Goal: Task Accomplishment & Management: Manage account settings

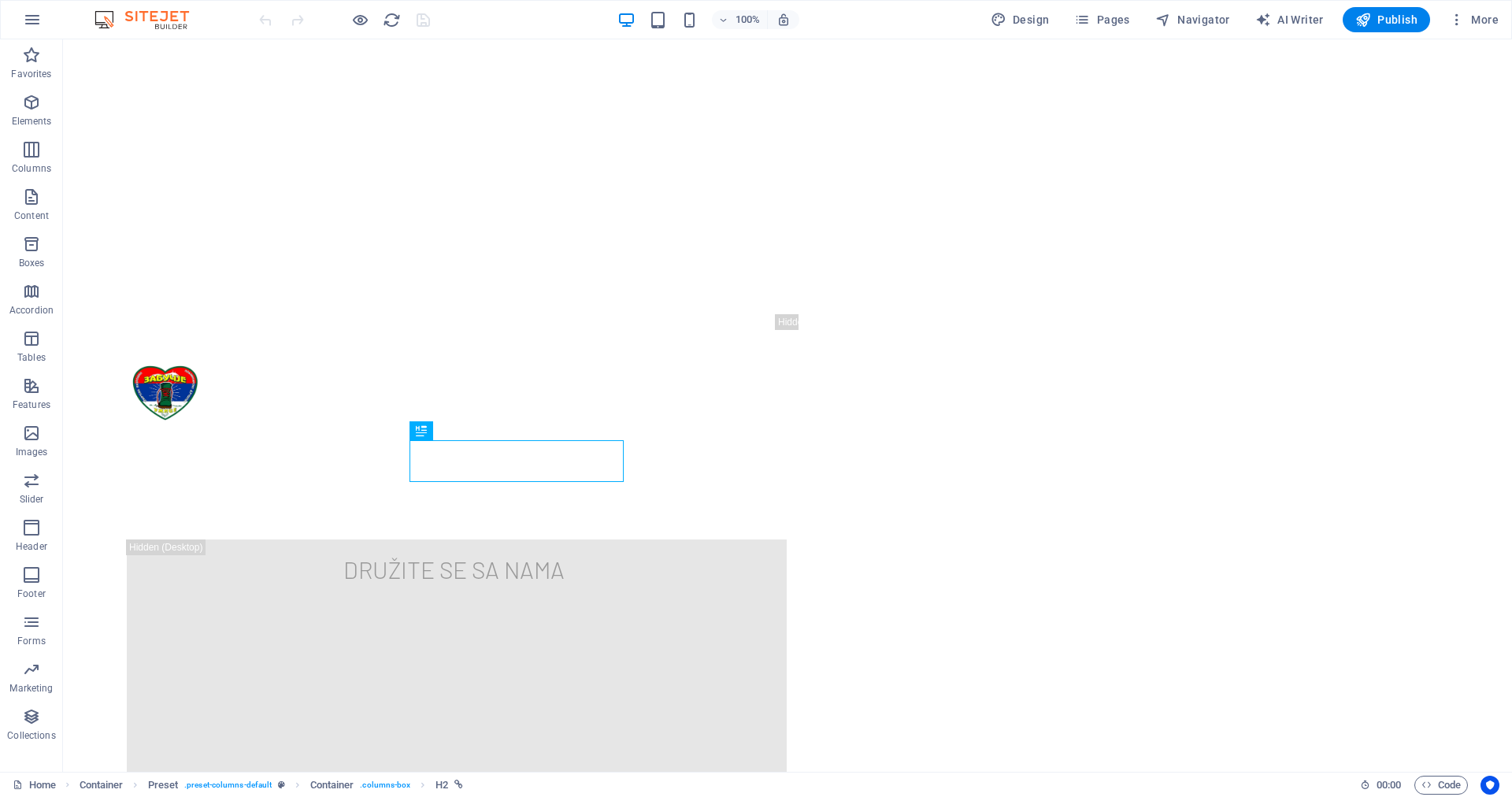
scroll to position [395, 0]
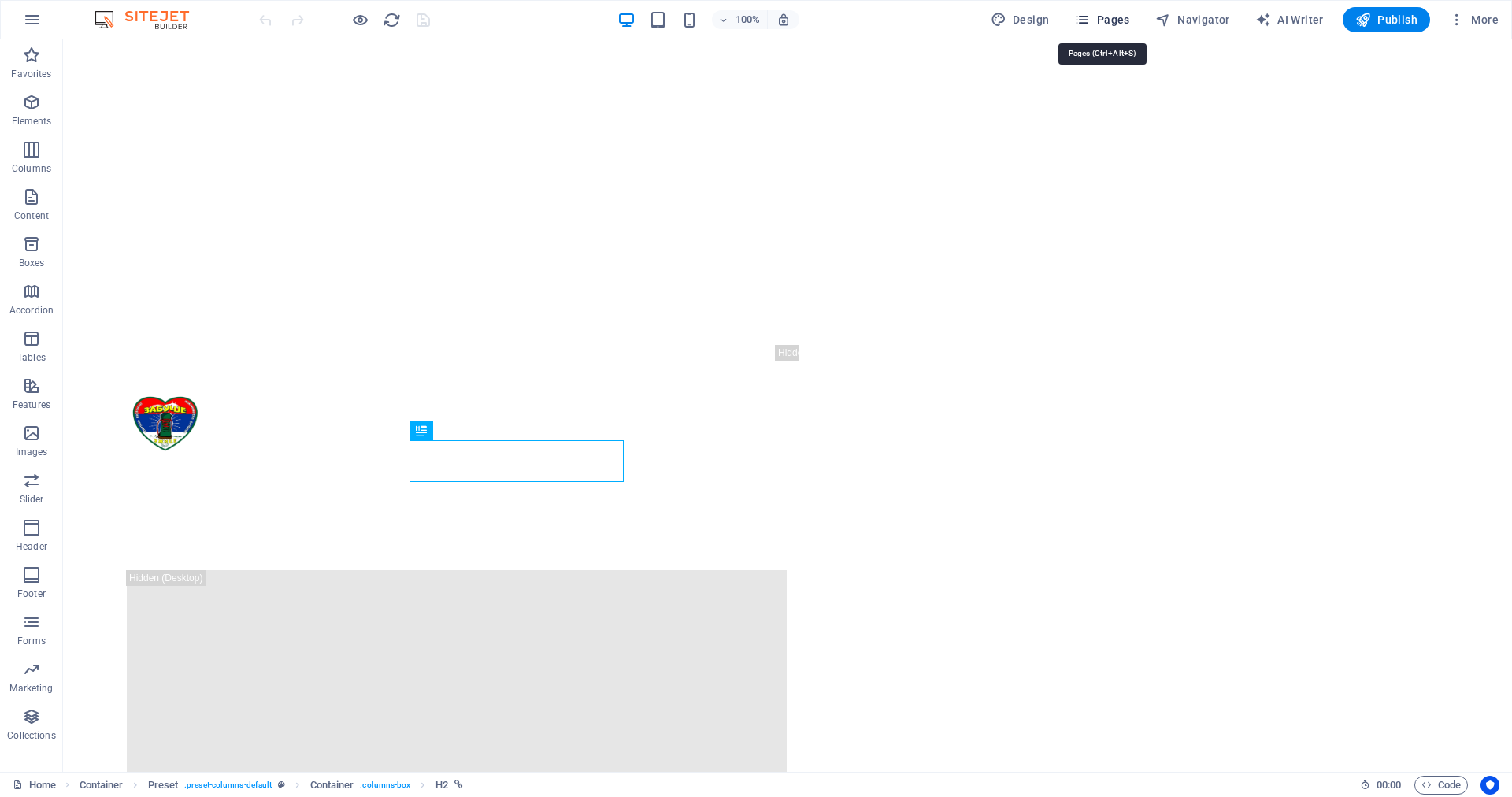
click at [1114, 17] on span "Pages" at bounding box center [1102, 19] width 55 height 16
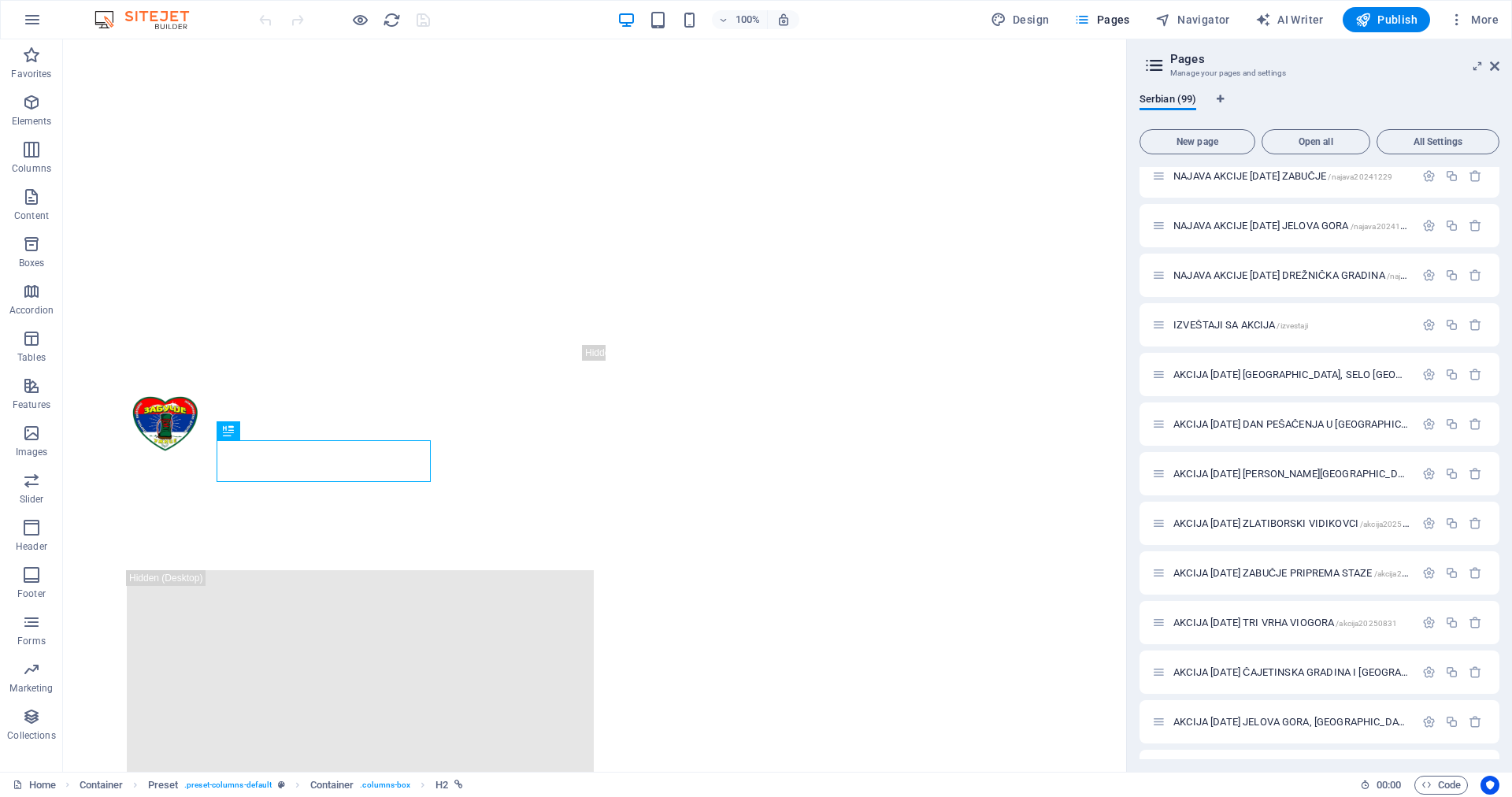
scroll to position [2048, 0]
click at [1232, 323] on span "IZVEŠTAJI SA AKCIJA /izvestaji" at bounding box center [1240, 324] width 135 height 12
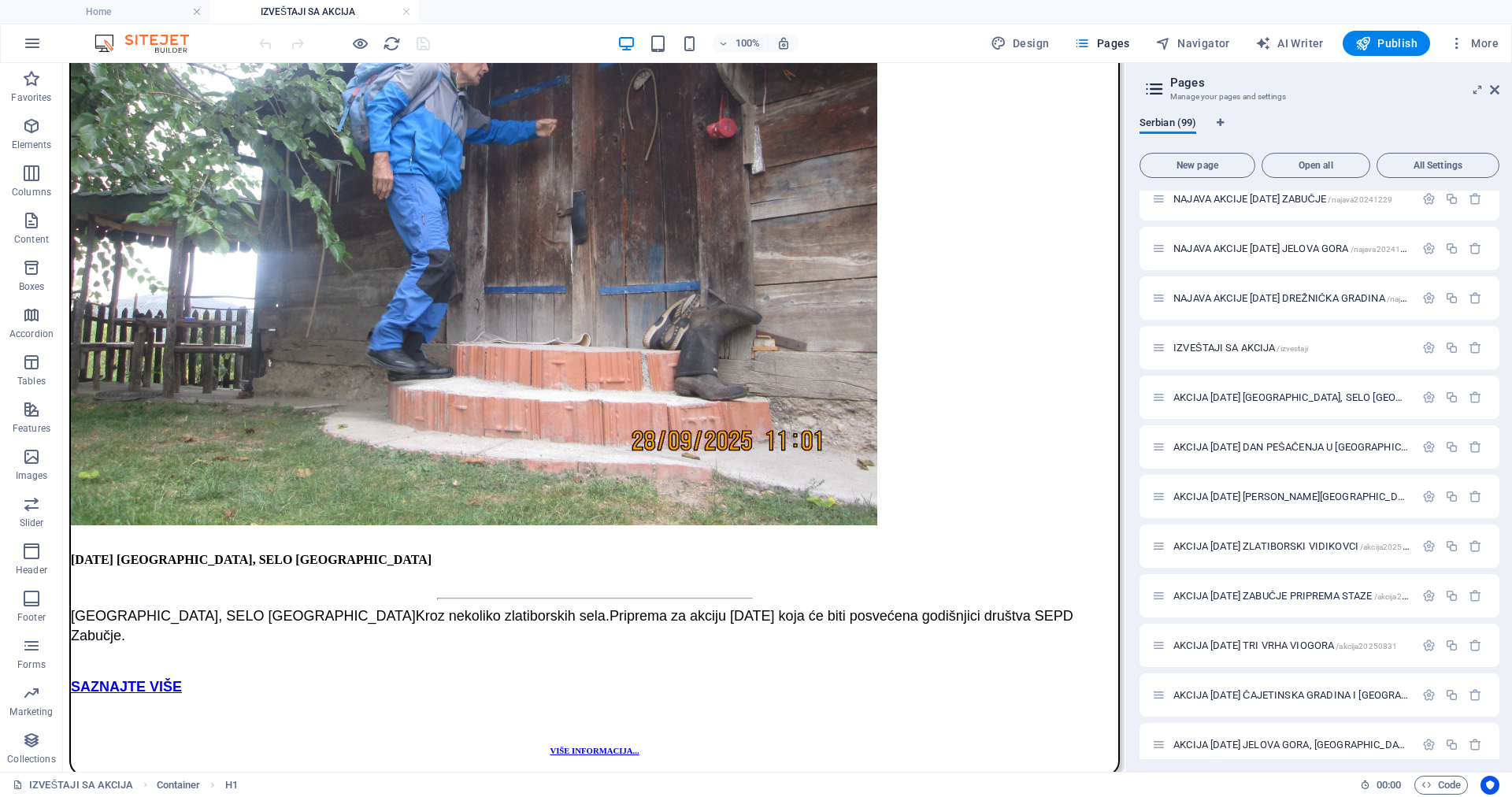
scroll to position [1746, 0]
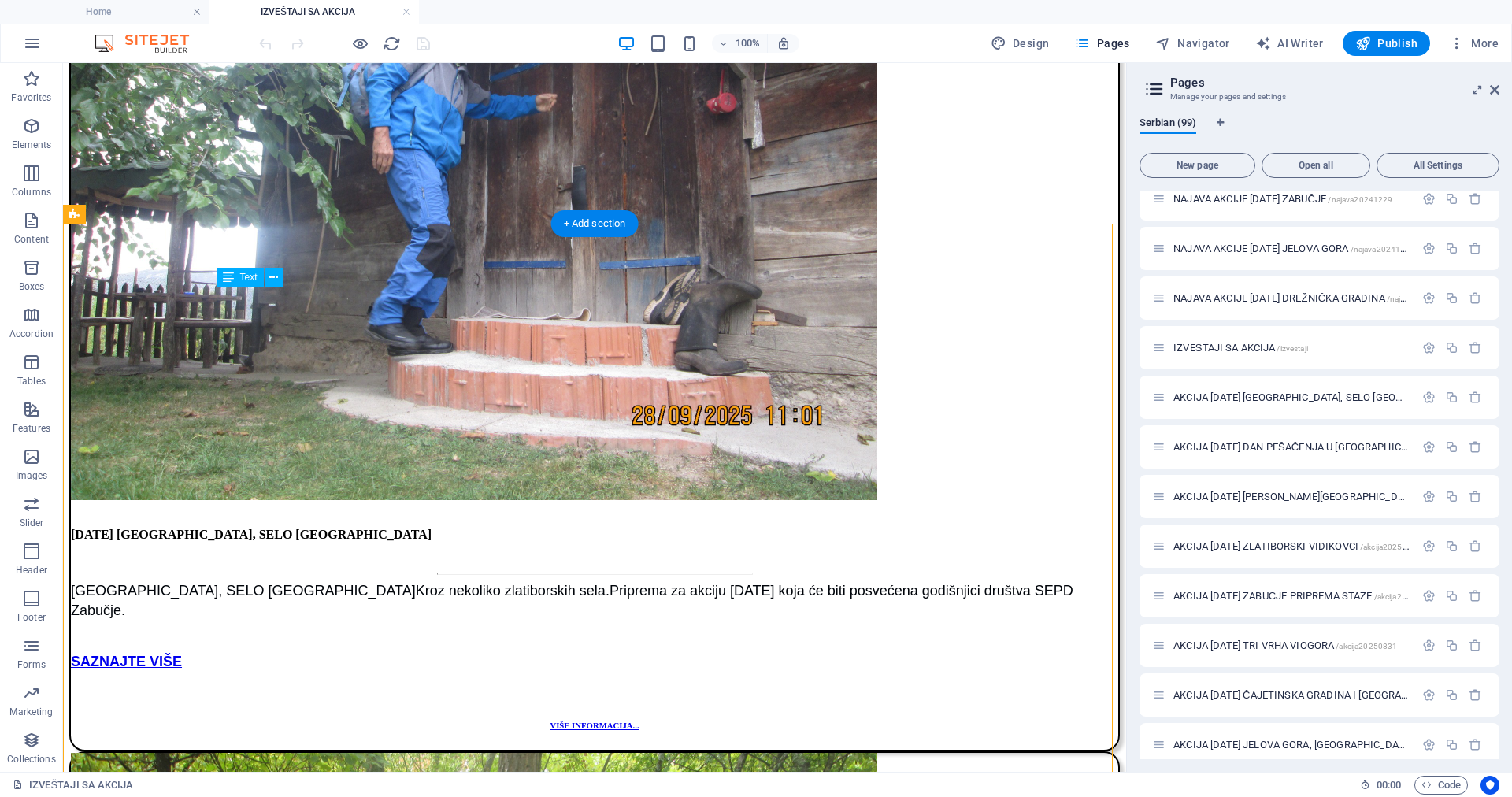
drag, startPoint x: 350, startPoint y: 407, endPoint x: 464, endPoint y: 408, distance: 114.0
drag, startPoint x: 359, startPoint y: 400, endPoint x: 425, endPoint y: 458, distance: 87.9
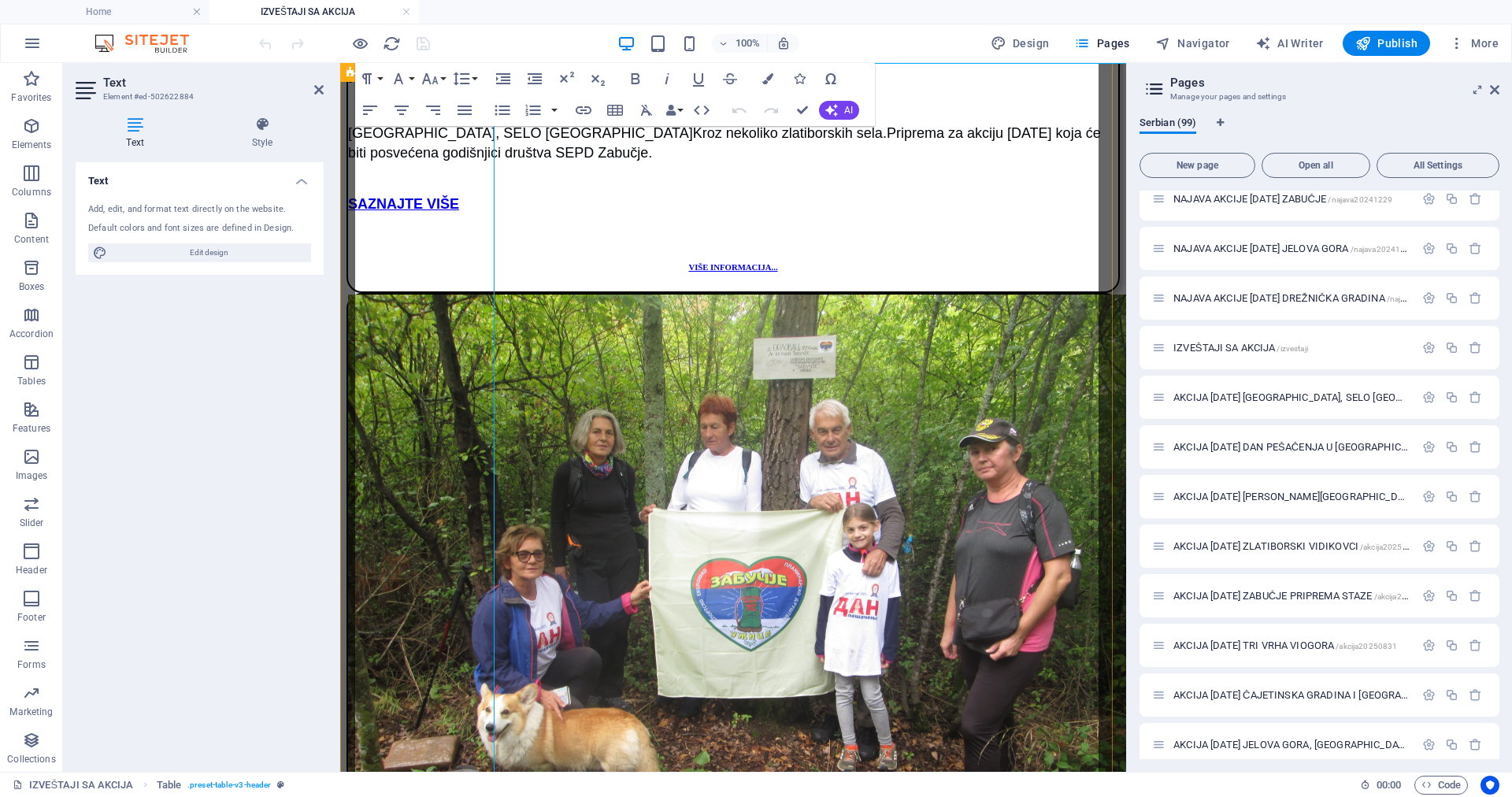
scroll to position [1969, 0]
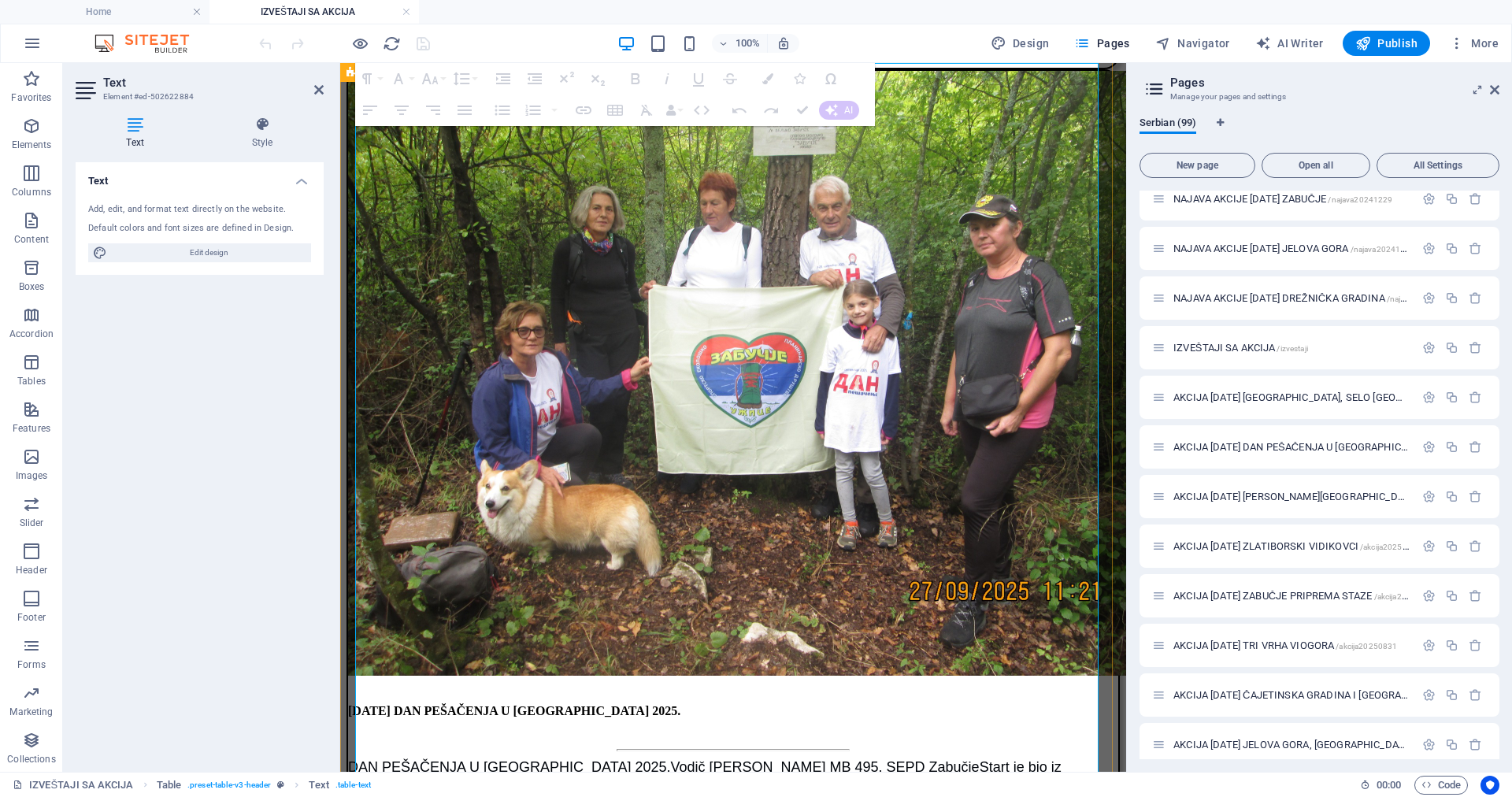
drag, startPoint x: 607, startPoint y: 189, endPoint x: 1034, endPoint y: 173, distance: 427.3
click at [442, 100] on button "Row" at bounding box center [433, 102] width 30 height 31
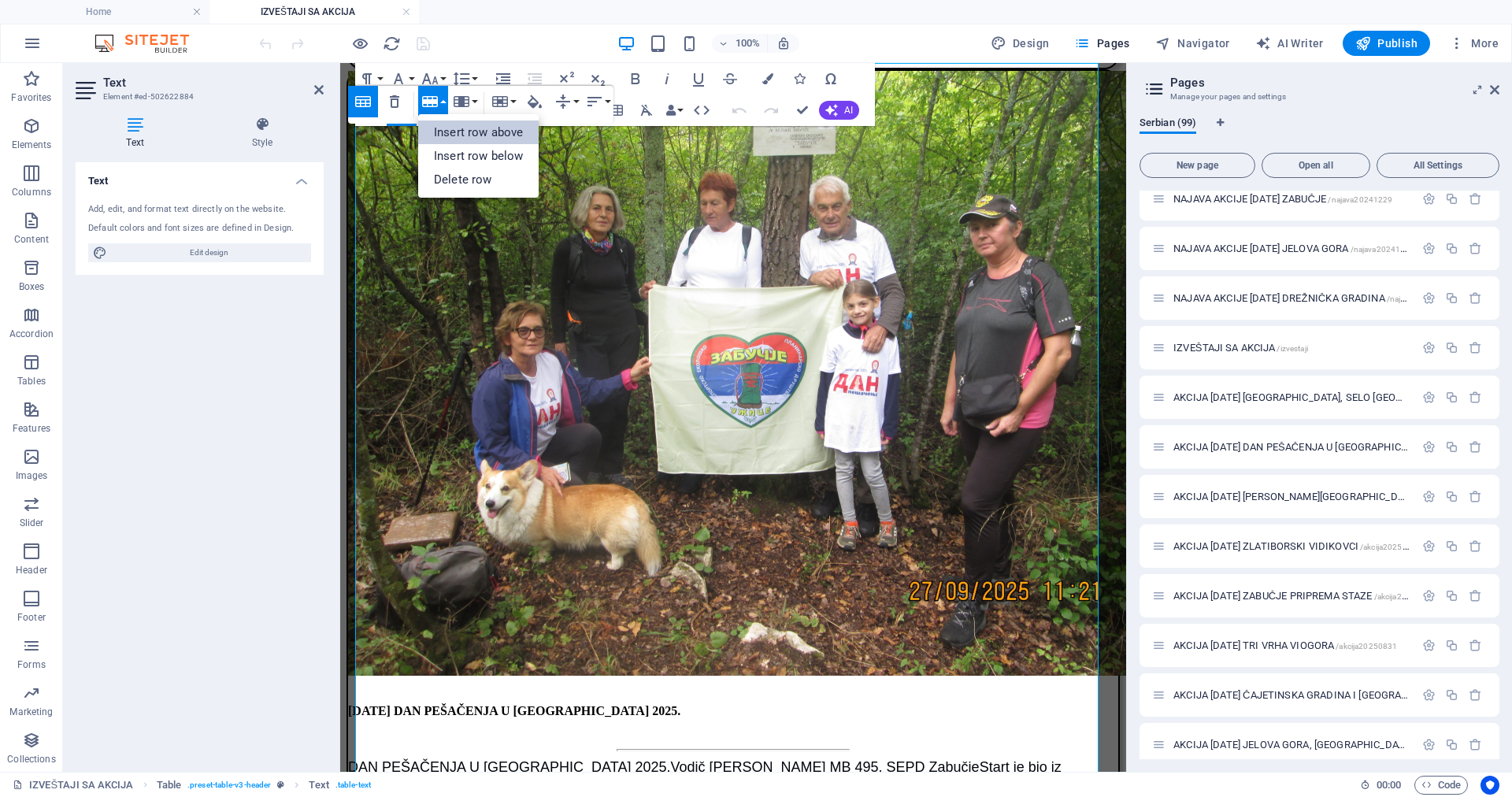
click at [451, 131] on link "Insert row above" at bounding box center [478, 132] width 120 height 23
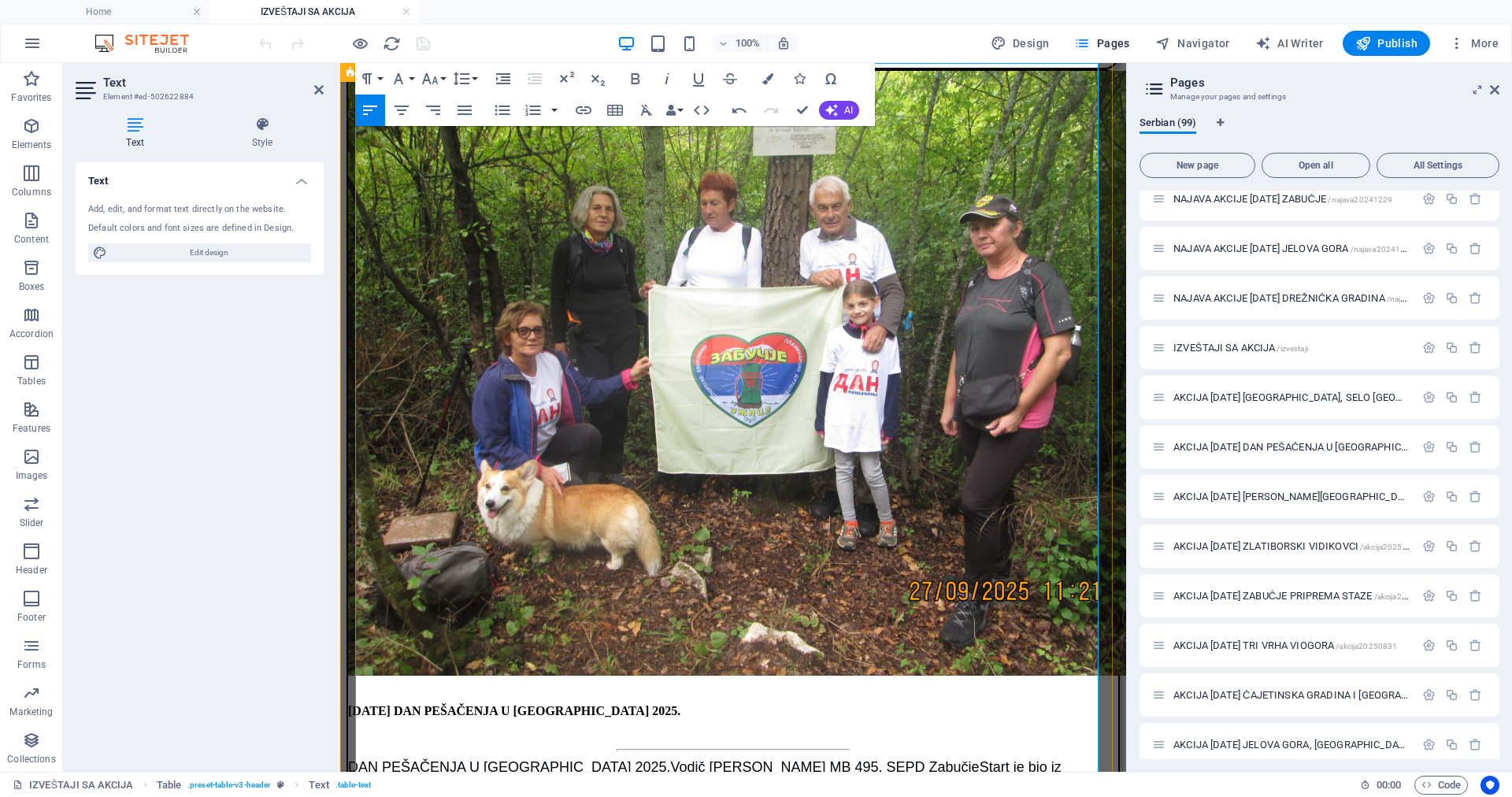
drag, startPoint x: 493, startPoint y: 171, endPoint x: 360, endPoint y: 170, distance: 133.0
click at [397, 78] on icon "button" at bounding box center [399, 79] width 10 height 11
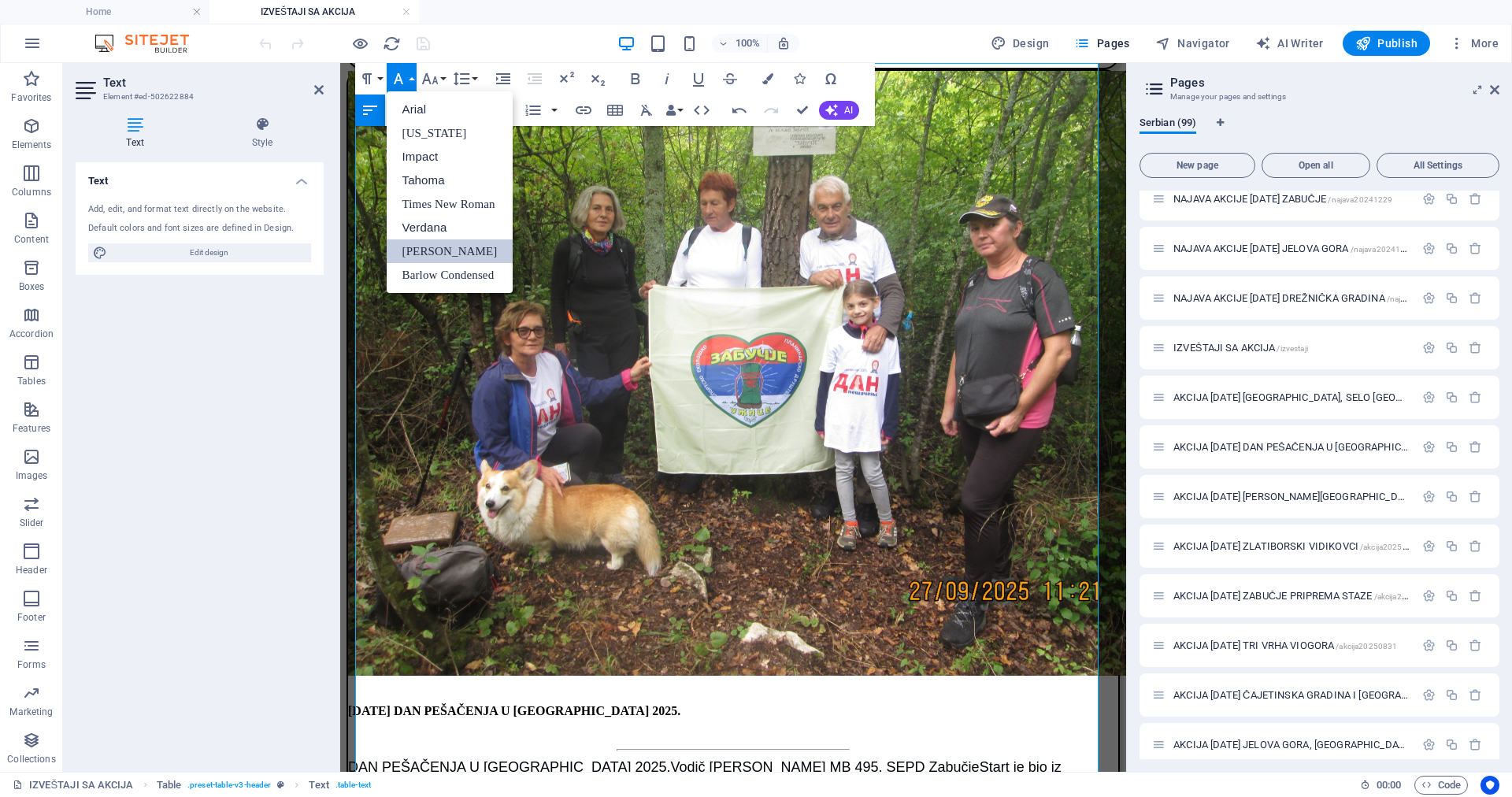
scroll to position [0, 0]
click at [409, 107] on link "Arial" at bounding box center [450, 110] width 127 height 23
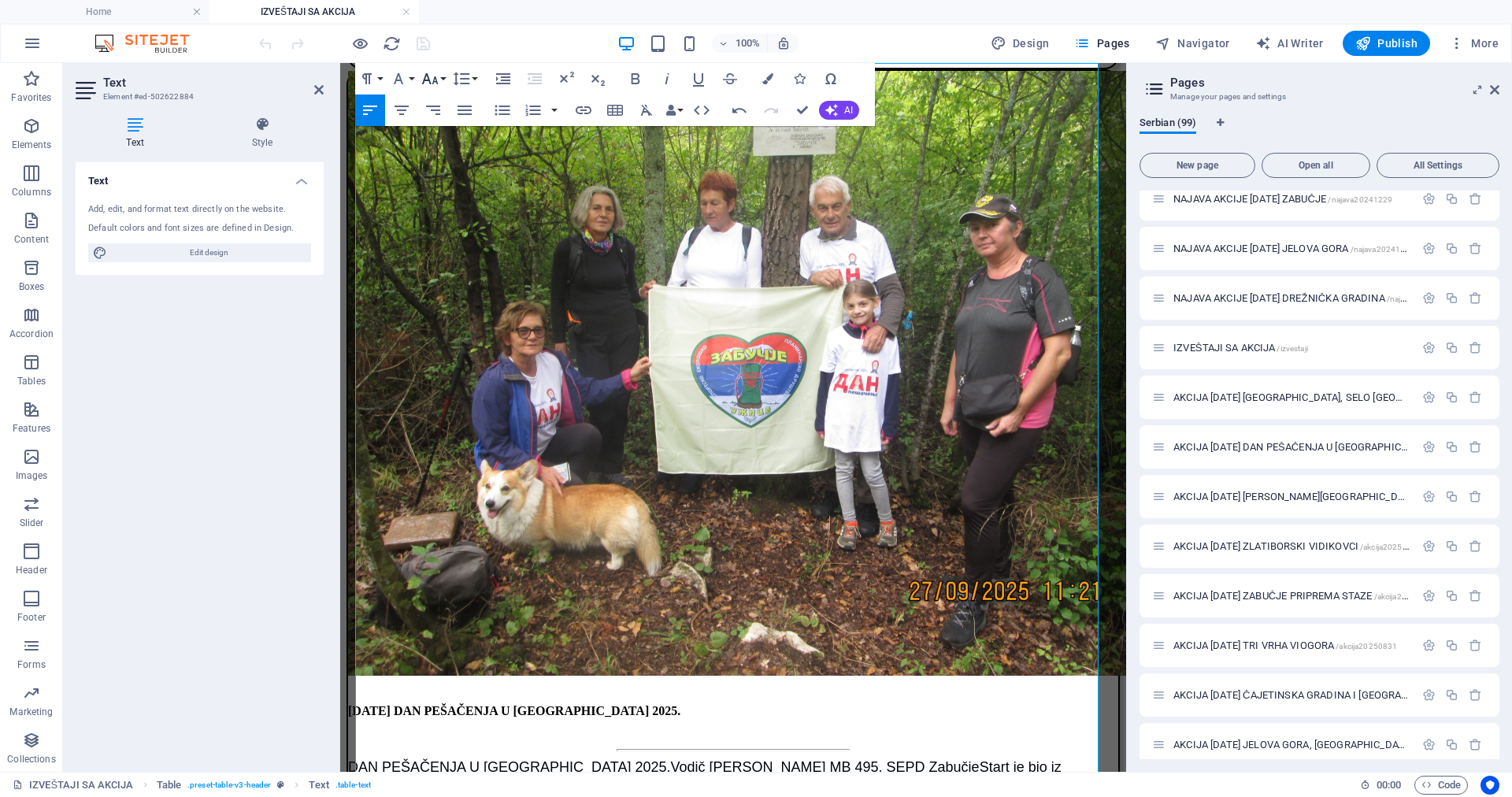
click at [426, 75] on icon "button" at bounding box center [430, 79] width 16 height 11
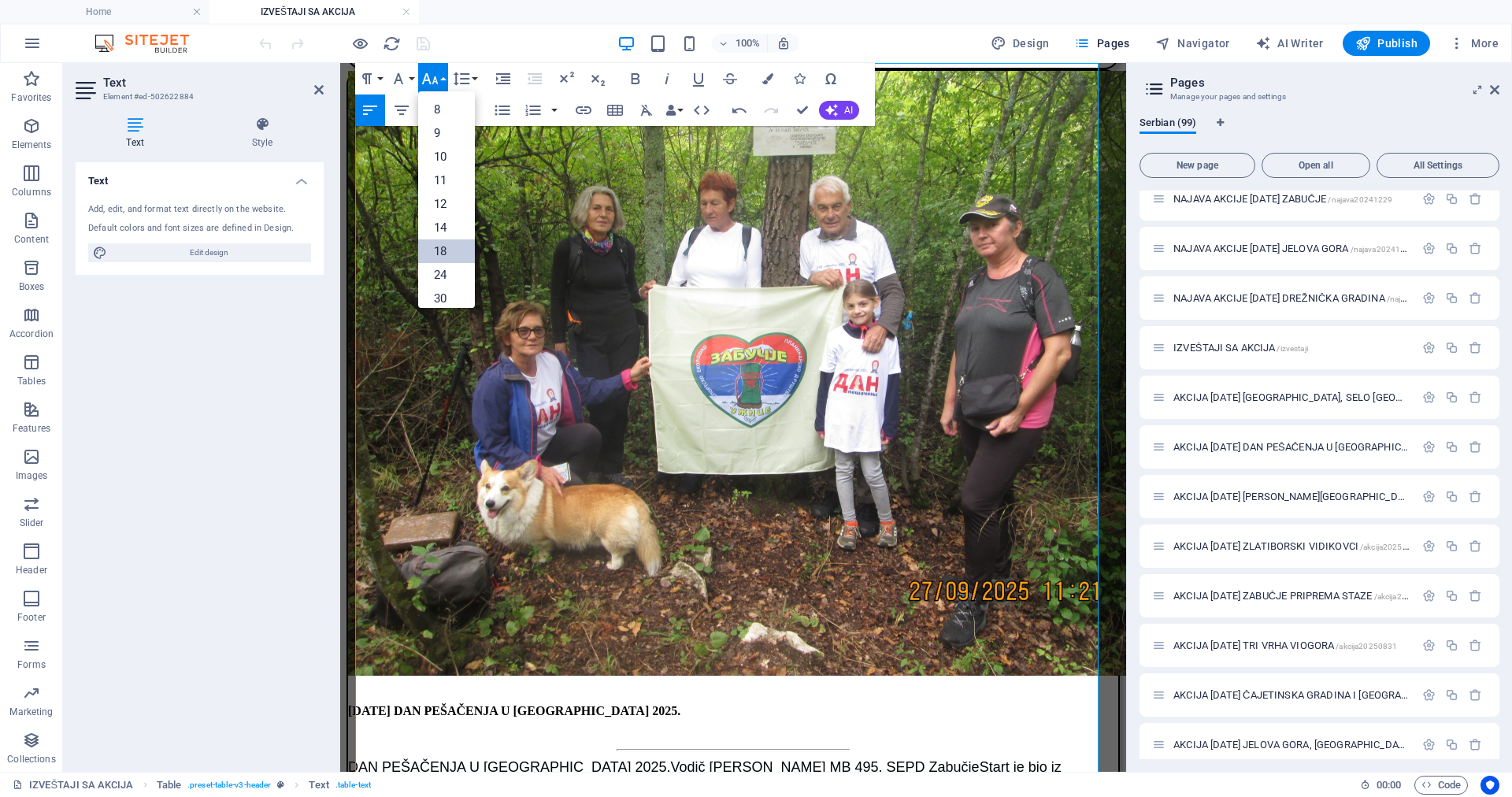
click at [442, 247] on link "18" at bounding box center [446, 251] width 56 height 23
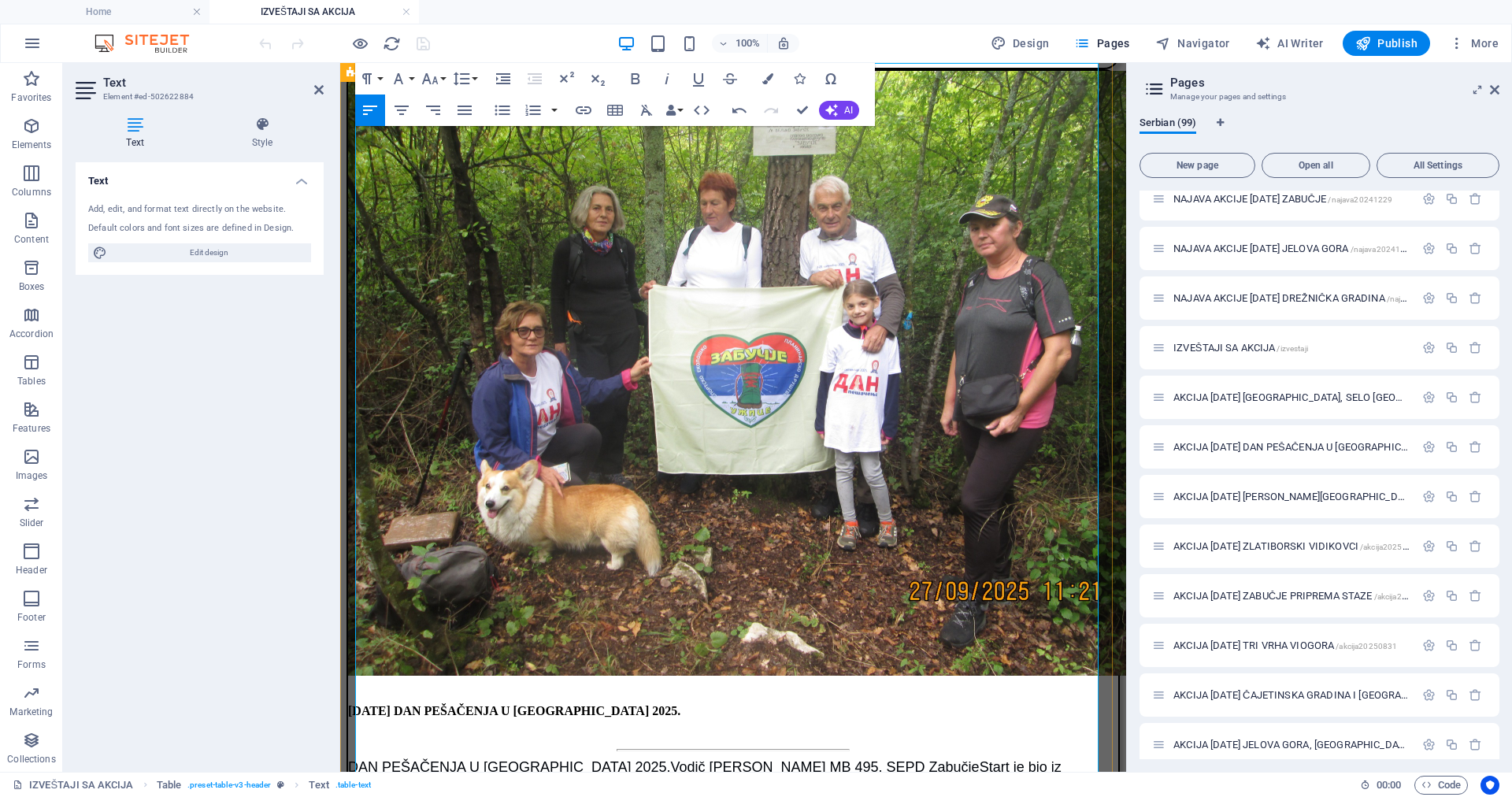
drag, startPoint x: 597, startPoint y: 182, endPoint x: 524, endPoint y: 159, distance: 76.5
click at [400, 76] on icon "button" at bounding box center [398, 78] width 18 height 18
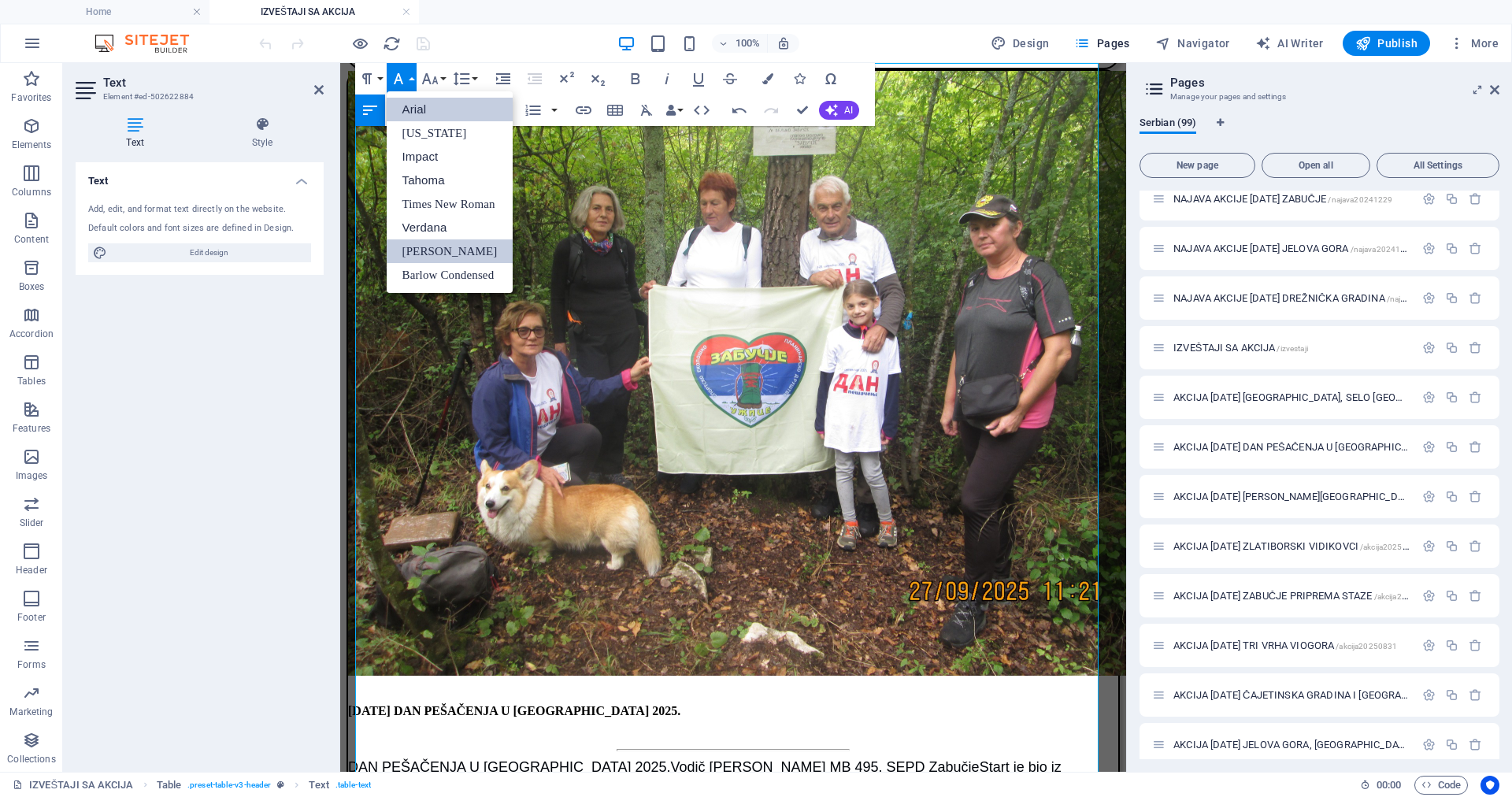
click at [414, 107] on link "Arial" at bounding box center [450, 110] width 127 height 23
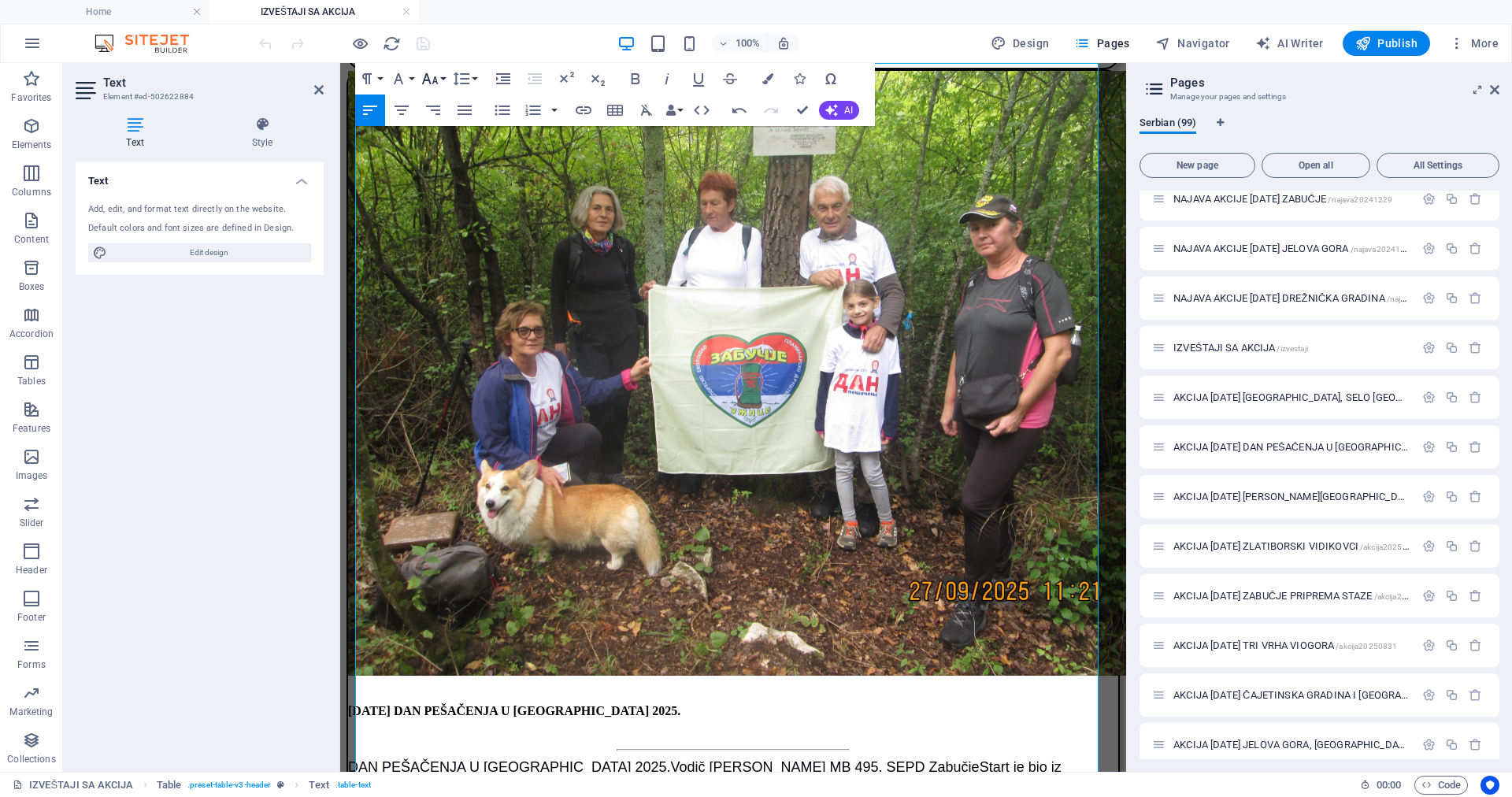
click at [426, 77] on icon "button" at bounding box center [430, 78] width 18 height 18
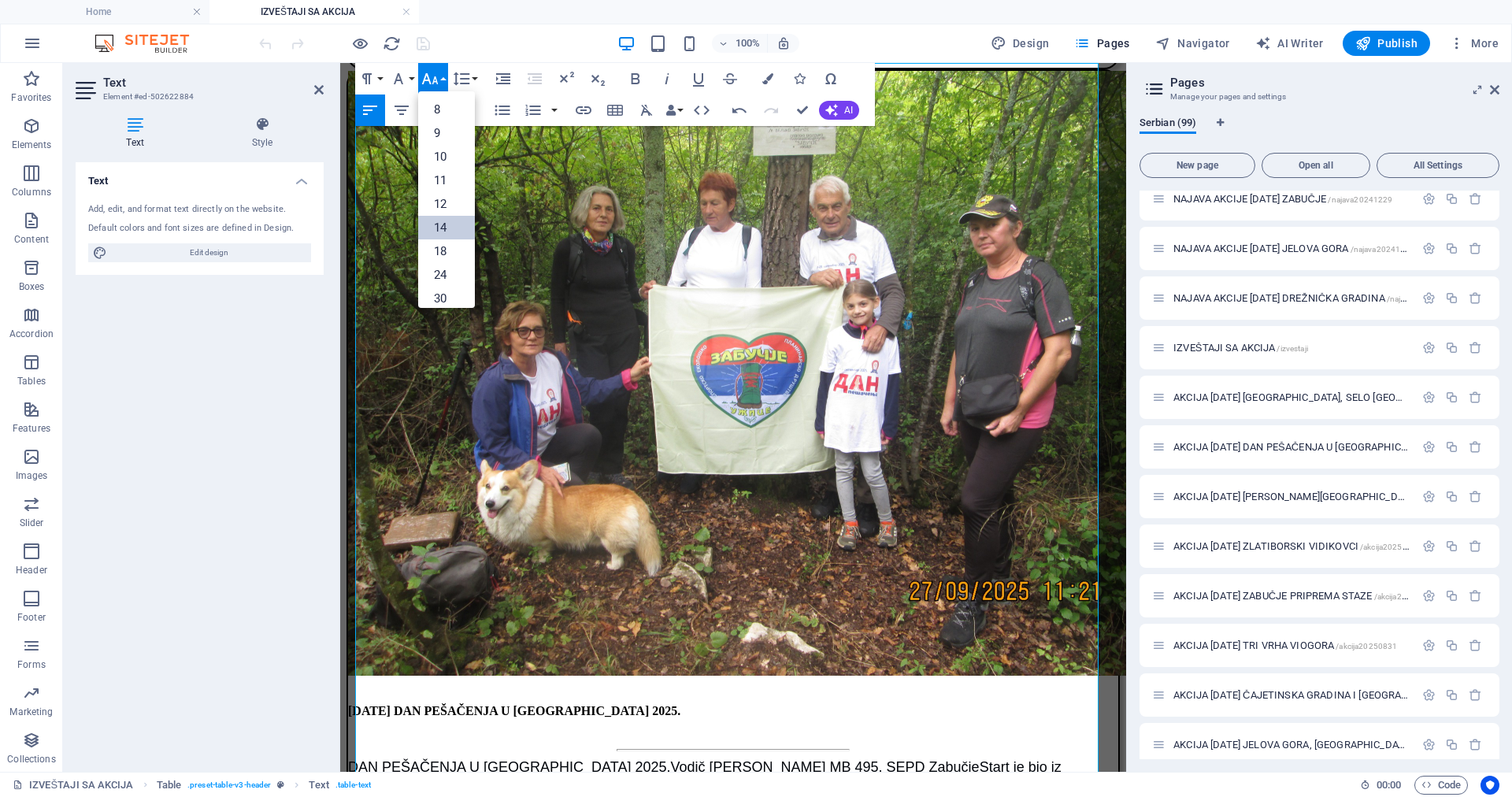
click at [439, 217] on link "14" at bounding box center [446, 228] width 56 height 23
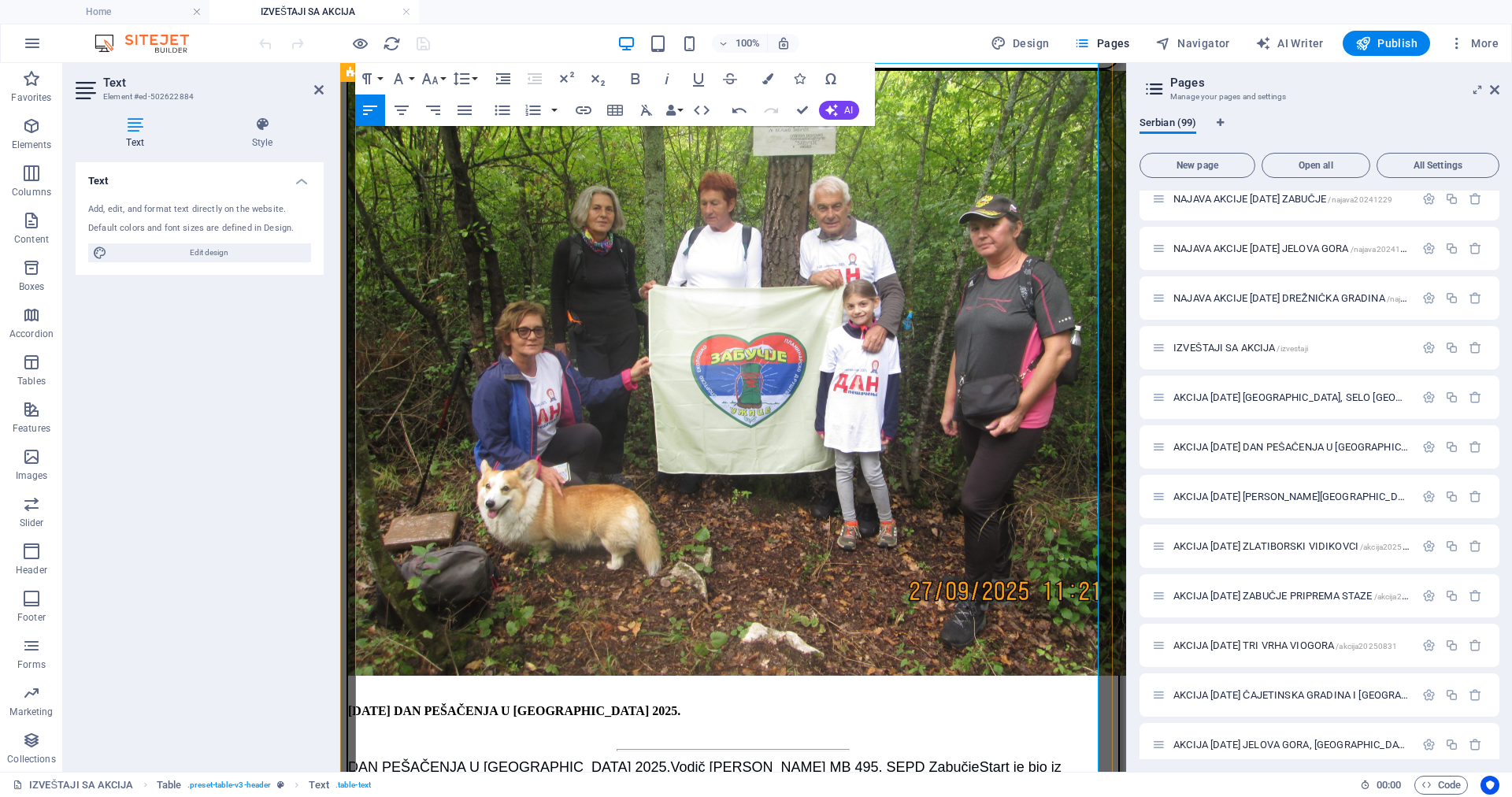
drag, startPoint x: 694, startPoint y: 182, endPoint x: 665, endPoint y: 168, distance: 32.2
click at [395, 74] on icon "button" at bounding box center [398, 78] width 18 height 18
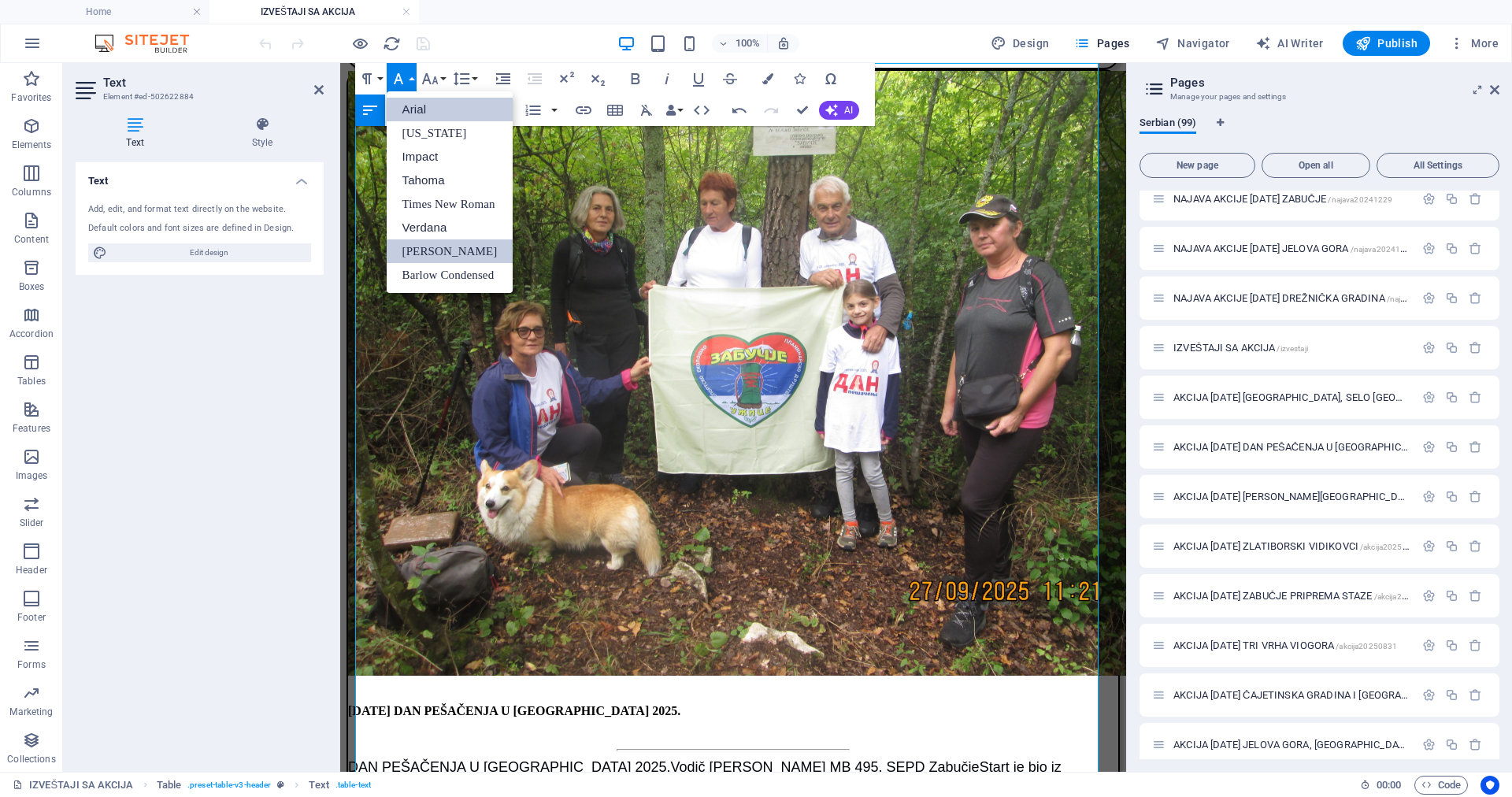
click at [426, 110] on link "Arial" at bounding box center [450, 110] width 127 height 23
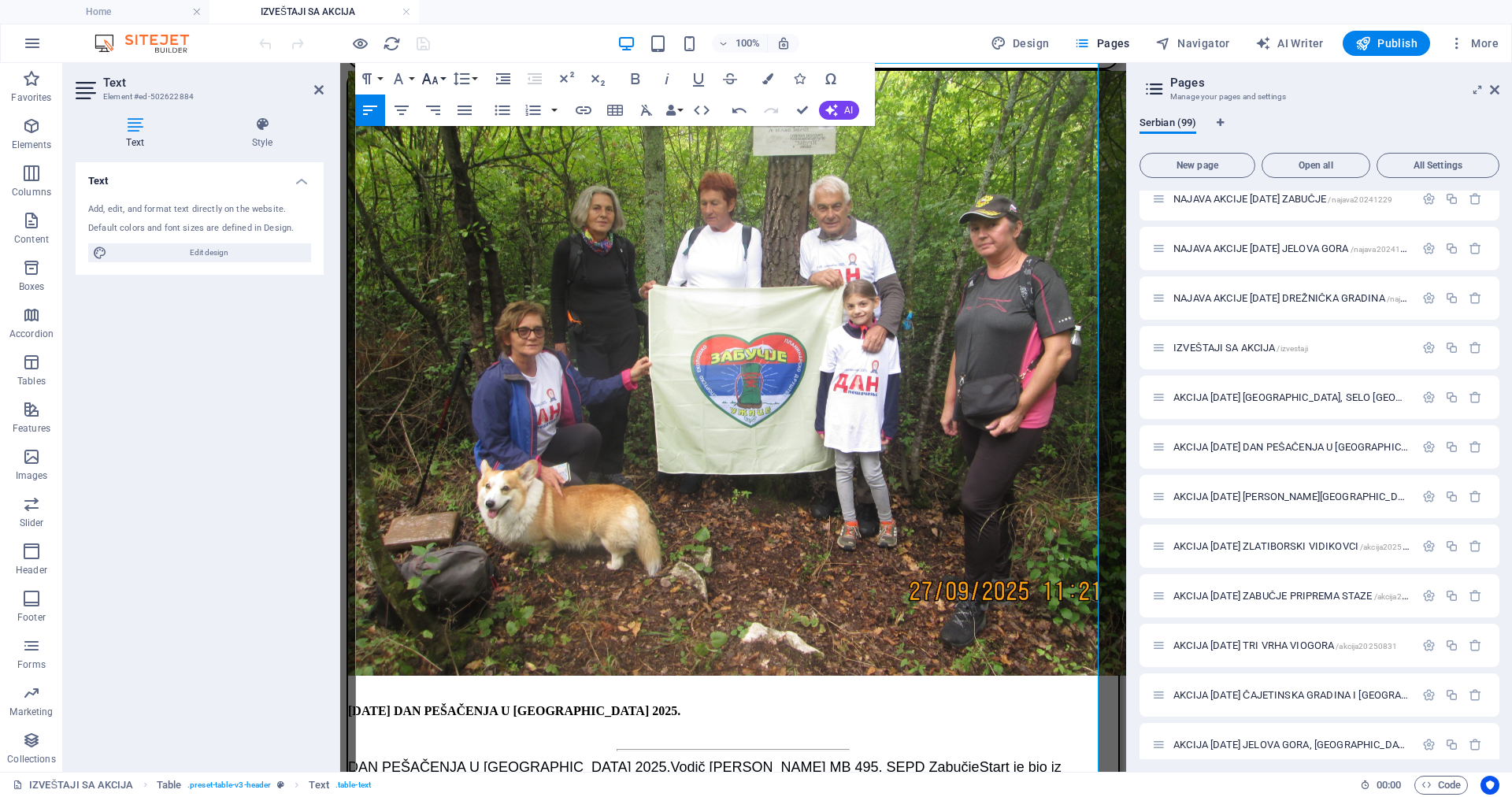
click at [429, 80] on icon "button" at bounding box center [430, 79] width 16 height 11
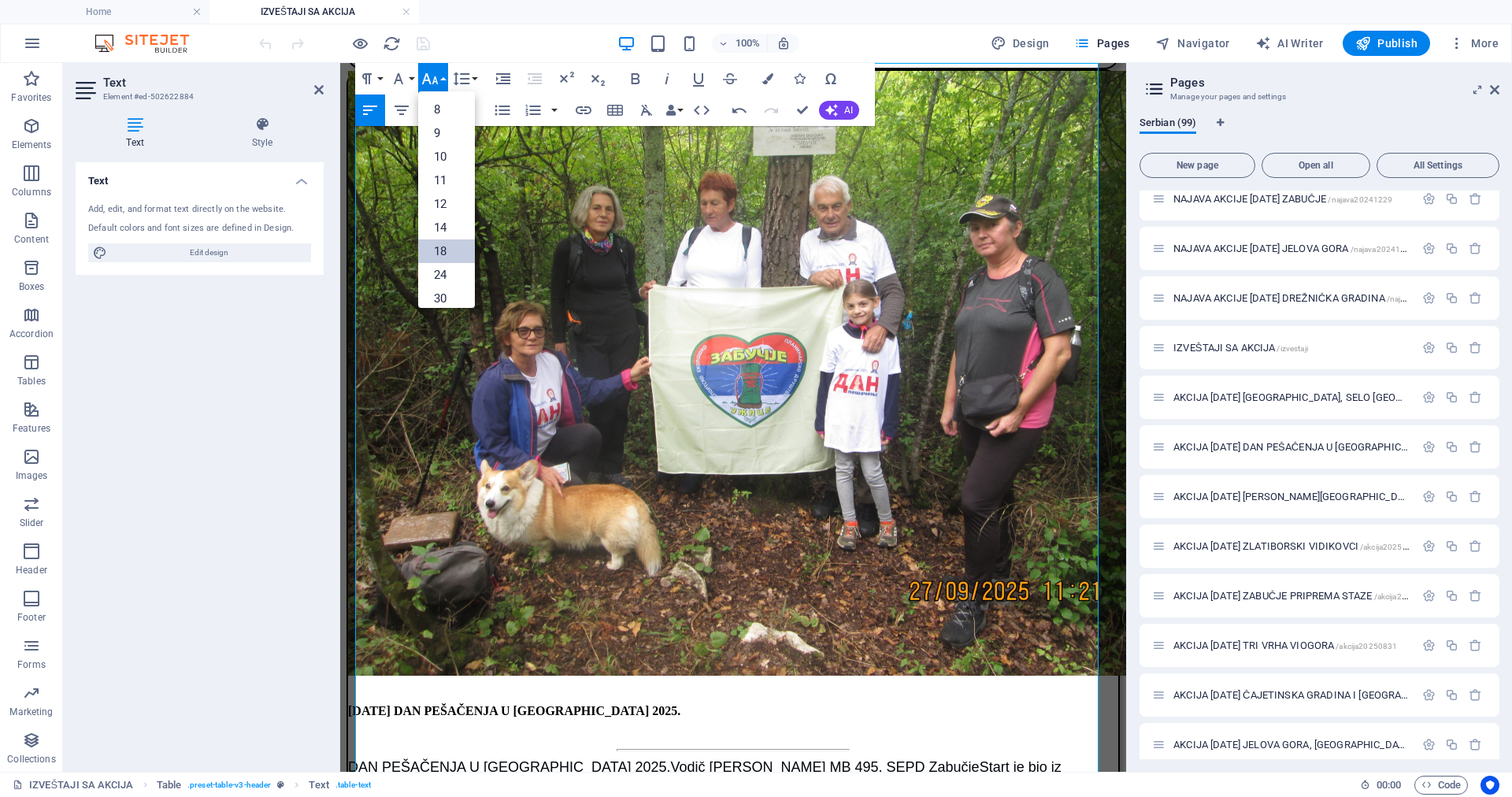
click at [442, 243] on link "18" at bounding box center [446, 251] width 56 height 23
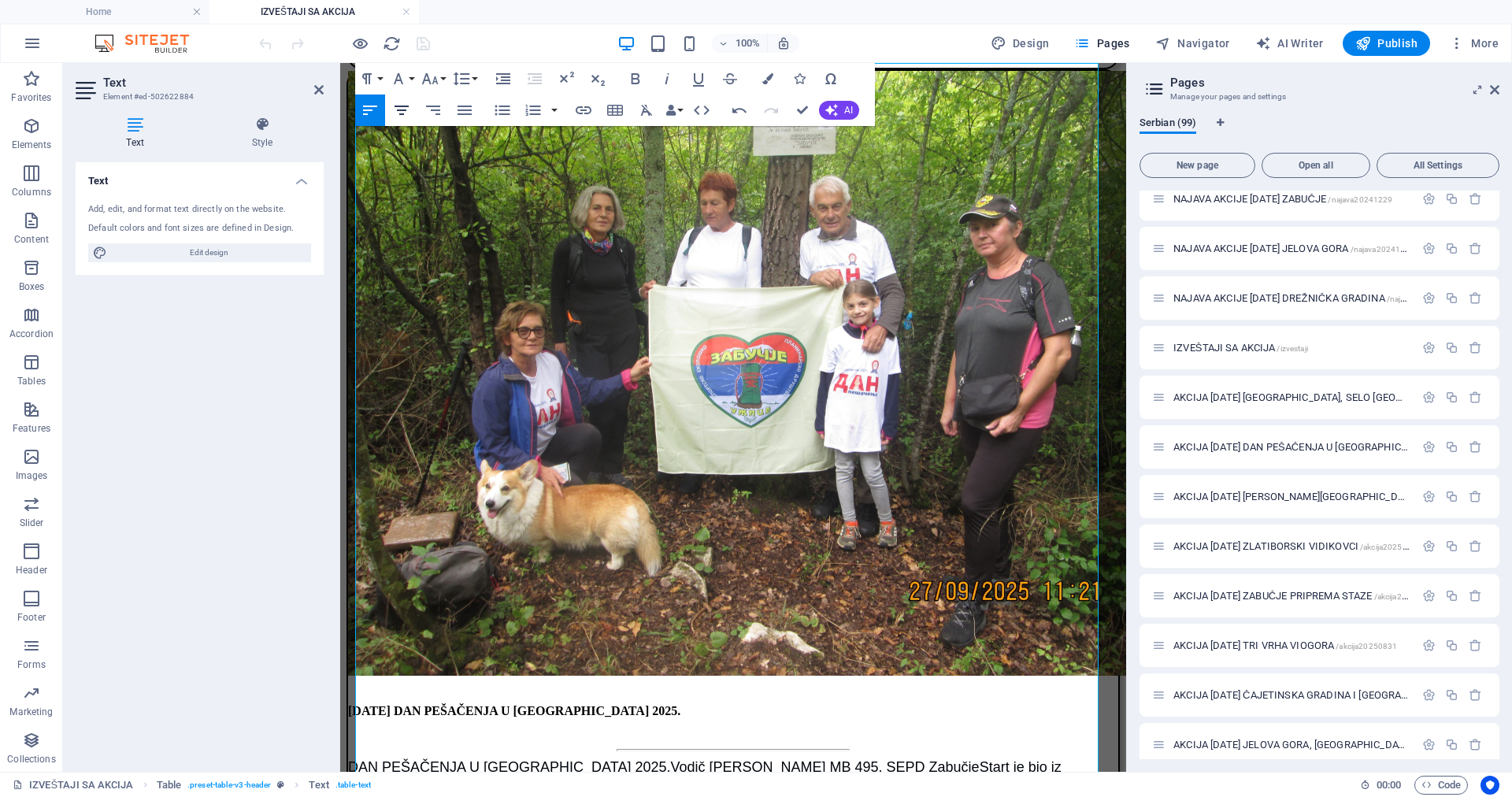
drag, startPoint x: 405, startPoint y: 108, endPoint x: 263, endPoint y: 69, distance: 147.3
click at [405, 108] on icon "button" at bounding box center [401, 110] width 18 height 18
drag, startPoint x: 853, startPoint y: 176, endPoint x: 816, endPoint y: 170, distance: 37.5
click at [398, 107] on icon "button" at bounding box center [402, 111] width 15 height 10
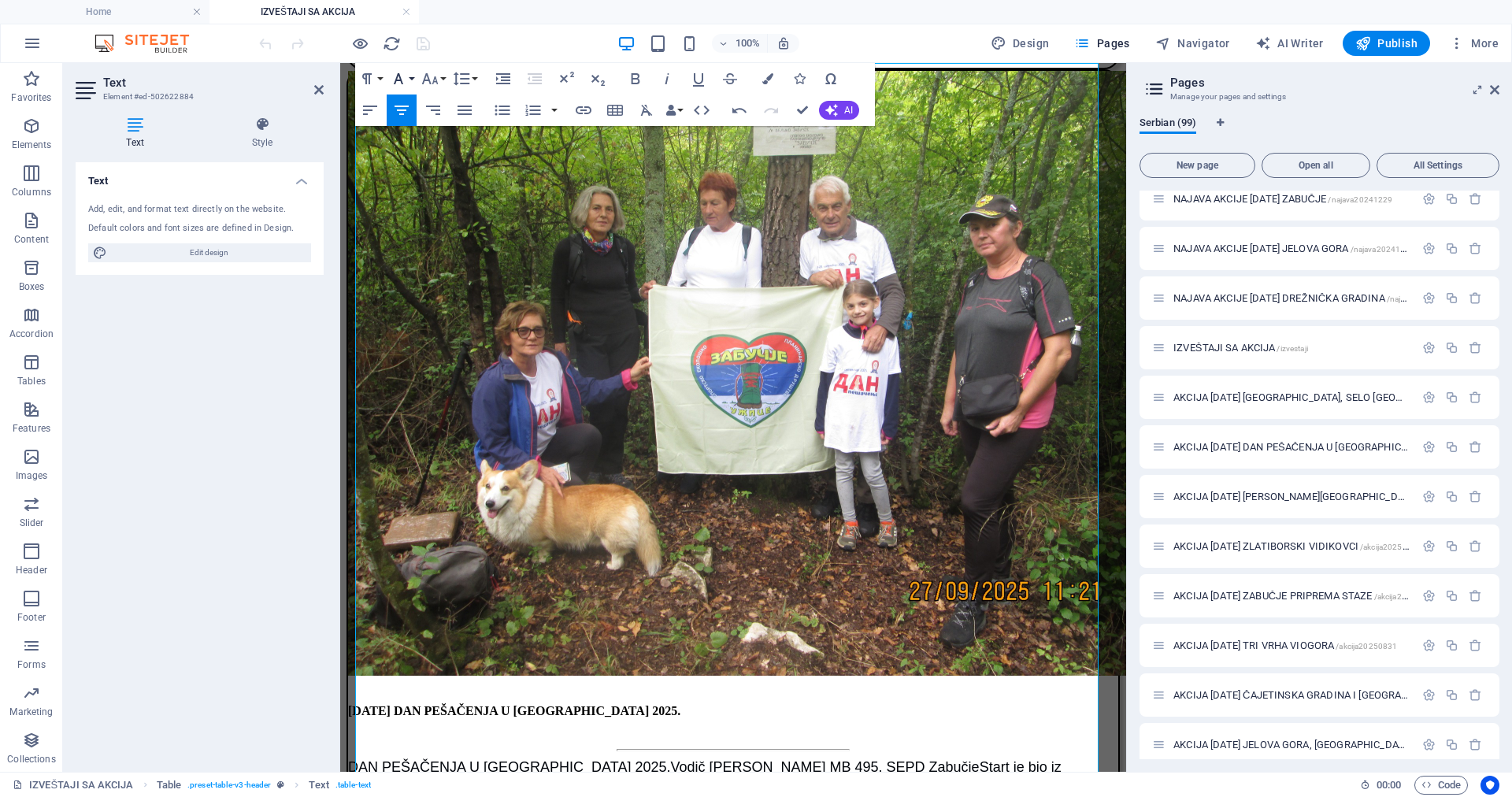
click at [404, 75] on icon "button" at bounding box center [398, 78] width 18 height 18
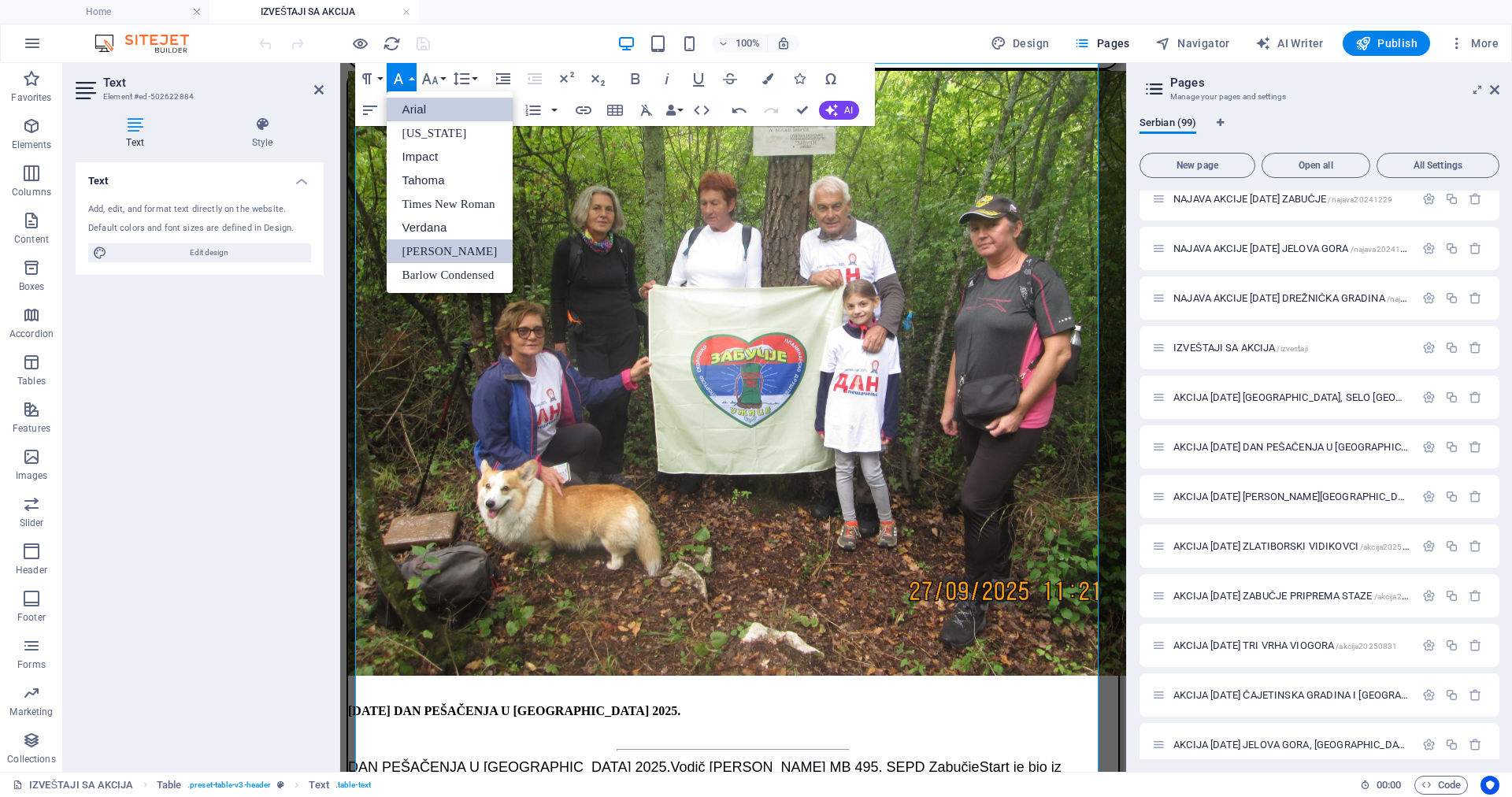
click at [409, 106] on link "Arial" at bounding box center [450, 110] width 127 height 23
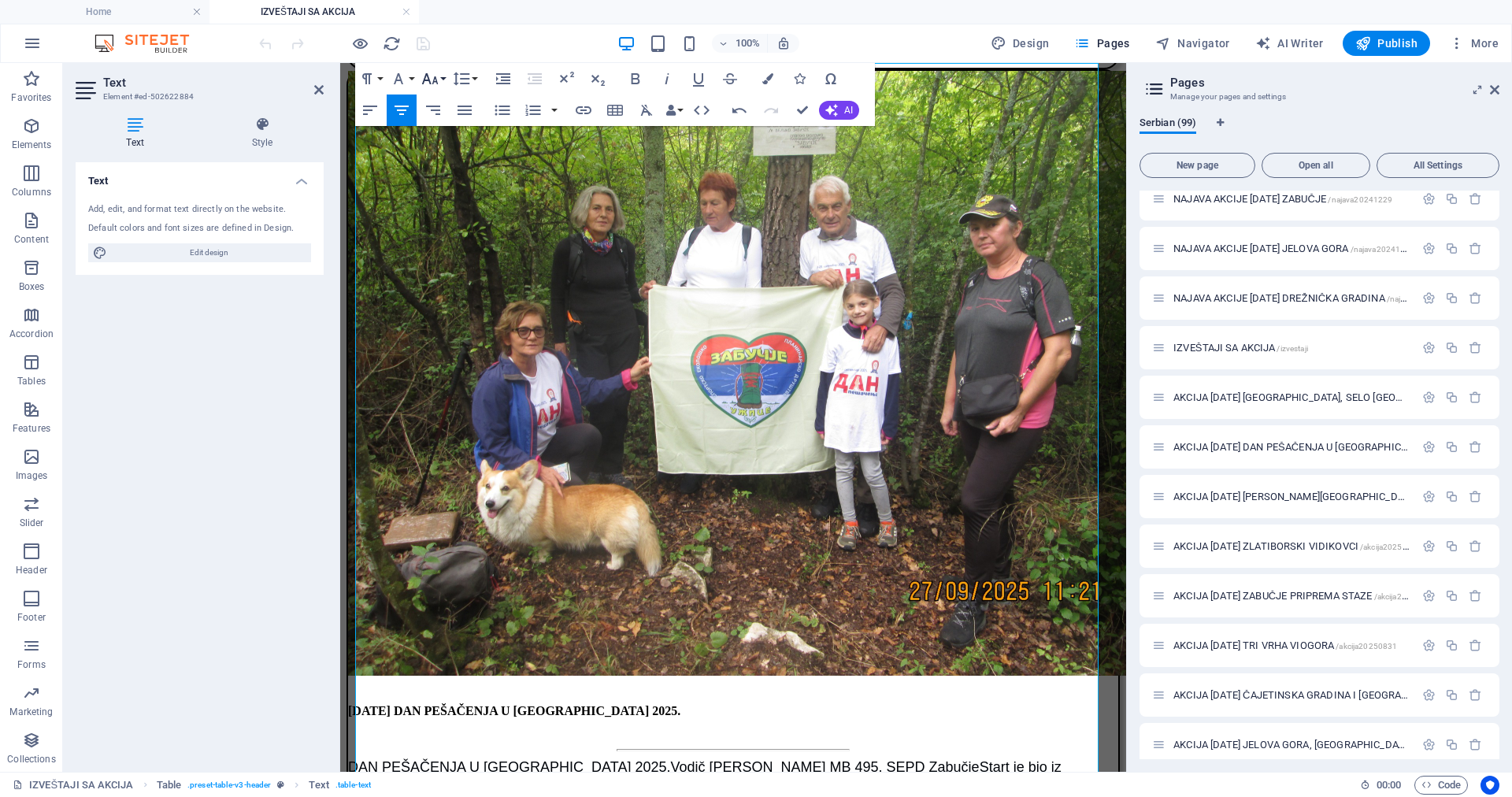
click at [424, 78] on icon "button" at bounding box center [430, 78] width 18 height 18
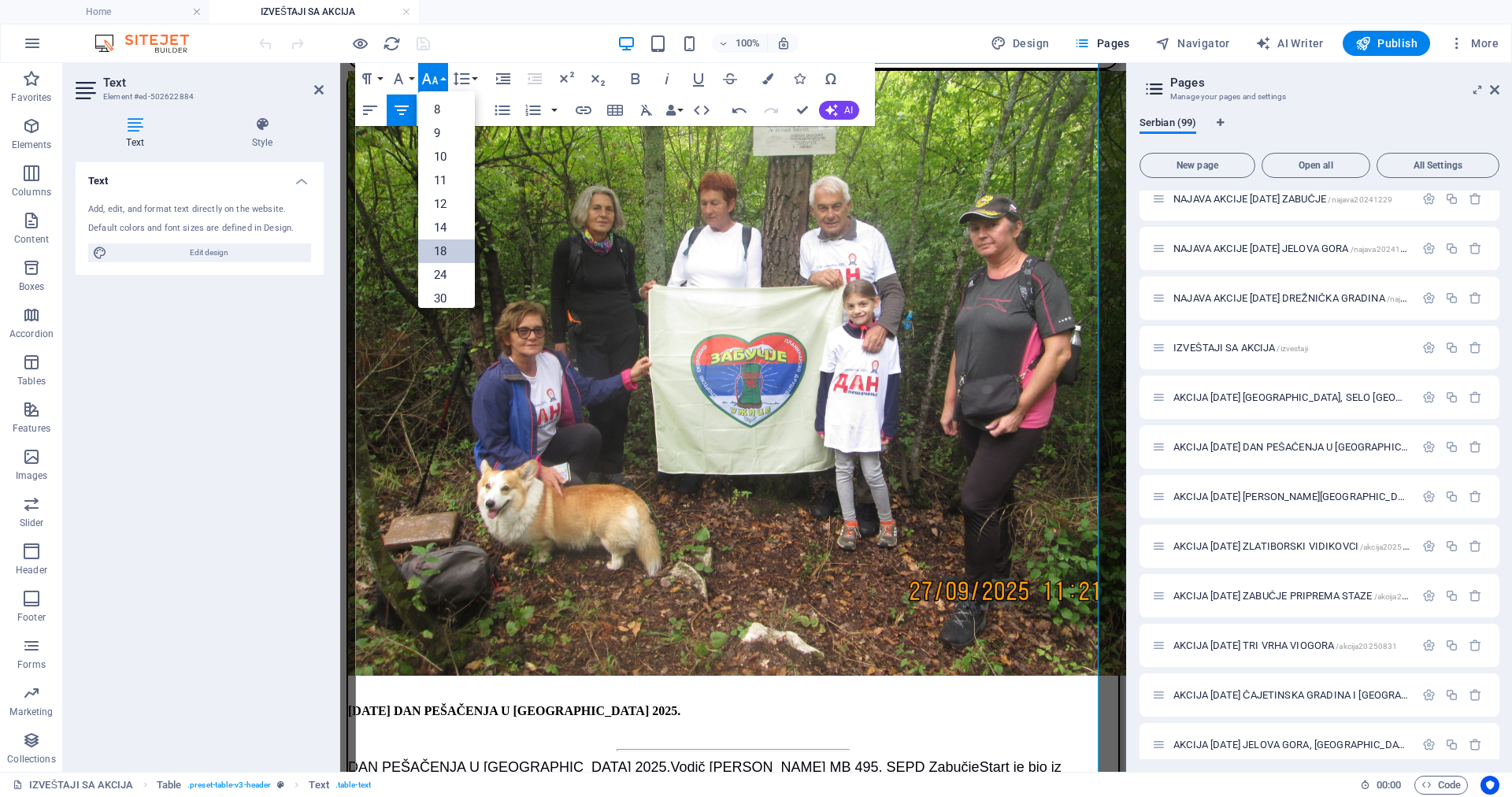
drag, startPoint x: 436, startPoint y: 245, endPoint x: 141, endPoint y: 174, distance: 303.4
click at [436, 245] on link "18" at bounding box center [446, 251] width 56 height 23
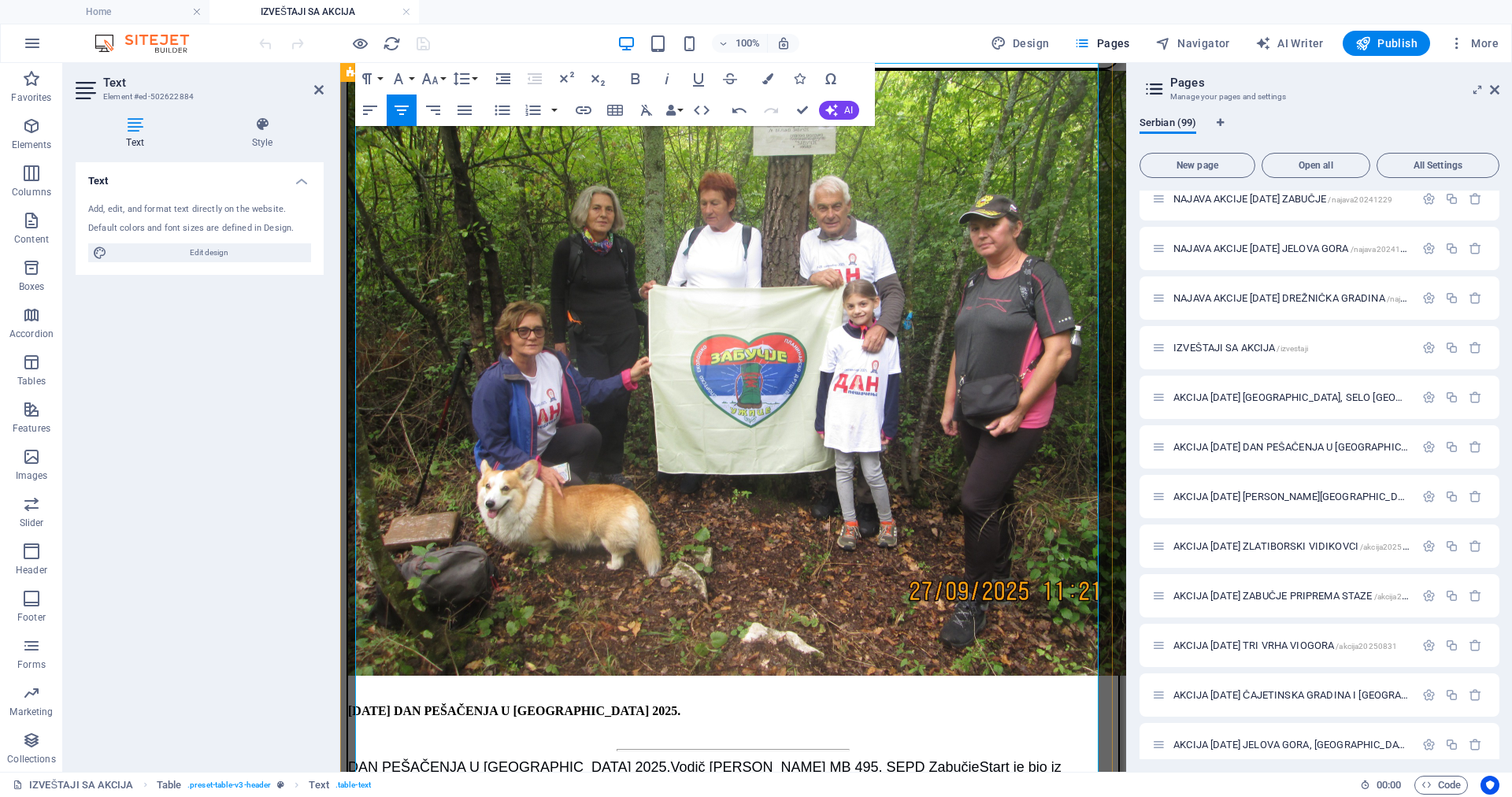
drag, startPoint x: 1017, startPoint y: 178, endPoint x: 1089, endPoint y: 172, distance: 72.2
click at [396, 105] on icon "button" at bounding box center [401, 110] width 18 height 18
click at [394, 80] on icon "button" at bounding box center [398, 78] width 18 height 18
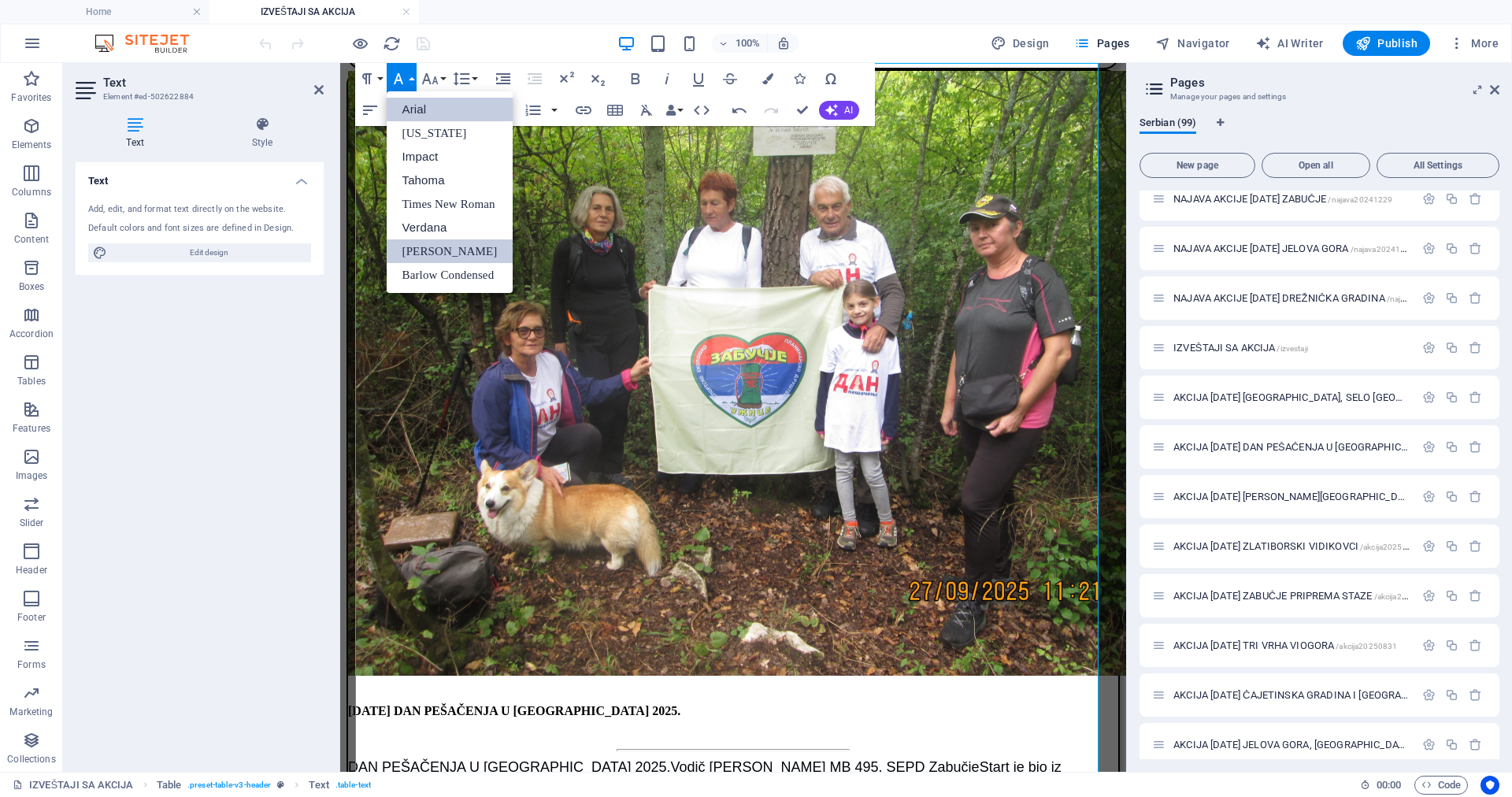
click at [404, 105] on link "Arial" at bounding box center [450, 110] width 127 height 23
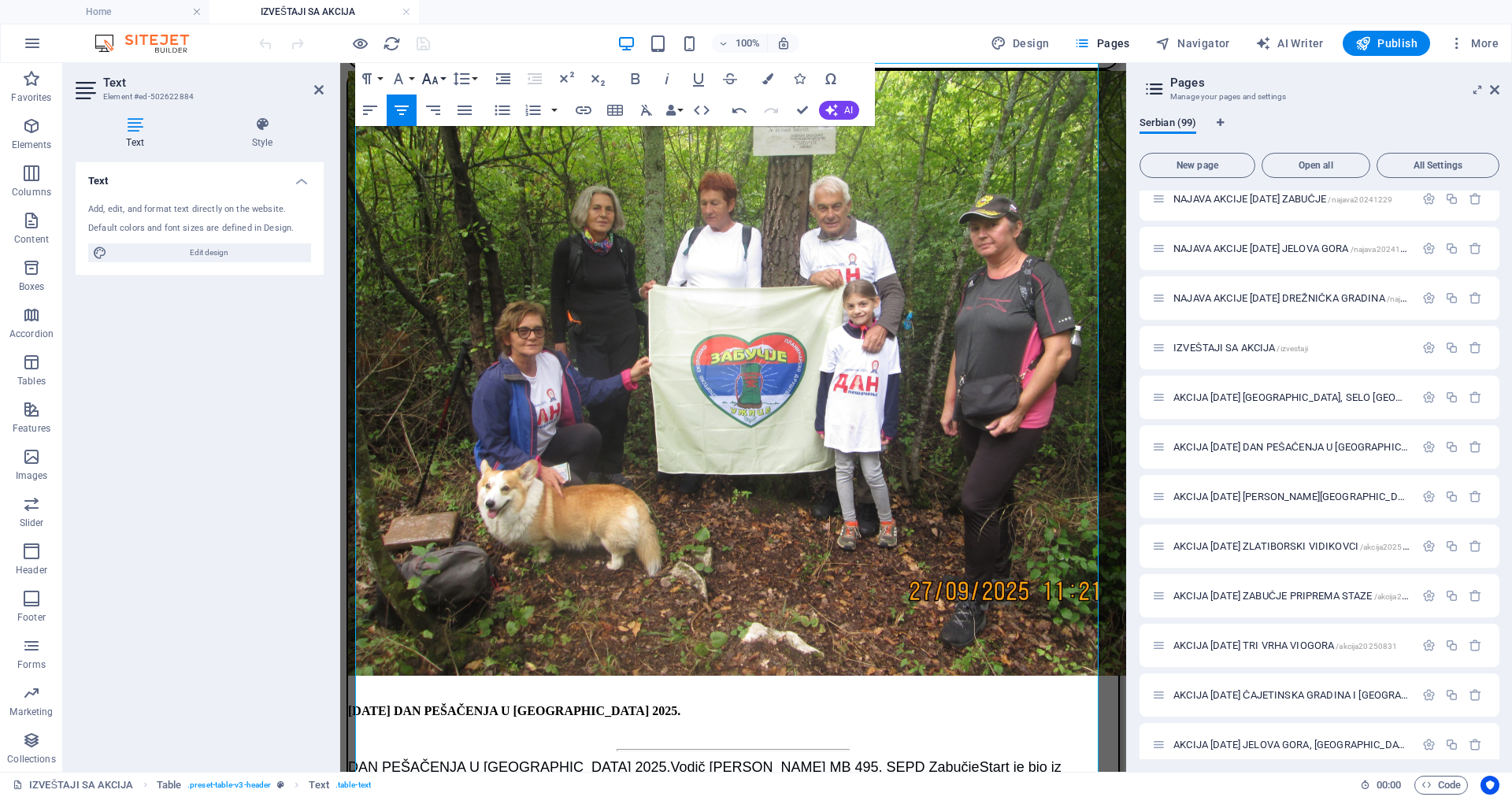
click at [425, 80] on icon "button" at bounding box center [430, 79] width 16 height 11
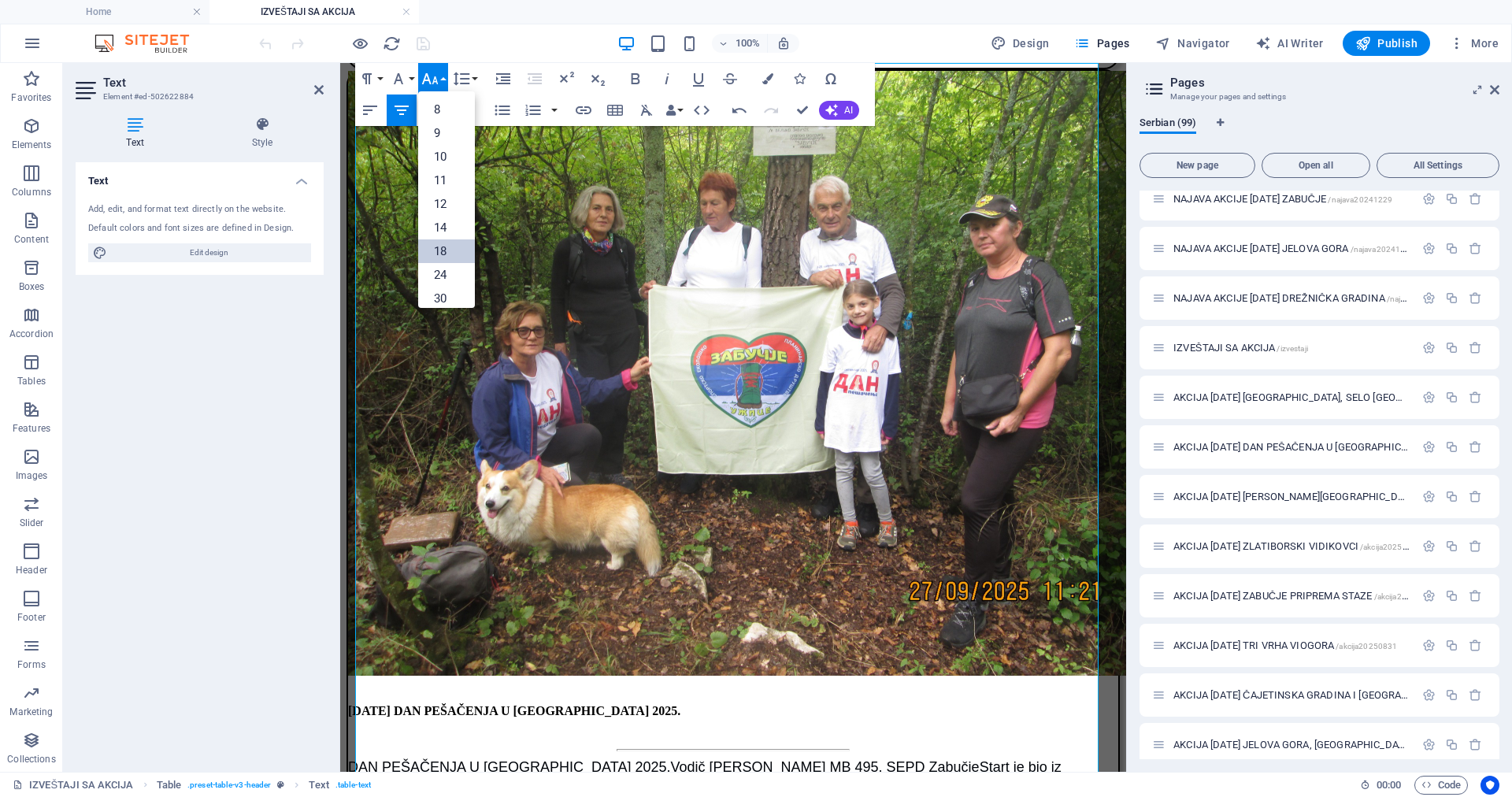
click at [444, 242] on link "18" at bounding box center [446, 251] width 56 height 23
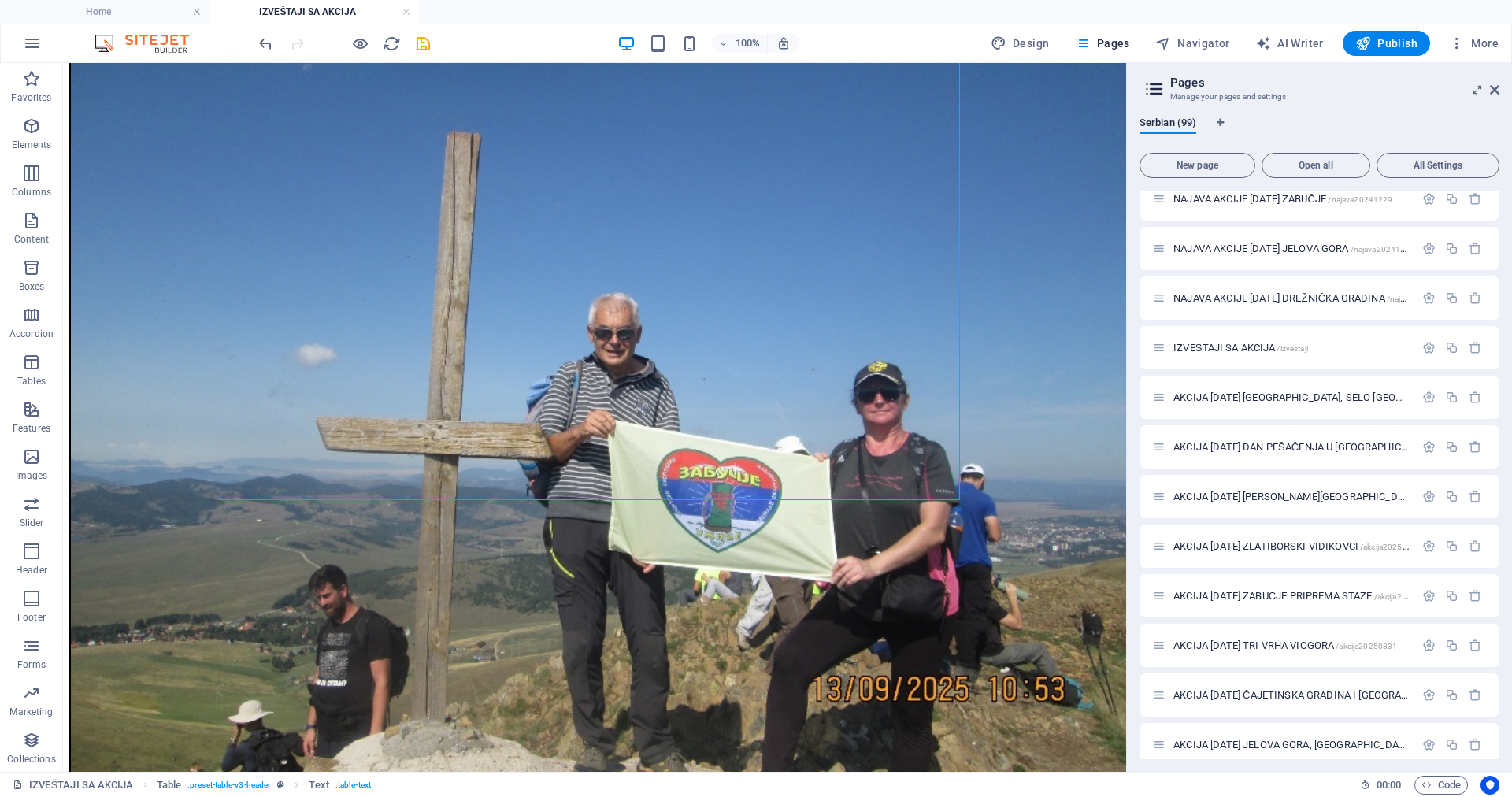
scroll to position [4844, 0]
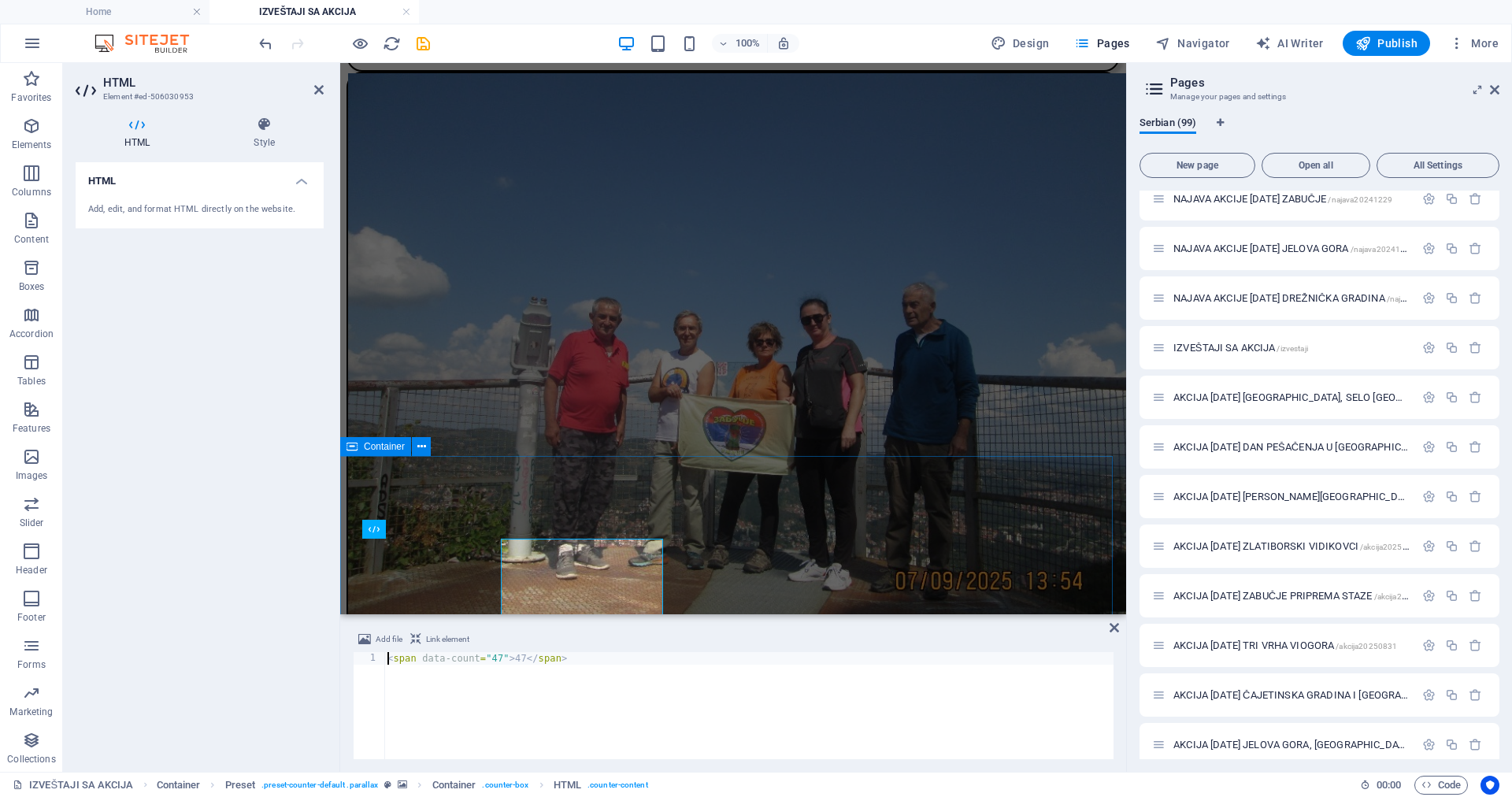
scroll to position [4862, 0]
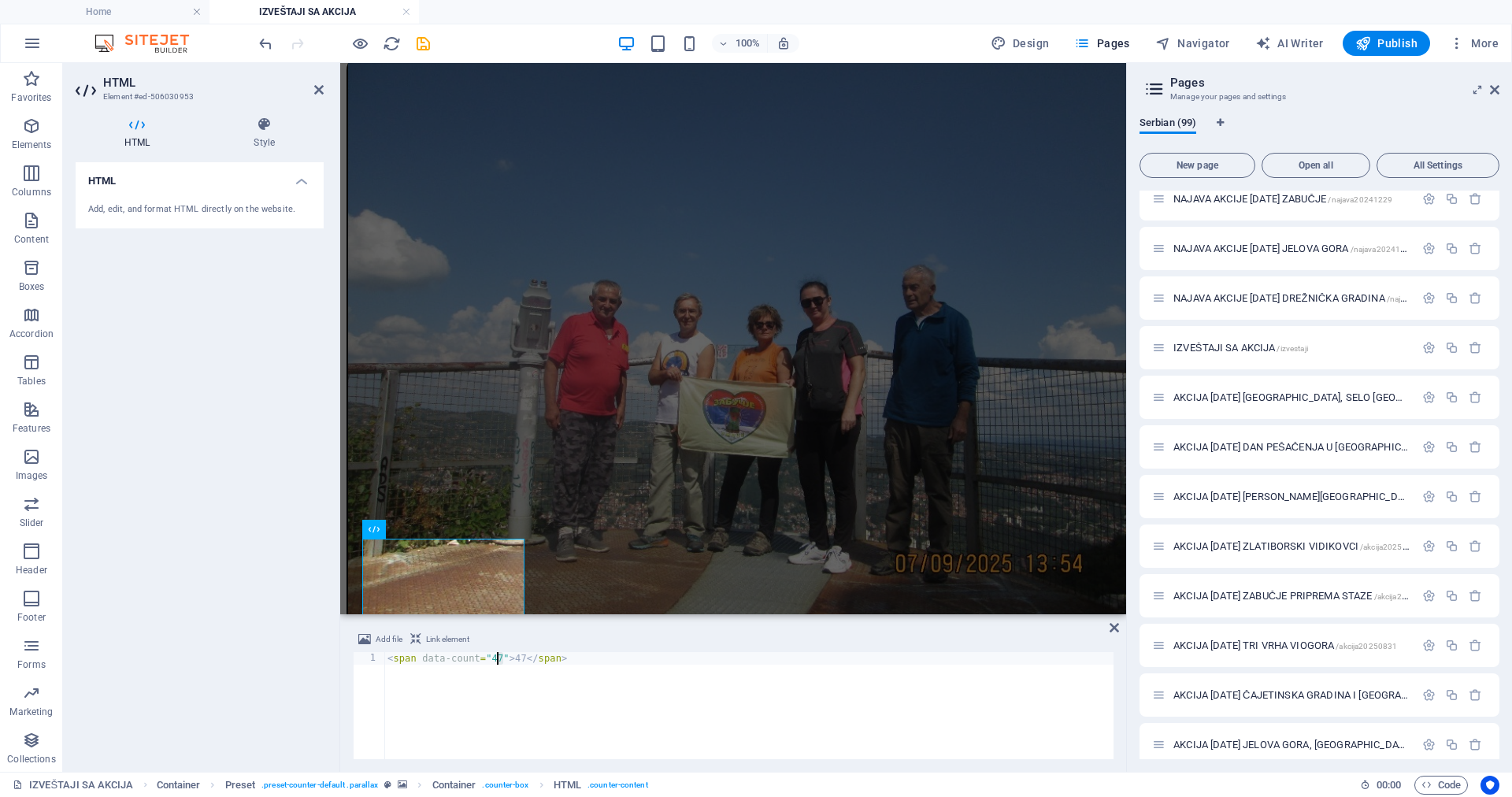
click at [498, 654] on div "< span data-count = "47" > 47 </ span >" at bounding box center [749, 718] width 729 height 132
click at [522, 657] on div "< span data-count = "48" > 47 </ span >" at bounding box center [749, 718] width 729 height 132
type textarea "<span data-count="48">48</span>"
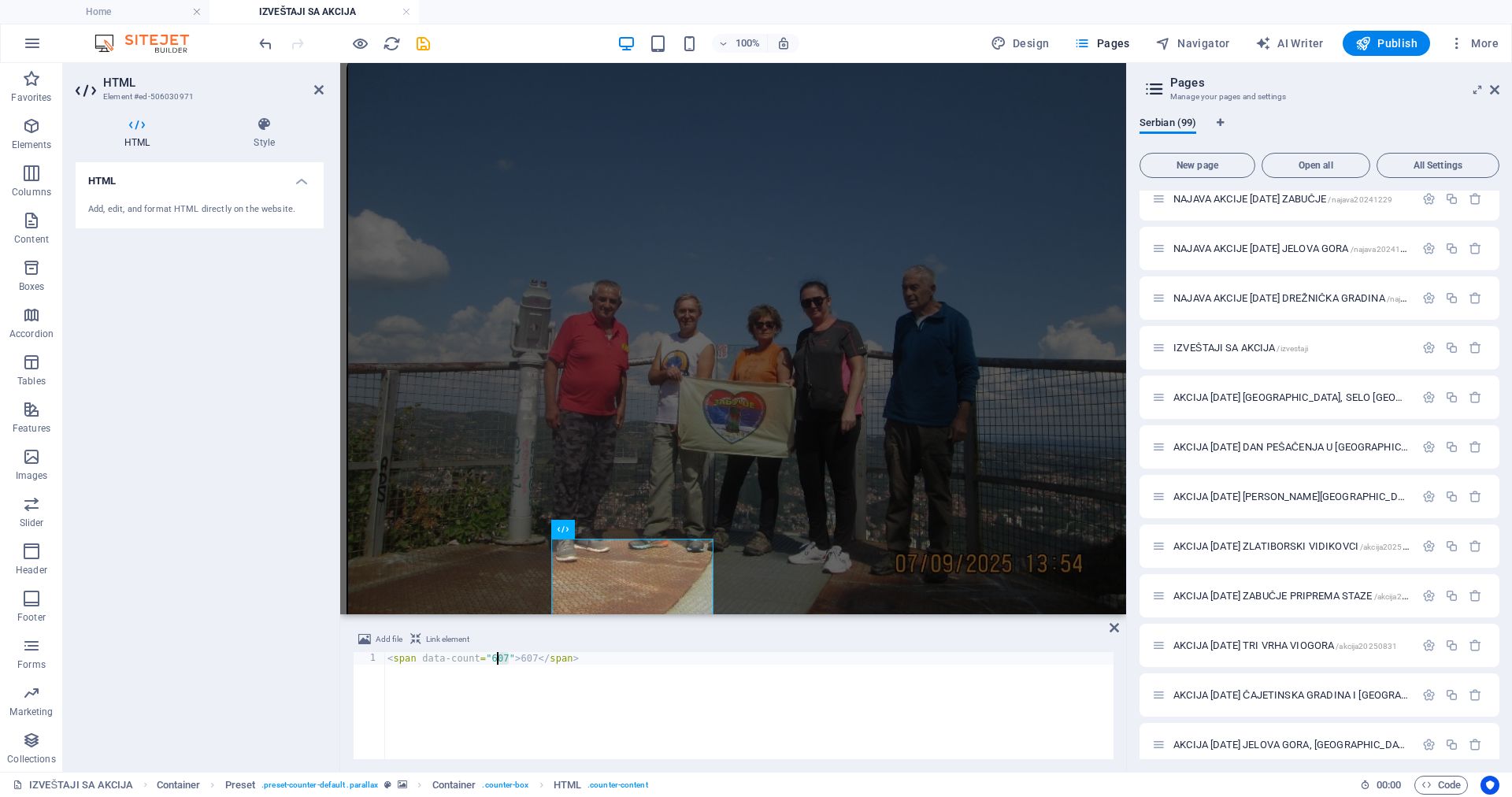
drag, startPoint x: 508, startPoint y: 655, endPoint x: 499, endPoint y: 656, distance: 9.1
click at [499, 656] on div "< span data-count = "607" > 607 </ span >" at bounding box center [749, 718] width 729 height 132
drag, startPoint x: 537, startPoint y: 659, endPoint x: 528, endPoint y: 658, distance: 9.1
click at [528, 658] on div "< span data-count = "625" > 607 </ span >" at bounding box center [749, 718] width 729 height 132
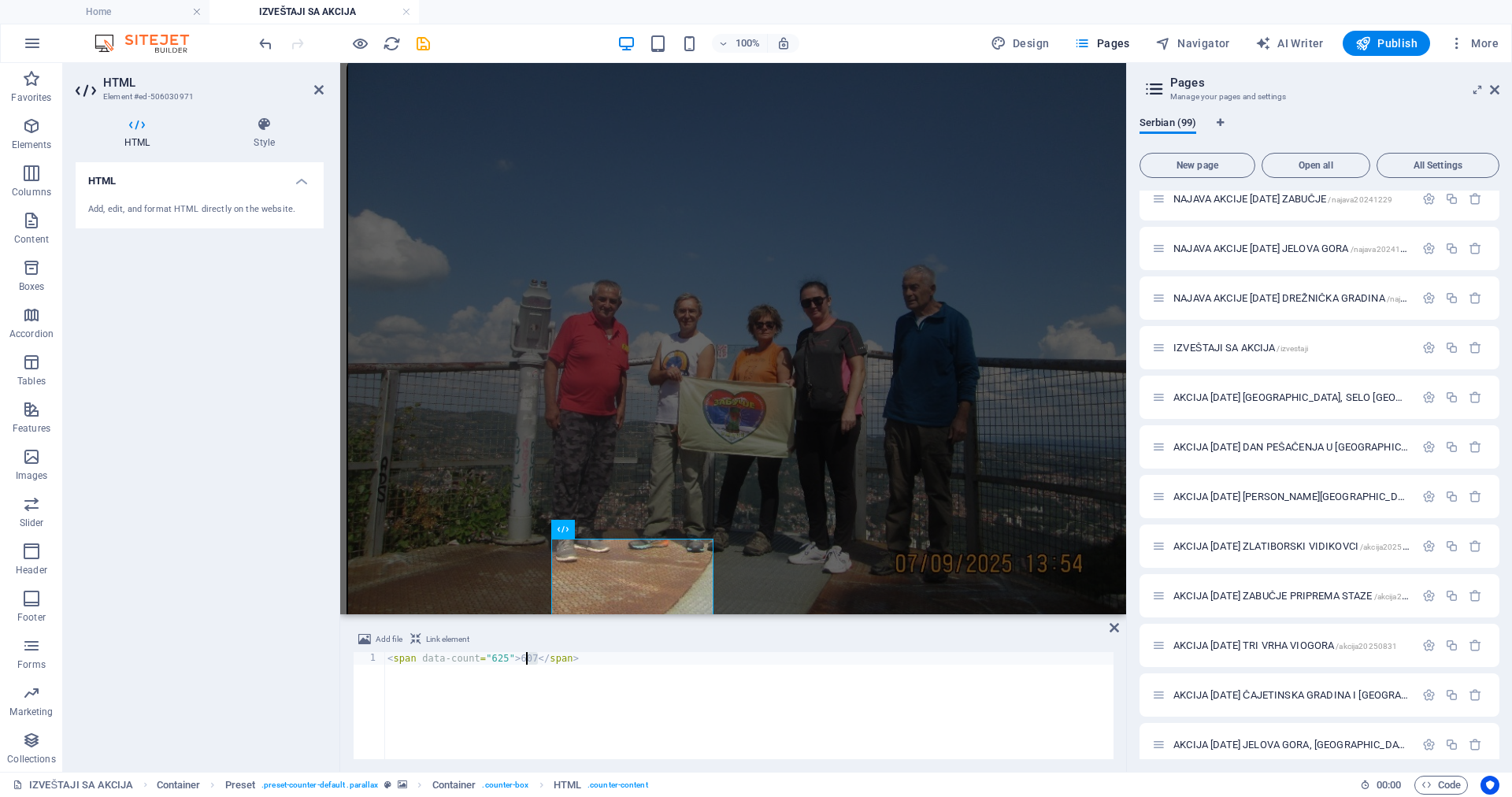
scroll to position [0, 12]
type textarea "<span data-count="625">625</span>"
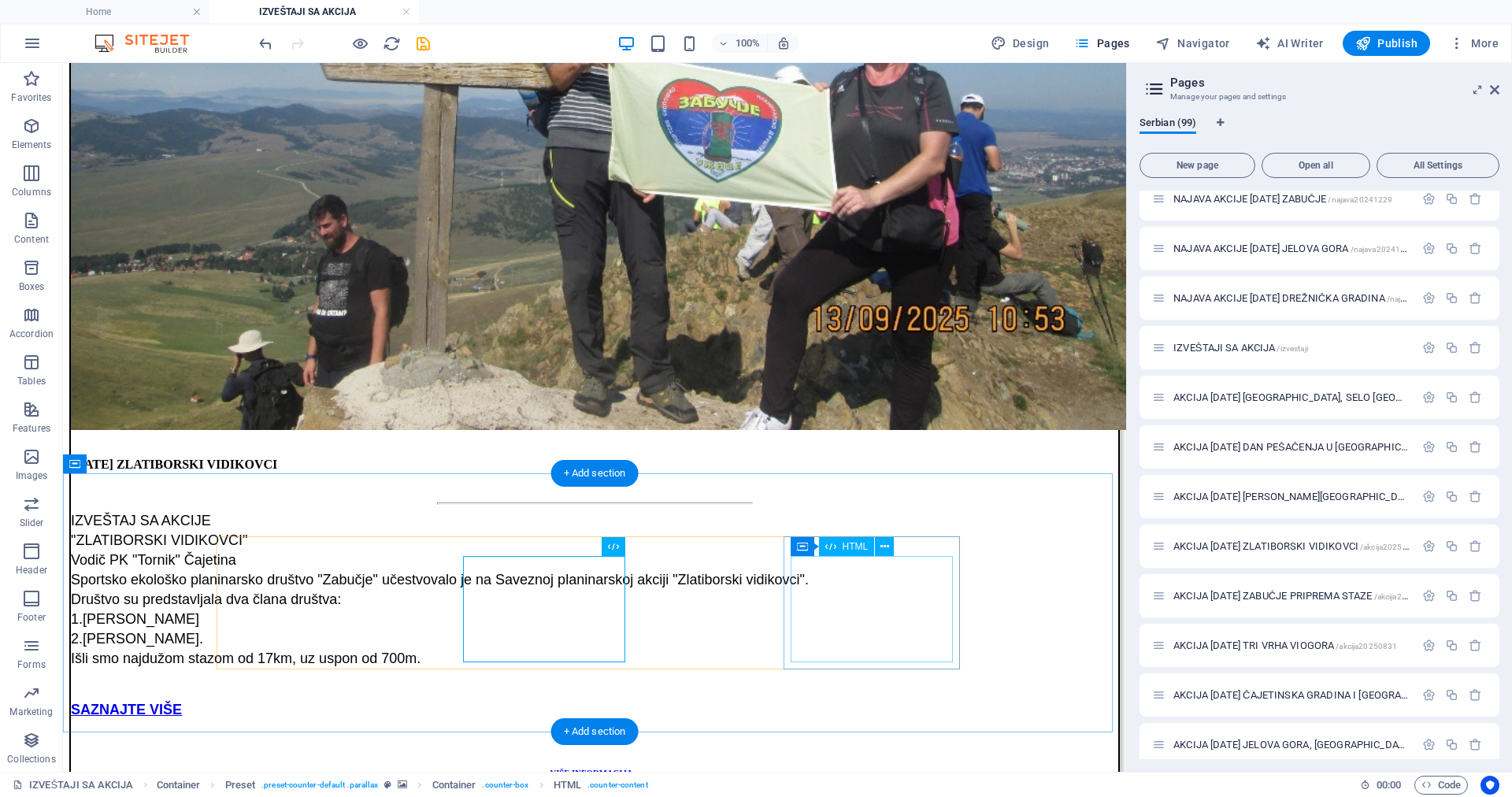
scroll to position [4844, 0]
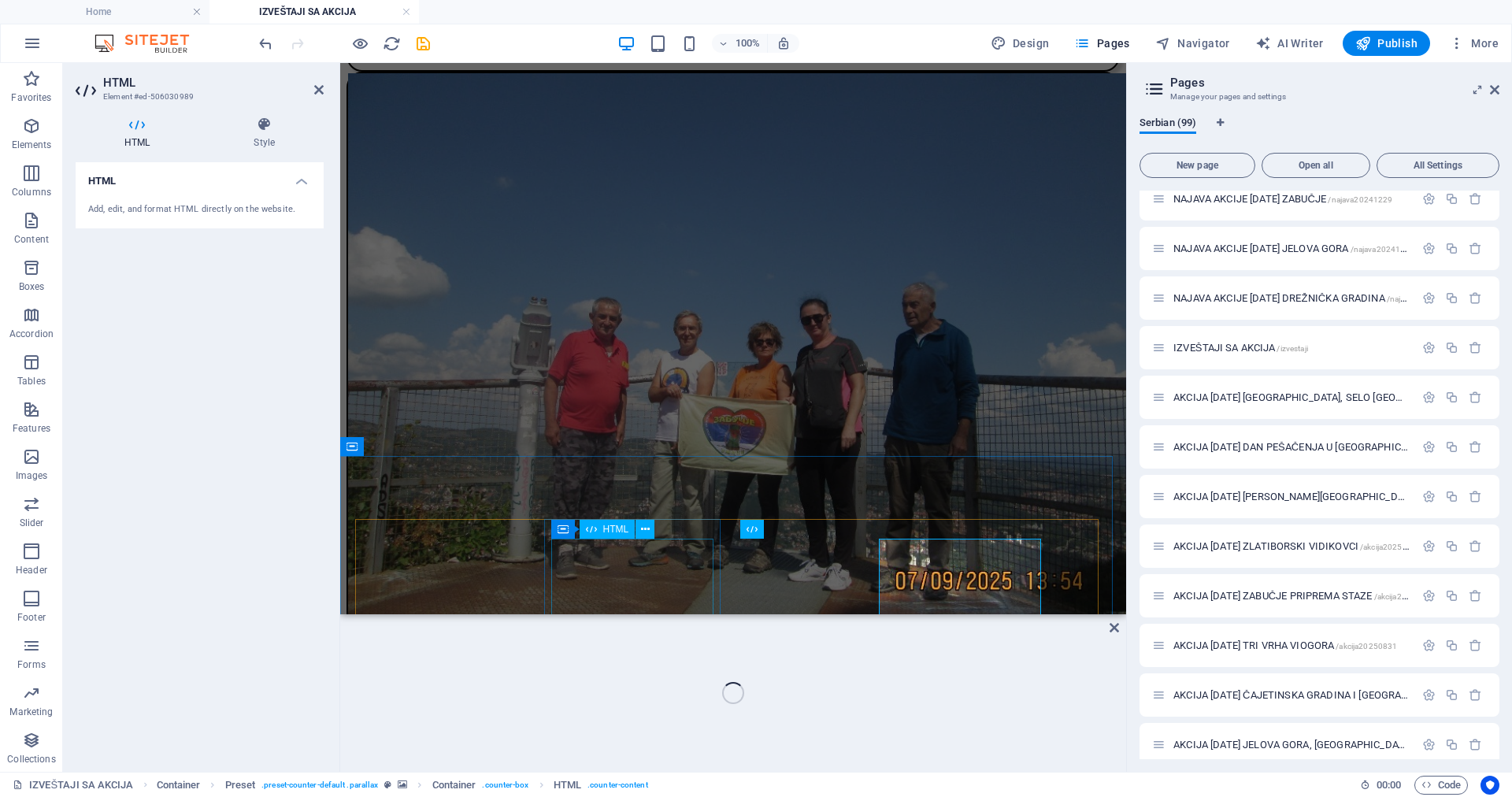
scroll to position [4862, 0]
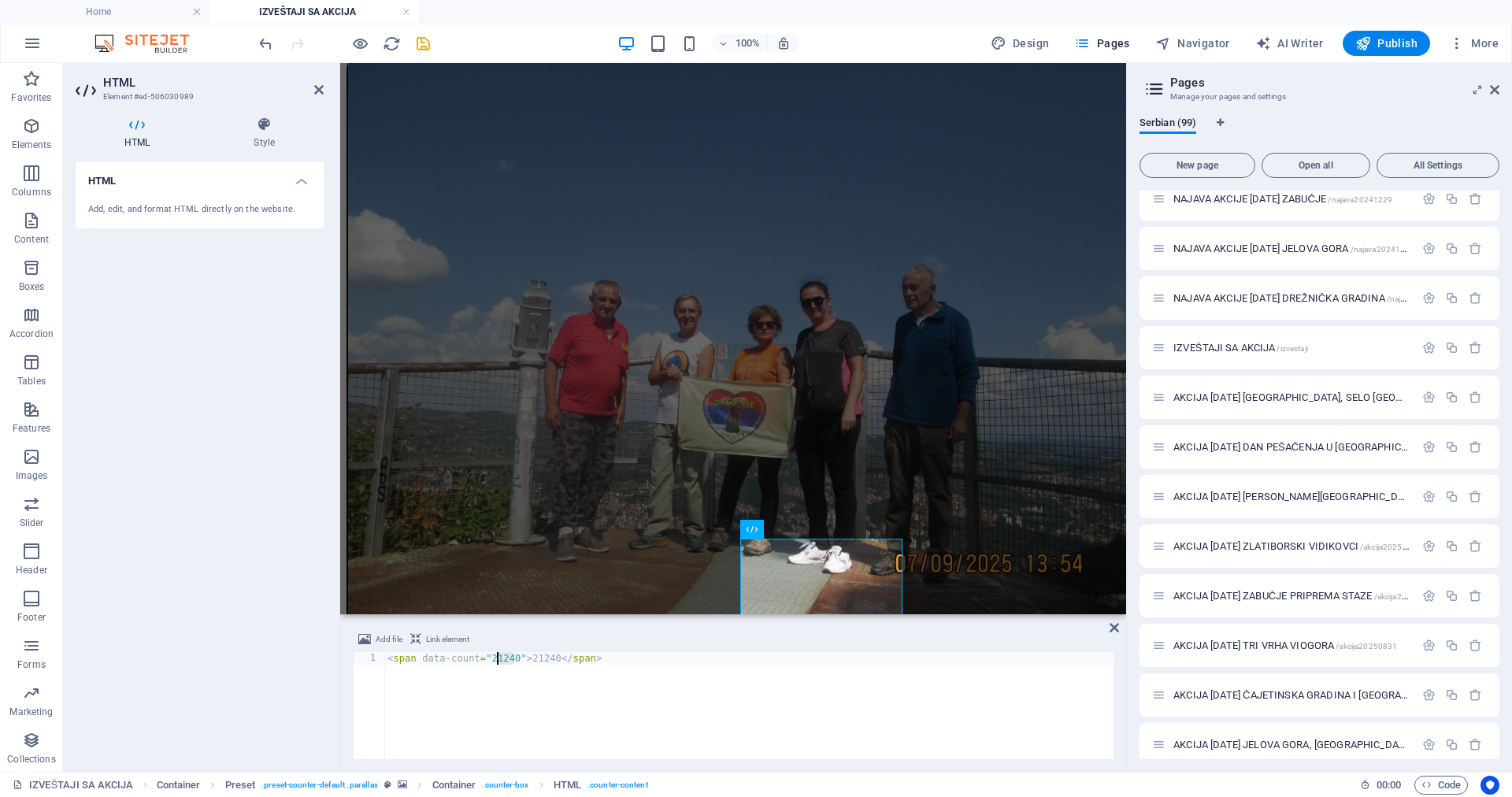
drag, startPoint x: 515, startPoint y: 655, endPoint x: 500, endPoint y: 656, distance: 15.0
click at [500, 656] on div "< span data-count = "21240" > 21240 </ span >" at bounding box center [749, 718] width 729 height 132
drag, startPoint x: 563, startPoint y: 657, endPoint x: 539, endPoint y: 657, distance: 24.0
click at [539, 657] on div "< span data-count = "22090" > 21240 </ span >" at bounding box center [749, 718] width 729 height 132
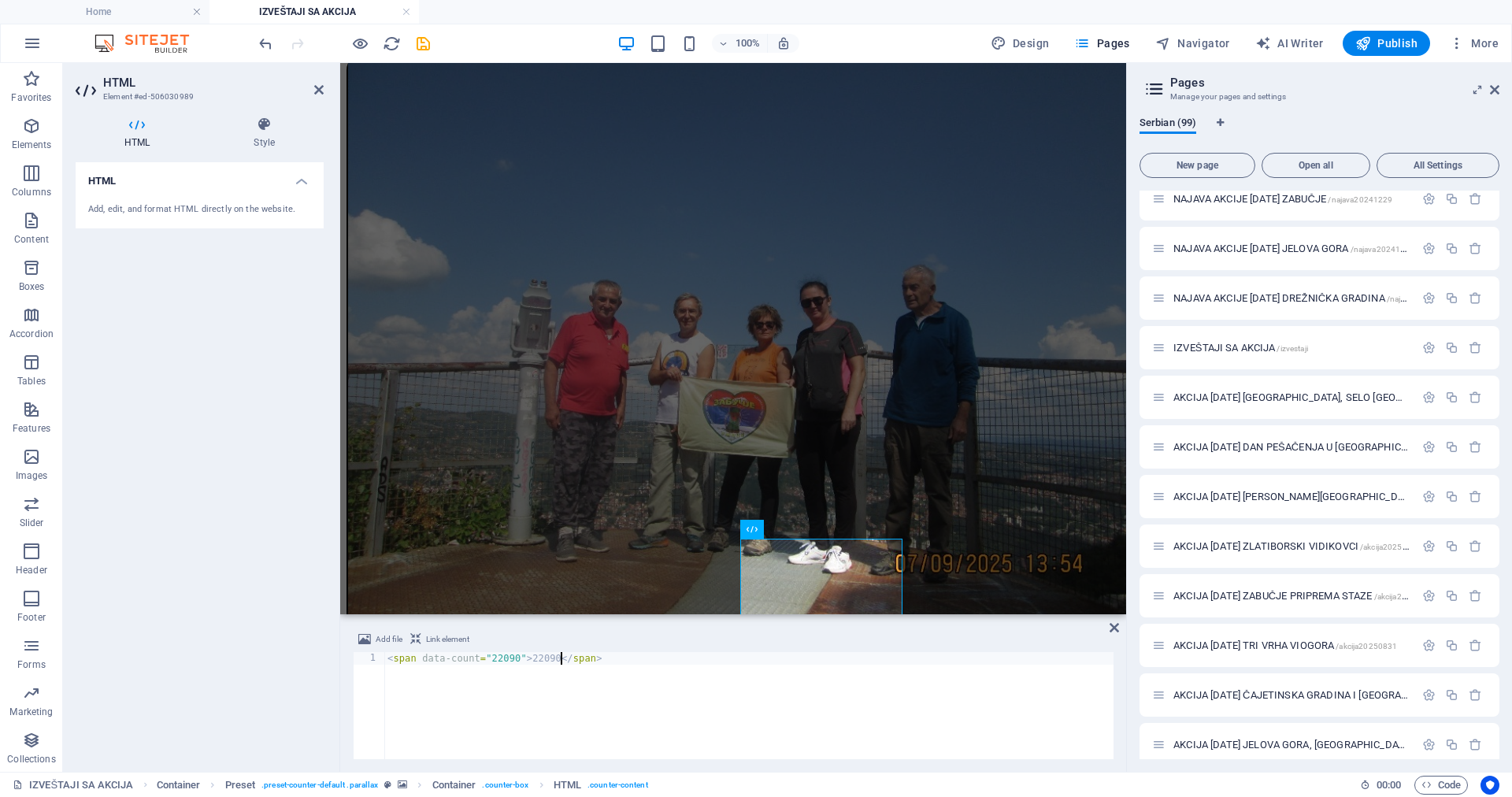
scroll to position [0, 15]
type textarea "<span data-count="22090">22090</span>"
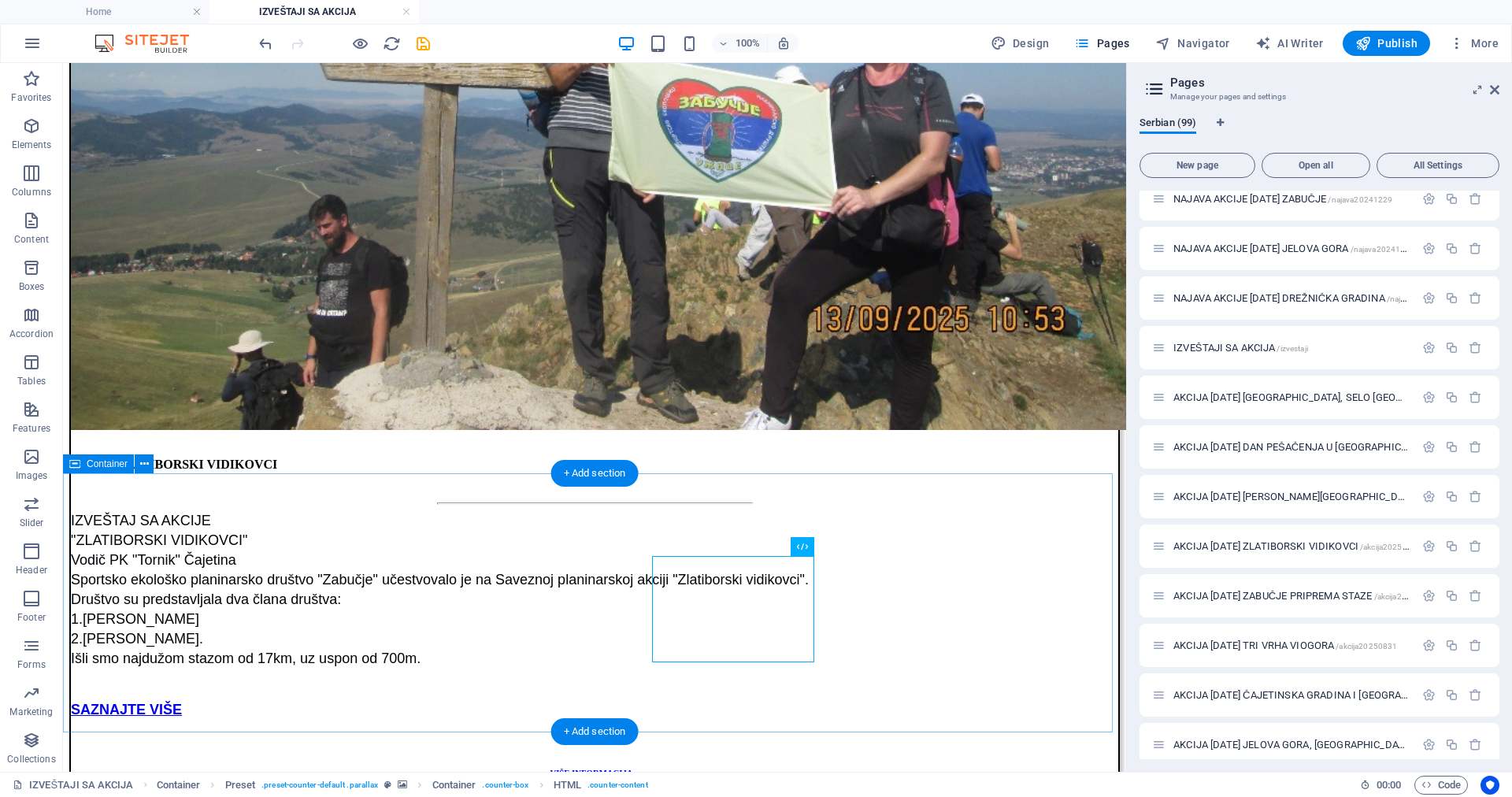
scroll to position [4844, 0]
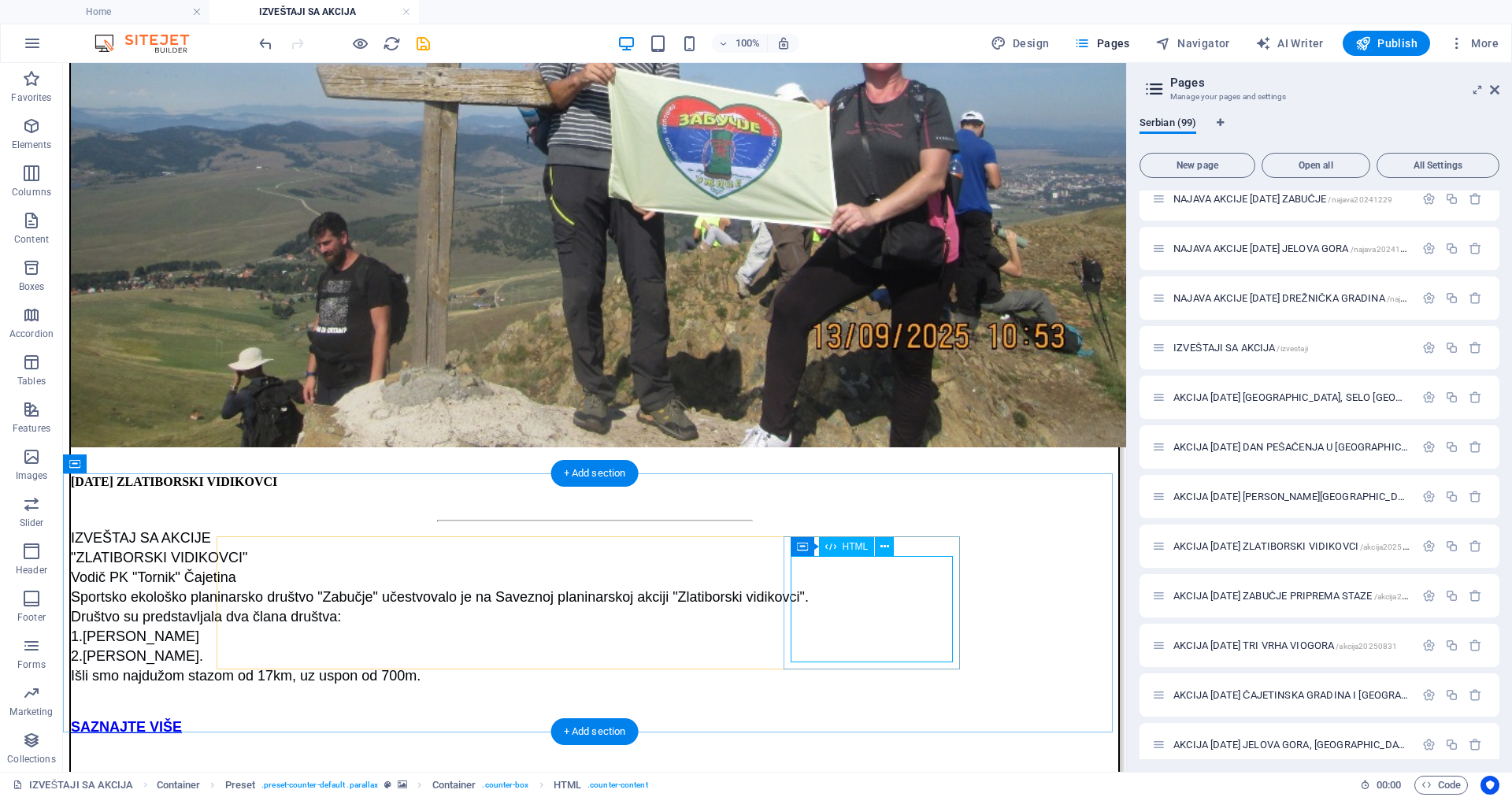
drag, startPoint x: 884, startPoint y: 615, endPoint x: 622, endPoint y: 730, distance: 286.1
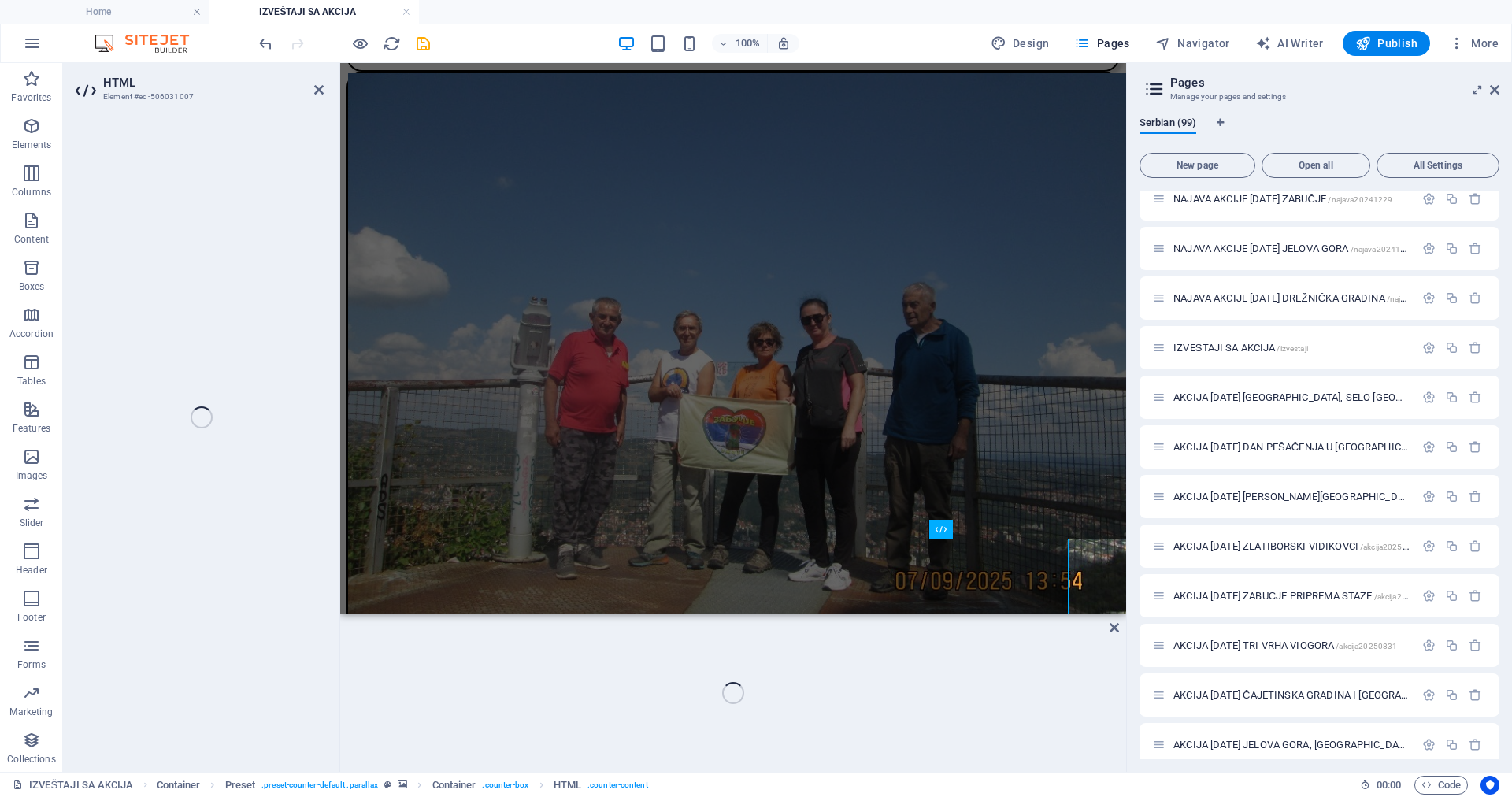
scroll to position [4862, 0]
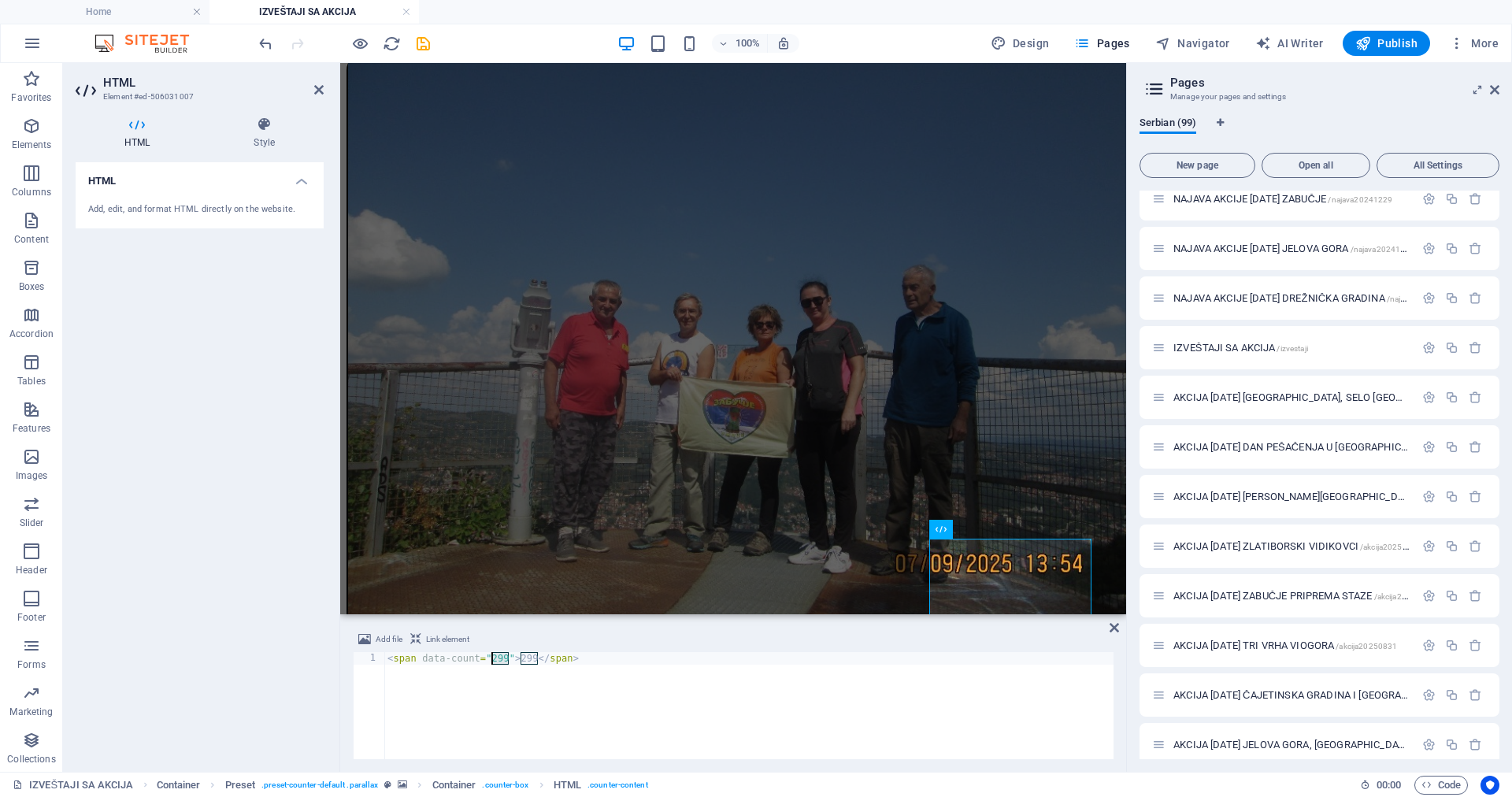
drag, startPoint x: 506, startPoint y: 658, endPoint x: 494, endPoint y: 661, distance: 12.4
click at [494, 661] on div "< span data-count = "299" > 299 </ span >" at bounding box center [749, 718] width 729 height 132
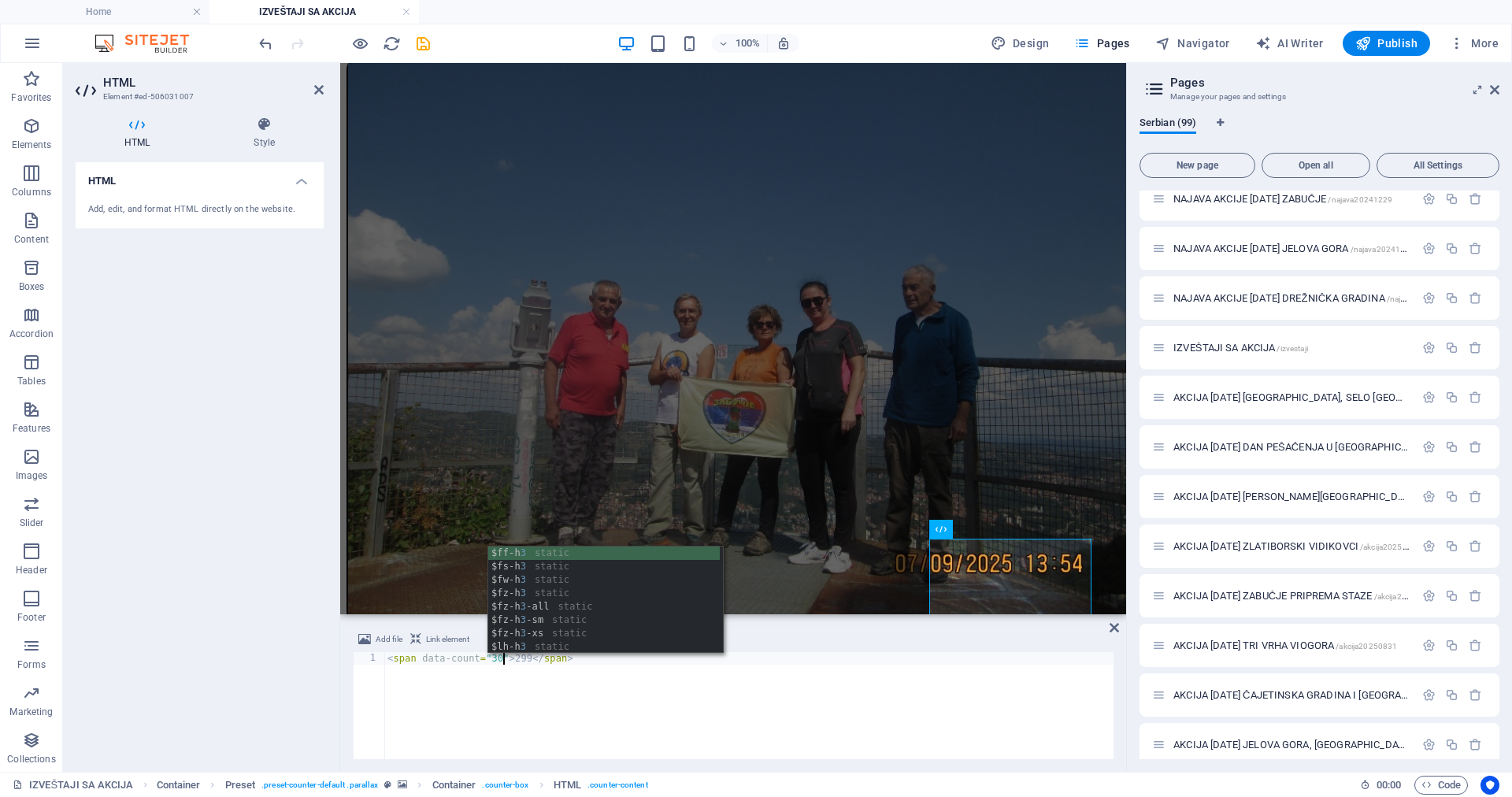
scroll to position [0, 10]
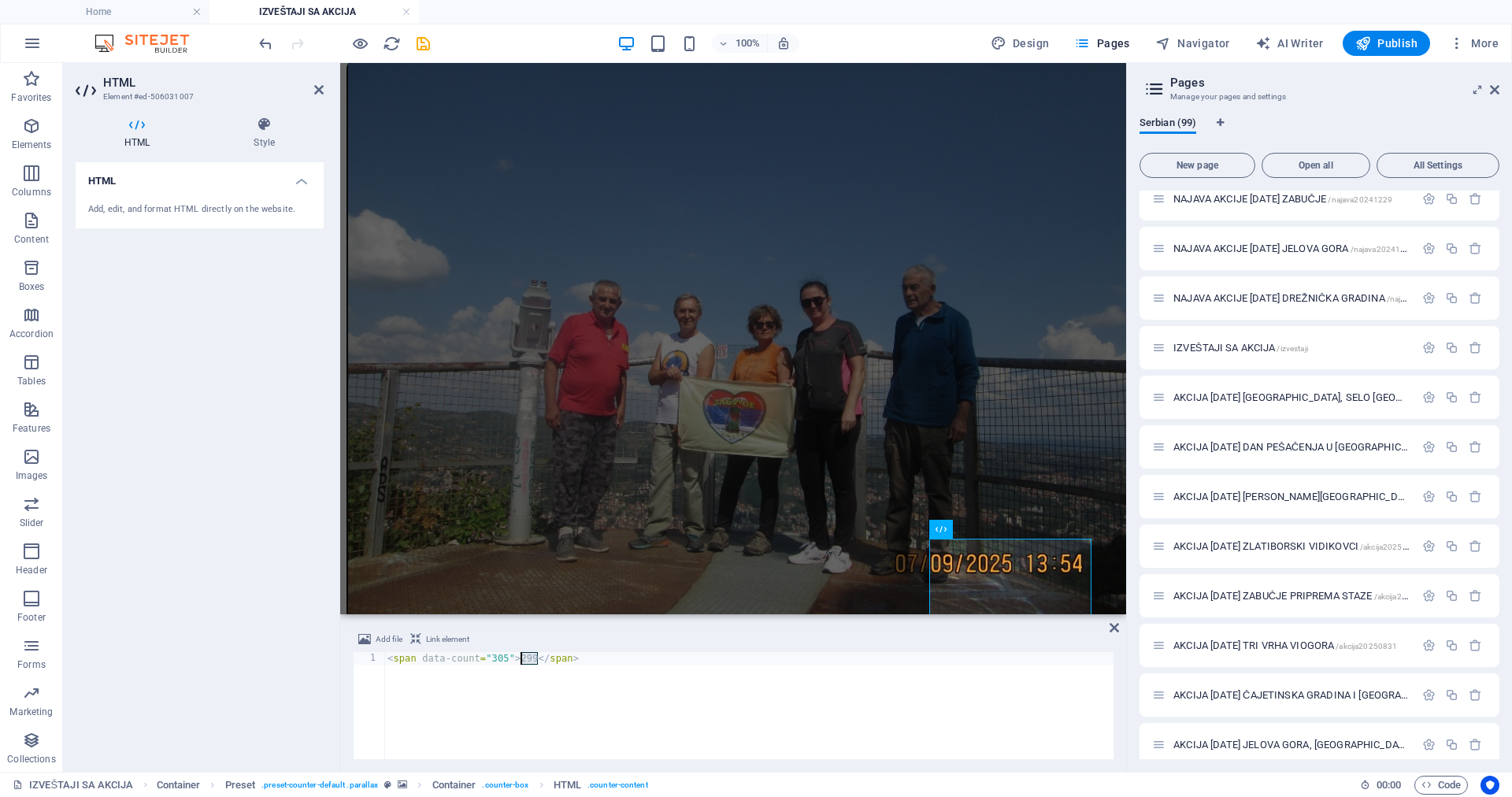
drag, startPoint x: 538, startPoint y: 658, endPoint x: 522, endPoint y: 657, distance: 16.0
click at [522, 657] on div "< span data-count = "305" > 299 </ span >" at bounding box center [749, 718] width 729 height 132
type textarea "<span data-count="305">305</span>"
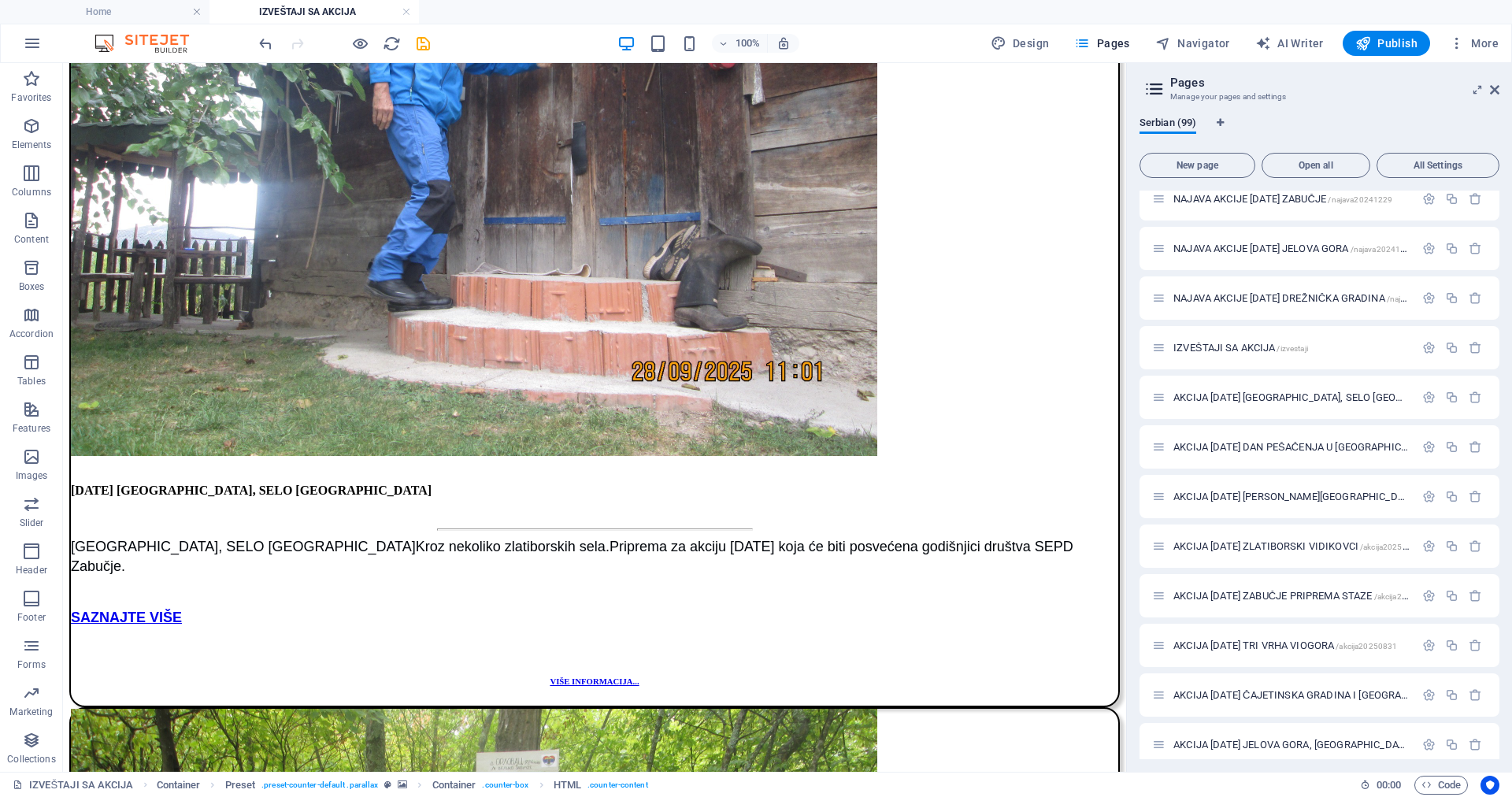
scroll to position [1713, 0]
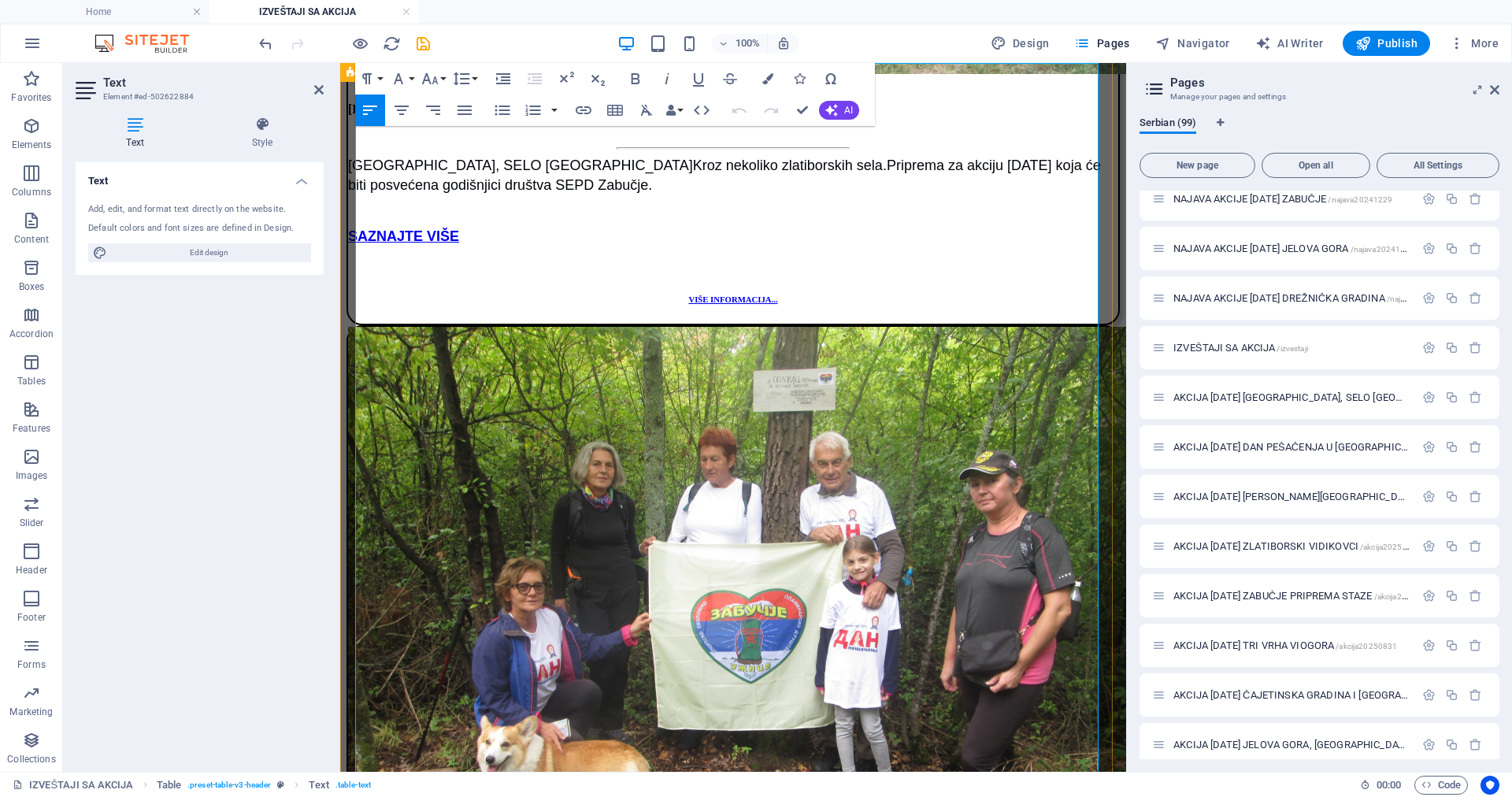
scroll to position [1969, 0]
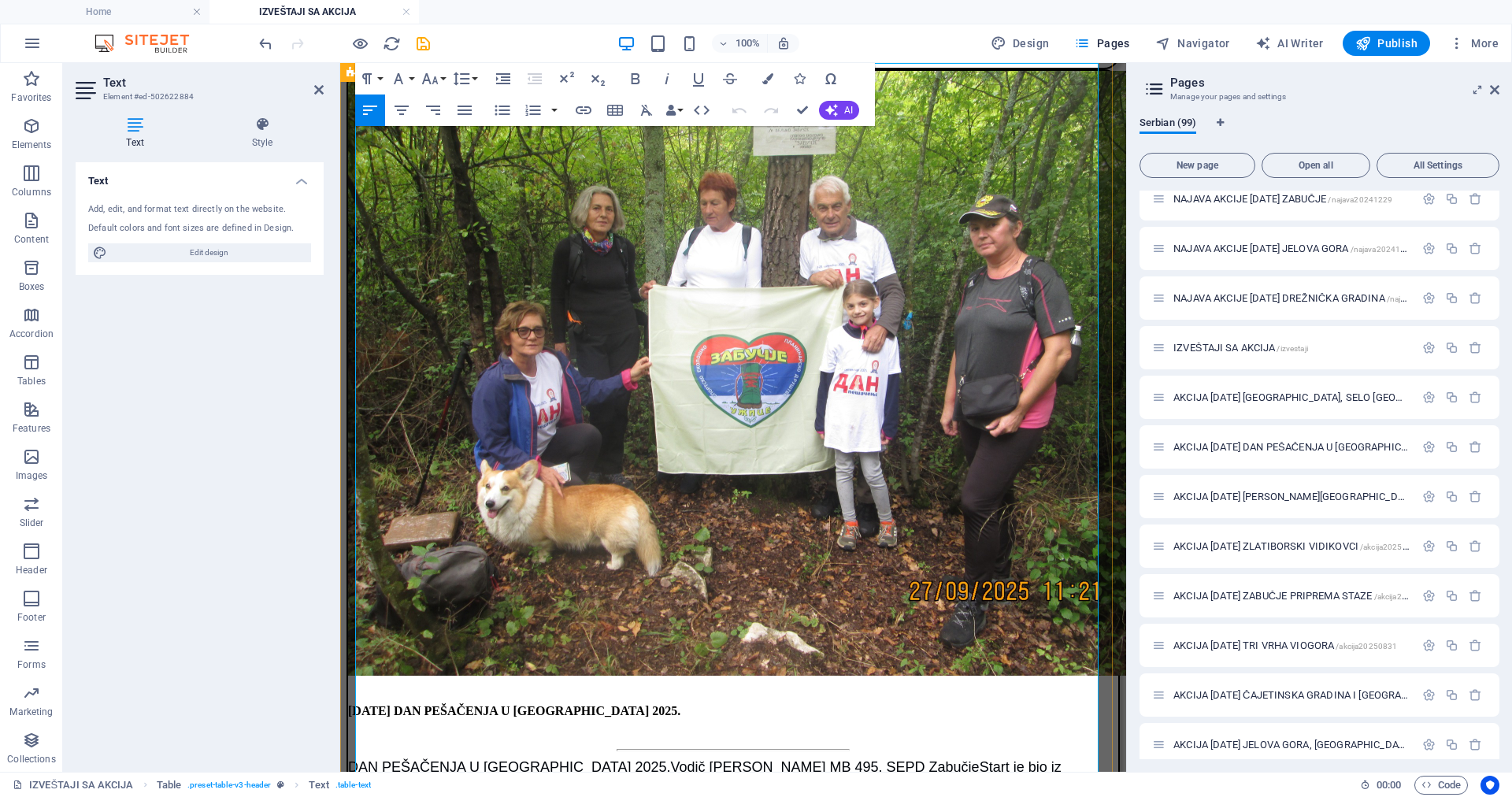
drag, startPoint x: 592, startPoint y: 180, endPoint x: 739, endPoint y: 141, distance: 152.1
click at [399, 78] on icon "button" at bounding box center [398, 78] width 18 height 18
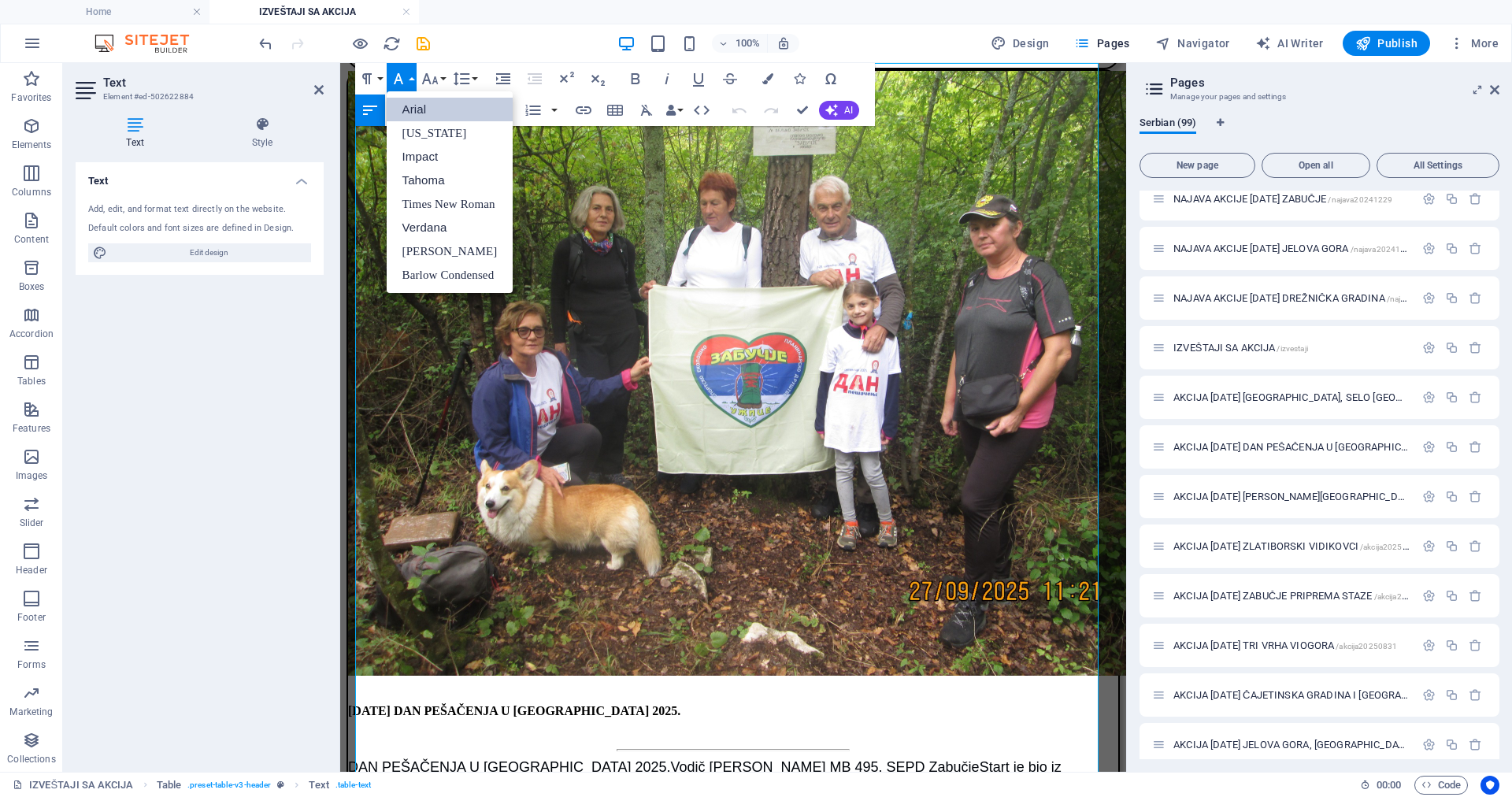
scroll to position [0, 0]
click at [407, 109] on link "Arial" at bounding box center [450, 110] width 127 height 23
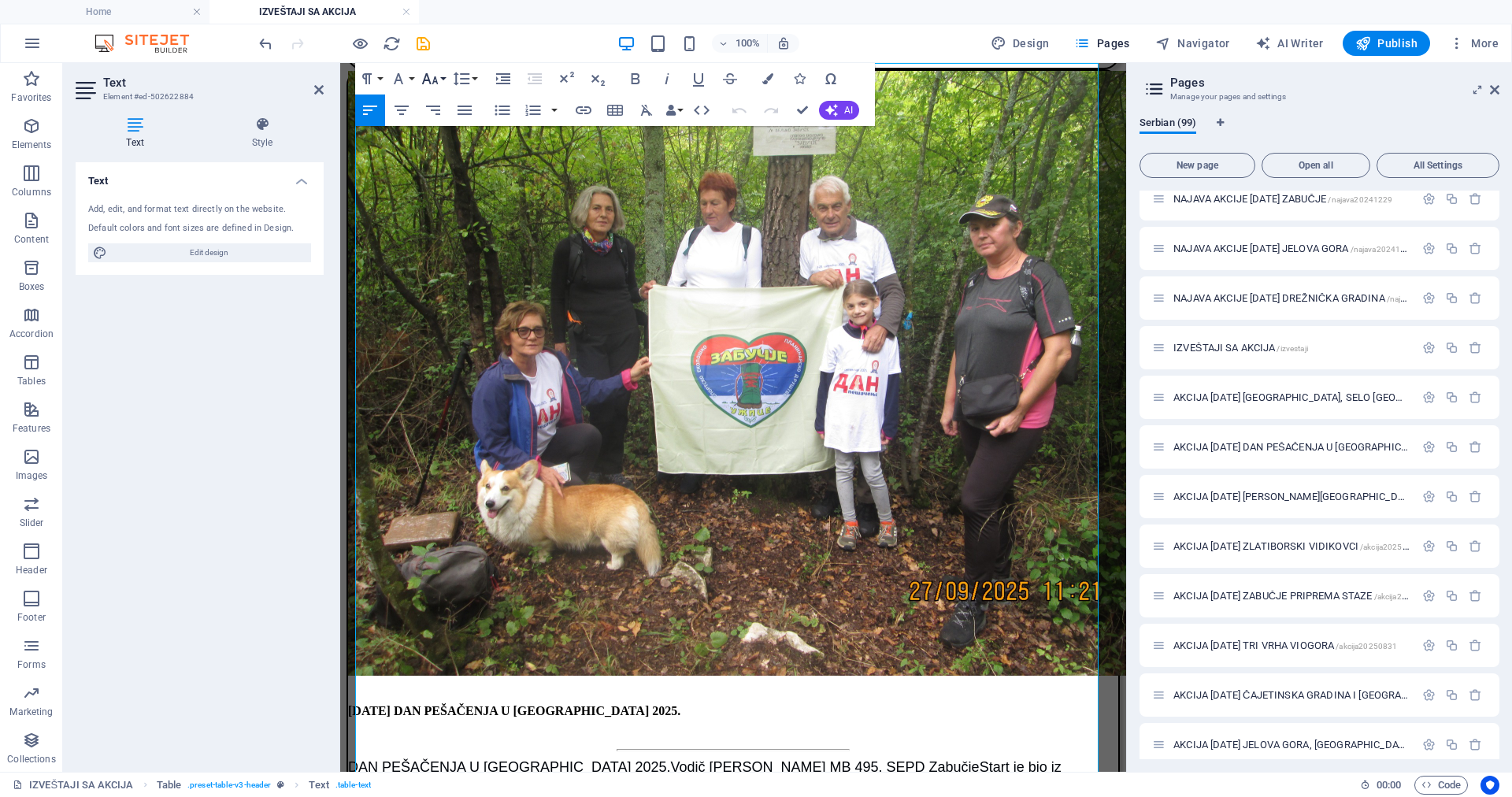
click at [426, 78] on icon "button" at bounding box center [430, 78] width 18 height 18
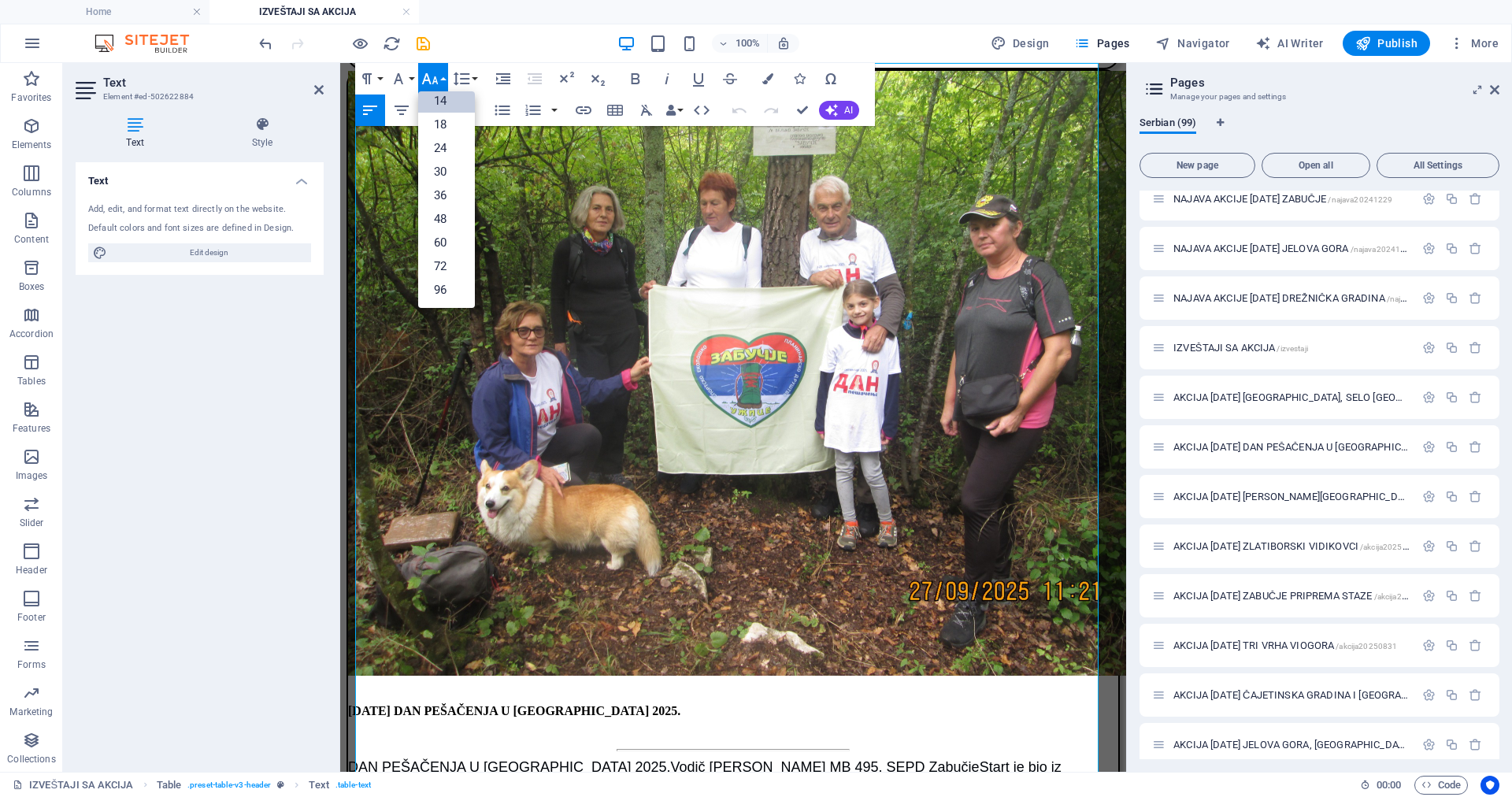
scroll to position [127, 0]
click at [434, 121] on link "18" at bounding box center [446, 124] width 56 height 23
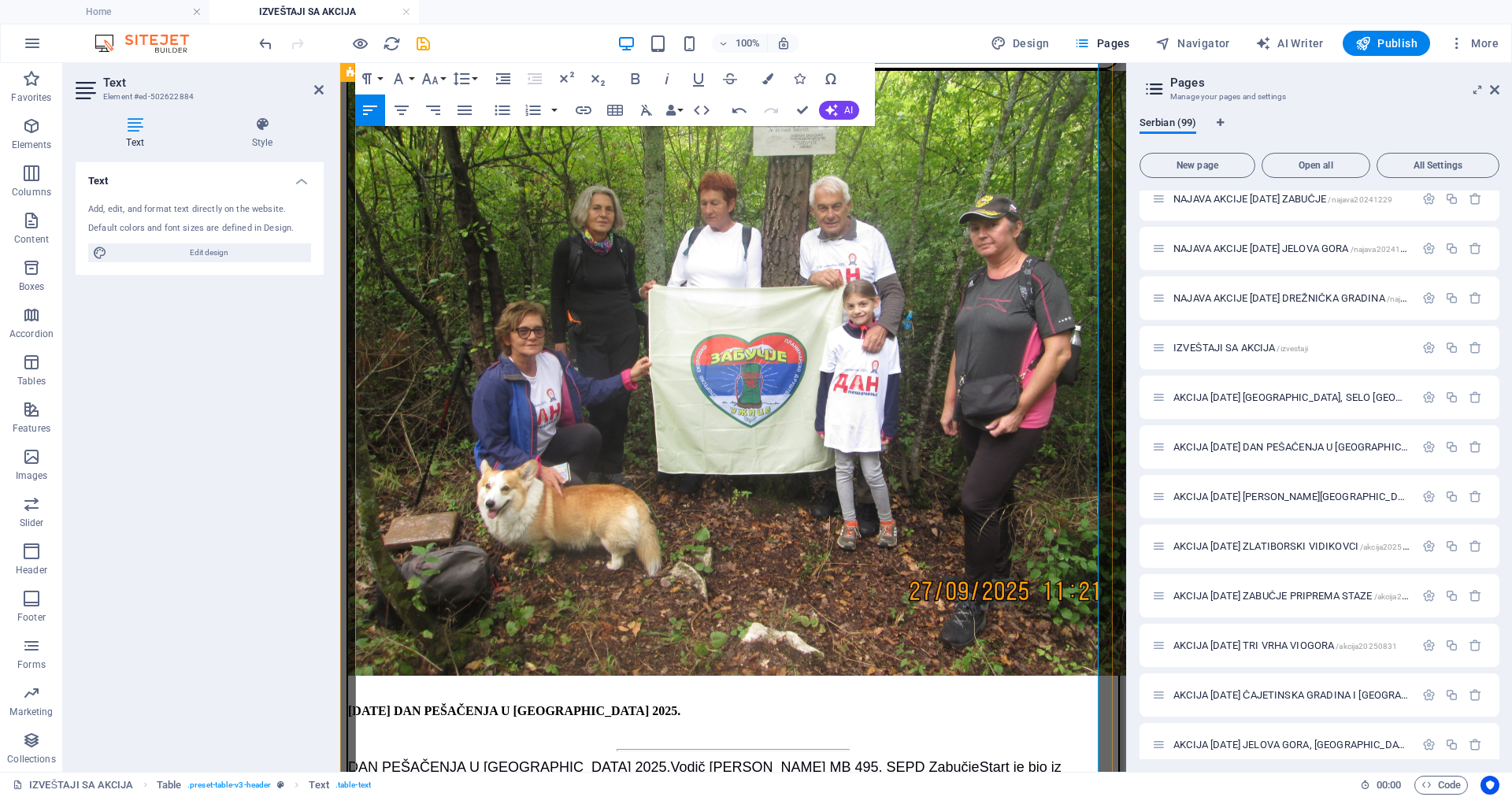
click at [434, 168] on icon "button" at bounding box center [434, 170] width 11 height 11
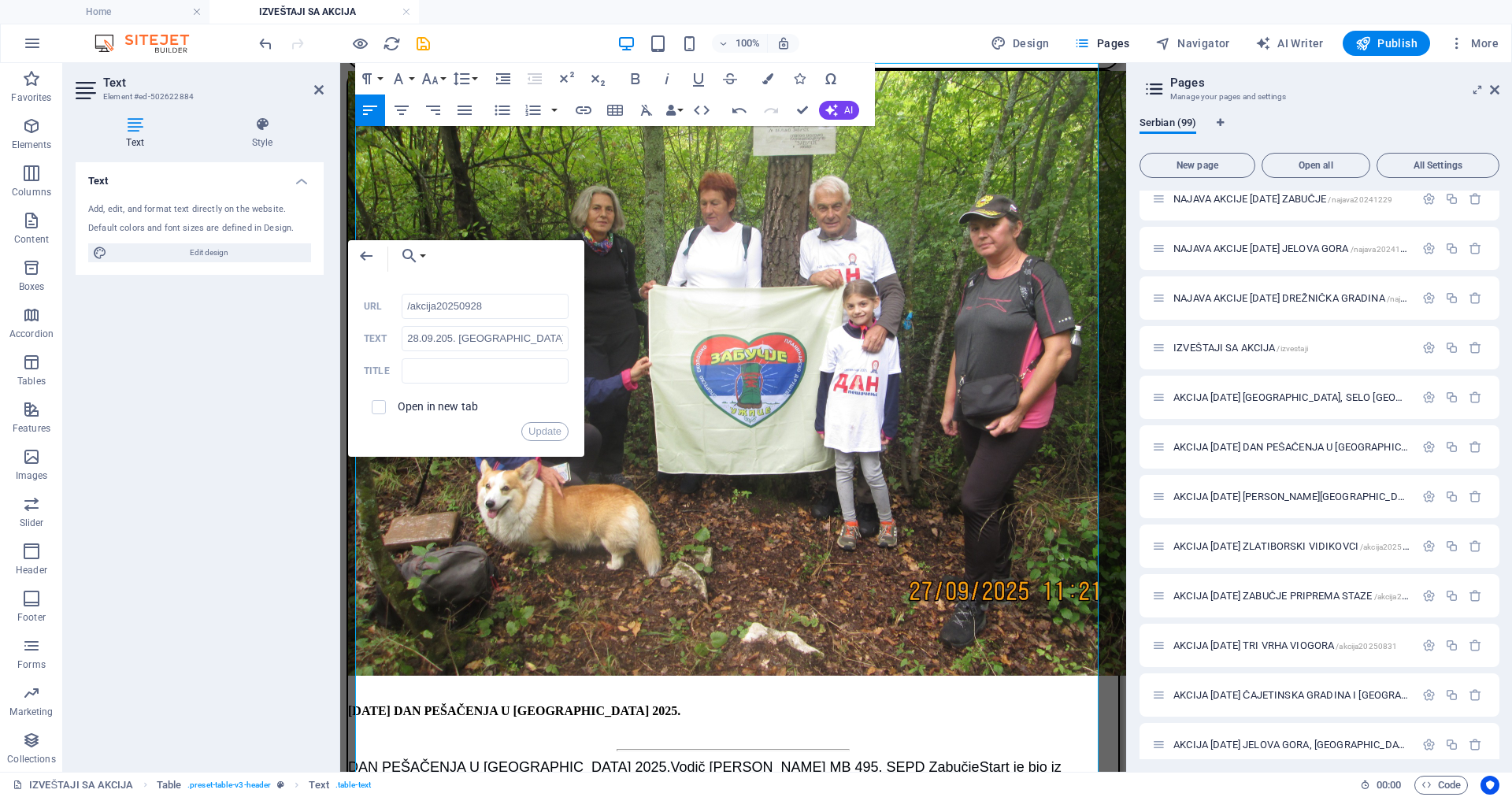
drag, startPoint x: 505, startPoint y: 304, endPoint x: 394, endPoint y: 308, distance: 111.1
click at [394, 308] on div "/akcija20250928 URL" at bounding box center [466, 306] width 205 height 26
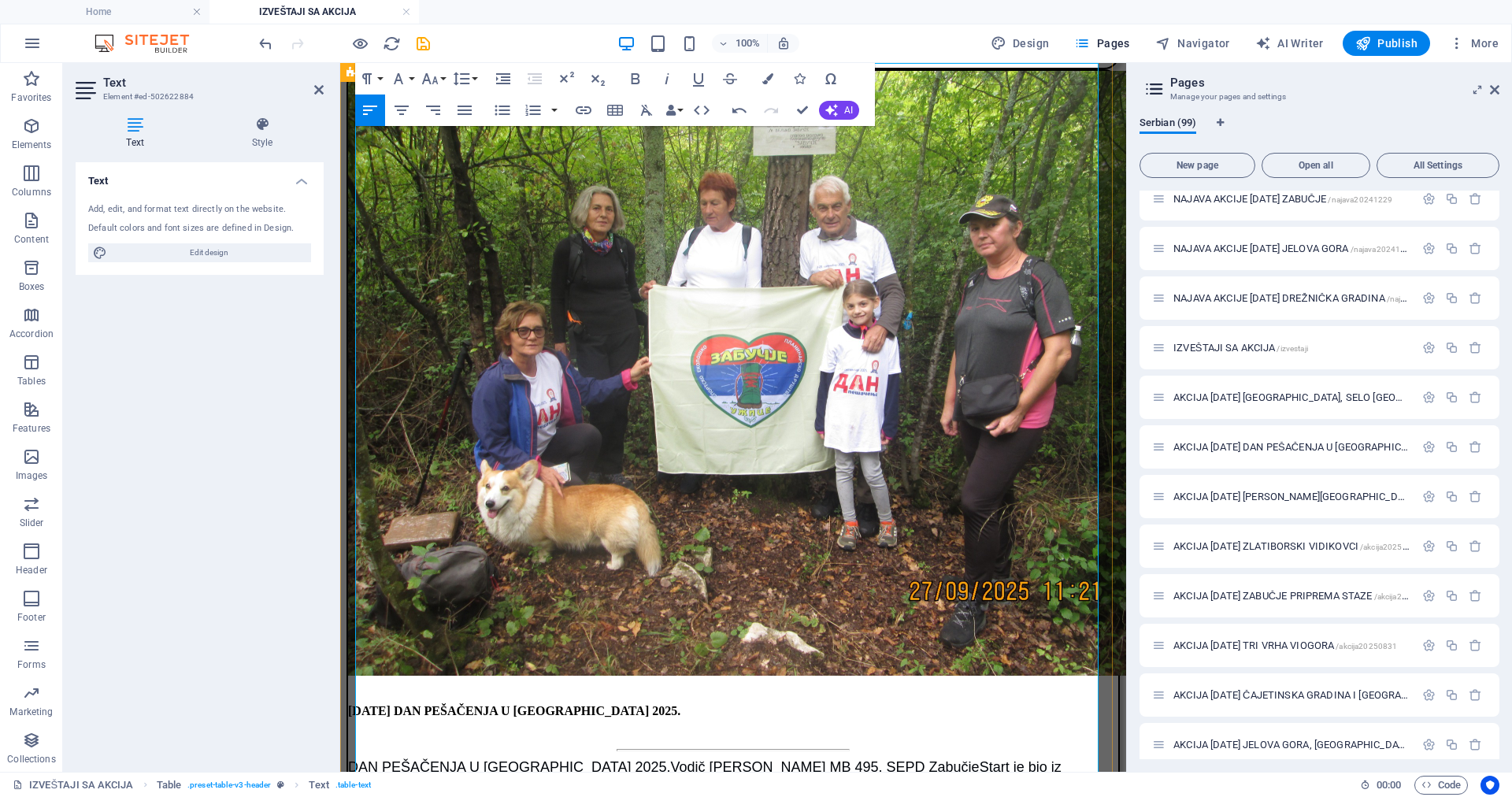
drag, startPoint x: 502, startPoint y: 169, endPoint x: 364, endPoint y: 166, distance: 138.0
type input "[DATE] [GEOGRAPHIC_DATA]"
click at [579, 107] on icon "button" at bounding box center [584, 111] width 16 height 8
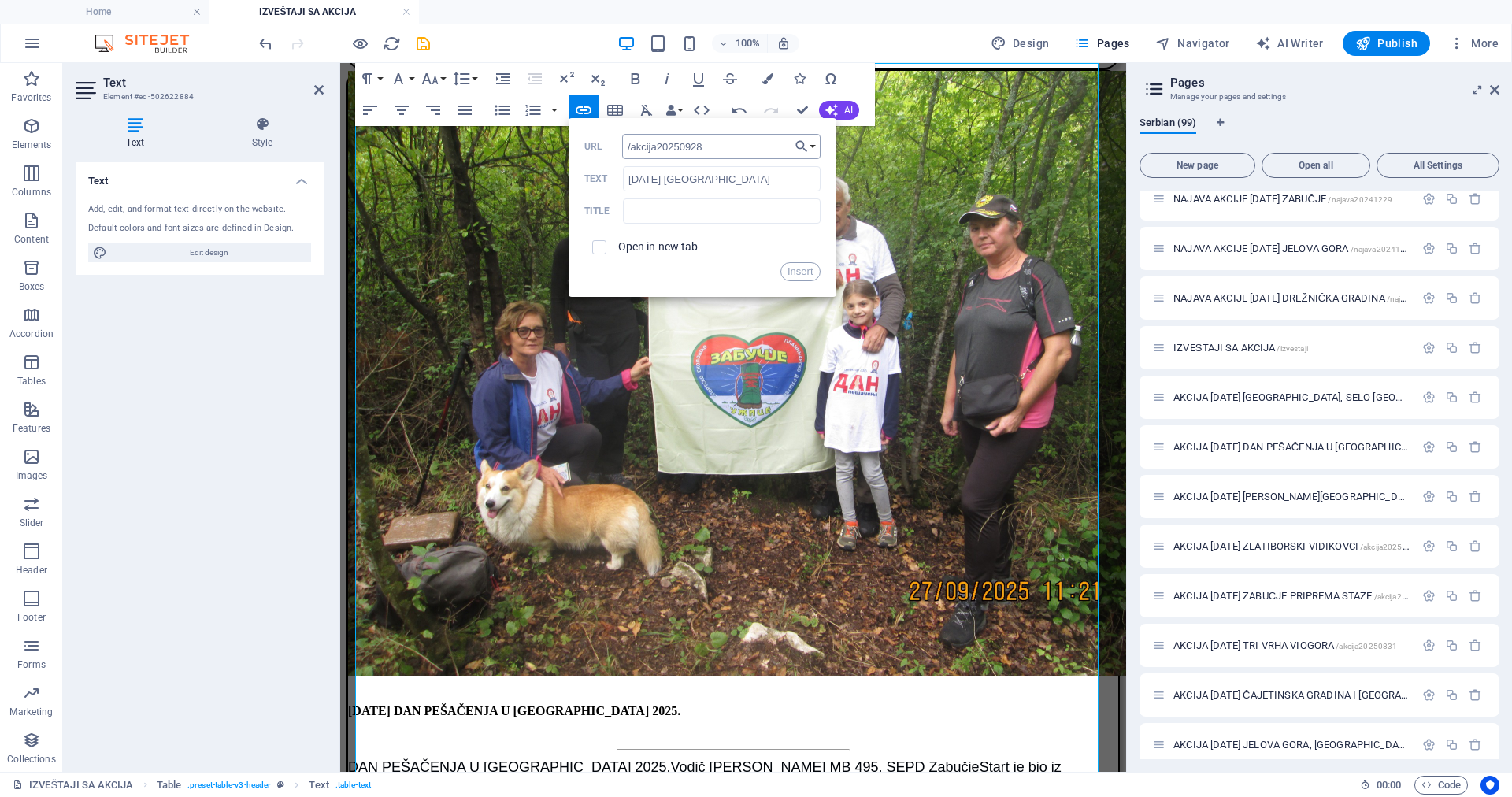
drag, startPoint x: 685, startPoint y: 149, endPoint x: 702, endPoint y: 149, distance: 17.0
click at [702, 149] on input "/akcija20250928" at bounding box center [722, 146] width 199 height 25
click at [676, 203] on input "text" at bounding box center [721, 211] width 197 height 25
click at [699, 148] on input "/akcija2025" at bounding box center [722, 146] width 199 height 25
type input "/akcija20251005"
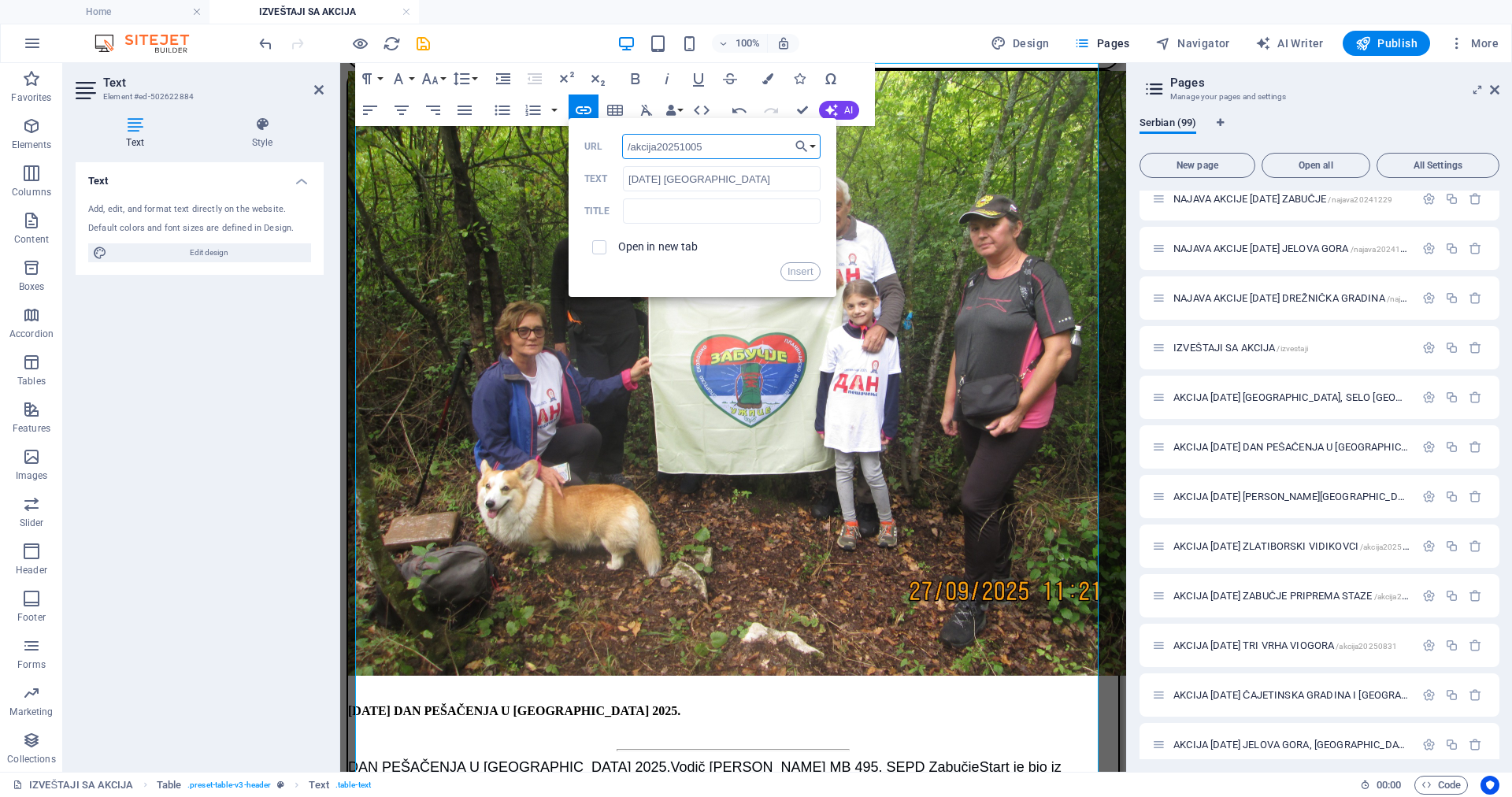
drag, startPoint x: 724, startPoint y: 145, endPoint x: 618, endPoint y: 145, distance: 106.0
click at [618, 145] on div "/akcija20251005 URL" at bounding box center [703, 146] width 237 height 26
click at [806, 268] on button "Insert" at bounding box center [800, 271] width 40 height 18
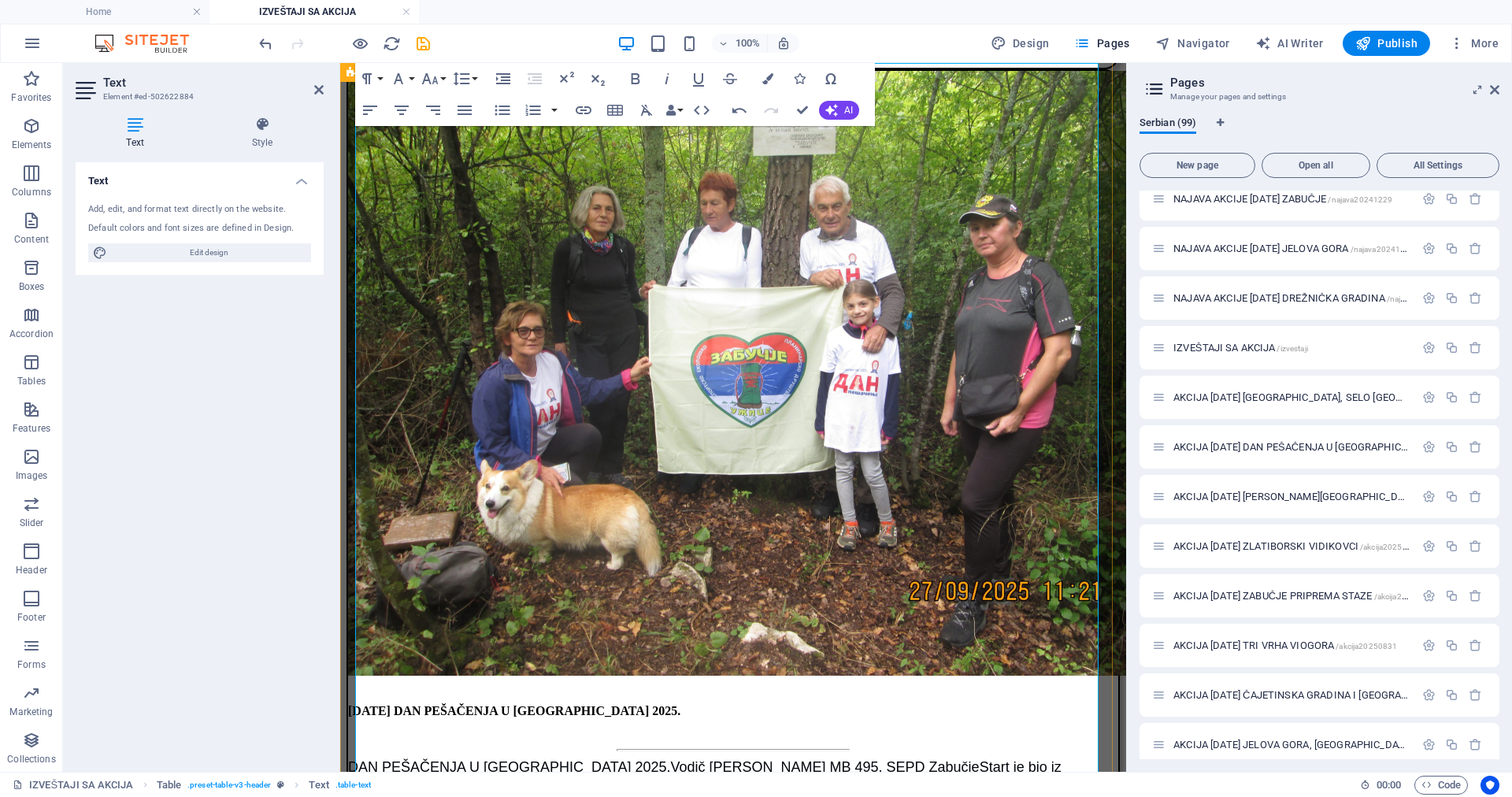
drag, startPoint x: 622, startPoint y: 185, endPoint x: 526, endPoint y: 164, distance: 98.3
type input "OD RIBNICE DO KOTROMANA"
click at [581, 111] on icon "button" at bounding box center [584, 111] width 16 height 8
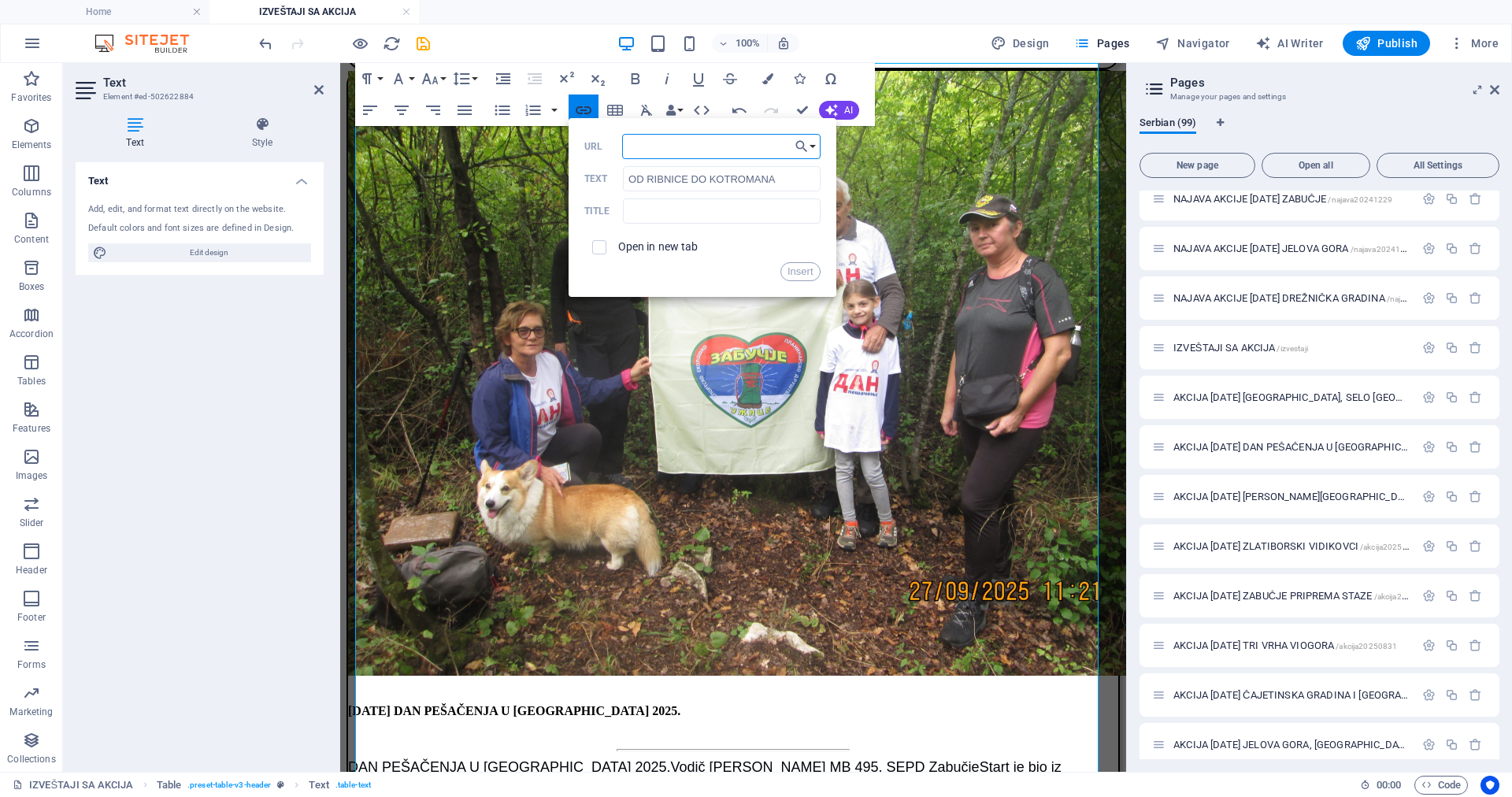
paste input "/akcija20251005"
type input "/akcija20251005"
click at [807, 267] on button "Insert" at bounding box center [800, 271] width 40 height 18
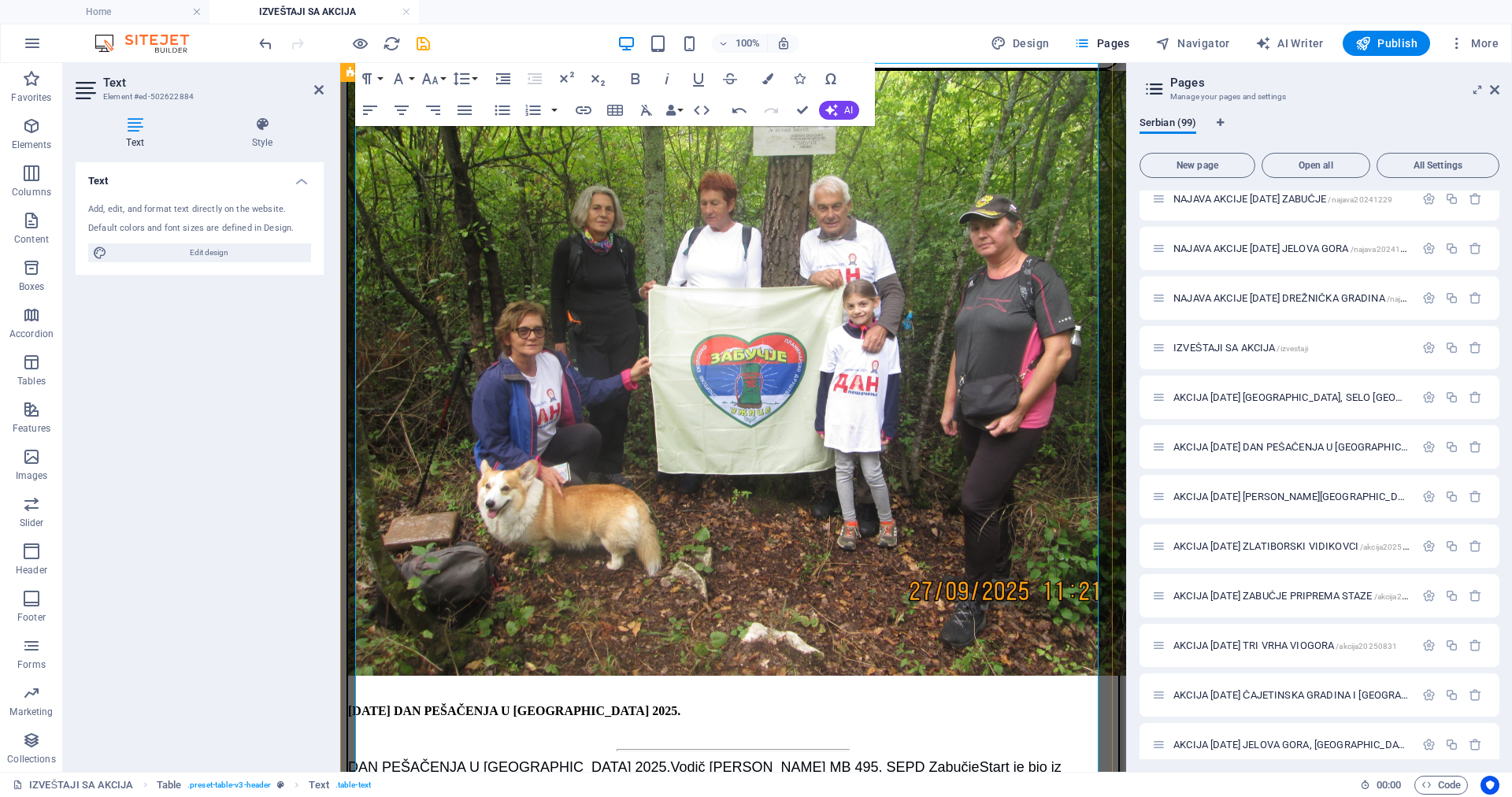
drag, startPoint x: 796, startPoint y: 177, endPoint x: 1143, endPoint y: 193, distance: 347.4
click at [798, 111] on button "Cell Background" at bounding box center [788, 102] width 30 height 31
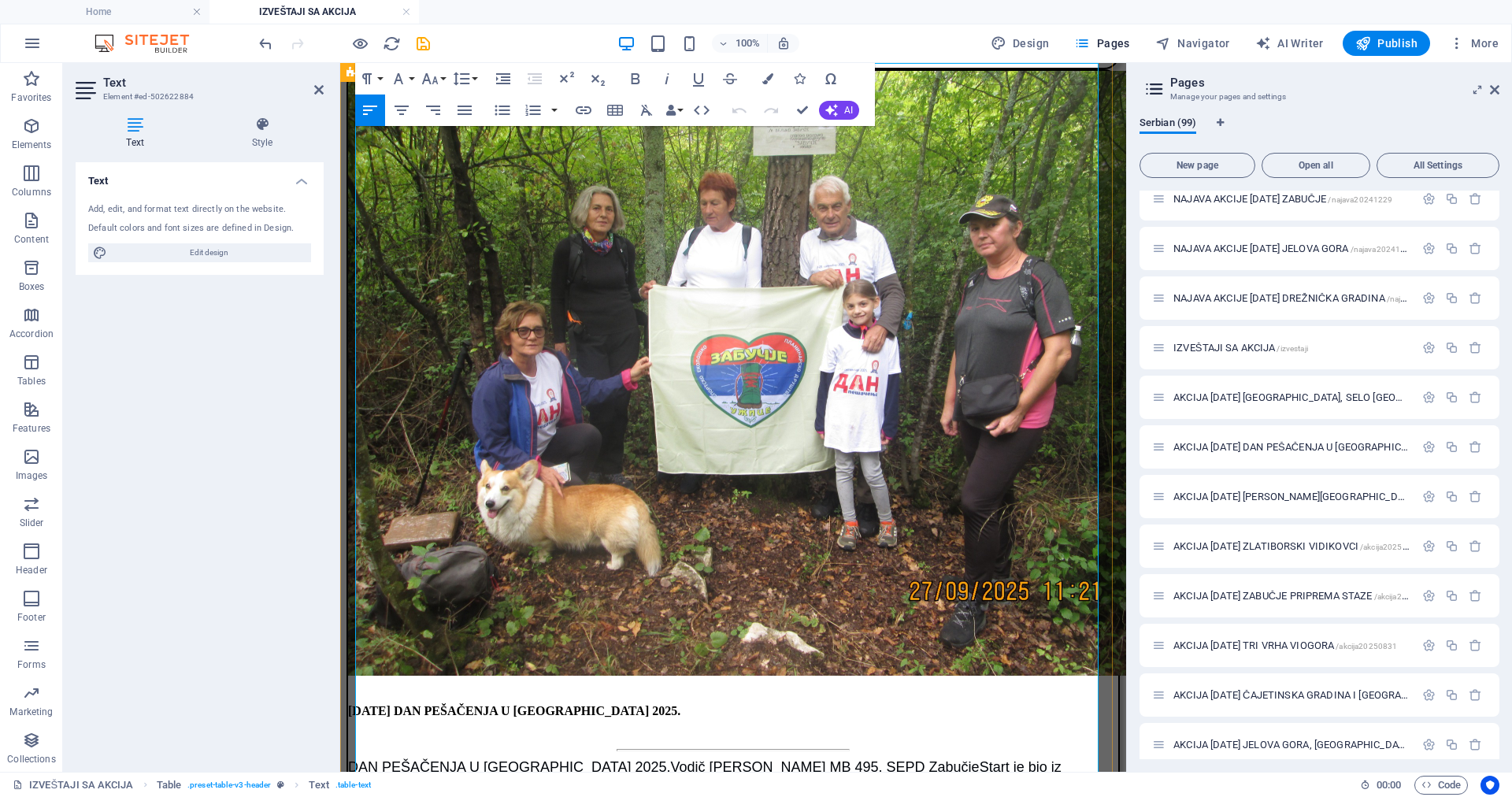
click at [433, 107] on icon "button" at bounding box center [434, 108] width 11 height 11
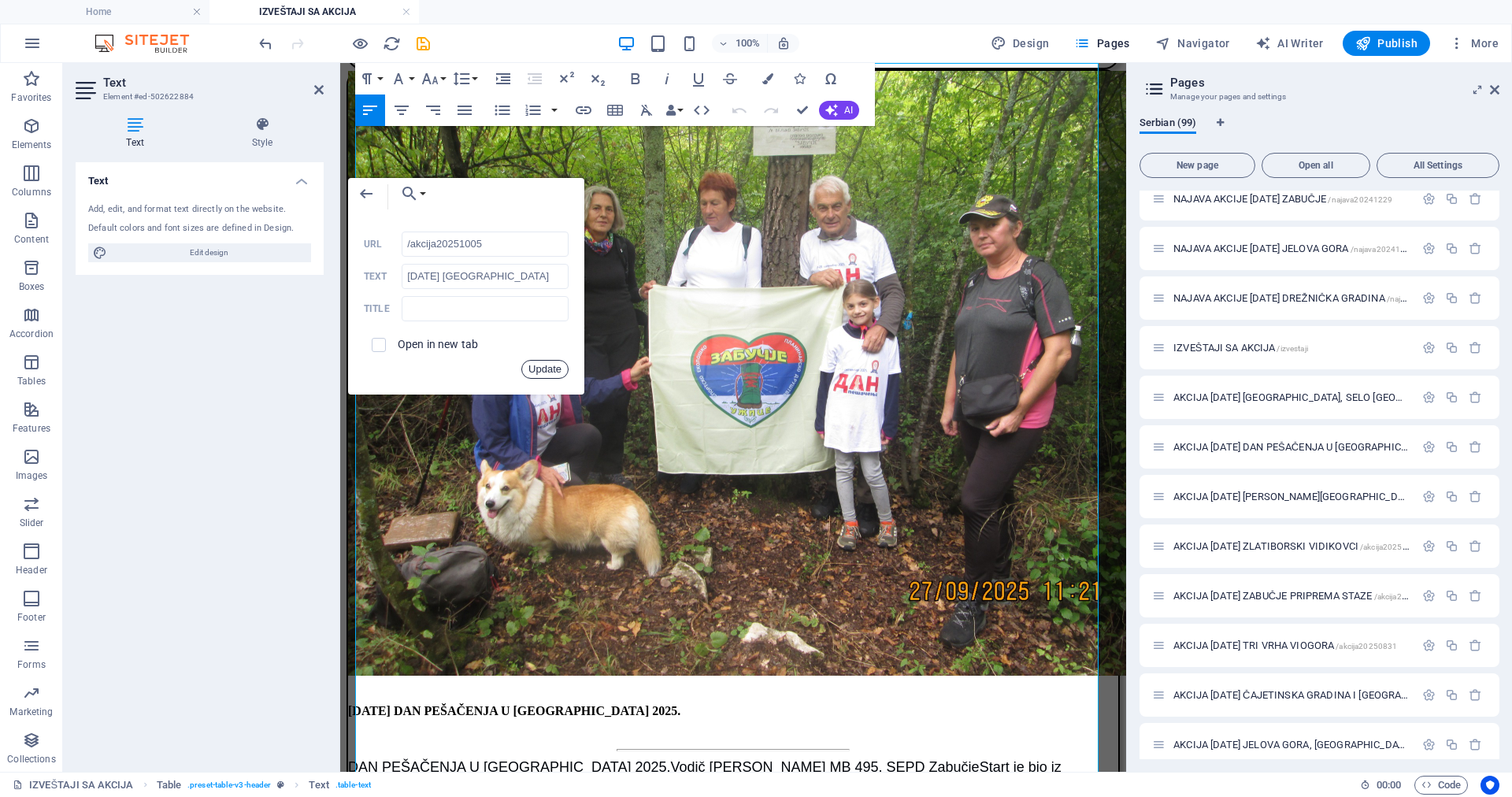
drag, startPoint x: 212, startPoint y: 301, endPoint x: 553, endPoint y: 366, distance: 347.1
click at [553, 366] on button "Update" at bounding box center [545, 368] width 48 height 18
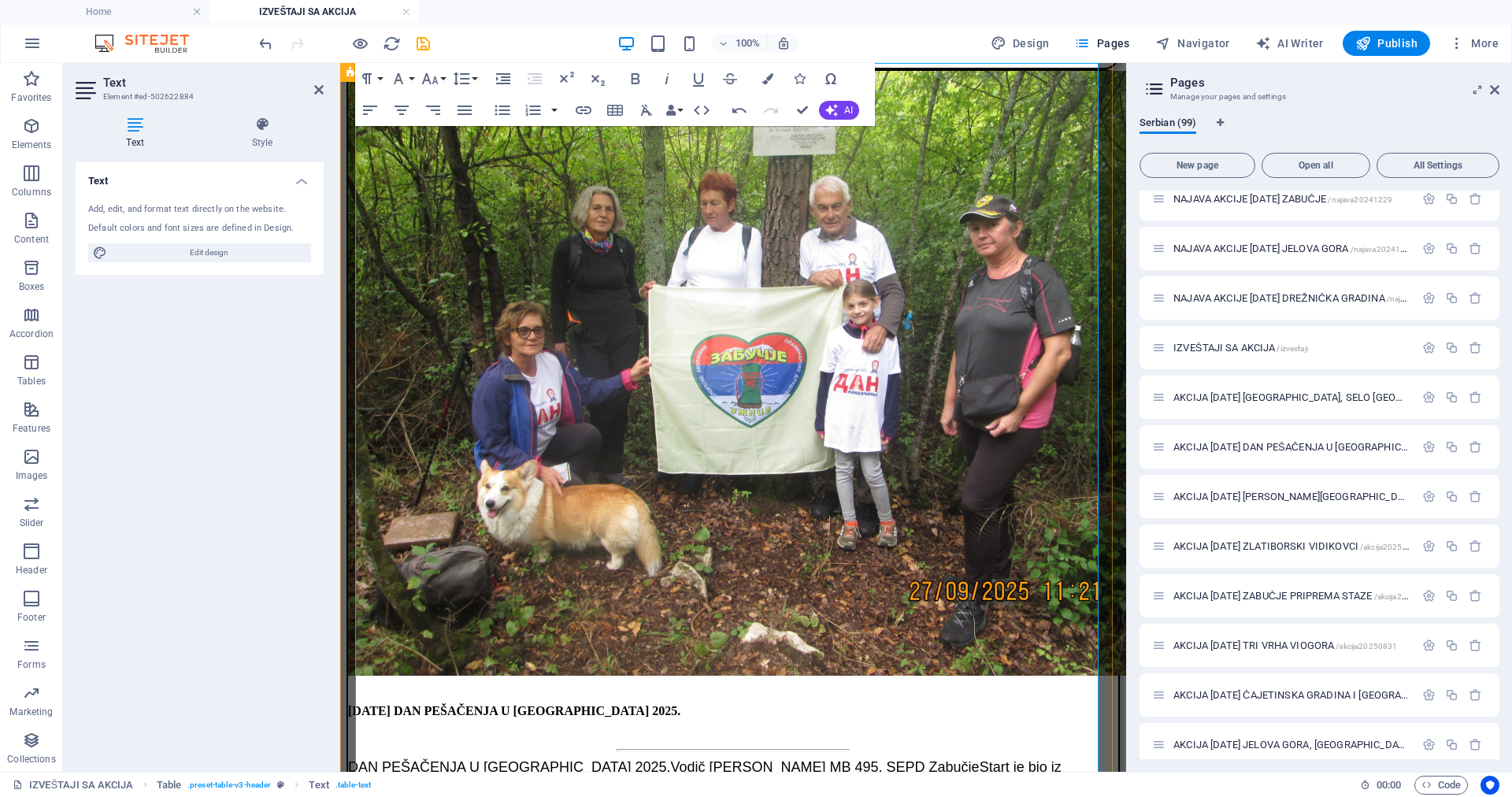
type input "OD RIBNICE DO KOTROMANA"
click at [588, 114] on icon "button" at bounding box center [586, 108] width 18 height 18
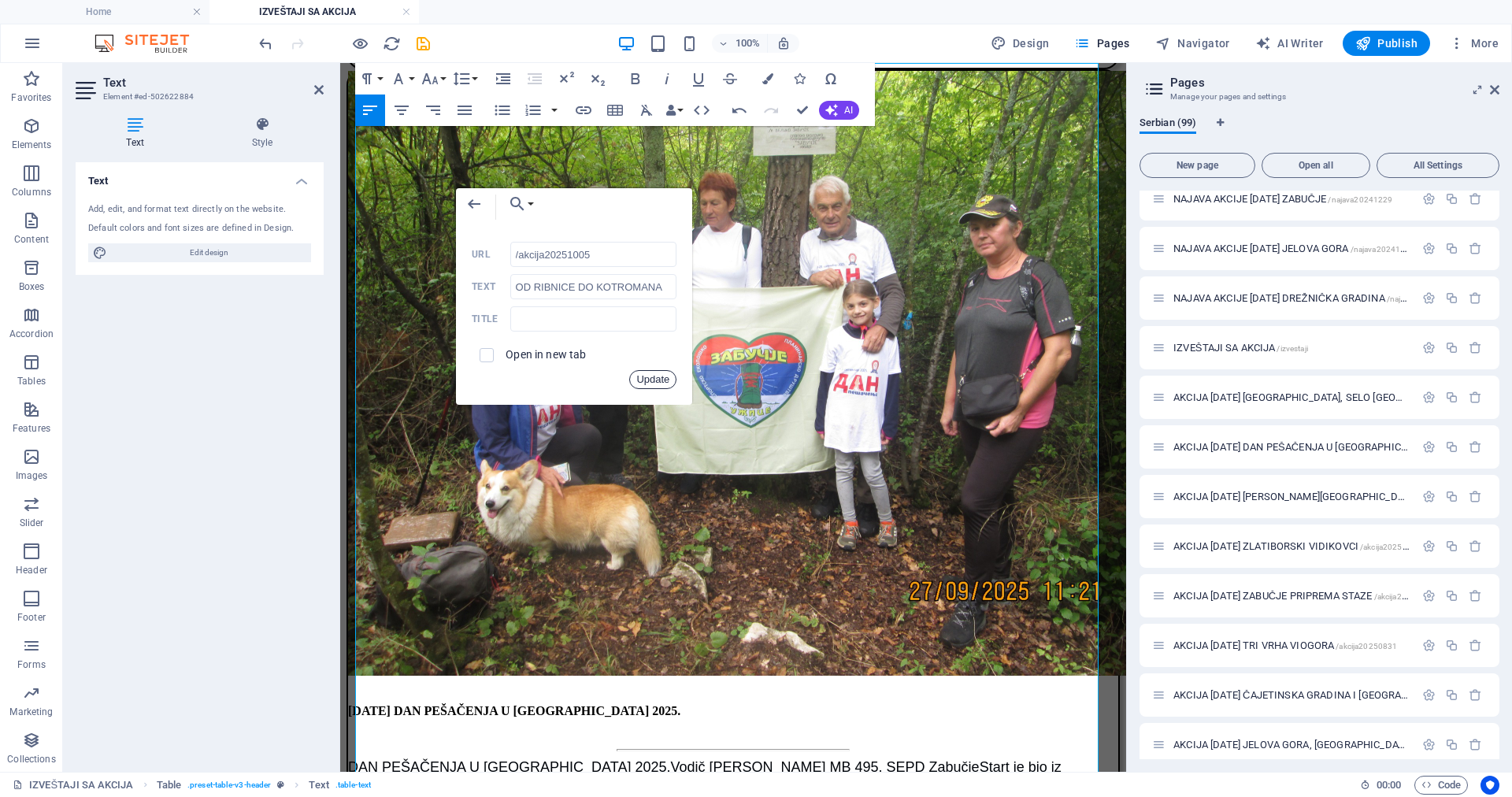
click at [662, 379] on button "Update" at bounding box center [653, 379] width 48 height 18
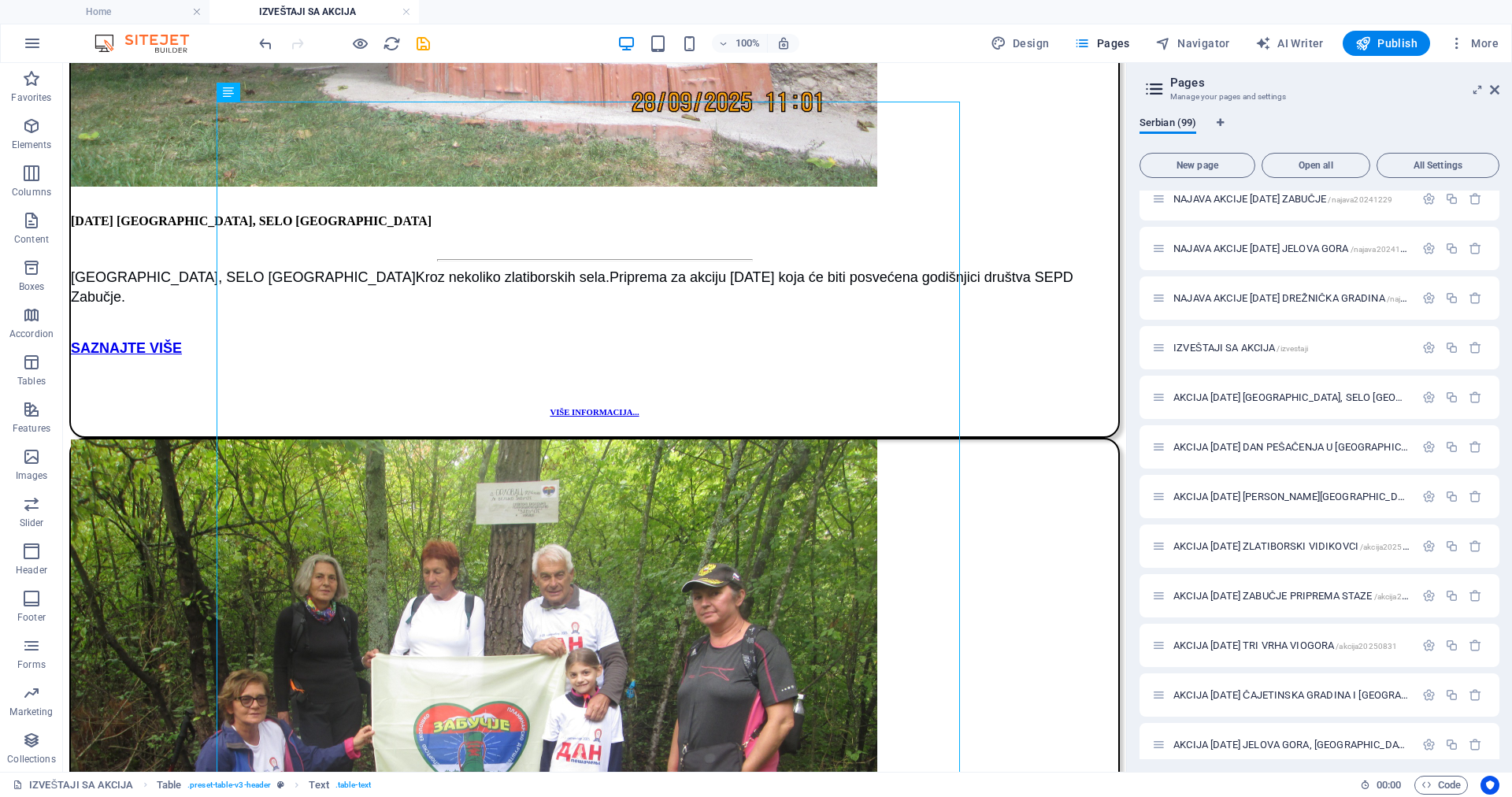
scroll to position [1828, 0]
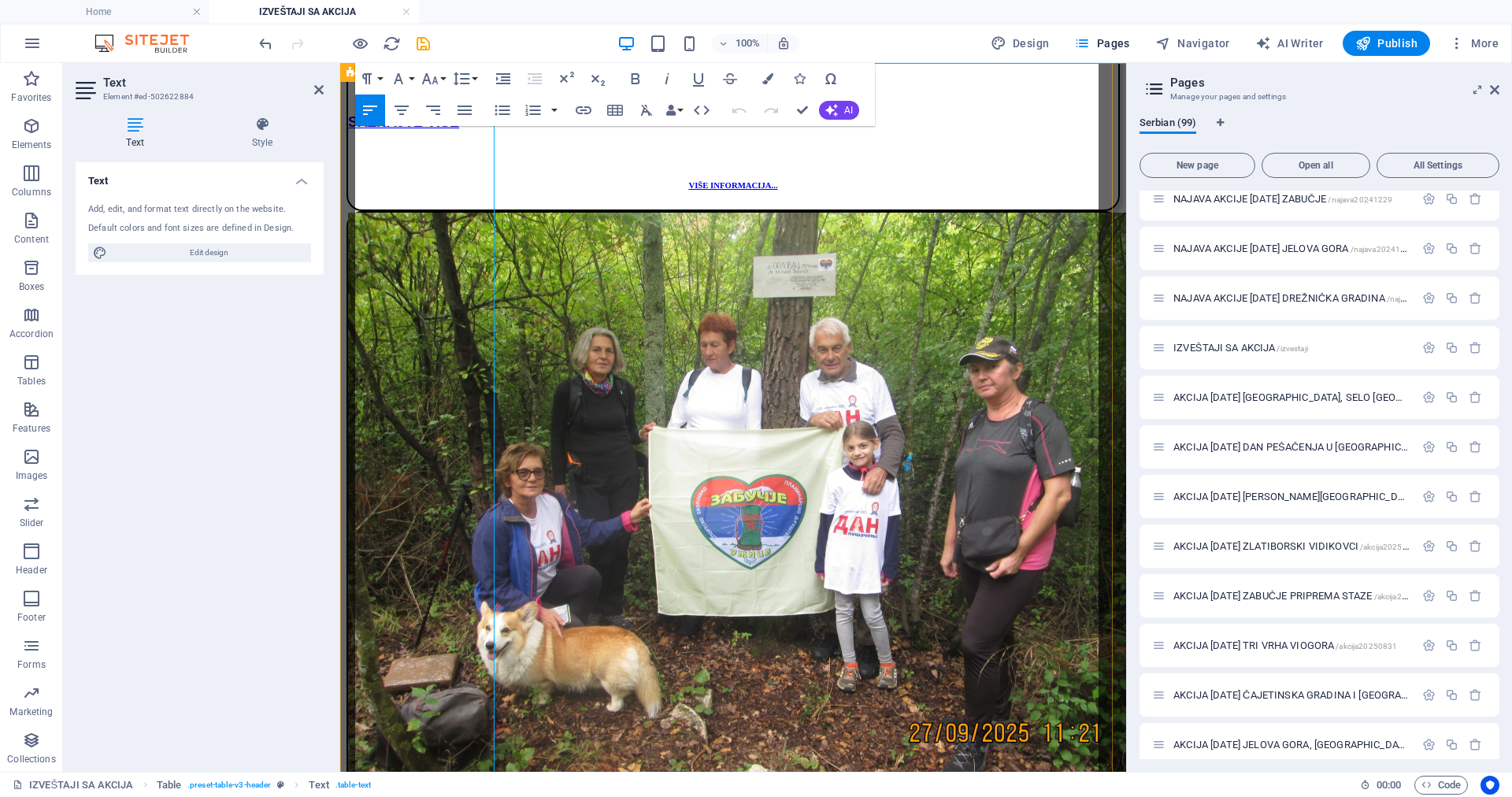
scroll to position [1969, 0]
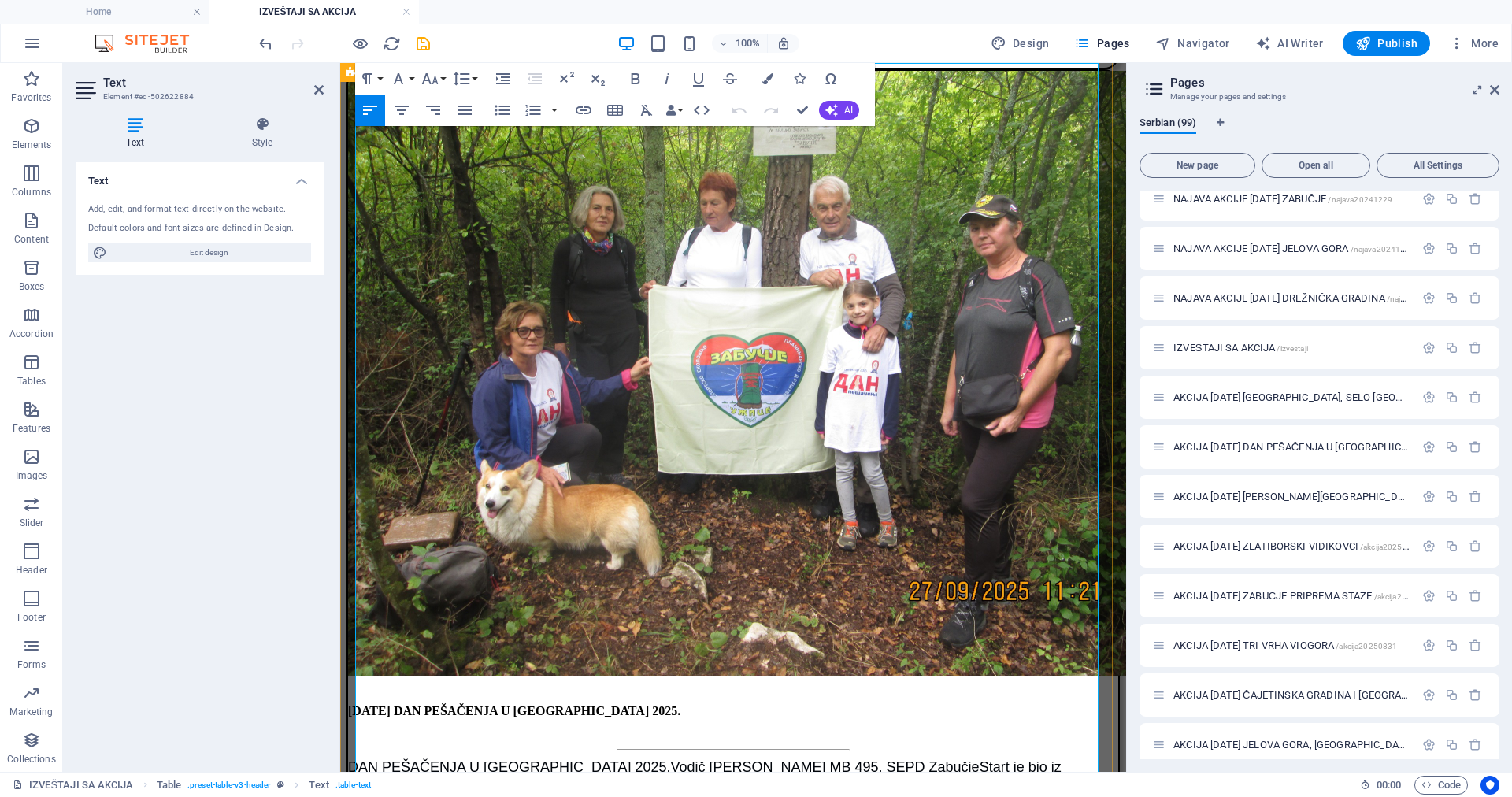
click at [585, 107] on icon "button" at bounding box center [586, 108] width 11 height 11
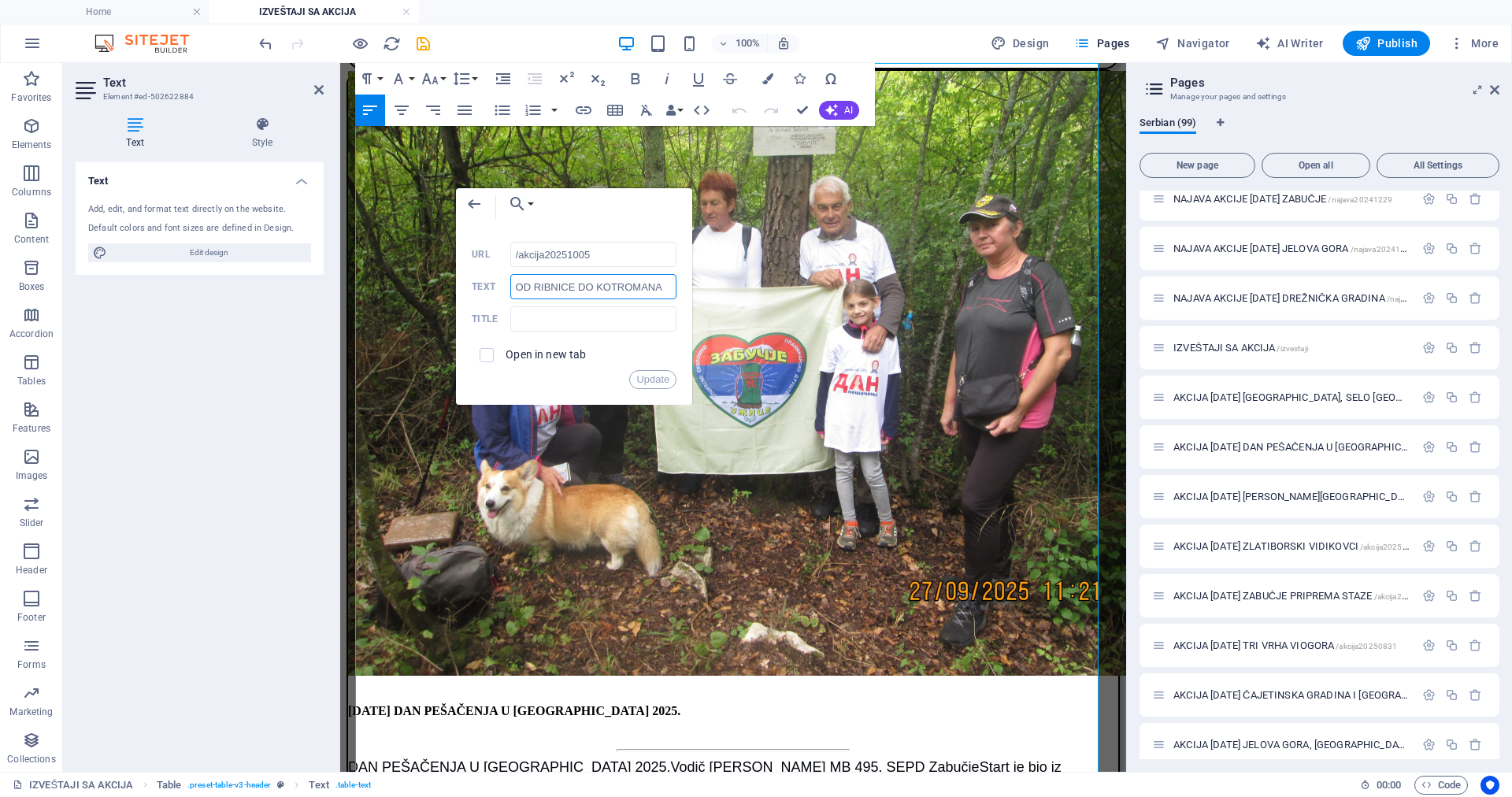
click at [517, 287] on input "OD RIBNICE DO KOTROMANA" at bounding box center [594, 287] width 167 height 25
type input "OSOJNICA, OD RIBNICE DO KOTROMANA"
click at [654, 379] on button "Update" at bounding box center [653, 379] width 48 height 18
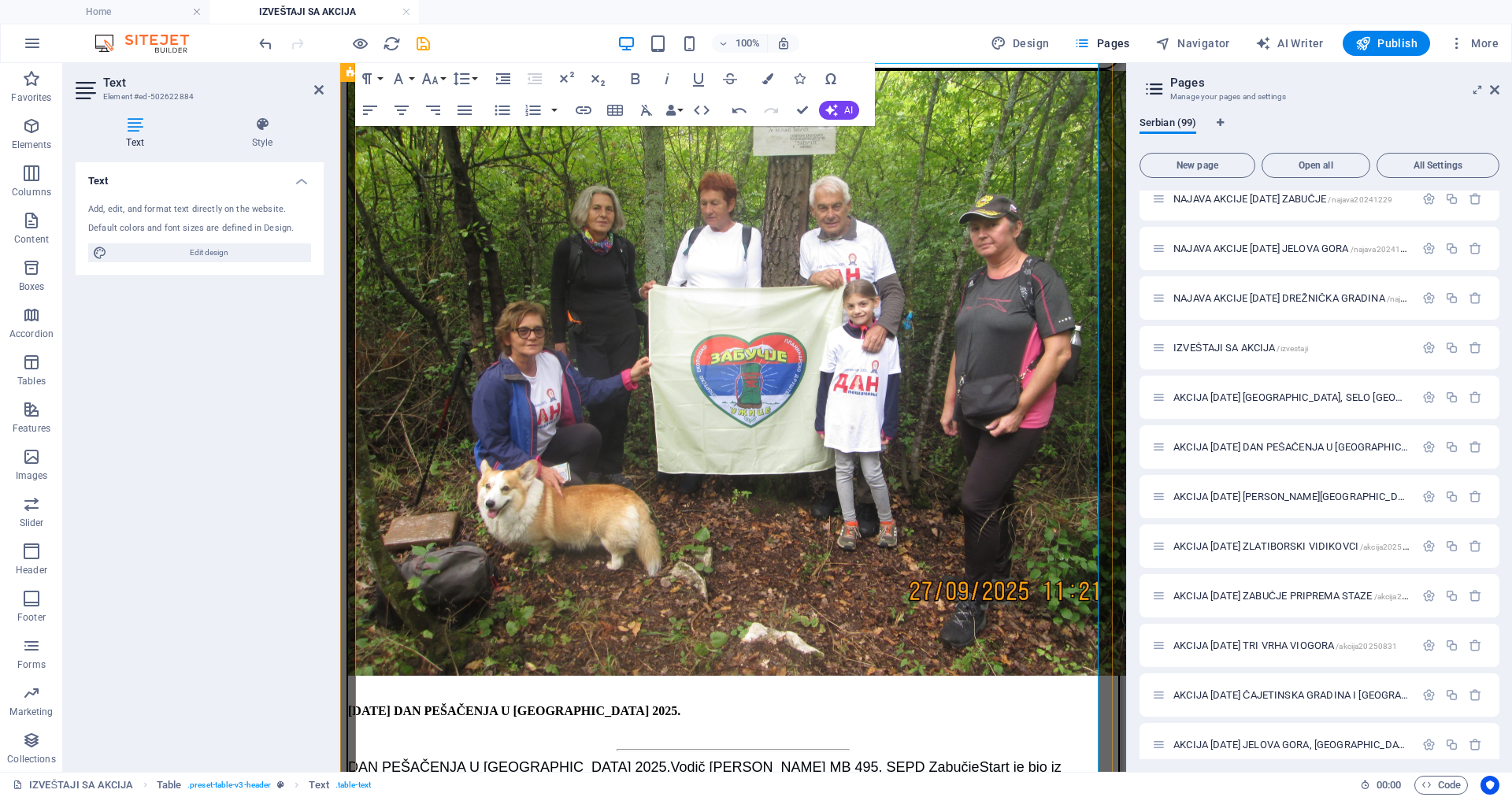
click at [587, 112] on icon "button" at bounding box center [586, 108] width 11 height 11
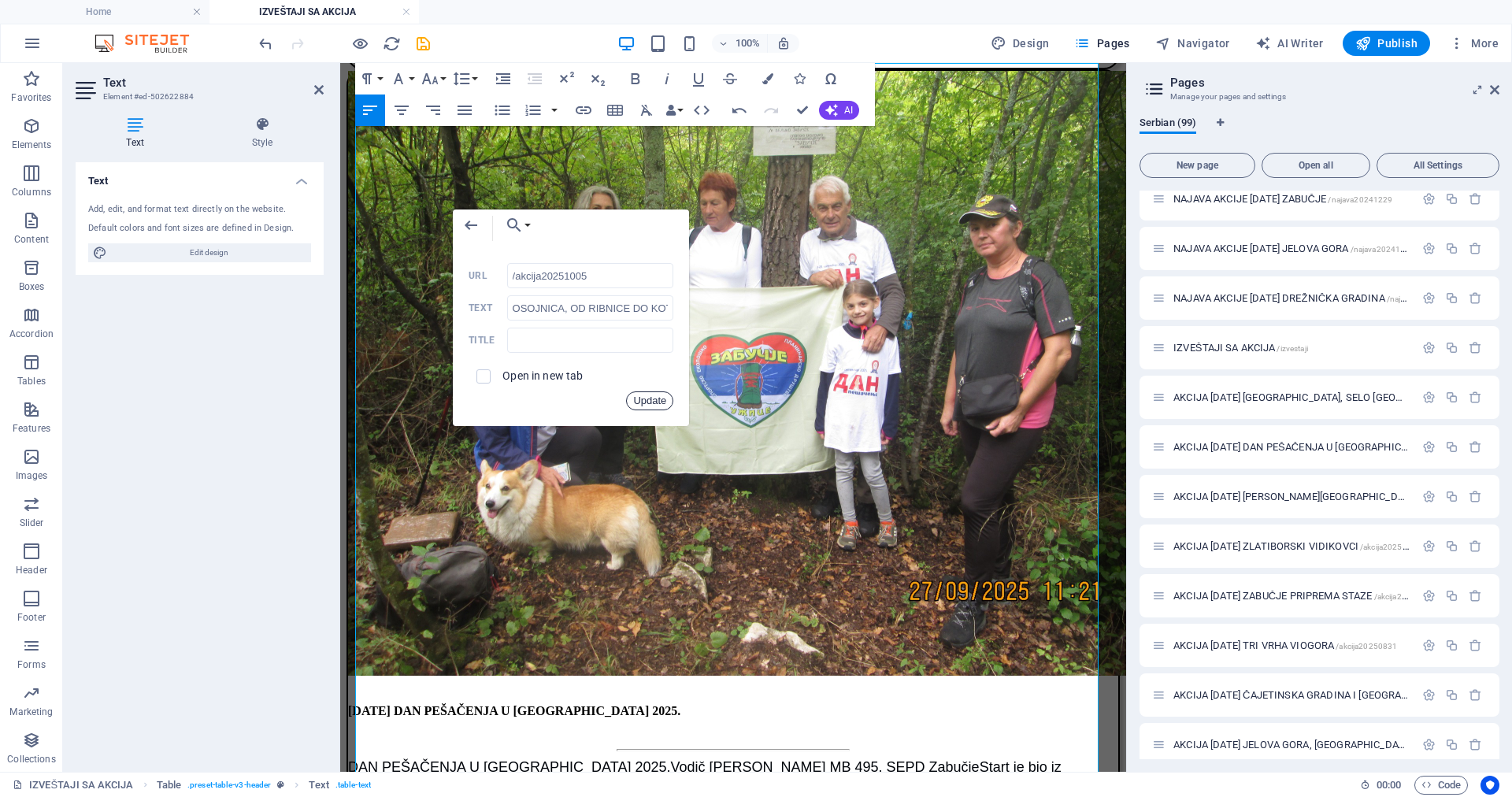
click at [659, 398] on button "Update" at bounding box center [650, 400] width 48 height 18
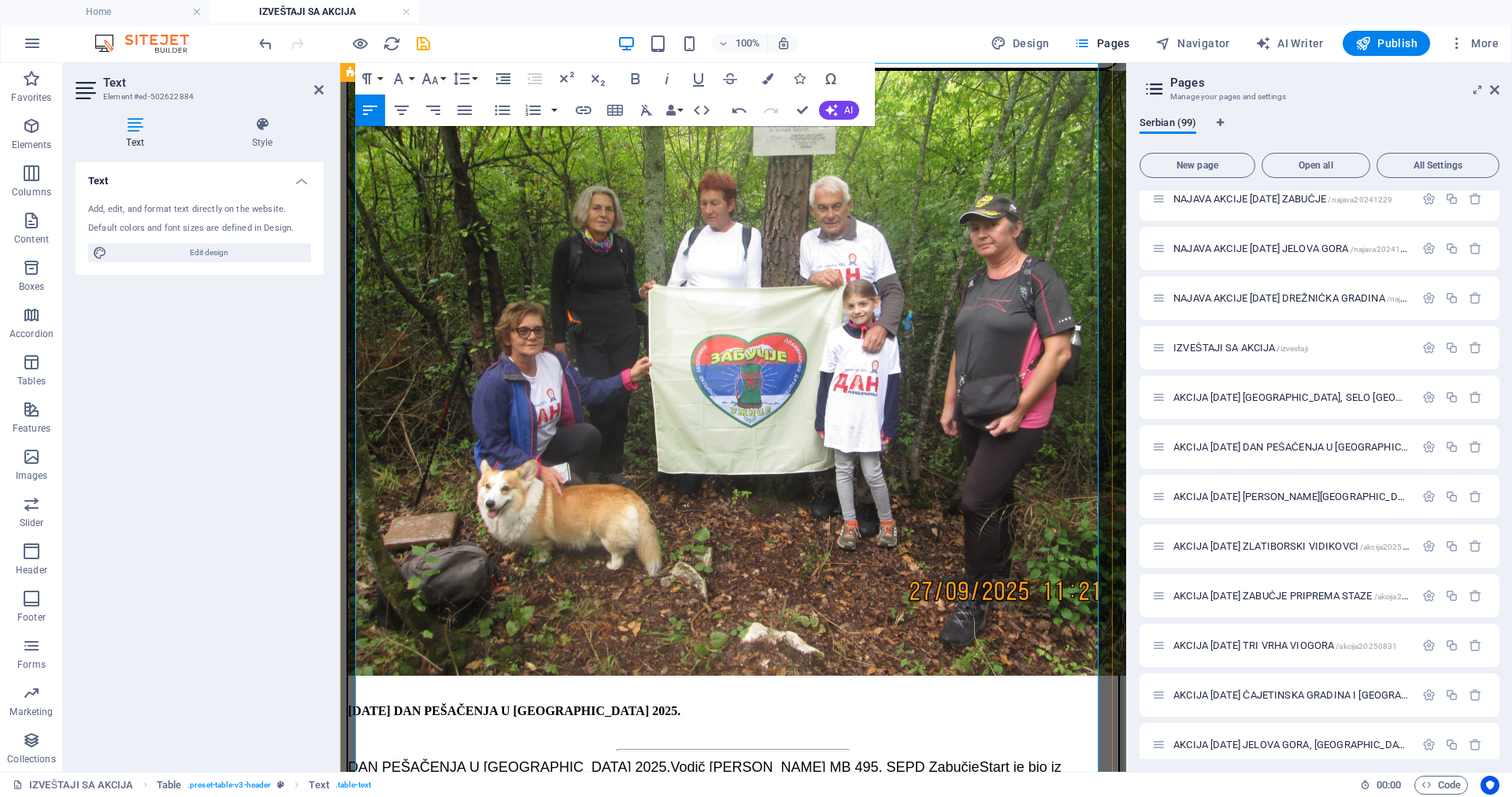
click at [426, 48] on icon "save" at bounding box center [423, 44] width 18 height 18
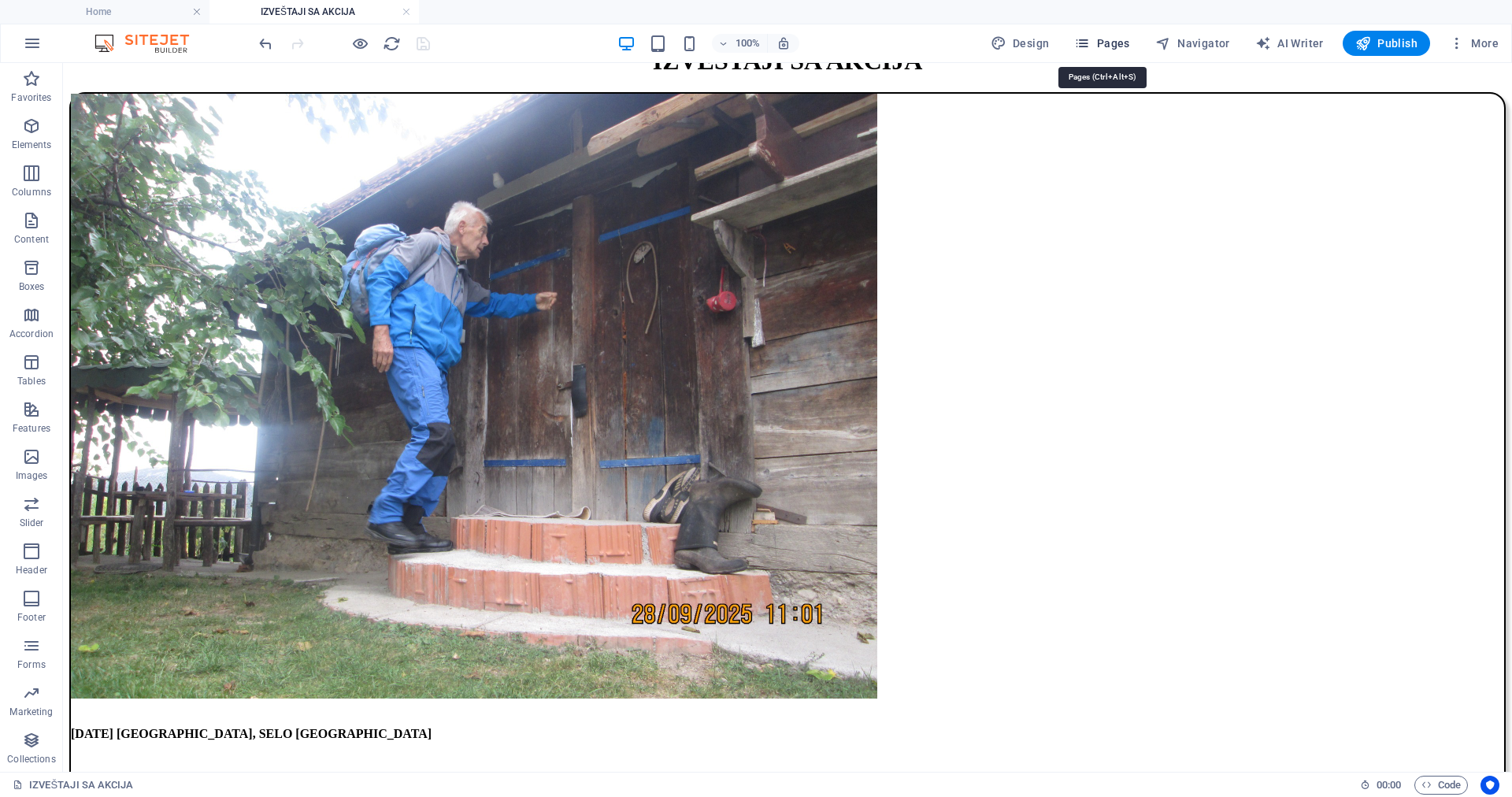
click at [1110, 40] on span "Pages" at bounding box center [1102, 44] width 55 height 16
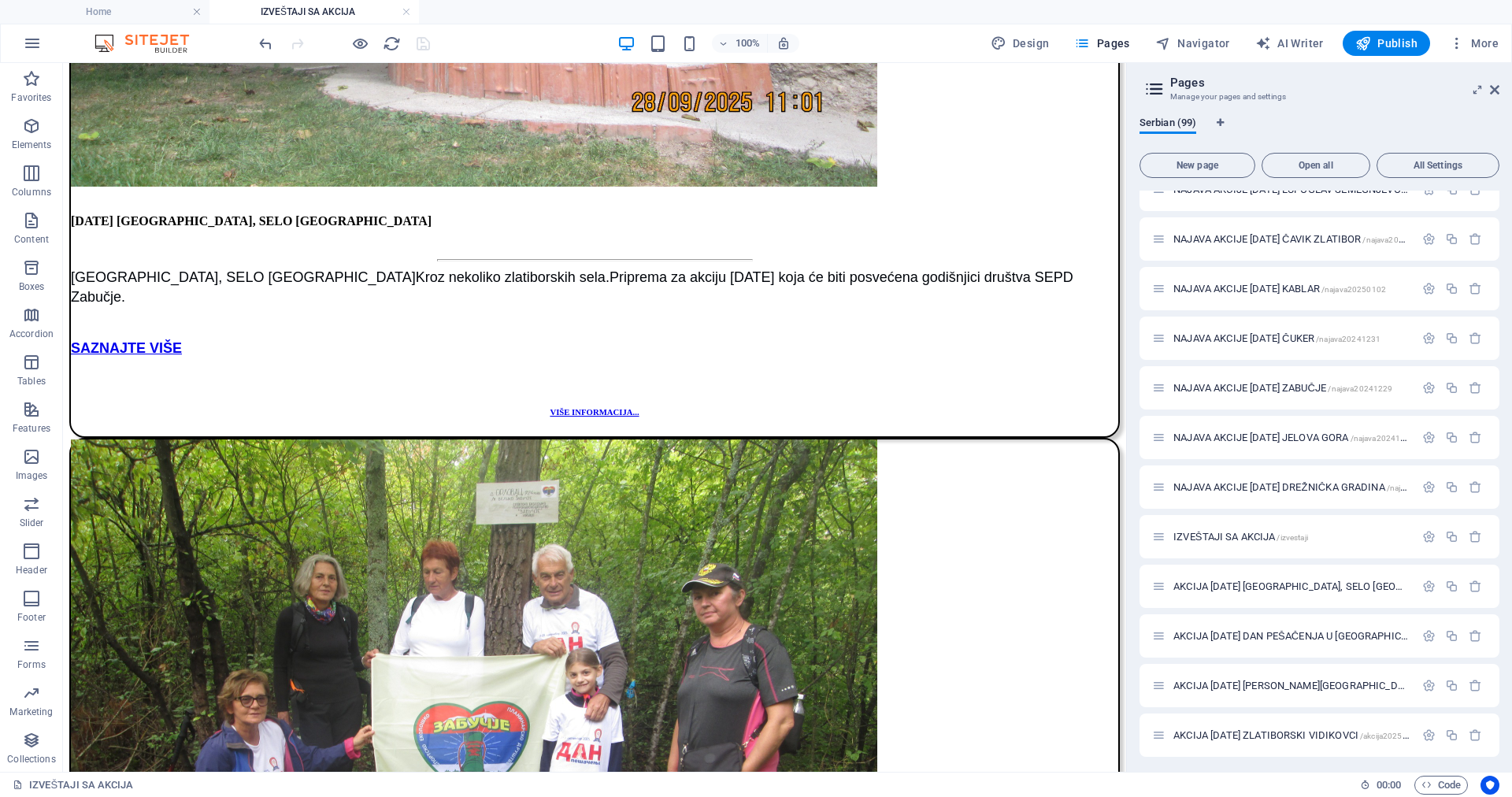
scroll to position [1898, 0]
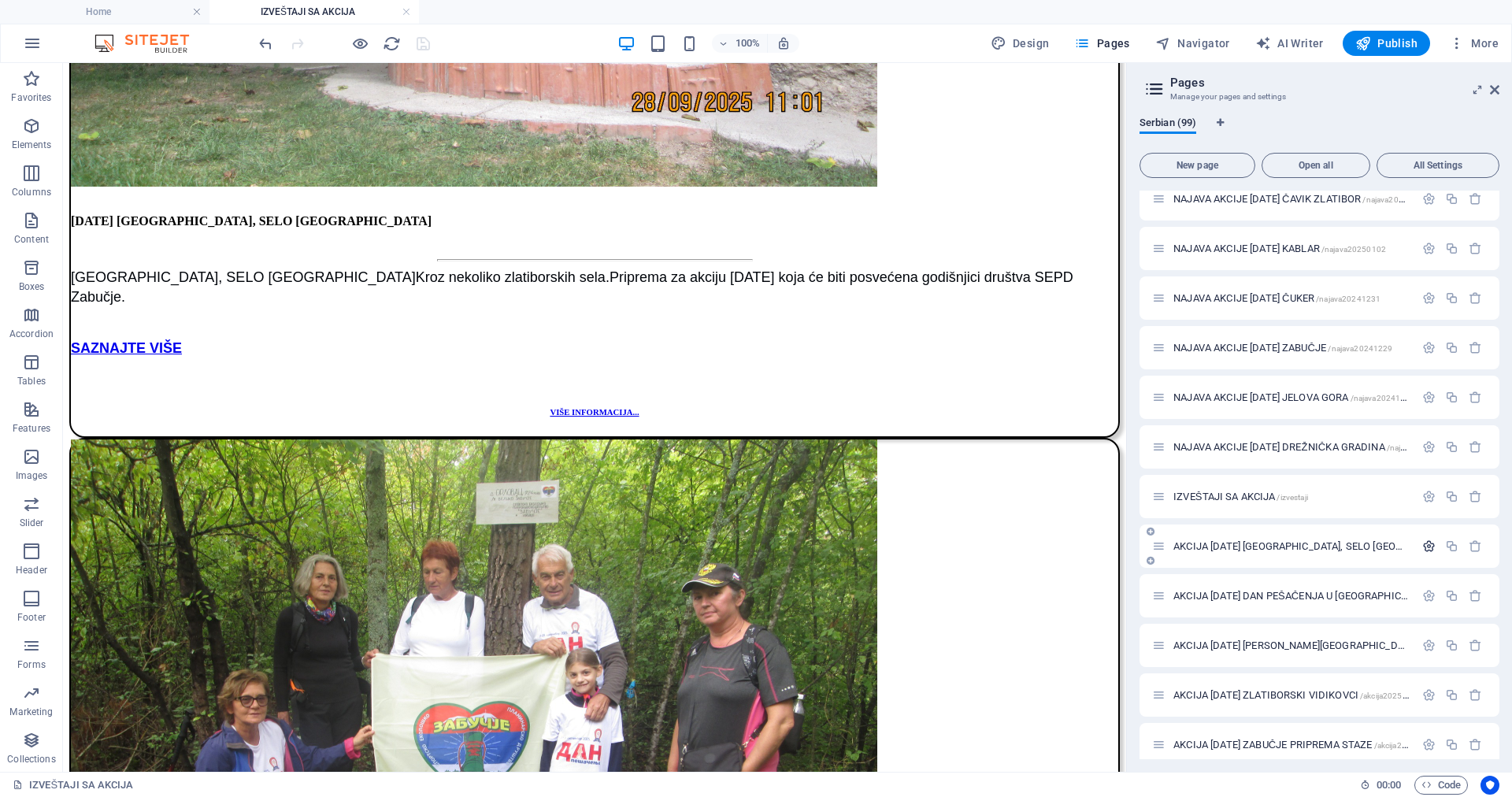
click at [1423, 547] on icon "button" at bounding box center [1430, 546] width 14 height 14
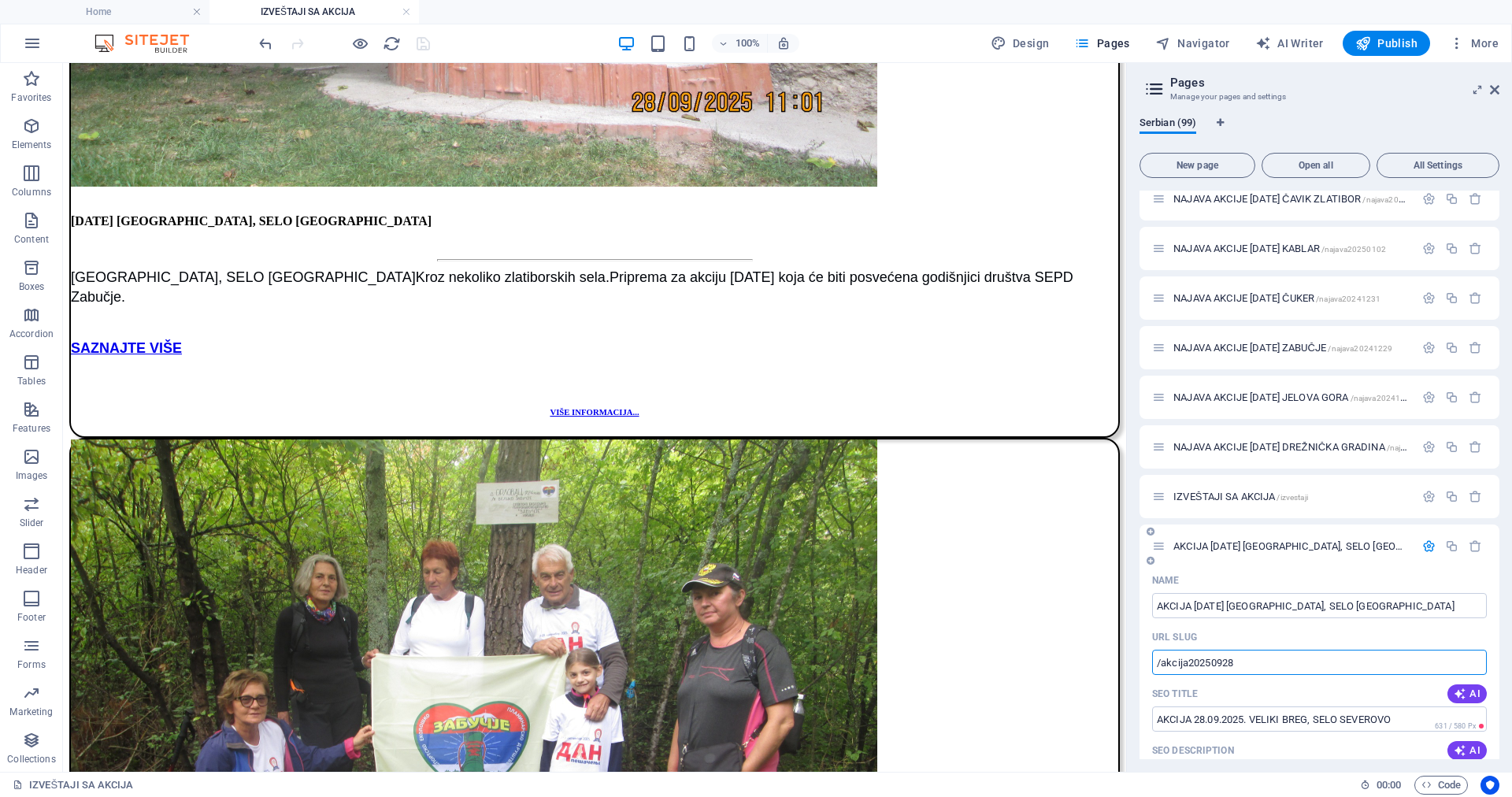
drag, startPoint x: 1247, startPoint y: 661, endPoint x: 1148, endPoint y: 665, distance: 99.1
click at [1425, 547] on icon "button" at bounding box center [1430, 546] width 14 height 14
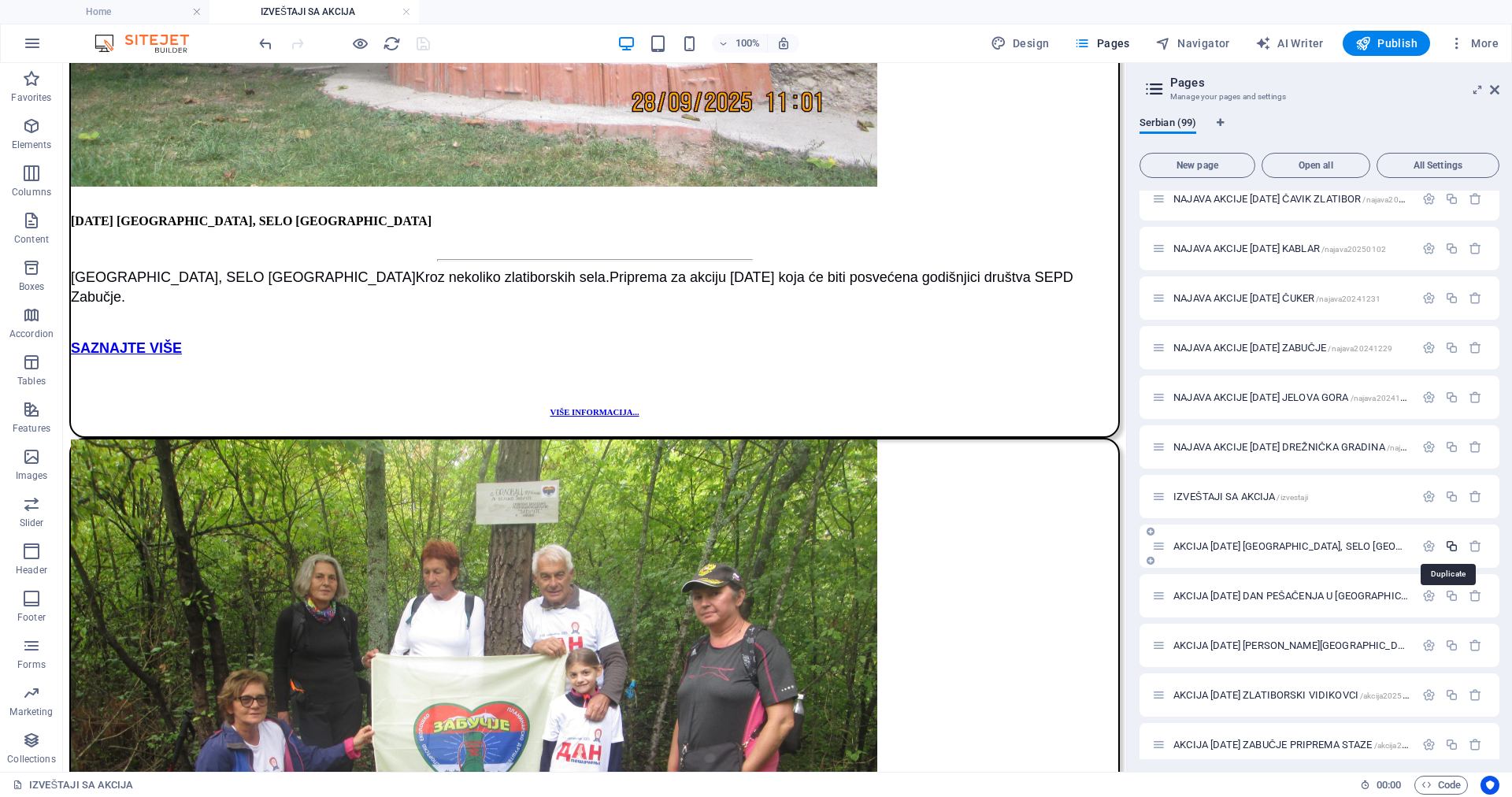
click at [1449, 545] on icon "button" at bounding box center [1452, 546] width 14 height 14
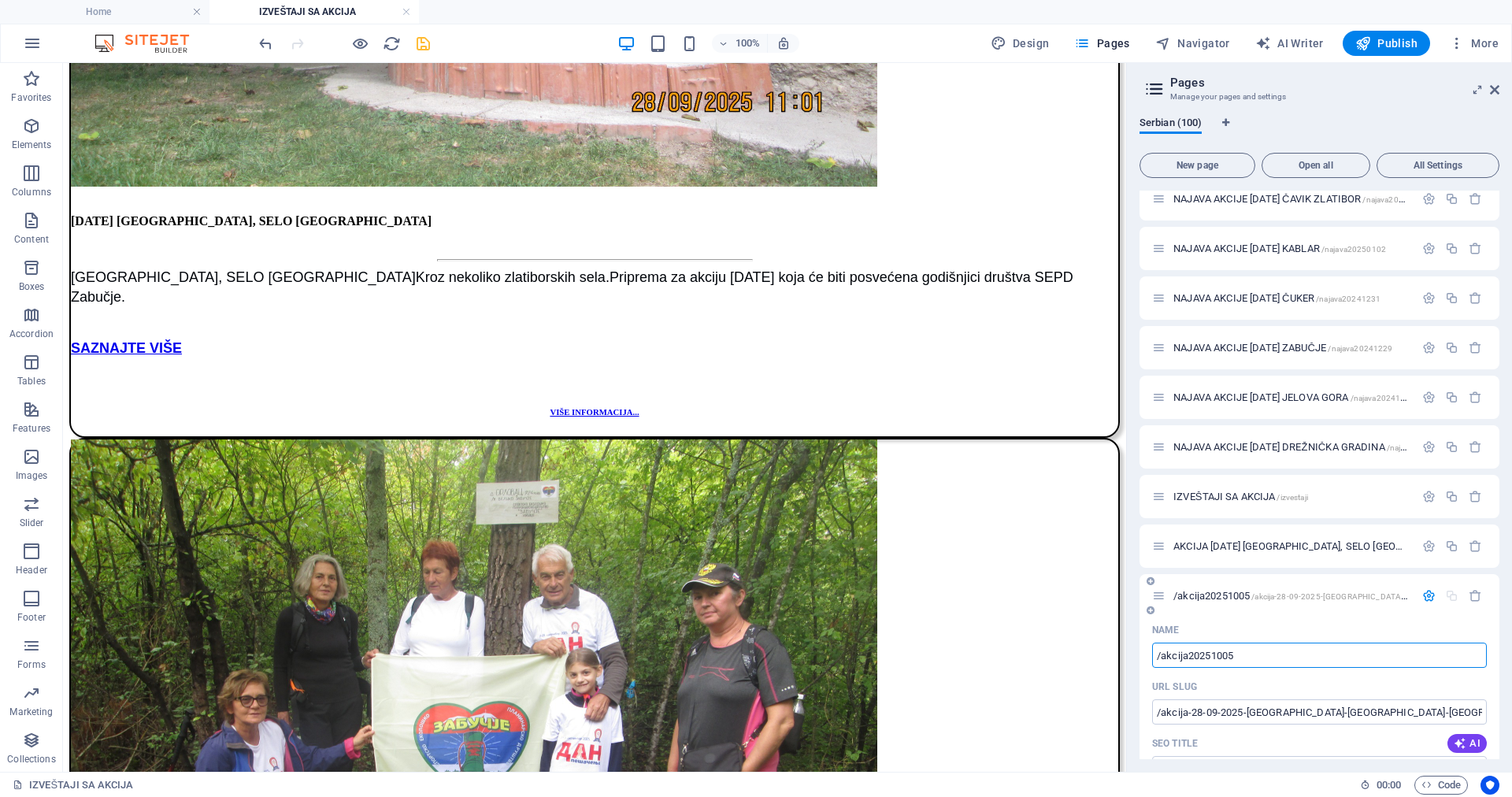
type input "/akcija20251005"
click at [1240, 655] on input "/akcija20251005" at bounding box center [1319, 655] width 335 height 25
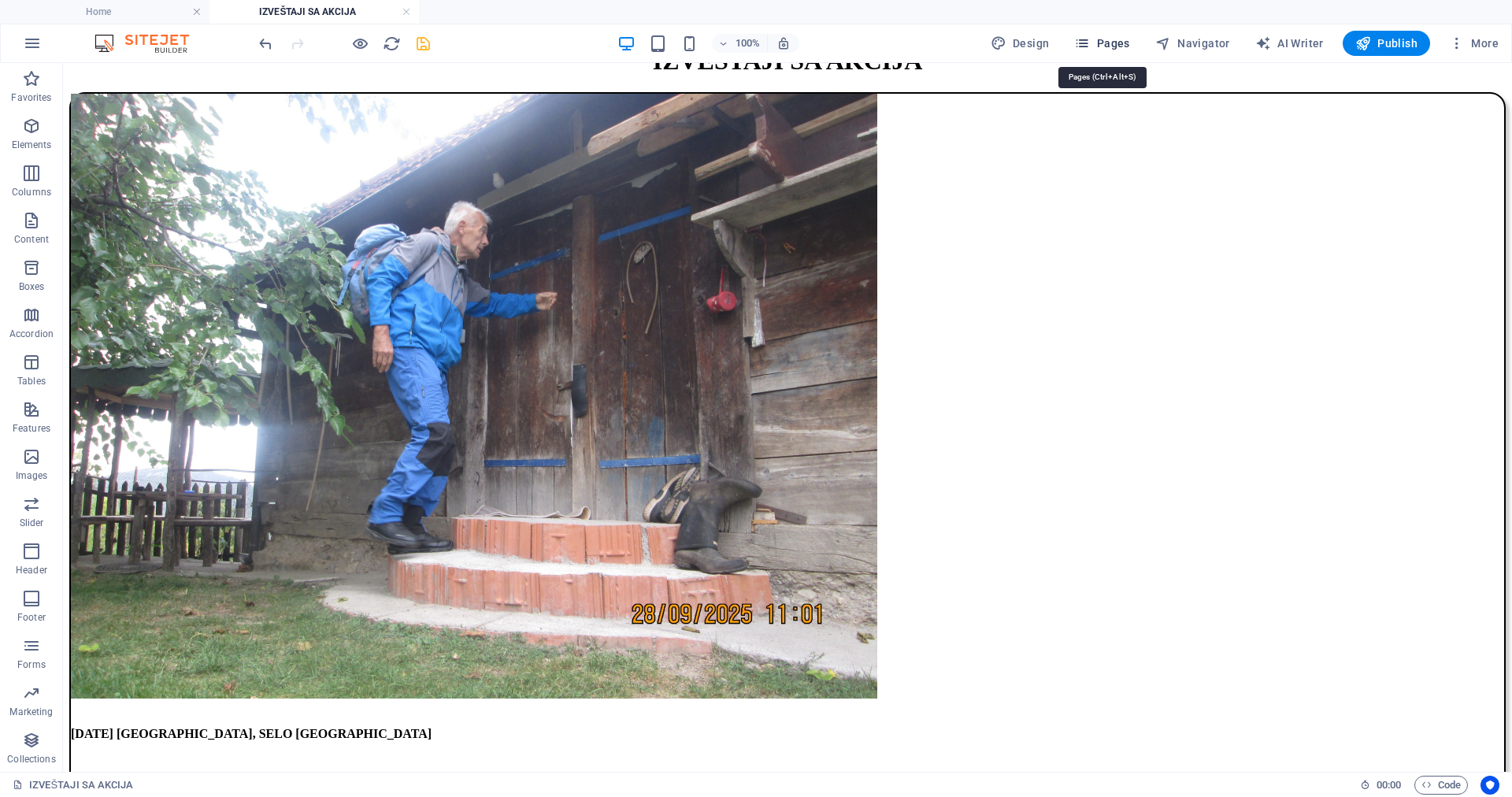
click at [1115, 43] on span "Pages" at bounding box center [1102, 44] width 55 height 16
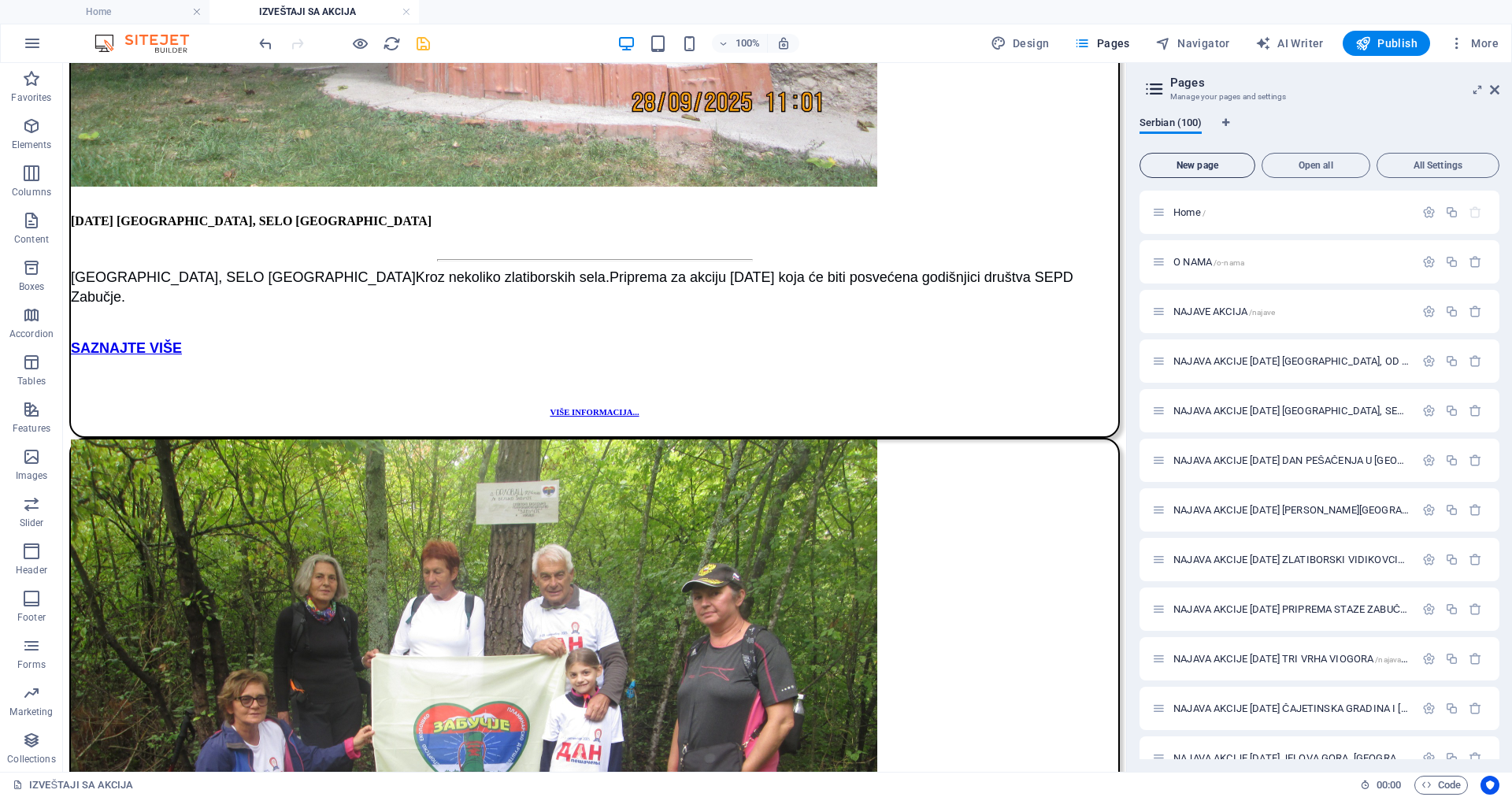
scroll to position [2079, 0]
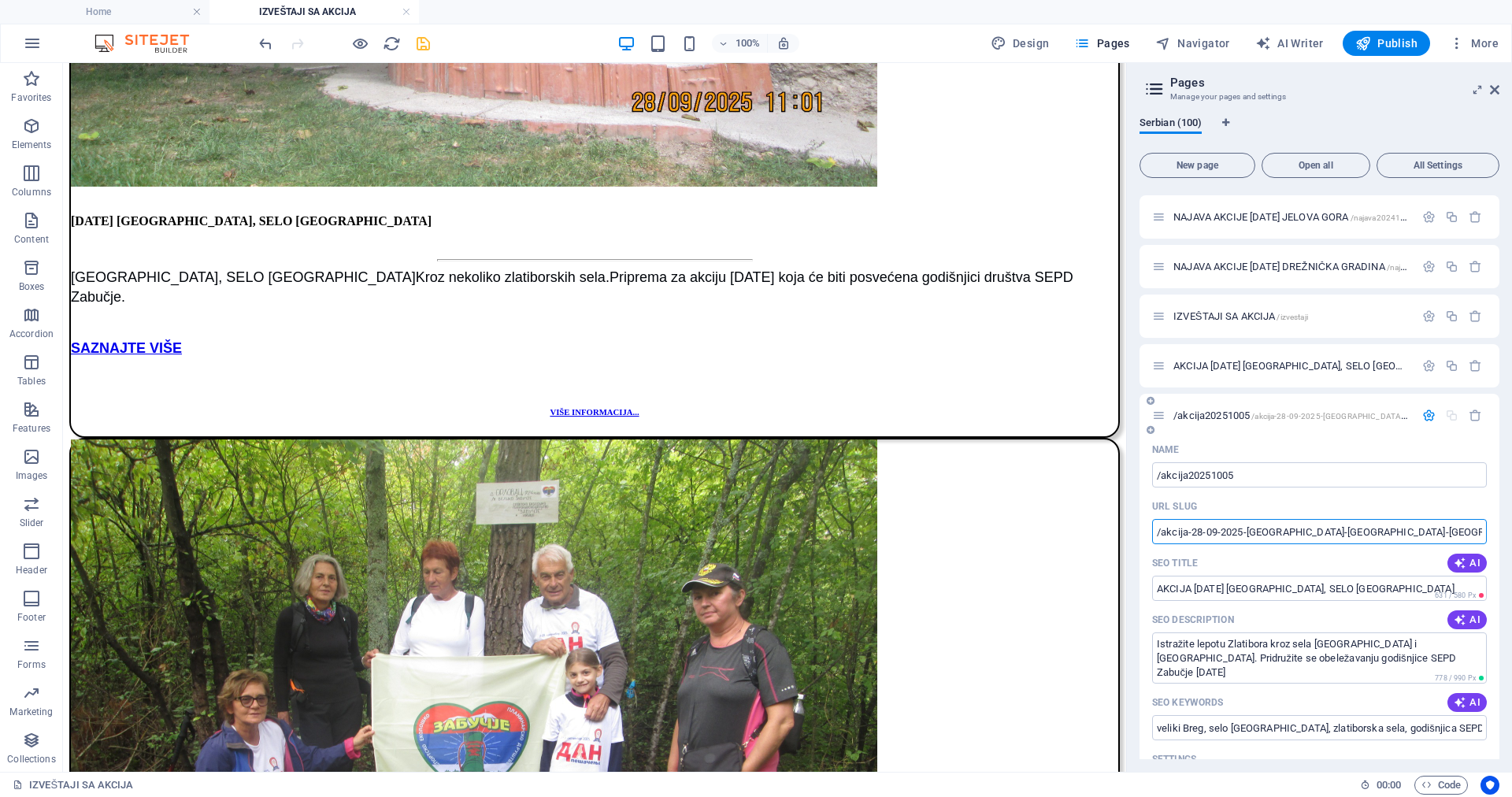
drag, startPoint x: 1381, startPoint y: 533, endPoint x: 1151, endPoint y: 532, distance: 230.0
click at [1151, 532] on div "Name /akcija20251005 ​ URL SLUG /akcija-28-09-2025-veliki-breg-selo-severovo ​ …" at bounding box center [1319, 787] width 360 height 700
paste input "20251005"
type input "/akcija20251005"
click at [1425, 413] on icon "button" at bounding box center [1430, 416] width 14 height 14
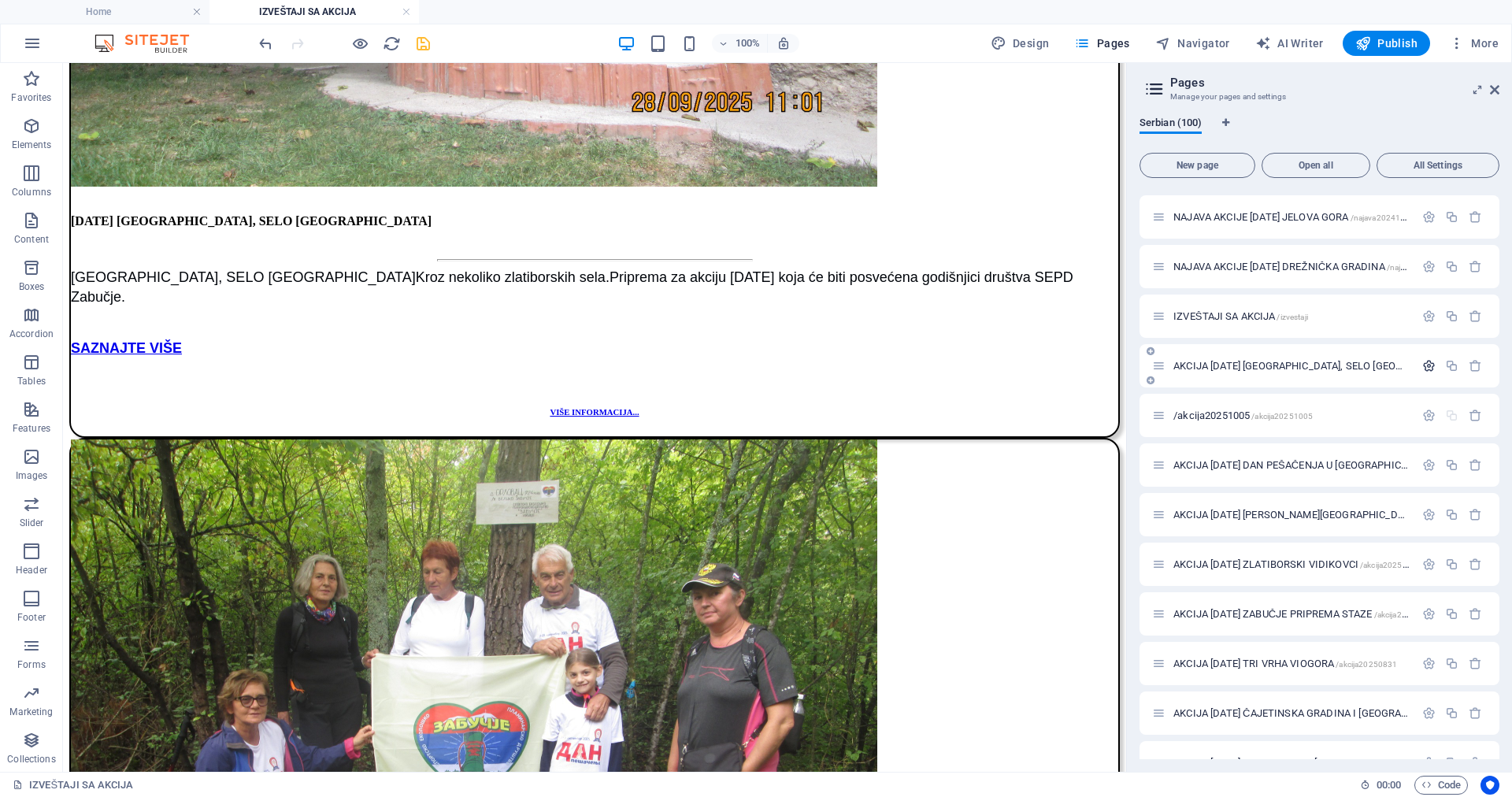
click at [1426, 366] on icon "button" at bounding box center [1430, 366] width 14 height 14
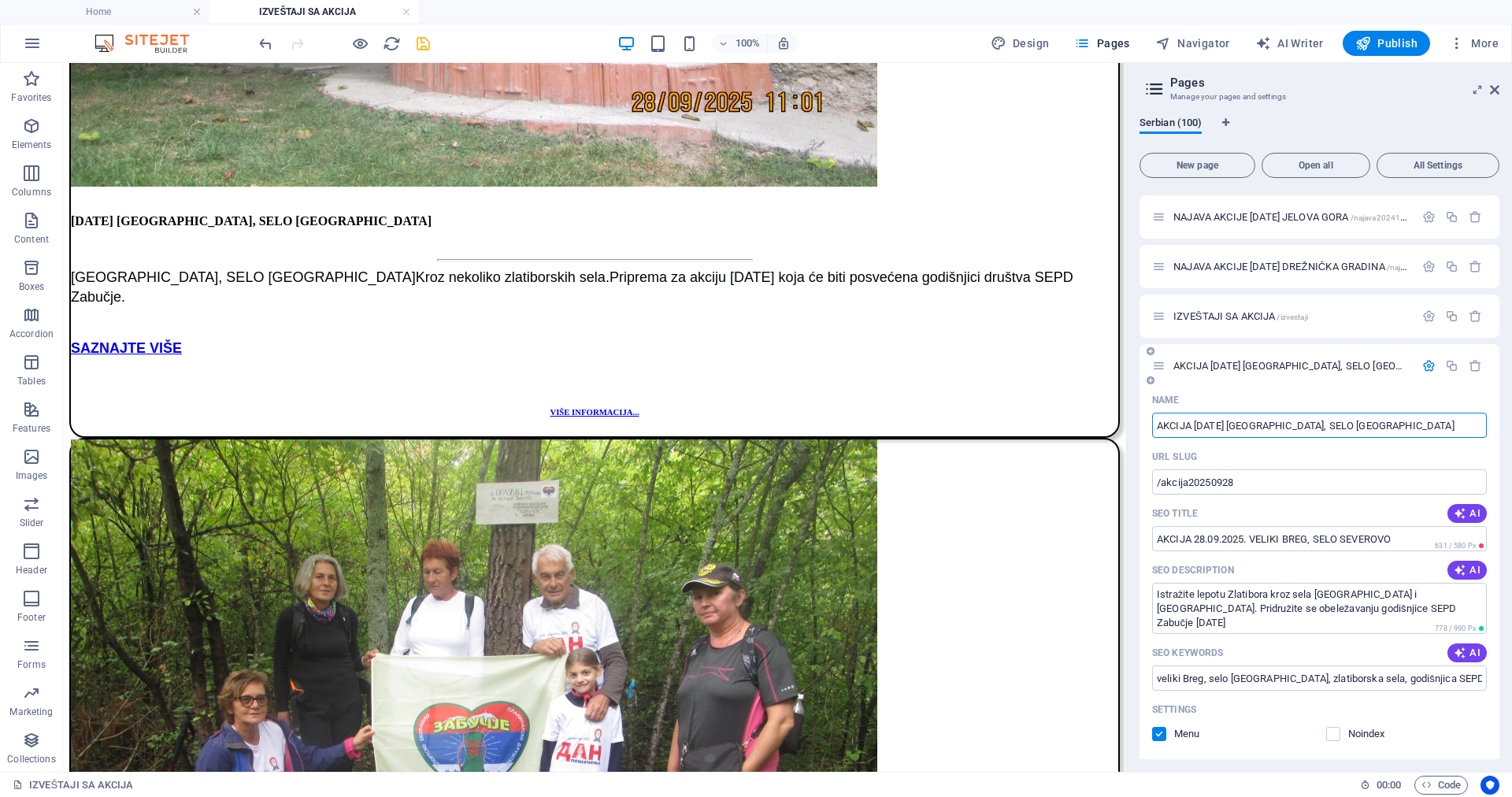
drag, startPoint x: 1245, startPoint y: 424, endPoint x: 1157, endPoint y: 425, distance: 88.0
click at [1157, 425] on input "AKCIJA [DATE] [GEOGRAPHIC_DATA], SELO [GEOGRAPHIC_DATA]" at bounding box center [1319, 426] width 335 height 25
click at [1427, 364] on icon "button" at bounding box center [1430, 366] width 14 height 14
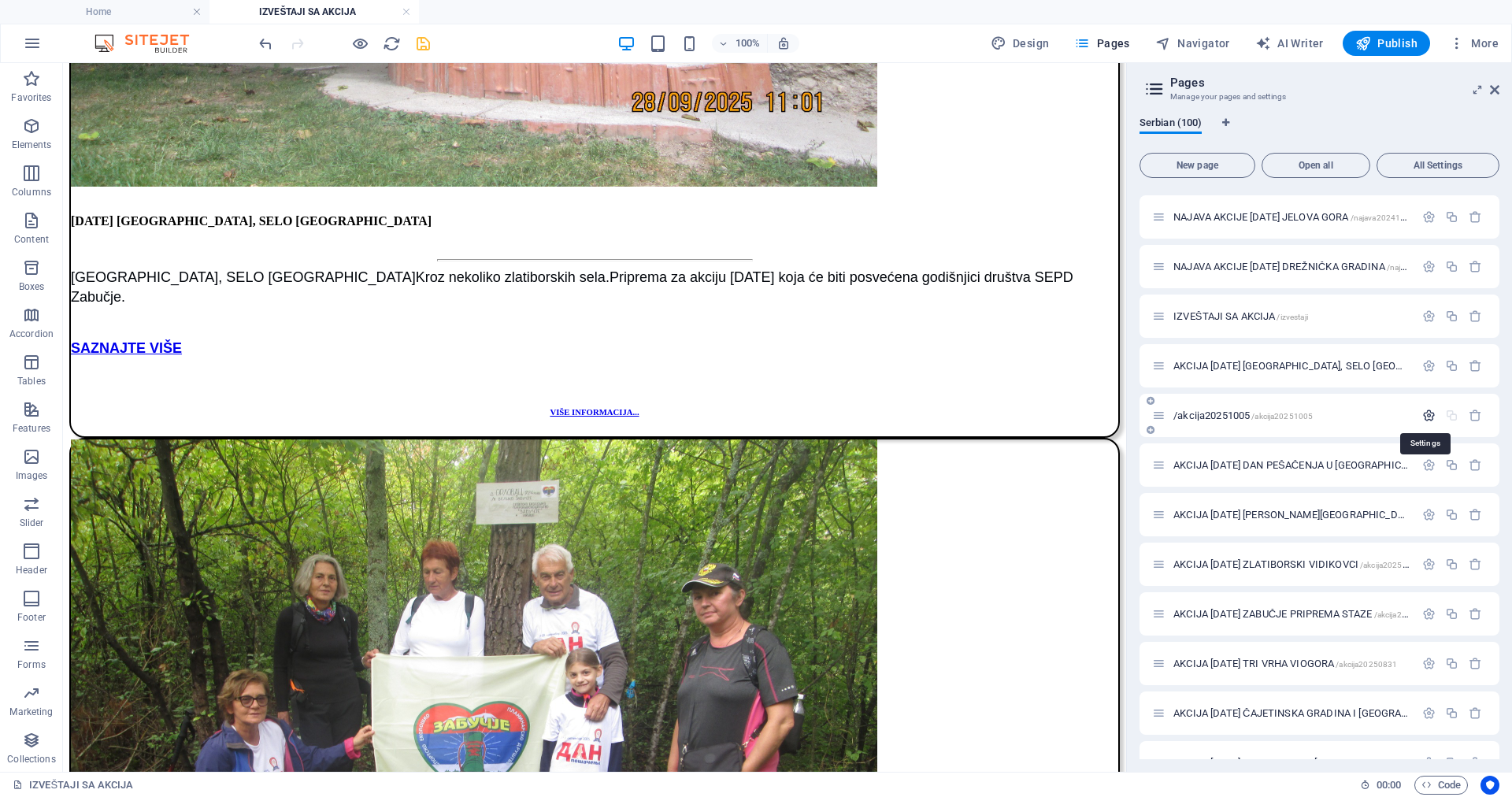
click at [1429, 413] on icon "button" at bounding box center [1430, 416] width 14 height 14
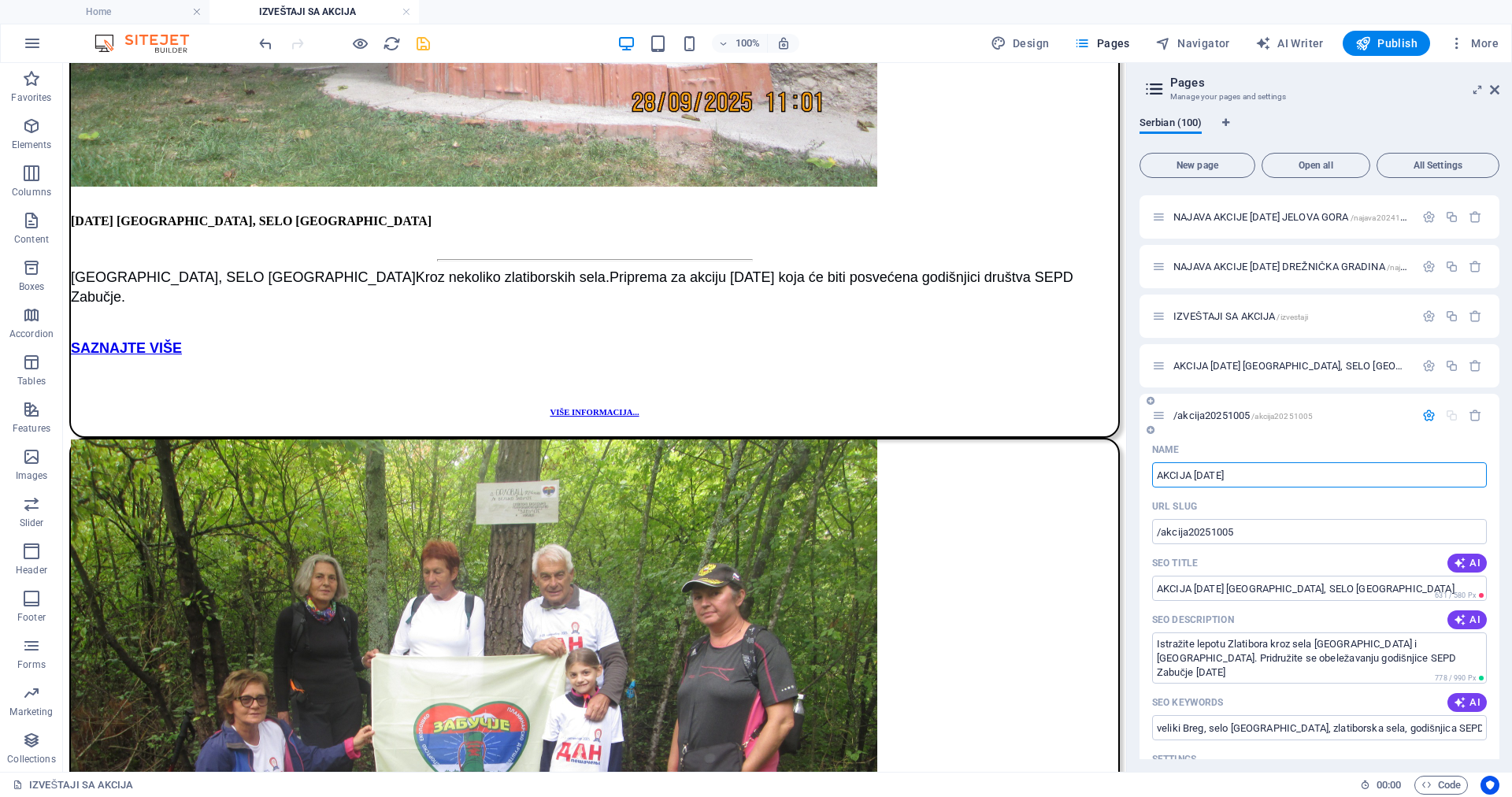
click at [1195, 476] on input "AKCIJA [DATE]" at bounding box center [1319, 475] width 335 height 25
type input "AKCIJA [DATE]"
type input "/akcija-28-09-2025"
click at [1195, 473] on input "AKCIJA [DATE]" at bounding box center [1319, 475] width 335 height 25
type input "AKCIJA [DATE]"
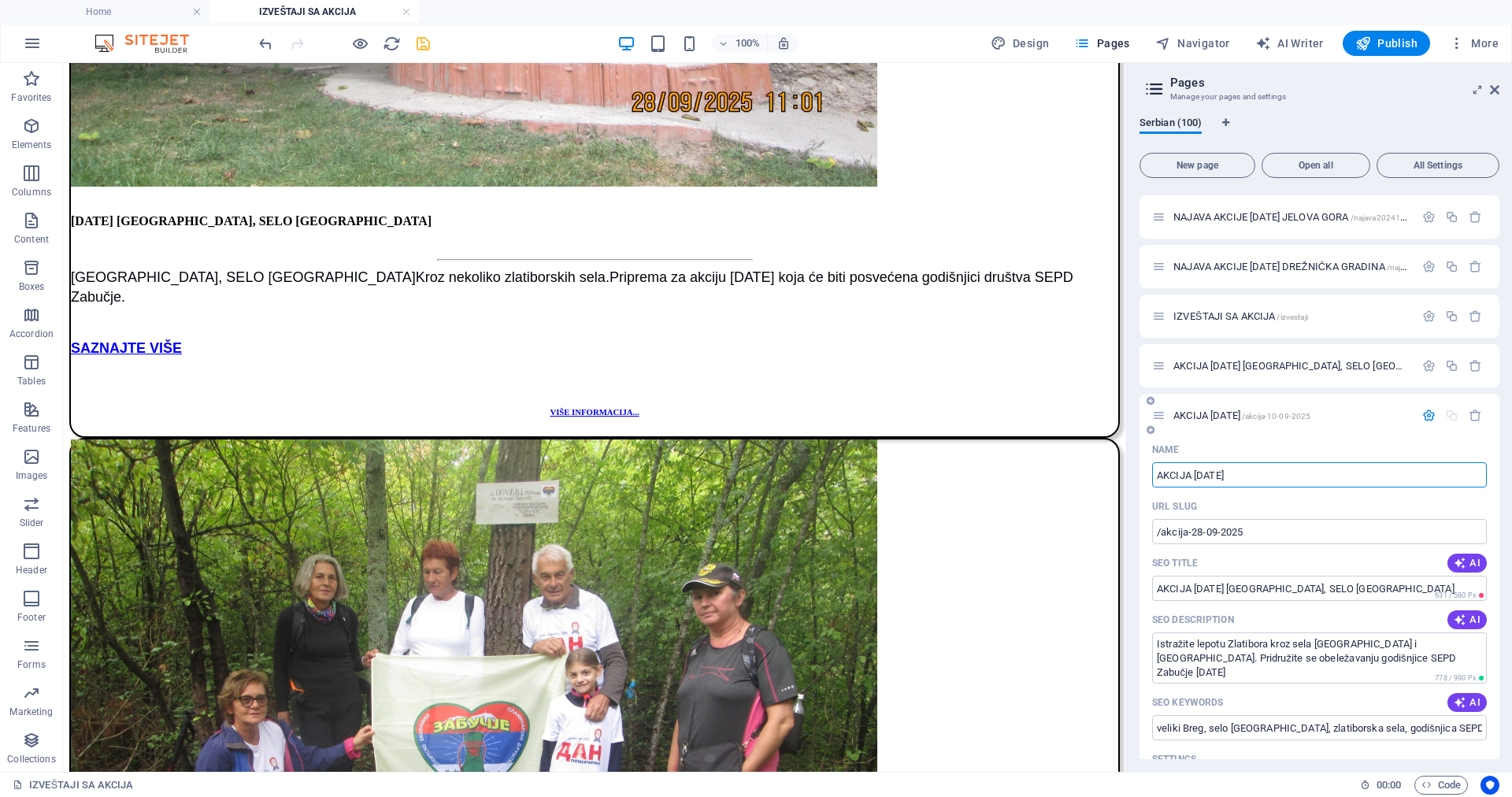
type input "/akcija-10-09-2025"
click at [1208, 475] on input "AKCIJA [DATE]" at bounding box center [1319, 475] width 335 height 25
type input "AKCIJA [DATE]"
type input "/akcija-05-09-2025"
click at [1287, 480] on input "AKCIJA [DATE]" at bounding box center [1319, 475] width 335 height 25
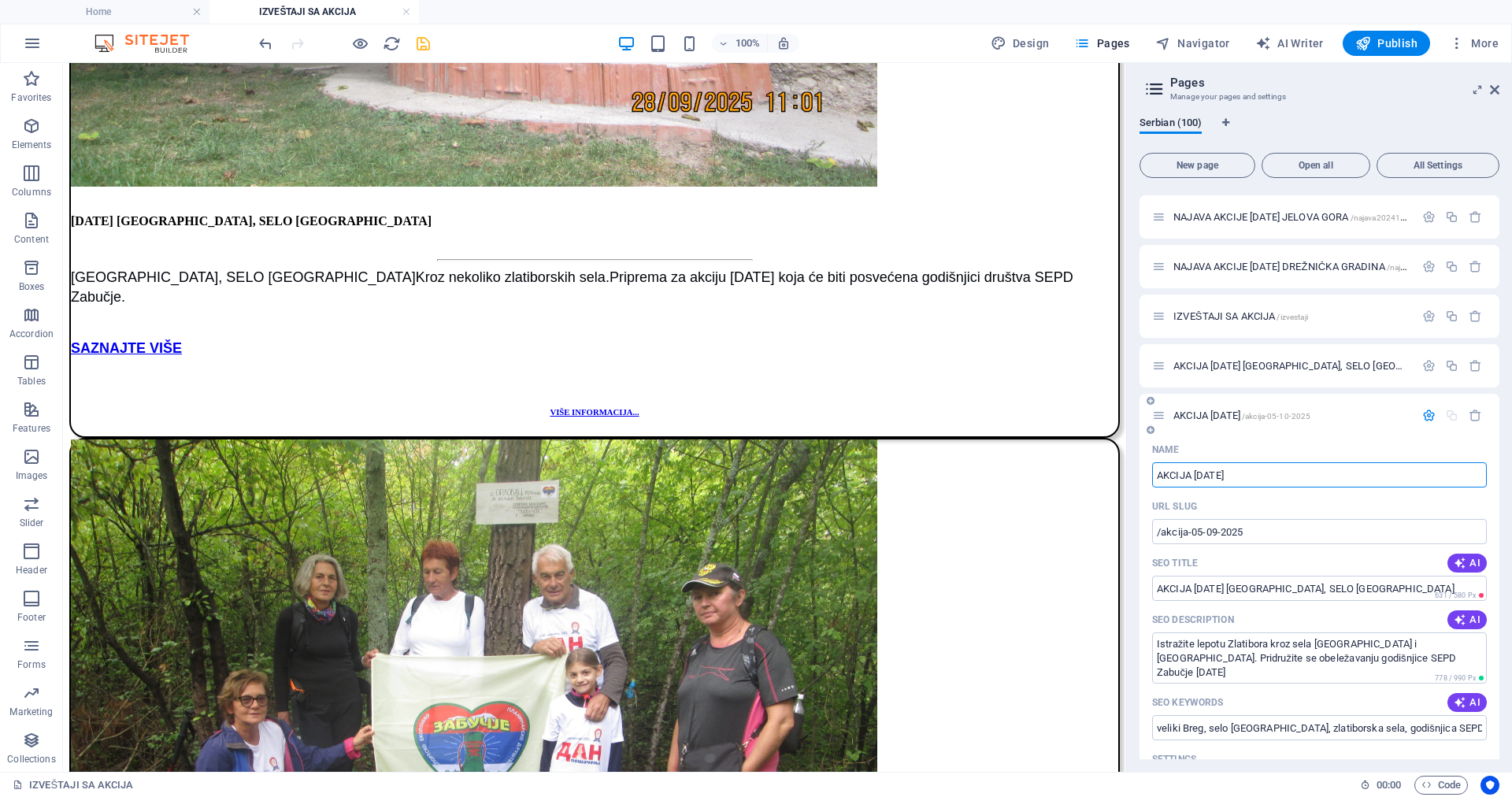
type input "AKCIJA [DATE]"
type input "/akcija-05-10-2025"
click at [1258, 472] on input "AKCIJA [DATE]" at bounding box center [1319, 475] width 335 height 25
type input "AKCIJA [DATE] [GEOGRAPHIC_DATA], OD RIBNICE DO [GEOGRAPHIC_DATA]"
type input "/akcija-05-10-2025-[GEOGRAPHIC_DATA]-od-ri"
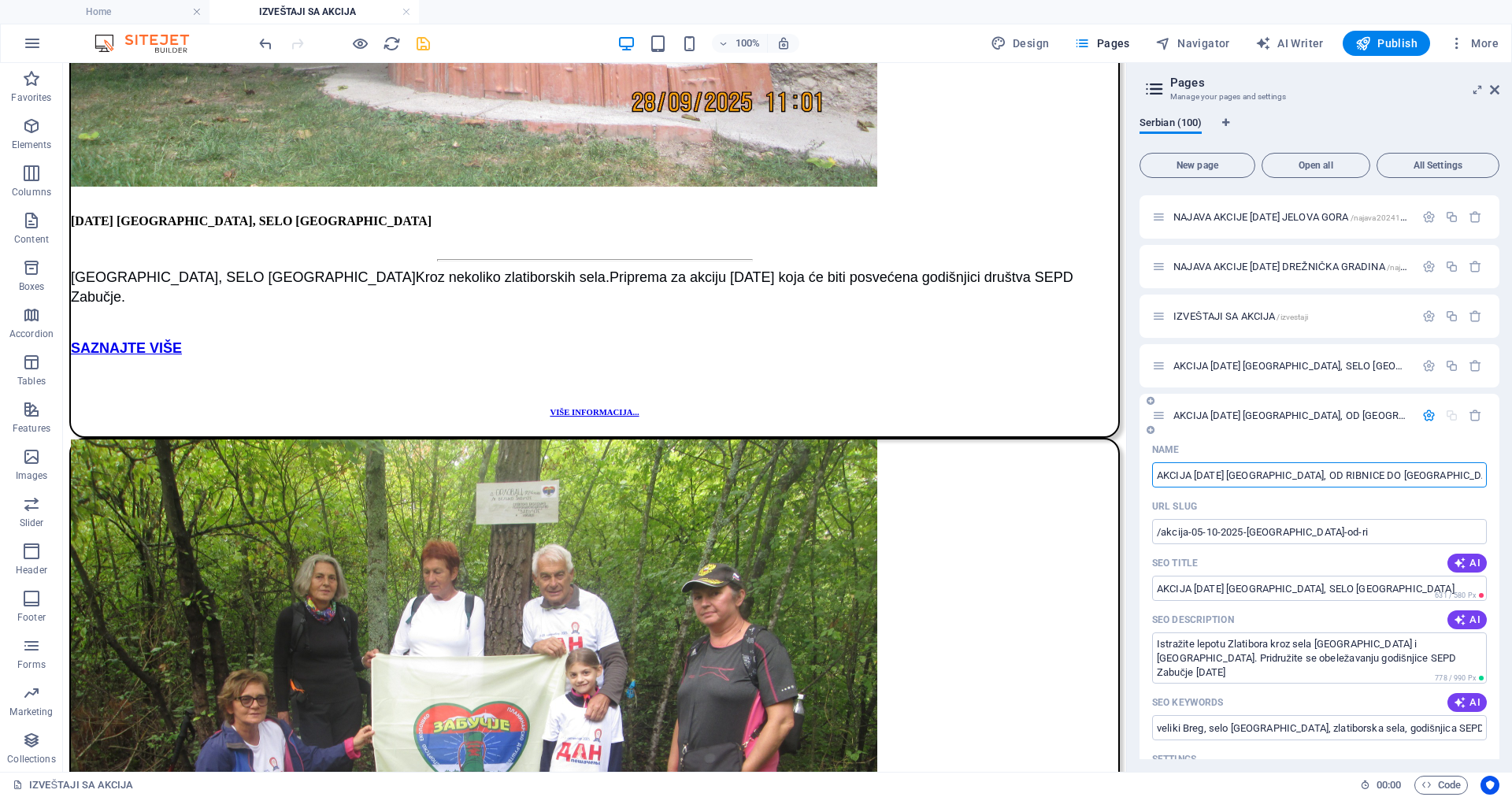
type input "AKCIJA [DATE] [GEOGRAPHIC_DATA], OD RIBNICE DO [GEOGRAPHIC_DATA]"
type input "/akcija-05-10-2025-[GEOGRAPHIC_DATA]-od-ribnice-do-kotromana"
drag, startPoint x: 1461, startPoint y: 476, endPoint x: 1154, endPoint y: 472, distance: 307.0
click at [1154, 472] on input "AKCIJA [DATE] [GEOGRAPHIC_DATA], OD RIBNICE DO [GEOGRAPHIC_DATA]" at bounding box center [1319, 475] width 335 height 25
type input "AKCIJA [DATE] [GEOGRAPHIC_DATA], OD RIBNICE DO [GEOGRAPHIC_DATA]"
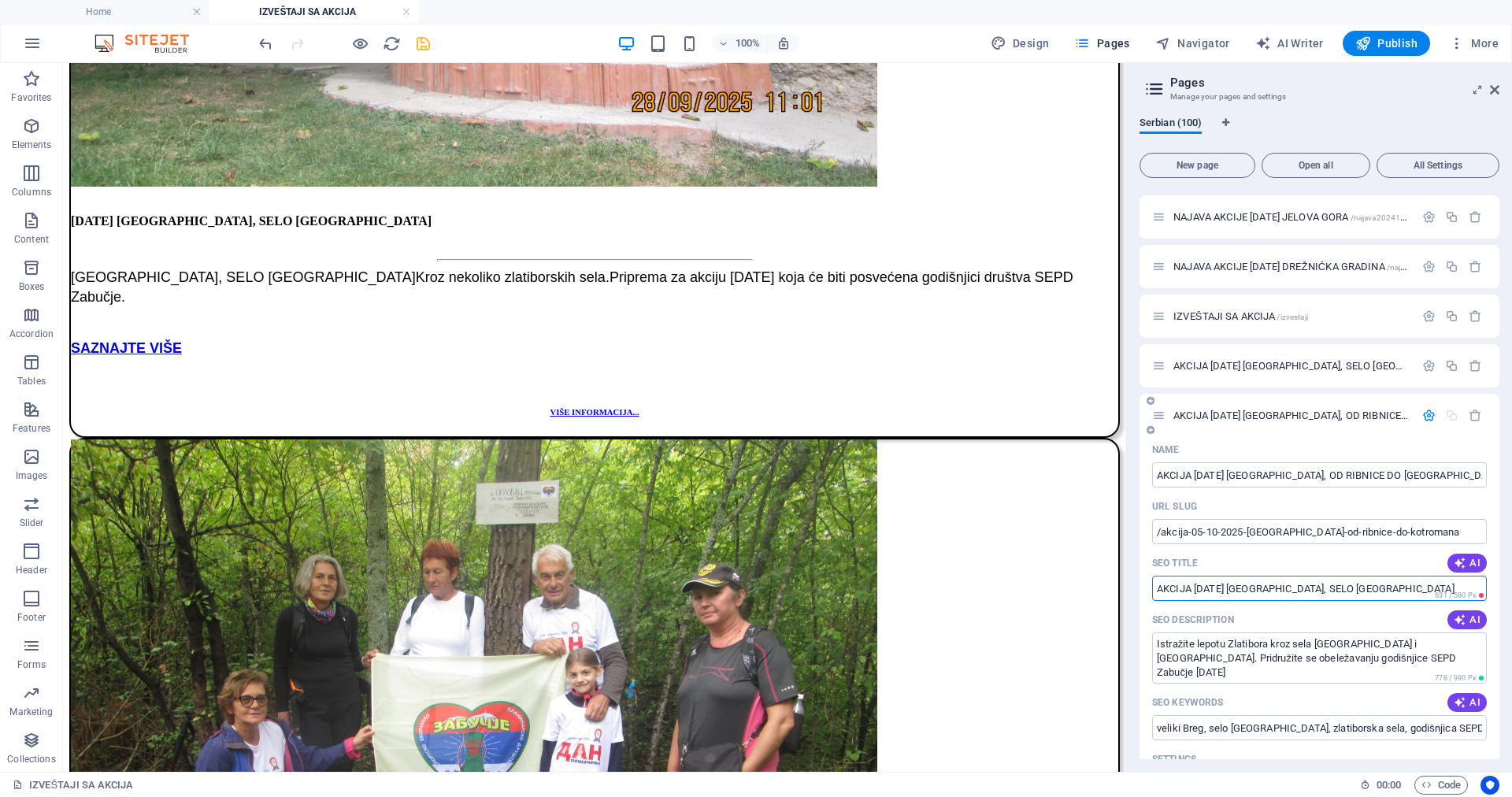
drag, startPoint x: 1396, startPoint y: 589, endPoint x: 1157, endPoint y: 585, distance: 239.0
click at [1157, 585] on input "AKCIJA [DATE] [GEOGRAPHIC_DATA], SELO [GEOGRAPHIC_DATA]" at bounding box center [1319, 589] width 335 height 25
paste input "[DATE] [GEOGRAPHIC_DATA], OD RIBNICE DO [GEOGRAPHIC_DATA]"
click at [1155, 647] on textarea "Istražite lepotu Zlatibora kroz sela [GEOGRAPHIC_DATA] i [GEOGRAPHIC_DATA]. Pri…" at bounding box center [1319, 657] width 335 height 51
type input "AKCIJA [DATE] [GEOGRAPHIC_DATA], OD RIBNICE DO [GEOGRAPHIC_DATA]"
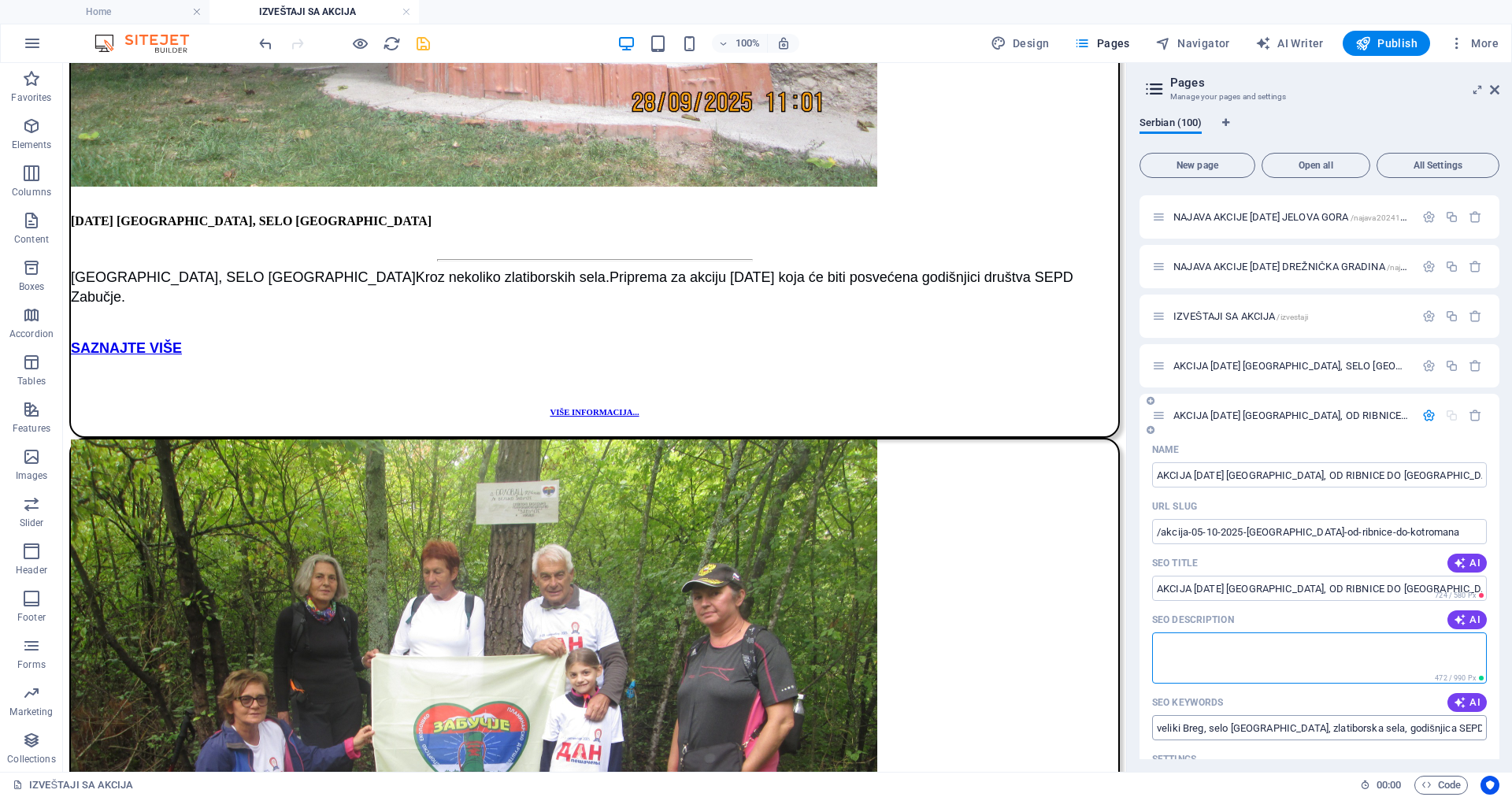
click at [1373, 727] on input "veliki Breg, selo [GEOGRAPHIC_DATA], zlatiborska sela, godišnjica SEPD Zabučje,…" at bounding box center [1319, 727] width 335 height 25
click at [1323, 728] on input "veliki Breg, selo [GEOGRAPHIC_DATA], zlatiborska sela, godišnjica SEPD Zabučje,…" at bounding box center [1319, 727] width 335 height 25
click at [1426, 414] on icon "button" at bounding box center [1430, 416] width 14 height 14
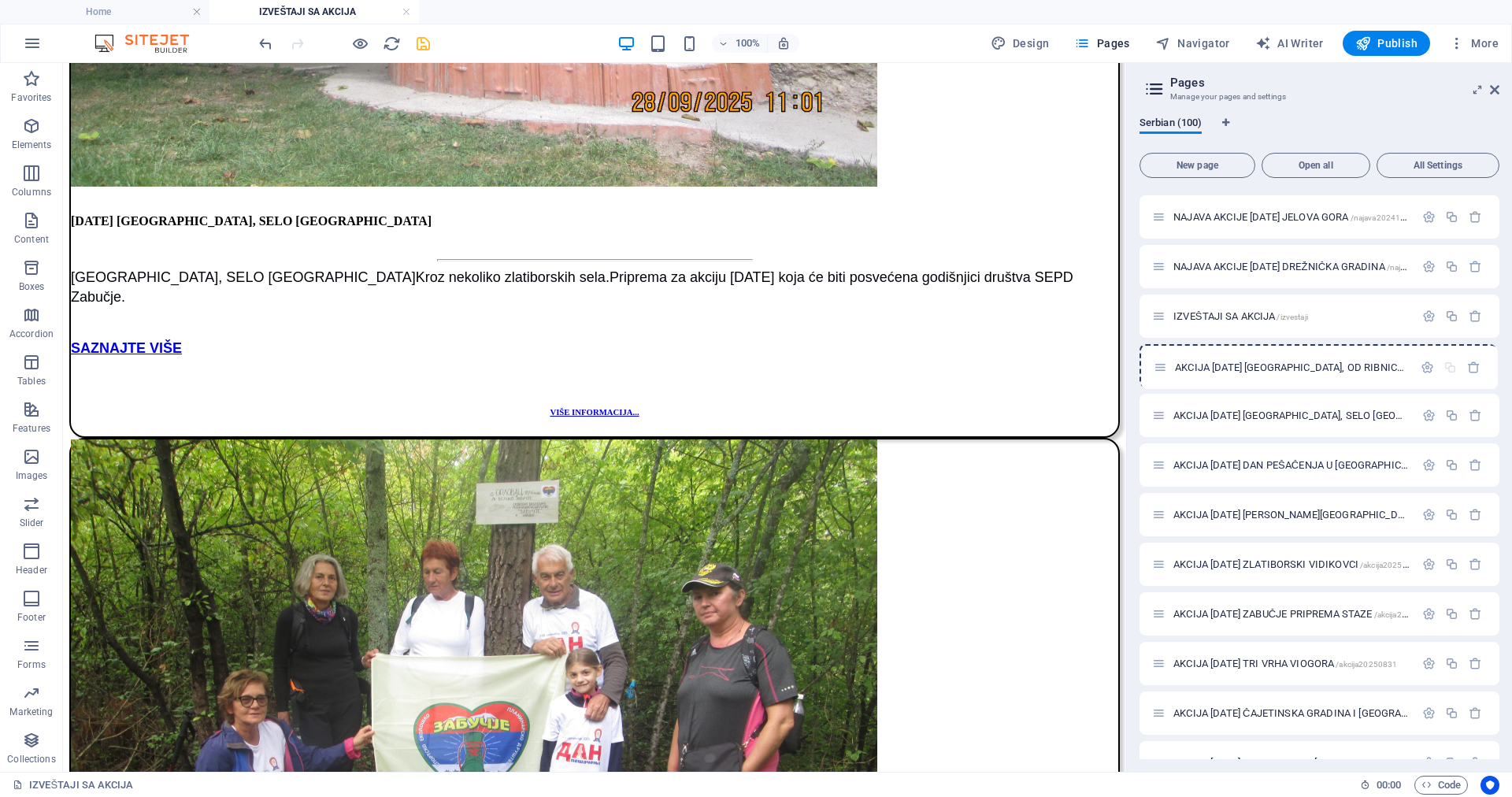
drag, startPoint x: 1155, startPoint y: 412, endPoint x: 1156, endPoint y: 359, distance: 53.0
click at [1156, 359] on div "Home / O NAMA /o-nama [PERSON_NAME] /najave NAJAVA AKCIJE [DATE] [GEOGRAPHIC_DA…" at bounding box center [1319, 589] width 360 height 4955
click at [420, 41] on icon "save" at bounding box center [423, 44] width 18 height 18
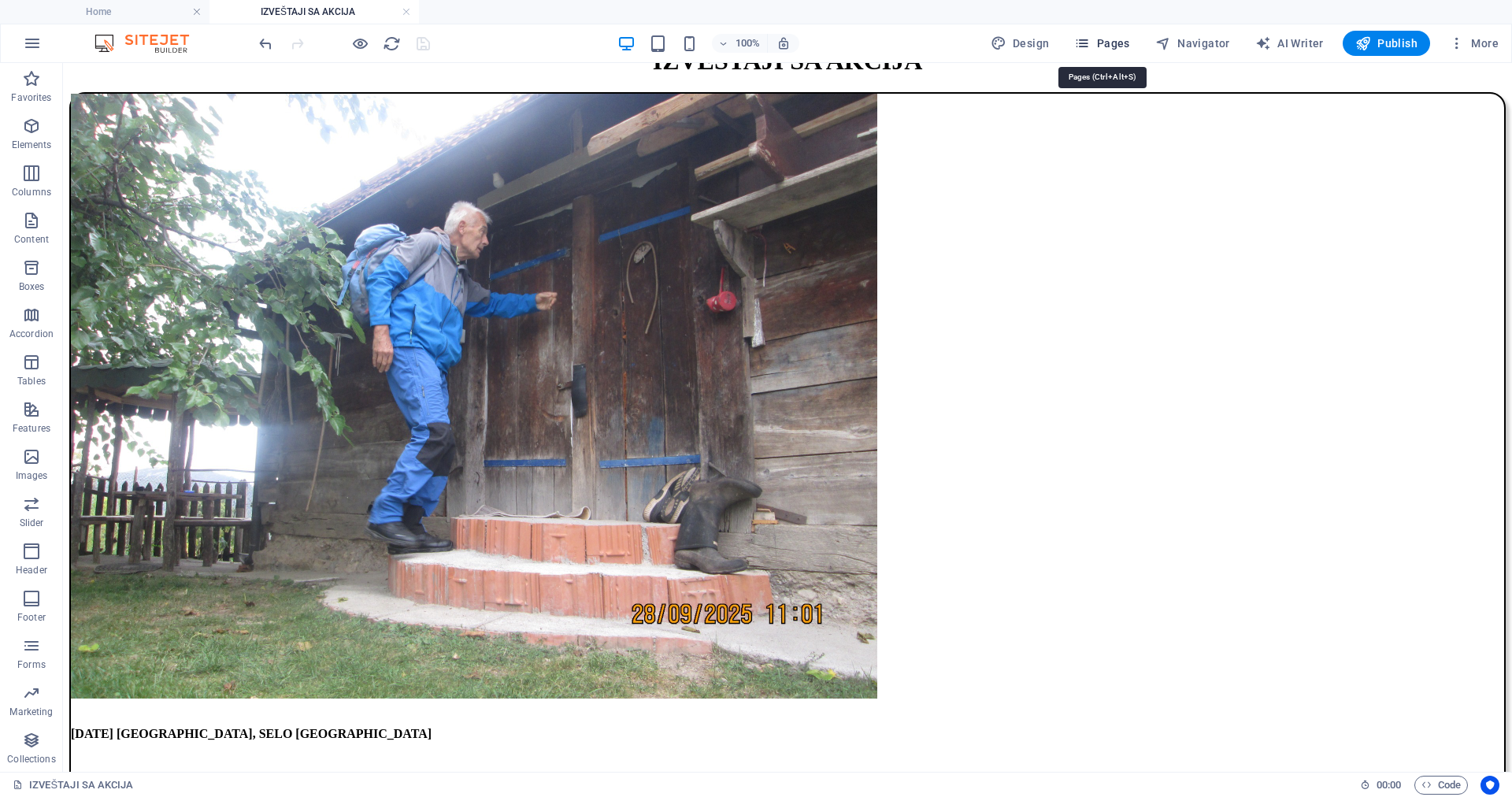
click at [1122, 39] on span "Pages" at bounding box center [1102, 44] width 55 height 16
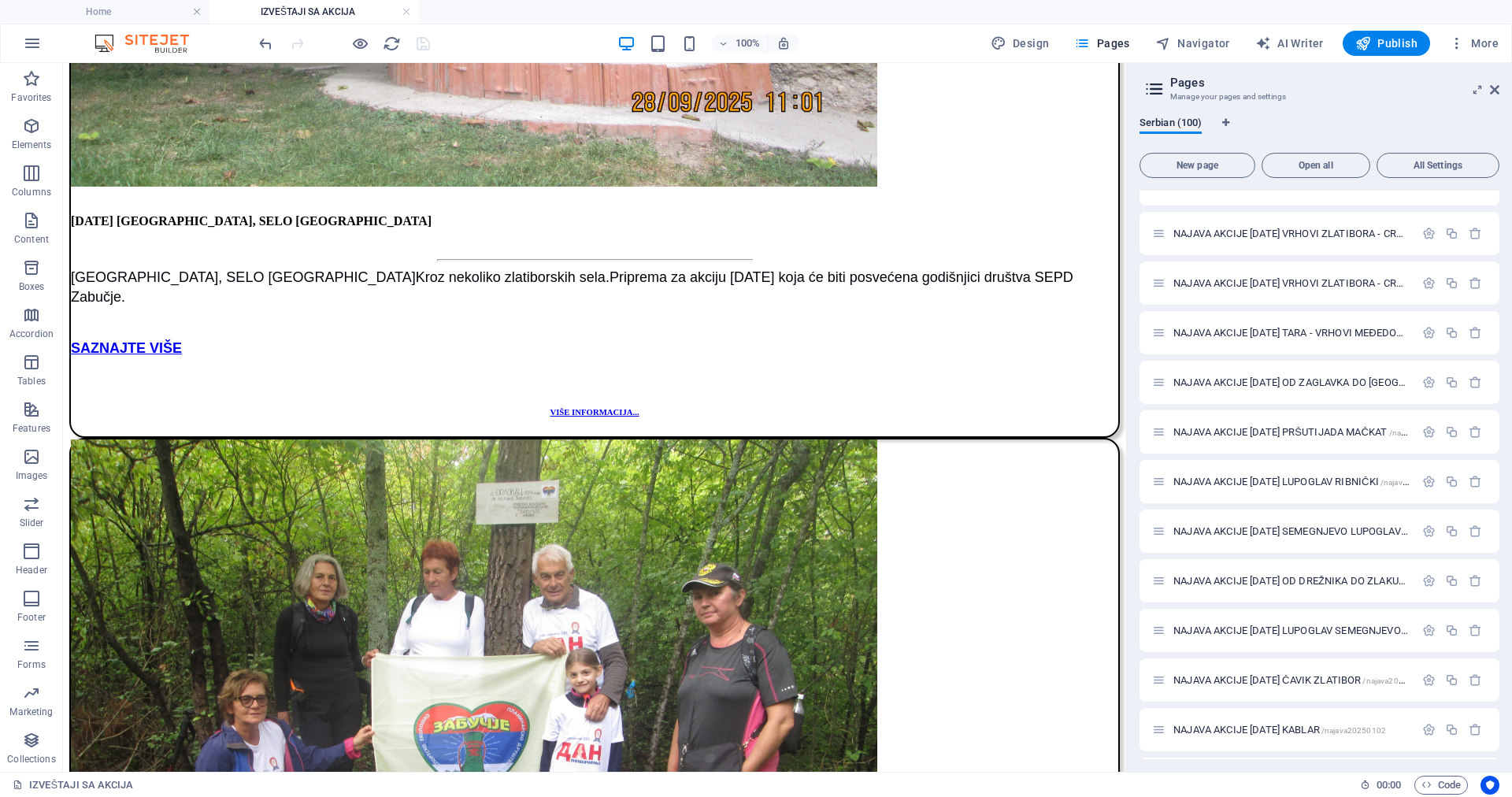
scroll to position [1811, 0]
click at [1239, 632] on span "AKCIJA [DATE] [GEOGRAPHIC_DATA], OD RIBNICE DO KOTROMANA /akcija-05-10-2025-[GE…" at bounding box center [1468, 633] width 590 height 12
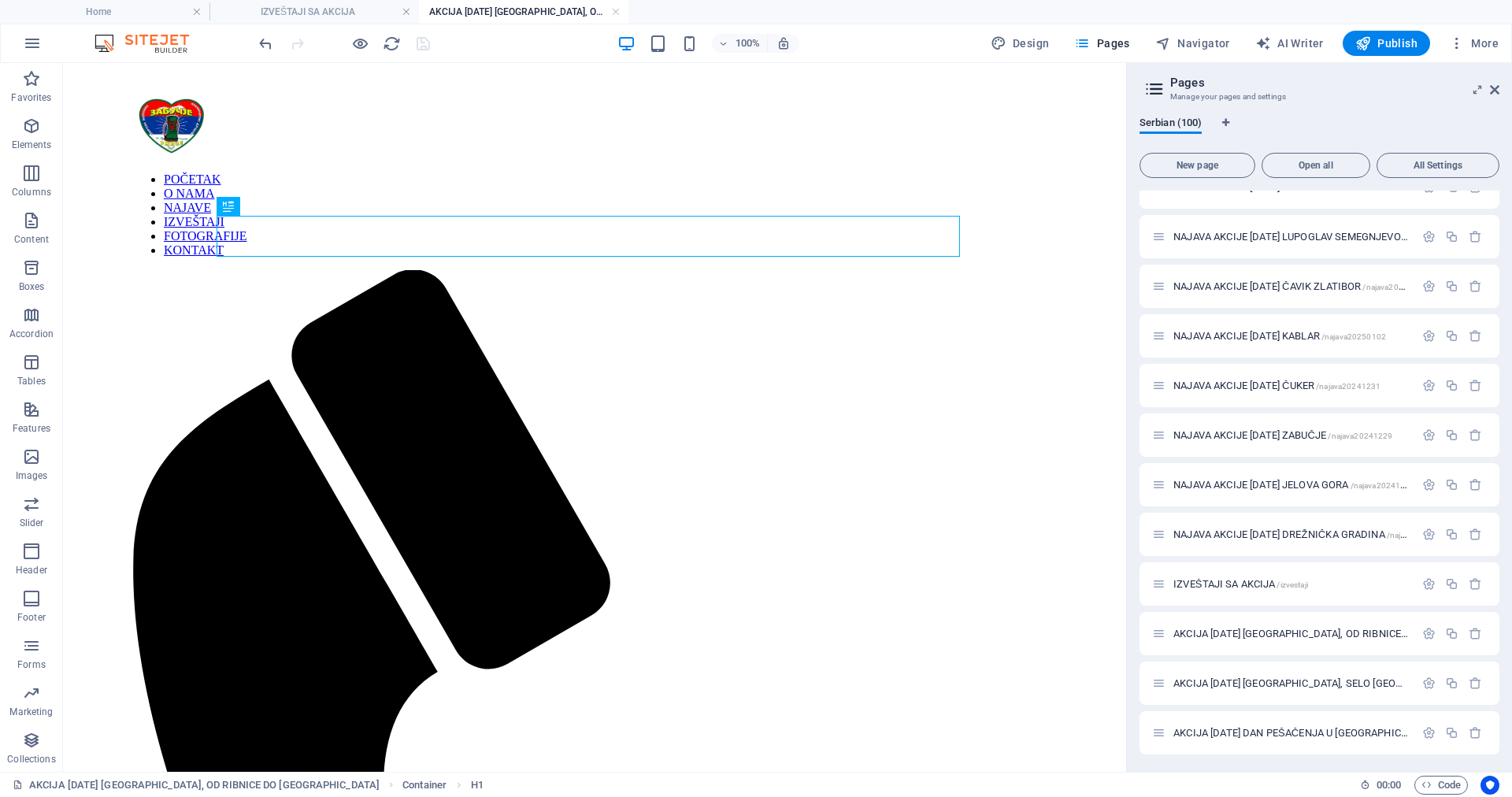
scroll to position [0, 0]
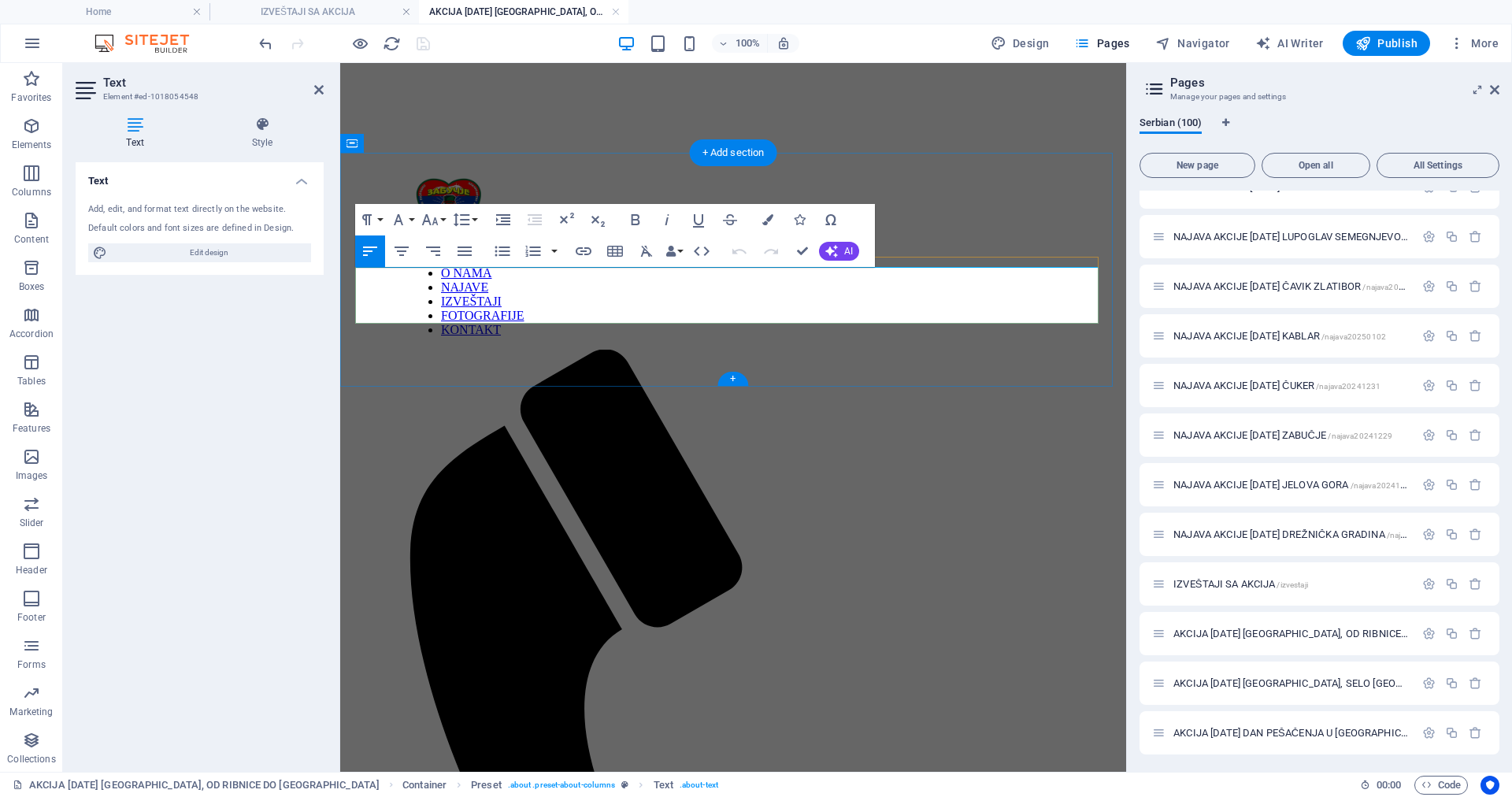
drag, startPoint x: 448, startPoint y: 295, endPoint x: 354, endPoint y: 280, distance: 95.2
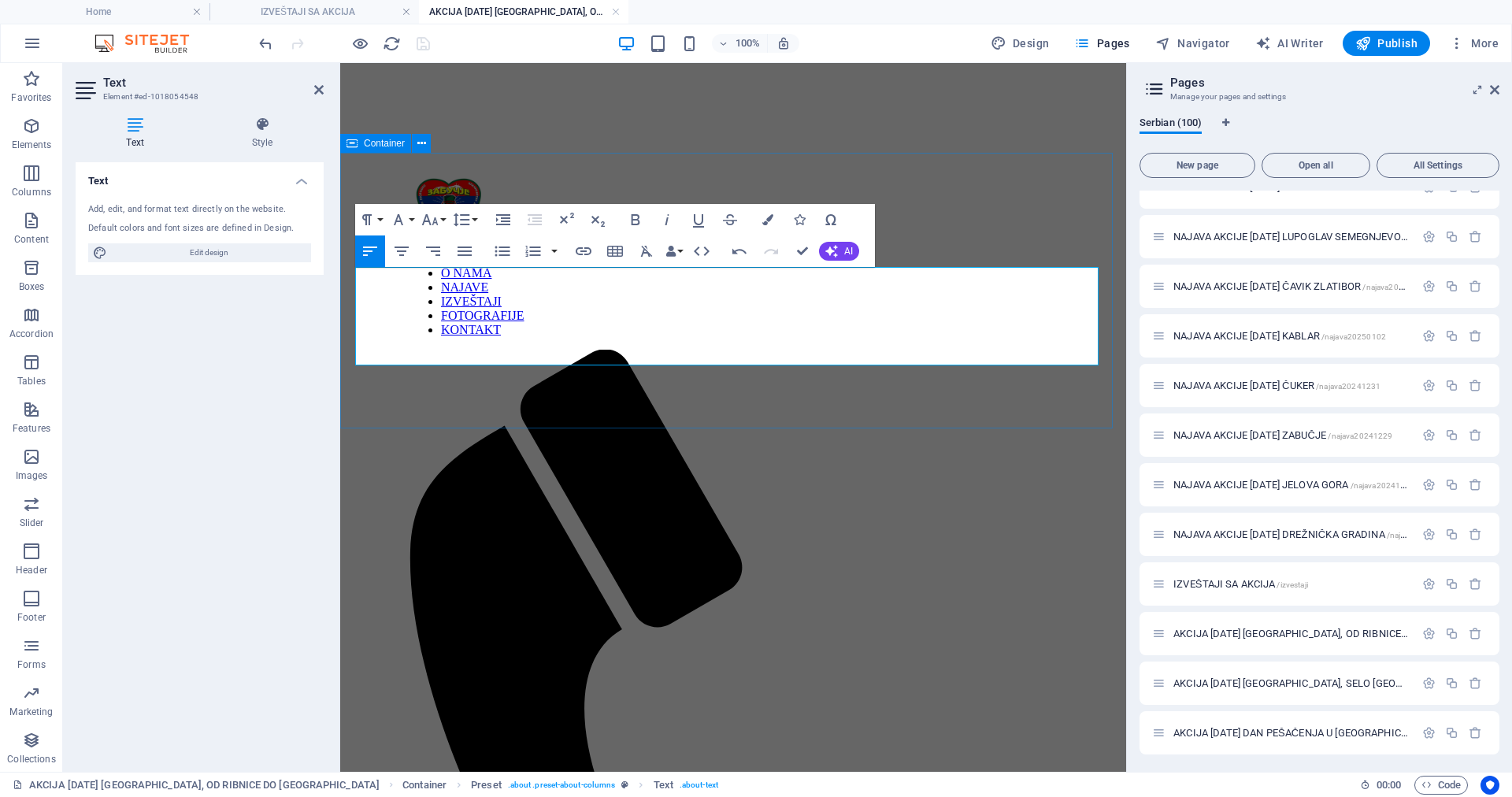
drag, startPoint x: 582, startPoint y: 354, endPoint x: 353, endPoint y: 282, distance: 240.1
click at [401, 217] on icon "button" at bounding box center [398, 219] width 18 height 18
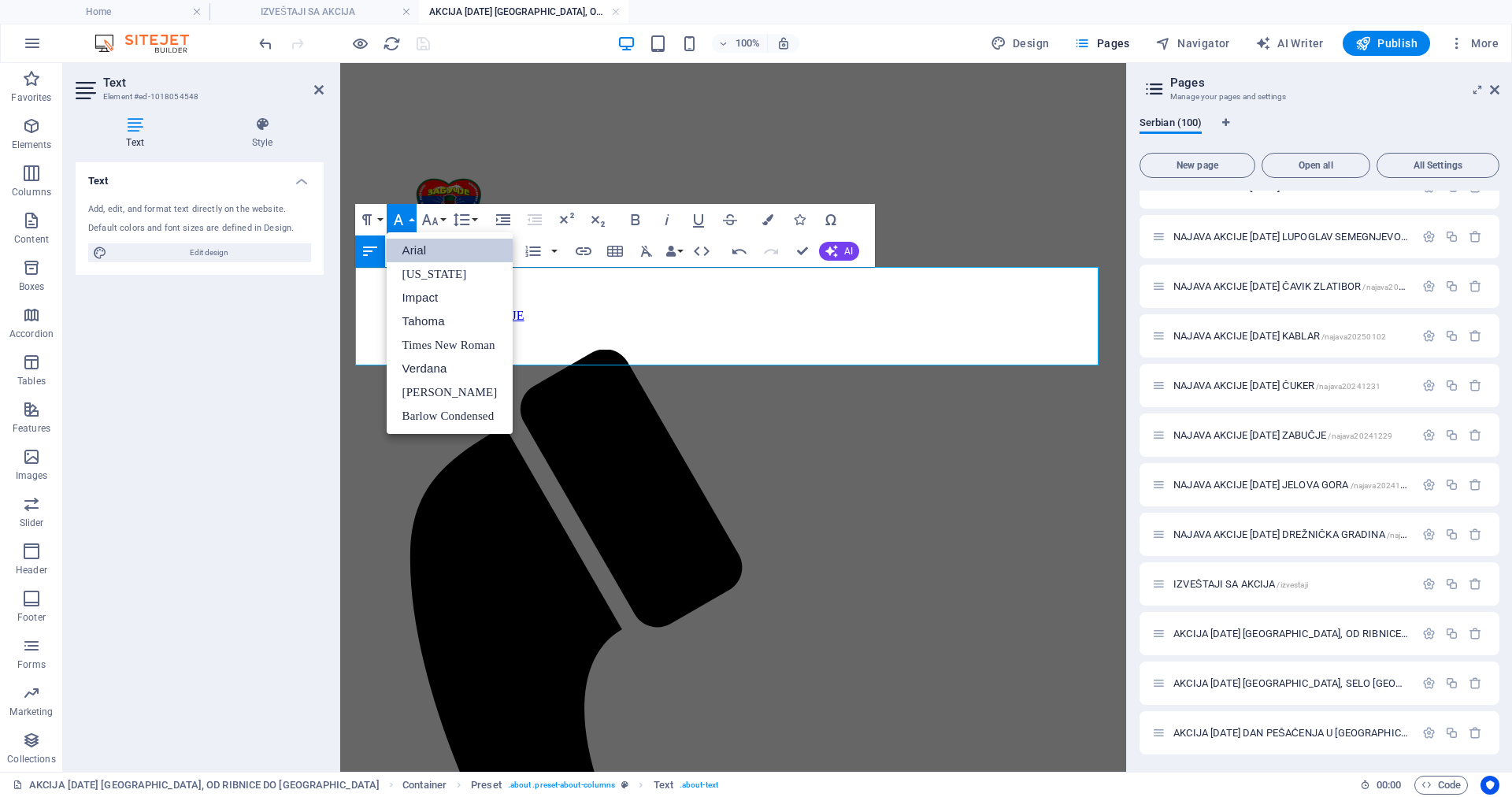
click at [416, 245] on link "Arial" at bounding box center [450, 250] width 127 height 23
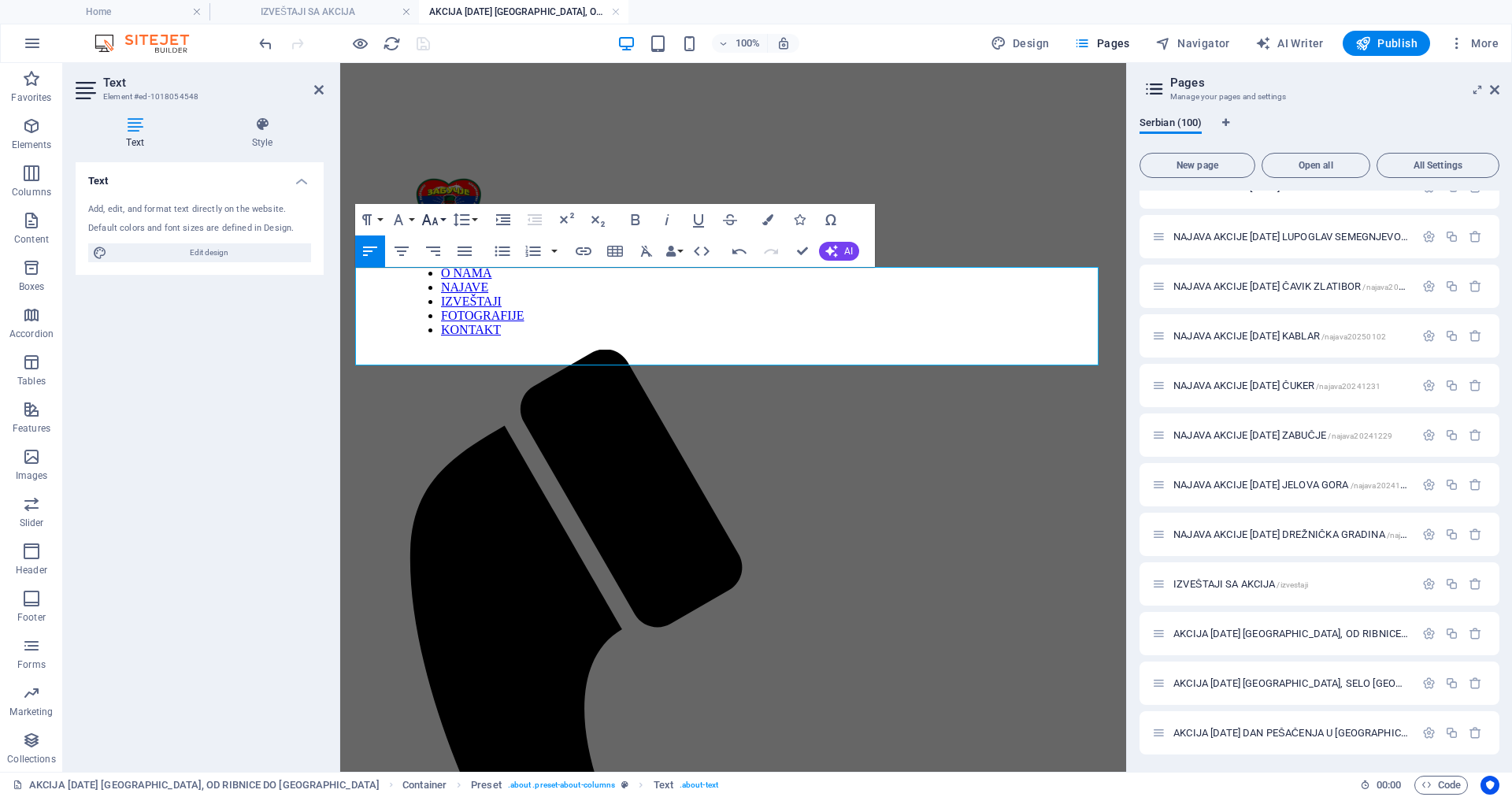
click at [429, 214] on icon "button" at bounding box center [430, 219] width 18 height 18
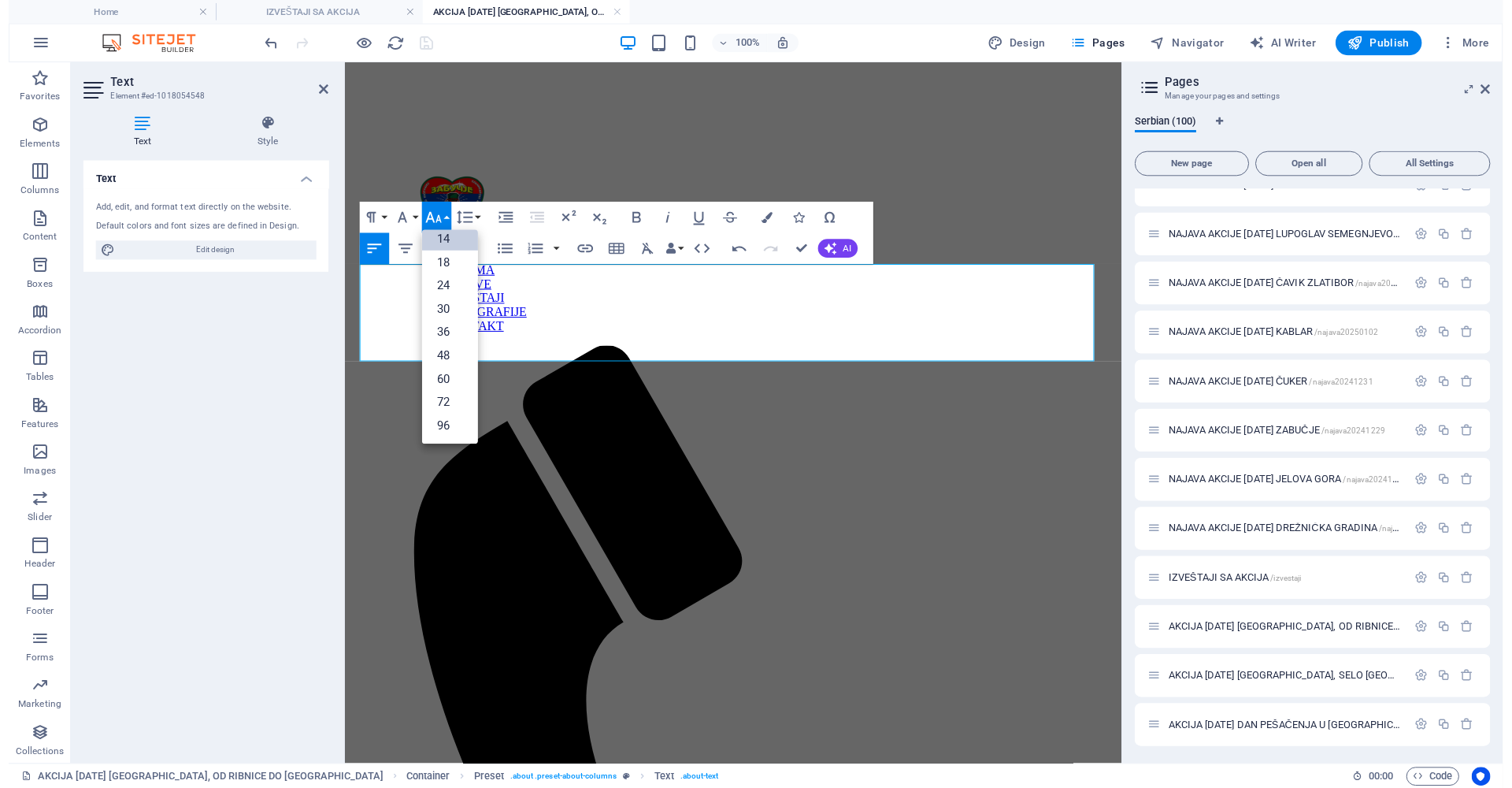
scroll to position [127, 0]
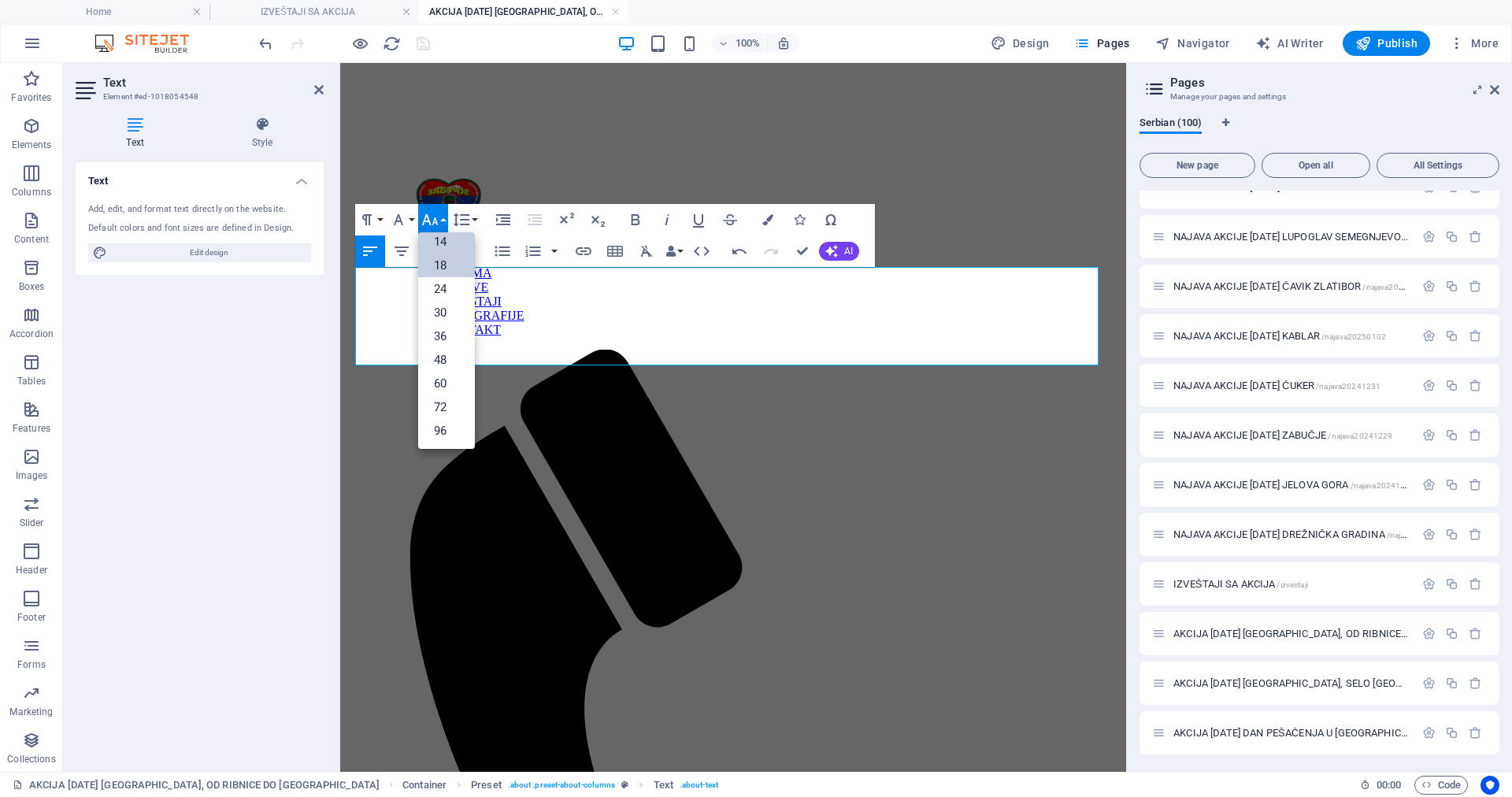
click at [447, 260] on link "18" at bounding box center [446, 266] width 56 height 23
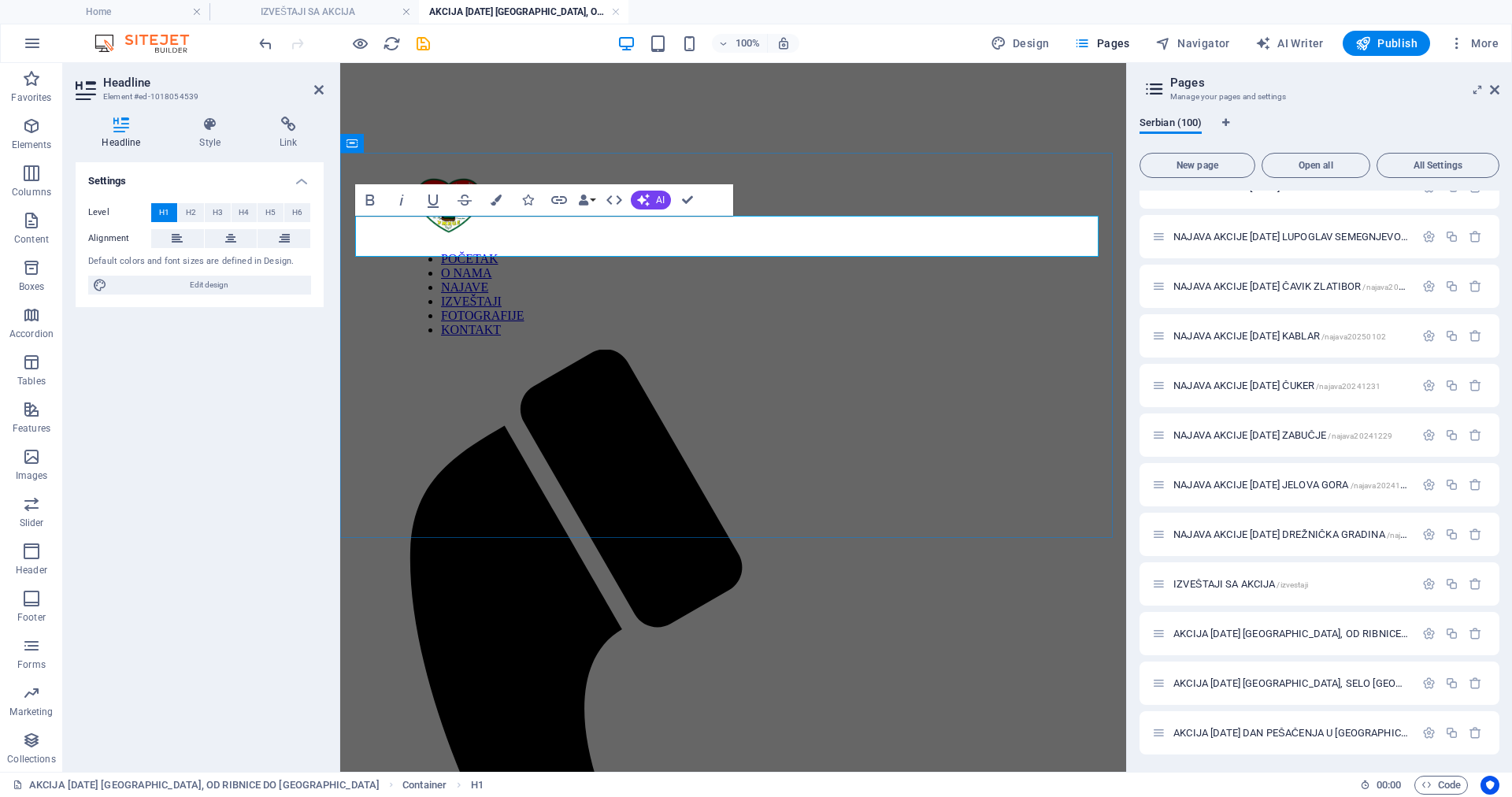
drag, startPoint x: 482, startPoint y: 237, endPoint x: 780, endPoint y: 245, distance: 298.1
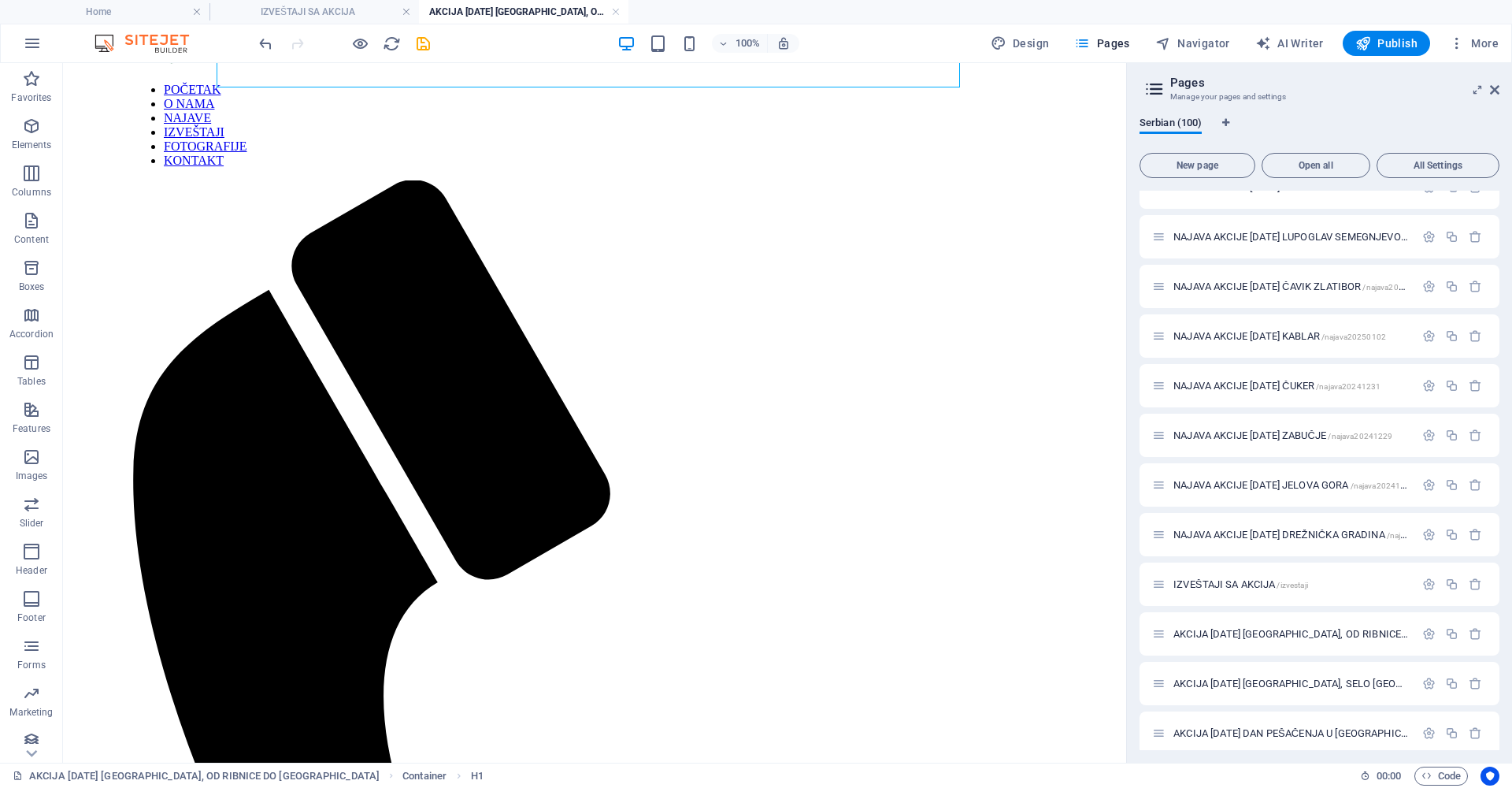
scroll to position [176, 0]
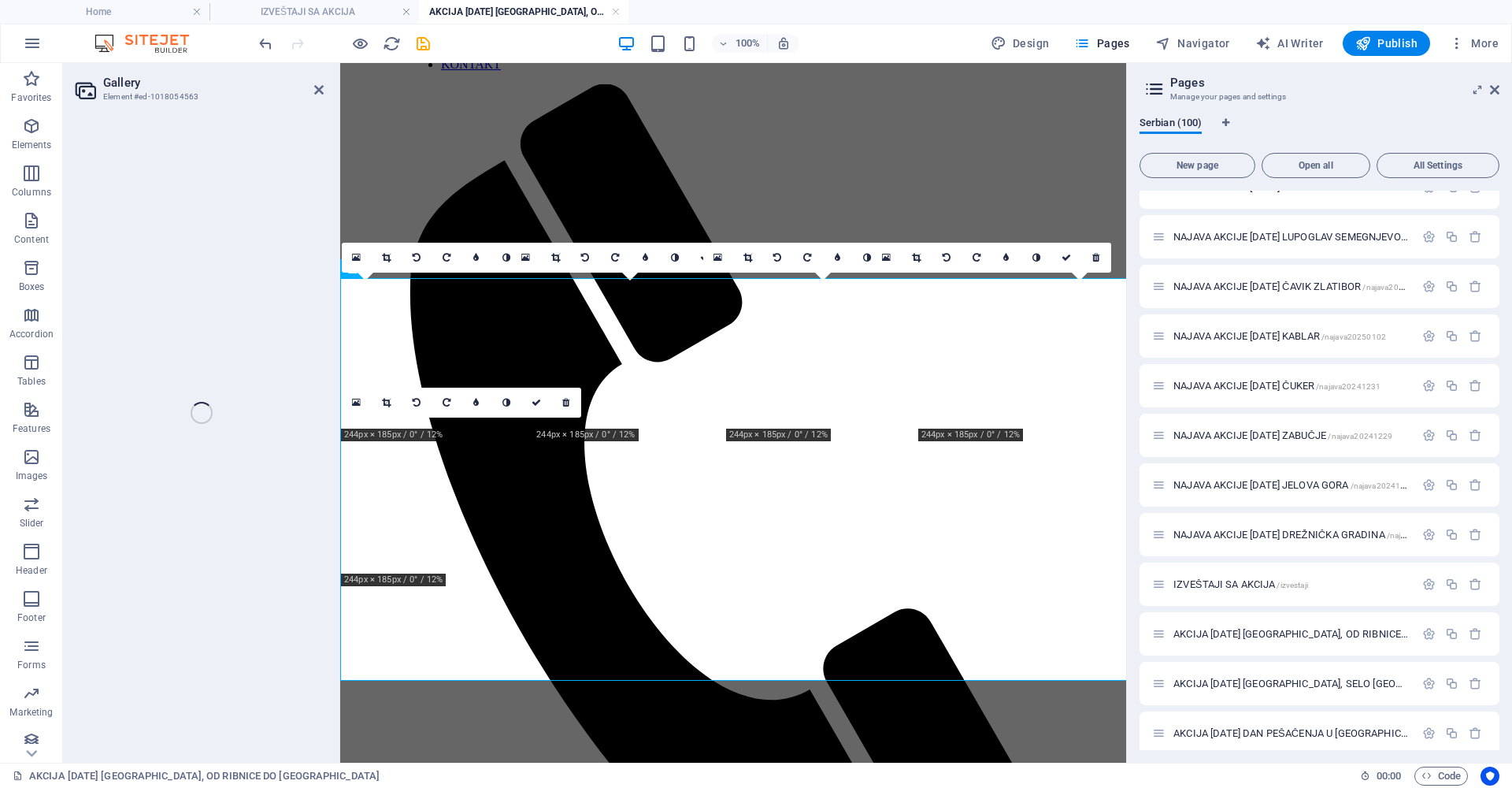
select select "%"
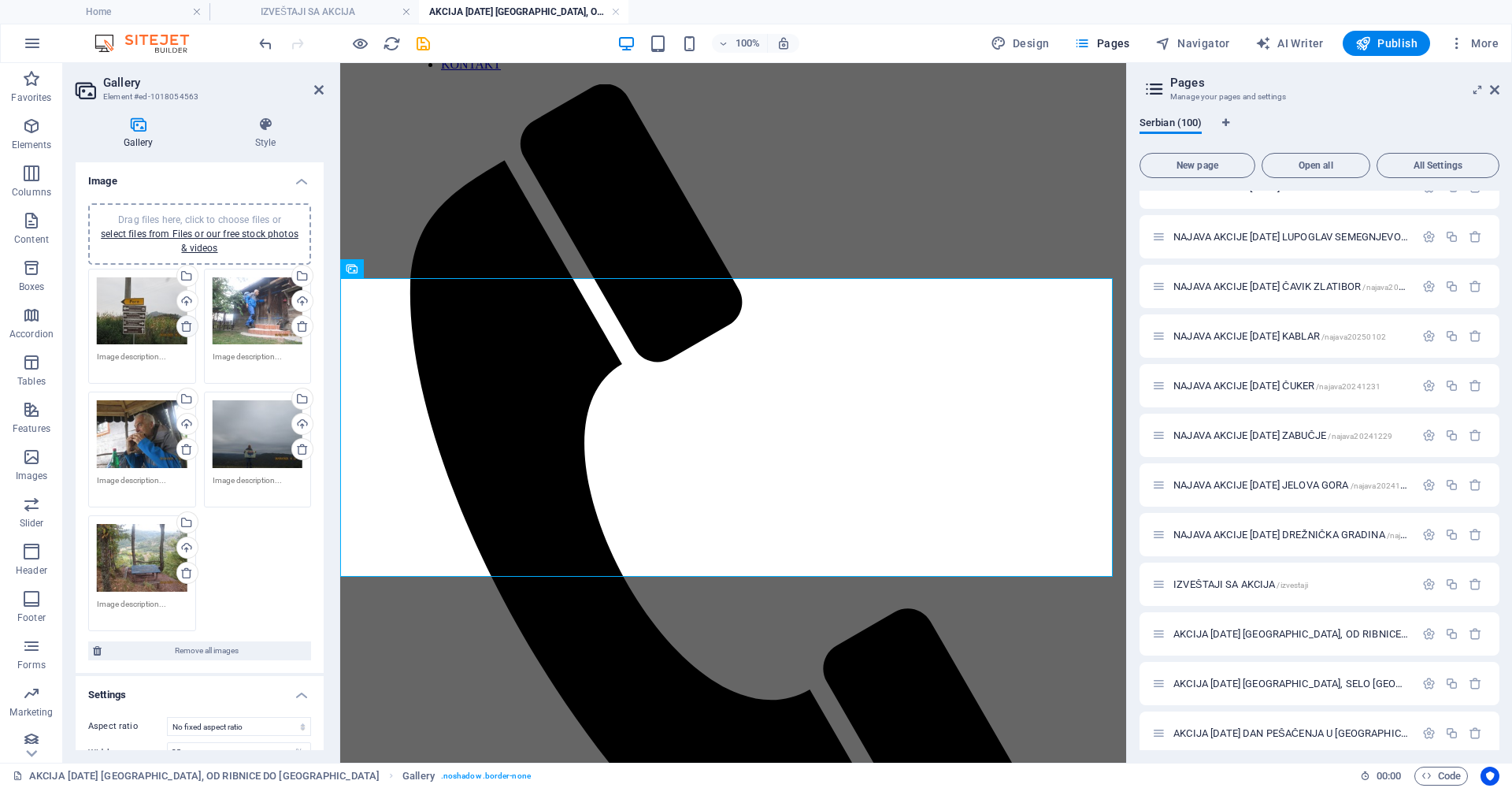
click at [185, 327] on icon at bounding box center [186, 326] width 13 height 13
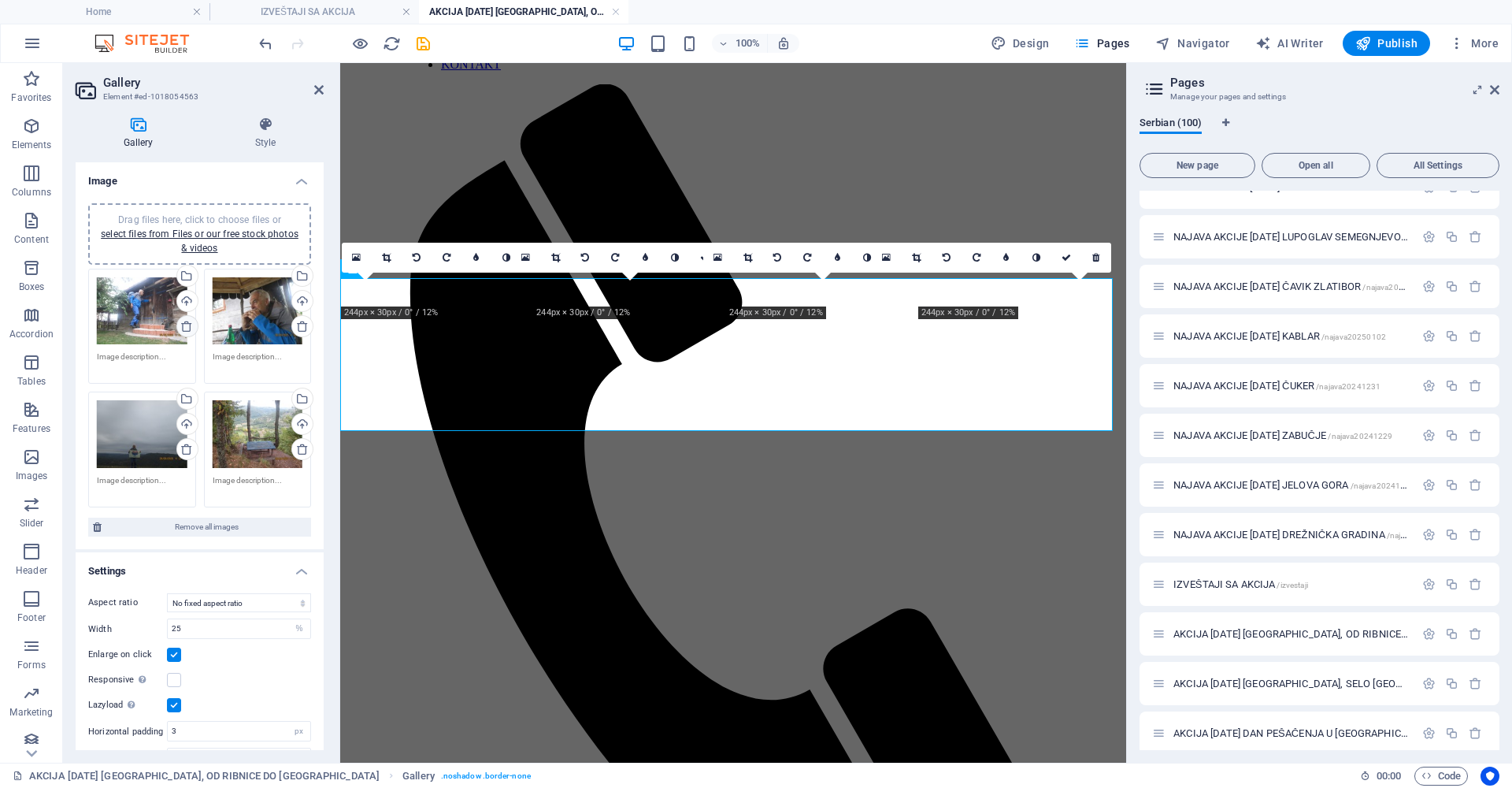
click at [185, 327] on icon at bounding box center [186, 326] width 13 height 13
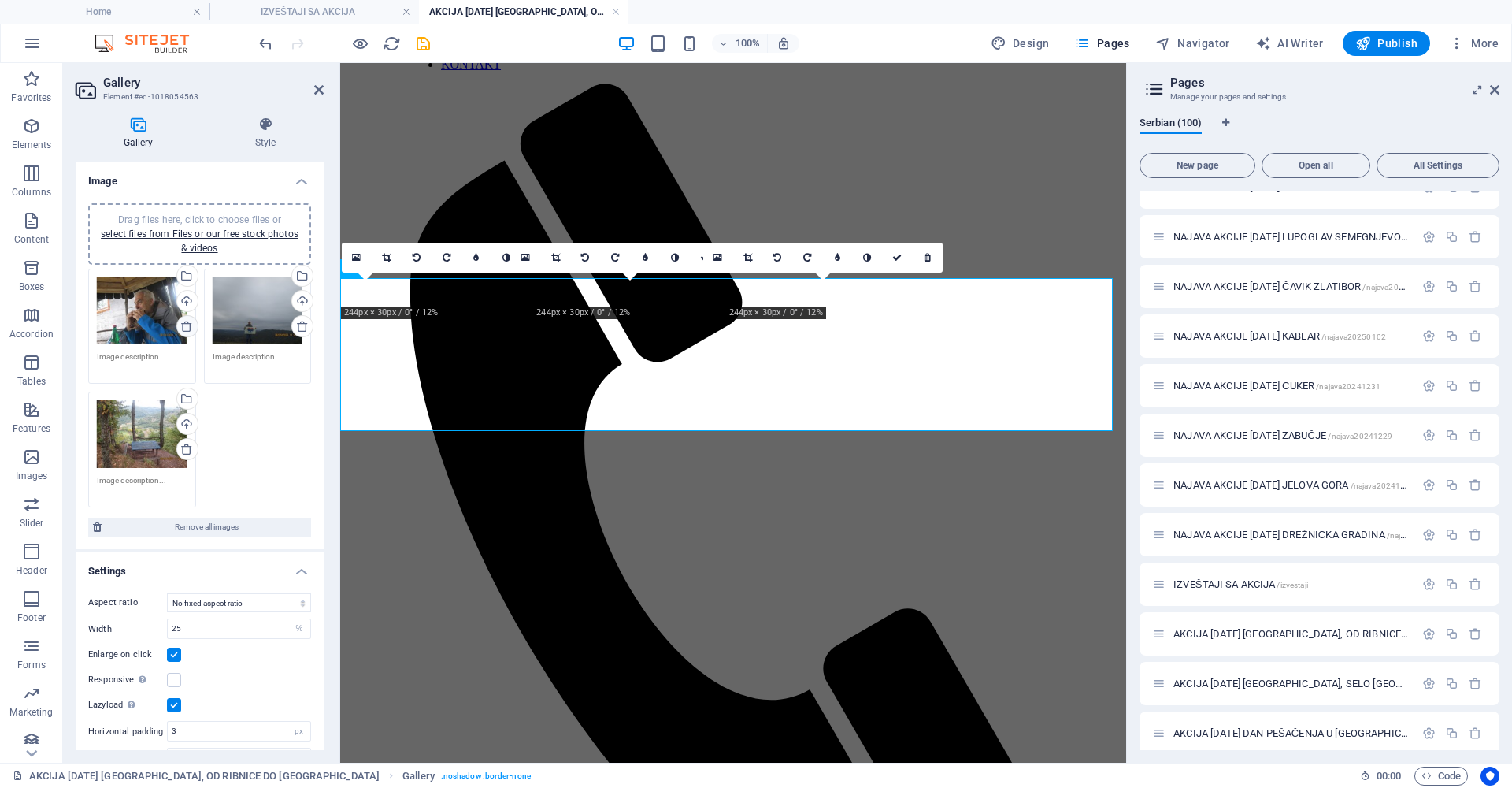
click at [185, 327] on icon at bounding box center [186, 326] width 13 height 13
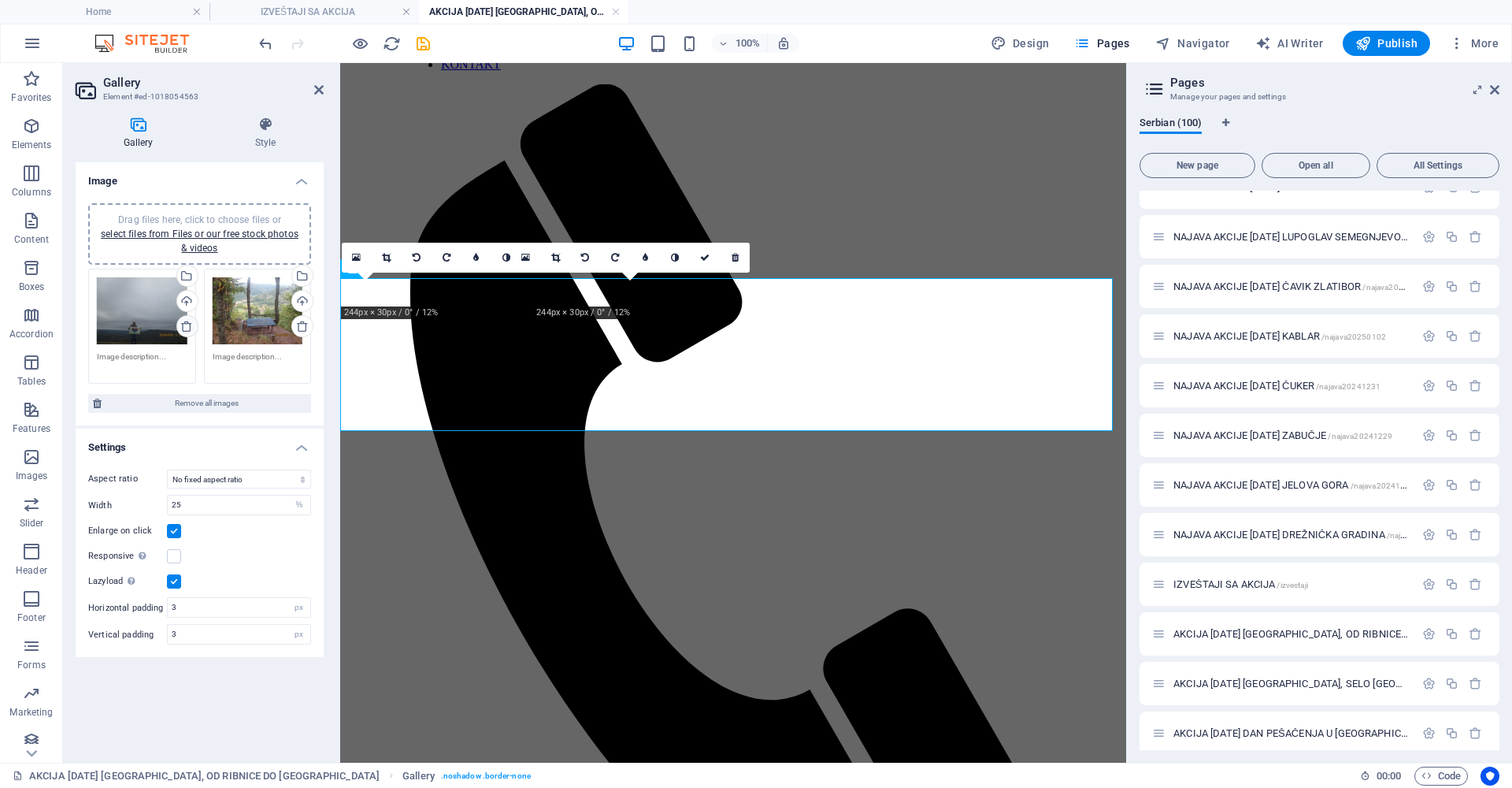
click at [185, 327] on icon at bounding box center [186, 326] width 13 height 13
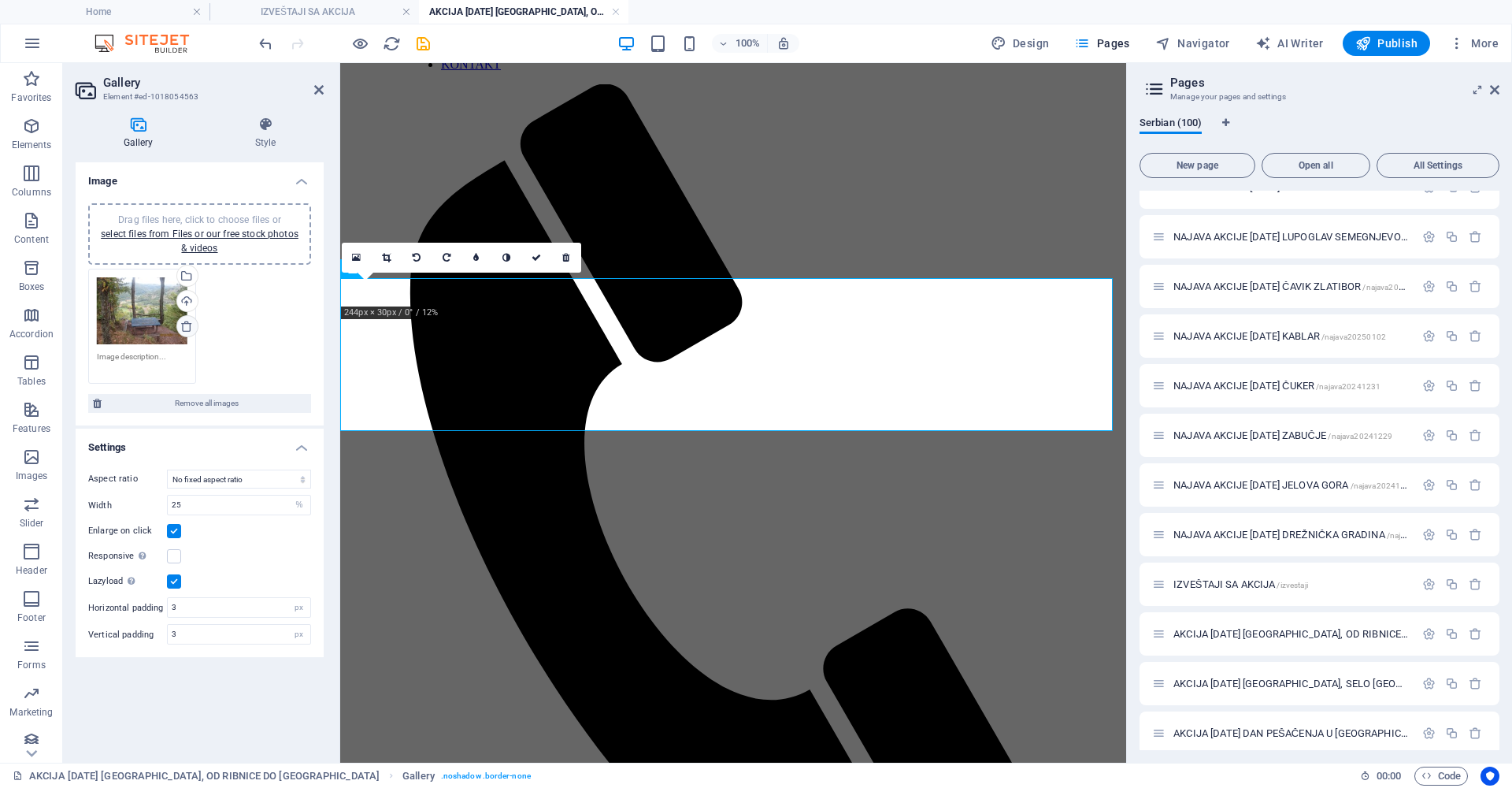
click at [185, 327] on icon at bounding box center [186, 326] width 13 height 13
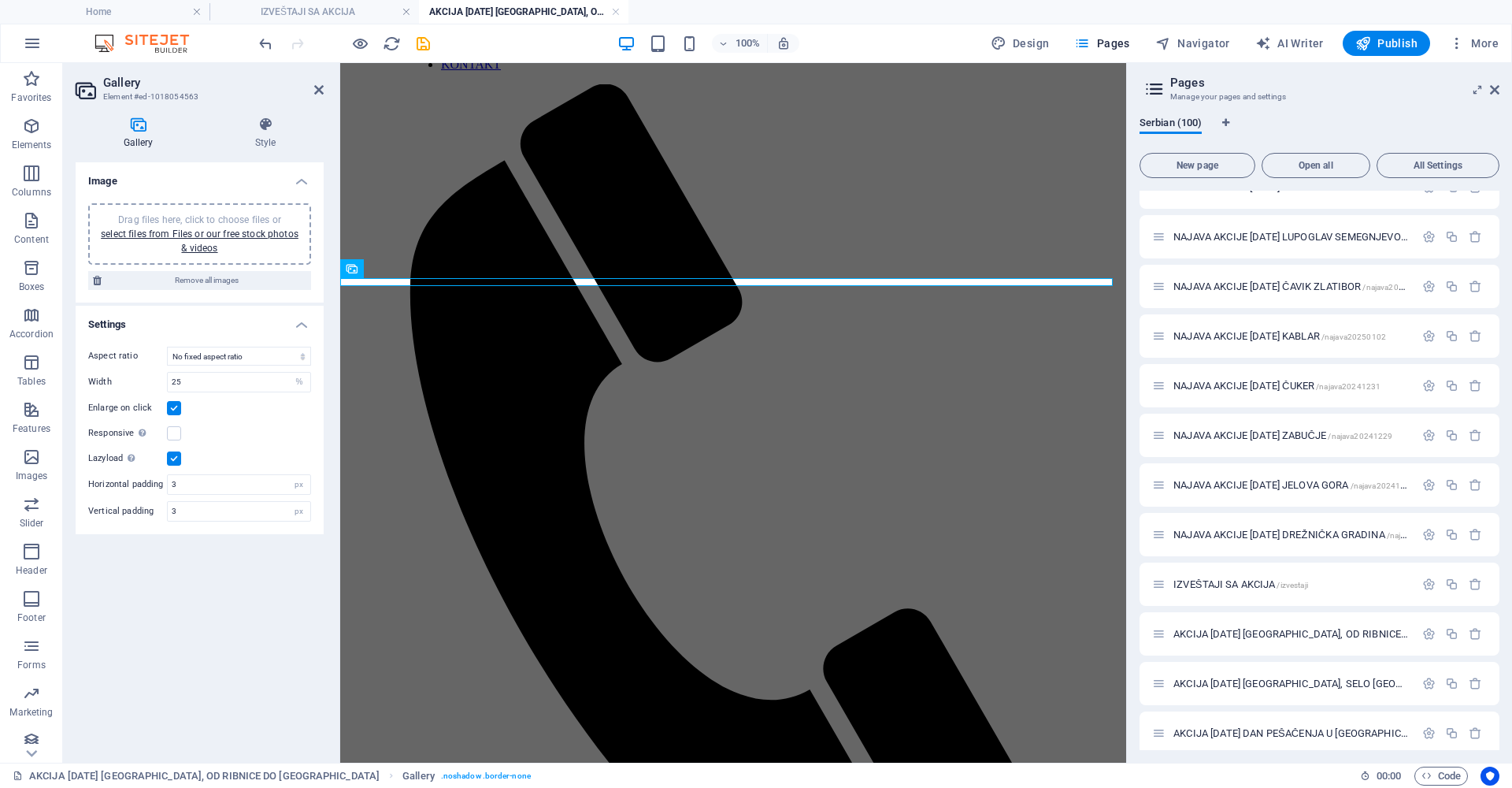
click at [237, 227] on div "Drag files here, click to choose files or select files from Files or our free s…" at bounding box center [200, 234] width 204 height 43
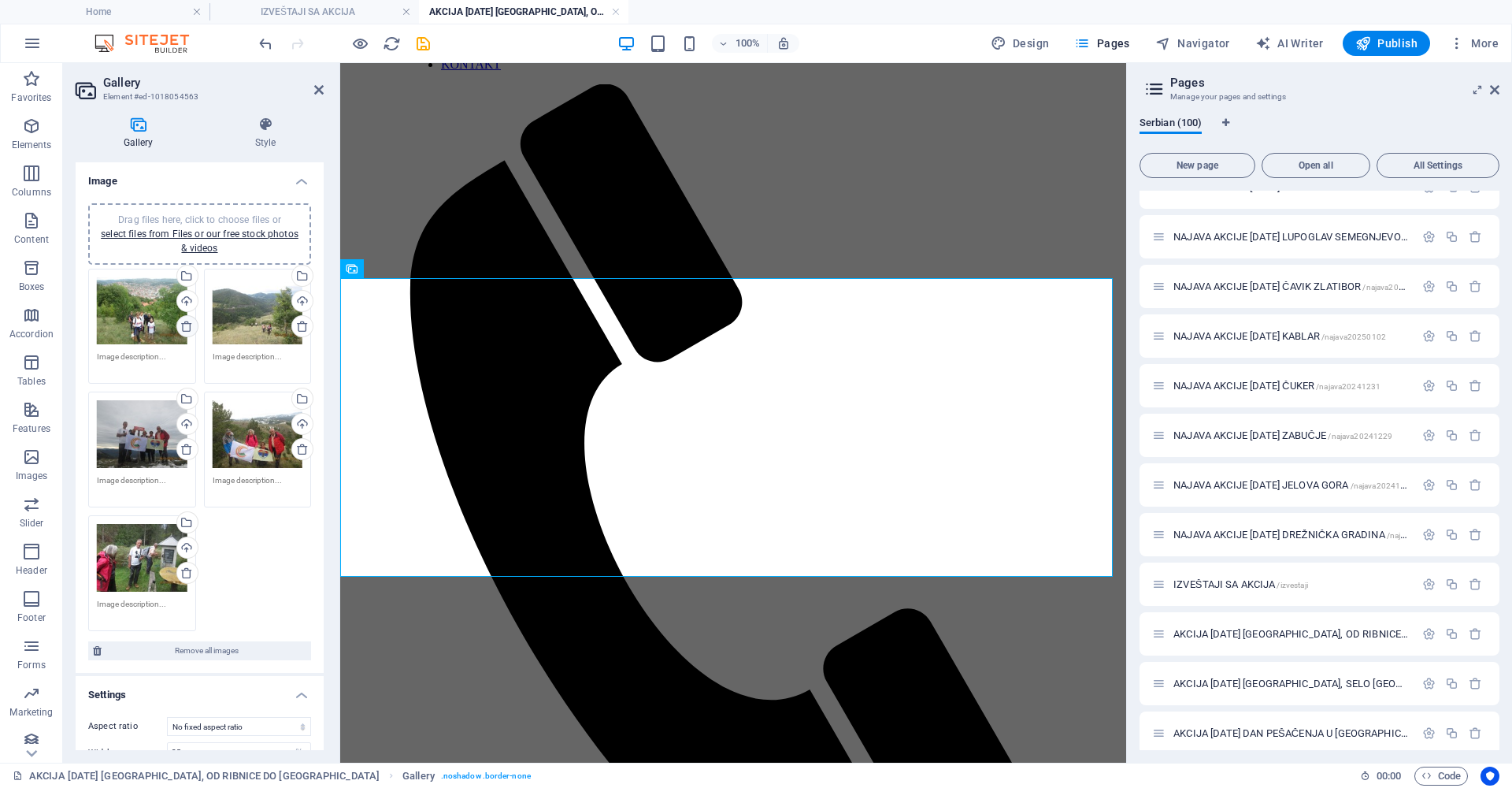
click at [181, 323] on icon at bounding box center [186, 326] width 13 height 13
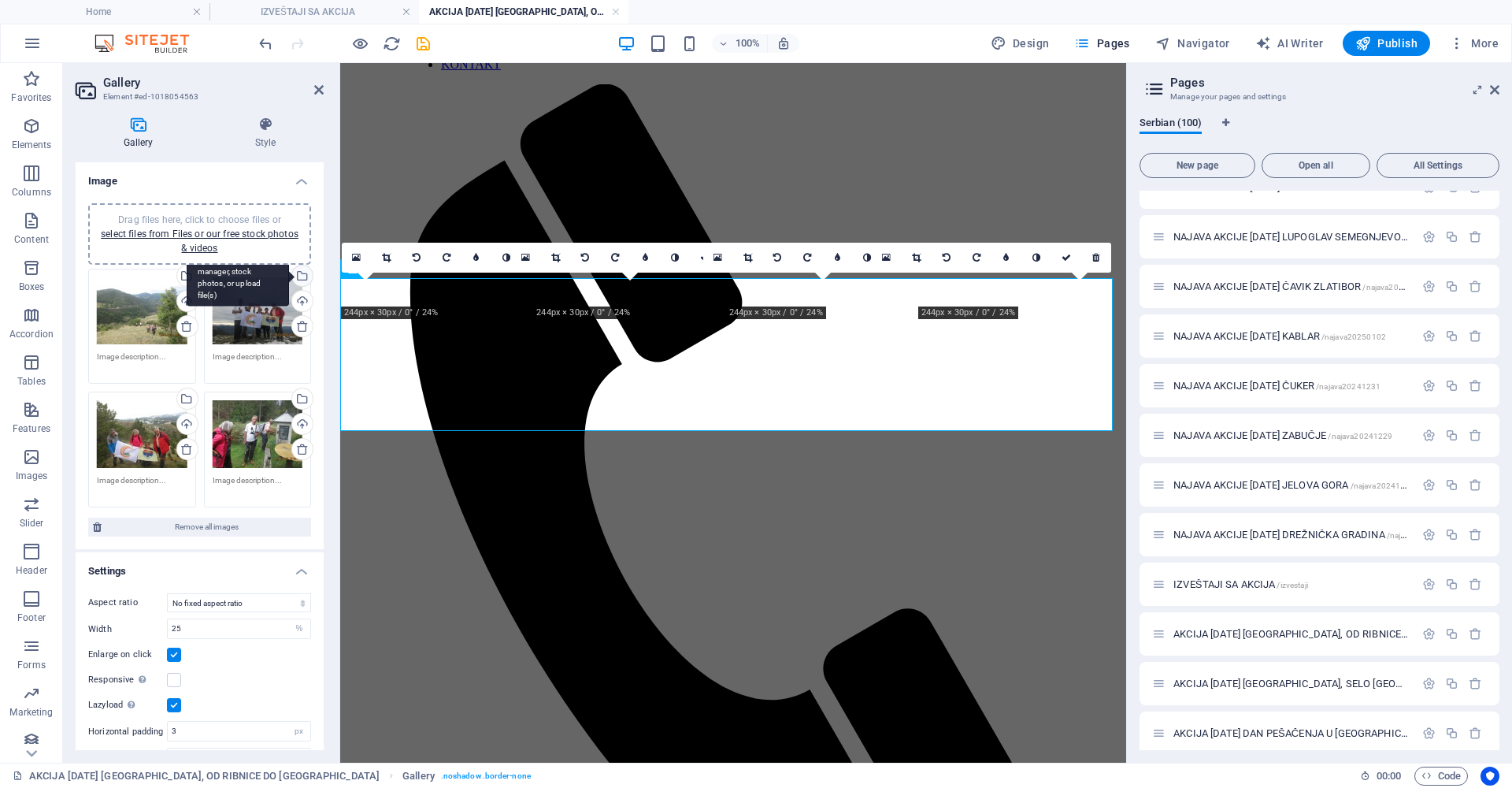
click at [289, 275] on div "Select files from the file manager, stock photos, or upload file(s)" at bounding box center [238, 277] width 103 height 59
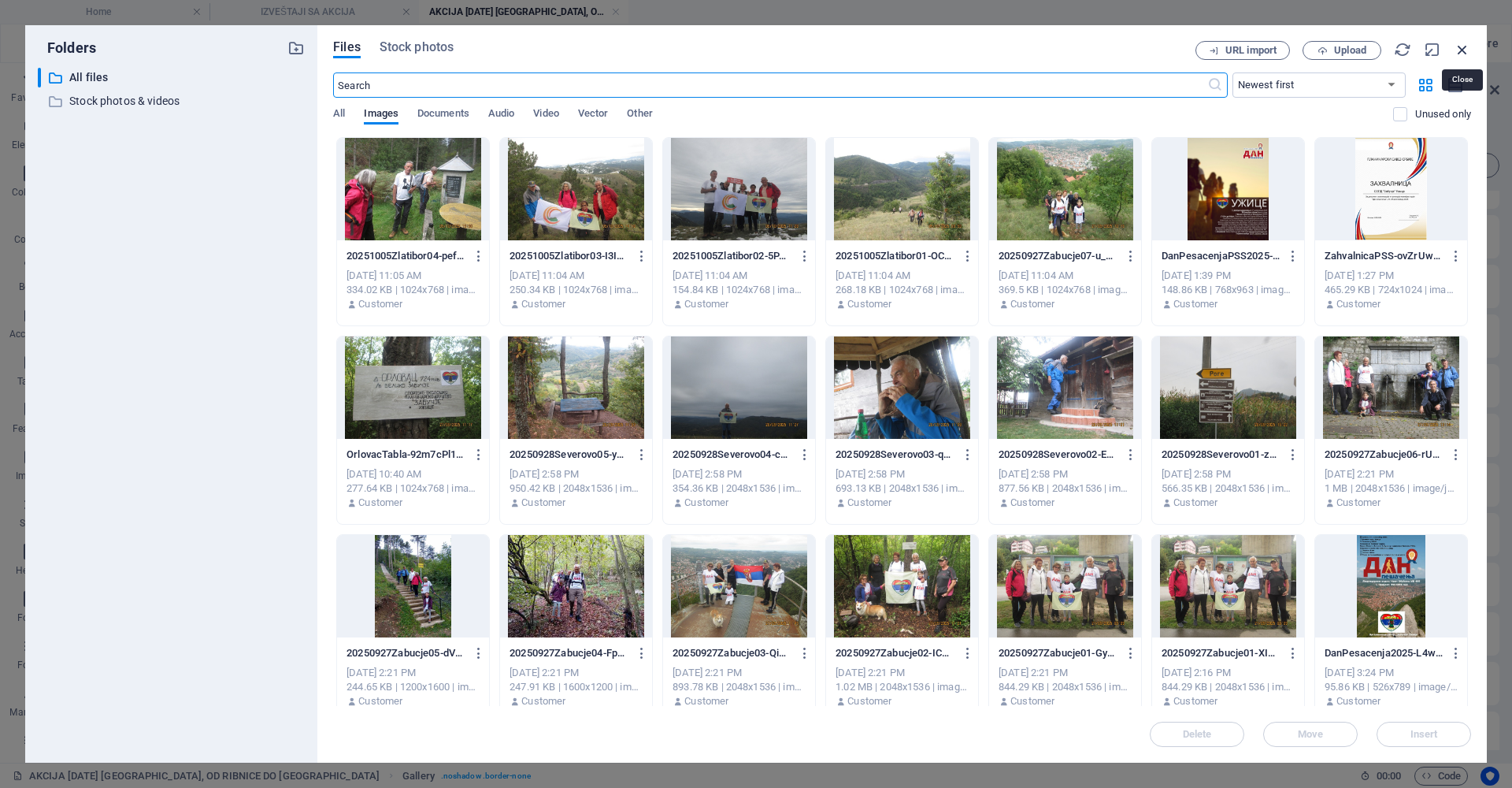
click at [1462, 50] on icon "button" at bounding box center [1463, 49] width 17 height 17
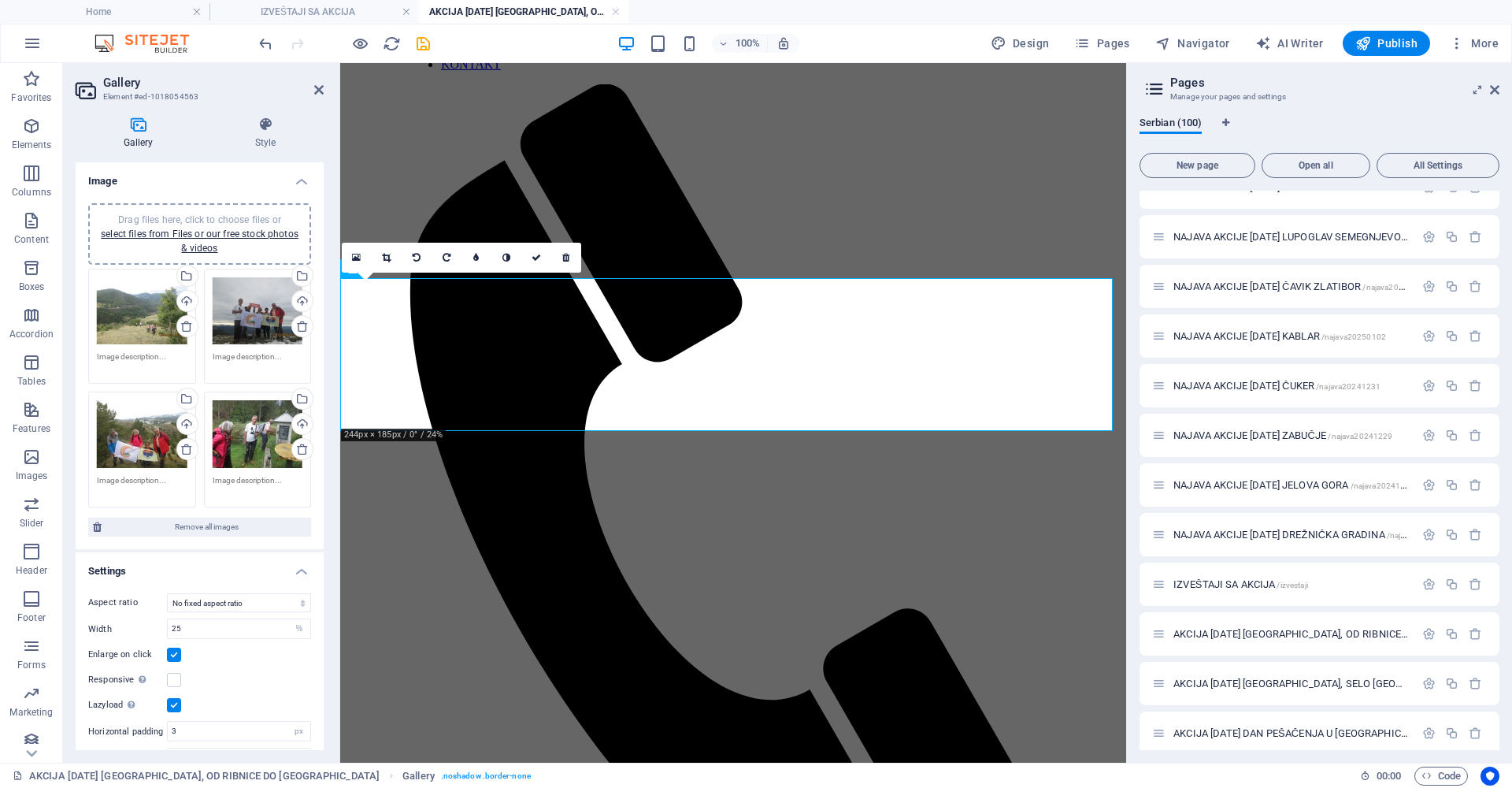
click at [249, 320] on div "Drag files here, click to choose files or select files from Files or our free s…" at bounding box center [257, 312] width 90 height 68
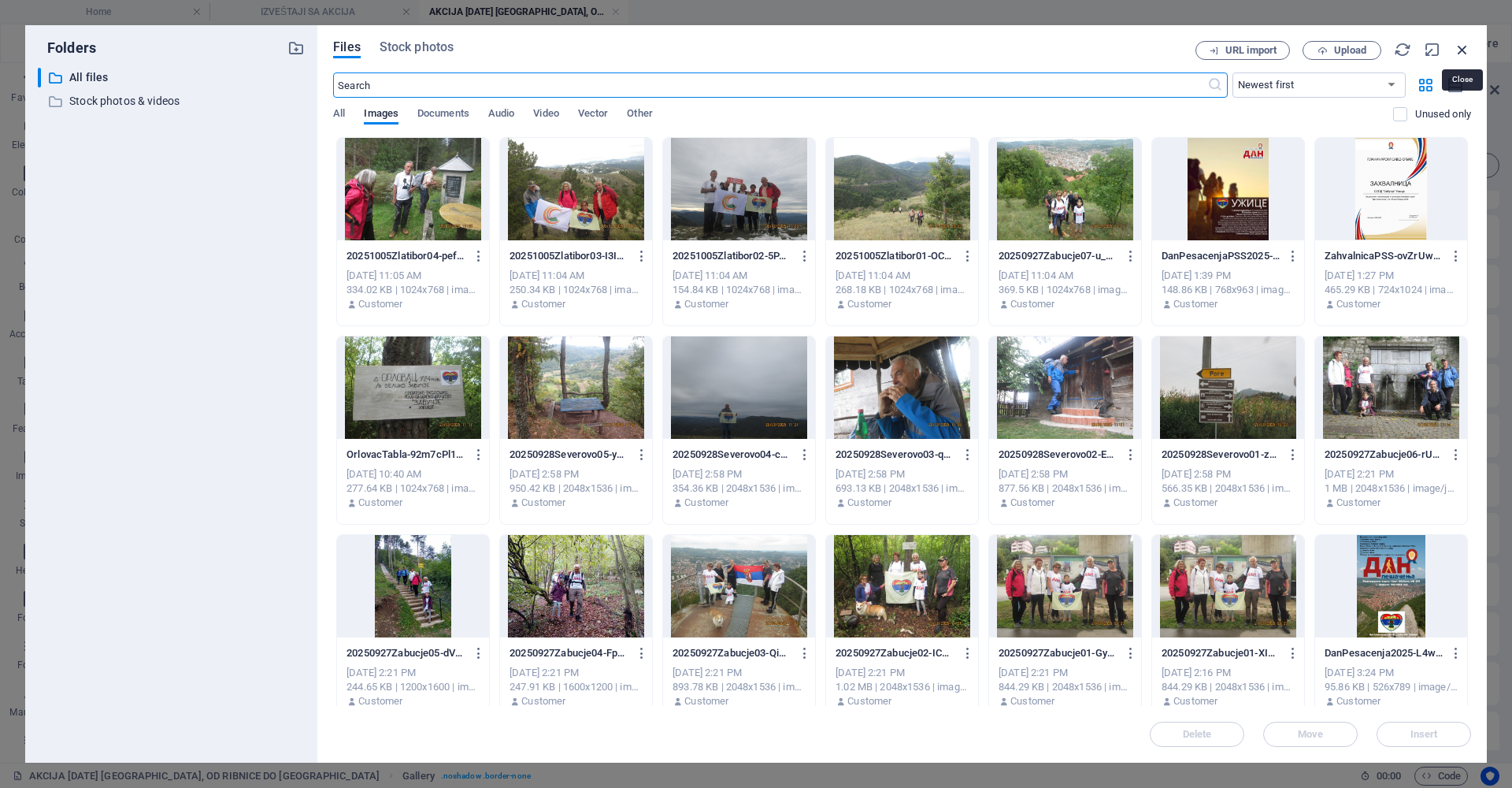
click at [1463, 49] on icon "button" at bounding box center [1463, 49] width 17 height 17
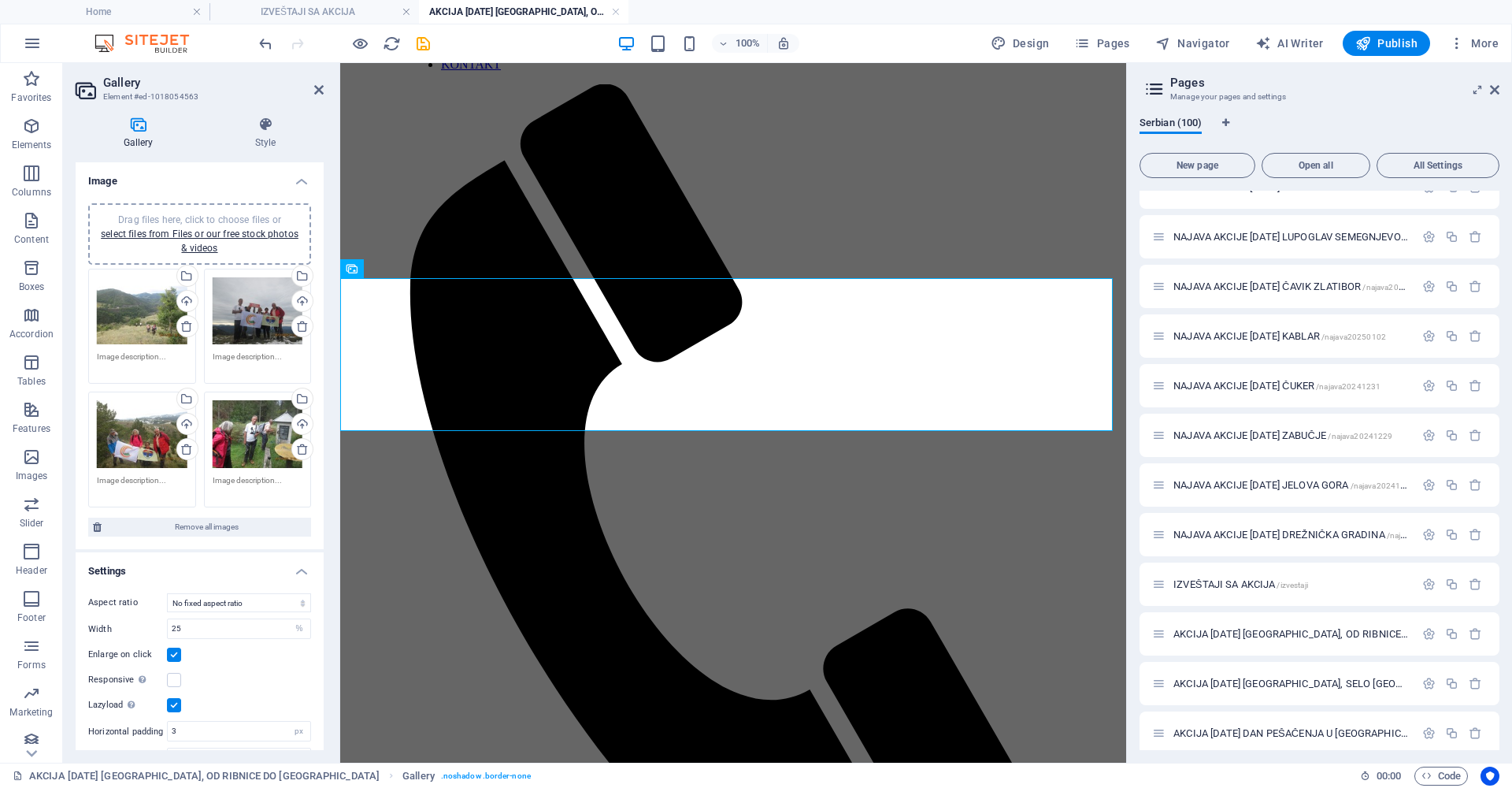
click at [241, 354] on textarea at bounding box center [257, 362] width 90 height 23
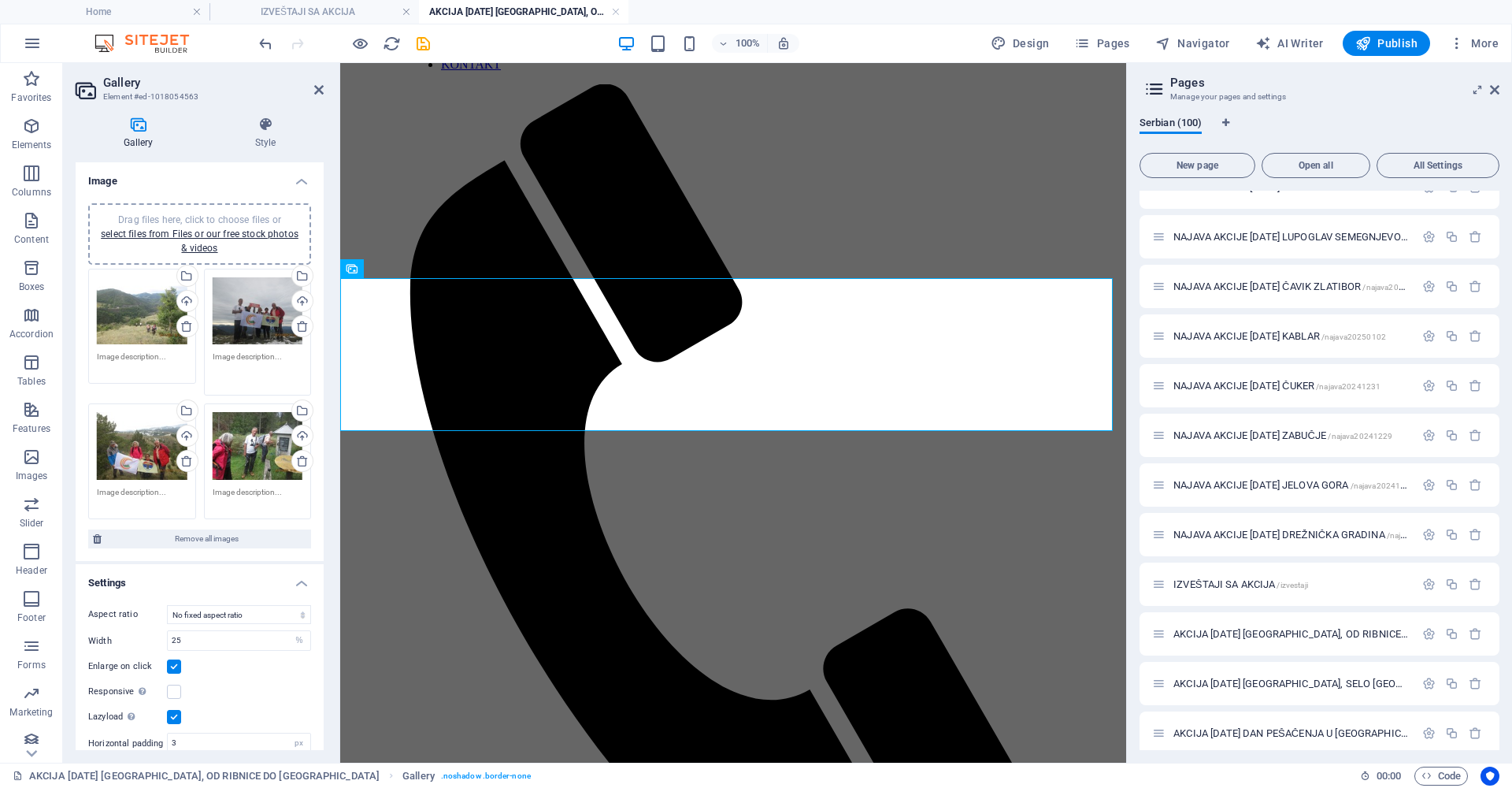
scroll to position [40, 0]
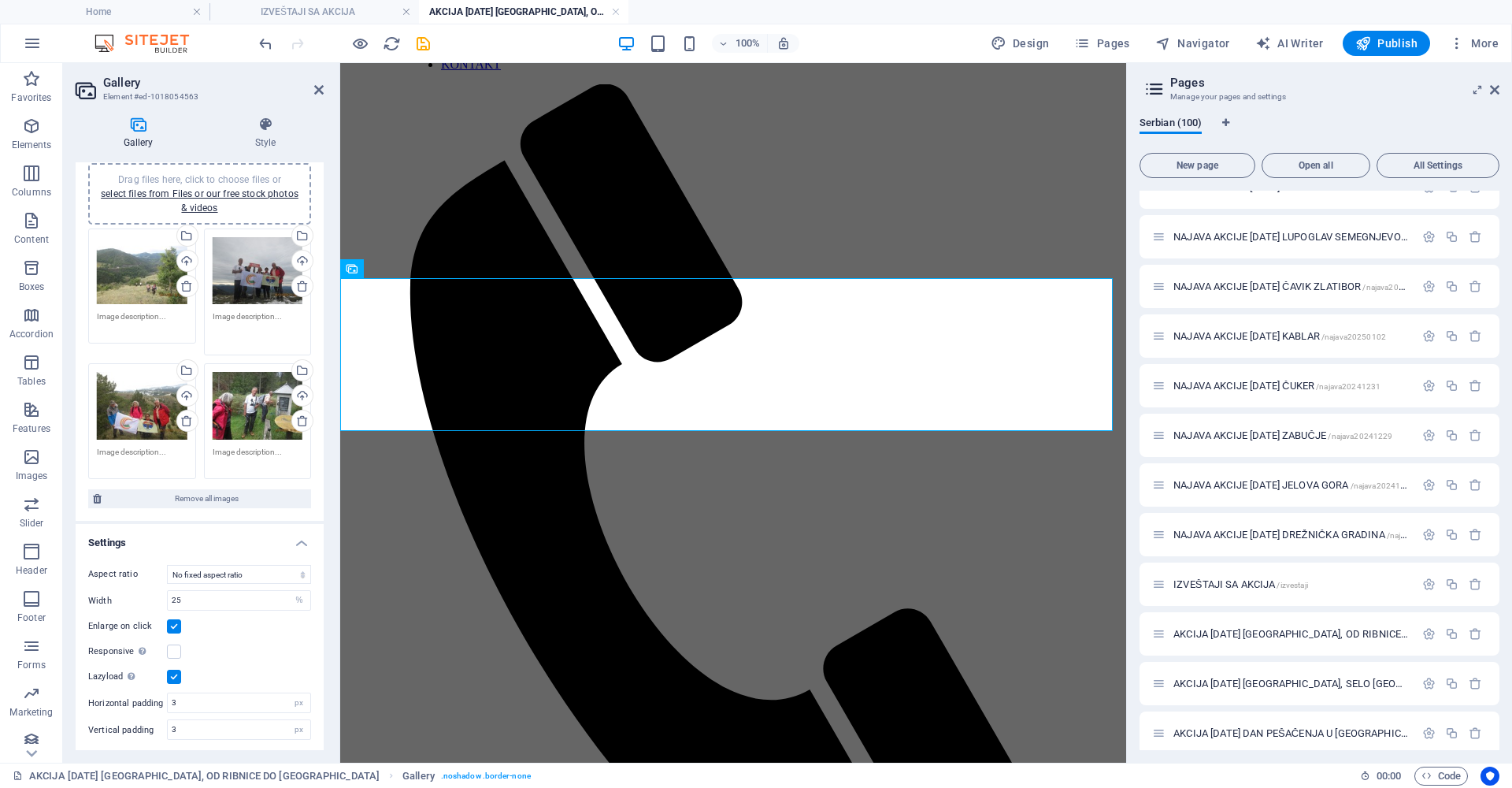
click at [225, 313] on textarea at bounding box center [257, 328] width 90 height 36
paste textarea "VRH LUPOGLAV 1090mnv"
type textarea "VRH LUPOGLAV 1090mnv"
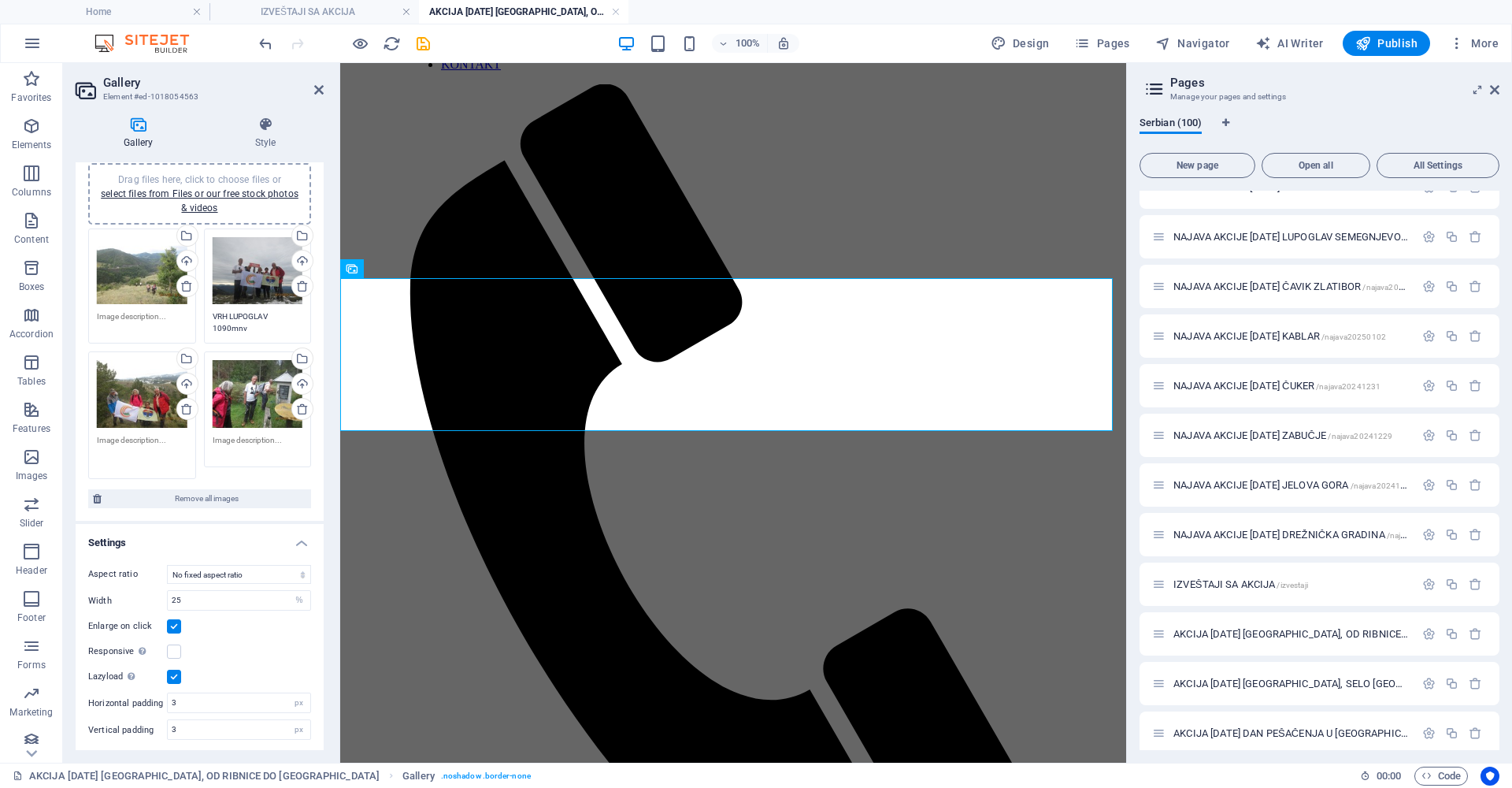
click at [128, 454] on textarea at bounding box center [142, 452] width 90 height 36
paste textarea "VRH [GEOGRAPHIC_DATA] 1101mnv"
type textarea "VRH [GEOGRAPHIC_DATA] 1101mnv"
click at [254, 441] on textarea at bounding box center [257, 452] width 90 height 36
click at [1495, 85] on icon at bounding box center [1496, 89] width 10 height 13
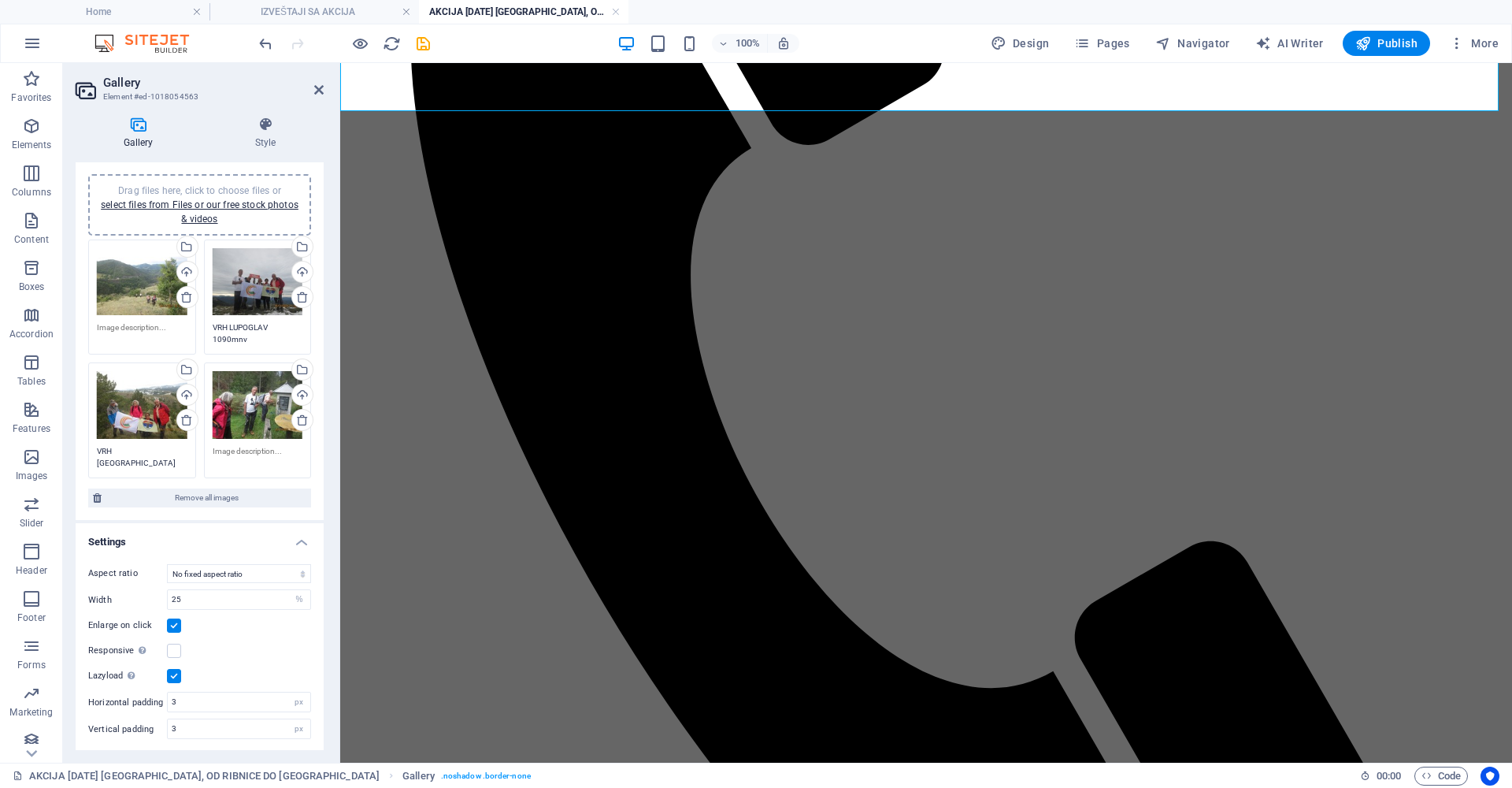
scroll to position [569, 0]
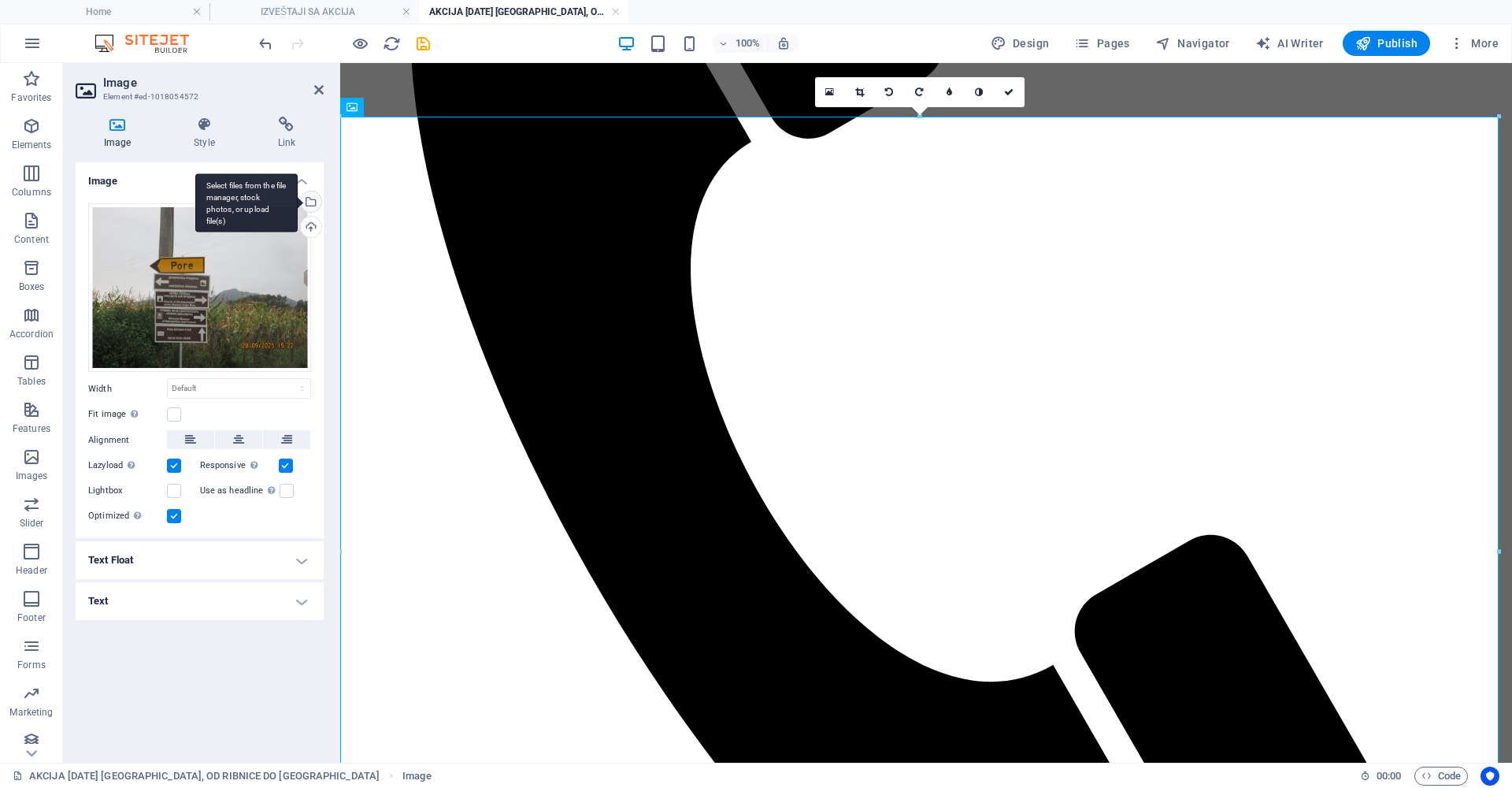
click at [298, 201] on div "Select files from the file manager, stock photos, or upload file(s)" at bounding box center [246, 203] width 103 height 59
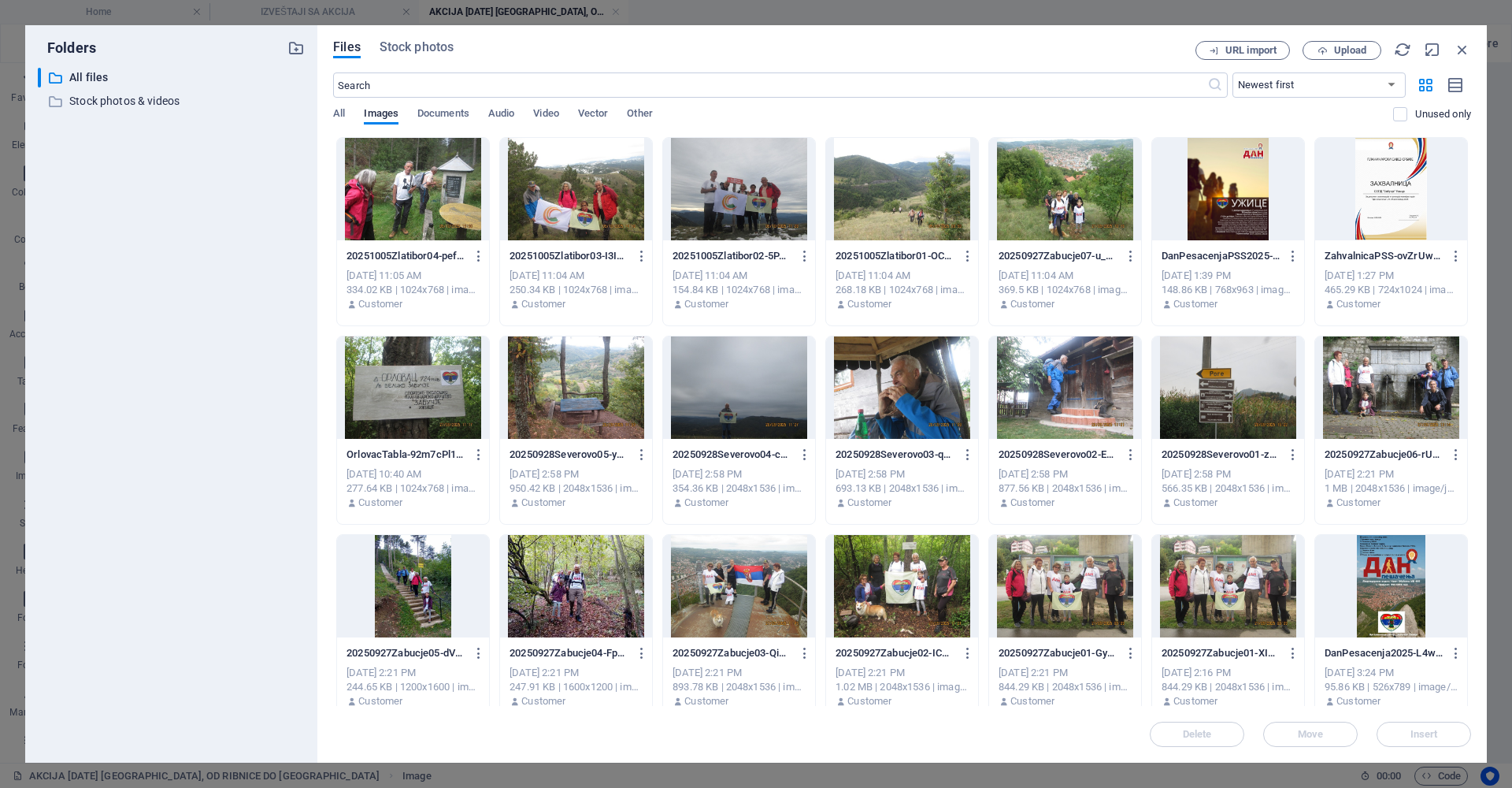
click at [919, 190] on div at bounding box center [902, 189] width 152 height 103
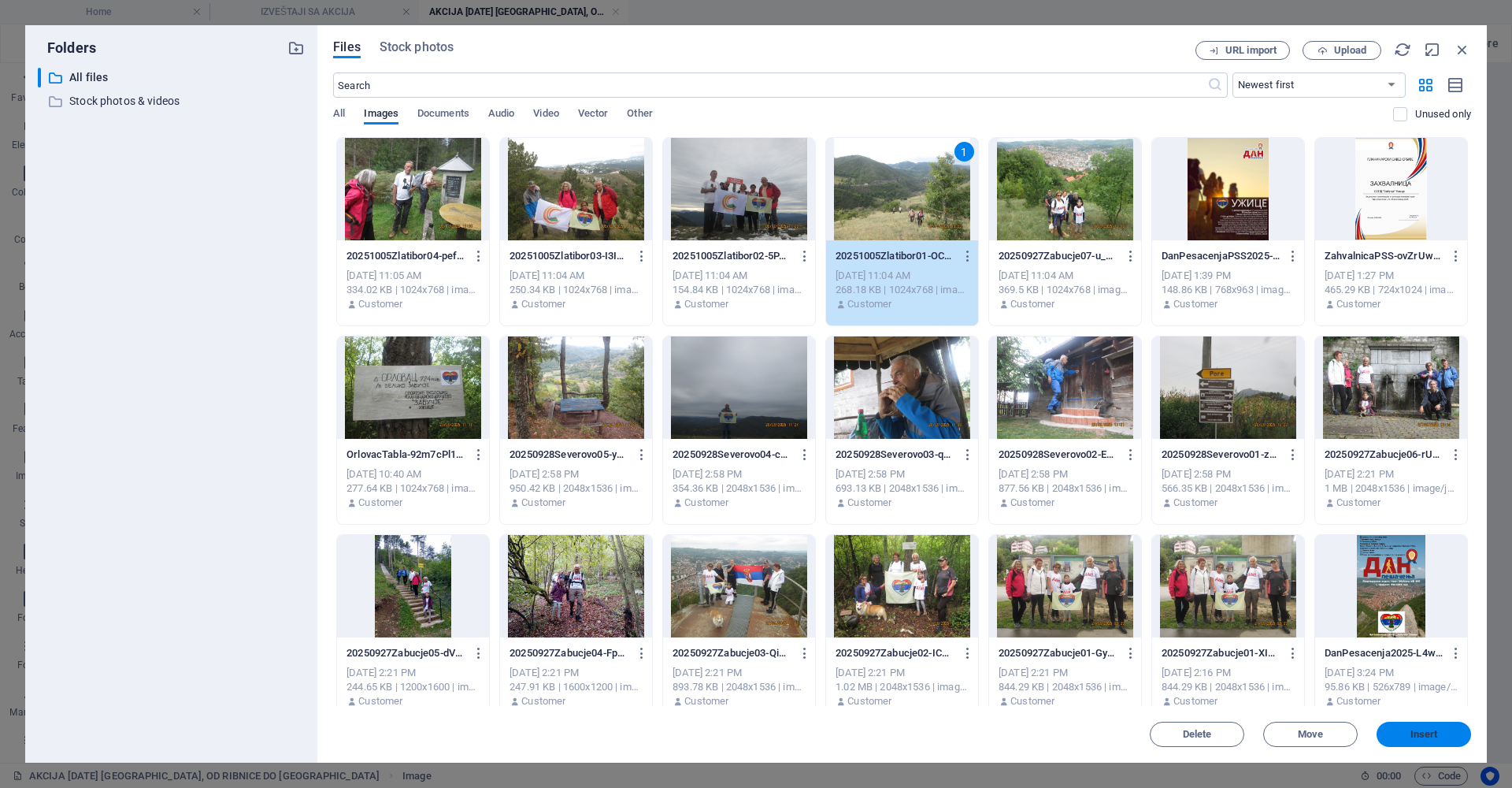
click at [1424, 732] on span "Insert" at bounding box center [1425, 735] width 27 height 10
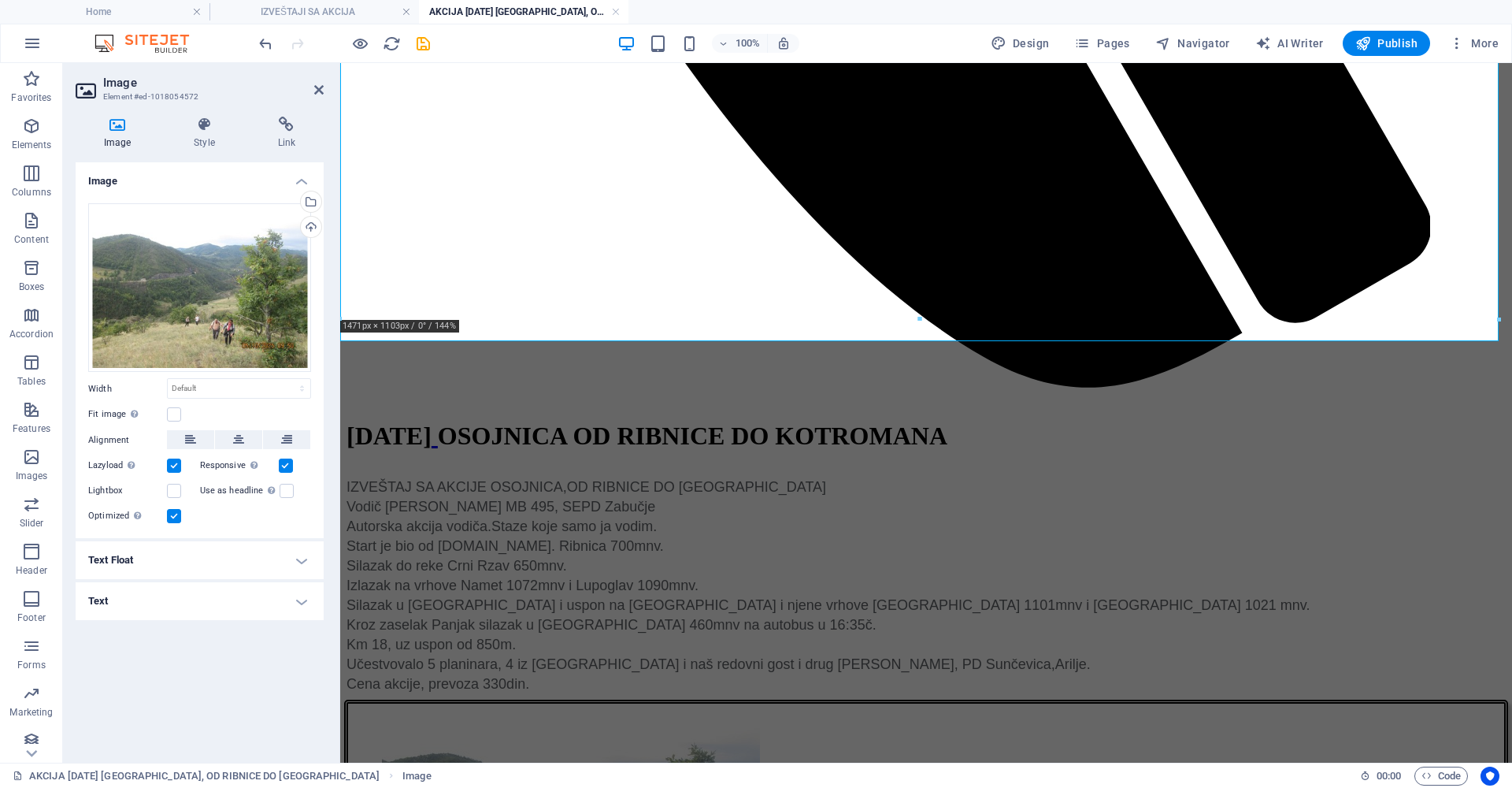
scroll to position [1235, 0]
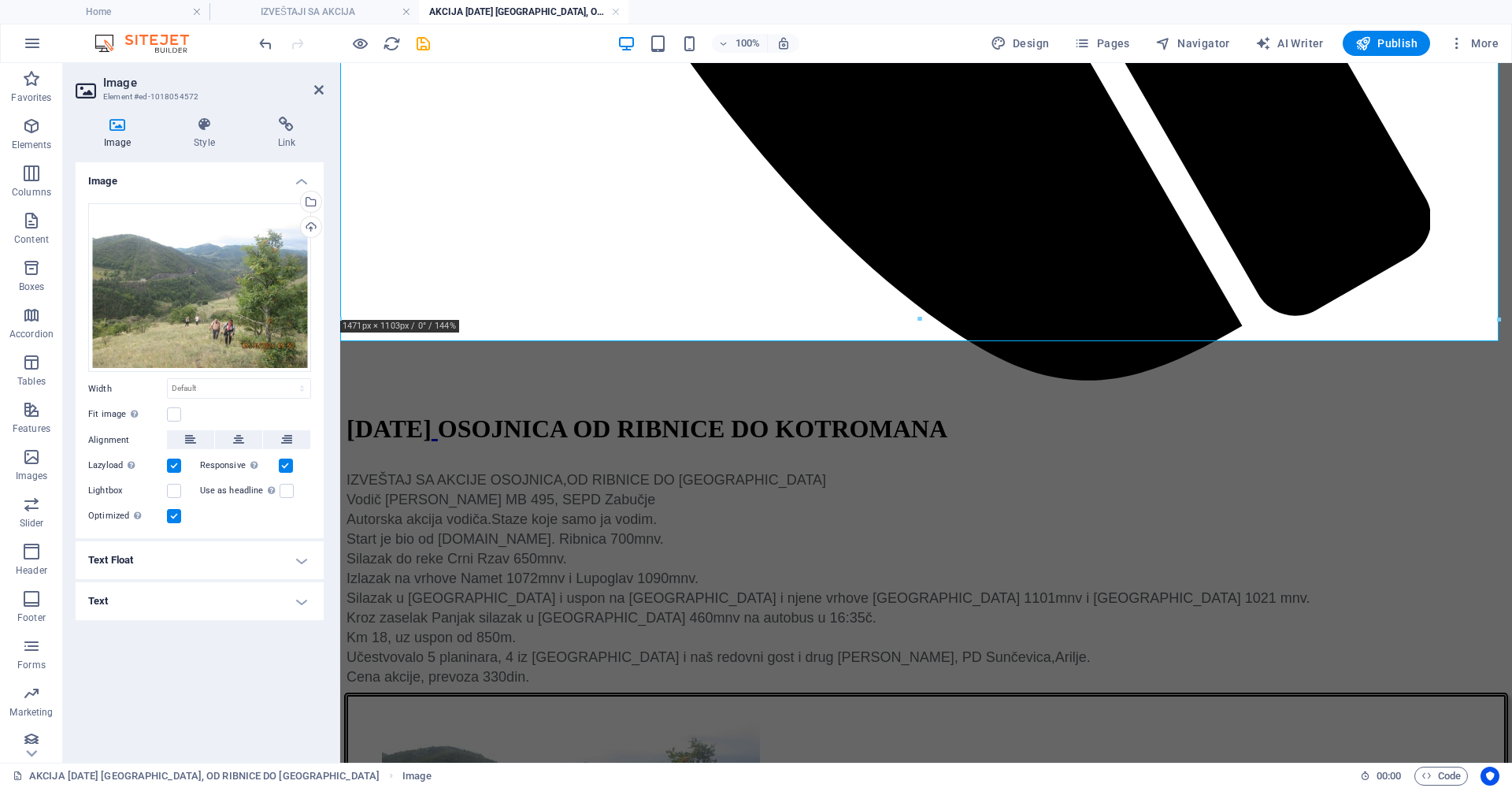
click at [297, 601] on h4 "Text" at bounding box center [200, 601] width 248 height 38
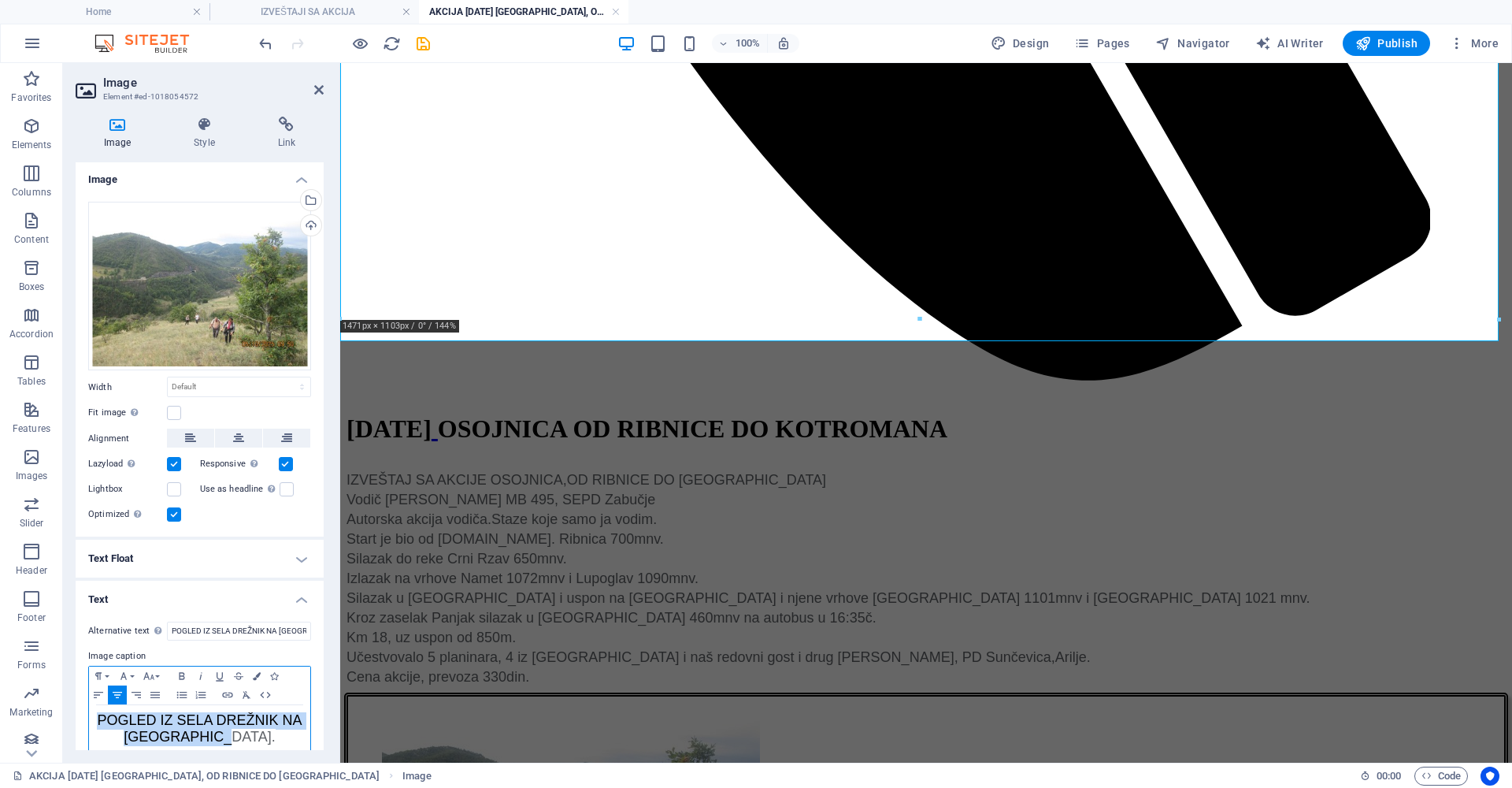
drag, startPoint x: 261, startPoint y: 737, endPoint x: 101, endPoint y: 717, distance: 161.2
click at [101, 717] on p "POGLED IZ SELA DREŽNIK NA [GEOGRAPHIC_DATA]." at bounding box center [200, 730] width 206 height 33
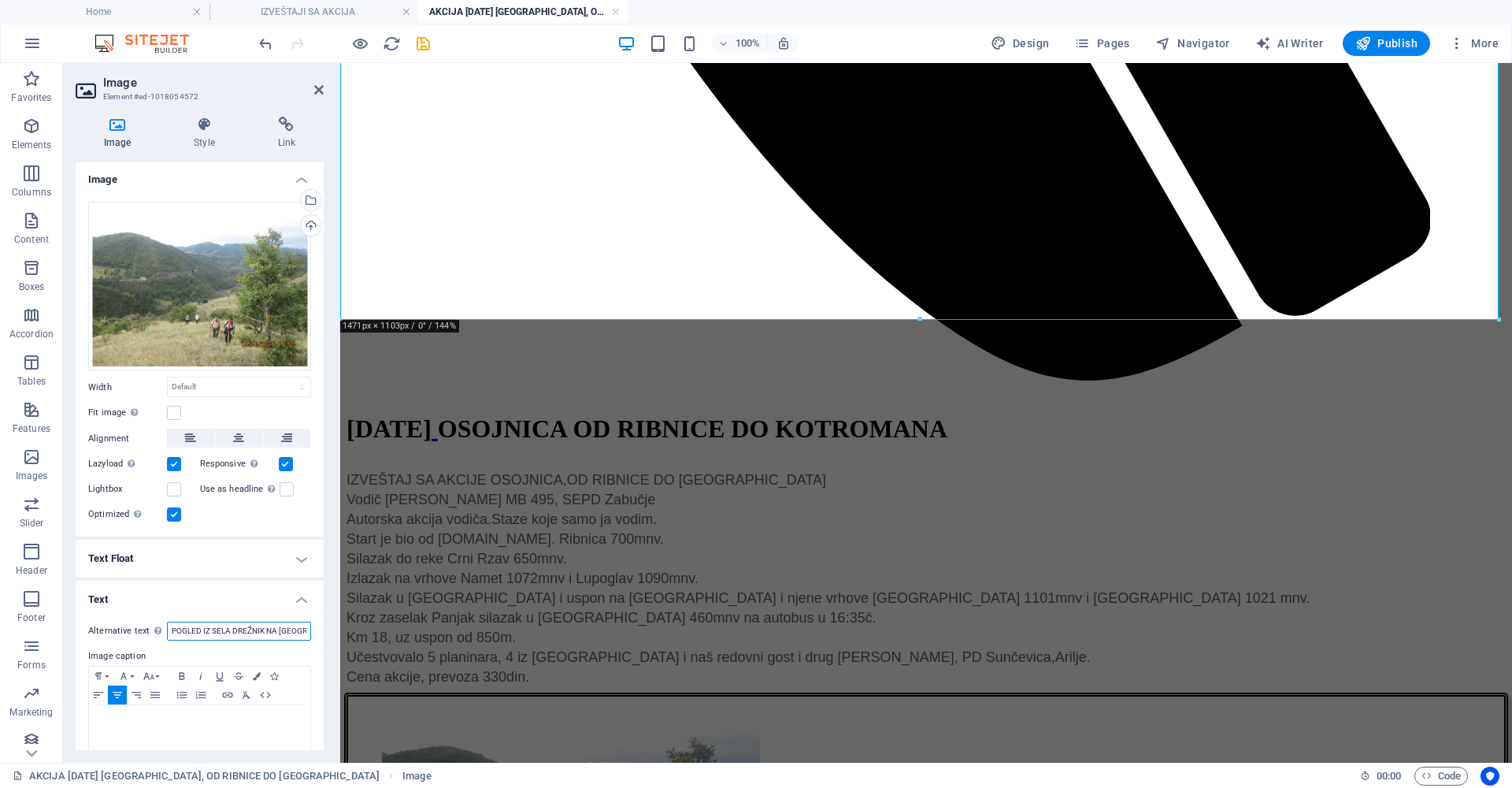
click at [254, 623] on input "POGLED IZ SELA DREŽNIK NA [GEOGRAPHIC_DATA]." at bounding box center [239, 631] width 145 height 18
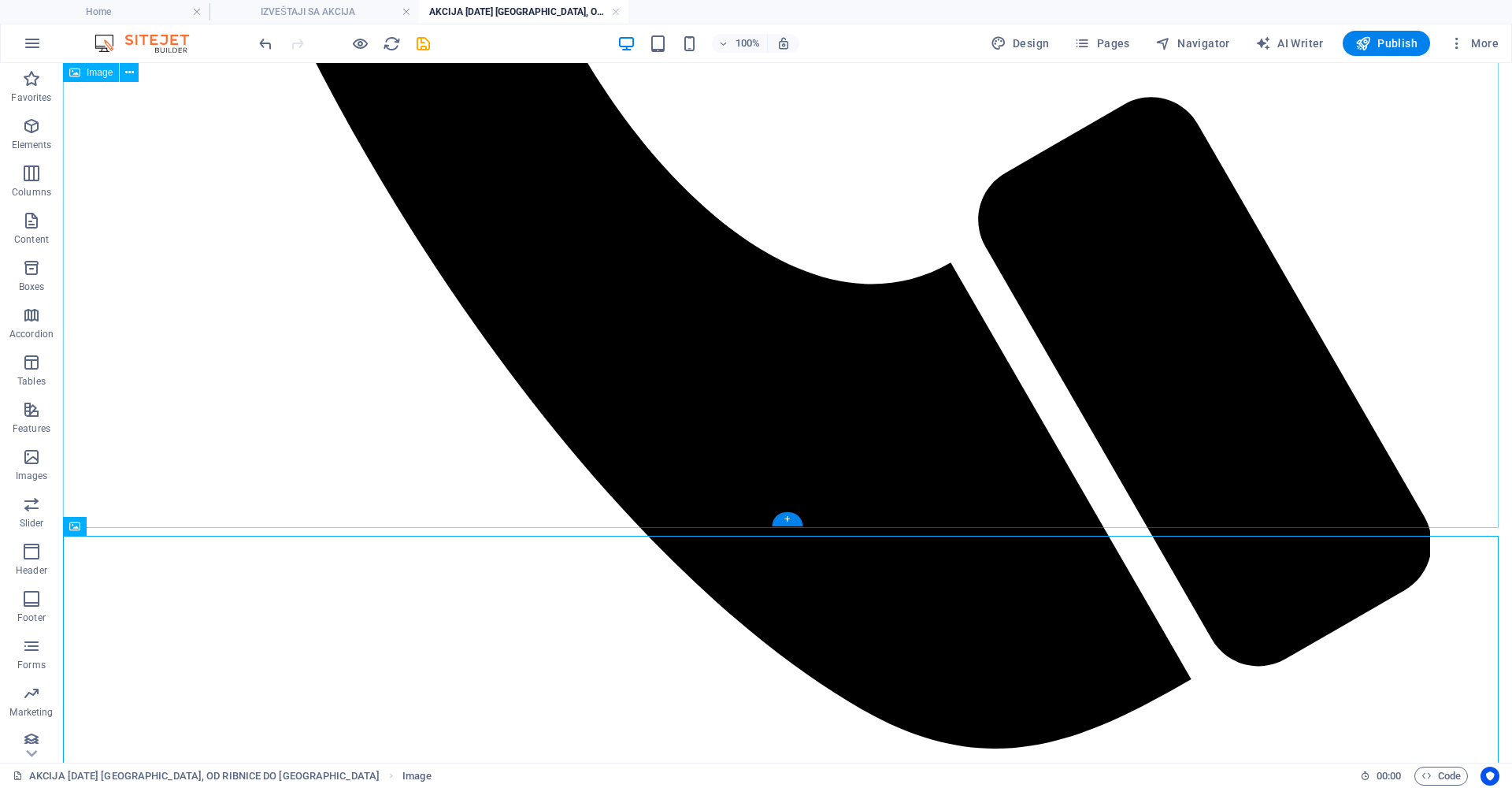
scroll to position [1287, 0]
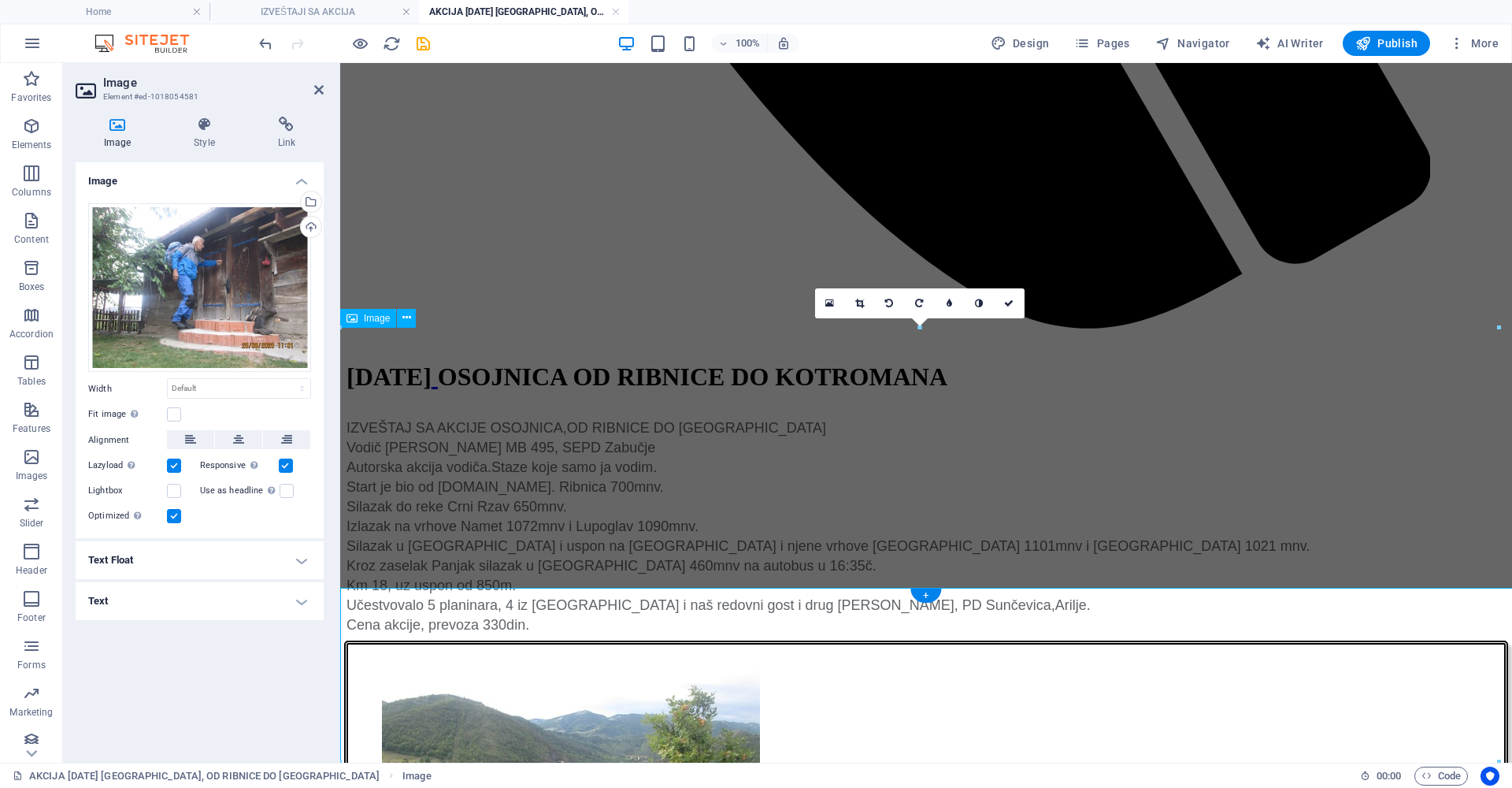
scroll to position [1235, 0]
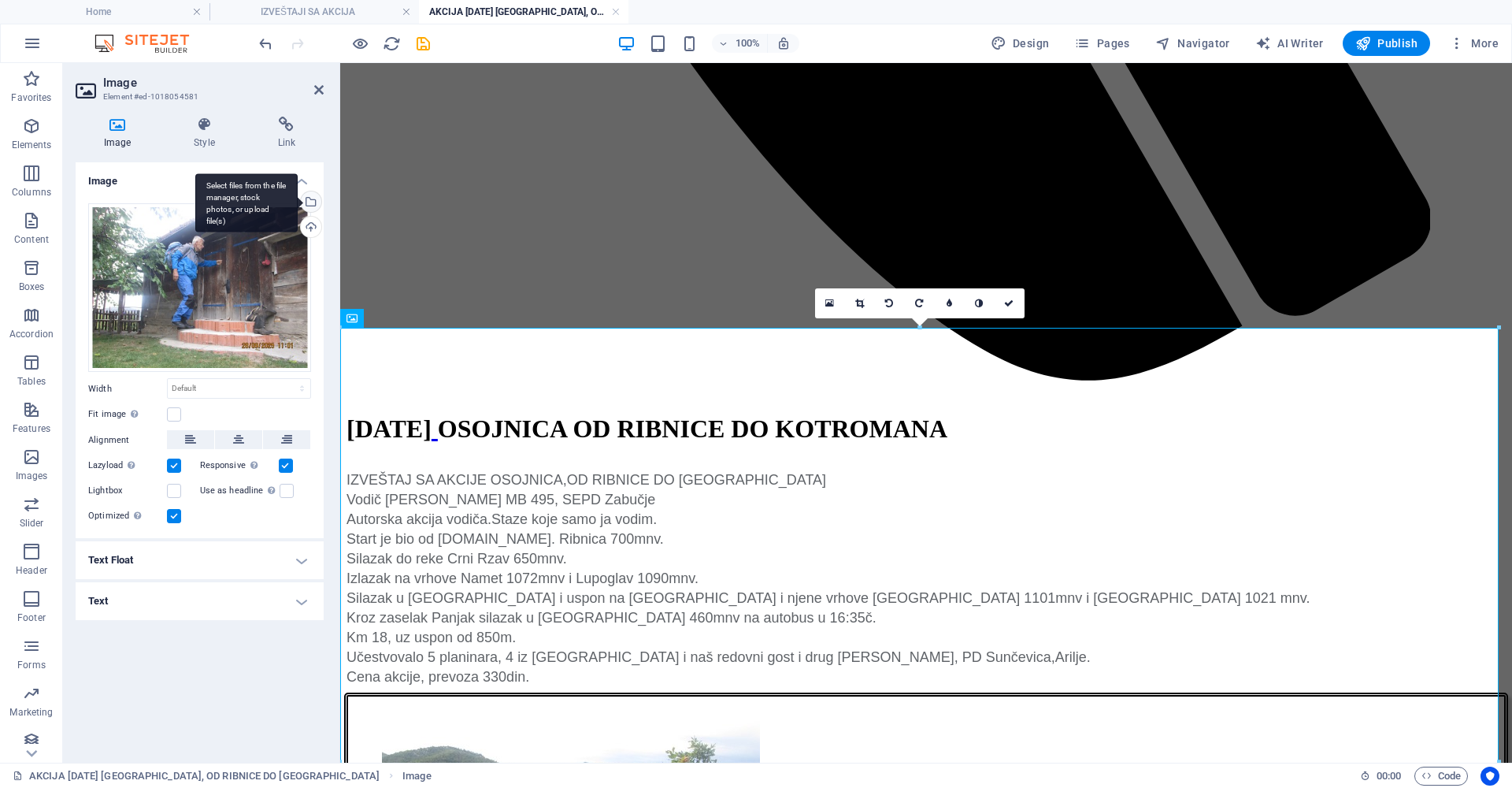
click at [311, 204] on div "Select files from the file manager, stock photos, or upload file(s)" at bounding box center [309, 203] width 23 height 23
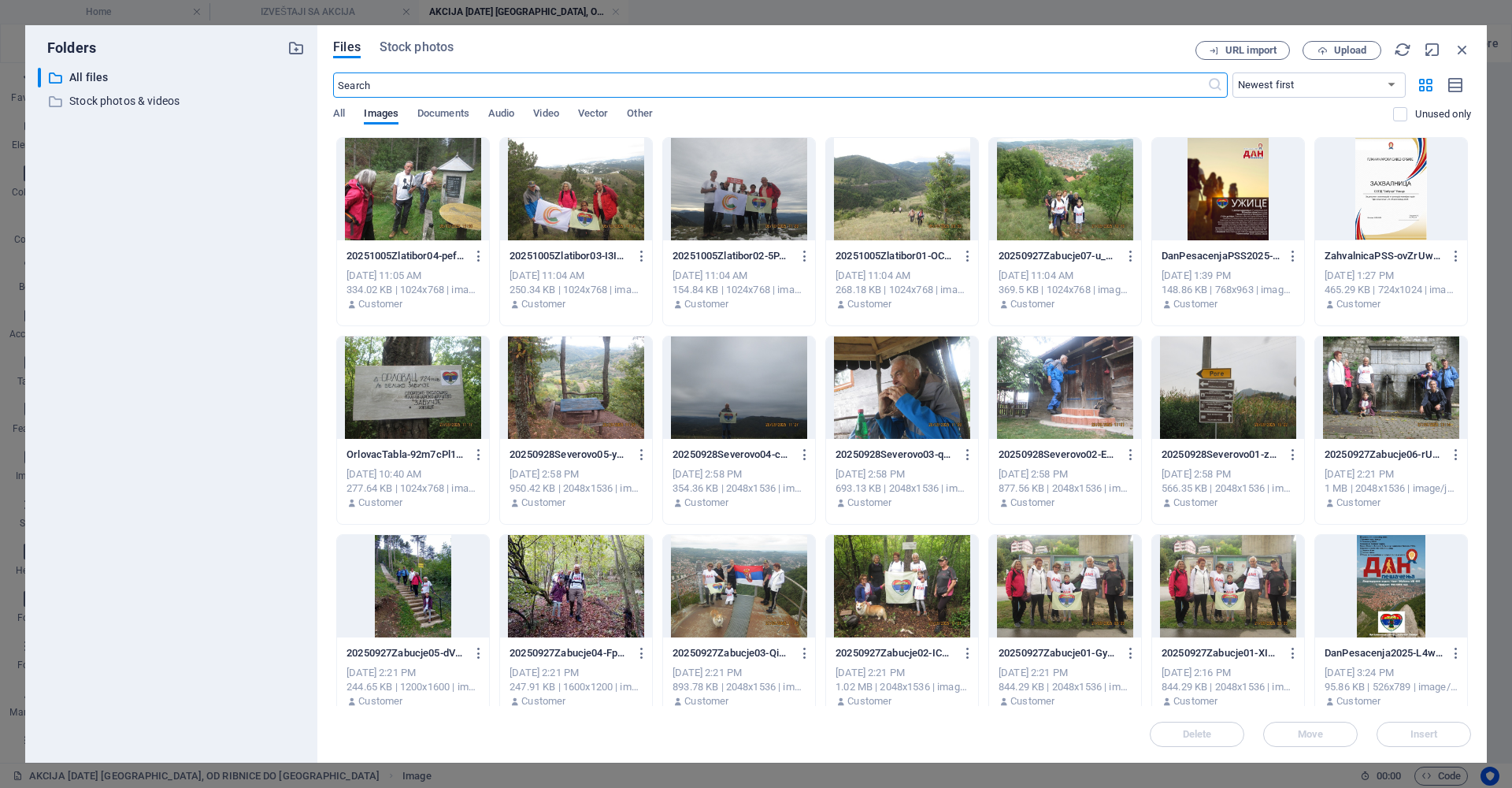
scroll to position [1163, 0]
click at [747, 197] on div at bounding box center [739, 189] width 152 height 103
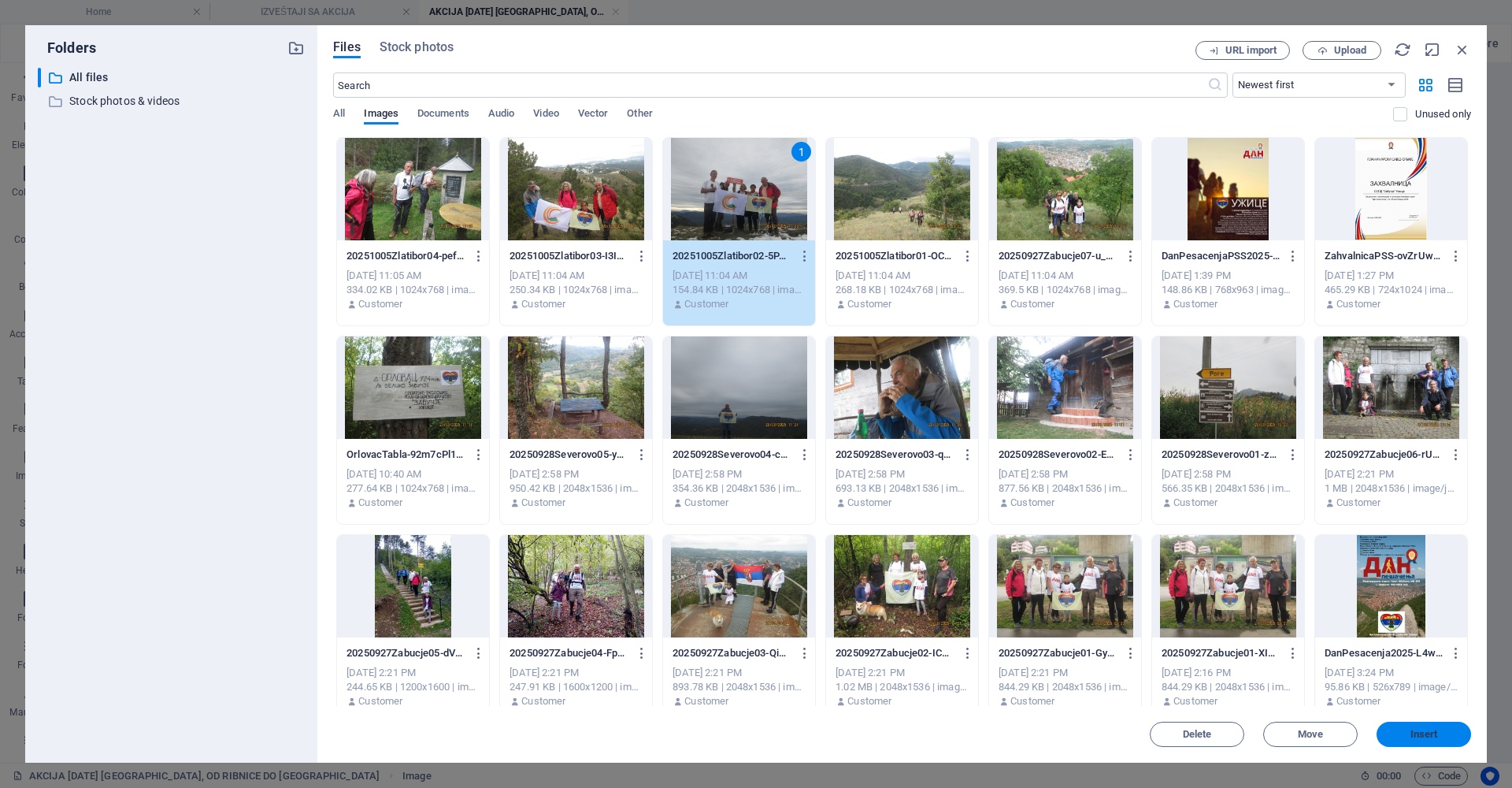
click at [1416, 733] on span "Insert" at bounding box center [1425, 735] width 27 height 10
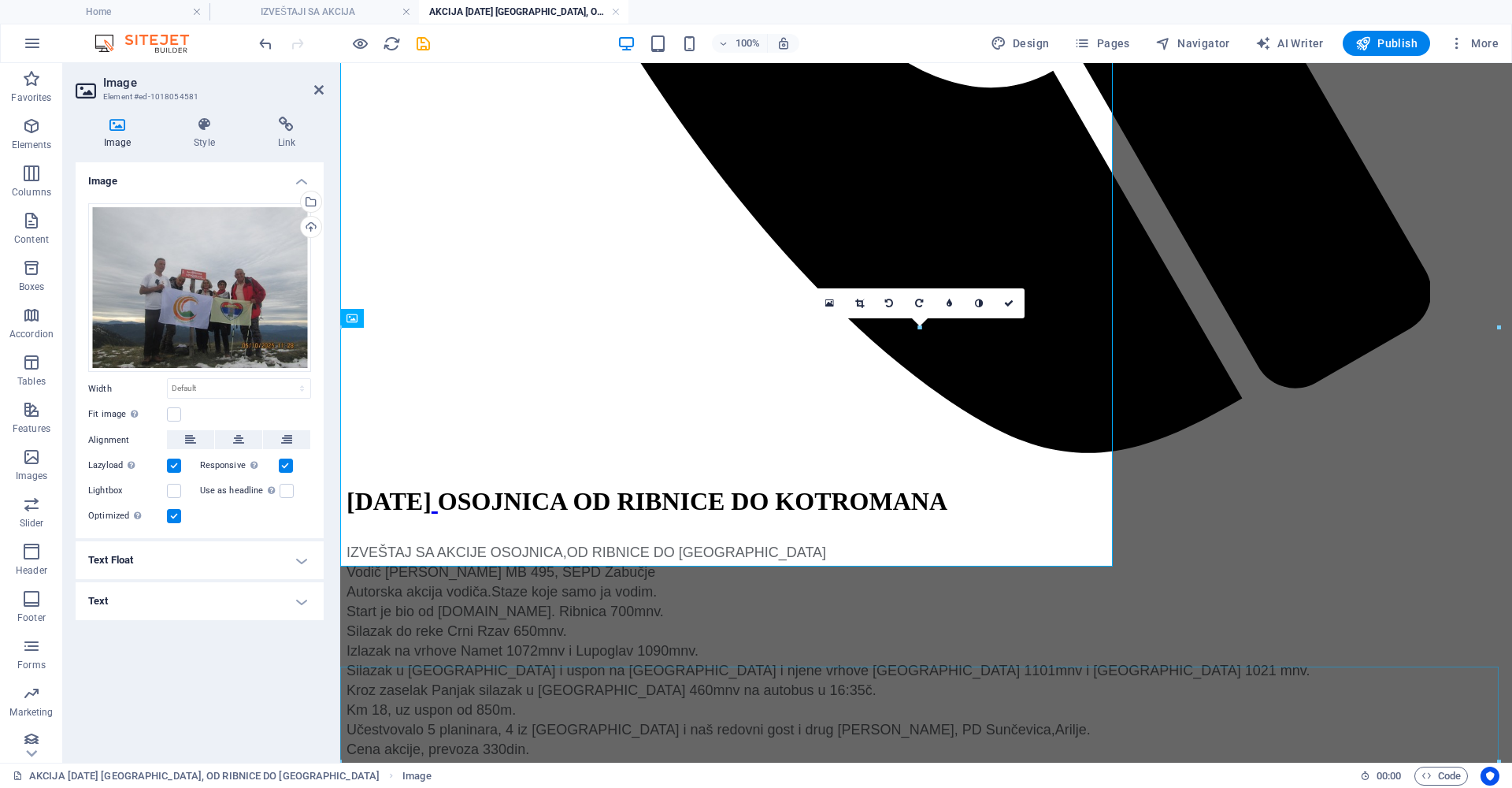
scroll to position [1235, 0]
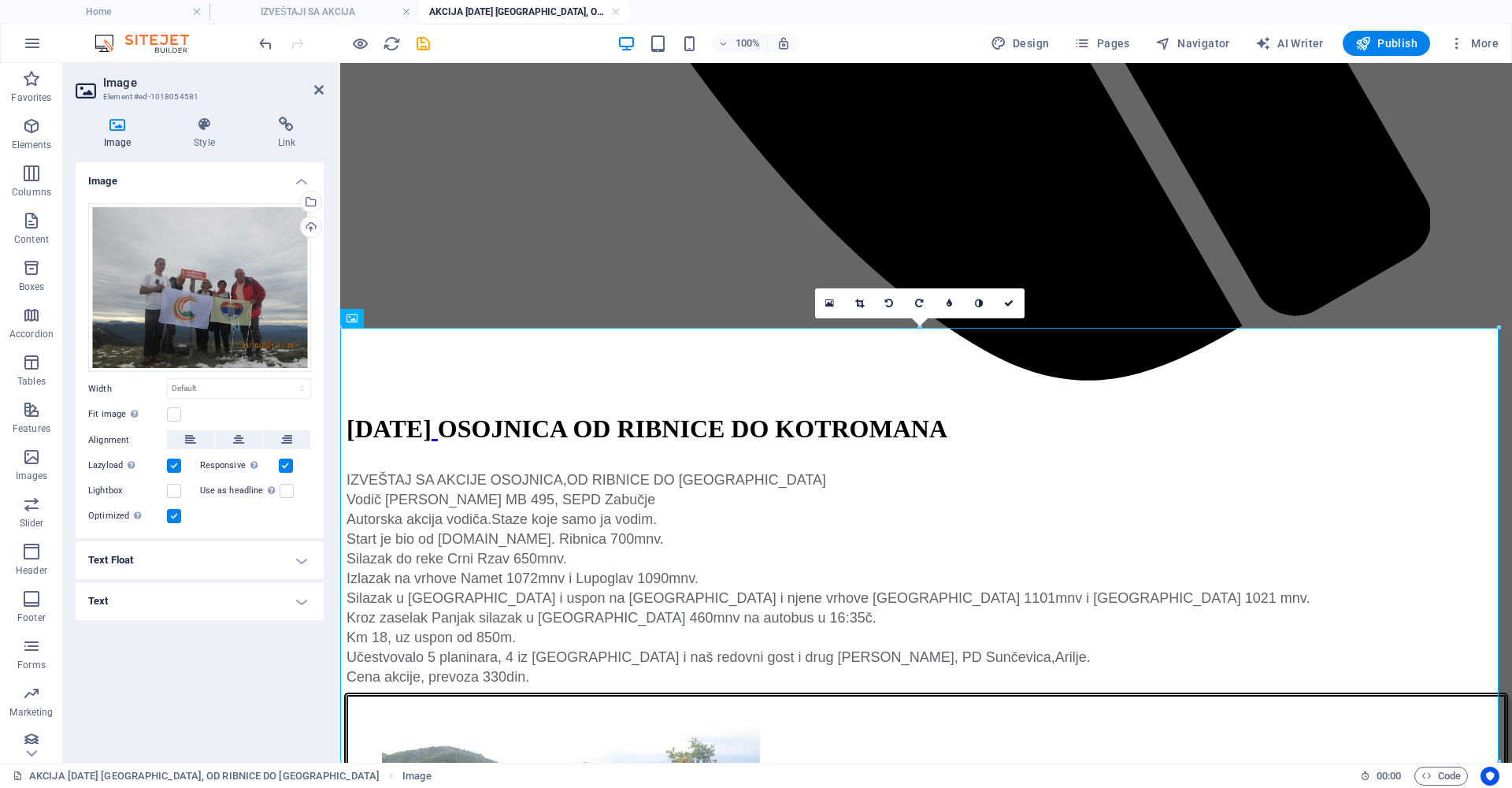
click at [300, 603] on h4 "Text" at bounding box center [200, 601] width 248 height 38
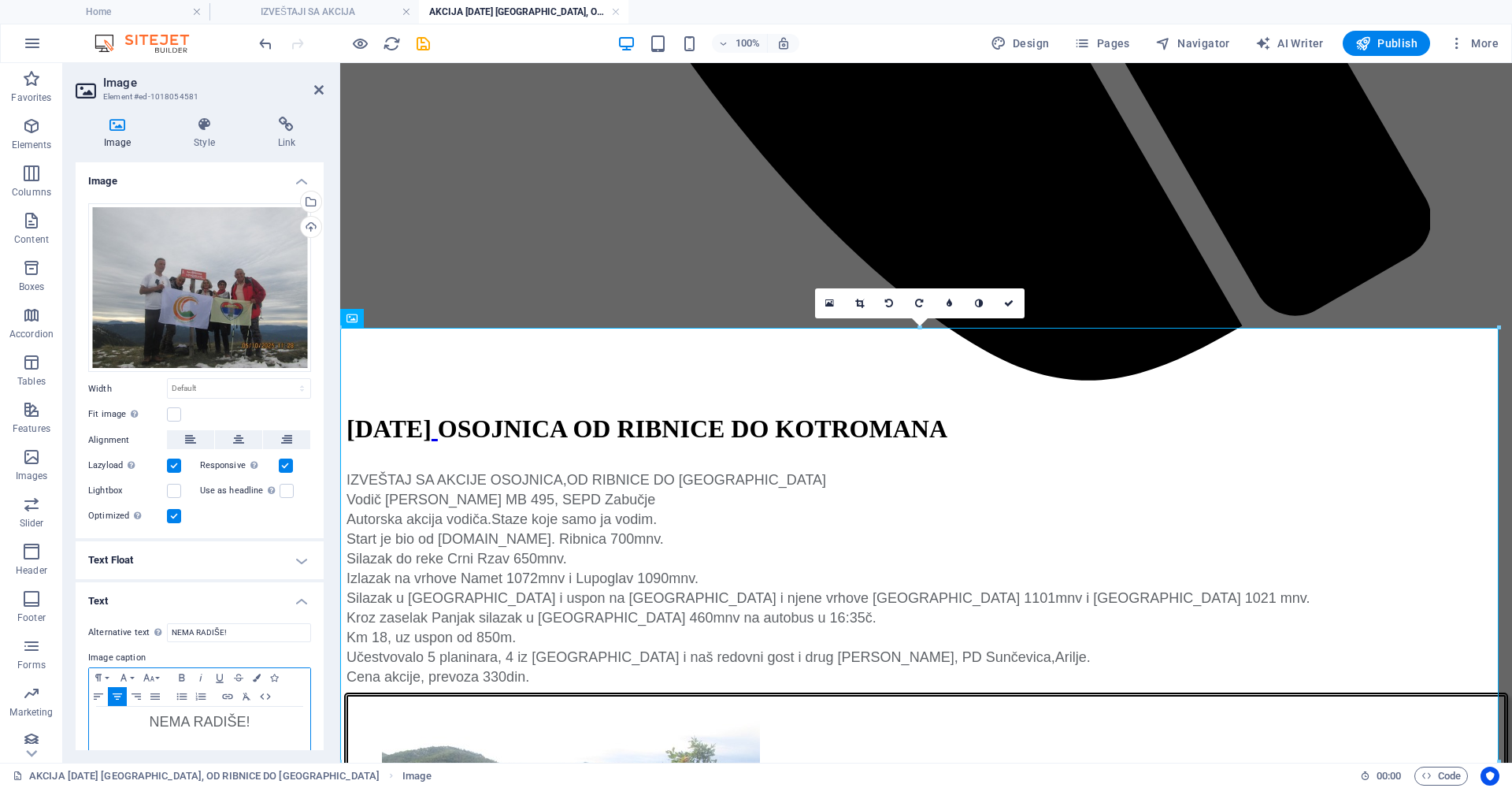
drag, startPoint x: 251, startPoint y: 717, endPoint x: 149, endPoint y: 720, distance: 102.0
click at [149, 720] on p "NEMA RADIŠE!" at bounding box center [200, 723] width 206 height 16
drag, startPoint x: 274, startPoint y: 723, endPoint x: 134, endPoint y: 720, distance: 140.0
click at [134, 720] on p "​ VRH LUPOGLAV 1090mnv" at bounding box center [200, 723] width 206 height 16
copy span "VRH LUPOGLAV 1090mnv"
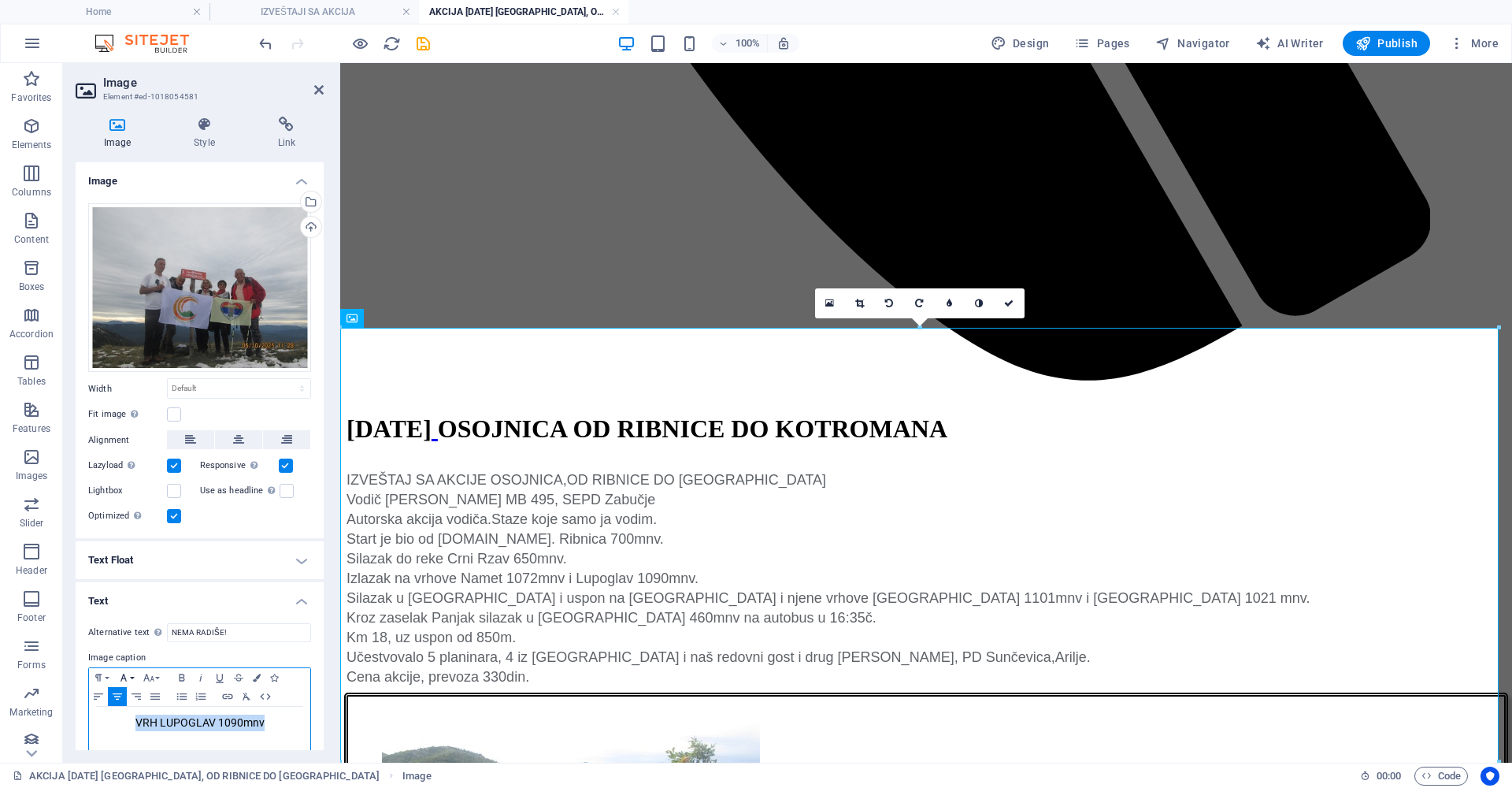
click at [123, 674] on icon "button" at bounding box center [123, 677] width 6 height 7
click at [161, 485] on link "Arial" at bounding box center [177, 484] width 127 height 23
click at [145, 674] on icon "button" at bounding box center [148, 677] width 18 height 13
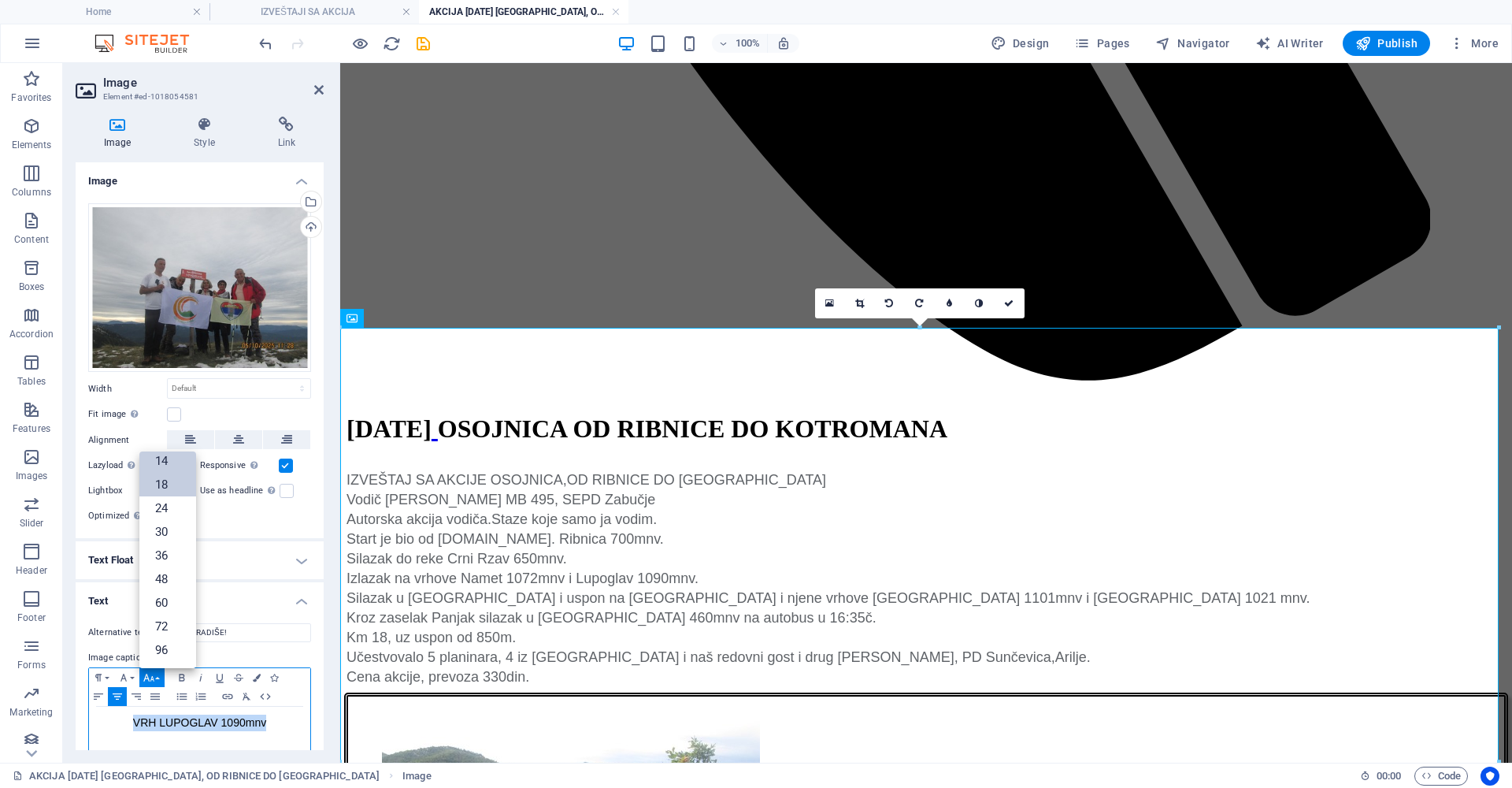
click at [169, 481] on link "18" at bounding box center [168, 484] width 56 height 23
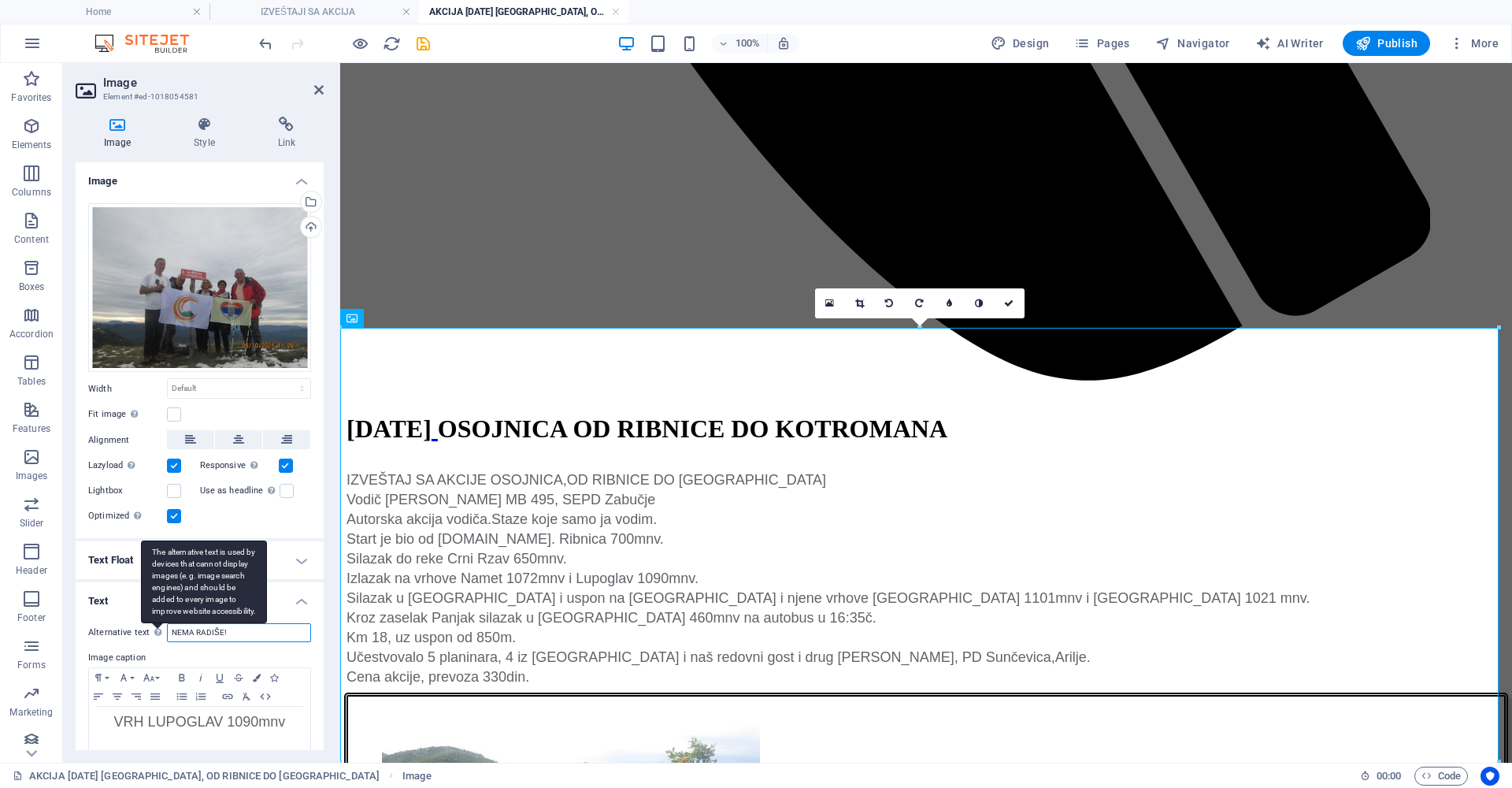
drag, startPoint x: 247, startPoint y: 630, endPoint x: 165, endPoint y: 631, distance: 82.0
click at [165, 631] on div "Alternative text The alternative text is used by devices that cannot display im…" at bounding box center [200, 632] width 223 height 18
paste input "VRH LUPOGLAV 1090mnv"
type input "VRH LUPOGLAV 1090mnv"
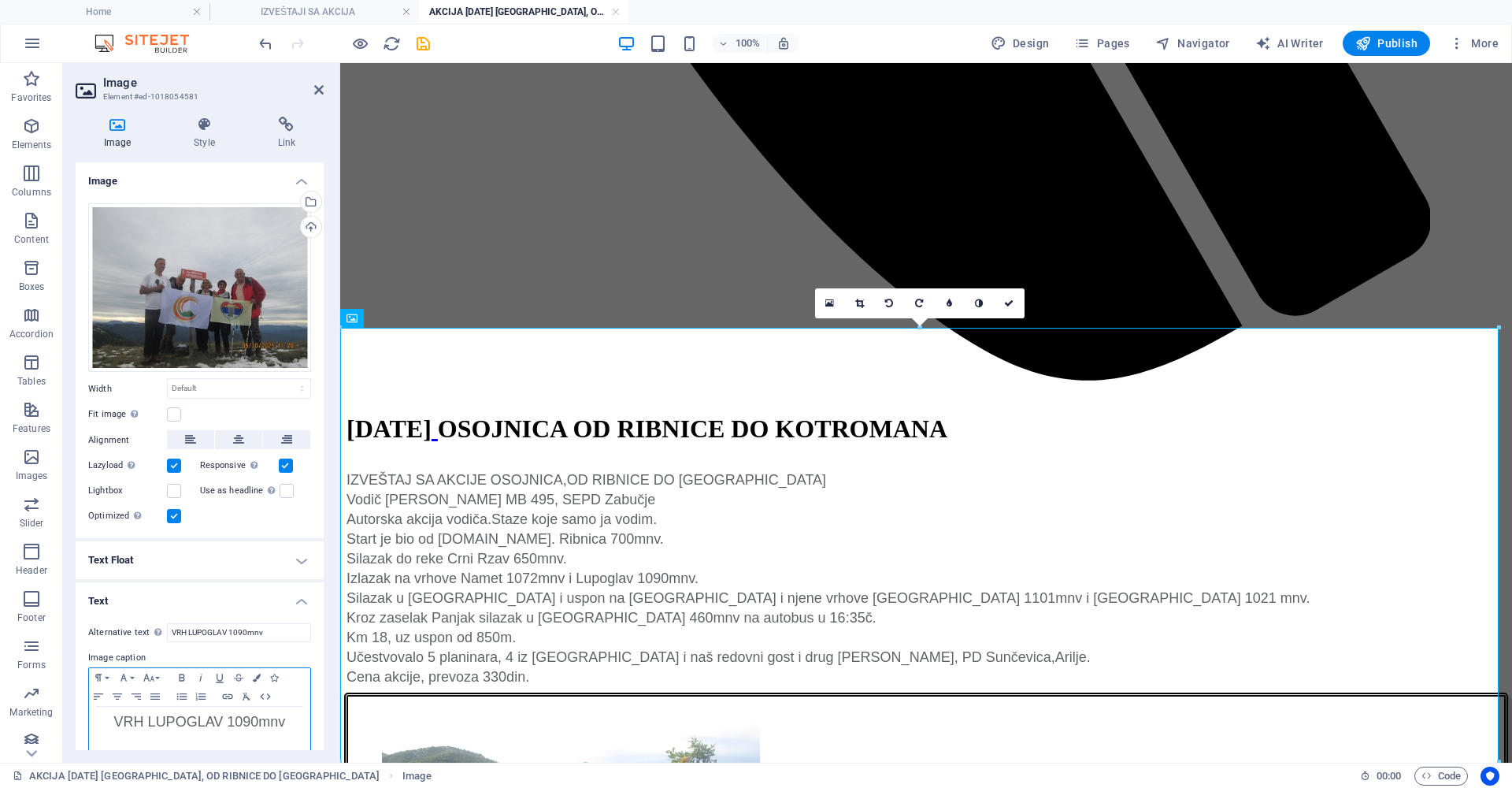
click at [214, 718] on span "VRH LUPOGLAV 1090mnv" at bounding box center [200, 722] width 172 height 16
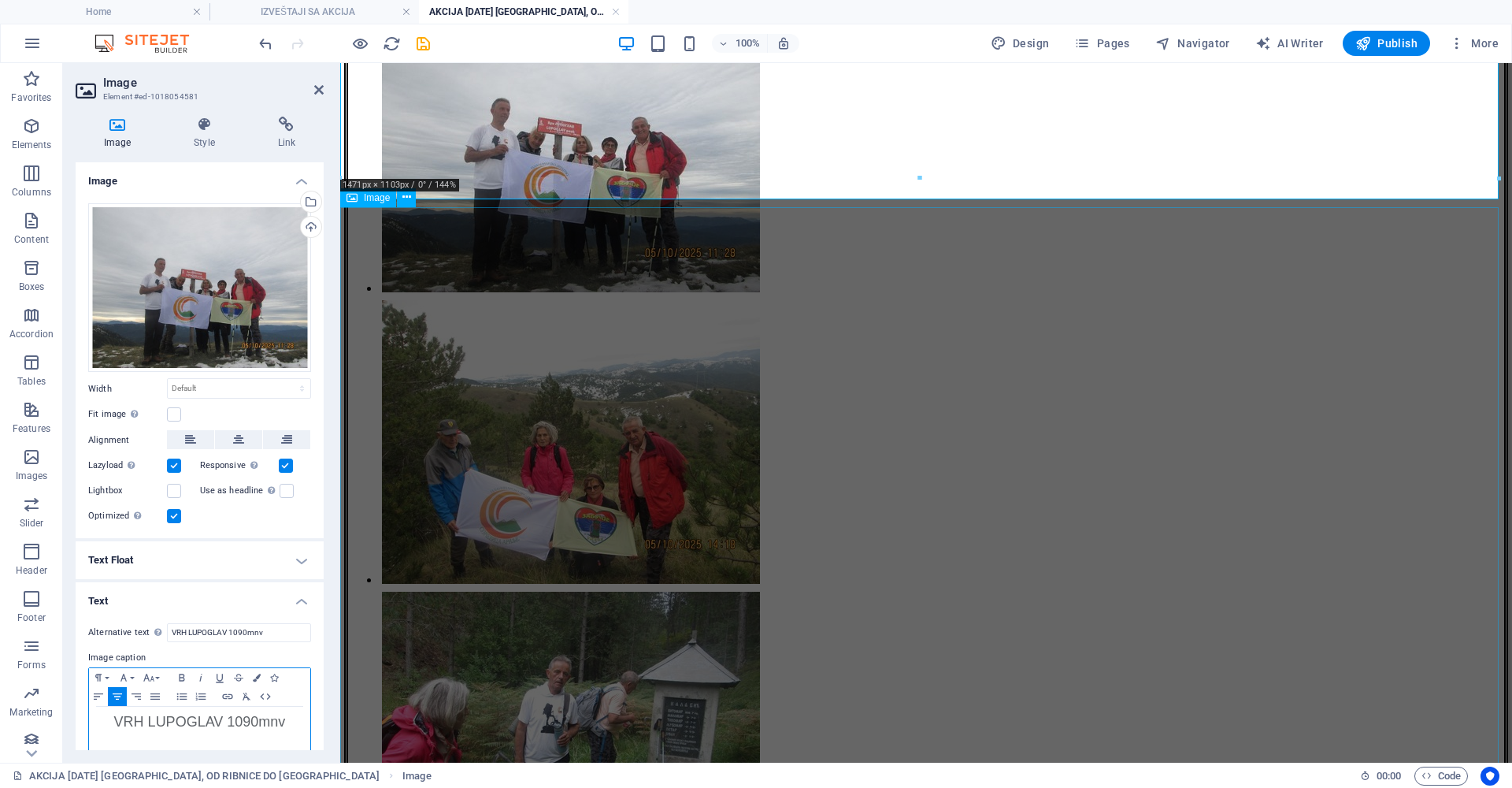
scroll to position [2254, 0]
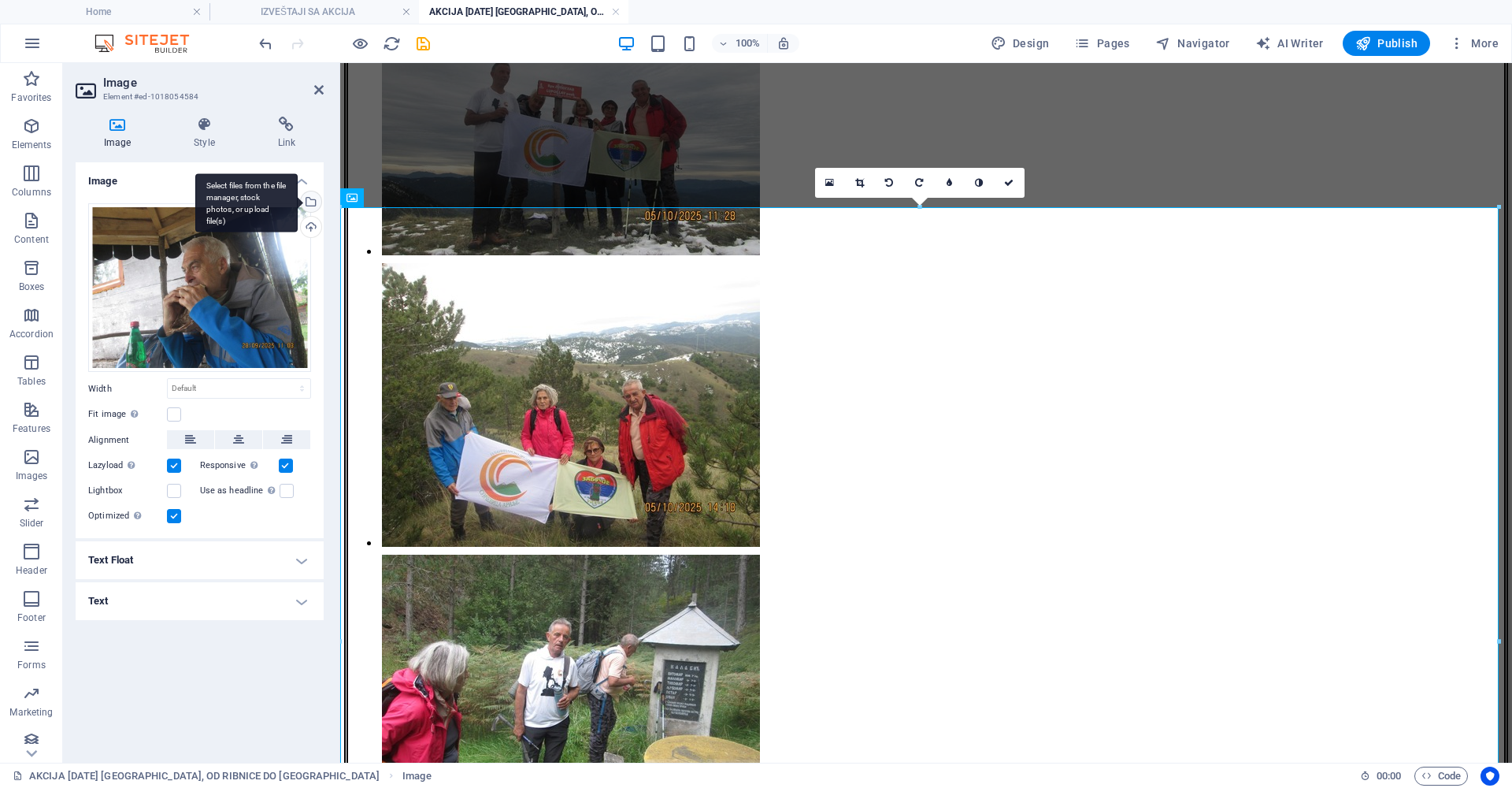
click at [309, 200] on div "Select files from the file manager, stock photos, or upload file(s)" at bounding box center [309, 203] width 23 height 23
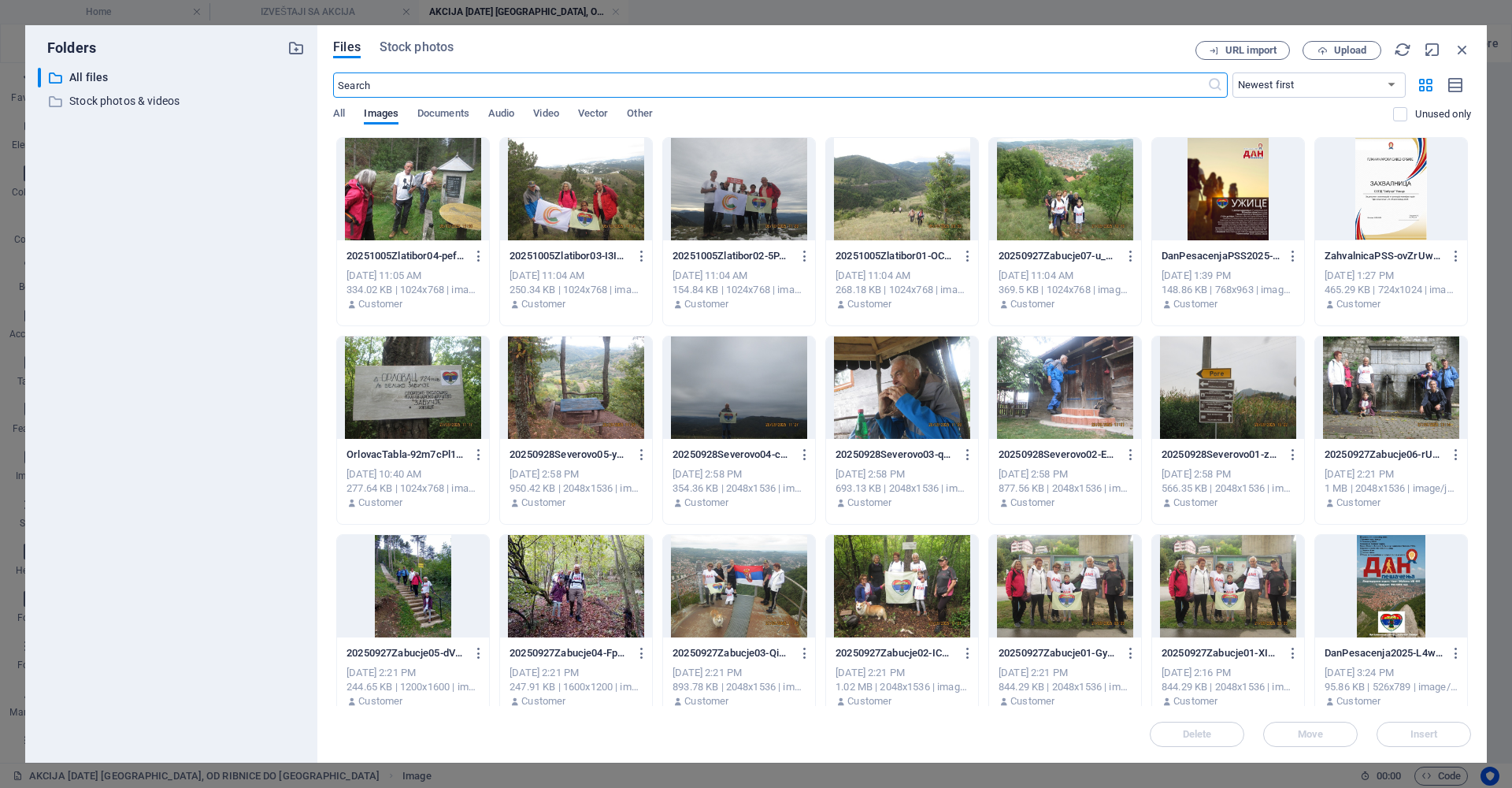
scroll to position [1891, 0]
click at [608, 182] on div at bounding box center [576, 189] width 152 height 103
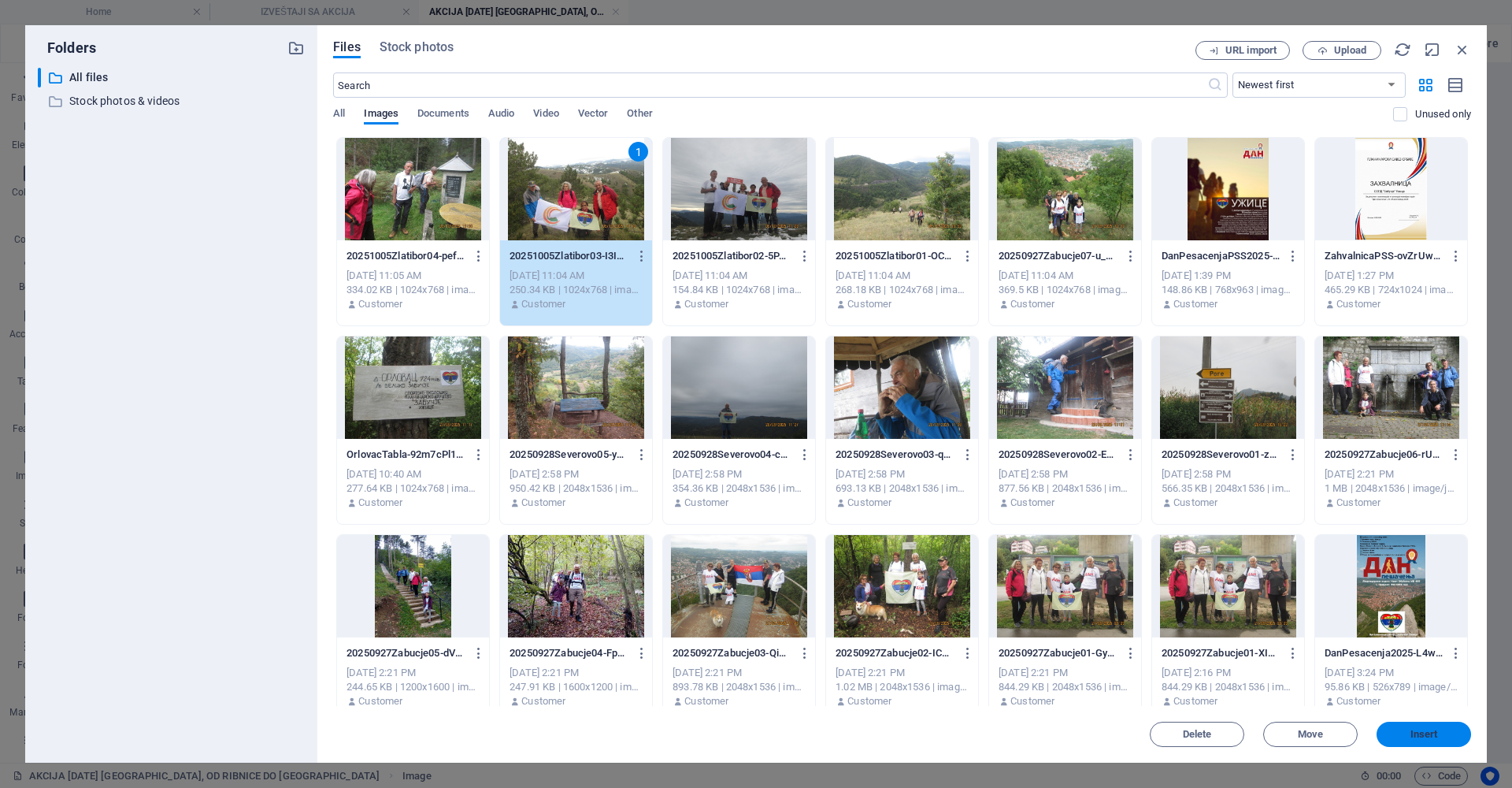
drag, startPoint x: 1441, startPoint y: 732, endPoint x: 1103, endPoint y: 670, distance: 343.6
click at [1441, 732] on span "Insert" at bounding box center [1424, 735] width 81 height 10
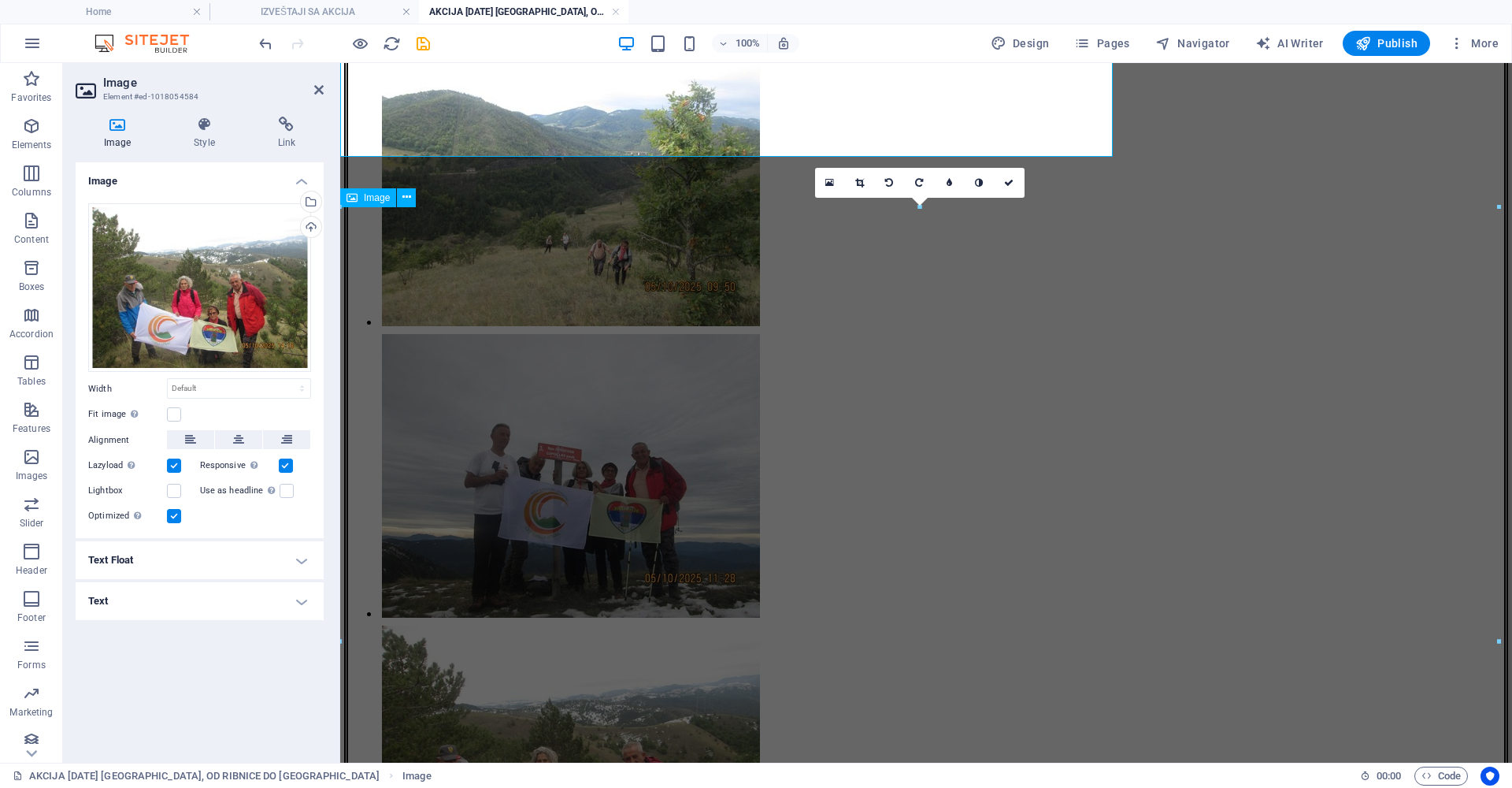
scroll to position [2254, 0]
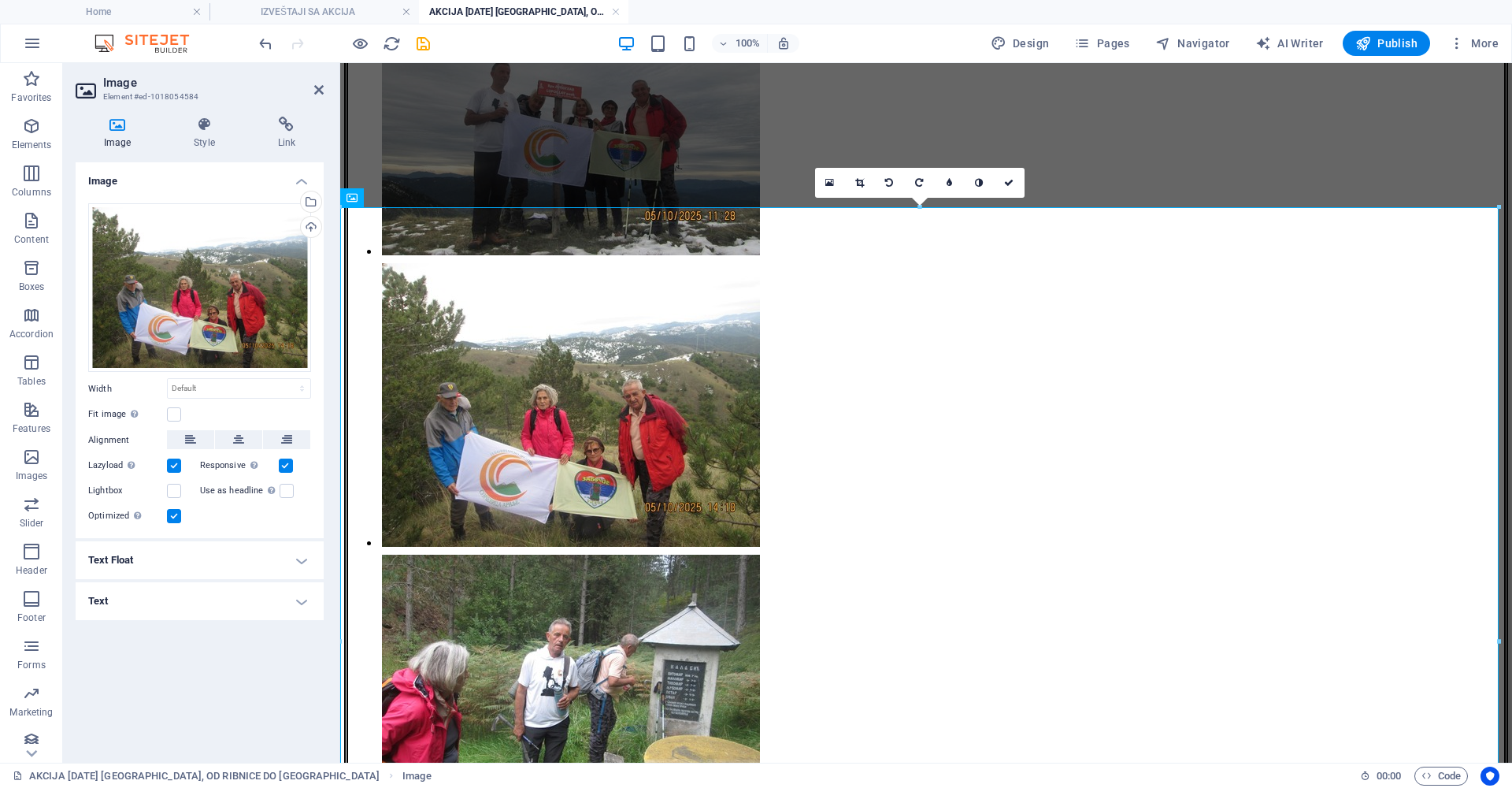
click at [300, 600] on h4 "Text" at bounding box center [200, 601] width 248 height 38
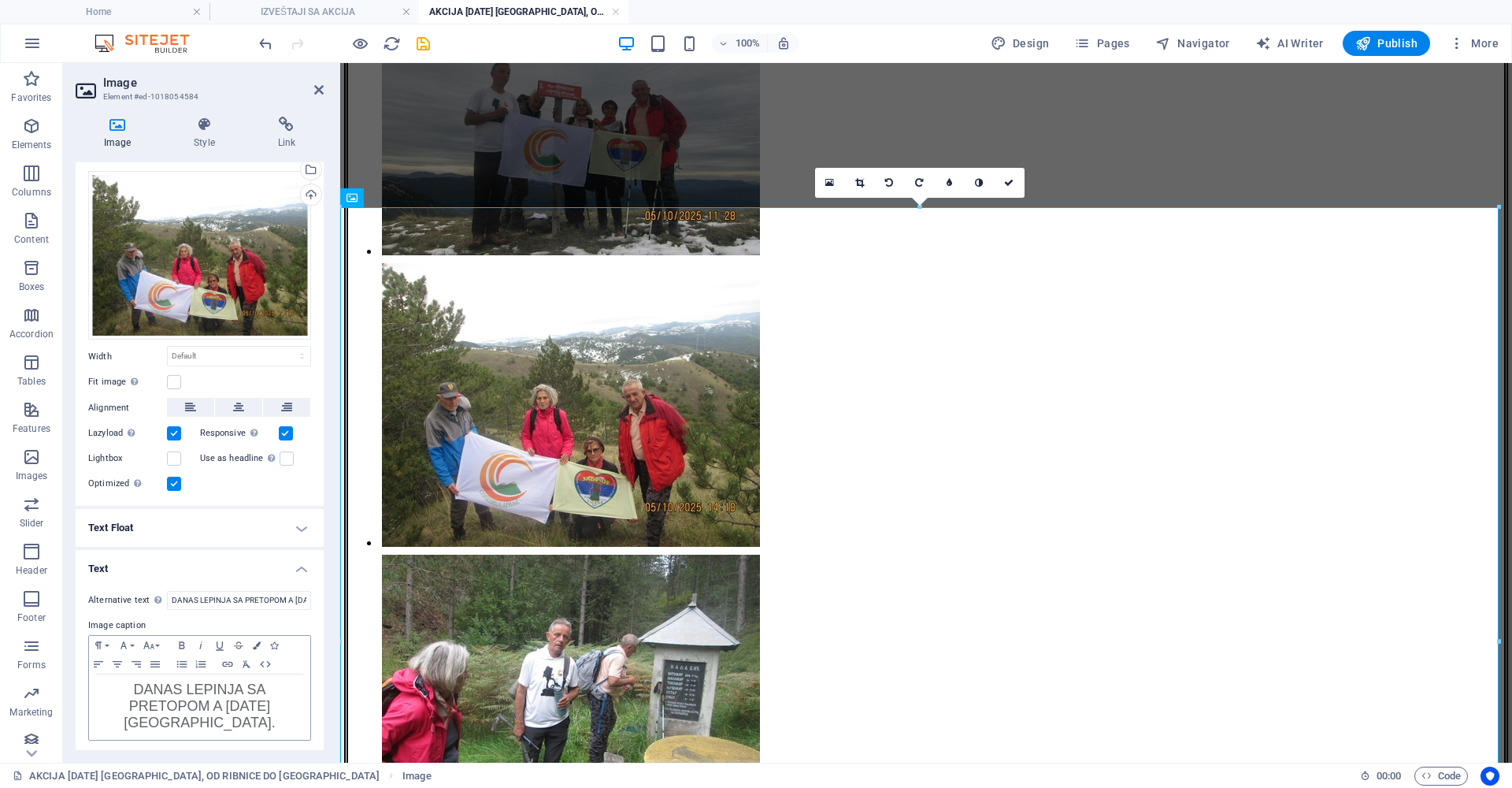
scroll to position [34, 0]
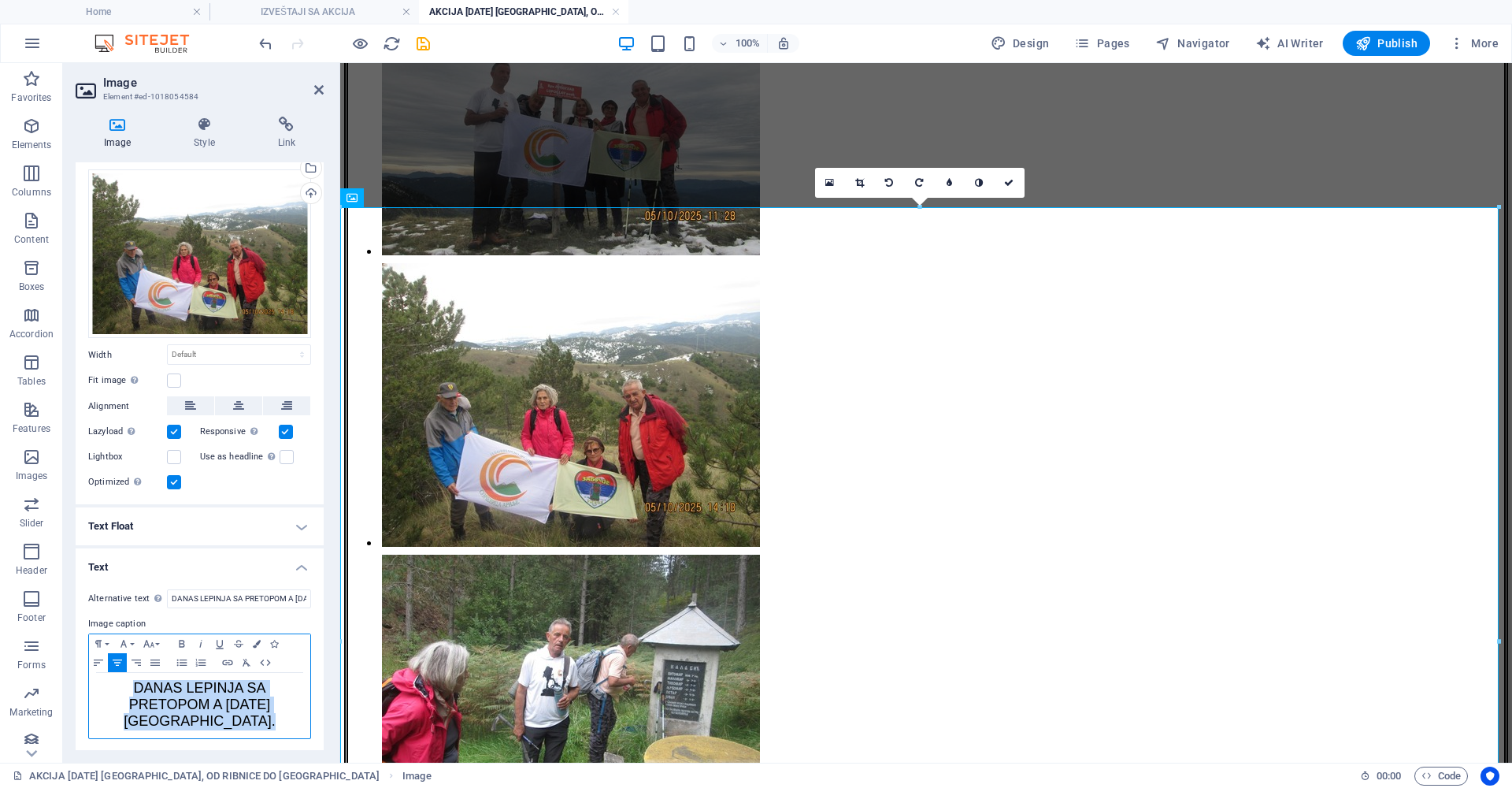
drag, startPoint x: 248, startPoint y: 721, endPoint x: 137, endPoint y: 689, distance: 115.5
click at [137, 689] on p "DANAS LEPINJA SA PRETOPOM A [DATE] [GEOGRAPHIC_DATA] ." at bounding box center [200, 706] width 206 height 49
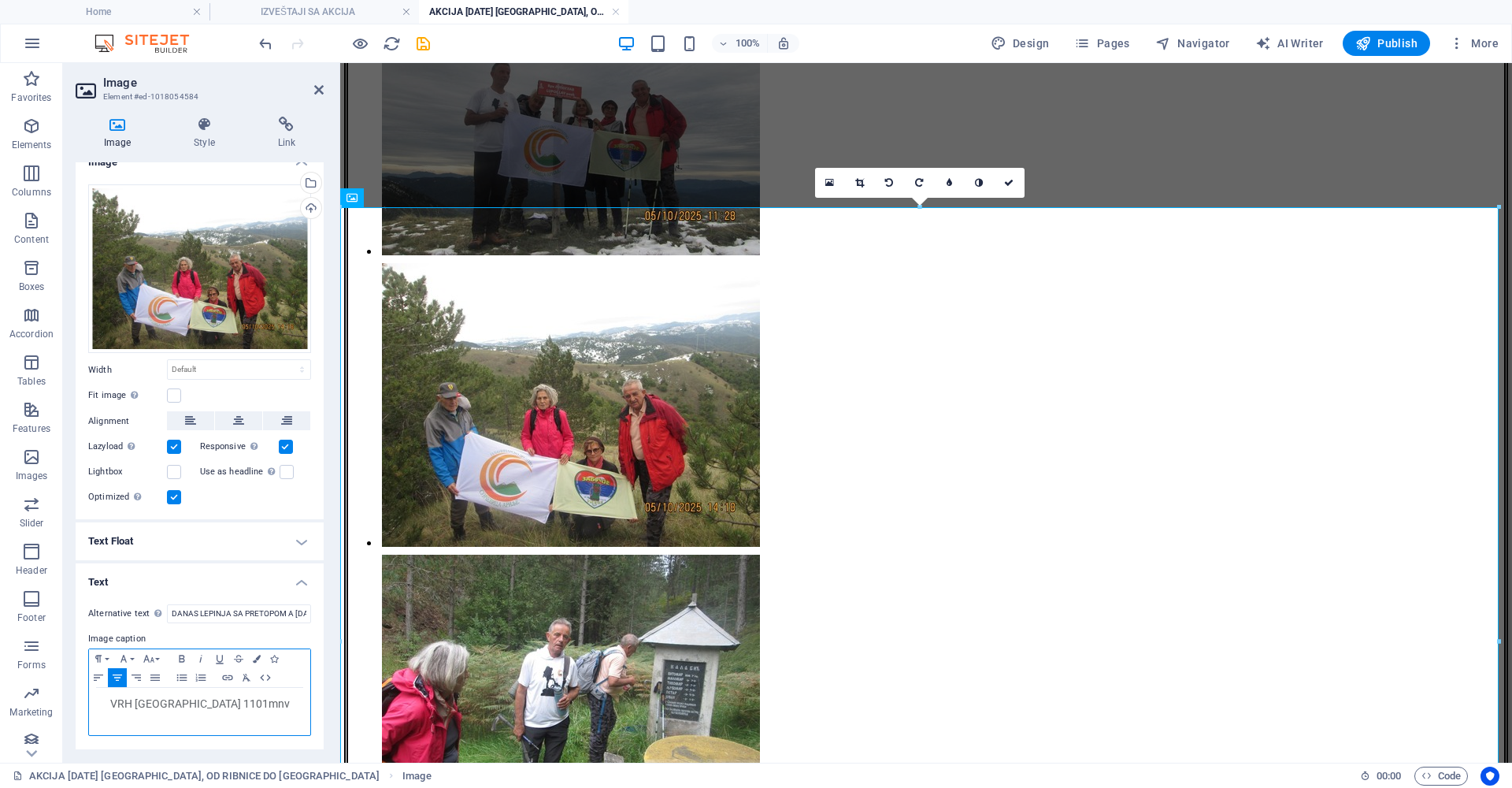
scroll to position [16, 0]
drag, startPoint x: 272, startPoint y: 704, endPoint x: 129, endPoint y: 702, distance: 143.0
click at [129, 702] on p "​ VRH [GEOGRAPHIC_DATA] 1101mnv" at bounding box center [200, 706] width 206 height 16
copy span "VRH [GEOGRAPHIC_DATA] 1101mnv"
click at [125, 658] on icon "button" at bounding box center [123, 661] width 18 height 13
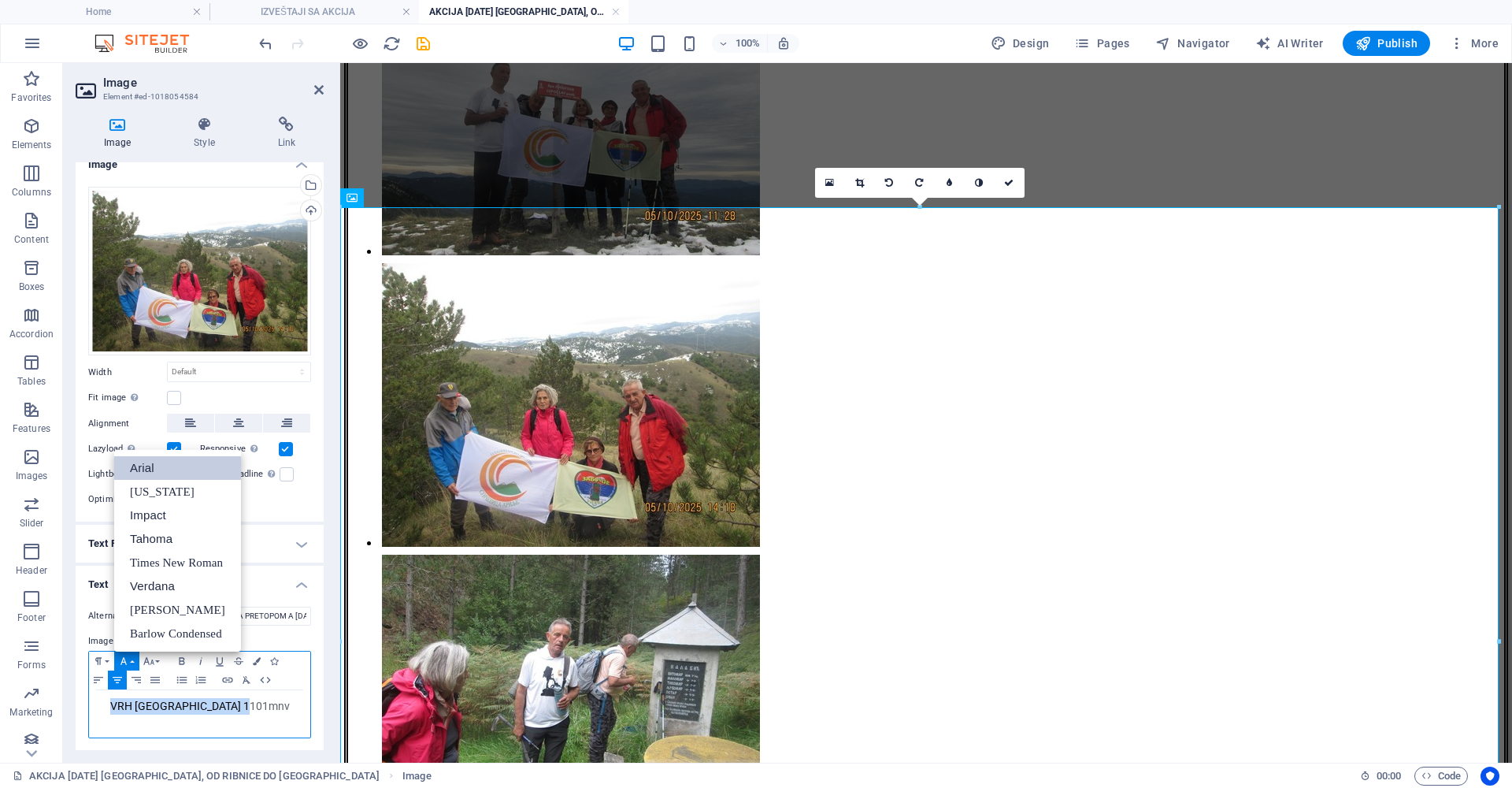
scroll to position [0, 0]
click at [154, 468] on link "Arial" at bounding box center [177, 468] width 127 height 23
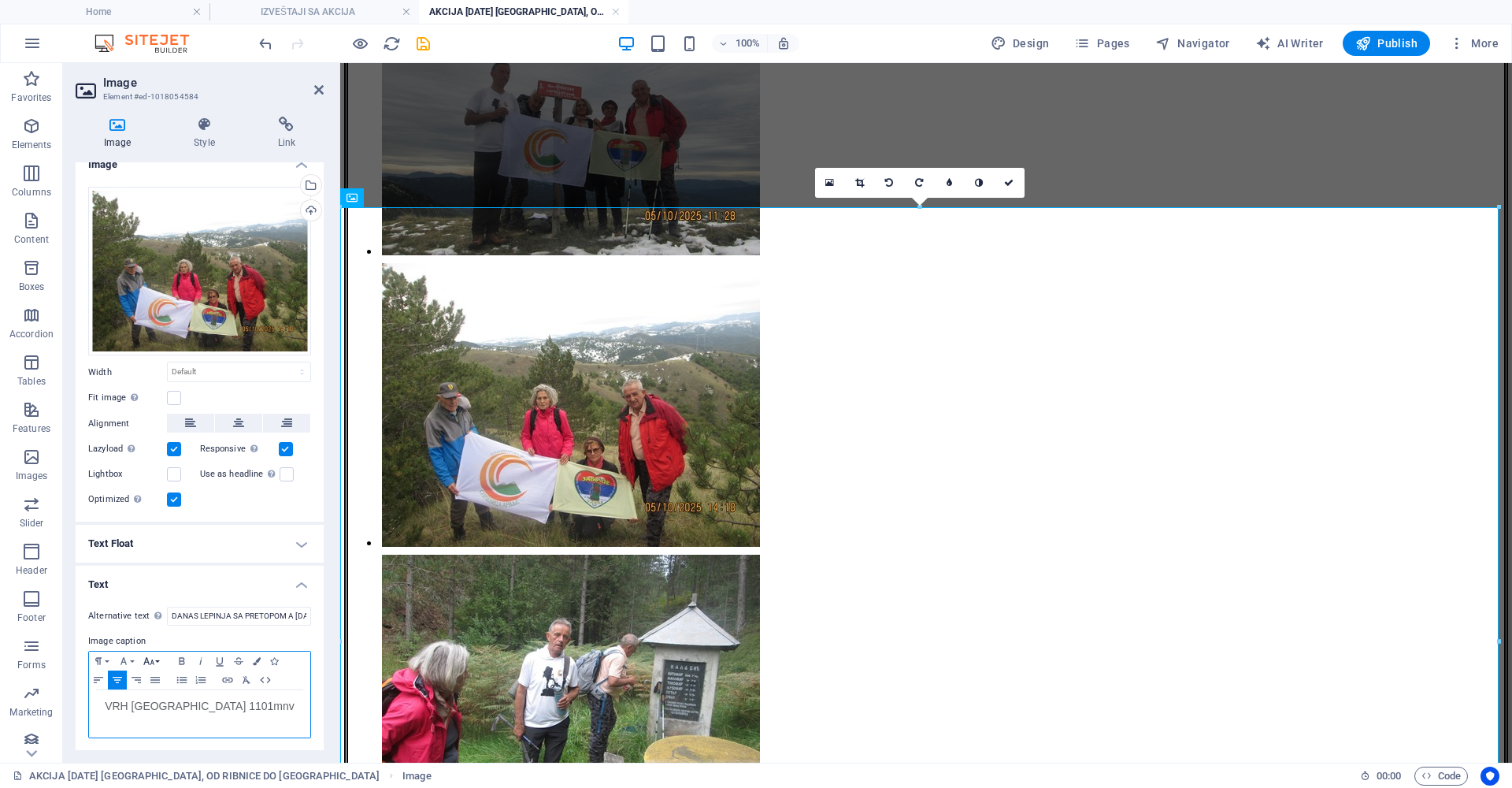
click at [143, 661] on icon "button" at bounding box center [148, 661] width 18 height 13
click at [171, 464] on link "18" at bounding box center [168, 468] width 56 height 23
click at [300, 615] on input "DANAS LEPINJA SA PRETOPOM A [DATE] [GEOGRAPHIC_DATA]." at bounding box center [239, 615] width 145 height 18
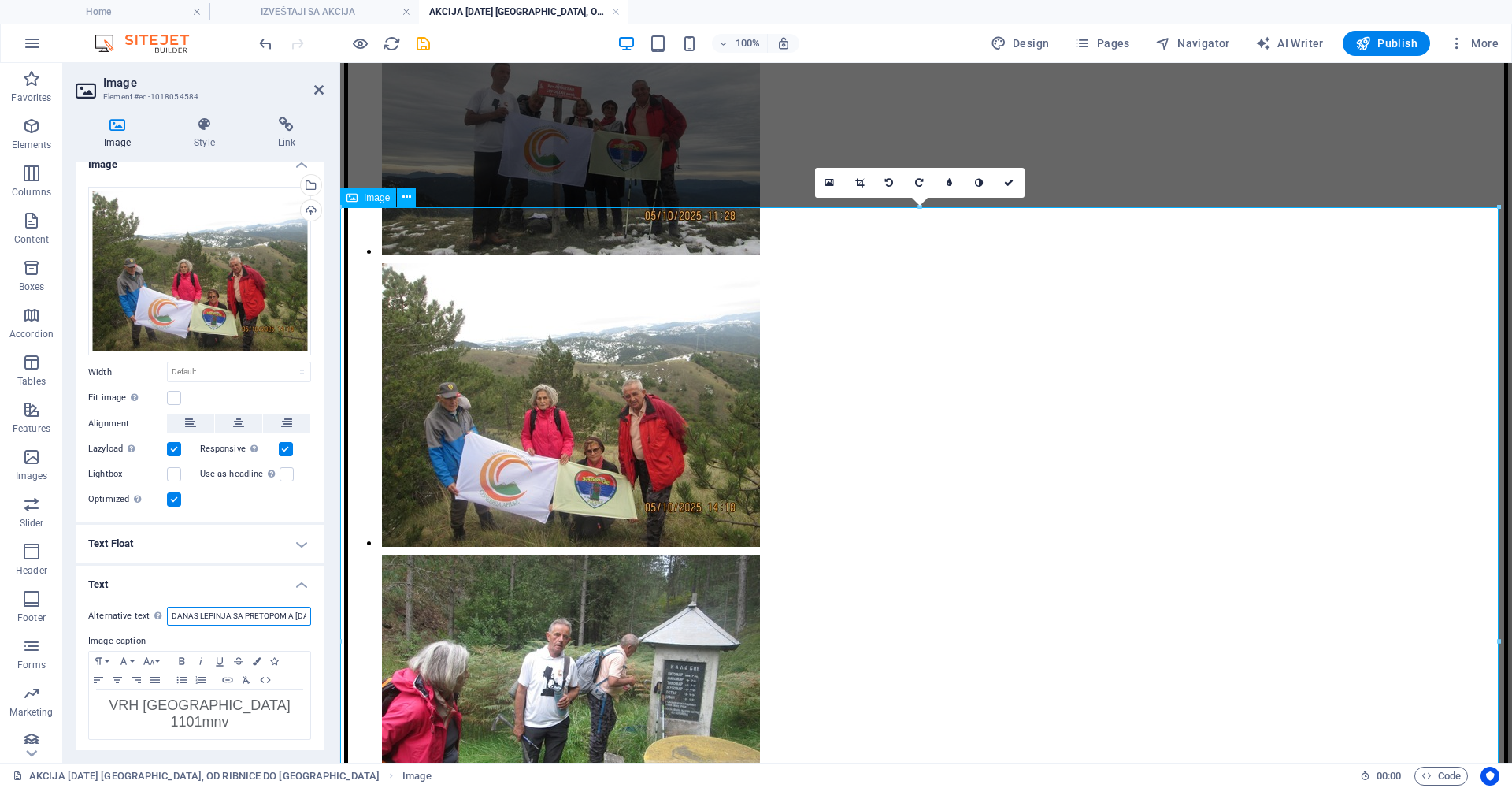
scroll to position [0, 89]
paste input "VRH [GEOGRAPHIC_DATA] 1101mnv"
type input "VRH [GEOGRAPHIC_DATA] 1101mnv"
click at [272, 702] on span "VRH [GEOGRAPHIC_DATA] 1101mnv" at bounding box center [199, 713] width 181 height 32
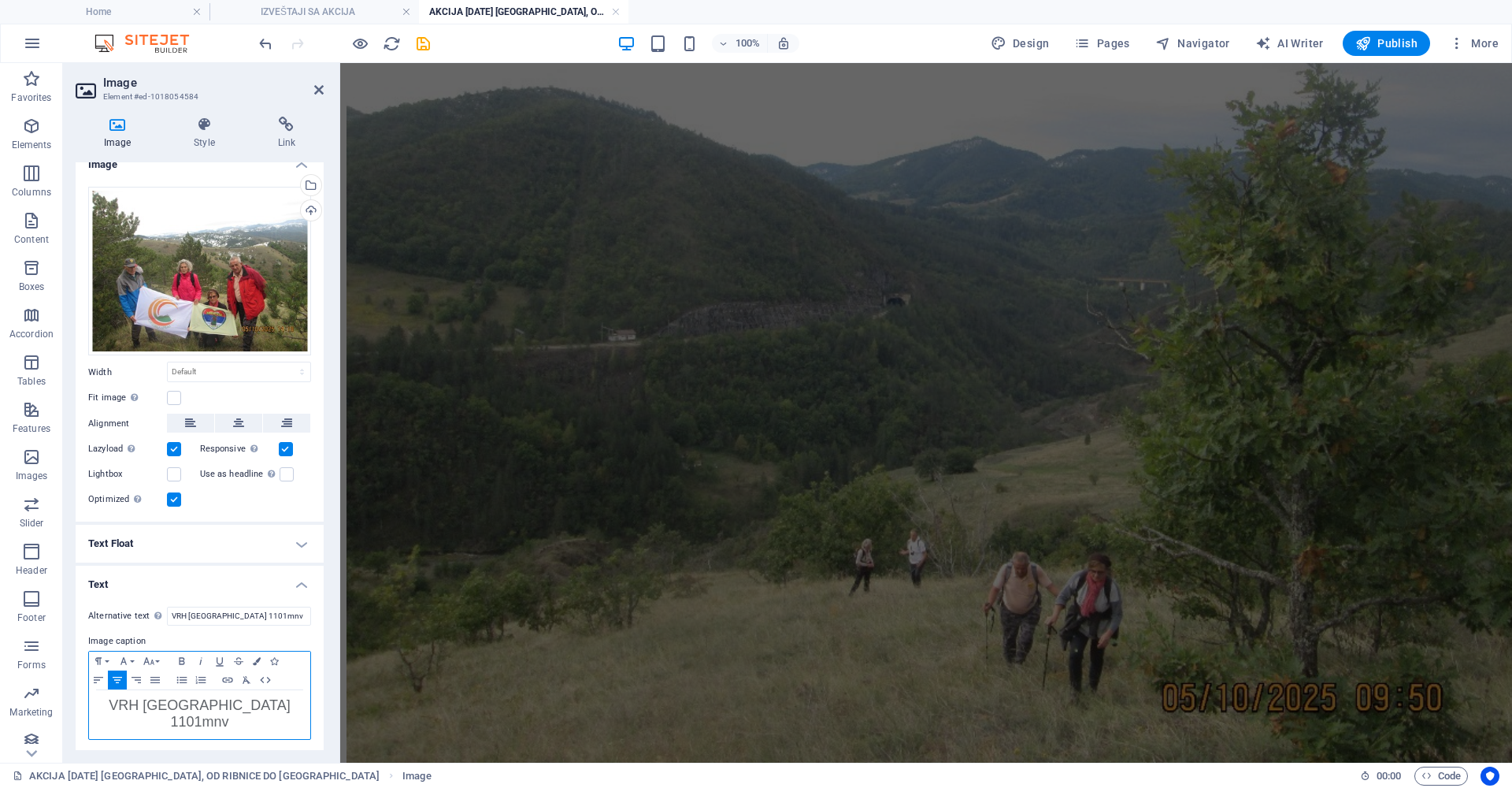
scroll to position [3399, 0]
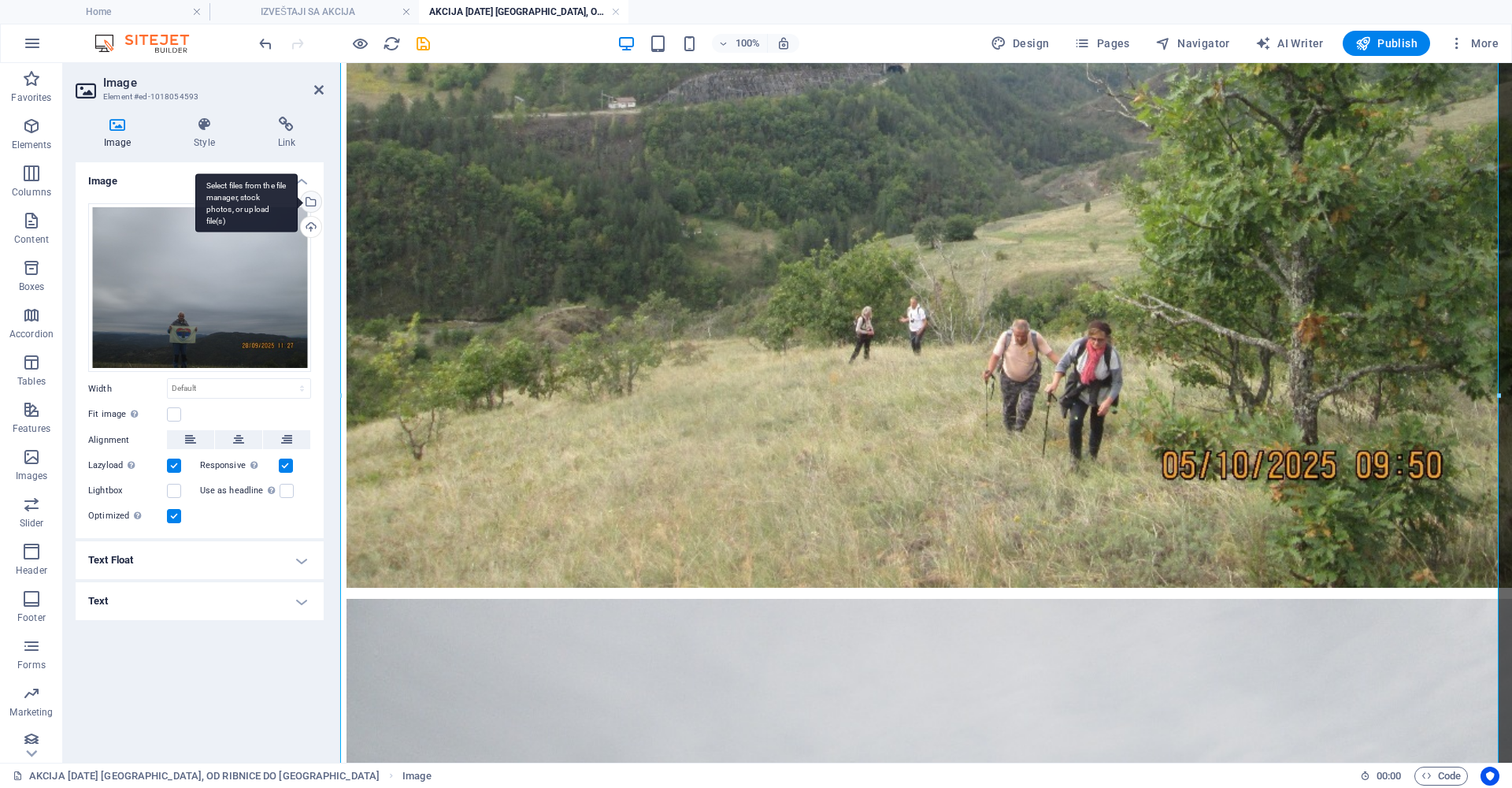
click at [309, 200] on div "Select files from the file manager, stock photos, or upload file(s)" at bounding box center [309, 203] width 23 height 23
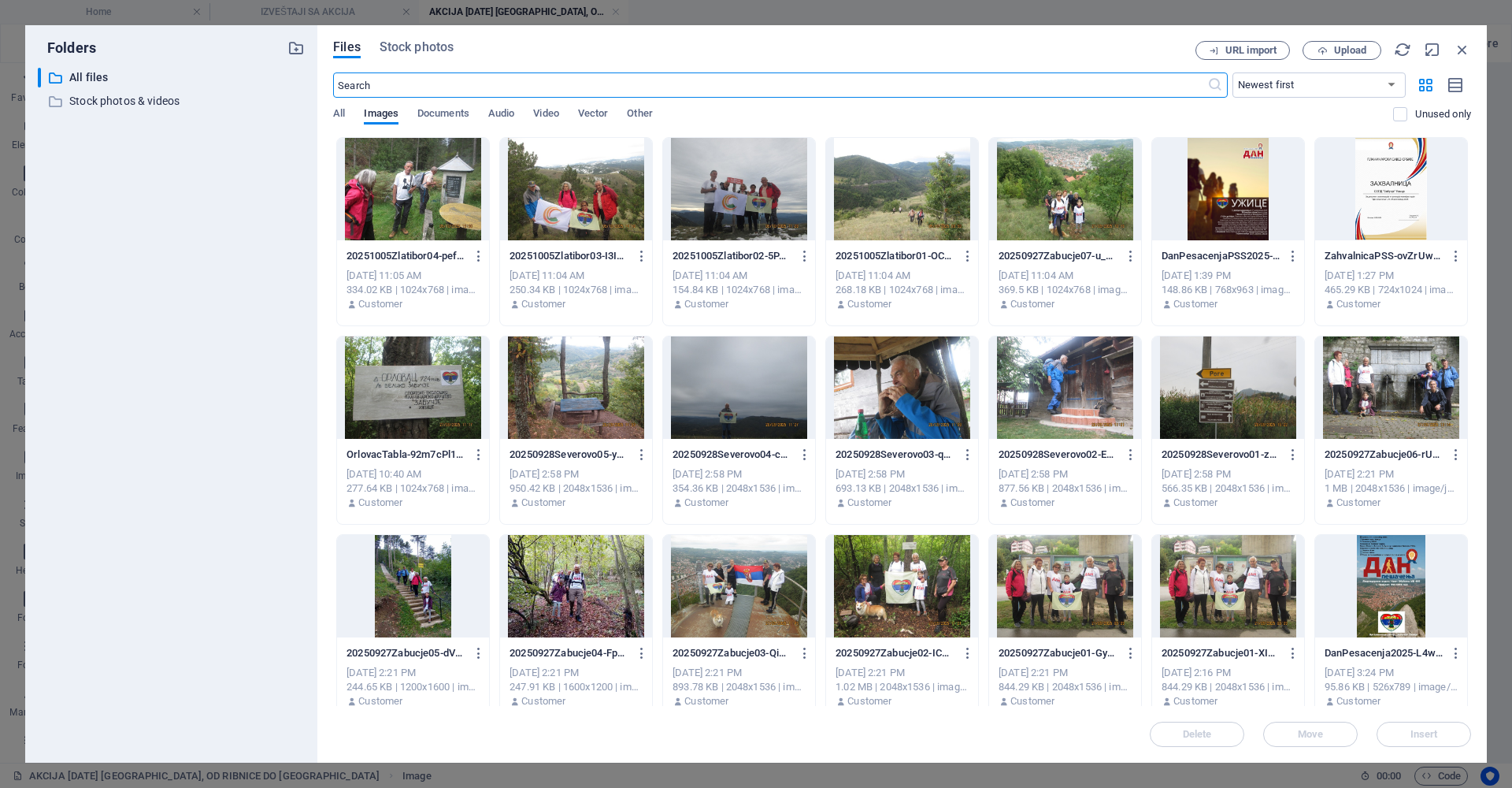
scroll to position [2458, 0]
click at [430, 191] on div at bounding box center [413, 189] width 152 height 103
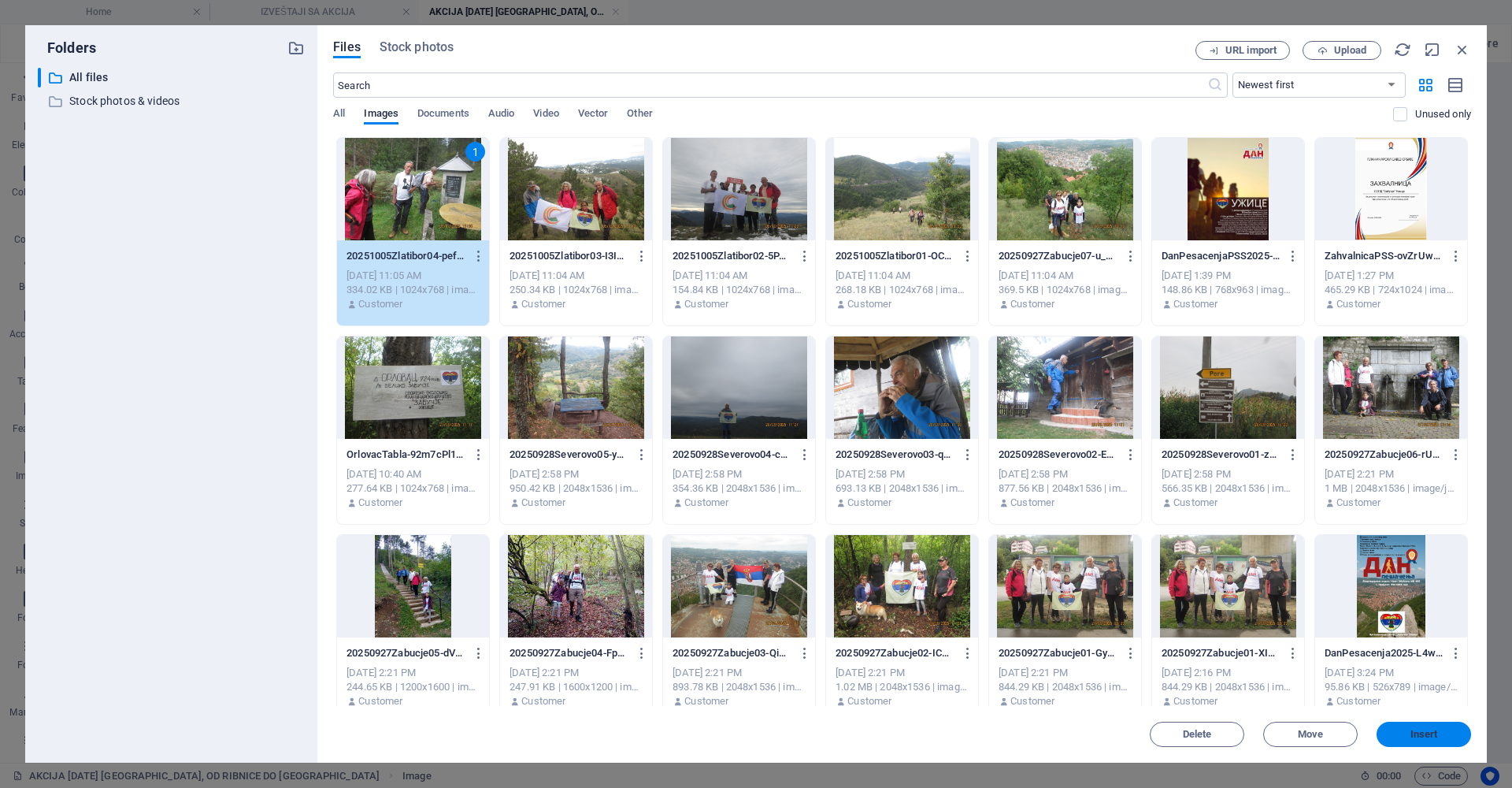
drag, startPoint x: 1430, startPoint y: 735, endPoint x: 475, endPoint y: 465, distance: 992.4
click at [1430, 735] on span "Insert" at bounding box center [1425, 735] width 27 height 10
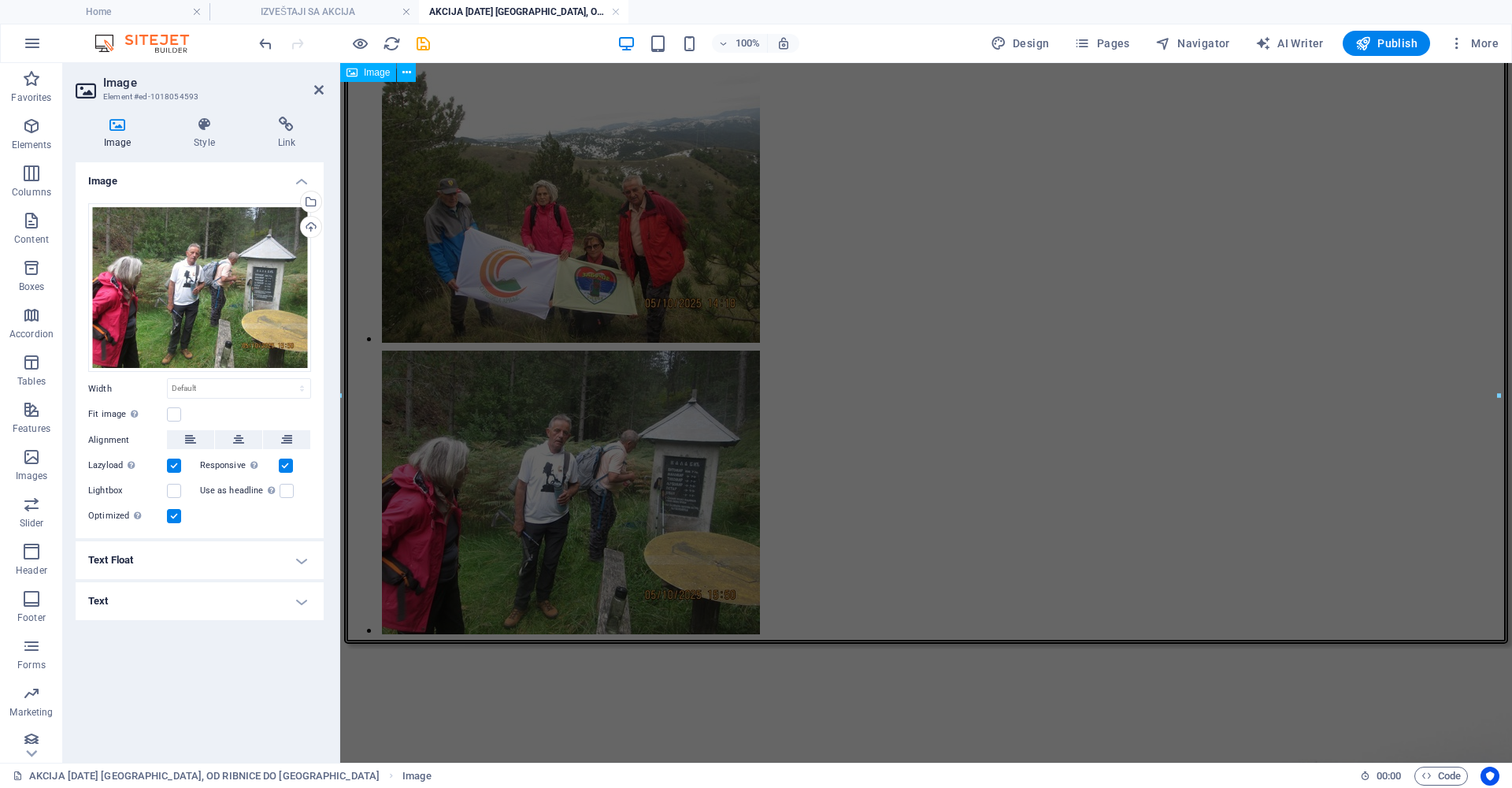
scroll to position [3399, 0]
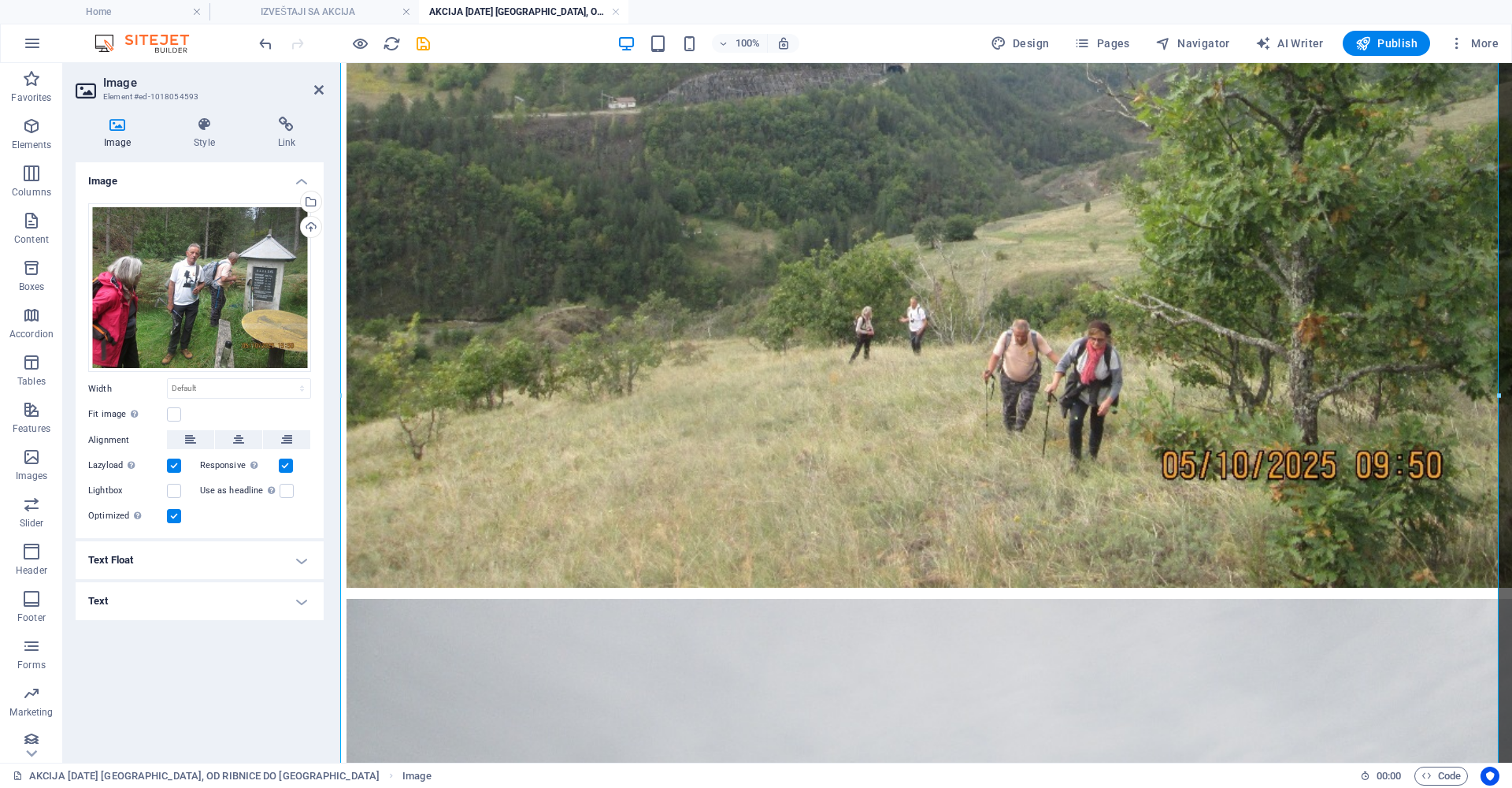
click at [299, 605] on h4 "Text" at bounding box center [200, 601] width 248 height 38
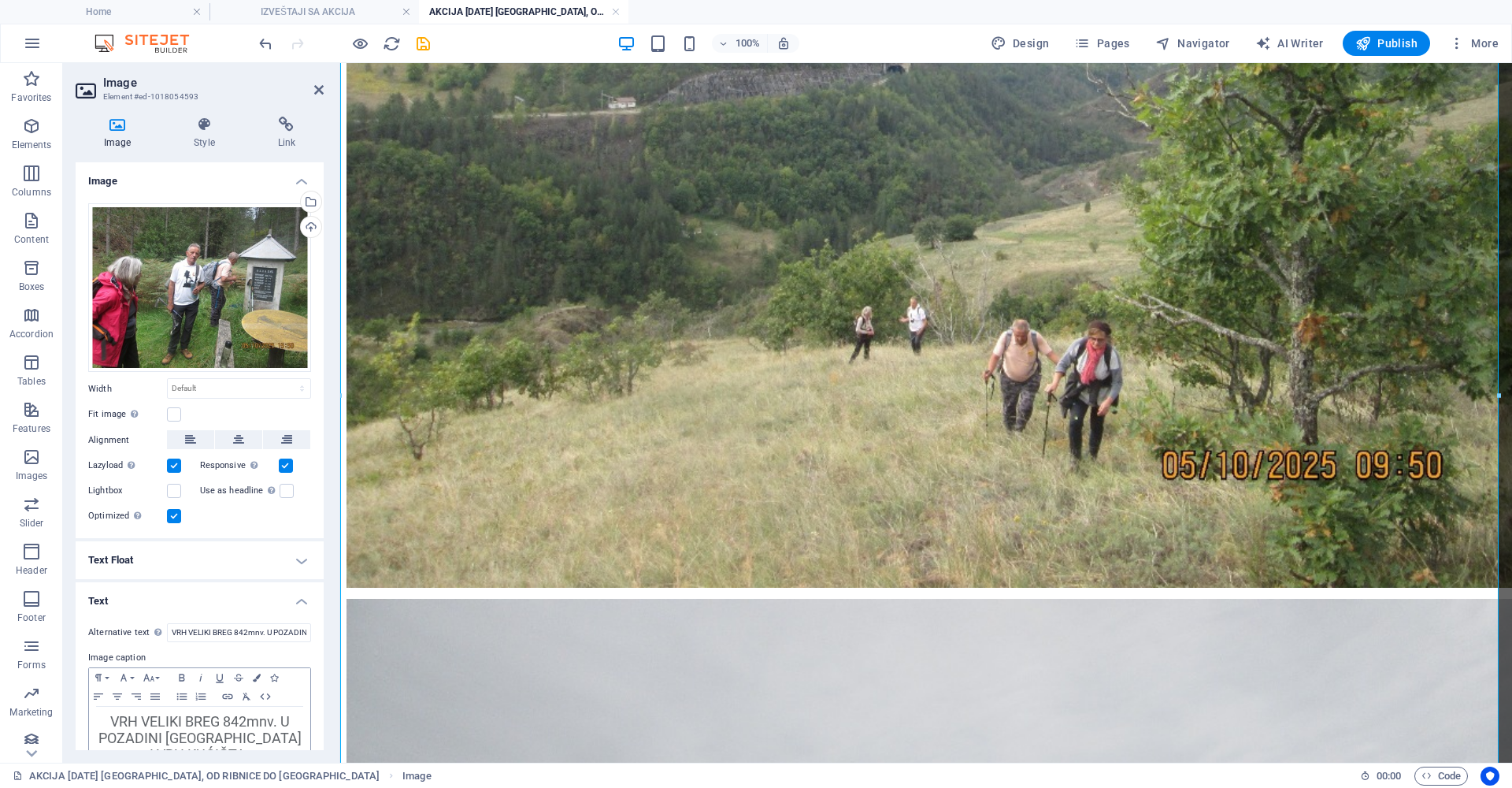
scroll to position [34, 0]
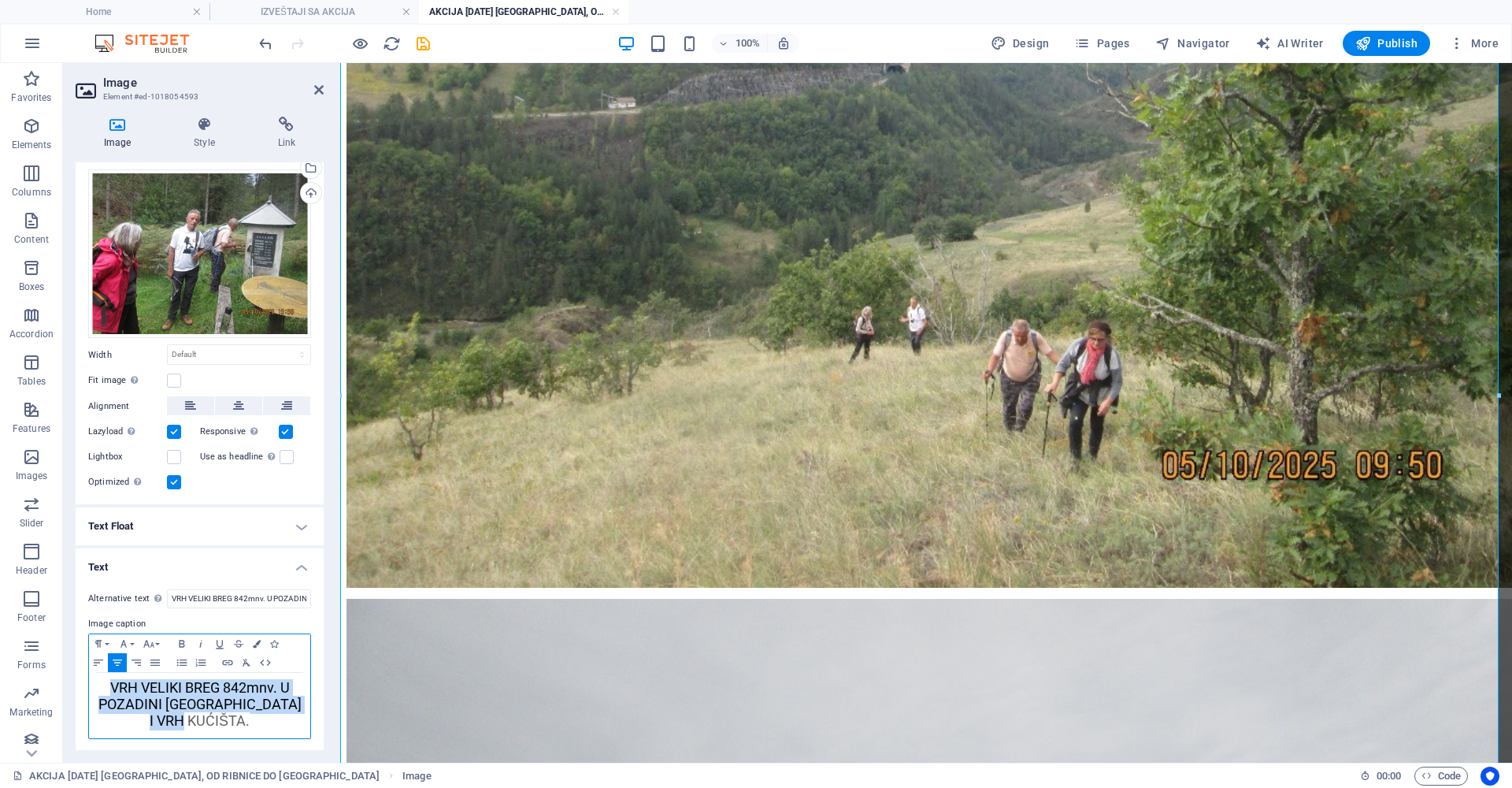
drag, startPoint x: 247, startPoint y: 719, endPoint x: 107, endPoint y: 689, distance: 143.2
click at [107, 689] on p "VRH VELIKI BREG 842mnv. U POZADINI [GEOGRAPHIC_DATA] I VRH KUĆIŠTA." at bounding box center [200, 706] width 206 height 49
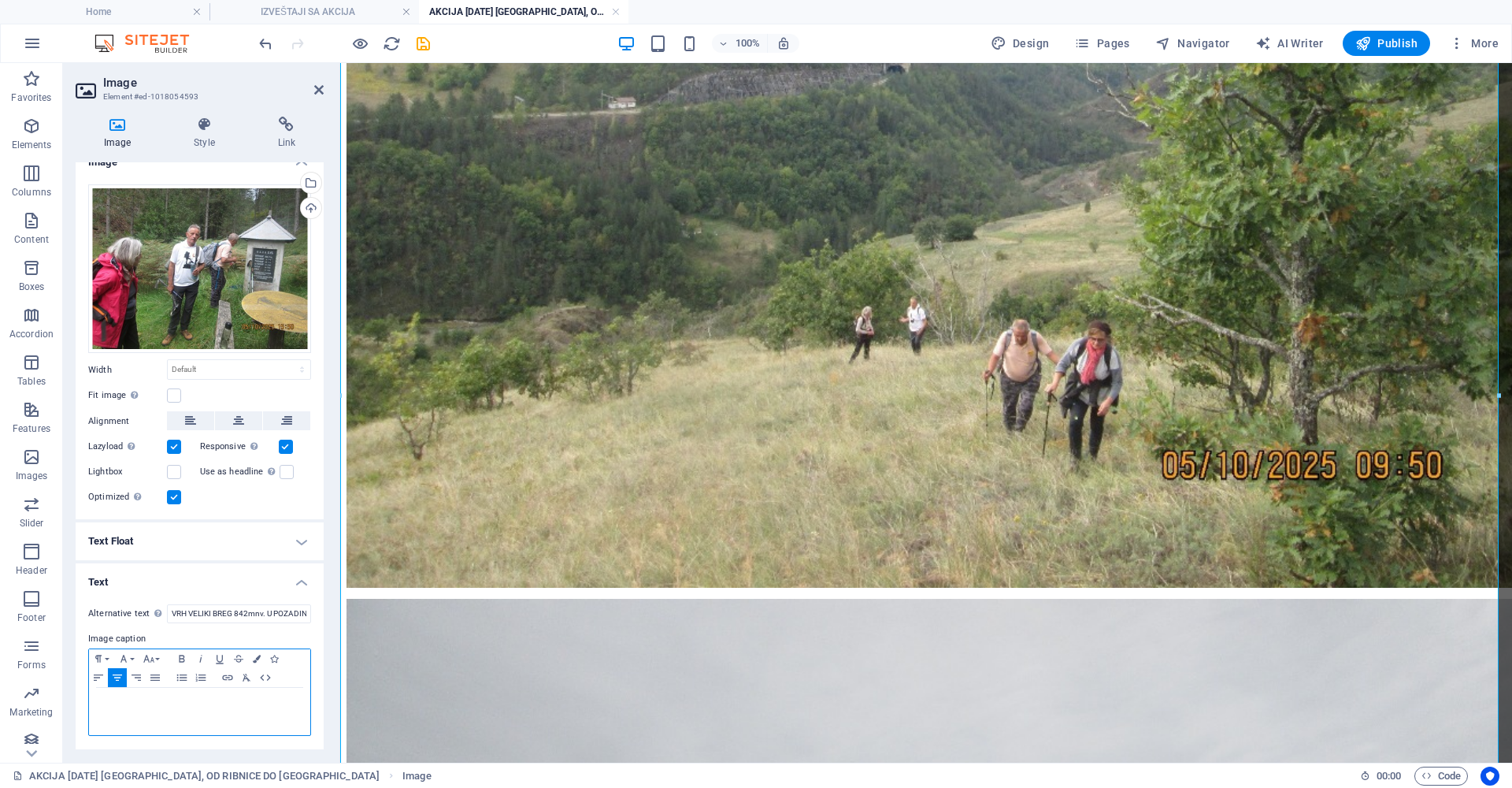
scroll to position [16, 0]
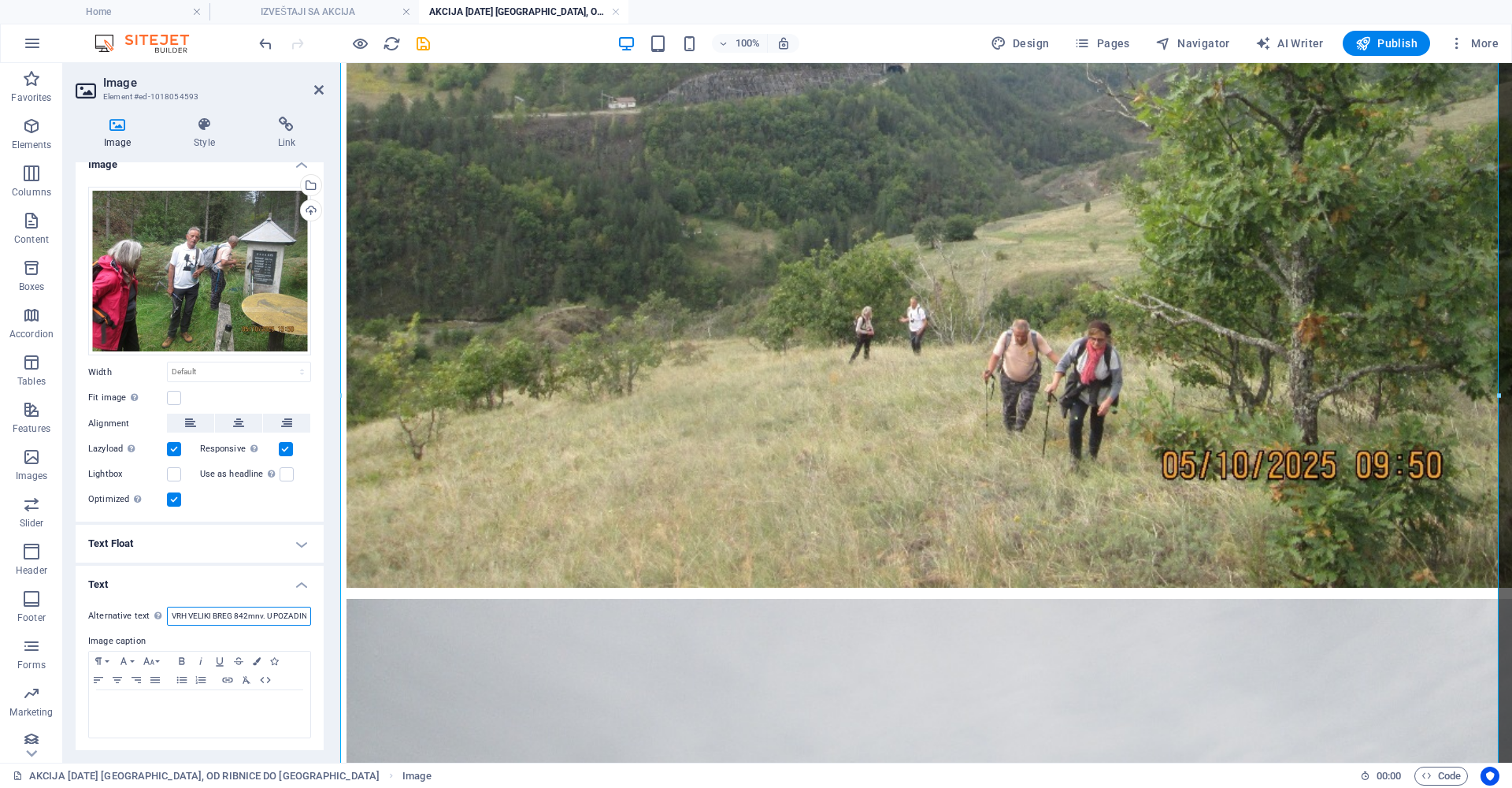
click at [263, 607] on input "VRH VELIKI BREG 842mnv. U POZADINI [GEOGRAPHIC_DATA] I VRH KUĆIŠTA." at bounding box center [239, 615] width 145 height 18
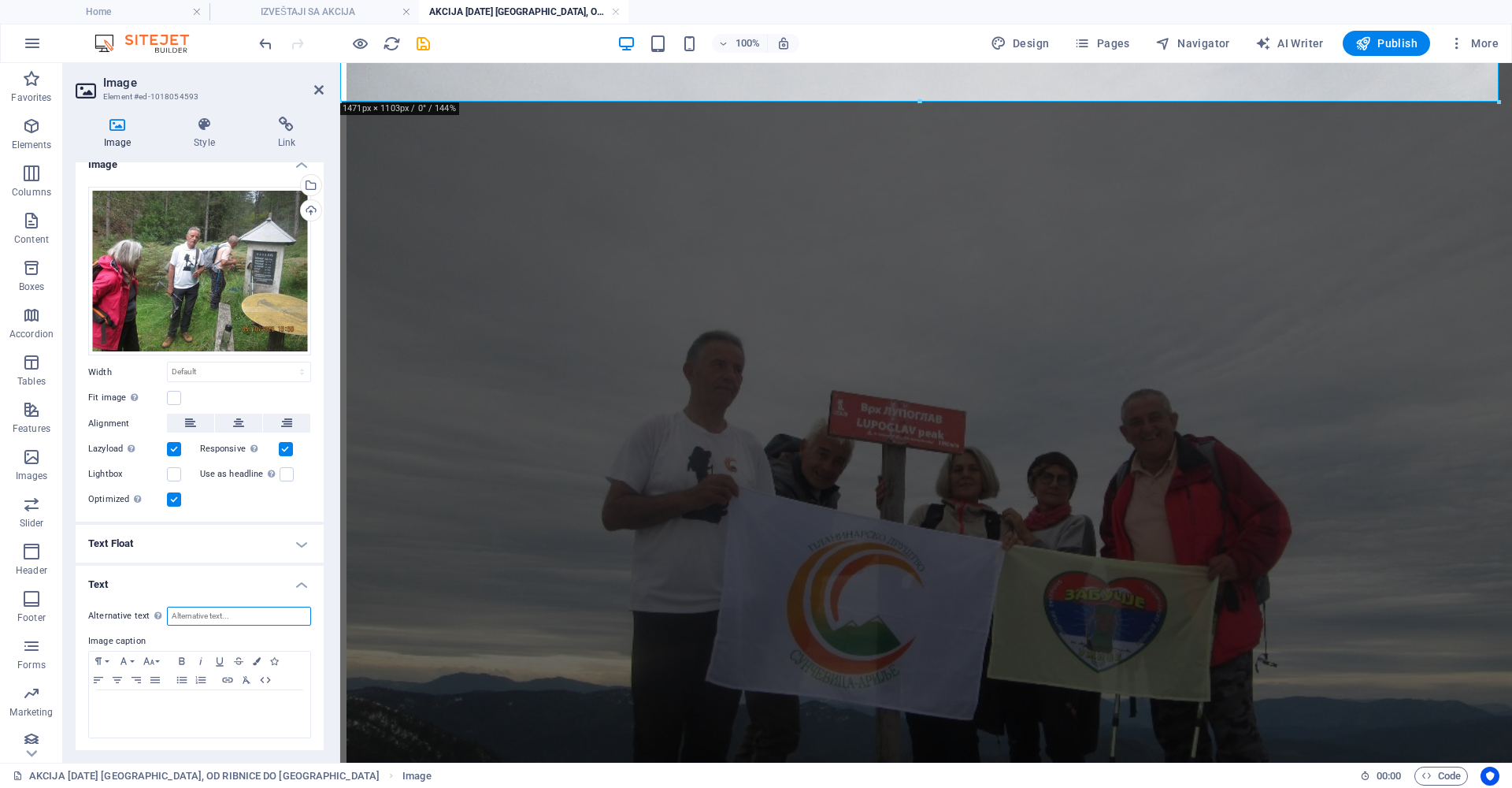
scroll to position [4146, 0]
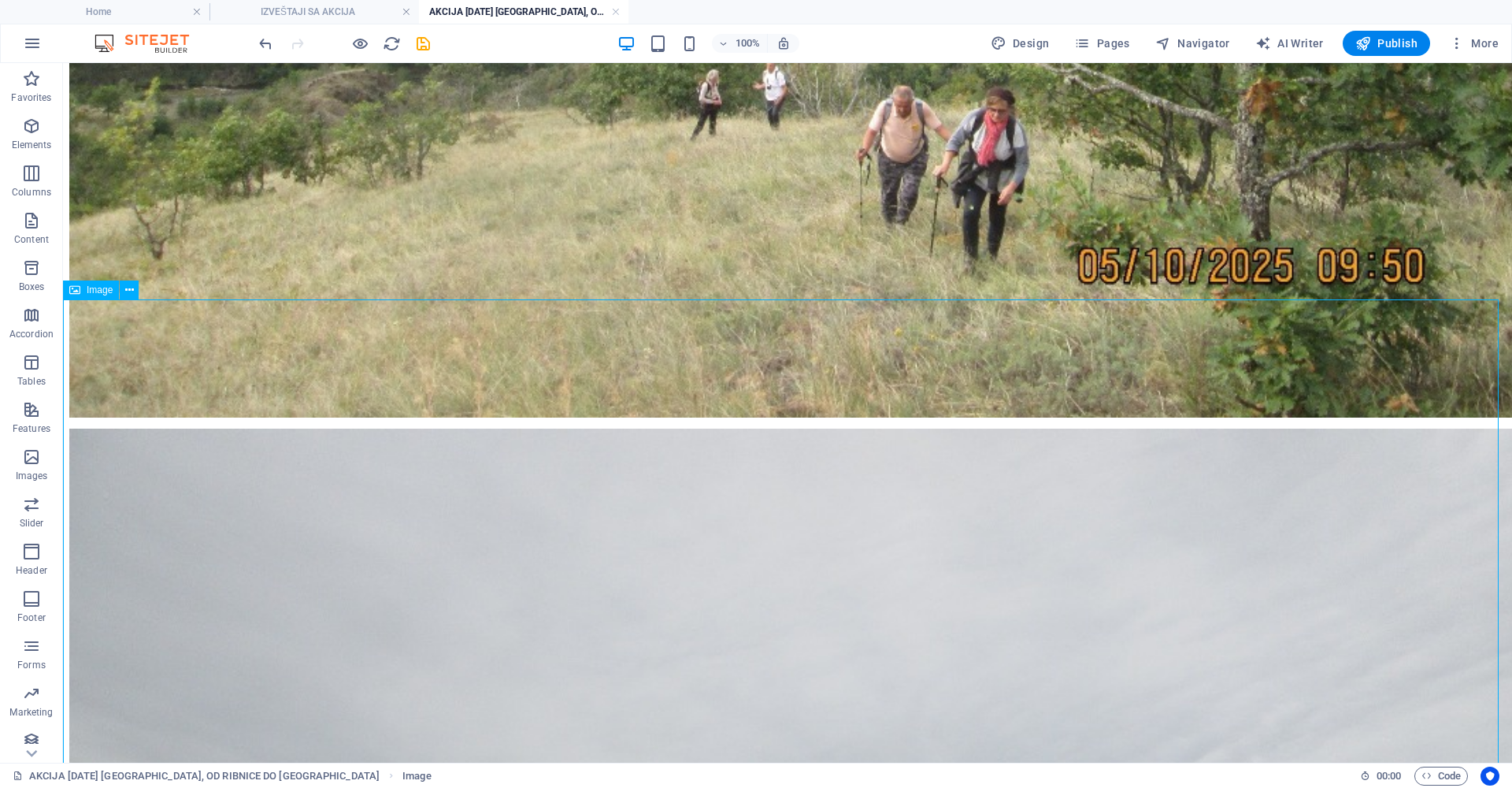
scroll to position [4822, 0]
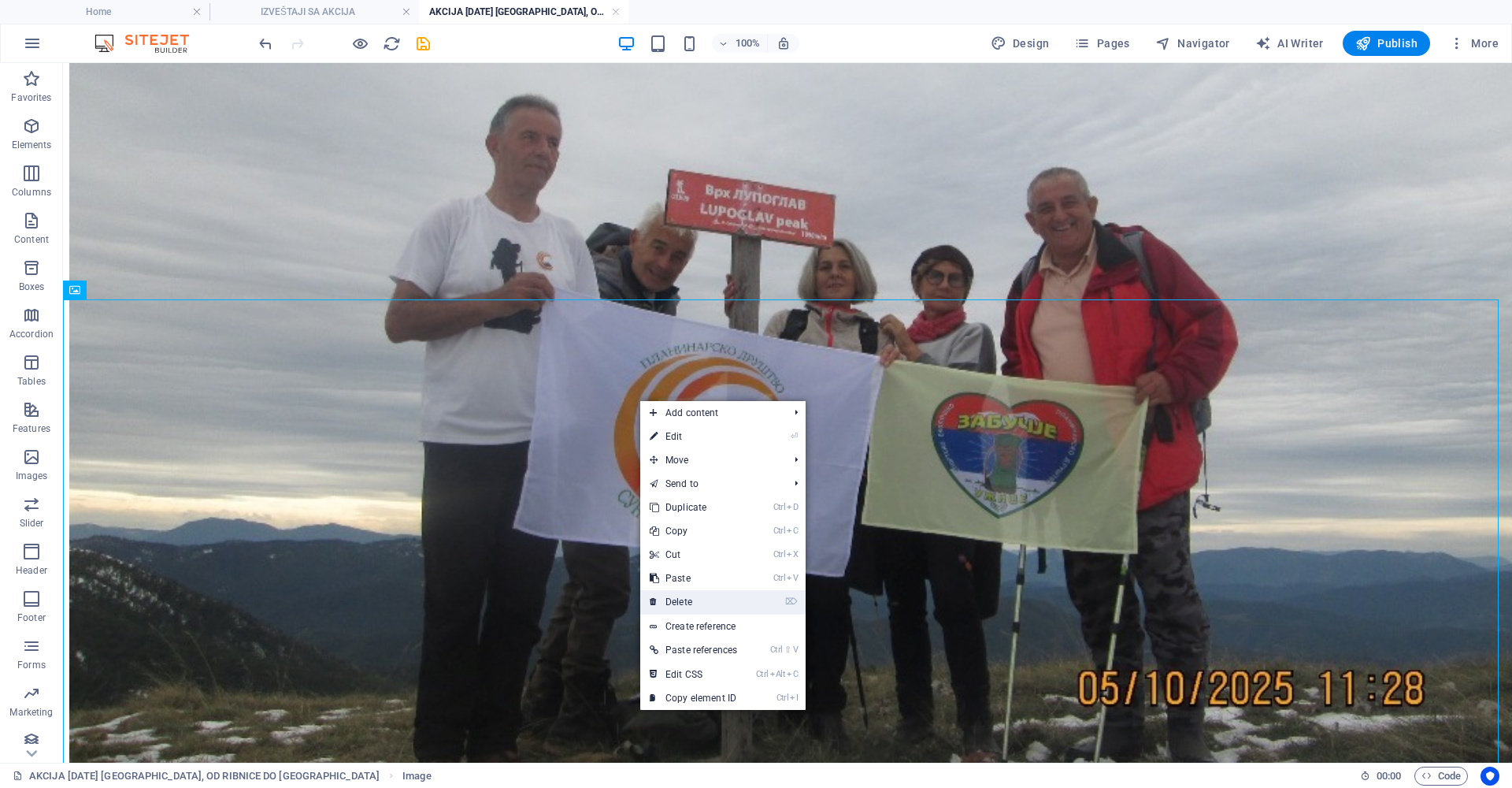
click at [690, 606] on link "⌦ Delete" at bounding box center [693, 602] width 107 height 23
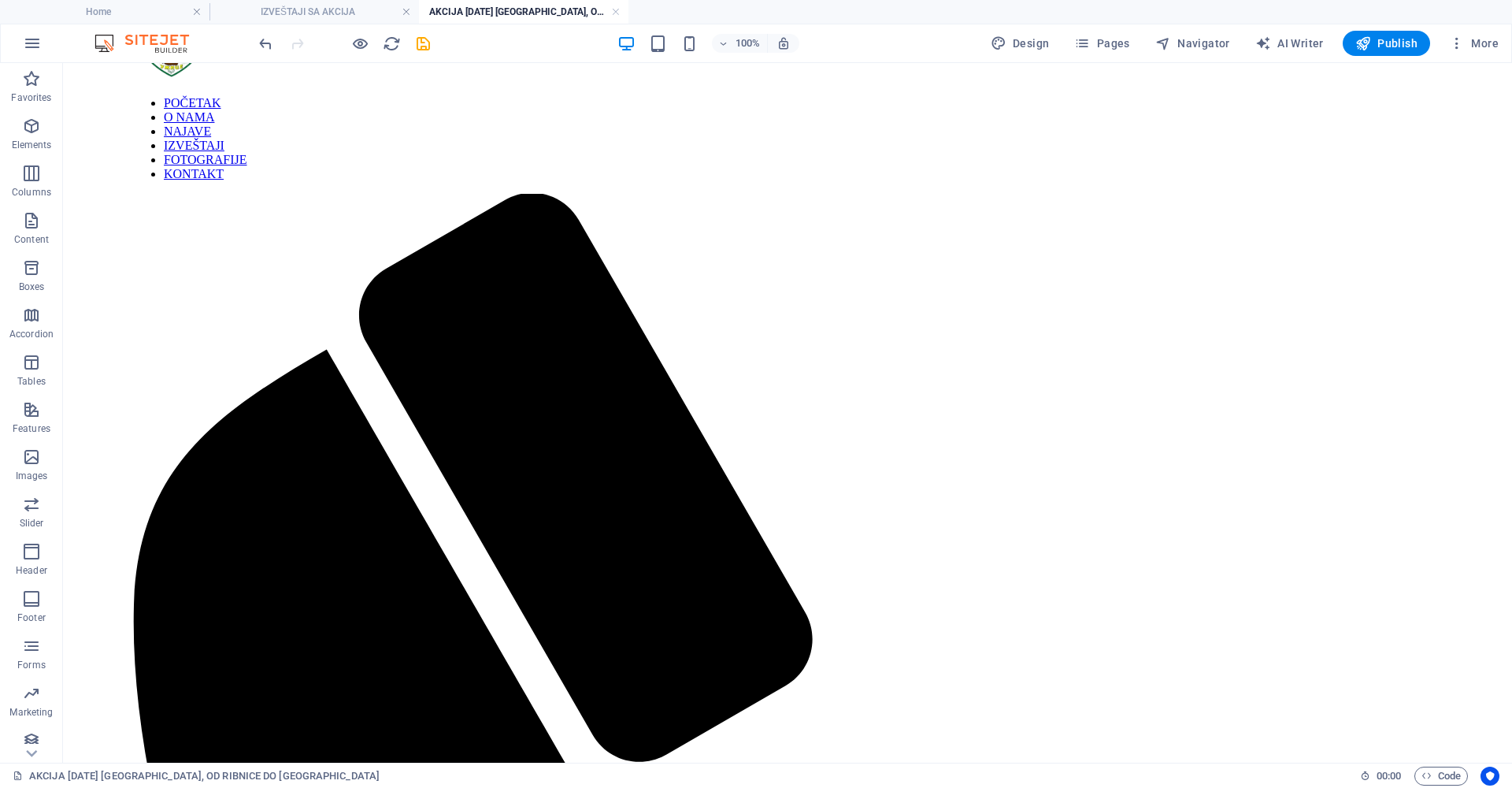
scroll to position [0, 0]
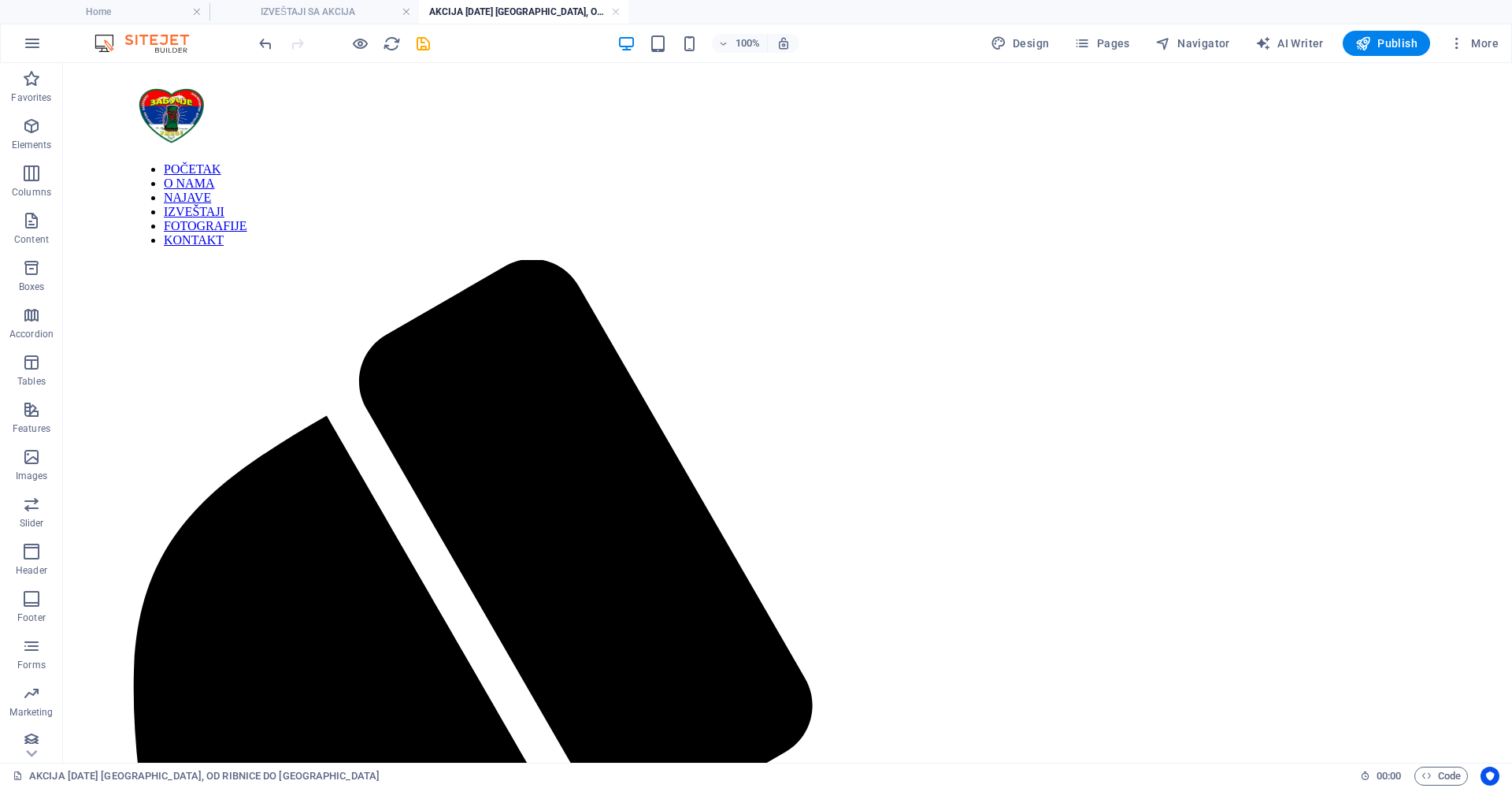
drag, startPoint x: 1509, startPoint y: 682, endPoint x: 1575, endPoint y: 124, distance: 561.9
click at [420, 41] on icon "save" at bounding box center [423, 44] width 18 height 18
click at [1488, 40] on span "More" at bounding box center [1473, 44] width 49 height 16
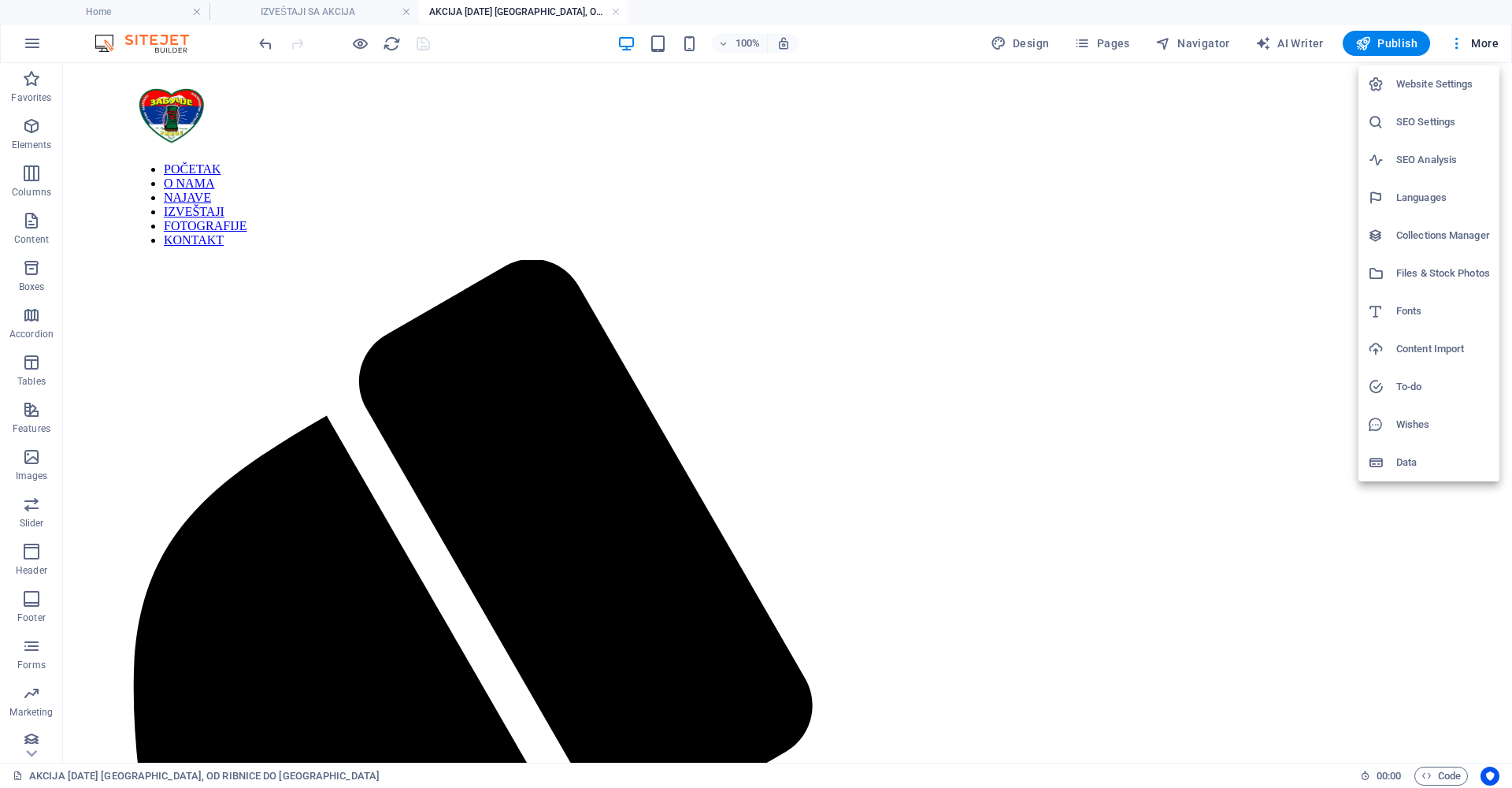
click at [1429, 229] on h6 "Collections Manager" at bounding box center [1443, 235] width 94 height 18
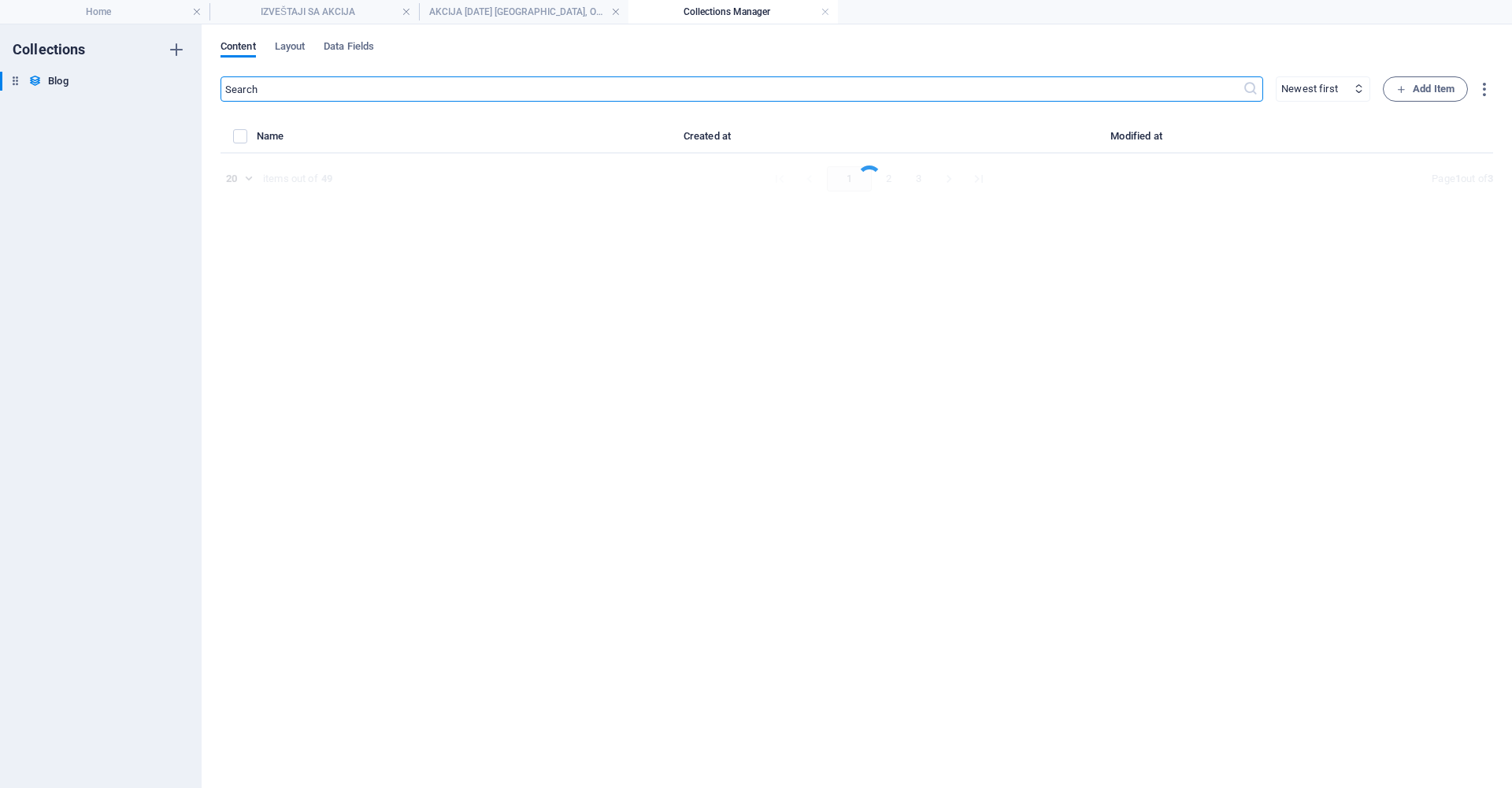
select select "columns.slug_DESC"
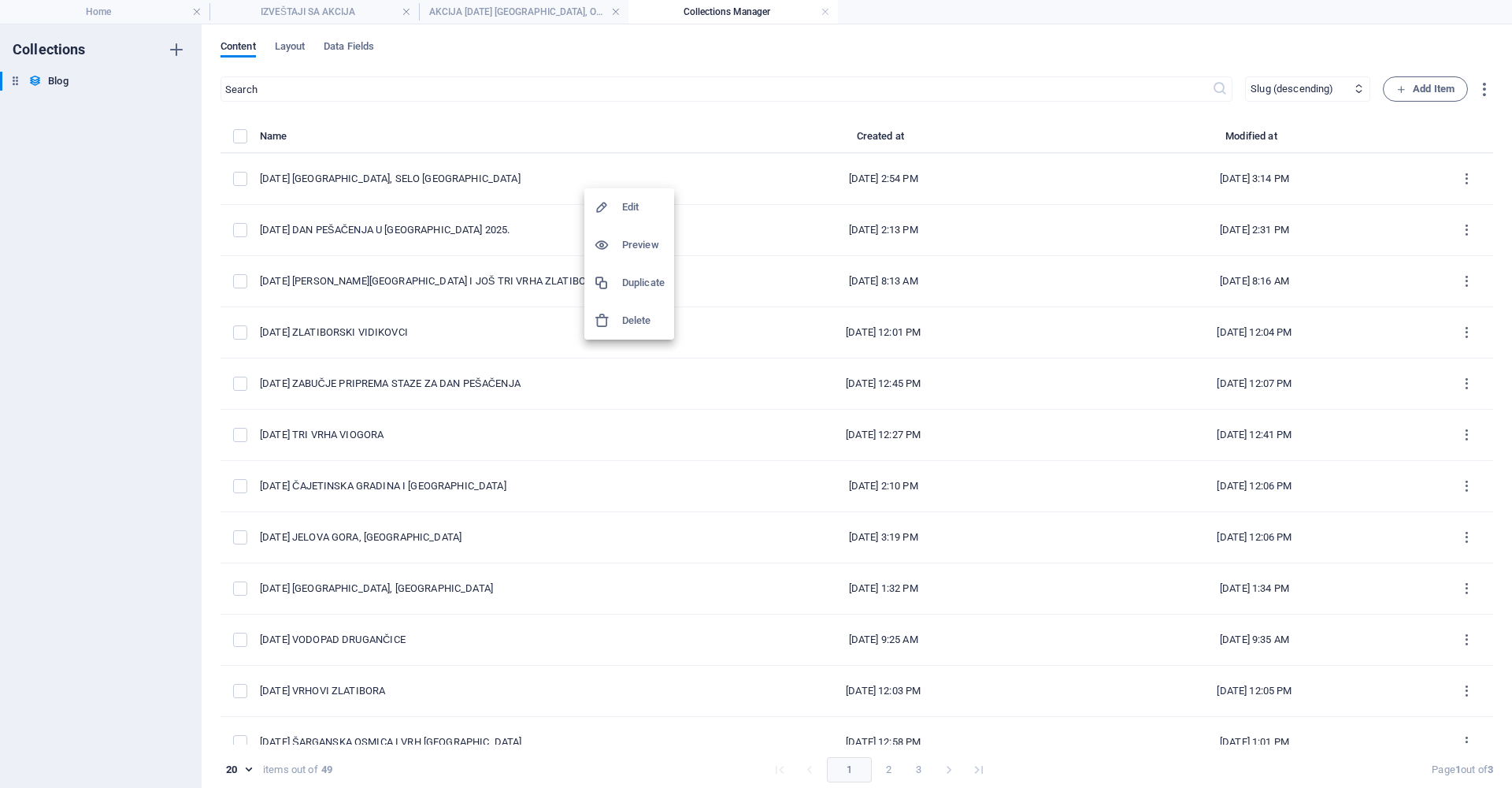
click at [644, 280] on h6 "Duplicate" at bounding box center [644, 282] width 43 height 18
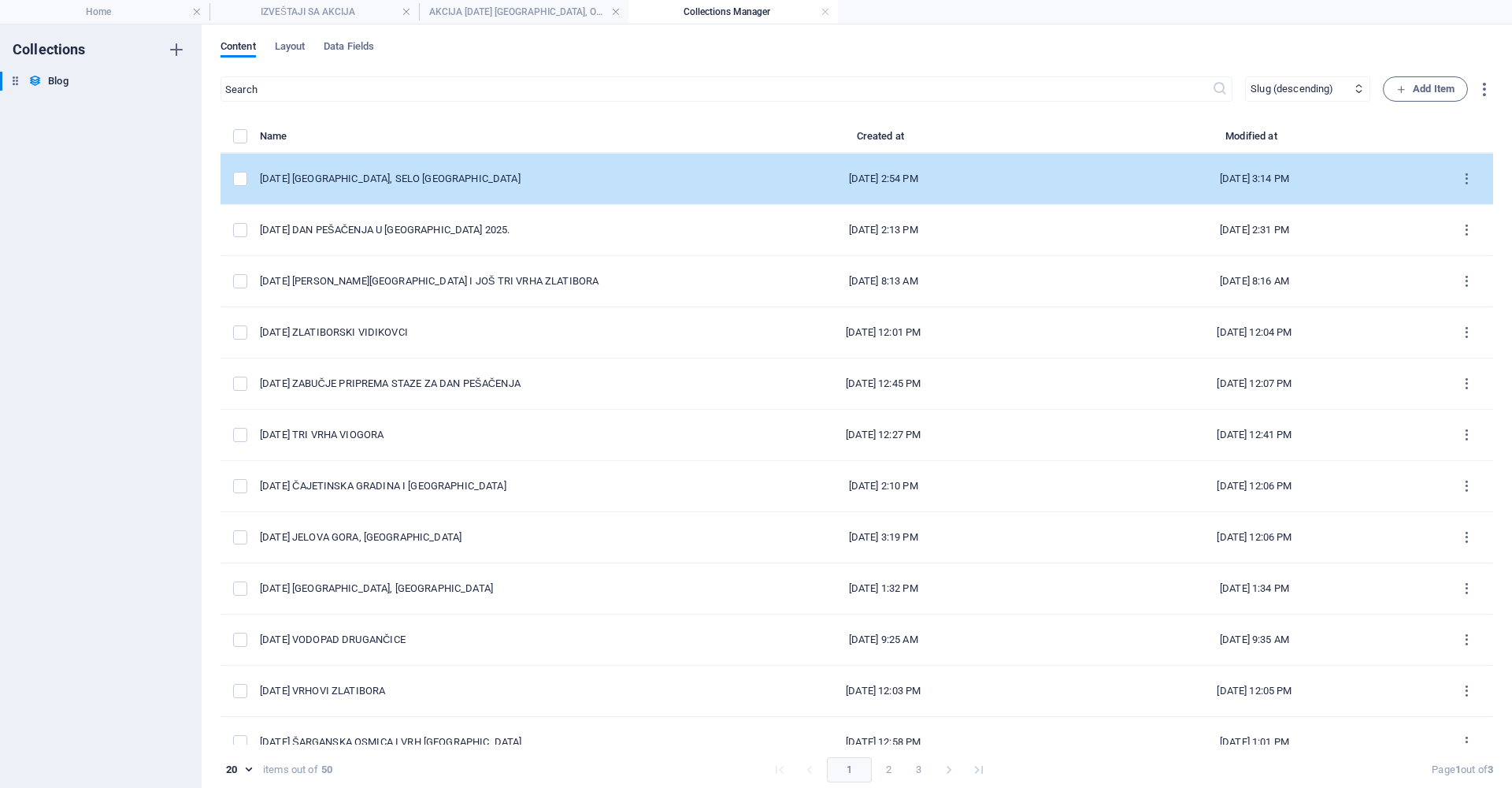
click at [437, 177] on div "[DATE] [GEOGRAPHIC_DATA], SELO [GEOGRAPHIC_DATA]" at bounding box center [472, 179] width 426 height 15
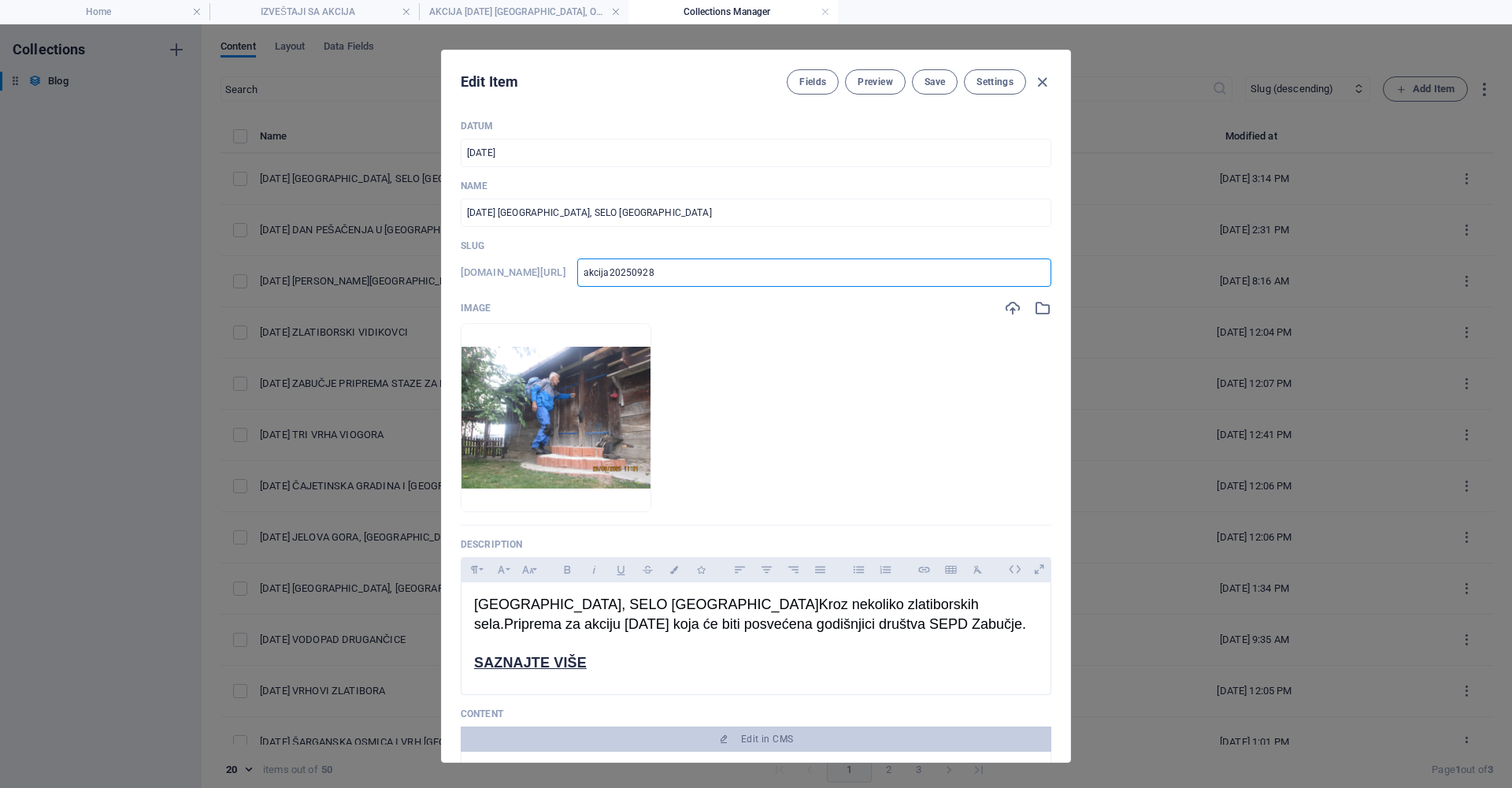
drag, startPoint x: 711, startPoint y: 276, endPoint x: 606, endPoint y: 273, distance: 105.0
click at [606, 273] on input "akcija20250928" at bounding box center [814, 272] width 474 height 28
click at [1041, 84] on icon "button" at bounding box center [1043, 82] width 18 height 18
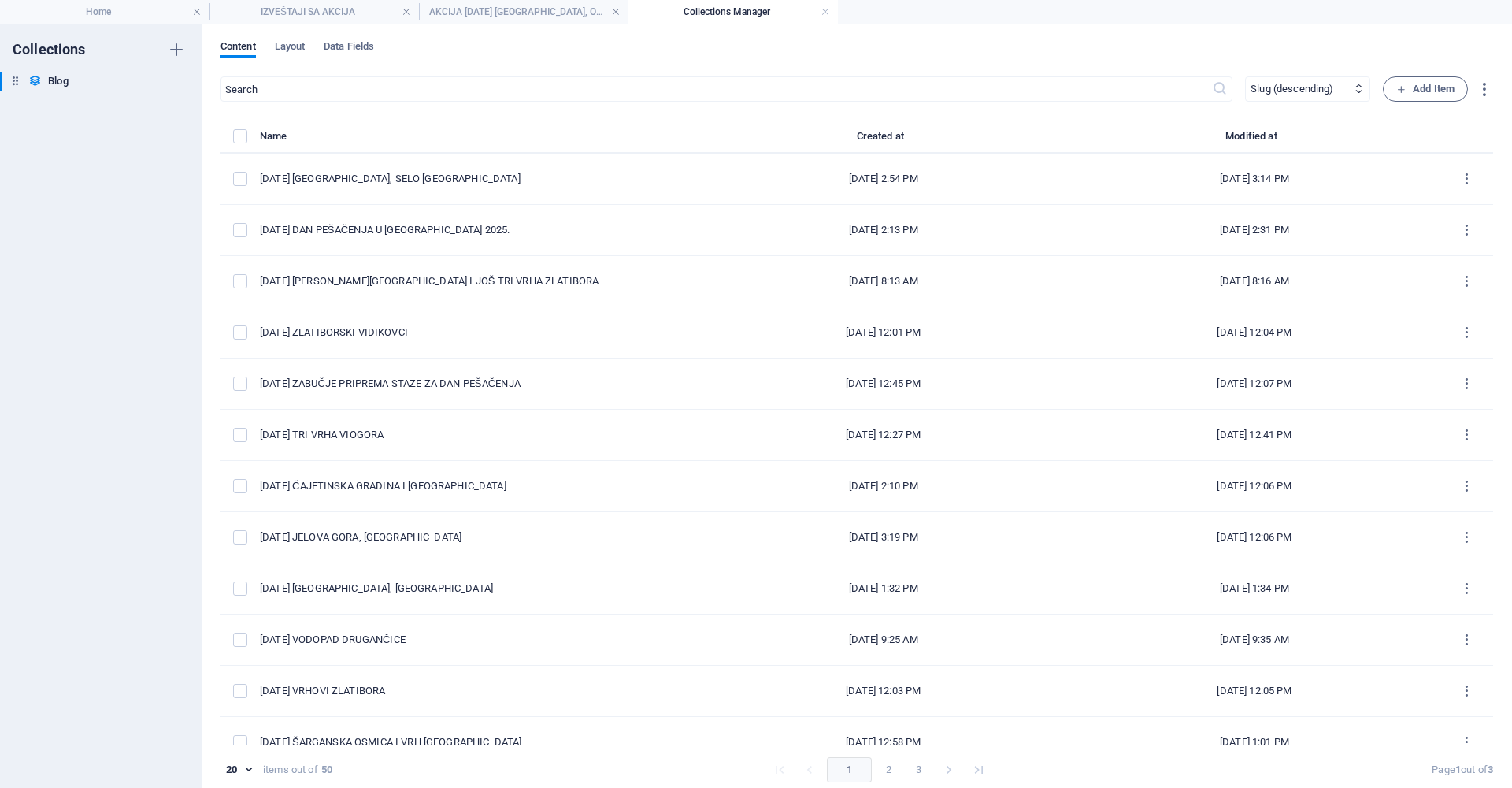
type input "akcija20250928"
click at [975, 770] on icon "Go to last page" at bounding box center [979, 770] width 8 height 8
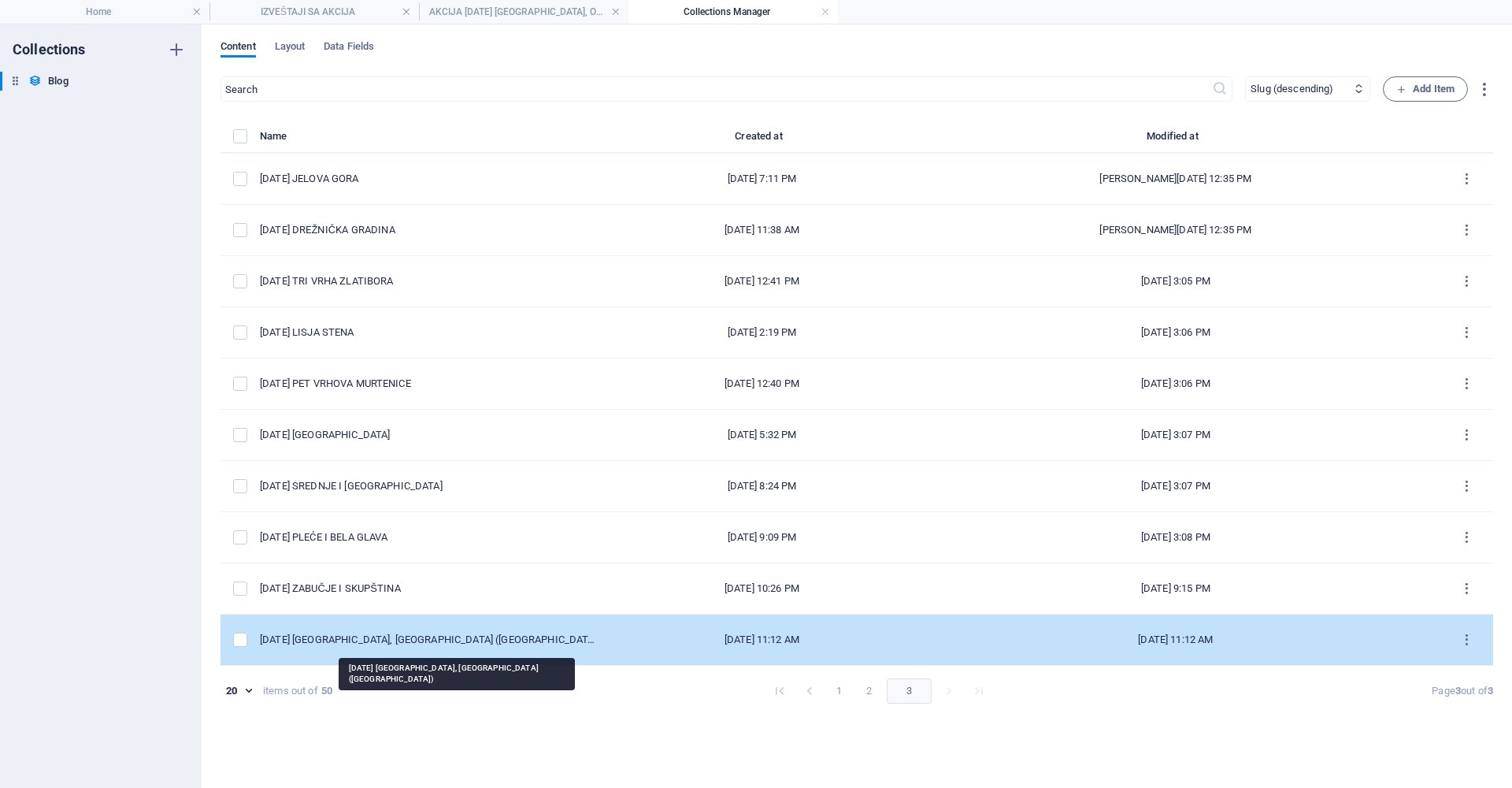
click at [449, 637] on div "[DATE] [GEOGRAPHIC_DATA], [GEOGRAPHIC_DATA] ([GEOGRAPHIC_DATA])" at bounding box center [430, 640] width 340 height 15
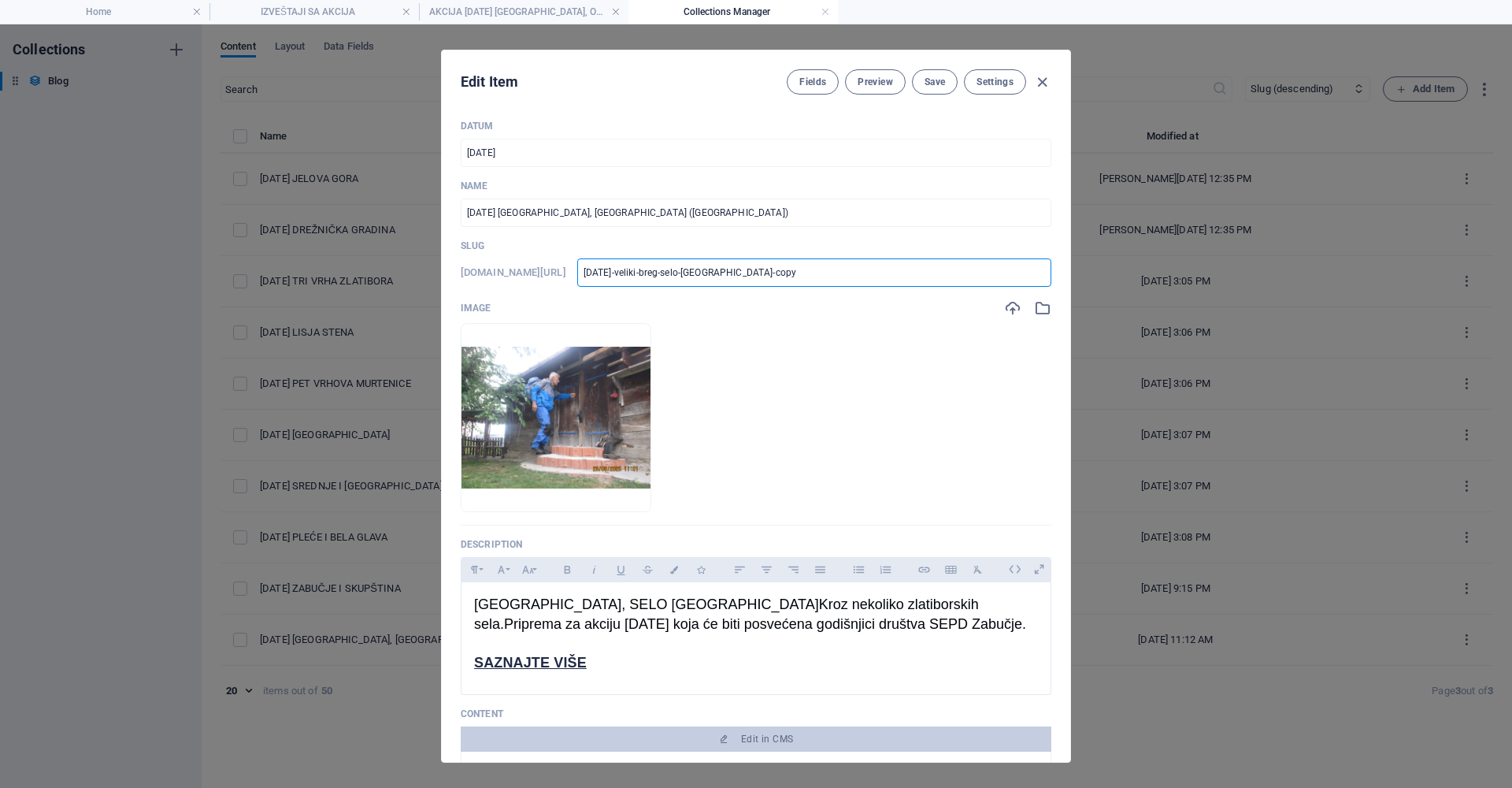
drag, startPoint x: 850, startPoint y: 276, endPoint x: 593, endPoint y: 275, distance: 257.0
click at [593, 275] on div "[DOMAIN_NAME][URL] [DATE]-veliki-breg-selo-[GEOGRAPHIC_DATA]-copy ​" at bounding box center [756, 272] width 591 height 28
paste input "akcija20250928"
type input "akcija20250928"
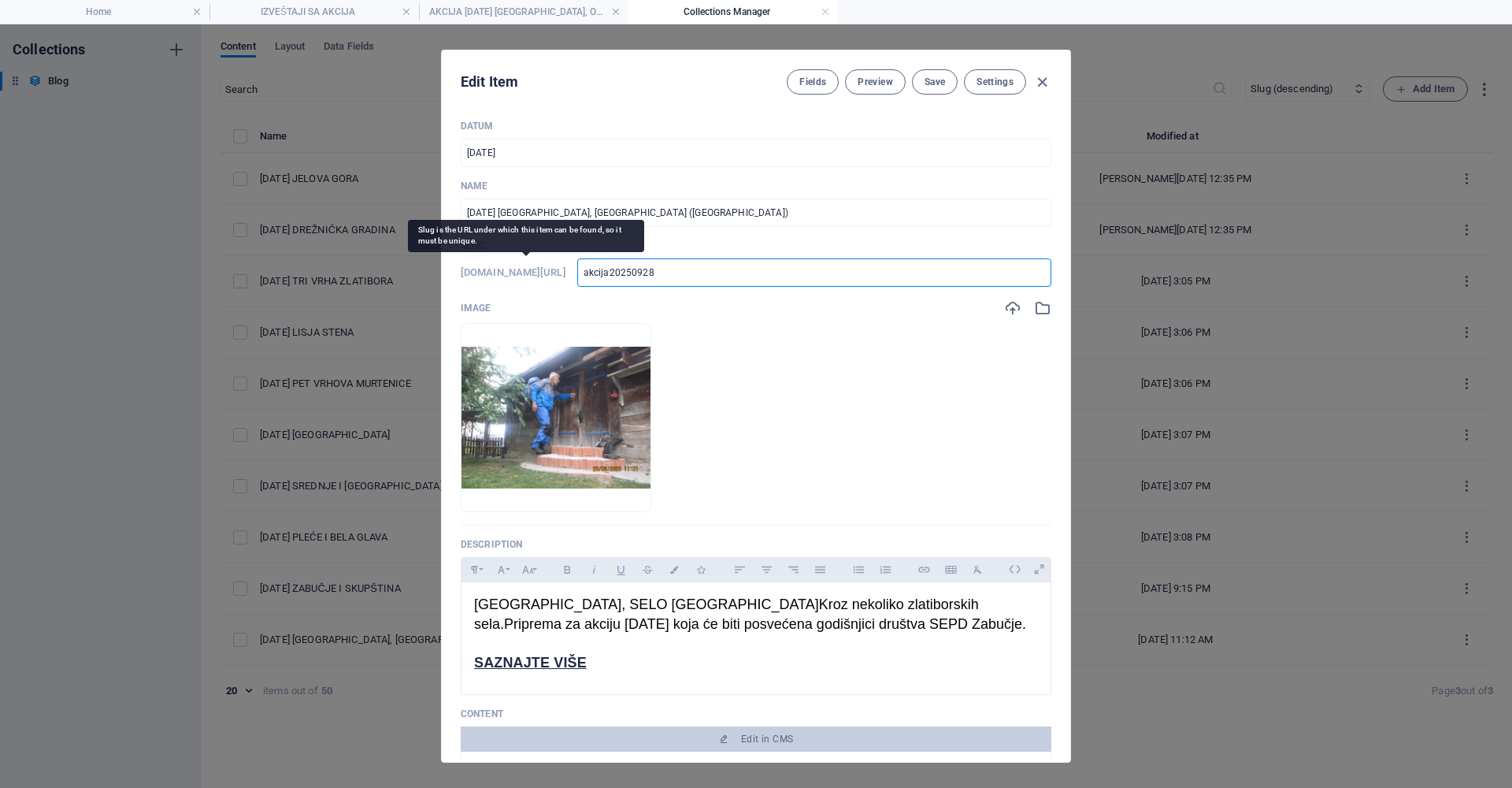
type input "akcija20250928"
type input "akcija2025092"
type input "akcija202509"
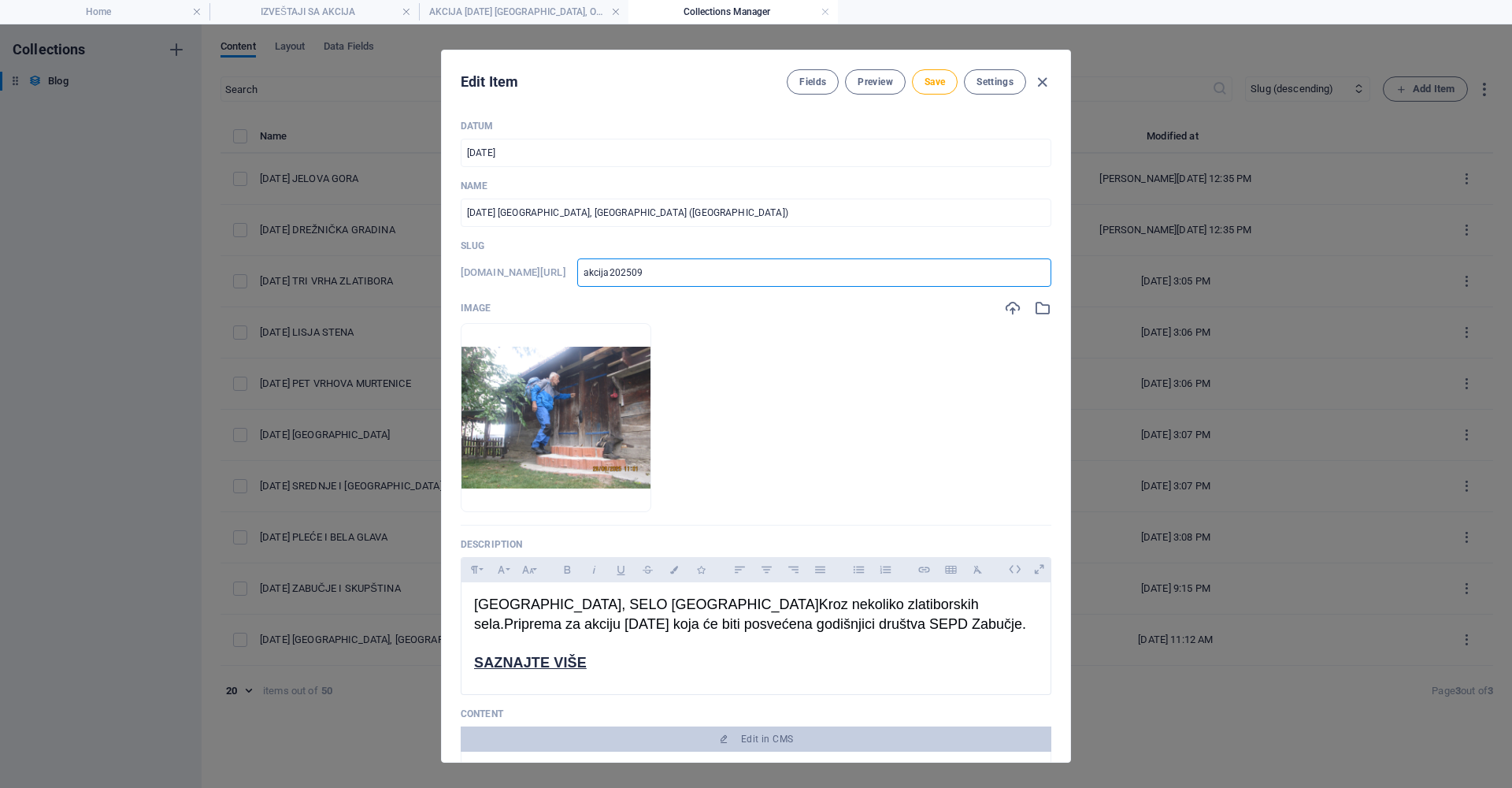
type input "akcija20250"
type input "akcija2025"
type input "akcija20251"
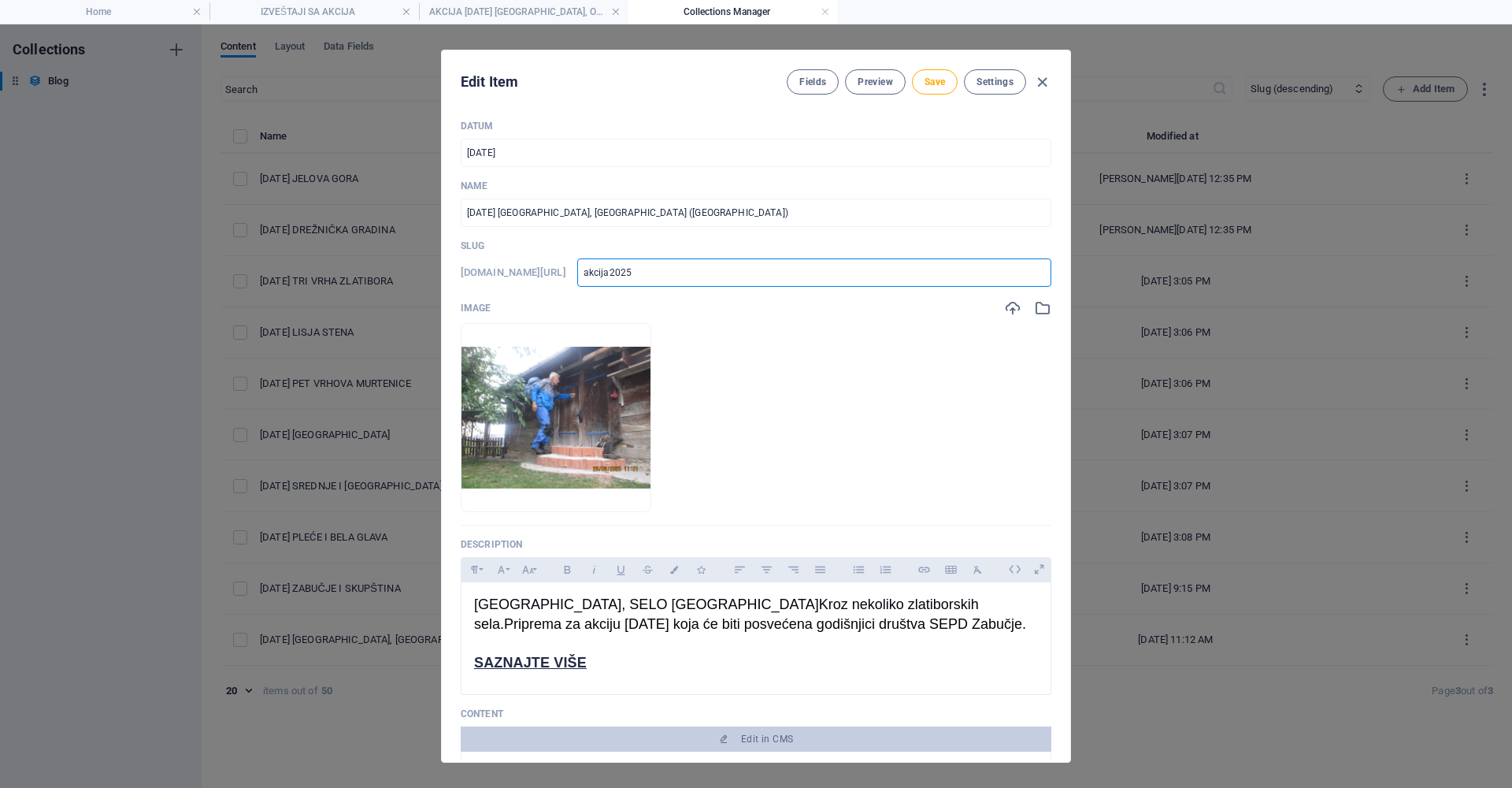
type input "akcija20251"
type input "akcija202510"
type input "akcija2025100"
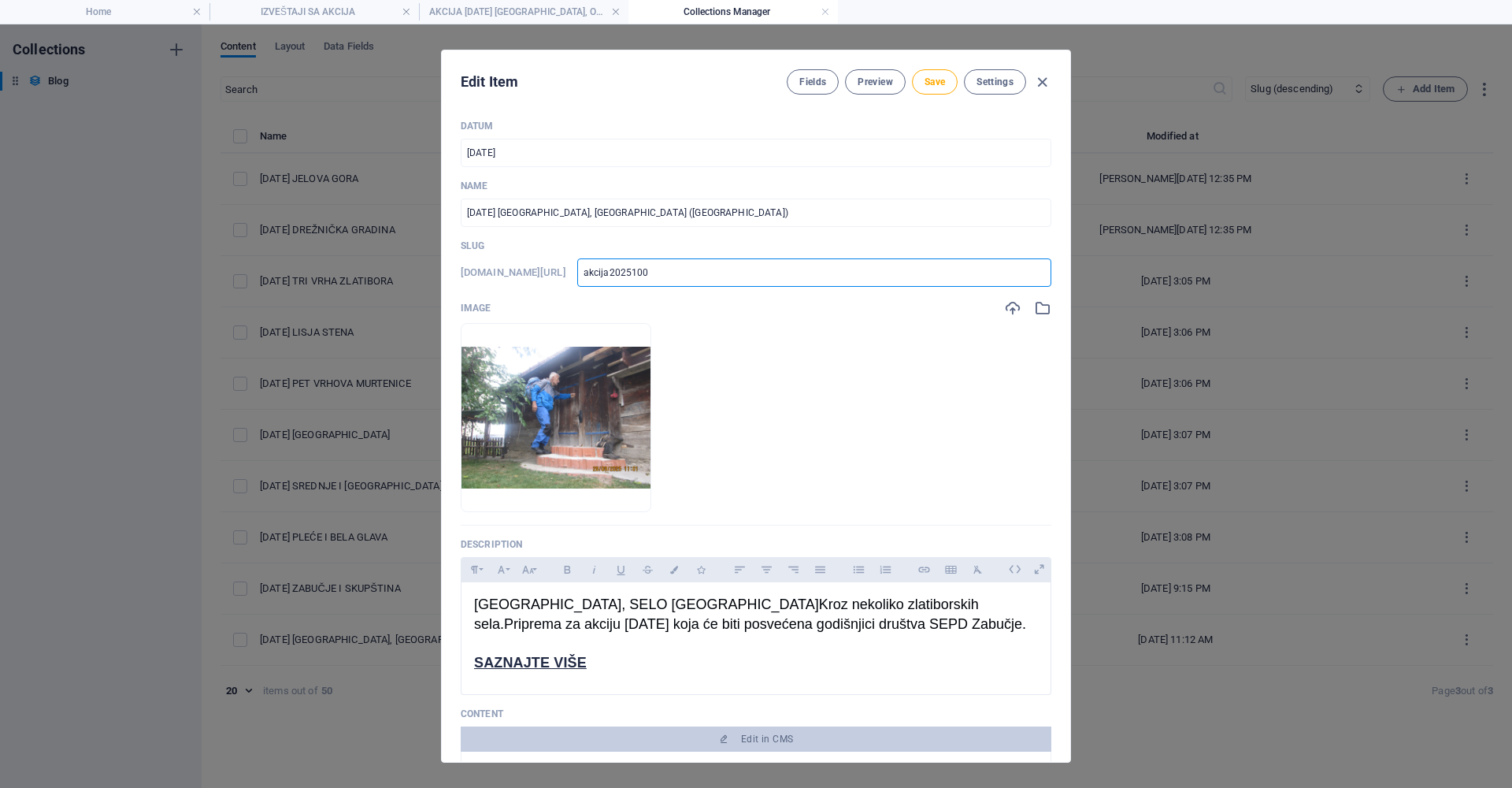
type input "akcija20251005"
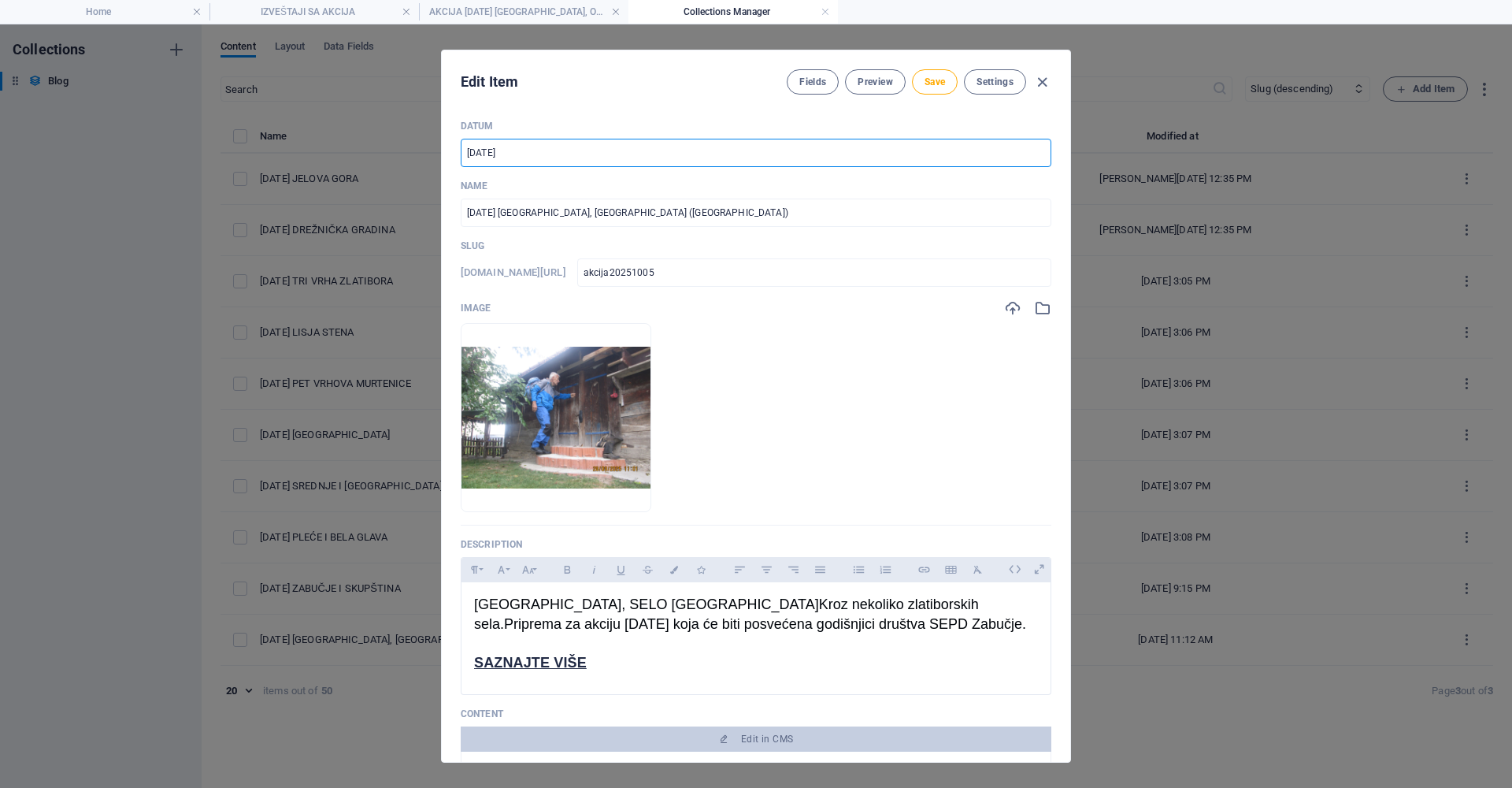
drag, startPoint x: 476, startPoint y: 149, endPoint x: 466, endPoint y: 148, distance: 10.0
click at [465, 148] on input "[DATE]" at bounding box center [756, 152] width 591 height 28
drag, startPoint x: 490, startPoint y: 151, endPoint x: 481, endPoint y: 150, distance: 9.1
click at [481, 150] on input "[DATE]" at bounding box center [756, 152] width 591 height 28
type input "[DATE]"
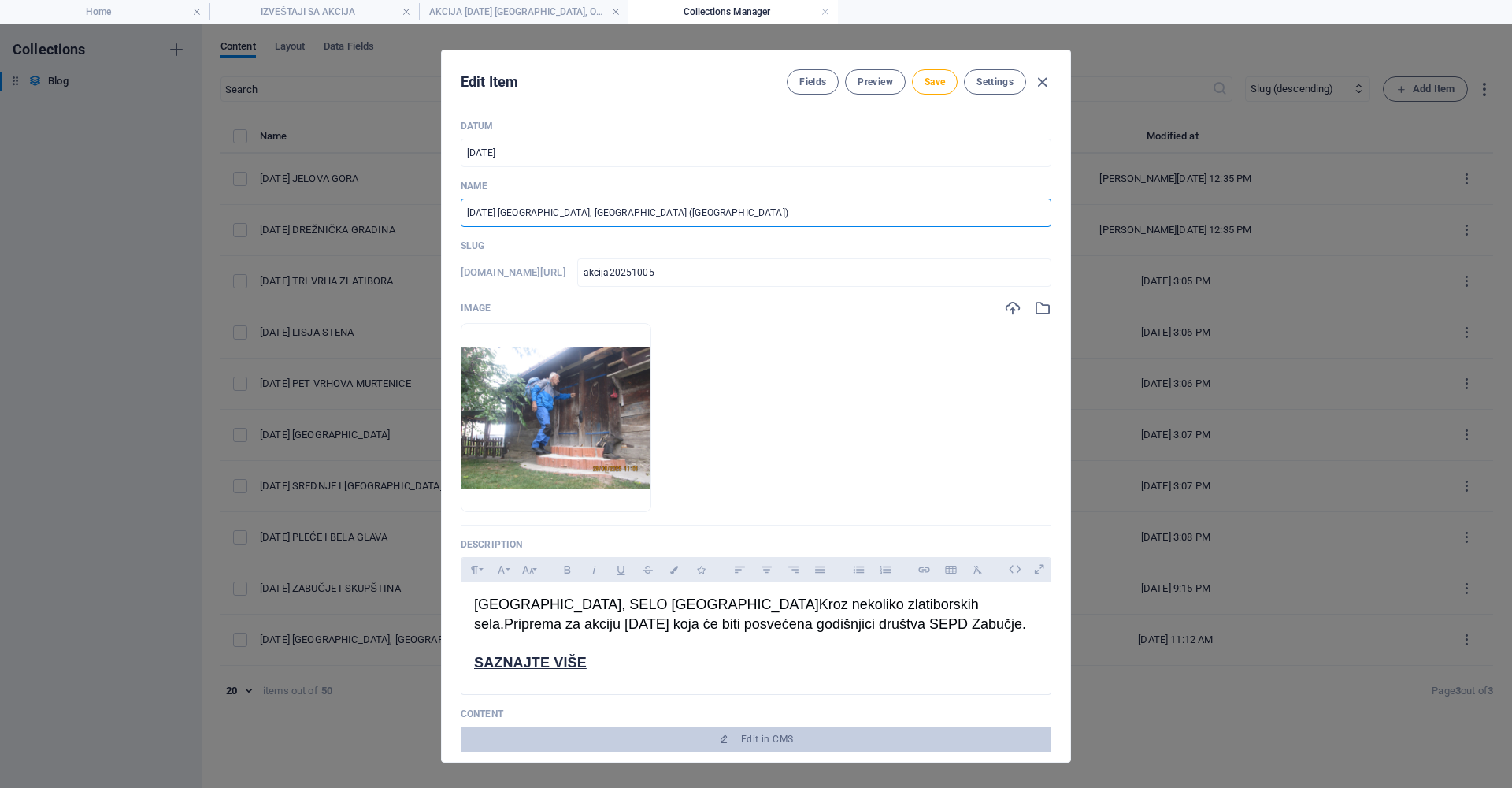
drag, startPoint x: 476, startPoint y: 212, endPoint x: 464, endPoint y: 211, distance: 12.0
click at [464, 211] on input "[DATE] [GEOGRAPHIC_DATA], [GEOGRAPHIC_DATA] ([GEOGRAPHIC_DATA])" at bounding box center [756, 213] width 591 height 28
click at [484, 213] on input "[DATE] [GEOGRAPHIC_DATA], [GEOGRAPHIC_DATA] ([GEOGRAPHIC_DATA])" at bounding box center [756, 213] width 591 height 28
drag, startPoint x: 491, startPoint y: 212, endPoint x: 480, endPoint y: 210, distance: 11.2
click at [480, 210] on input "[DATE] [GEOGRAPHIC_DATA], [GEOGRAPHIC_DATA] ([GEOGRAPHIC_DATA])" at bounding box center [756, 213] width 591 height 28
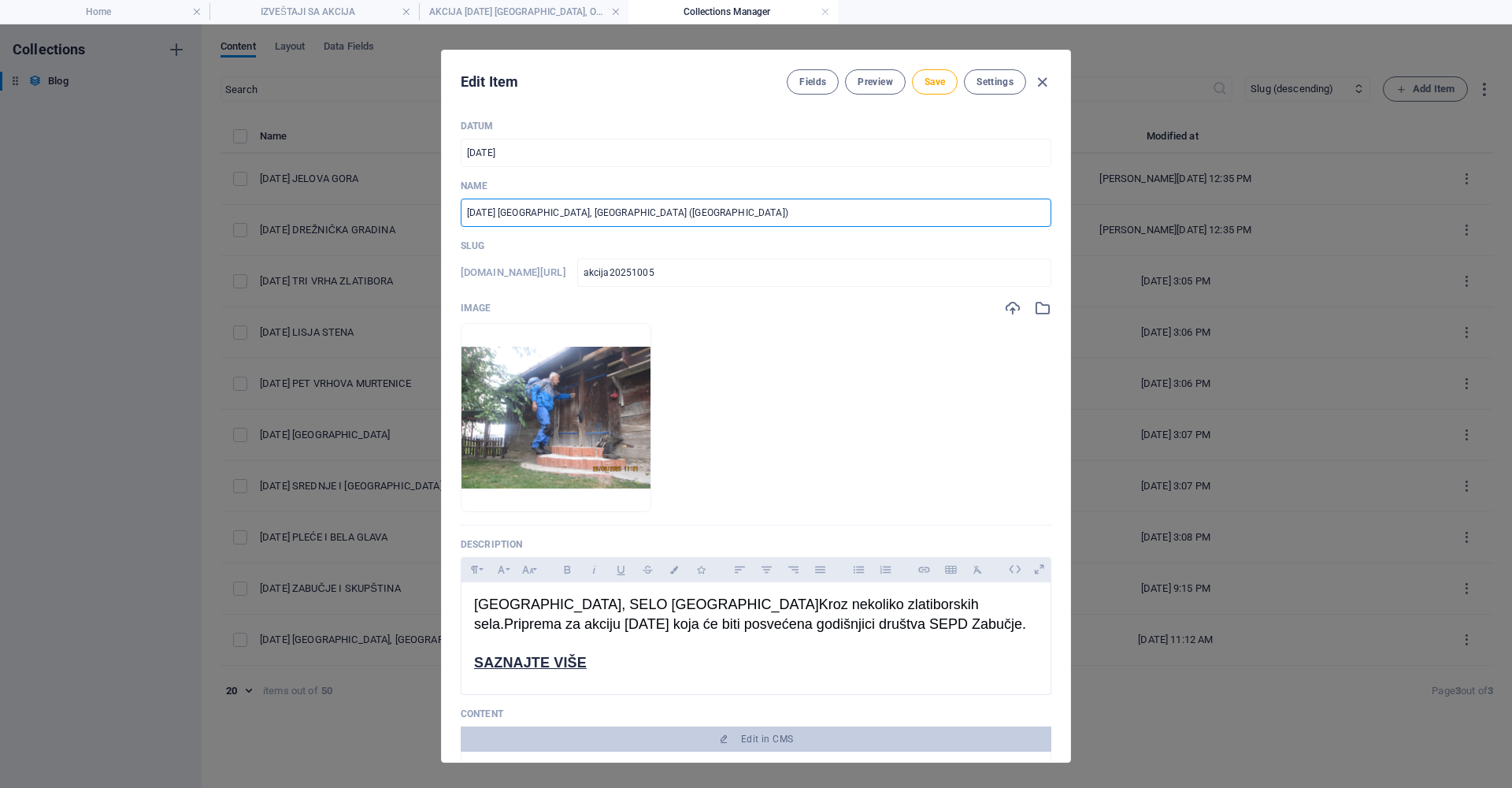
drag, startPoint x: 522, startPoint y: 212, endPoint x: 698, endPoint y: 215, distance: 176.0
click at [698, 215] on input "[DATE] [GEOGRAPHIC_DATA], [GEOGRAPHIC_DATA] ([GEOGRAPHIC_DATA])" at bounding box center [756, 213] width 591 height 28
type input "[DATE] [GEOGRAPHIC_DATA], OD RIBNICE DO [GEOGRAPHIC_DATA]"
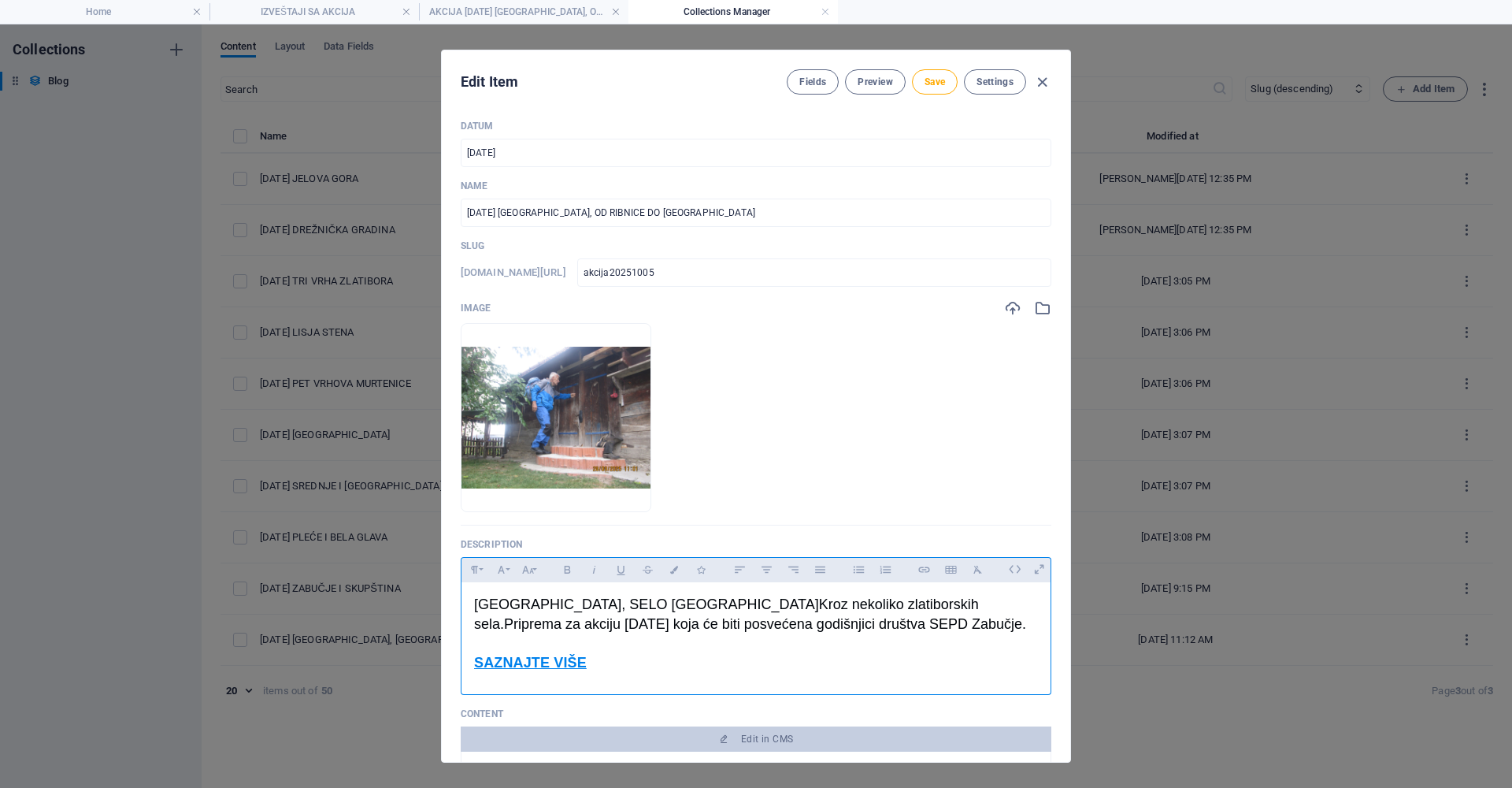
click at [552, 665] on strong "SAZNAJTE VIŠE" at bounding box center [531, 663] width 113 height 16
click at [531, 693] on icon "button" at bounding box center [531, 694] width 11 height 11
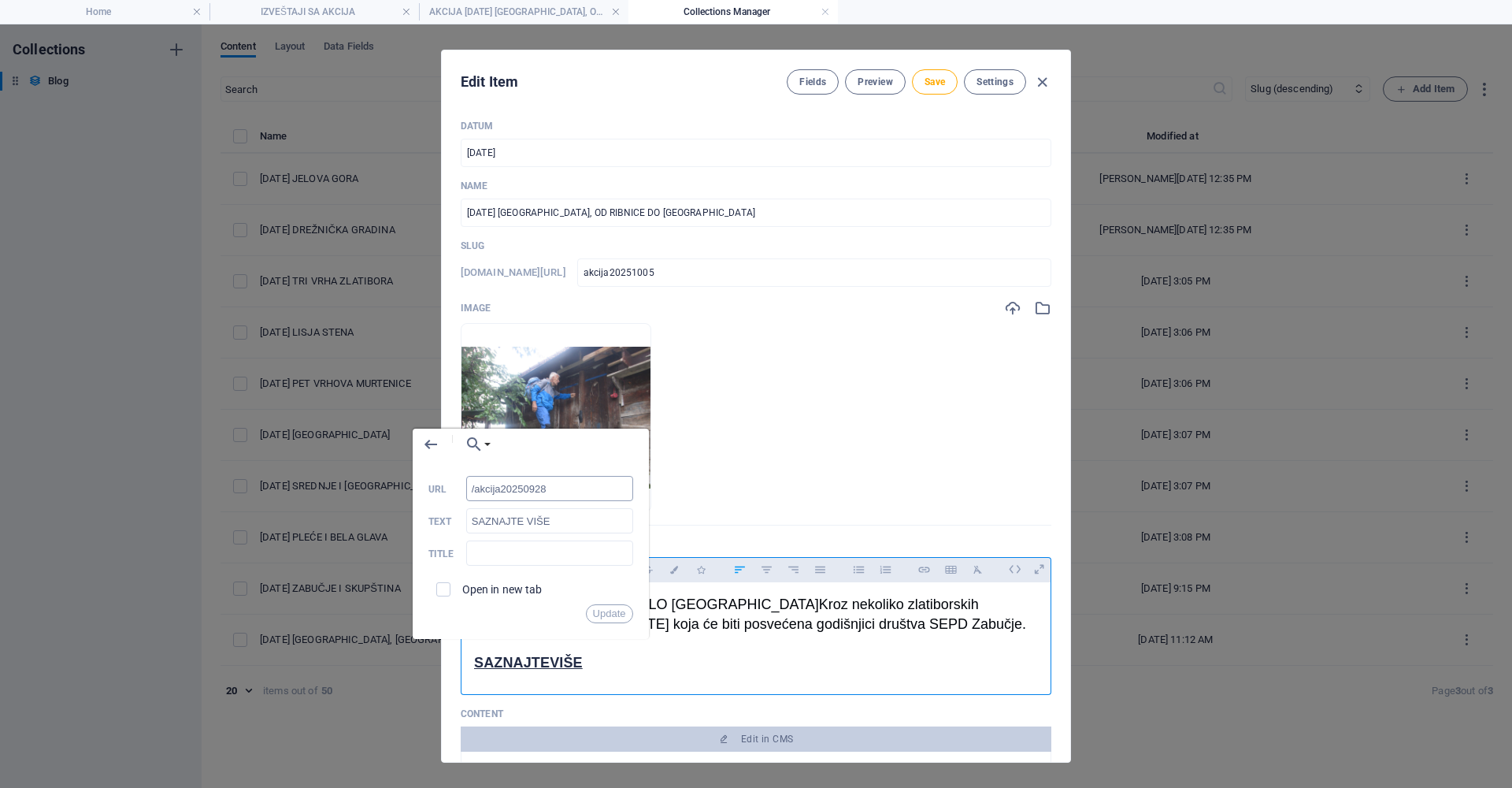
drag, startPoint x: 527, startPoint y: 488, endPoint x: 551, endPoint y: 488, distance: 24.0
click at [551, 488] on input "/akcija20250928" at bounding box center [550, 489] width 167 height 25
type input "/akcija20251005"
click at [616, 614] on button "Update" at bounding box center [609, 613] width 48 height 18
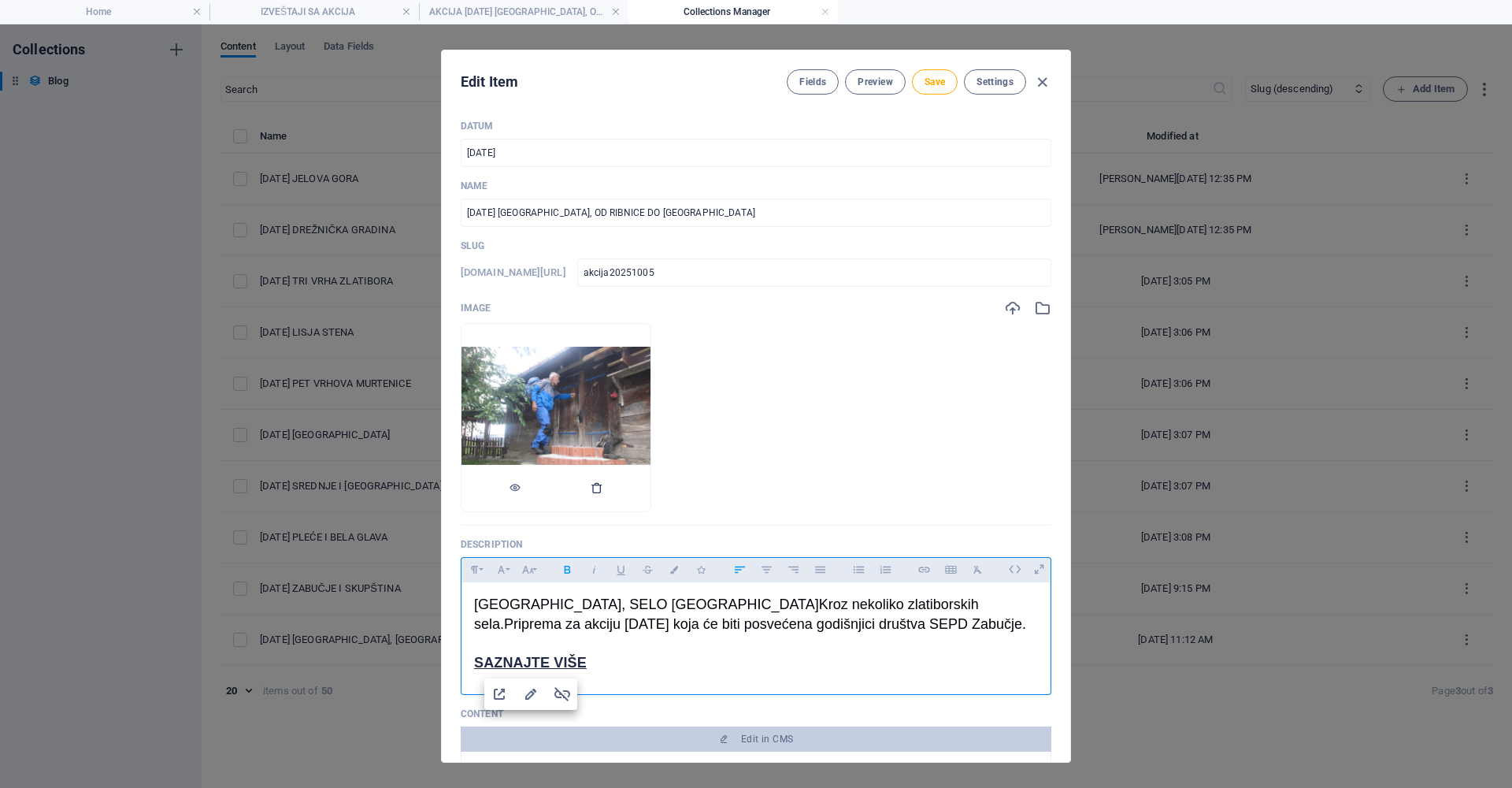
click at [603, 488] on icon "button" at bounding box center [596, 487] width 13 height 13
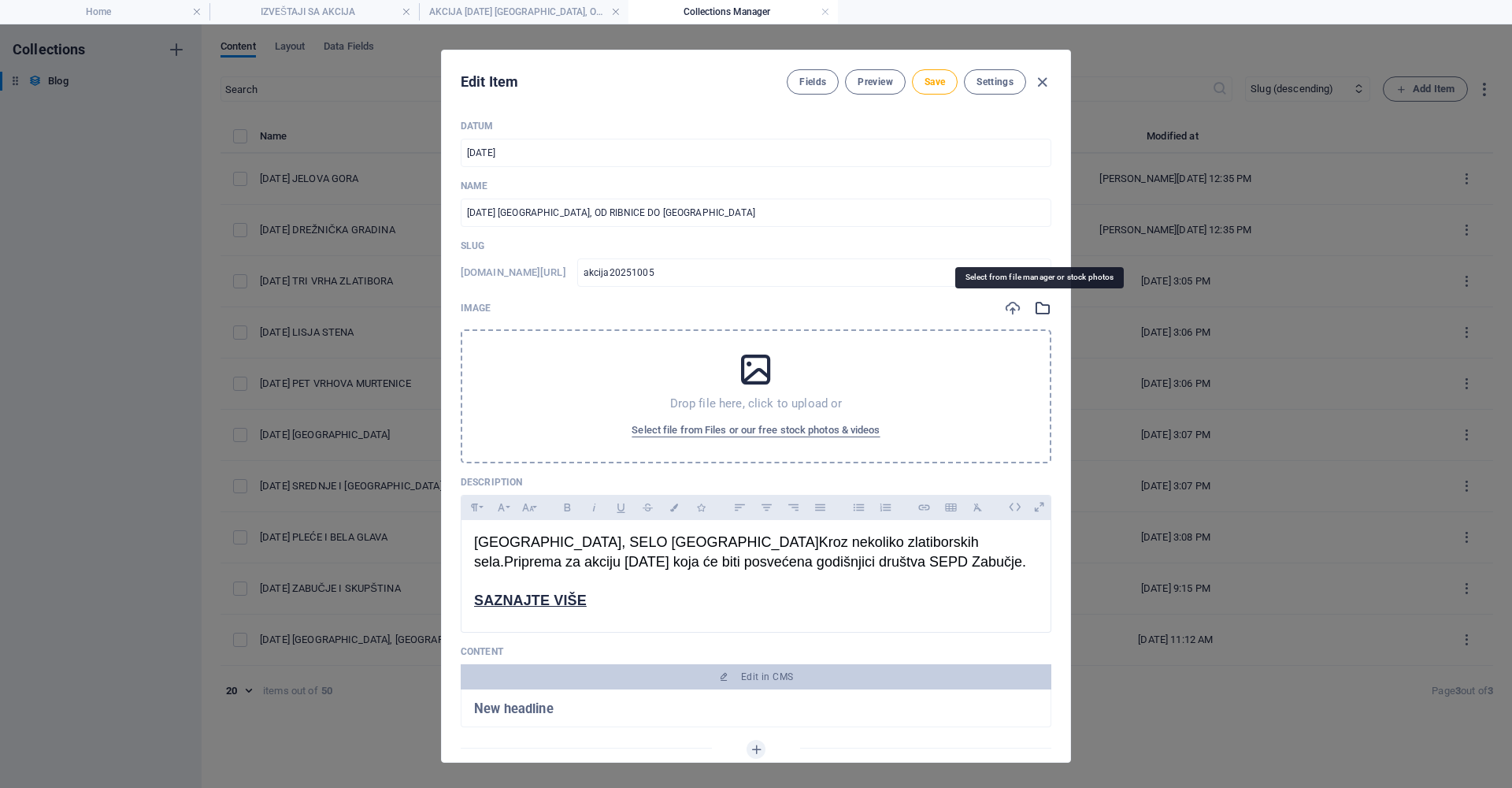
click at [1042, 308] on icon "button" at bounding box center [1043, 309] width 17 height 17
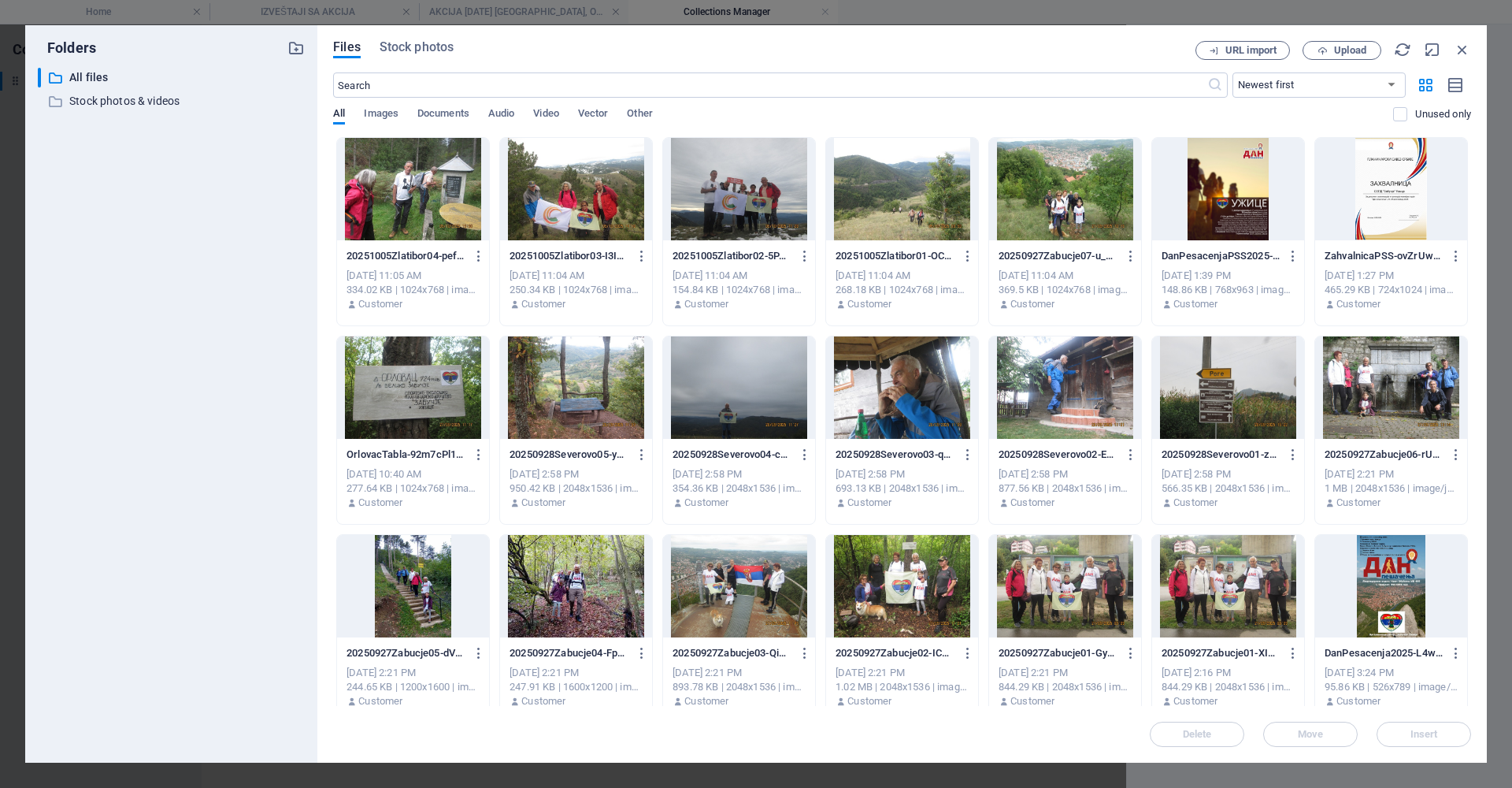
click at [727, 191] on div at bounding box center [739, 189] width 152 height 103
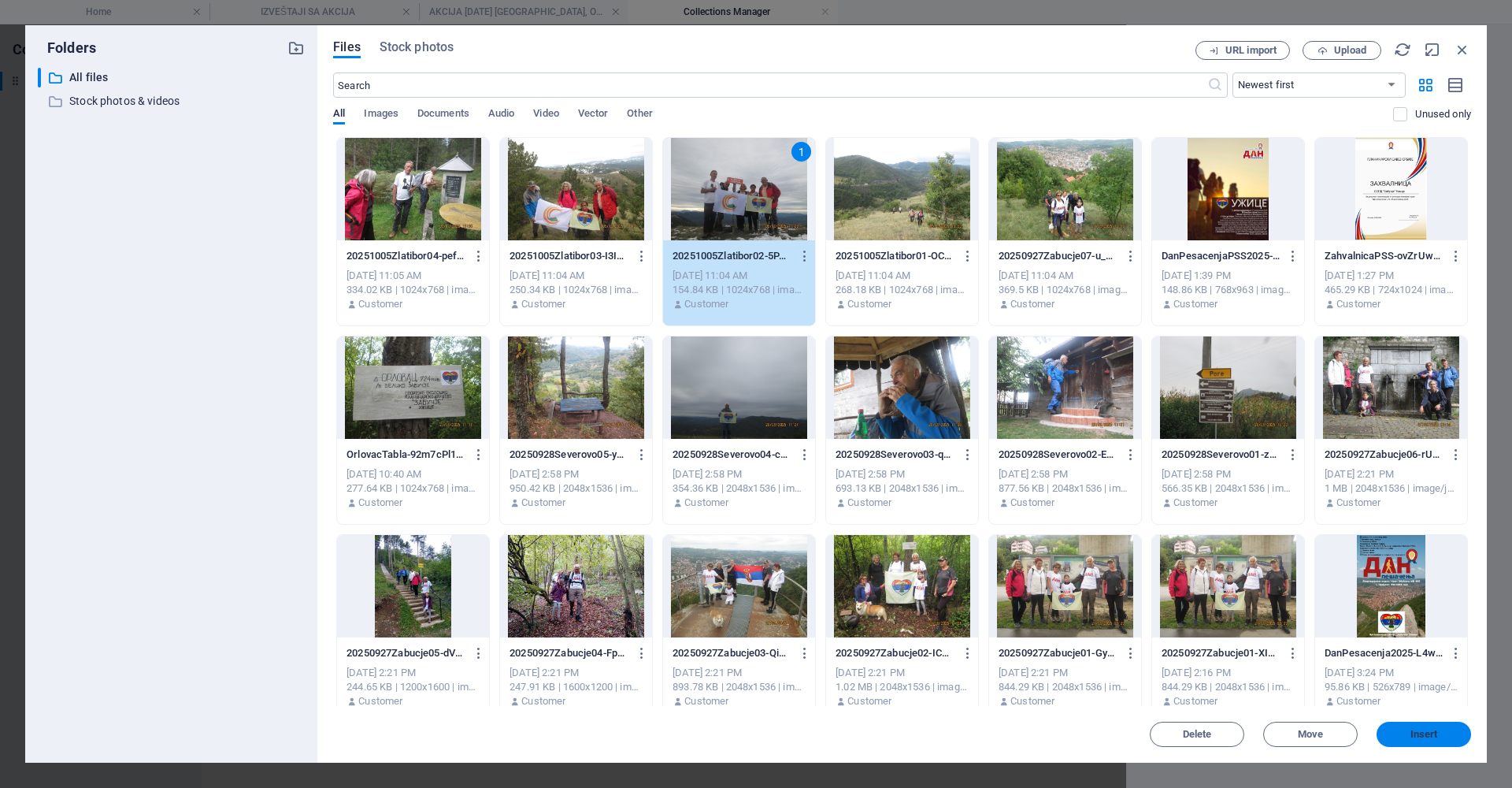
click at [1429, 733] on span "Insert" at bounding box center [1425, 735] width 27 height 10
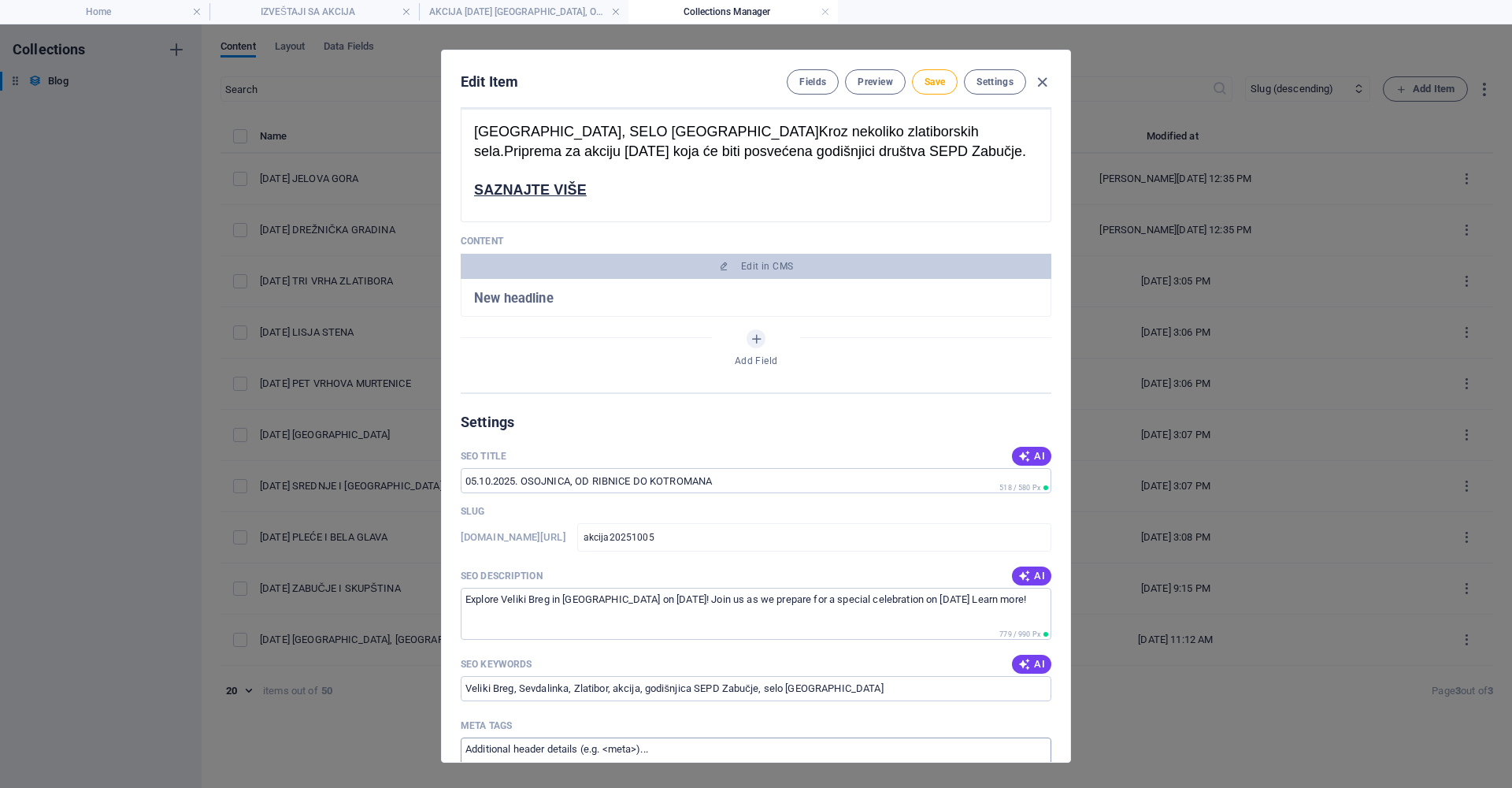
scroll to position [631, 0]
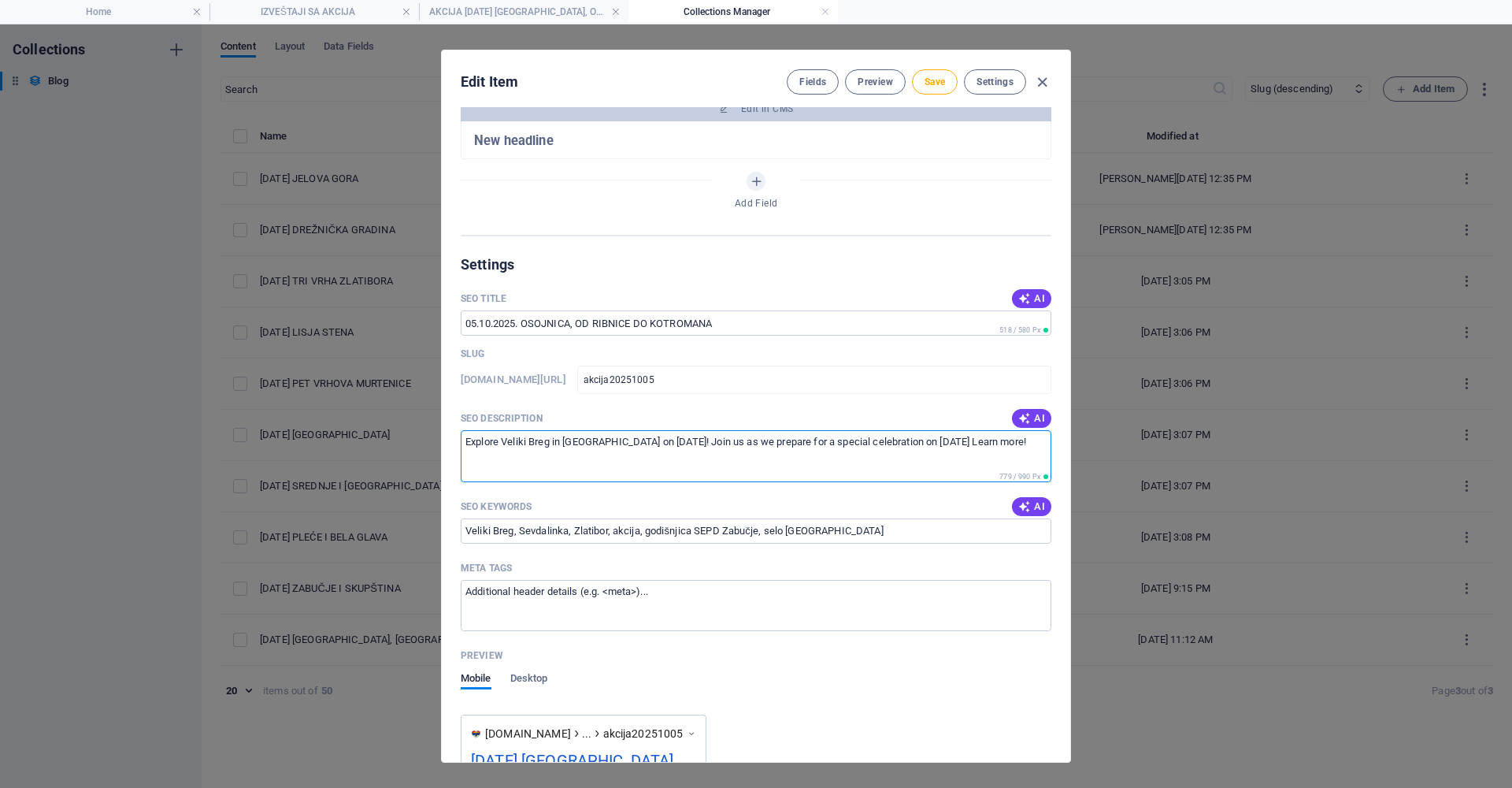
drag, startPoint x: 1026, startPoint y: 445, endPoint x: 447, endPoint y: 449, distance: 579.0
click at [447, 449] on div "Datum [DATE] ​ Name [DATE] OSOJNICA, OD RIBNICE DO KOTROMANA ​ Slug [DOMAIN_NAM…" at bounding box center [756, 434] width 628 height 655
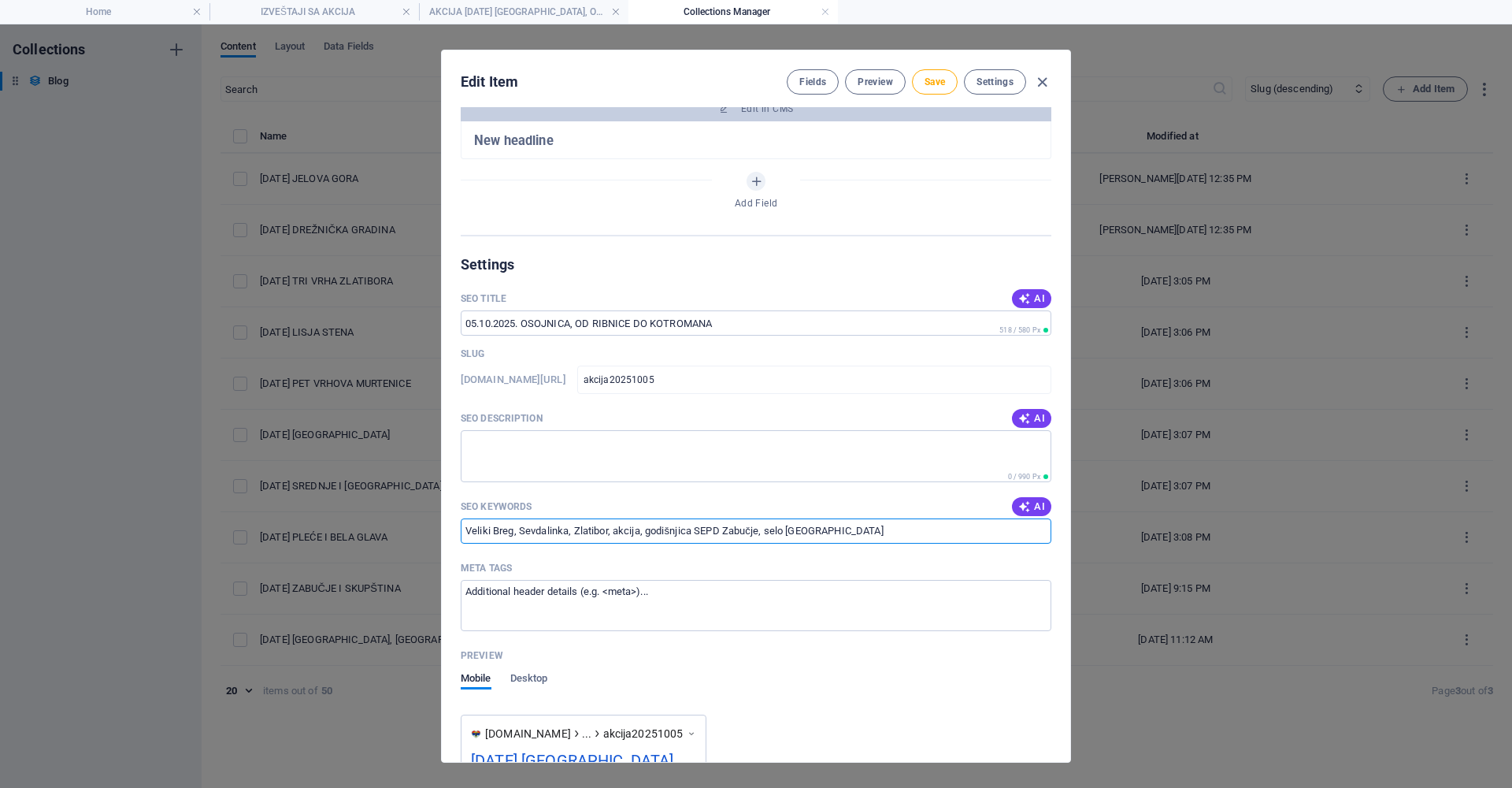
drag, startPoint x: 843, startPoint y: 533, endPoint x: 453, endPoint y: 531, distance: 390.0
click at [453, 531] on div "Datum [DATE] ​ Name [DATE] OSOJNICA, OD RIBNICE DO KOTROMANA ​ Slug [DOMAIN_NAM…" at bounding box center [756, 434] width 628 height 655
click at [929, 82] on span "Save" at bounding box center [935, 82] width 20 height 13
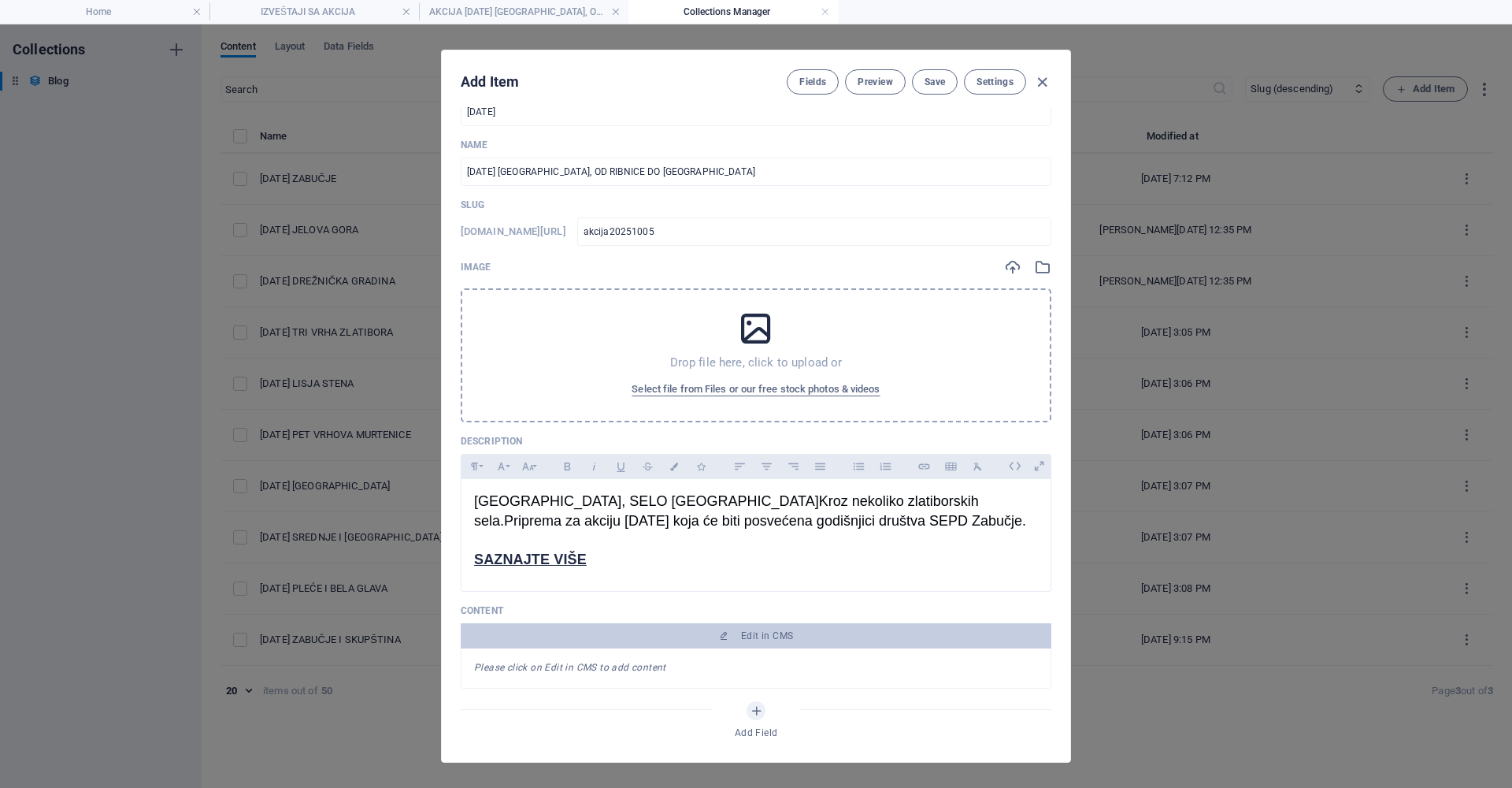
scroll to position [0, 0]
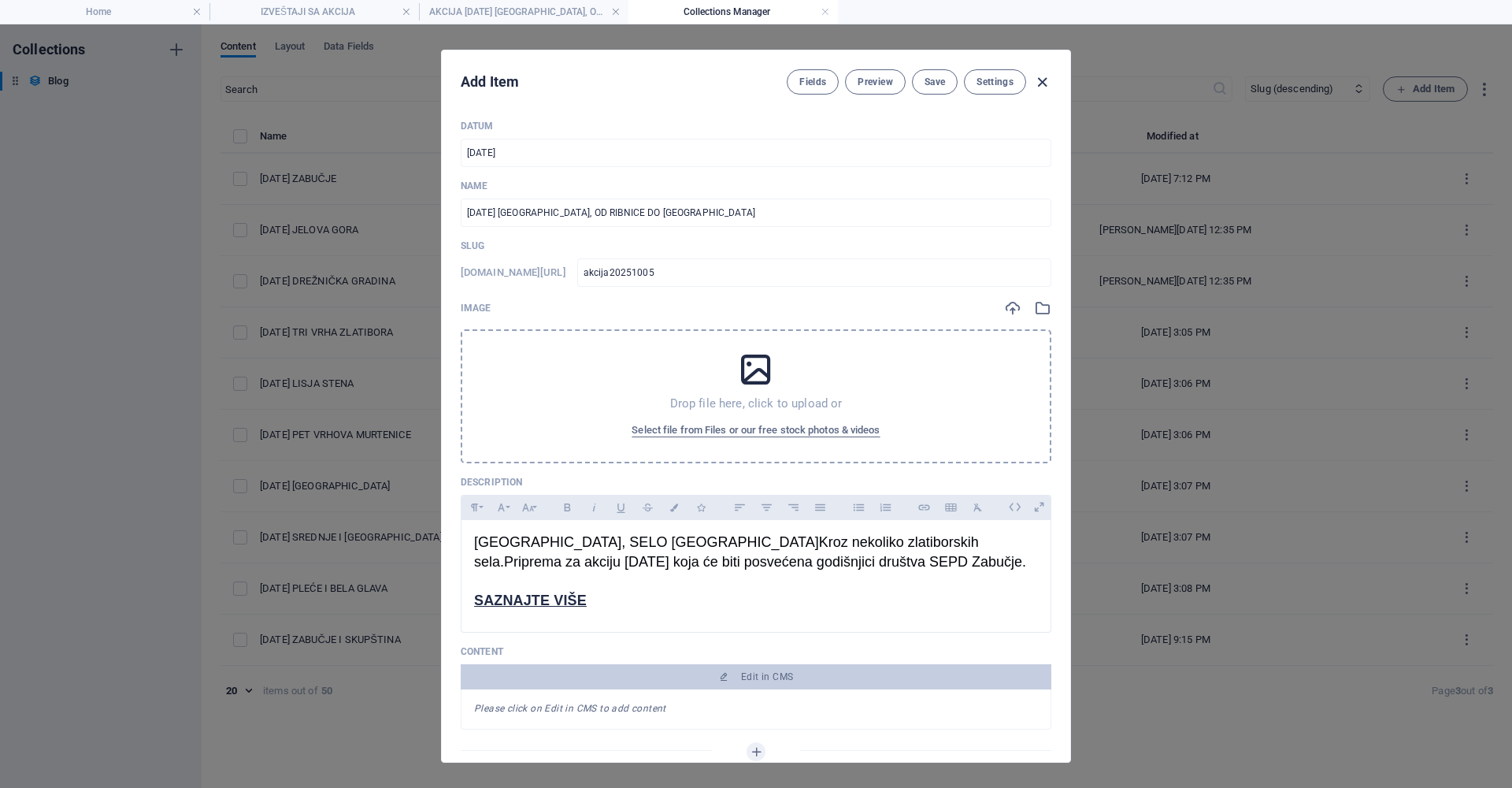
click at [1042, 81] on icon "button" at bounding box center [1043, 82] width 18 height 18
type input "akcija20251005"
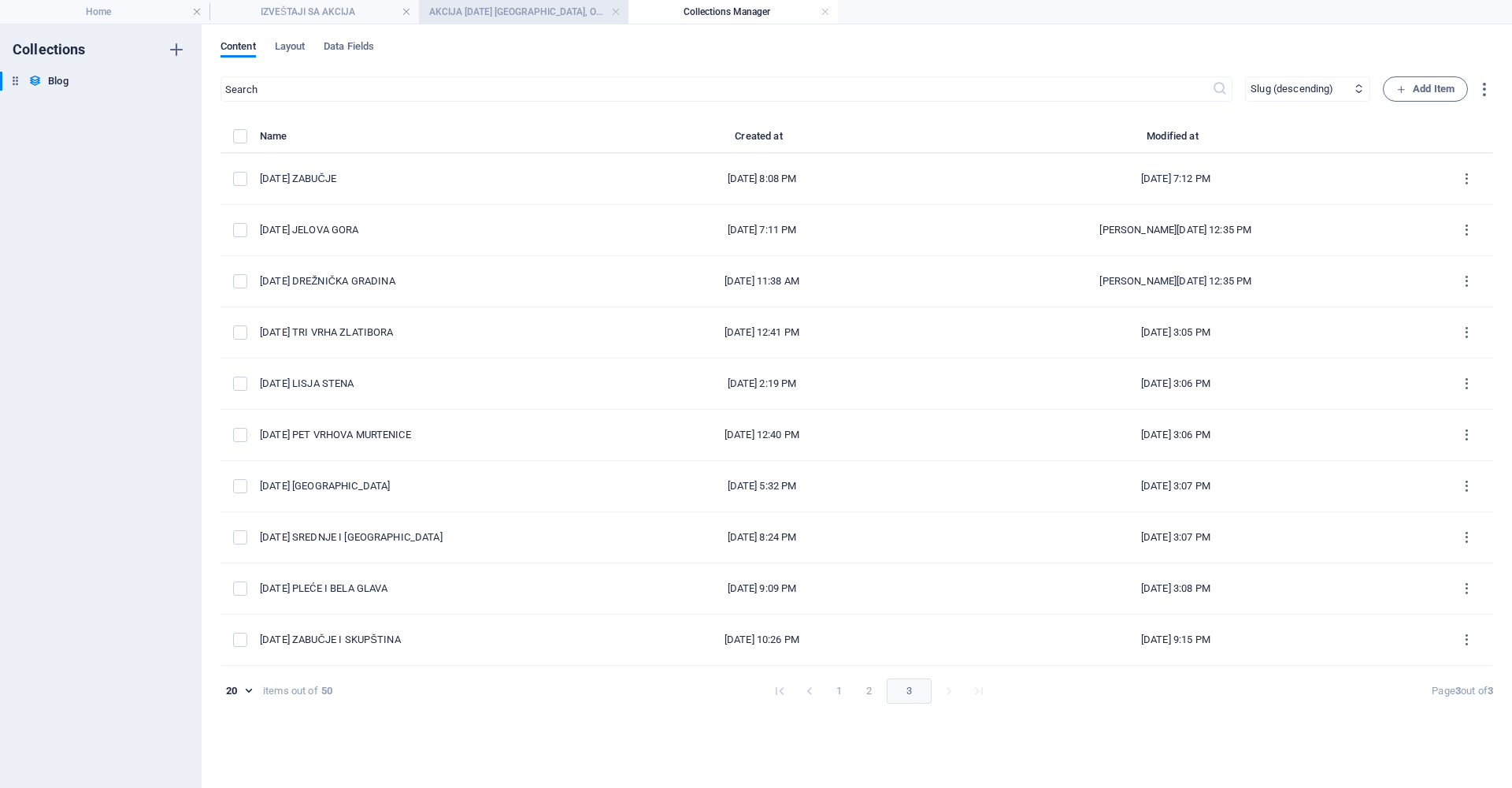
click at [534, 12] on h4 "AKCIJA [DATE] [GEOGRAPHIC_DATA], OD RIBNICE DO [GEOGRAPHIC_DATA]" at bounding box center [524, 12] width 209 height 17
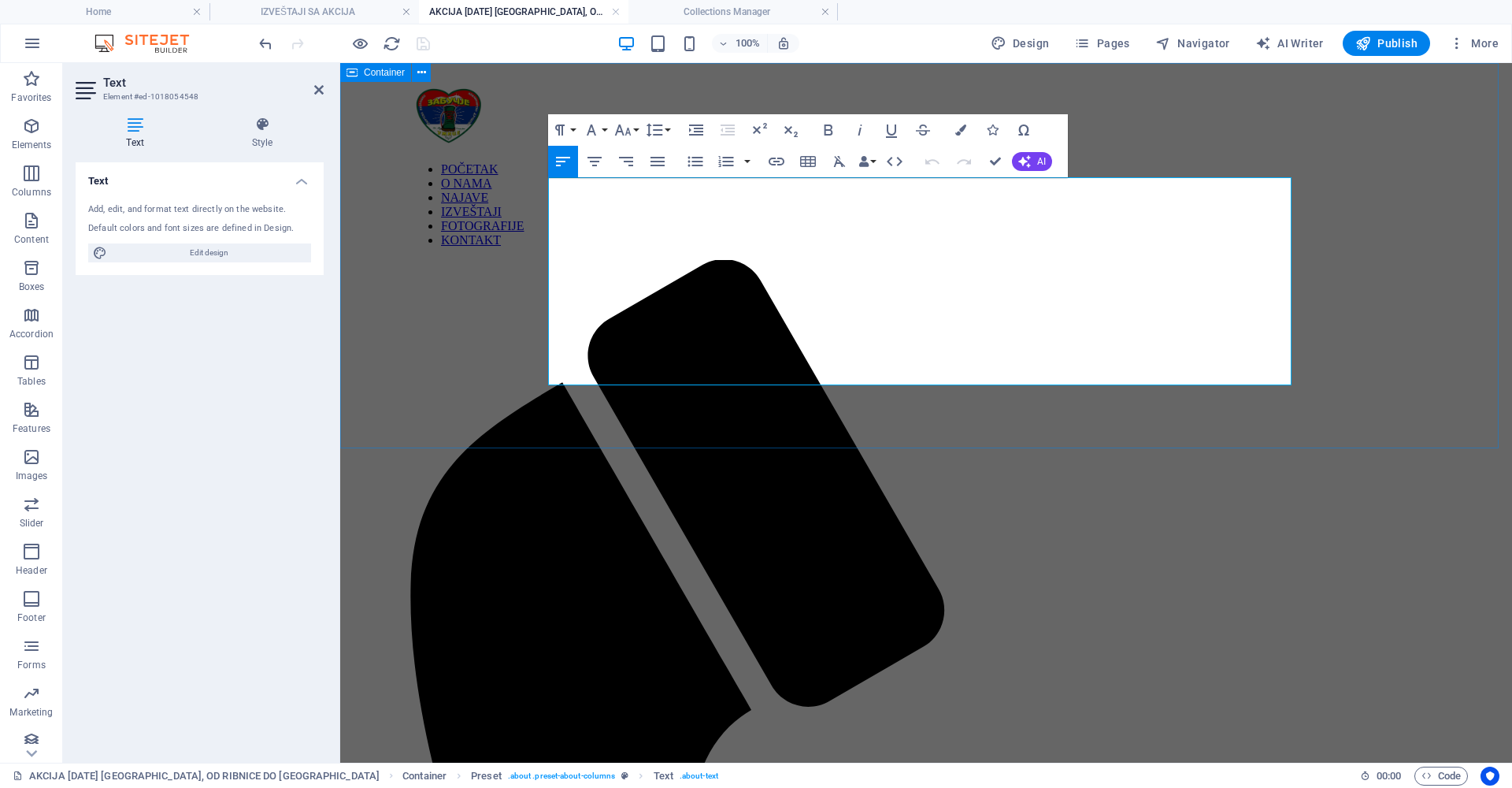
drag, startPoint x: 635, startPoint y: 322, endPoint x: 545, endPoint y: 188, distance: 161.4
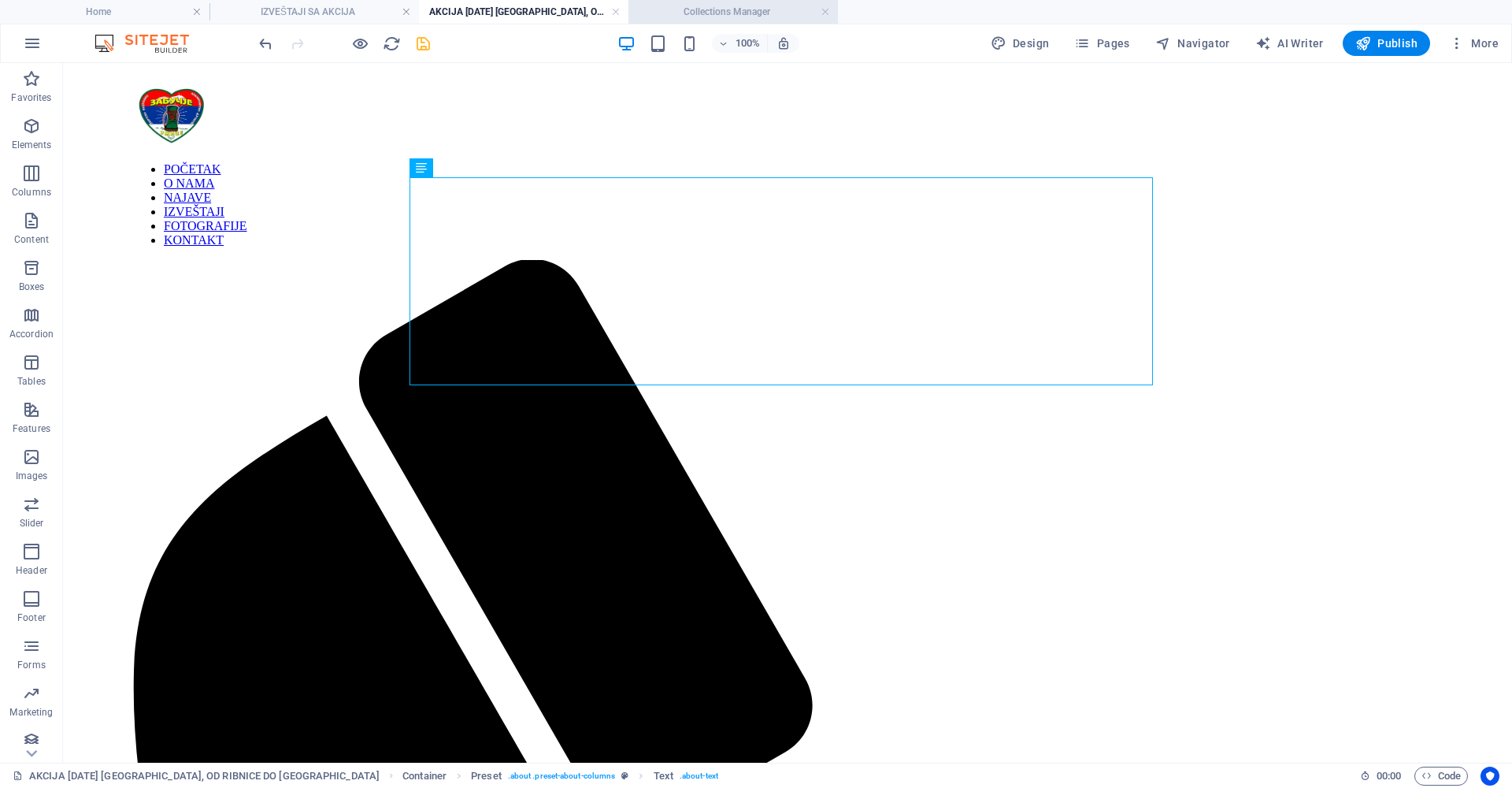
click at [741, 11] on h4 "Collections Manager" at bounding box center [733, 12] width 209 height 17
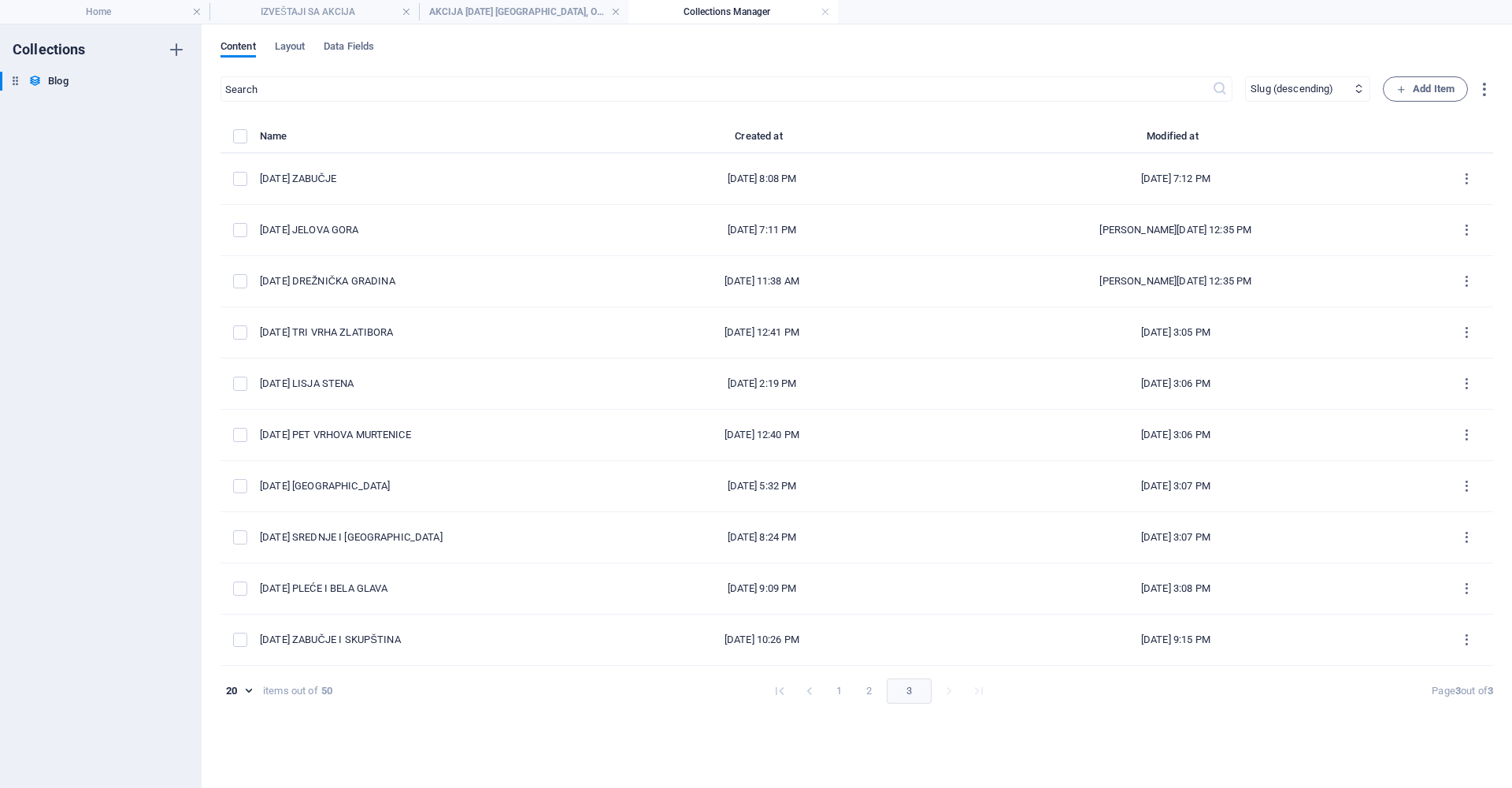
click at [780, 689] on icon "Go to first page" at bounding box center [780, 691] width 16 height 16
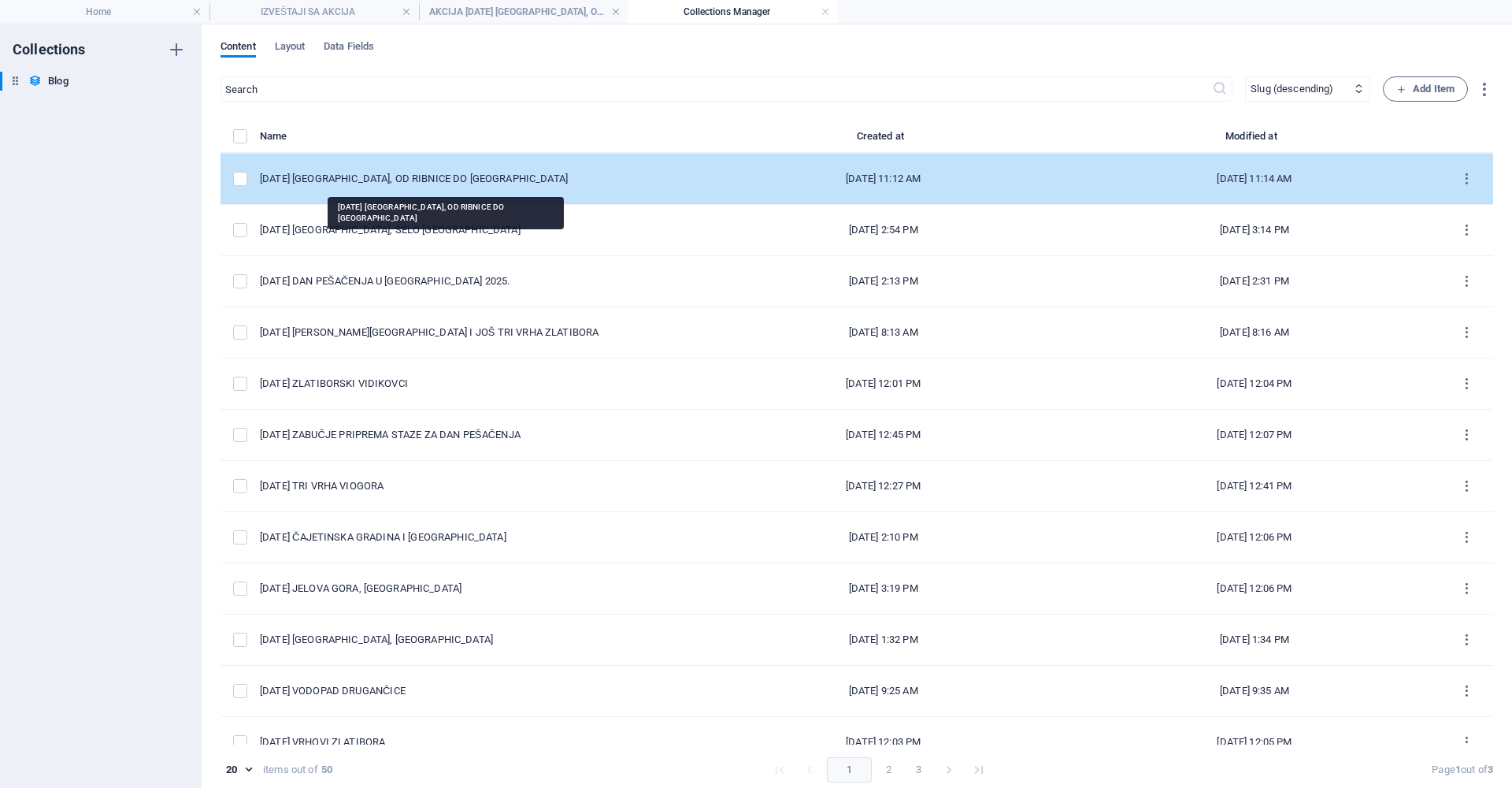
click at [468, 179] on div "[DATE] [GEOGRAPHIC_DATA], OD RIBNICE DO [GEOGRAPHIC_DATA]" at bounding box center [472, 179] width 426 height 15
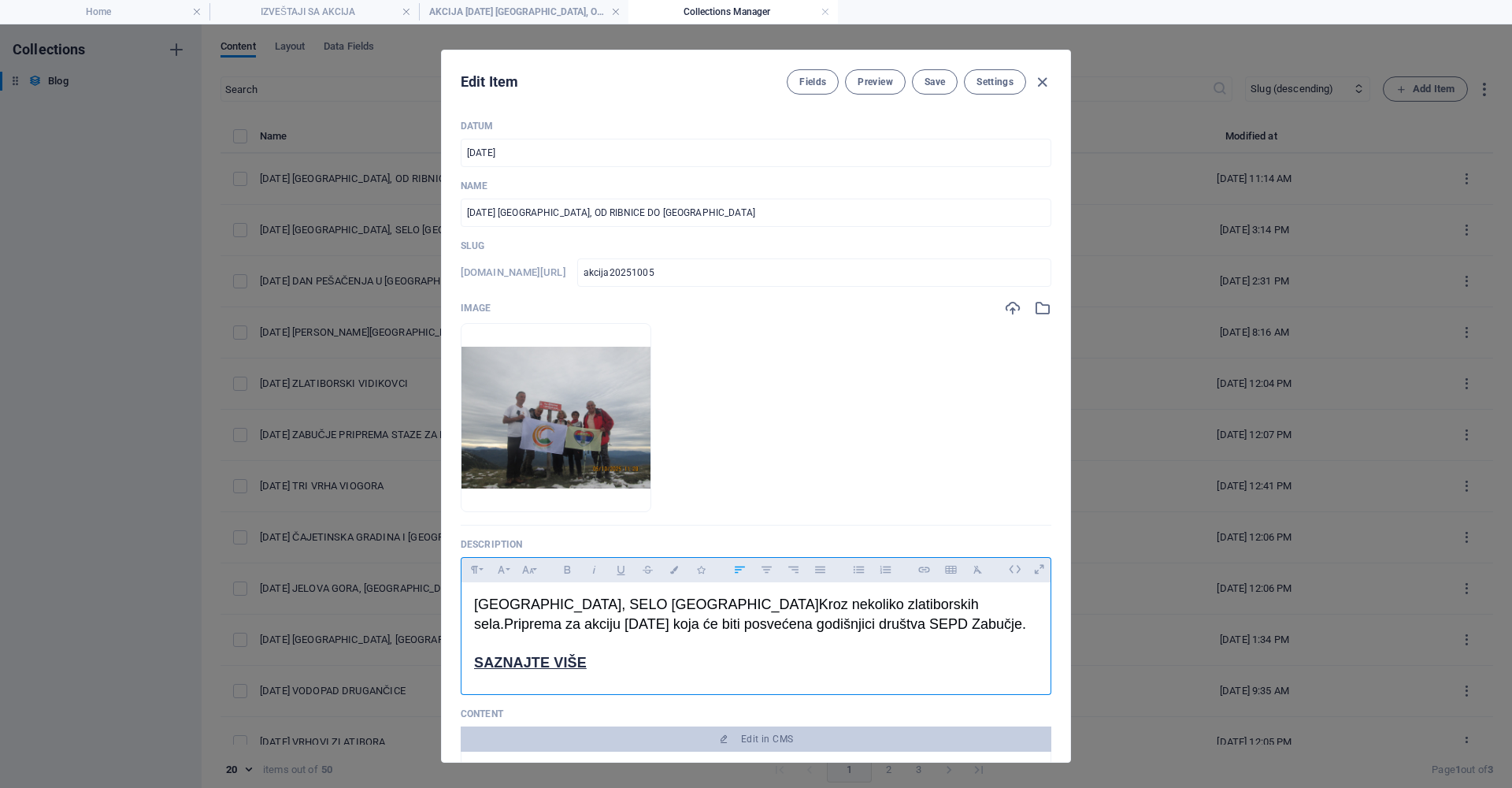
drag, startPoint x: 919, startPoint y: 628, endPoint x: 473, endPoint y: 607, distance: 446.5
click at [474, 607] on pre "[GEOGRAPHIC_DATA], SELO SEVEROVO Kroz nekoliko zlatiborskih sela. Priprema za a…" at bounding box center [752, 614] width 556 height 40
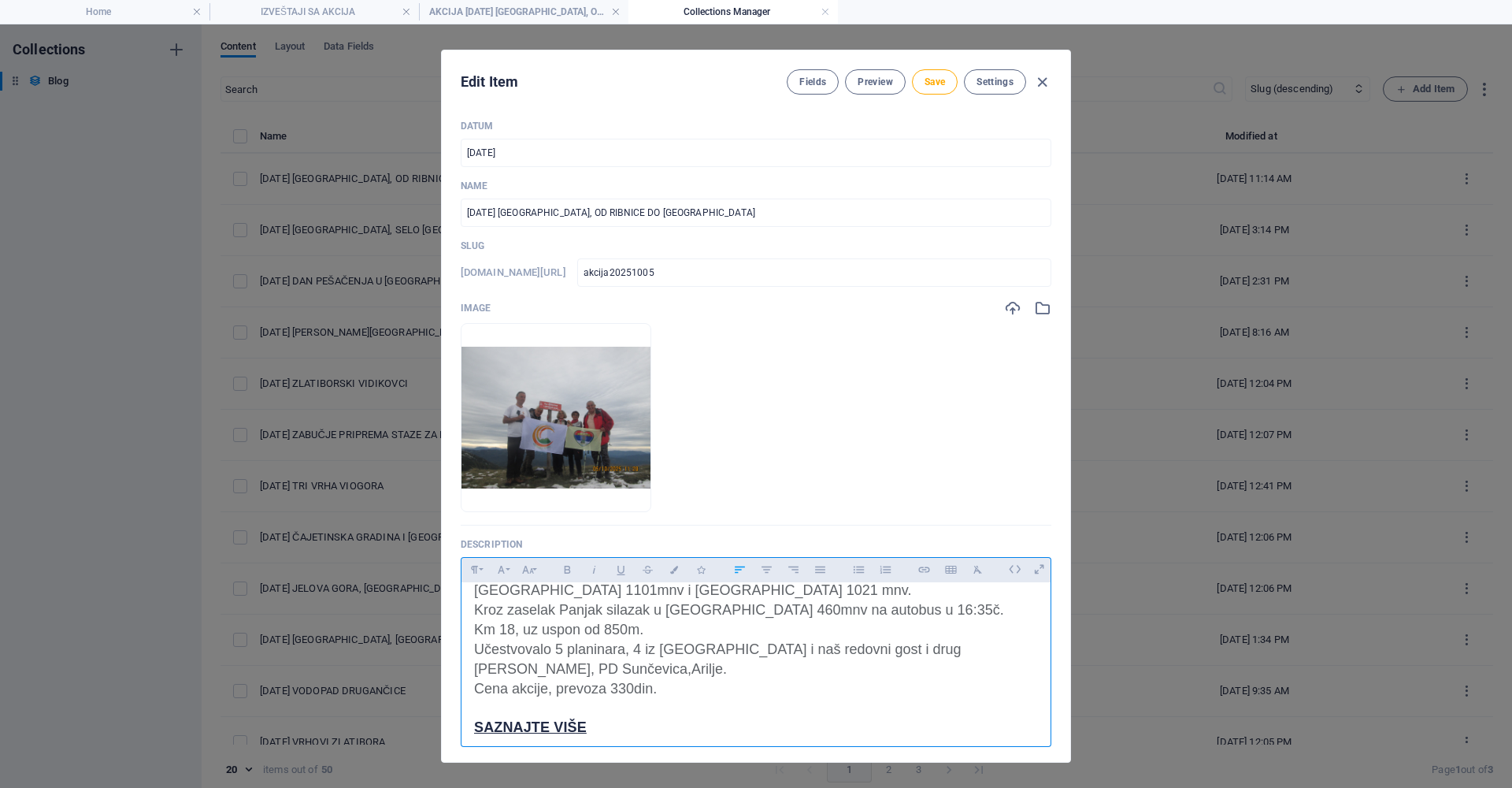
scroll to position [165, 0]
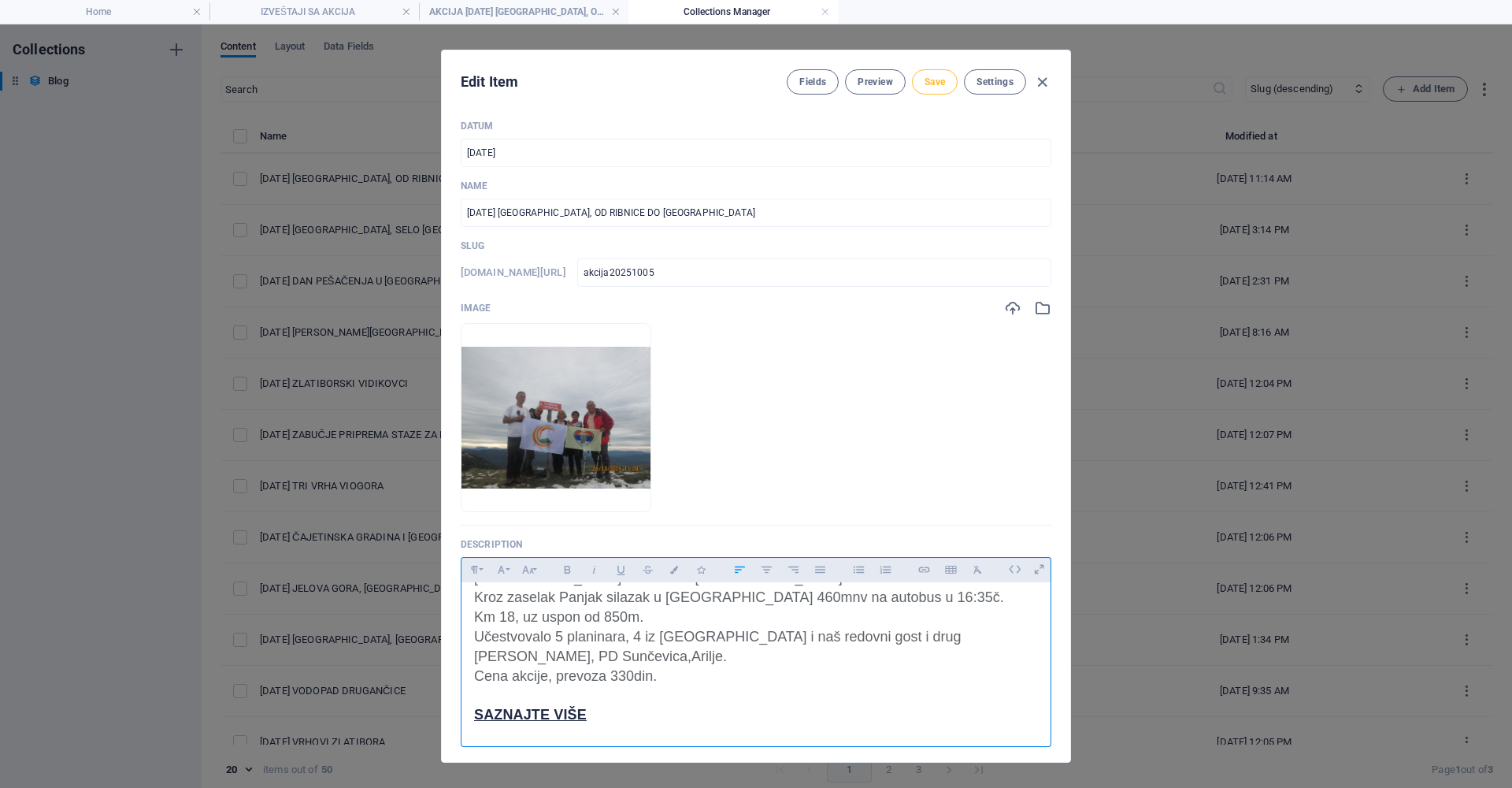
click at [936, 82] on span "Save" at bounding box center [935, 82] width 20 height 13
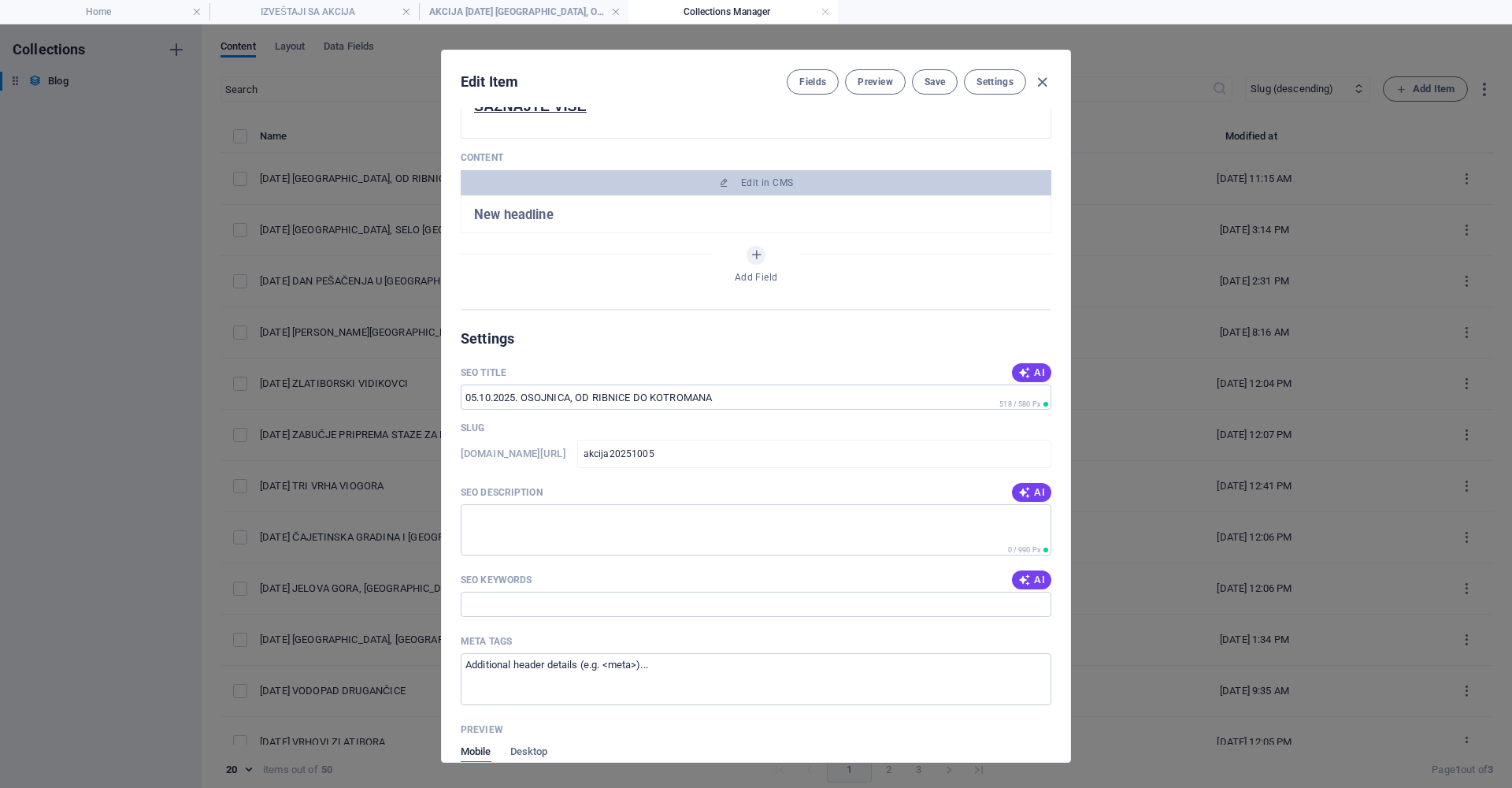
scroll to position [631, 0]
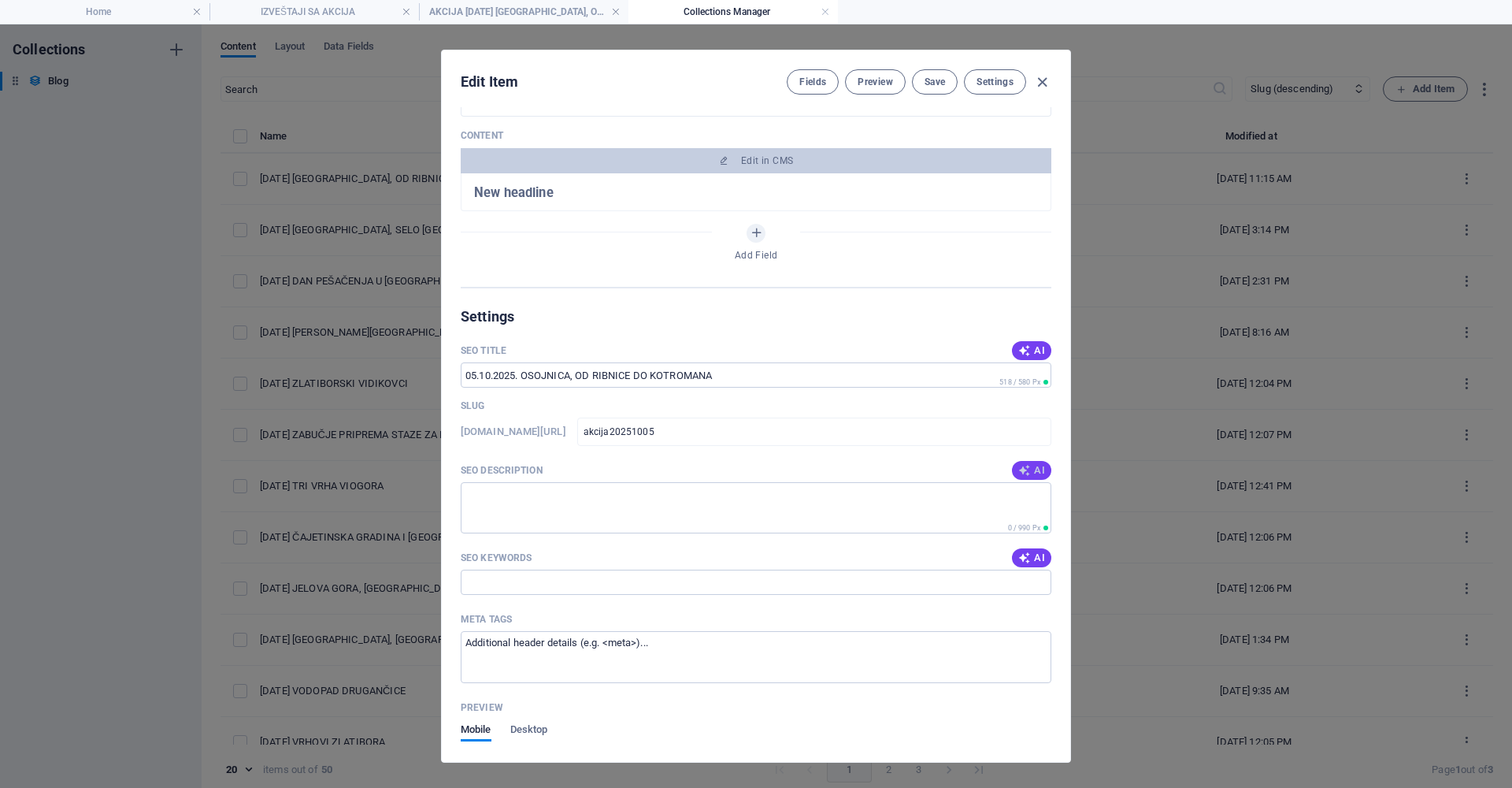
click at [1030, 473] on span "AI" at bounding box center [1032, 470] width 27 height 13
type textarea "Join our exclusive hiking adventure from [GEOGRAPHIC_DATA] to [GEOGRAPHIC_DATA]…"
click at [1028, 559] on span "AI" at bounding box center [1032, 558] width 27 height 13
type input "Osojnica, [GEOGRAPHIC_DATA], [GEOGRAPHIC_DATA], planinarenje, izlet, [PERSON_NA…"
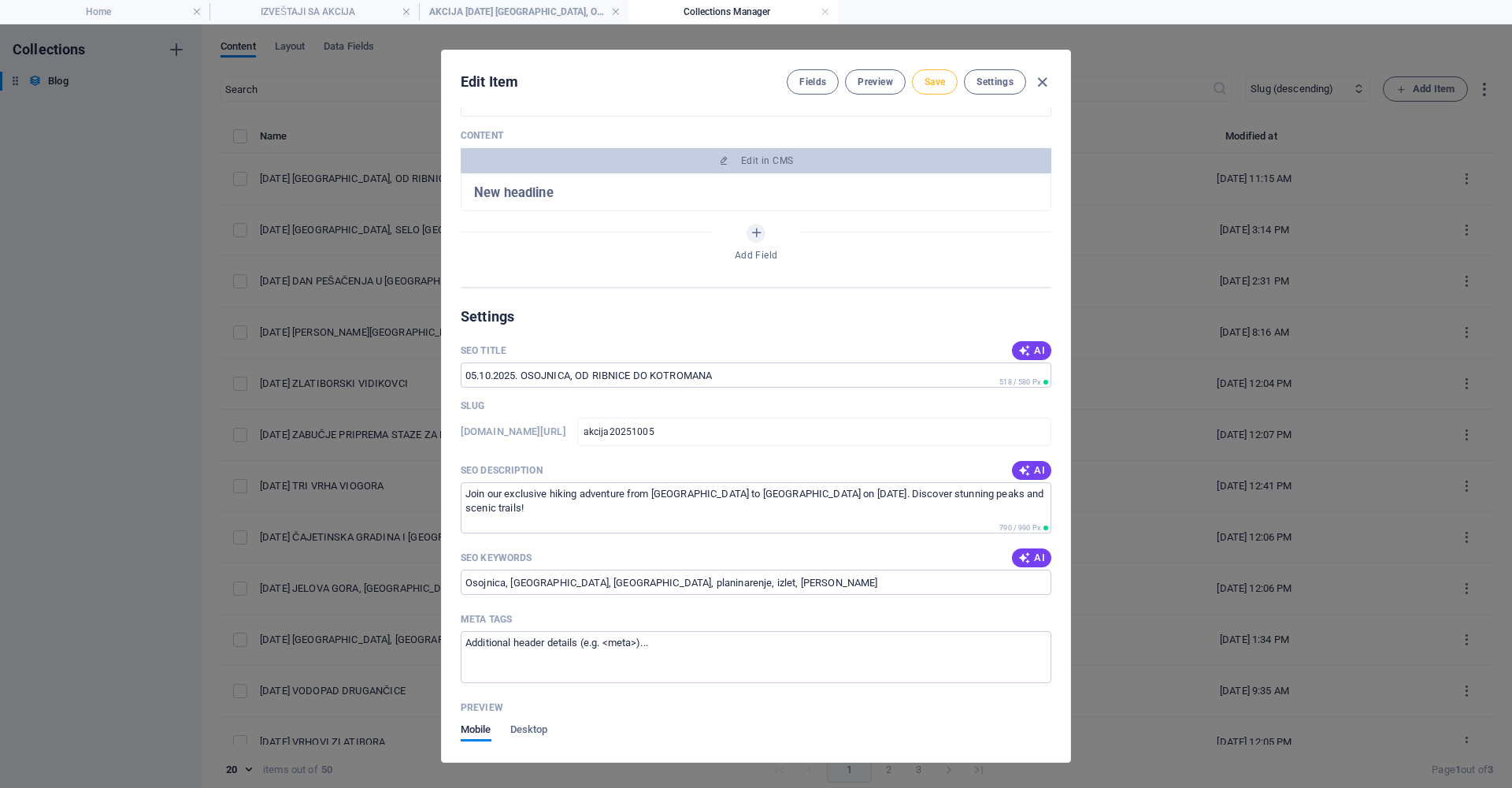
click at [933, 81] on span "Save" at bounding box center [935, 82] width 20 height 13
click at [1042, 82] on icon "button" at bounding box center [1043, 82] width 18 height 18
type input "akcija20251005"
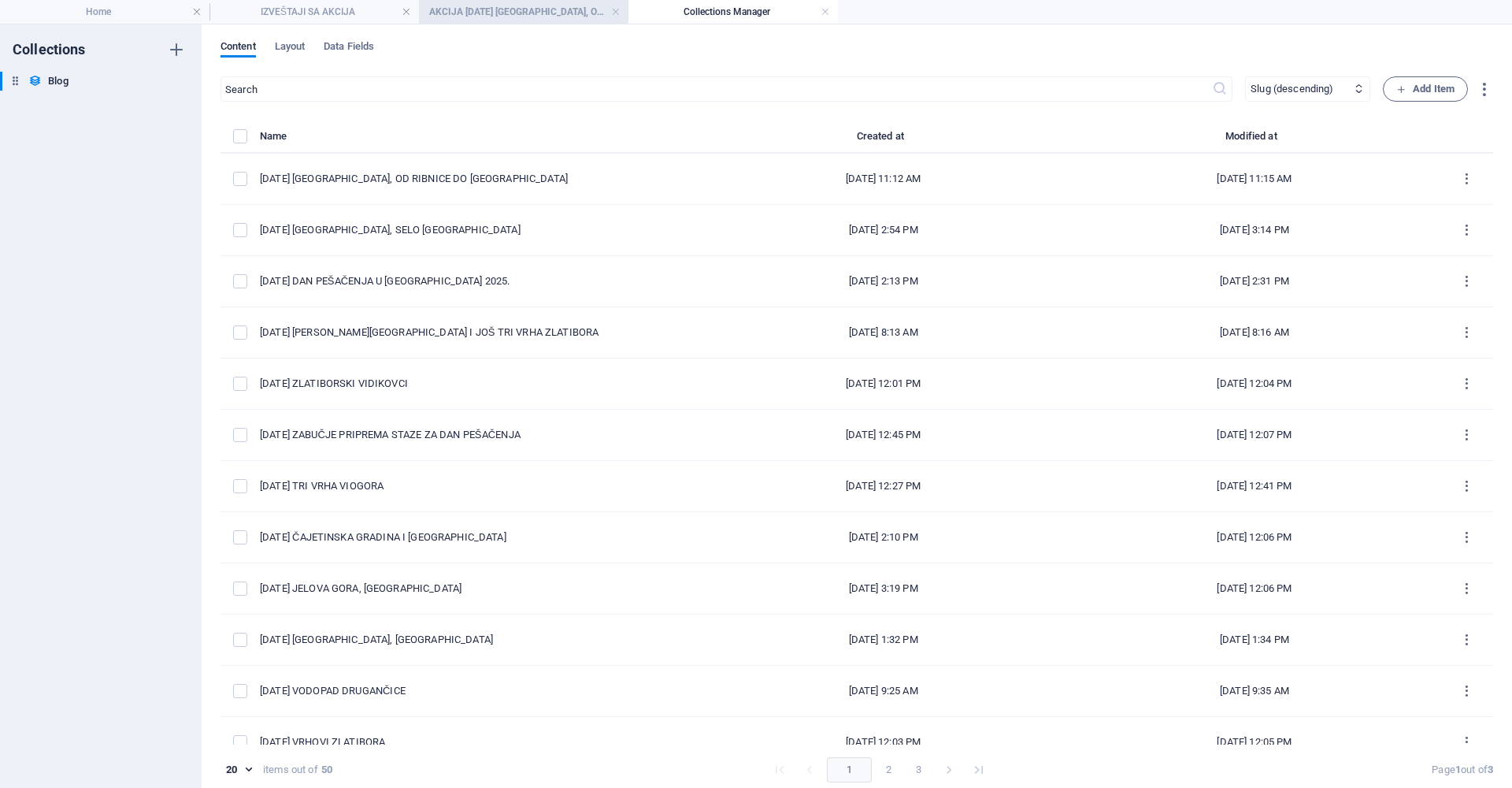
click at [558, 9] on h4 "AKCIJA [DATE] [GEOGRAPHIC_DATA], OD RIBNICE DO [GEOGRAPHIC_DATA]" at bounding box center [524, 12] width 209 height 17
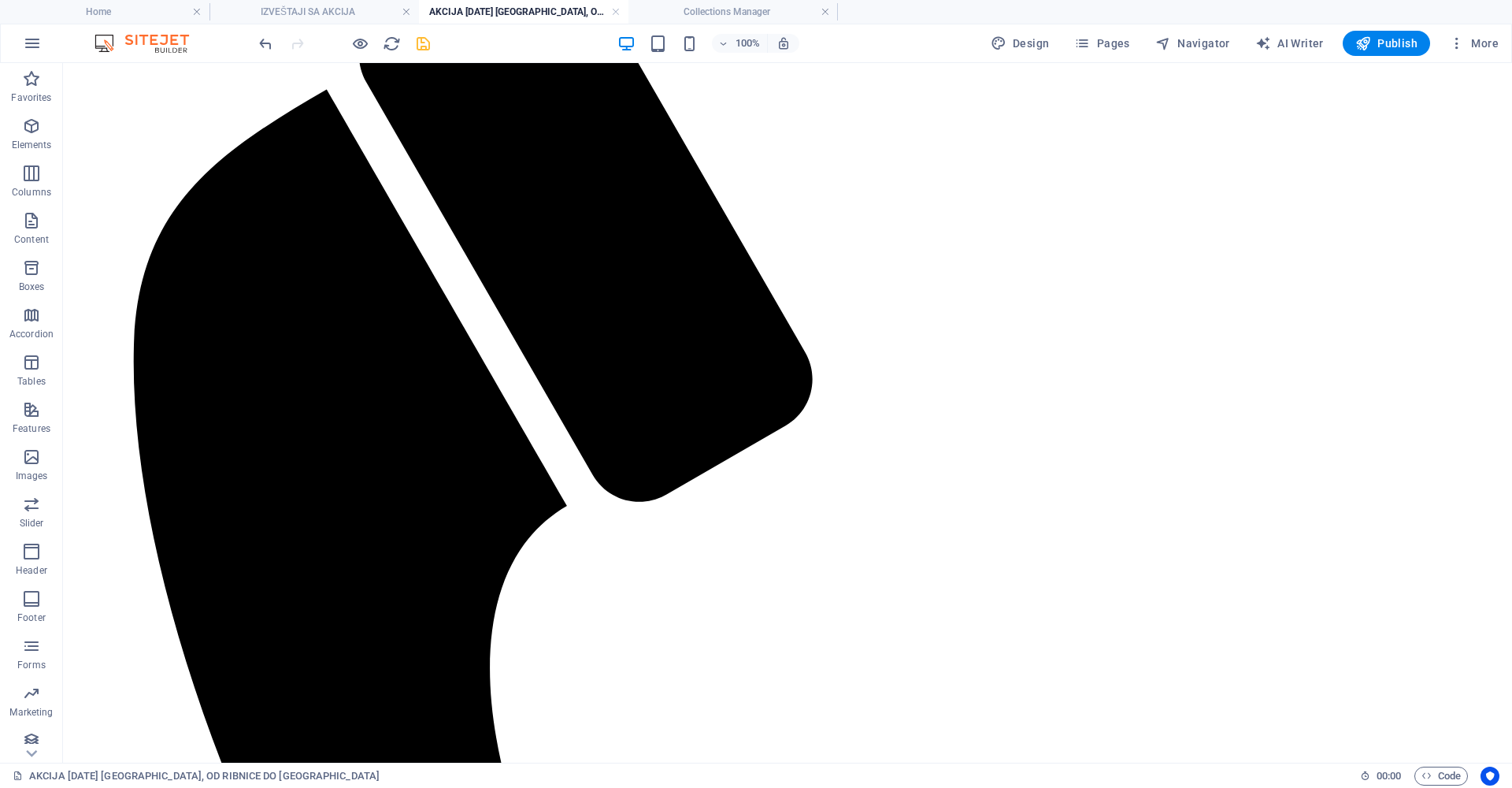
scroll to position [0, 0]
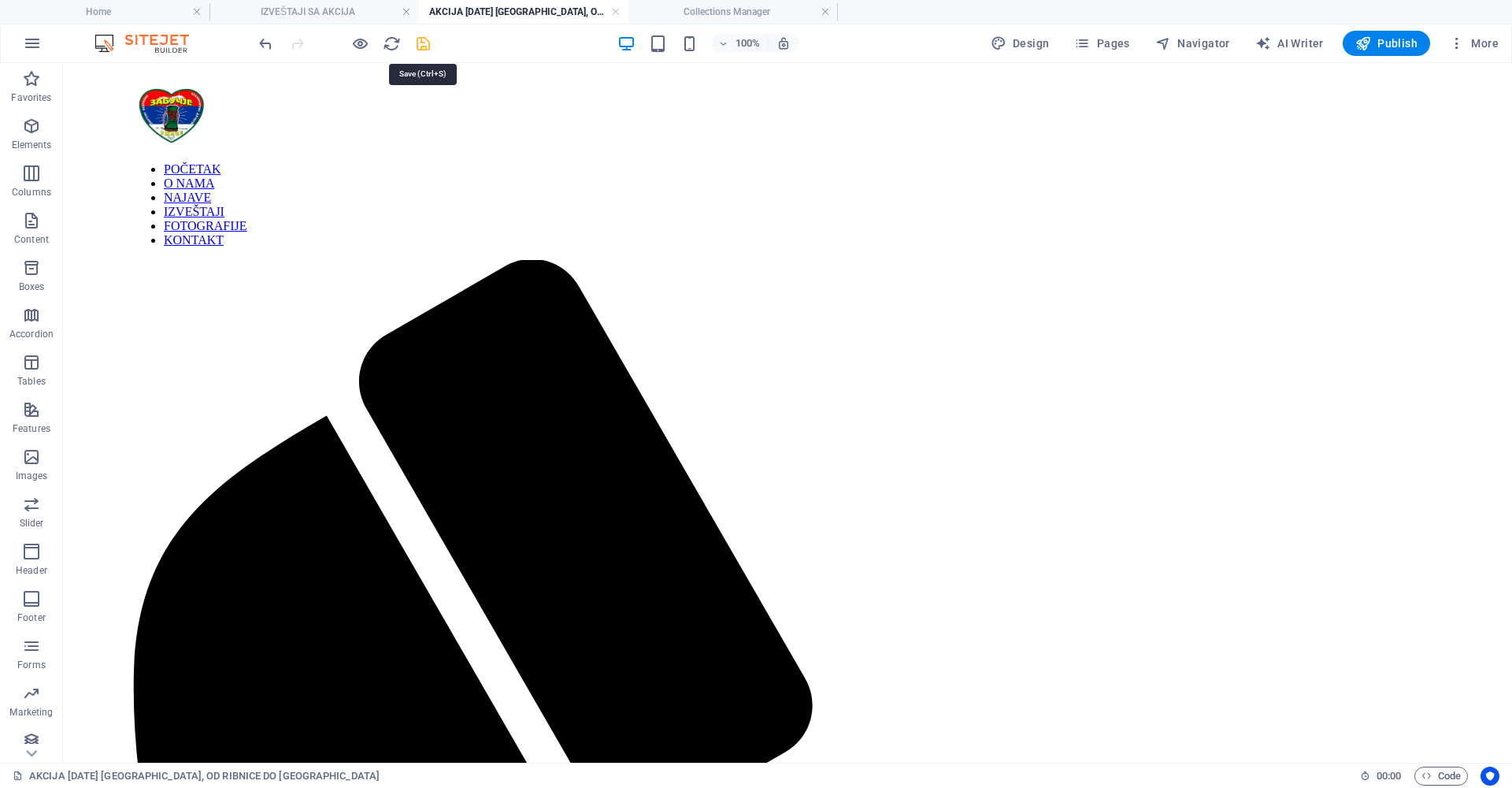
click at [426, 42] on icon "save" at bounding box center [423, 44] width 18 height 18
click at [1121, 40] on span "Pages" at bounding box center [1102, 44] width 55 height 16
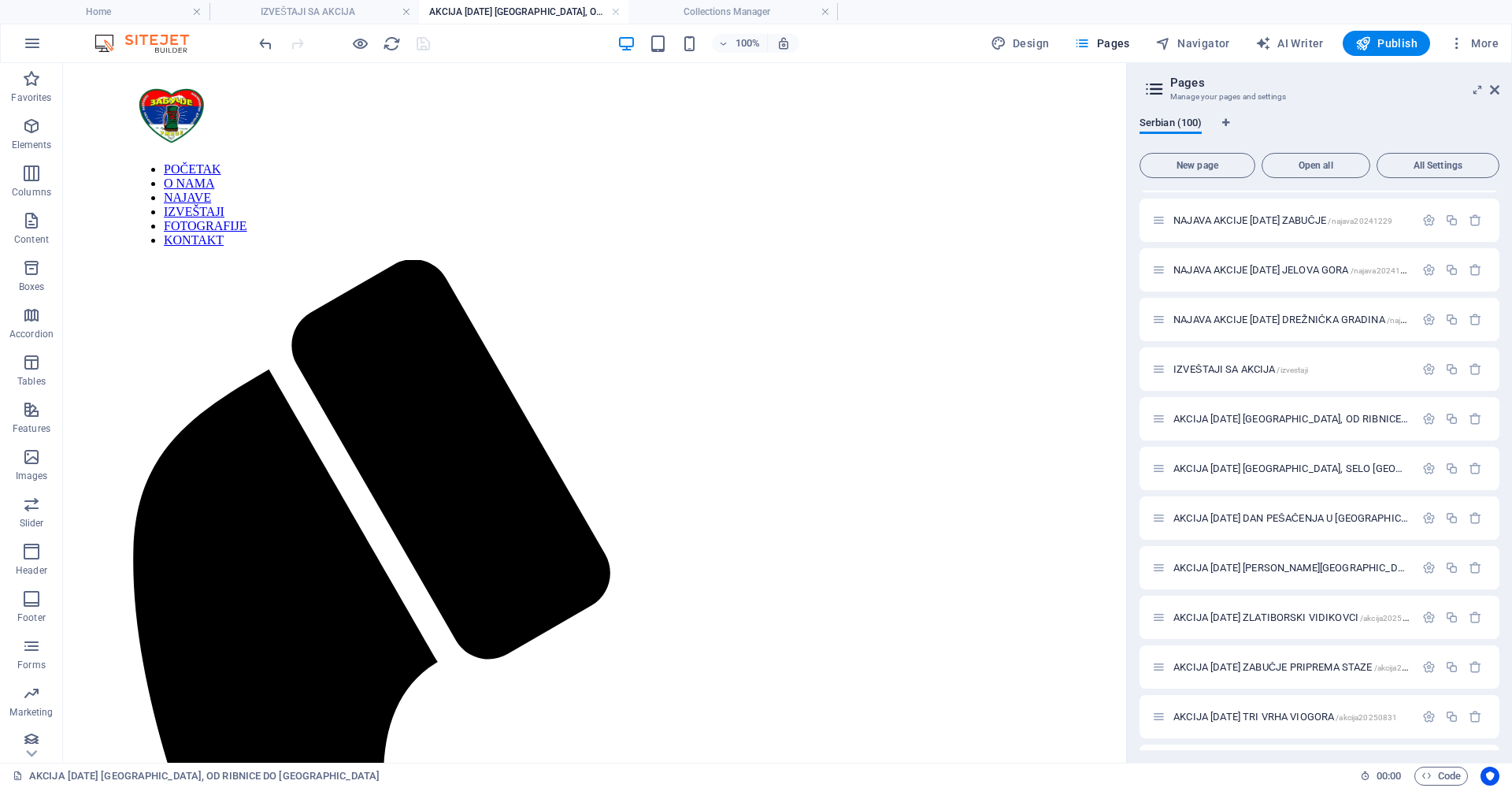
scroll to position [2035, 0]
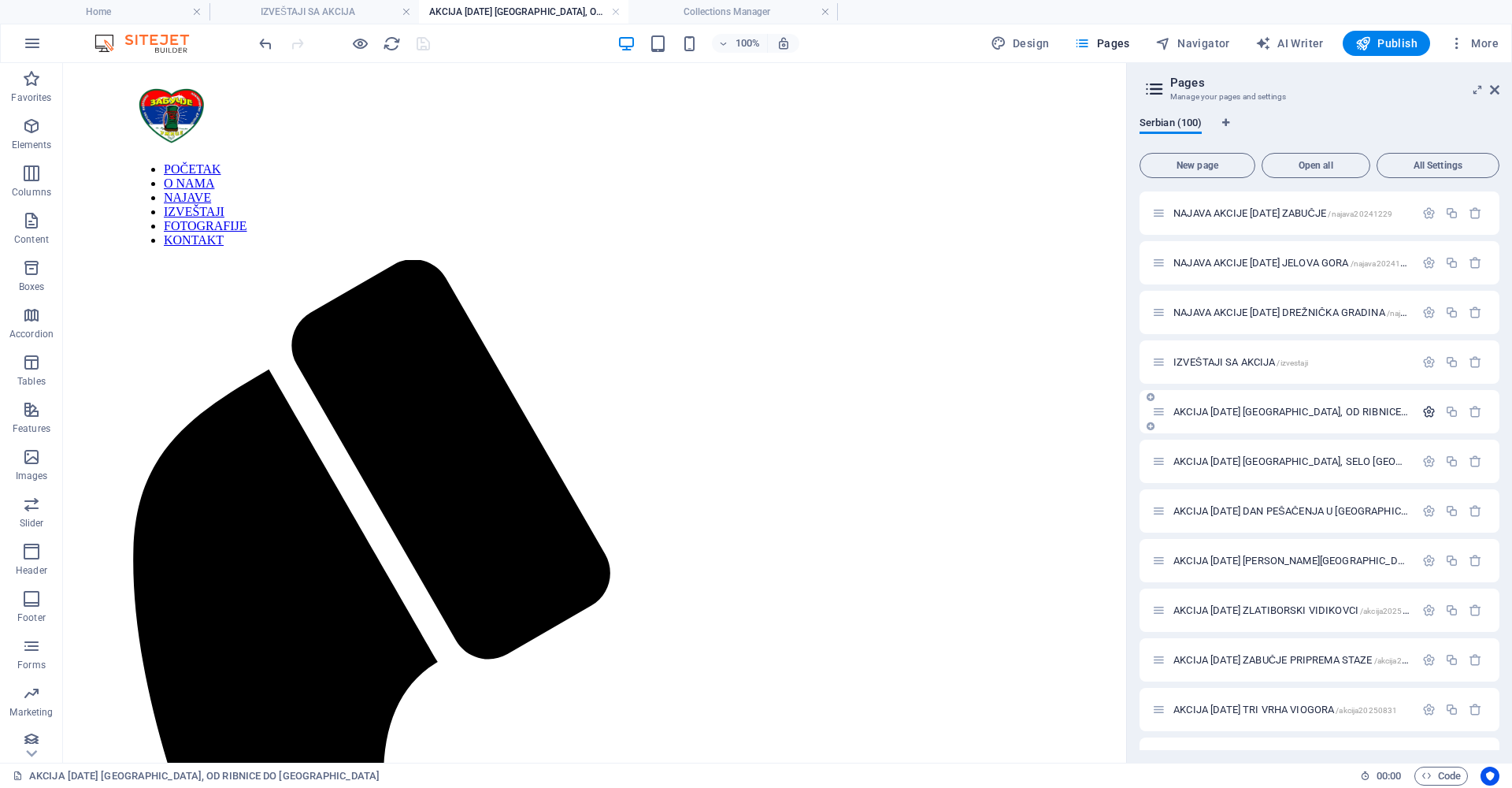
click at [1425, 408] on icon "button" at bounding box center [1430, 411] width 14 height 14
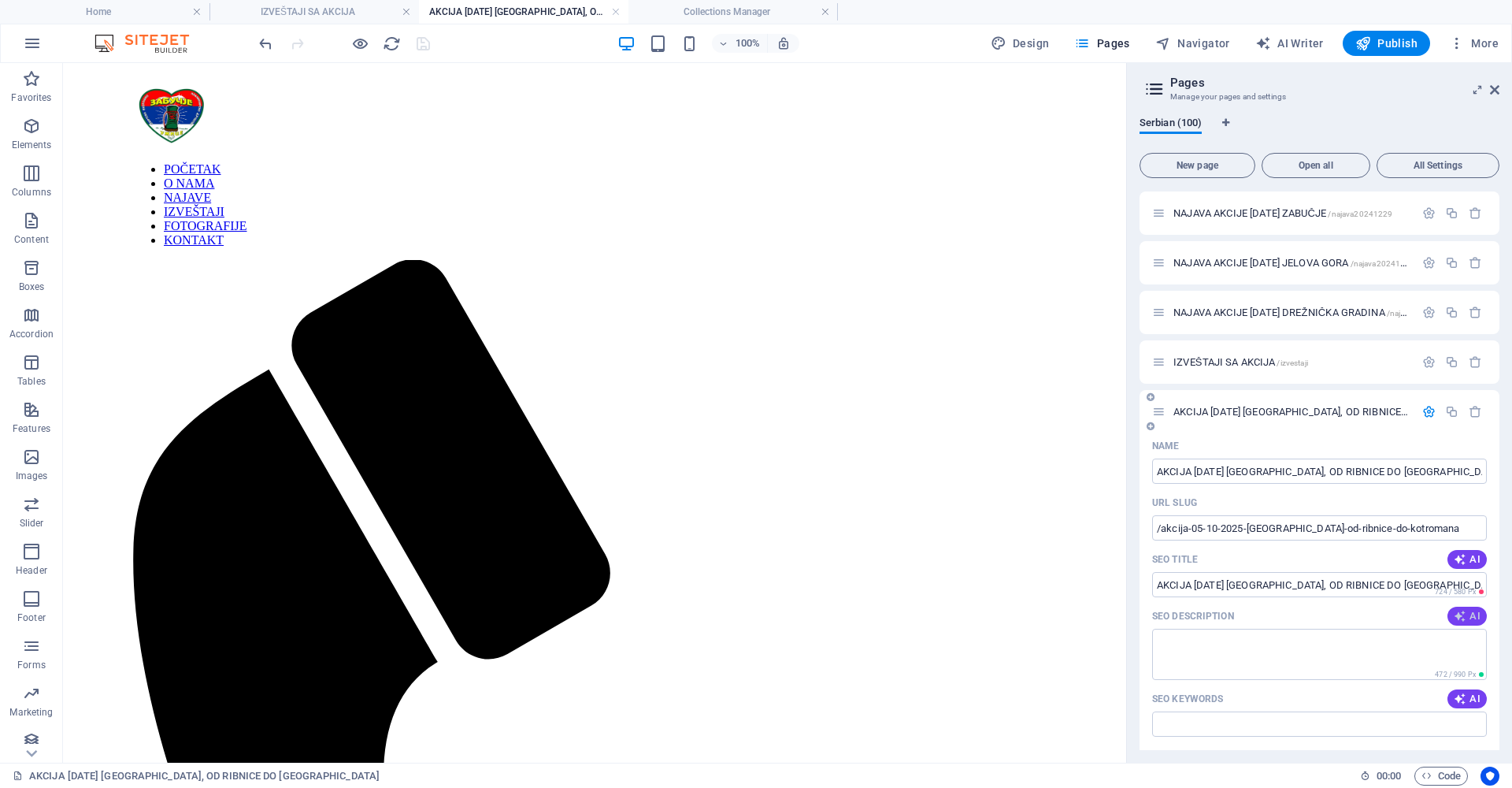
click at [1460, 615] on icon "button" at bounding box center [1460, 616] width 13 height 13
type textarea "Pridružite se jedinstvenoj planinarskoj akciji na [GEOGRAPHIC_DATA]! Kroz prele…"
click at [1460, 699] on icon "button" at bounding box center [1460, 699] width 13 height 13
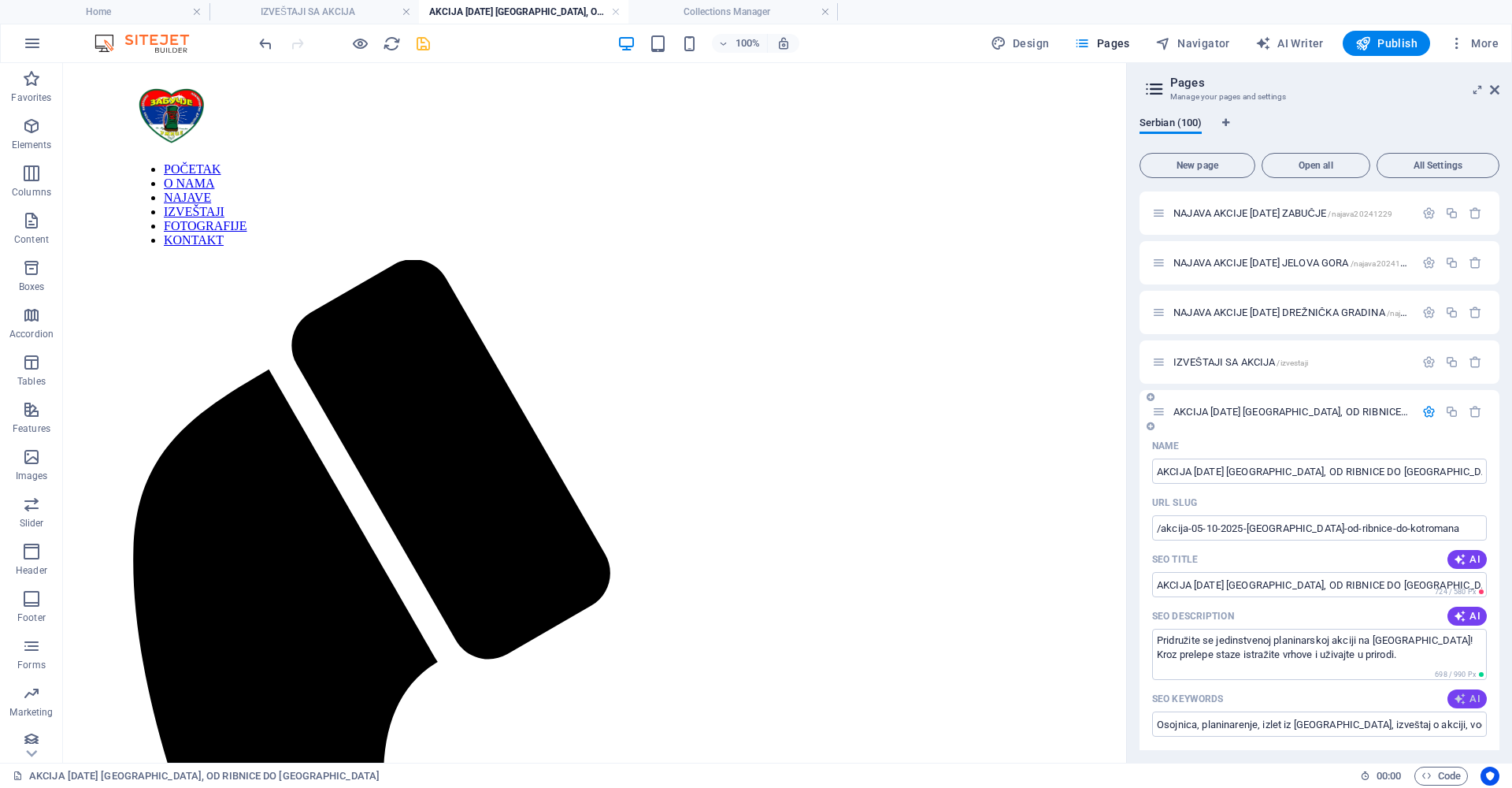
type input "Osojnica, planinarenje, izlet iz [GEOGRAPHIC_DATA], izveštaj o akciji, vodič [P…"
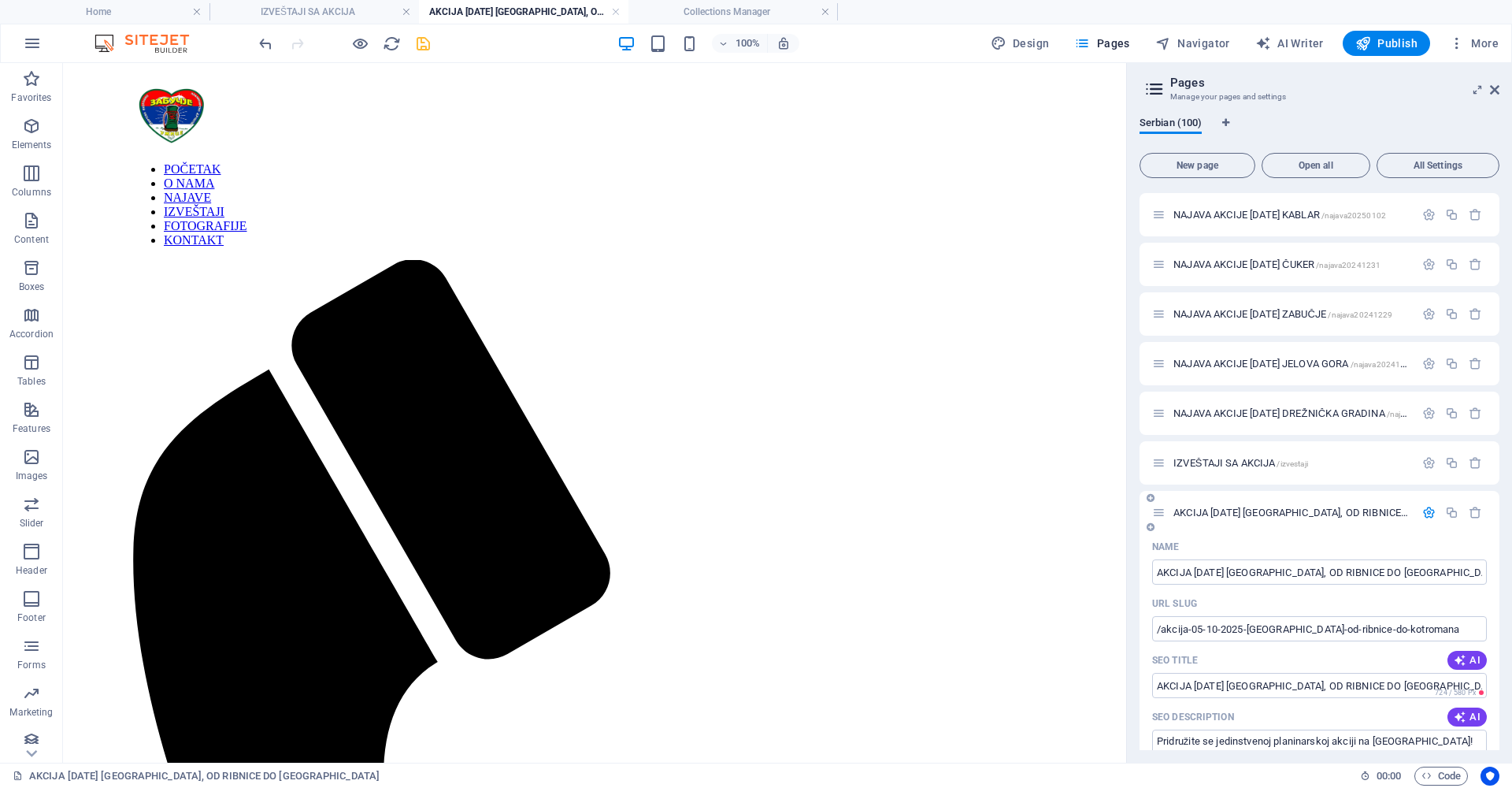
scroll to position [1798, 0]
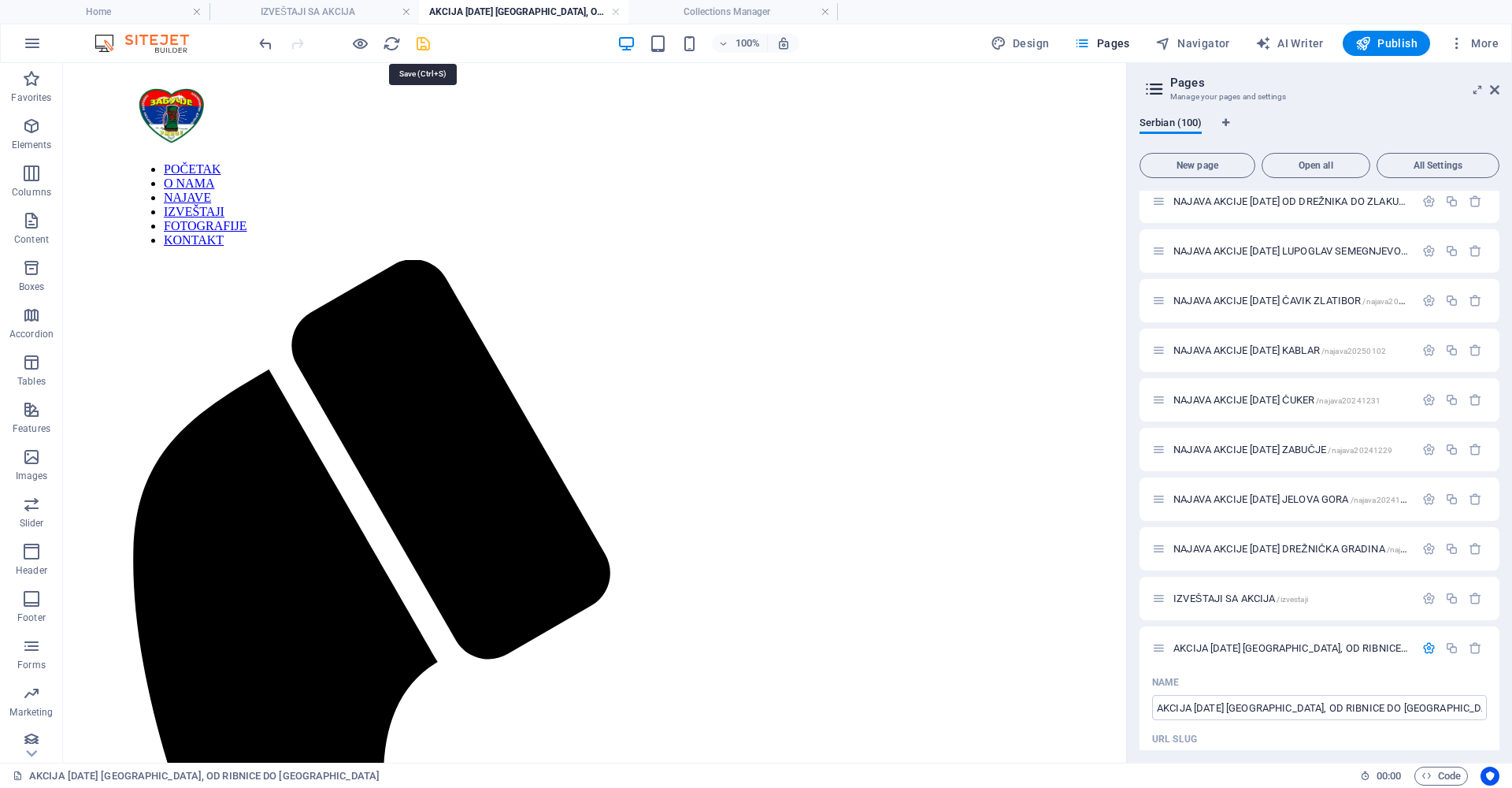
click at [423, 41] on icon "save" at bounding box center [423, 44] width 18 height 18
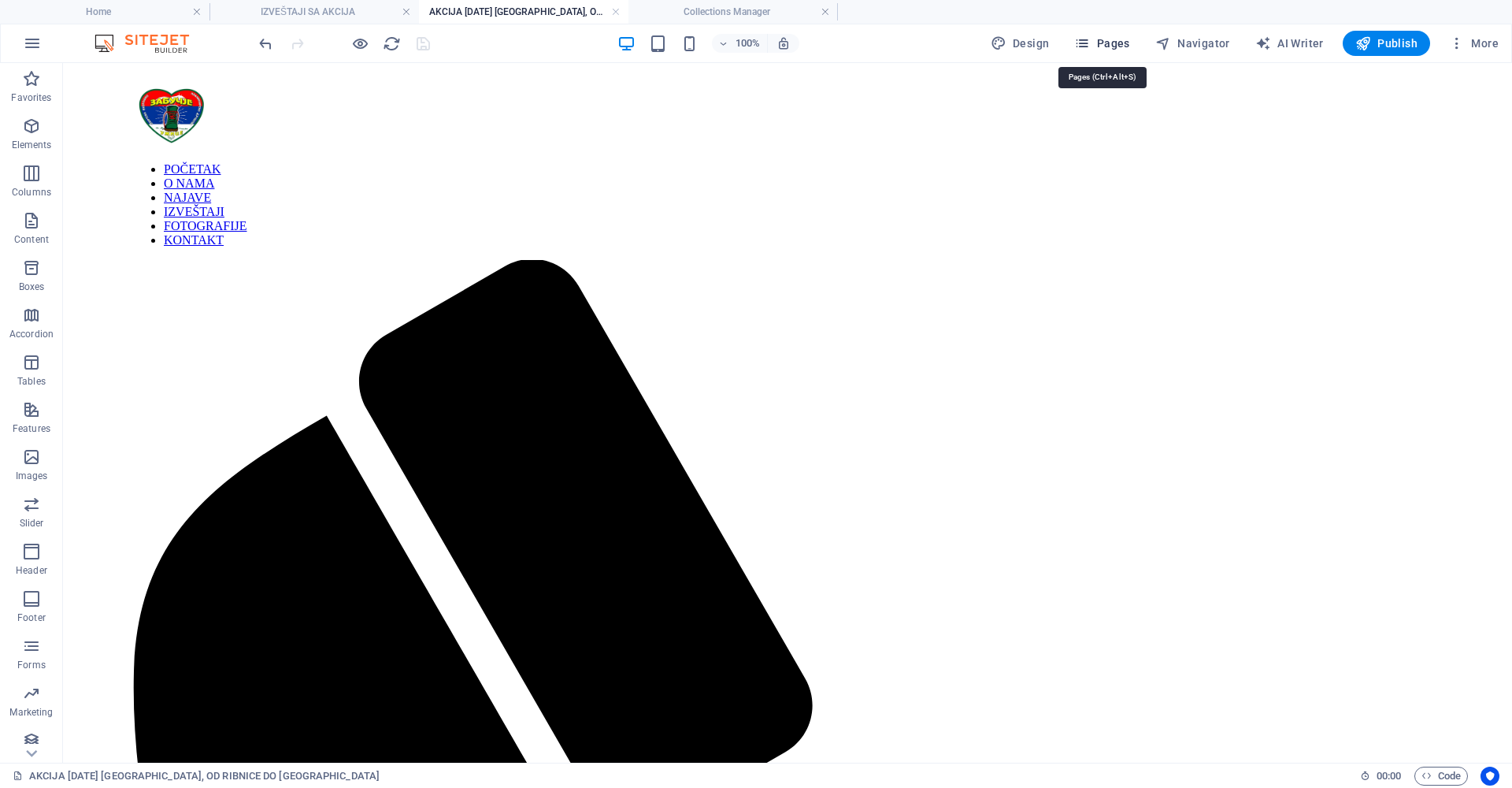
click at [1110, 41] on span "Pages" at bounding box center [1102, 44] width 55 height 16
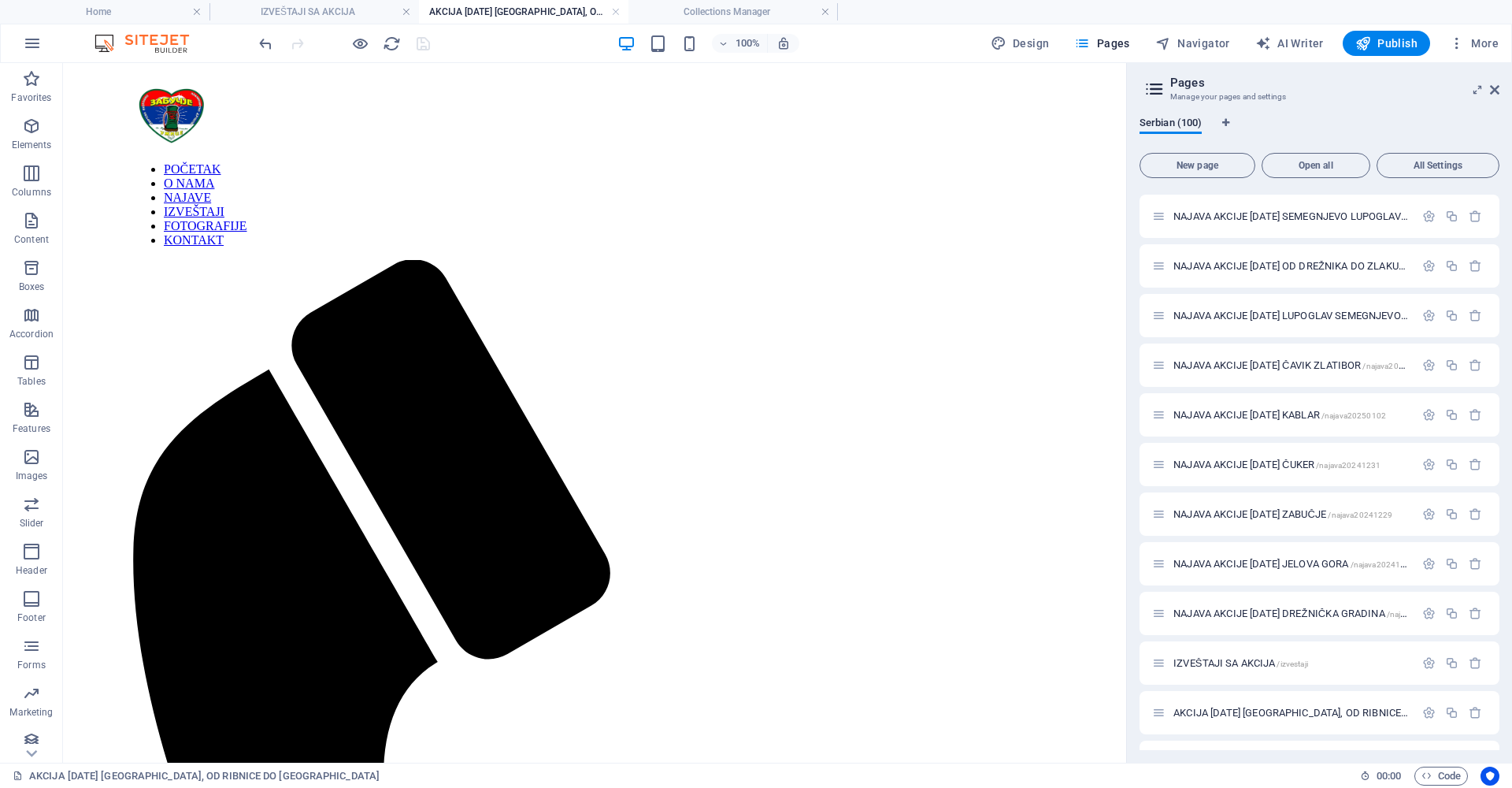
scroll to position [1891, 0]
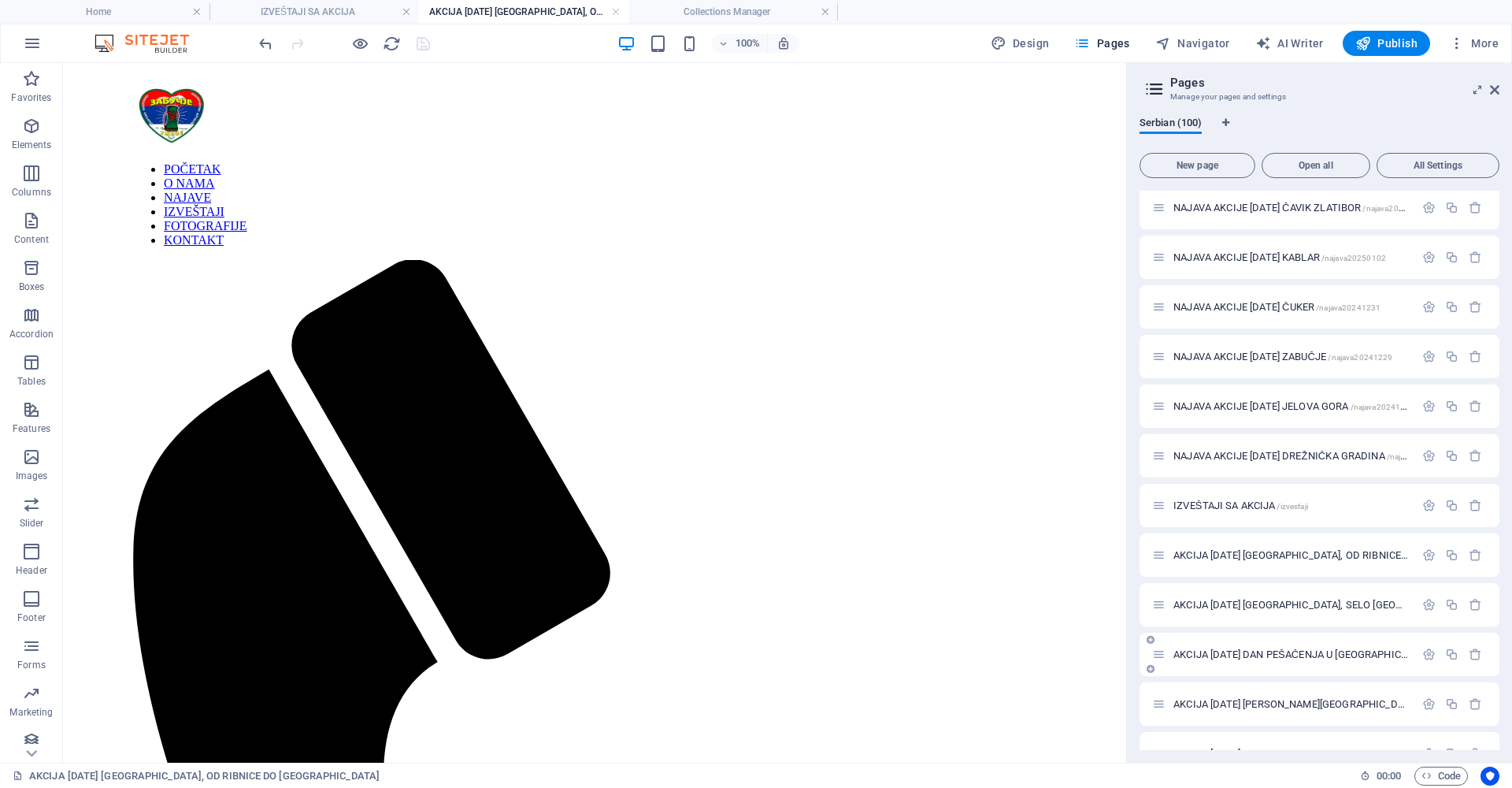
click at [1315, 652] on span "AKCIJA [DATE] DAN PEŠAČENJA U [GEOGRAPHIC_DATA] /akcija20250927" at bounding box center [1335, 654] width 323 height 12
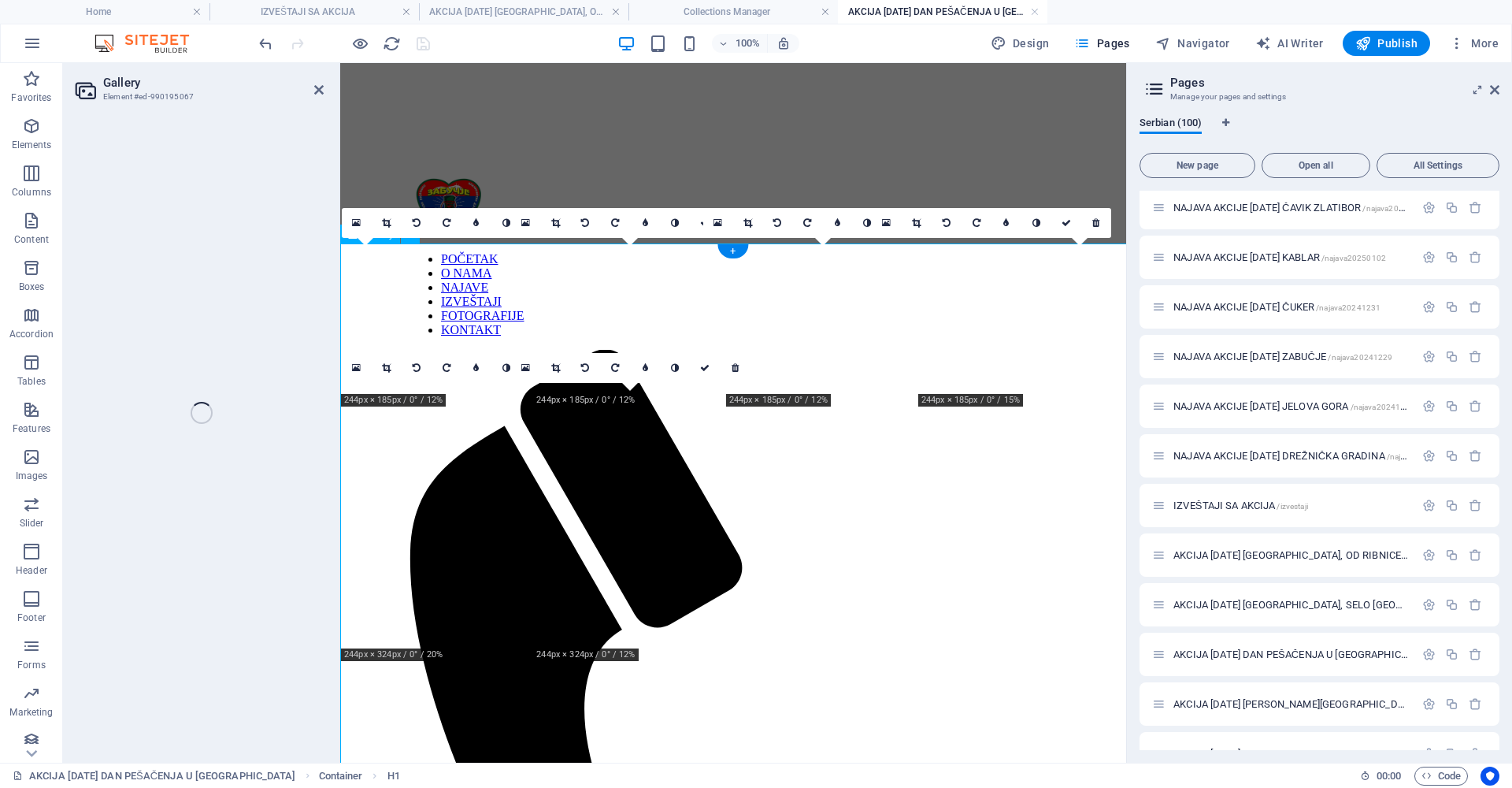
scroll to position [115, 0]
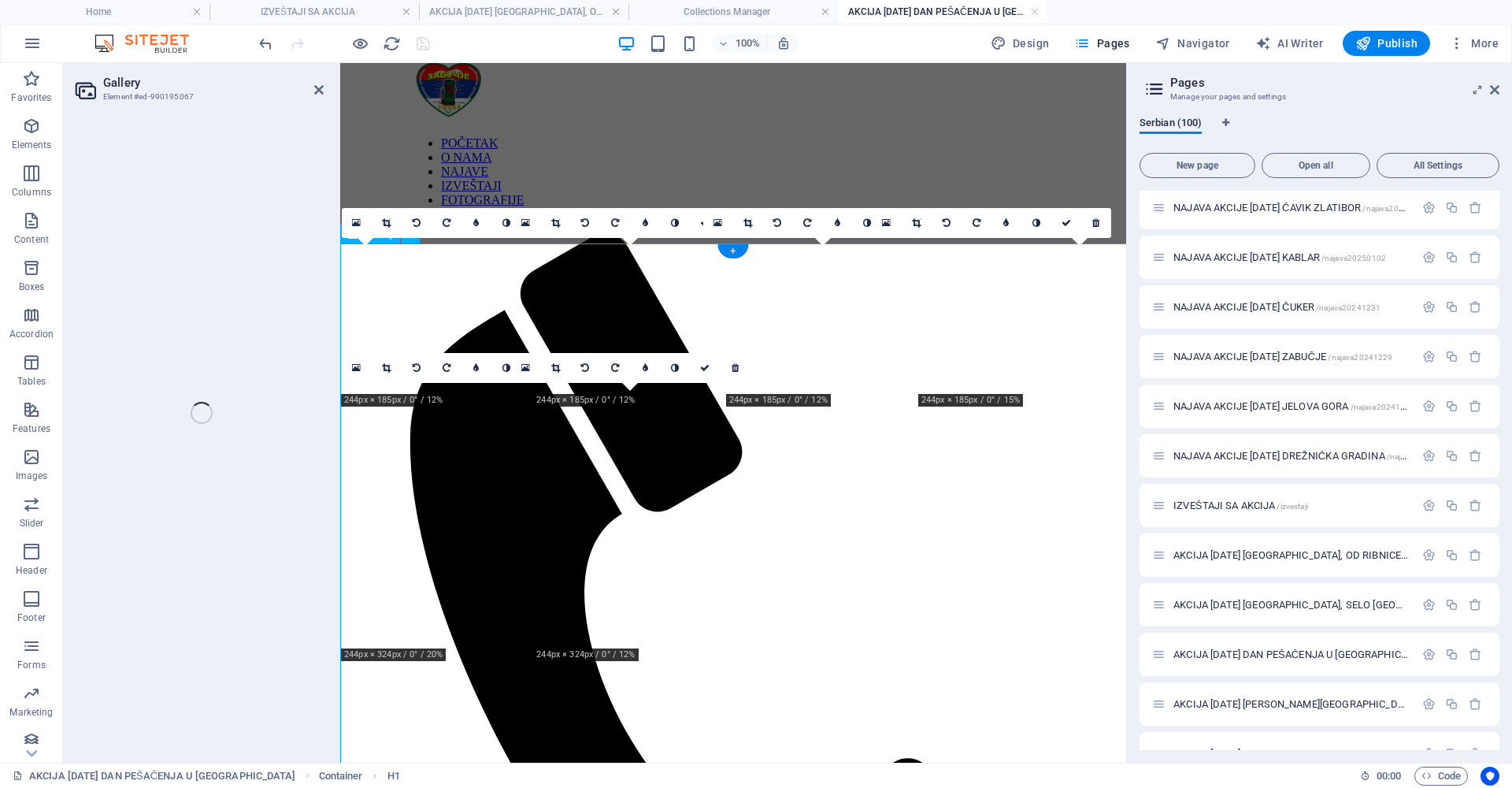
select select "%"
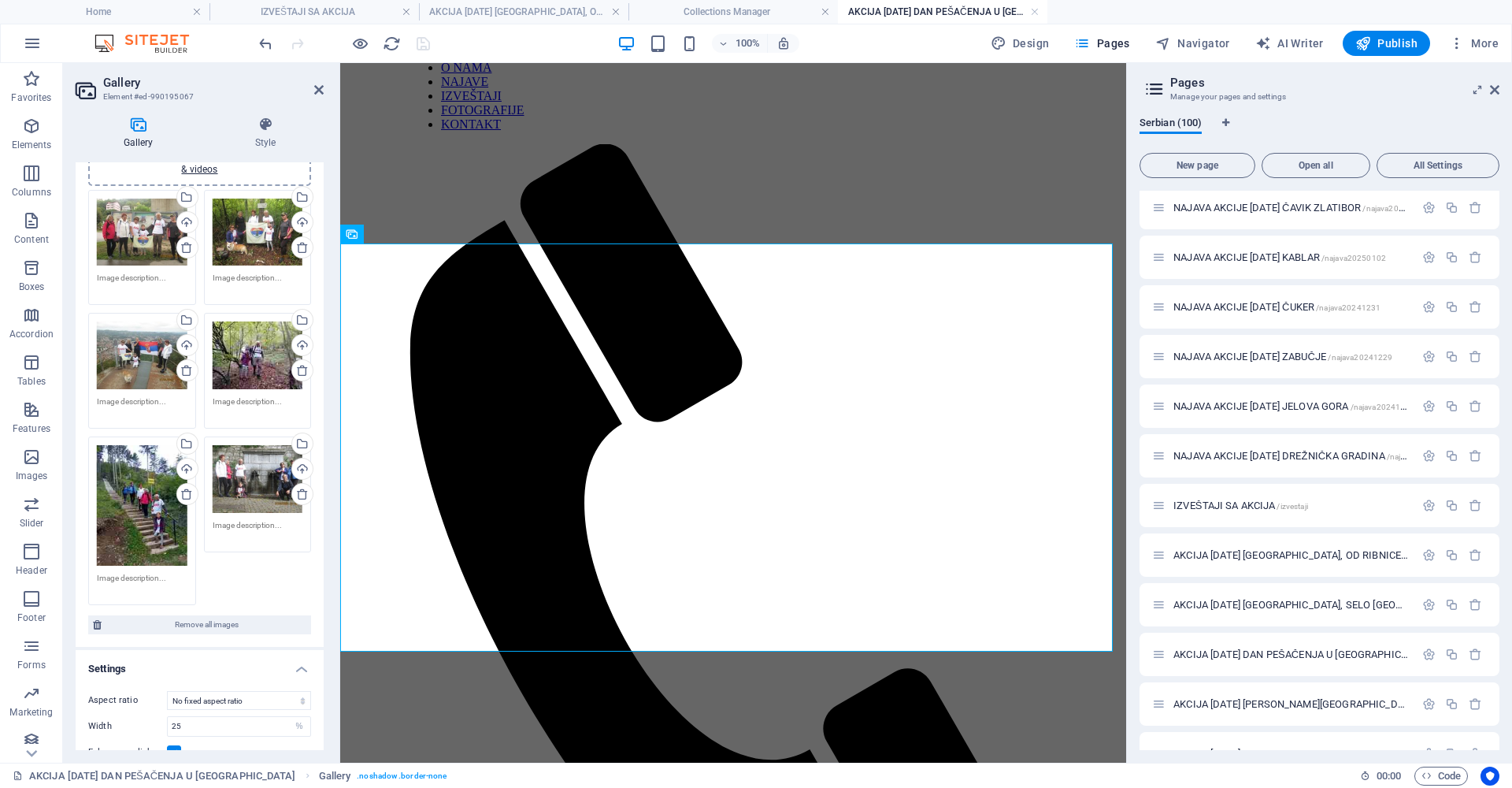
scroll to position [0, 0]
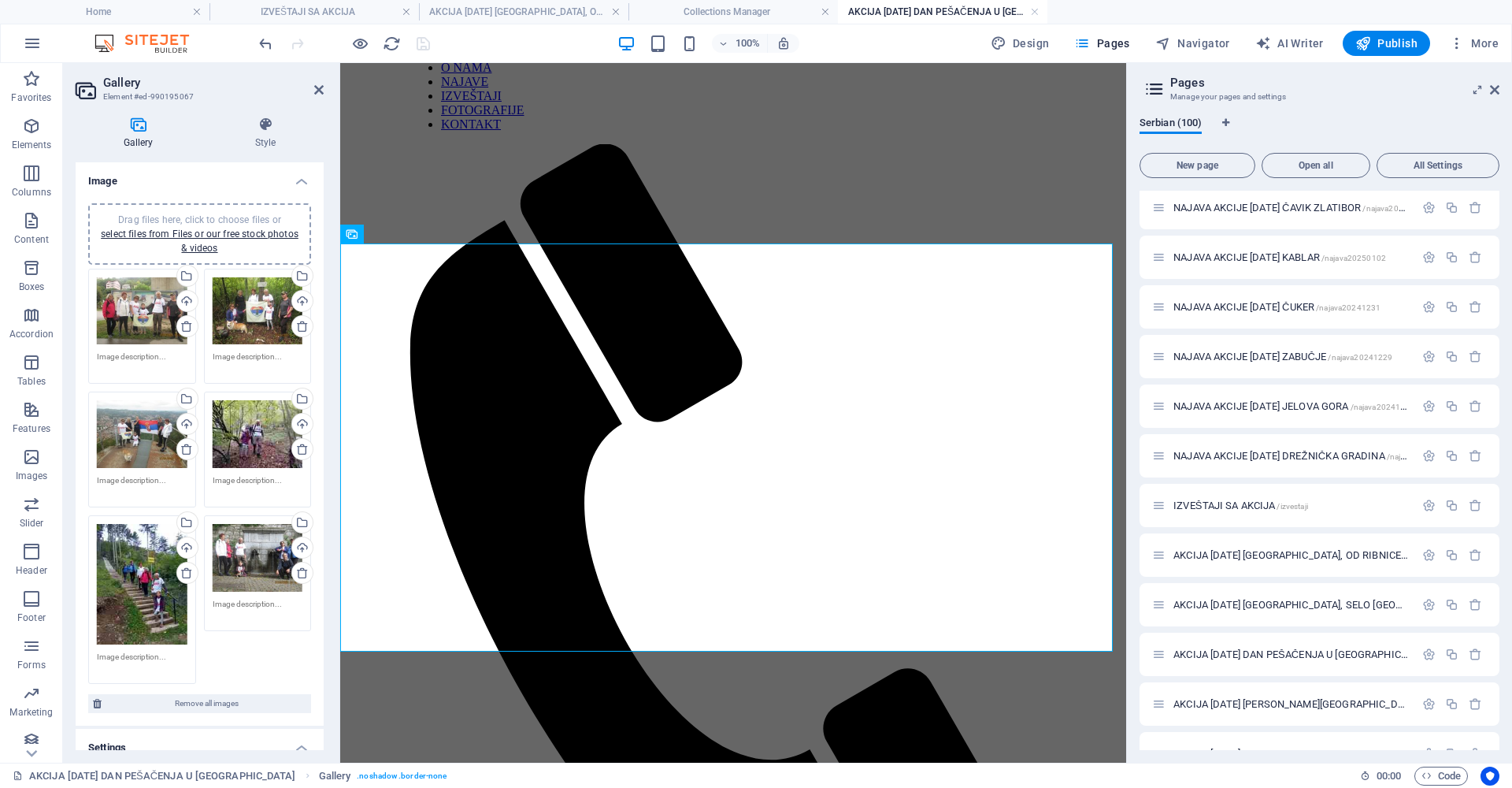
click at [254, 652] on div "Drag files here, click to choose files or select files from Files or our free s…" at bounding box center [200, 476] width 231 height 423
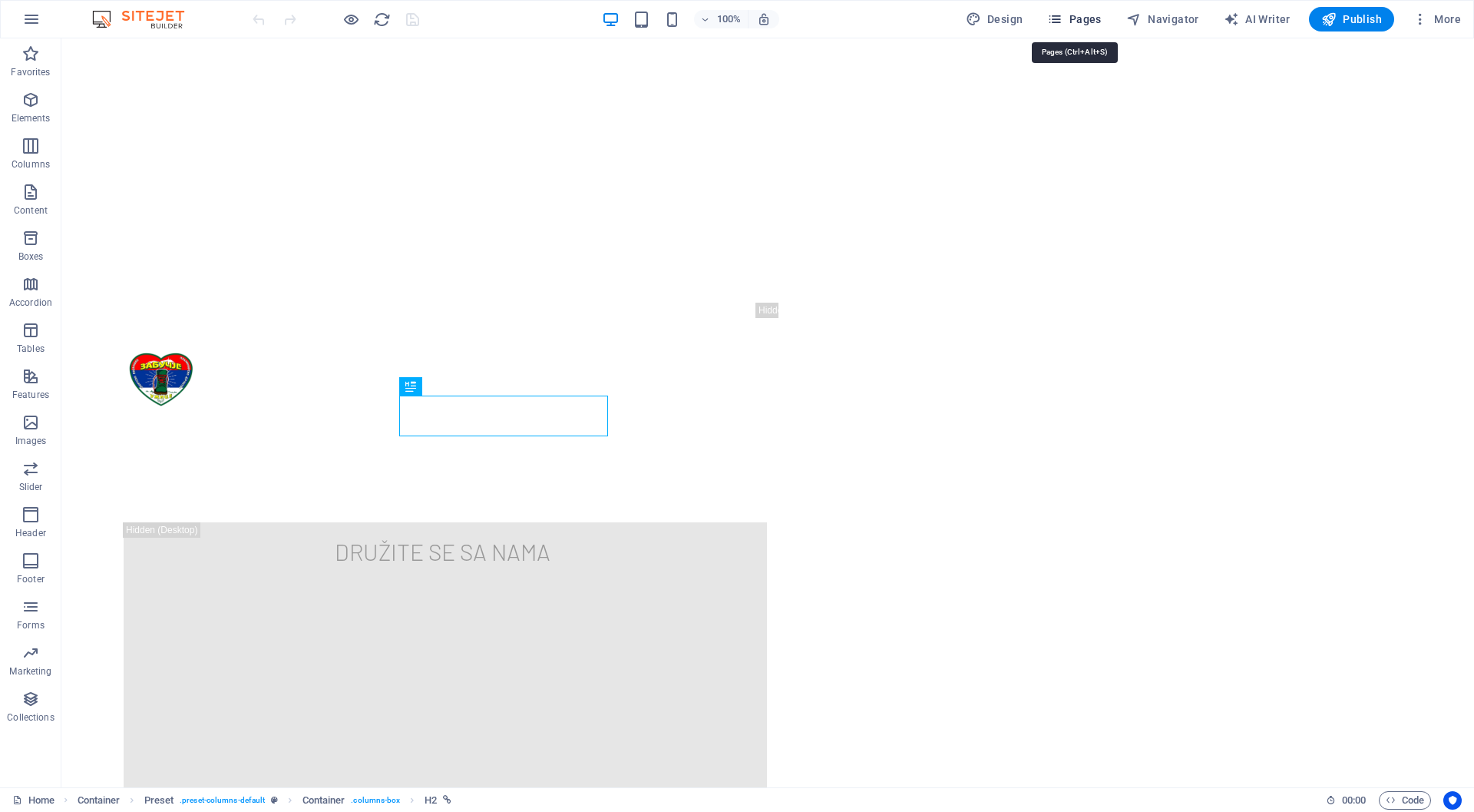
click at [1086, 22] on span "Pages" at bounding box center [1074, 19] width 54 height 15
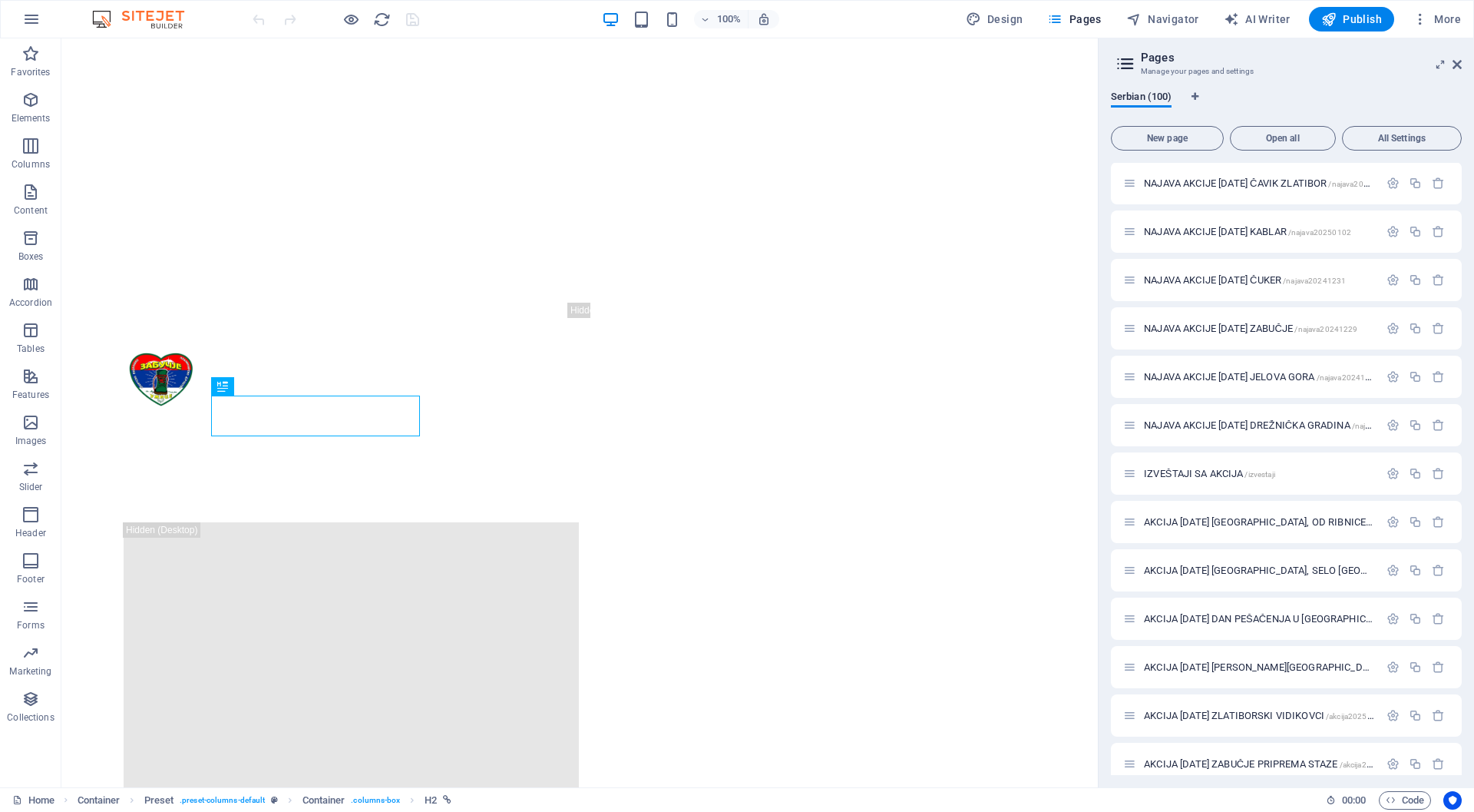
scroll to position [1842, 0]
click at [1237, 516] on span "AKCIJA [DATE] [GEOGRAPHIC_DATA], OD RIBNICE DO KOTROMANA /akcija-05-10-2025-[GE…" at bounding box center [1431, 518] width 575 height 11
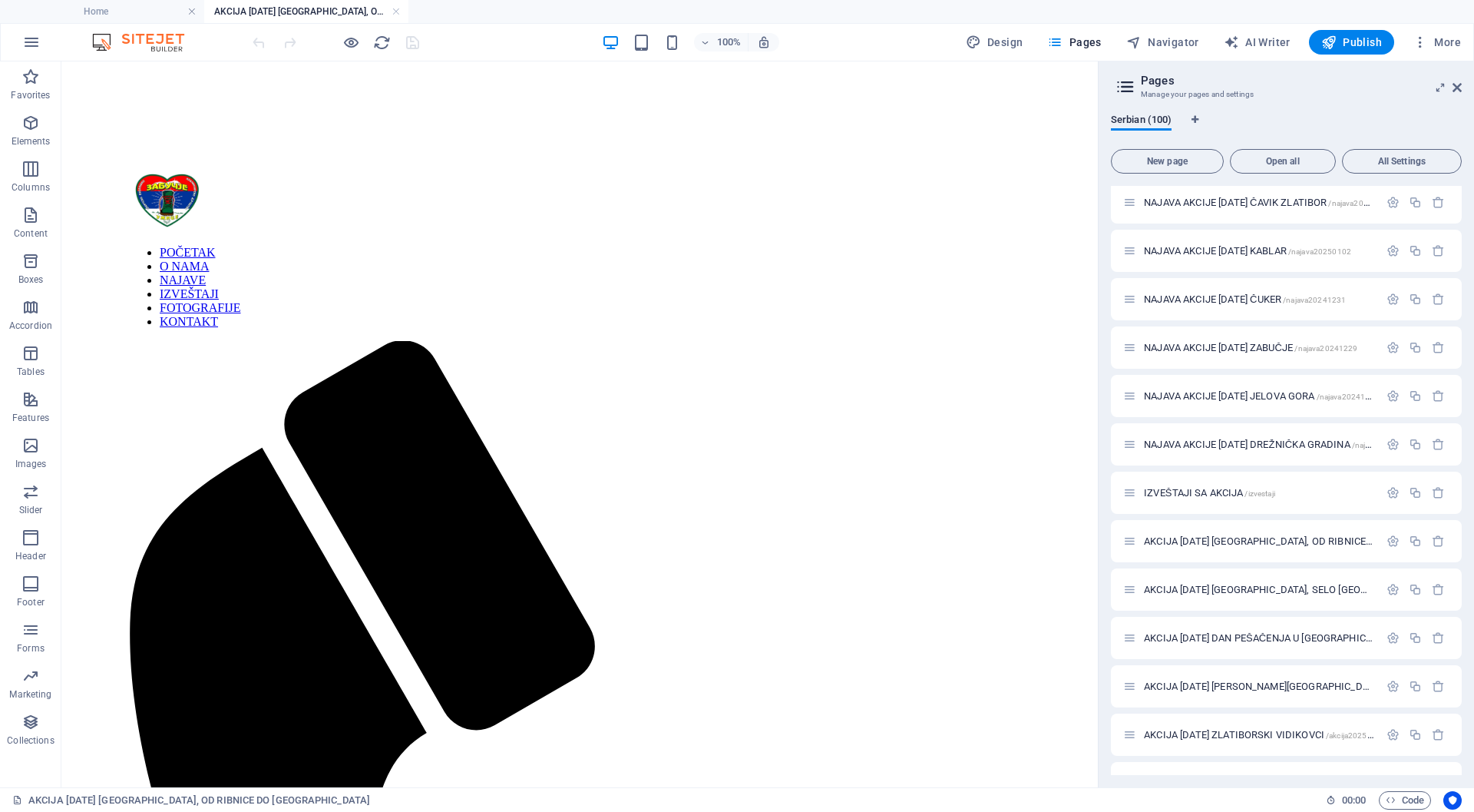
scroll to position [1979, 0]
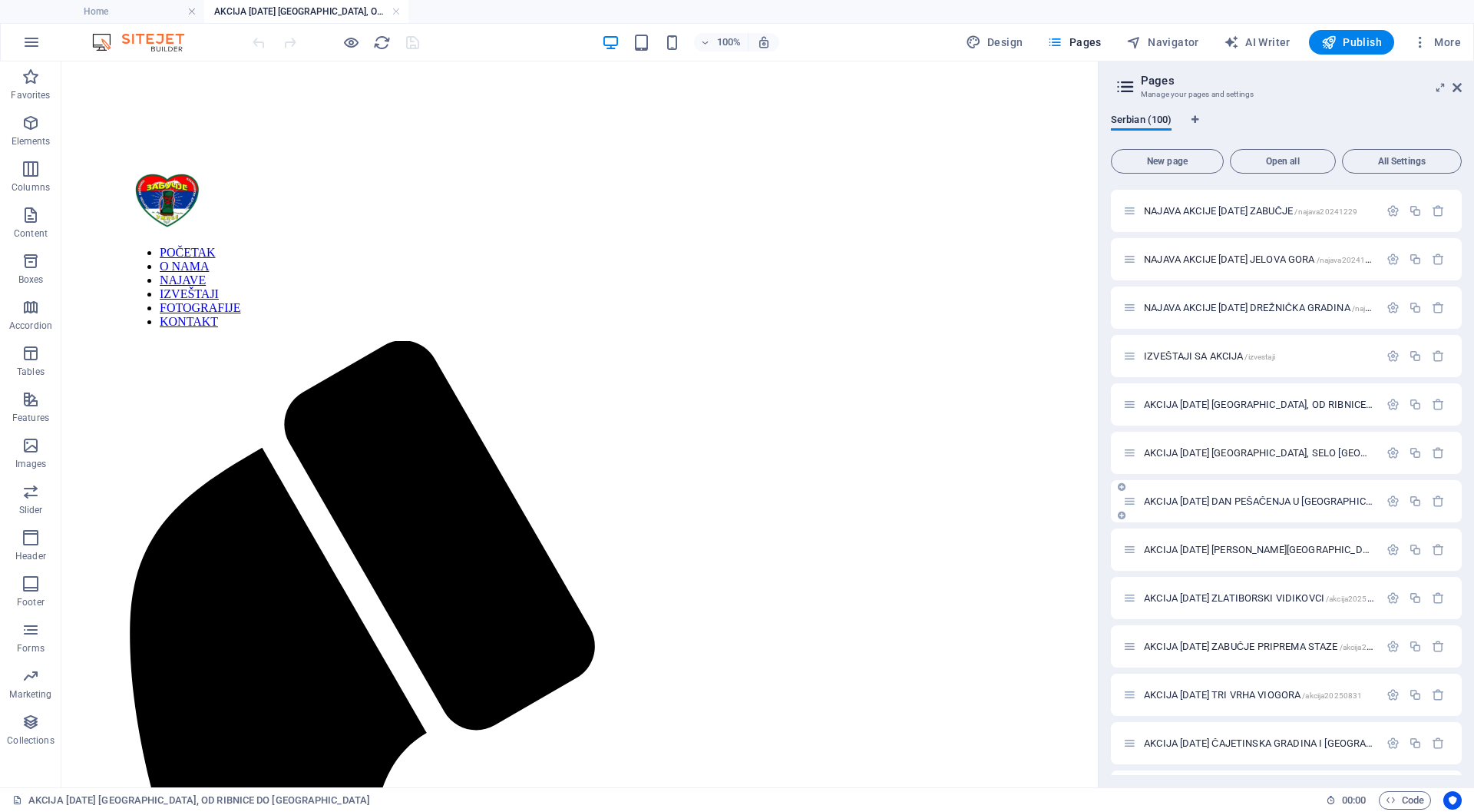
click at [1290, 498] on span "AKCIJA [DATE] DAN PEŠAČENJA U [GEOGRAPHIC_DATA] /akcija20250927" at bounding box center [1301, 501] width 315 height 11
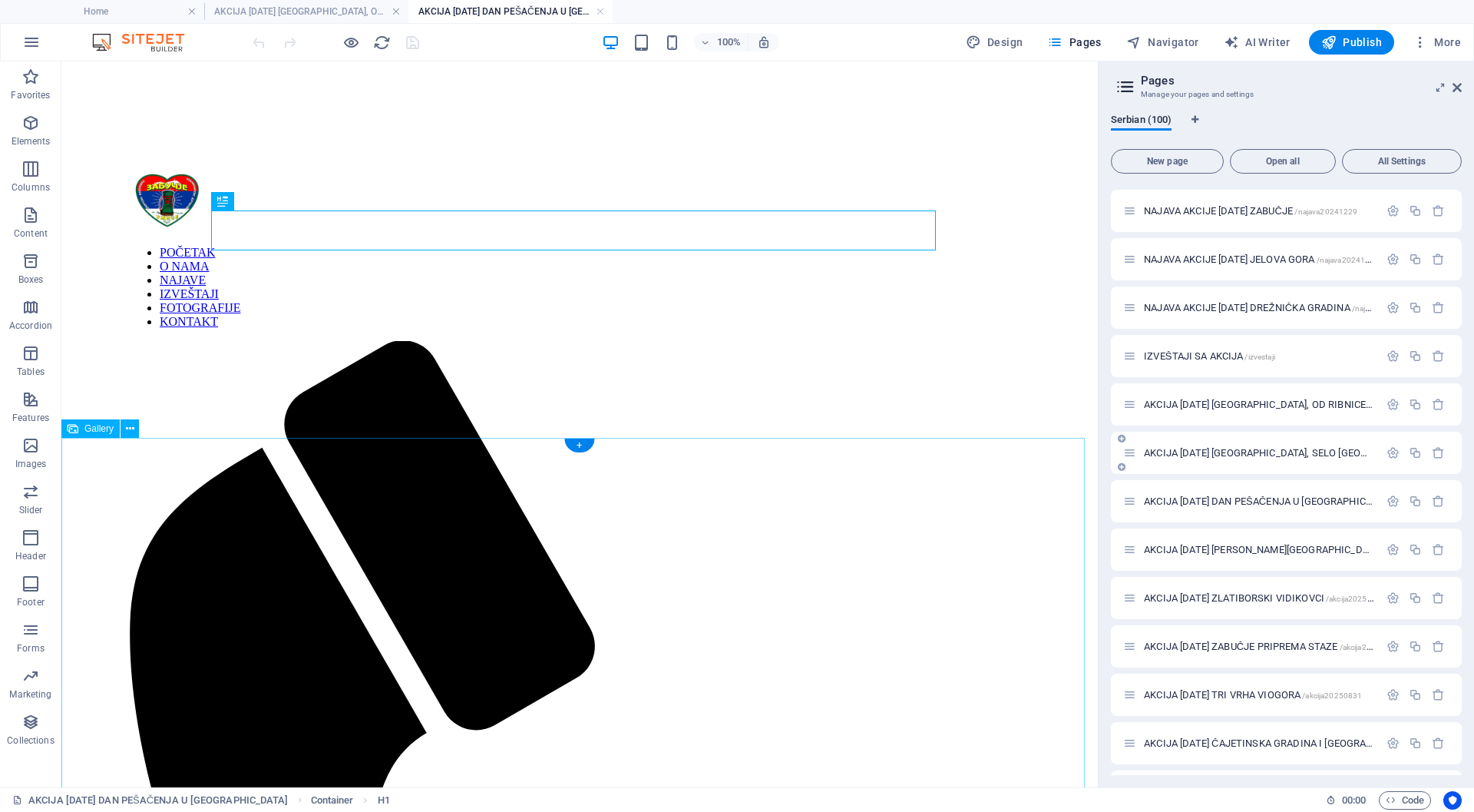
scroll to position [0, 0]
click at [129, 429] on icon at bounding box center [130, 428] width 9 height 16
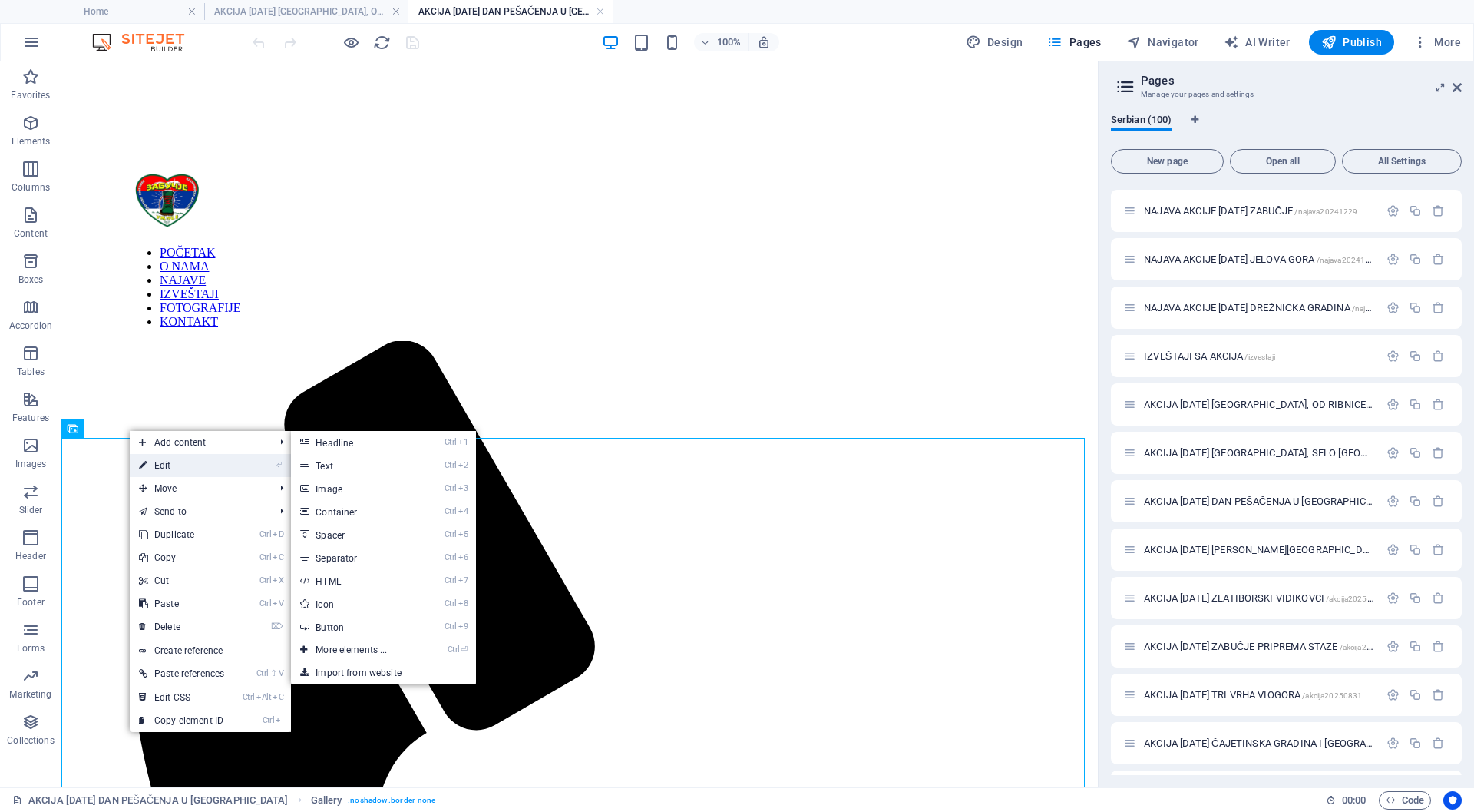
click at [157, 464] on link "⏎ Edit" at bounding box center [182, 465] width 104 height 23
select select "%"
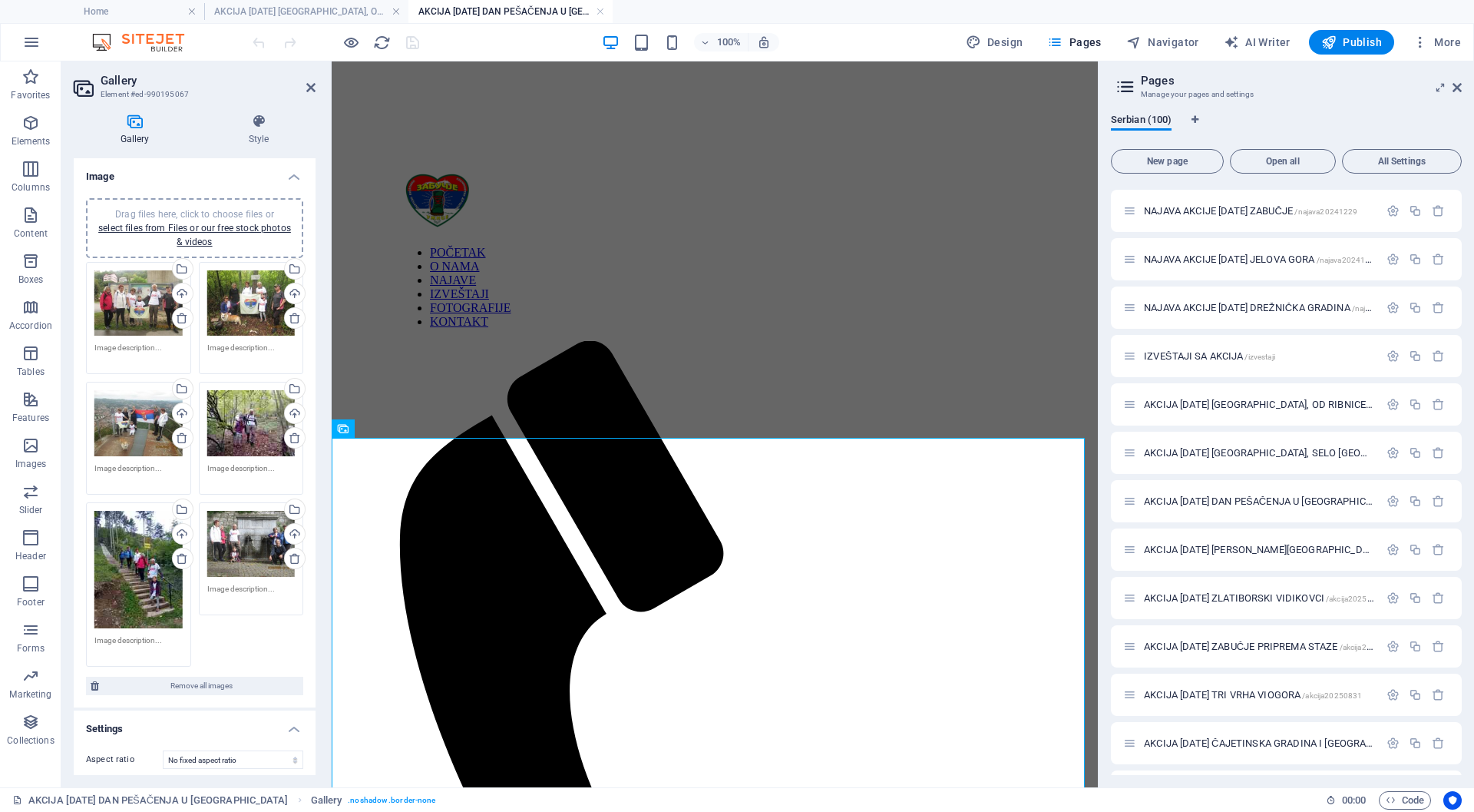
drag, startPoint x: 258, startPoint y: 638, endPoint x: 234, endPoint y: 631, distance: 25.0
click at [234, 631] on div "Drag files here, click to choose files or select files from Files or our free s…" at bounding box center [195, 464] width 225 height 412
click at [241, 634] on div "Drag files here, click to choose files or select files from Files or our free s…" at bounding box center [195, 464] width 225 height 412
click at [400, 425] on icon at bounding box center [400, 428] width 9 height 16
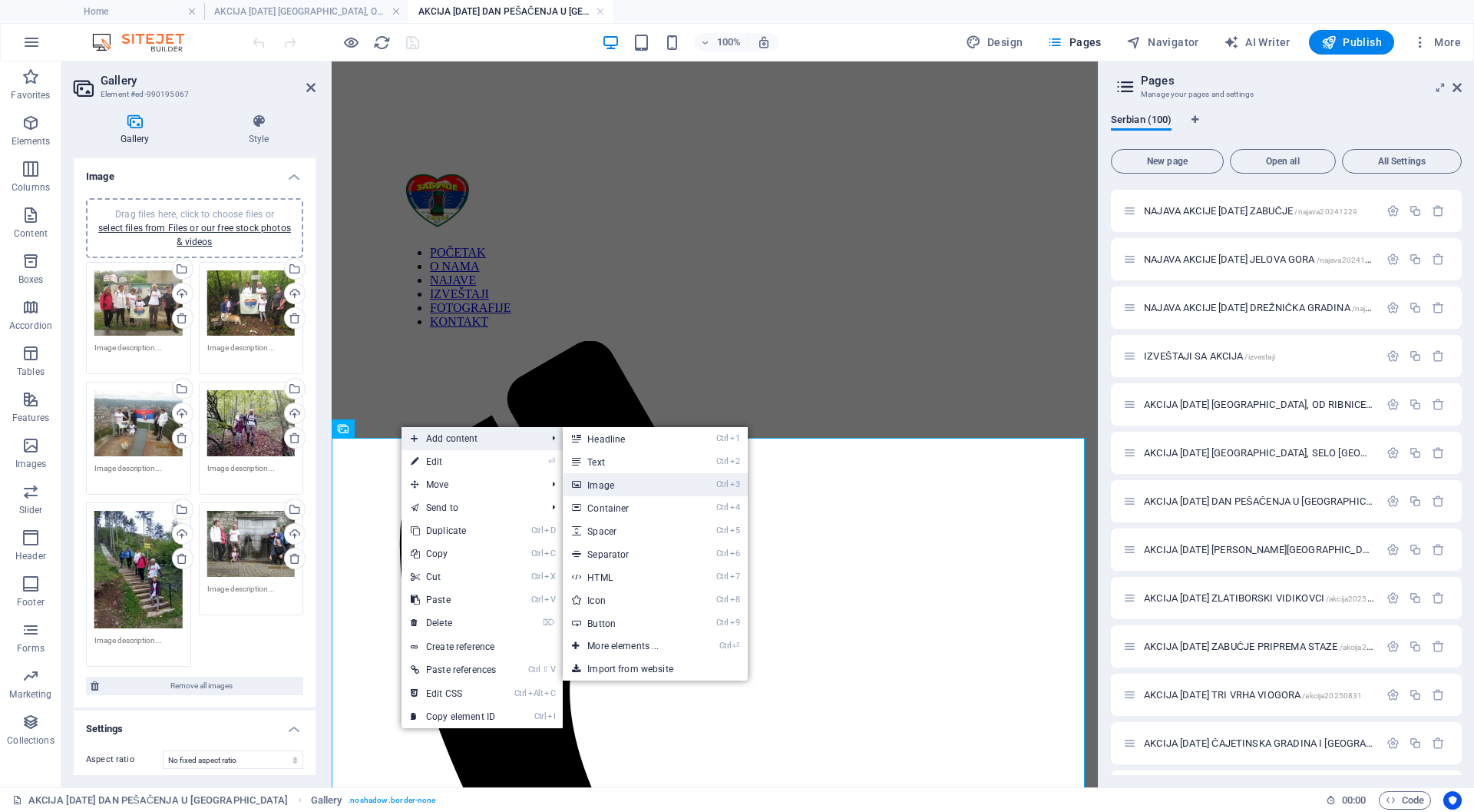
click at [612, 484] on link "Ctrl 3 Image" at bounding box center [626, 484] width 127 height 23
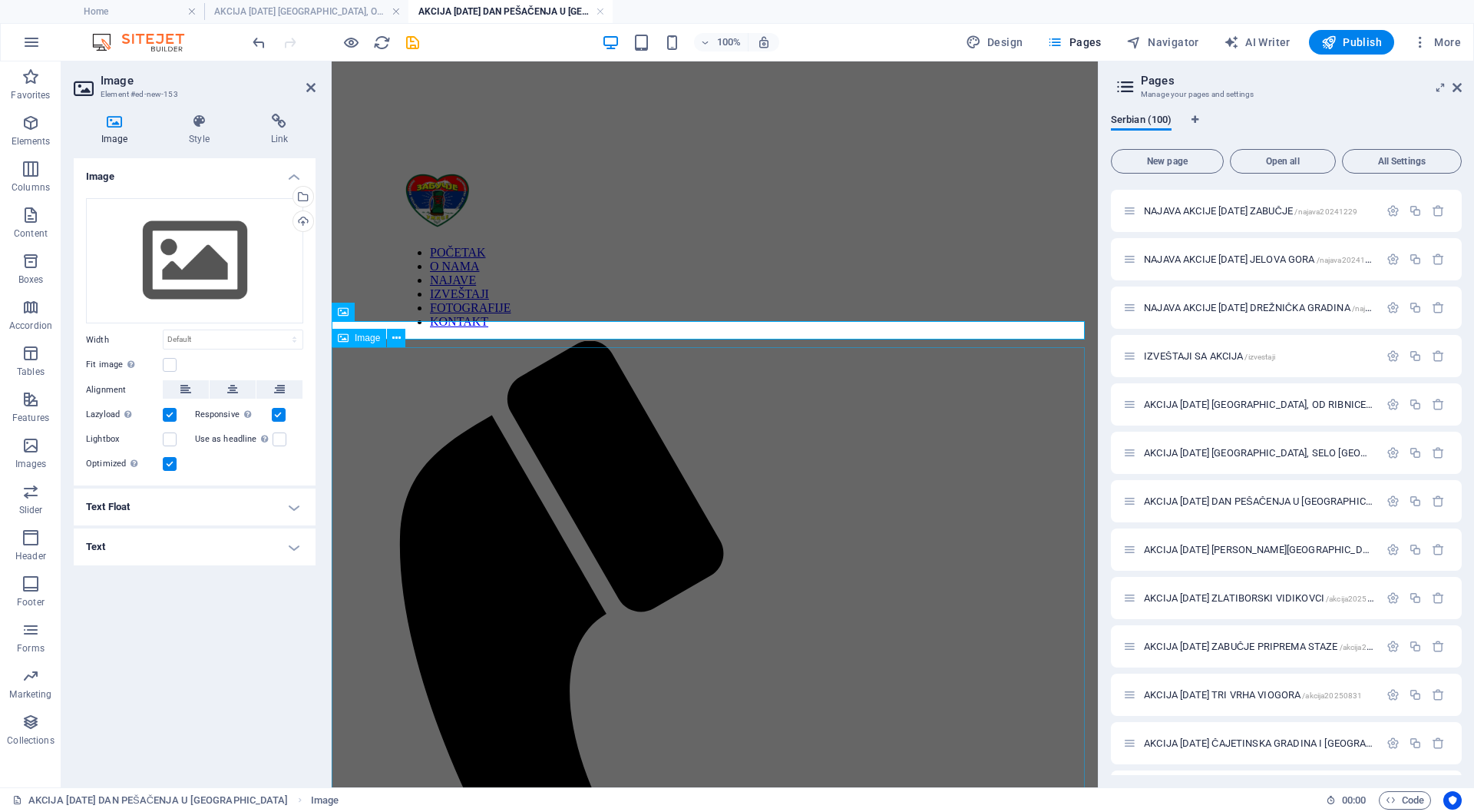
scroll to position [424, 0]
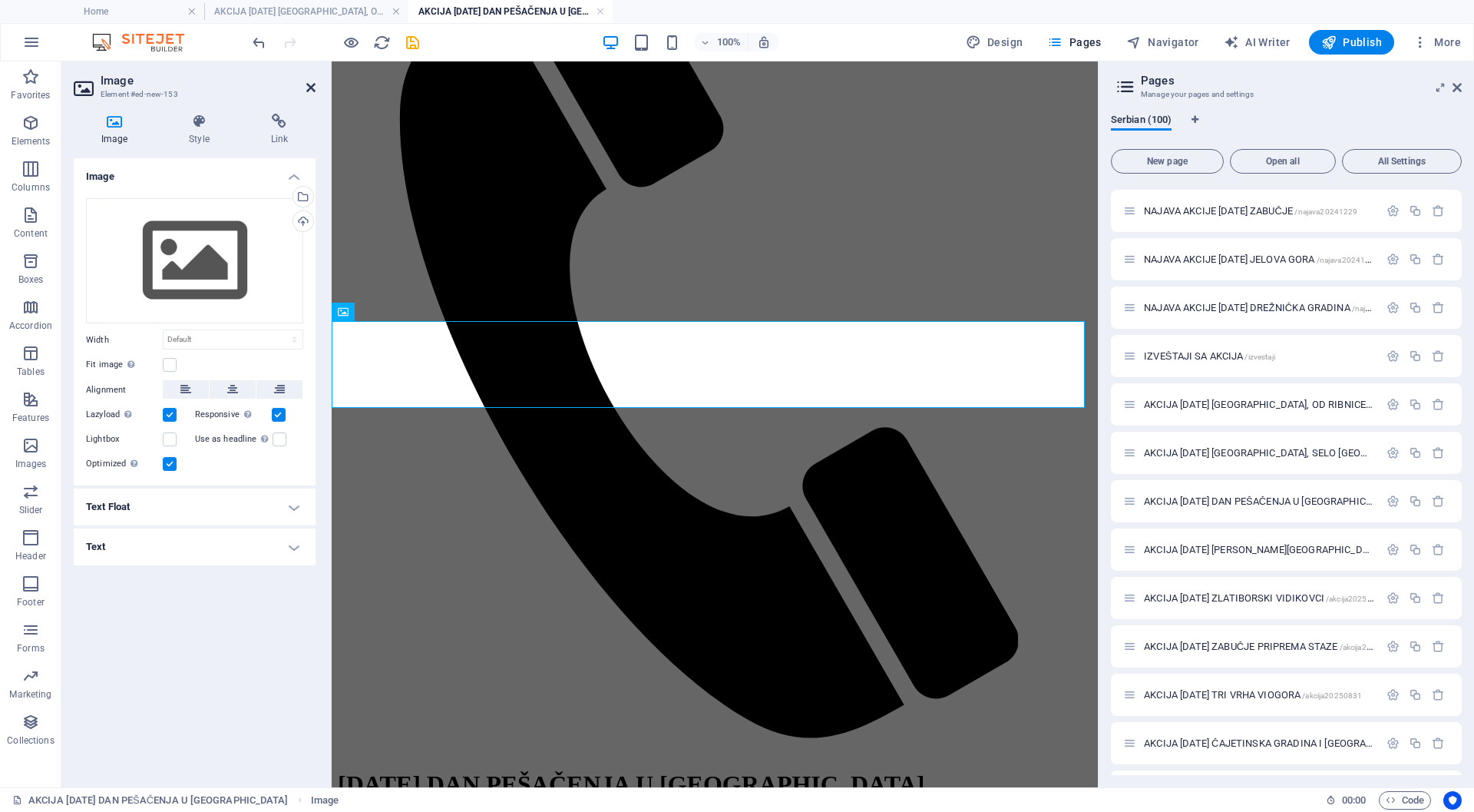
click at [306, 84] on icon at bounding box center [311, 87] width 9 height 12
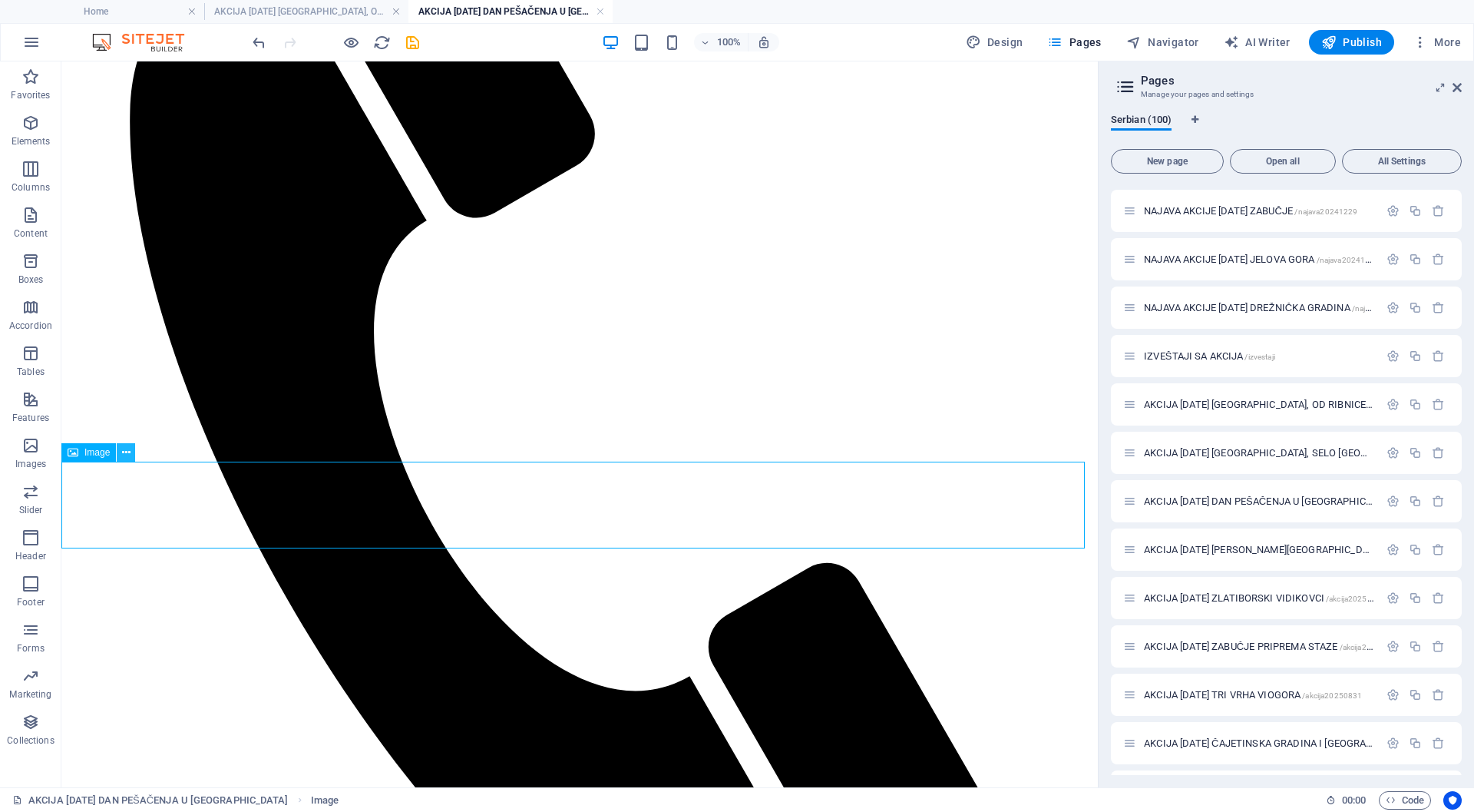
click at [126, 450] on icon at bounding box center [126, 452] width 9 height 16
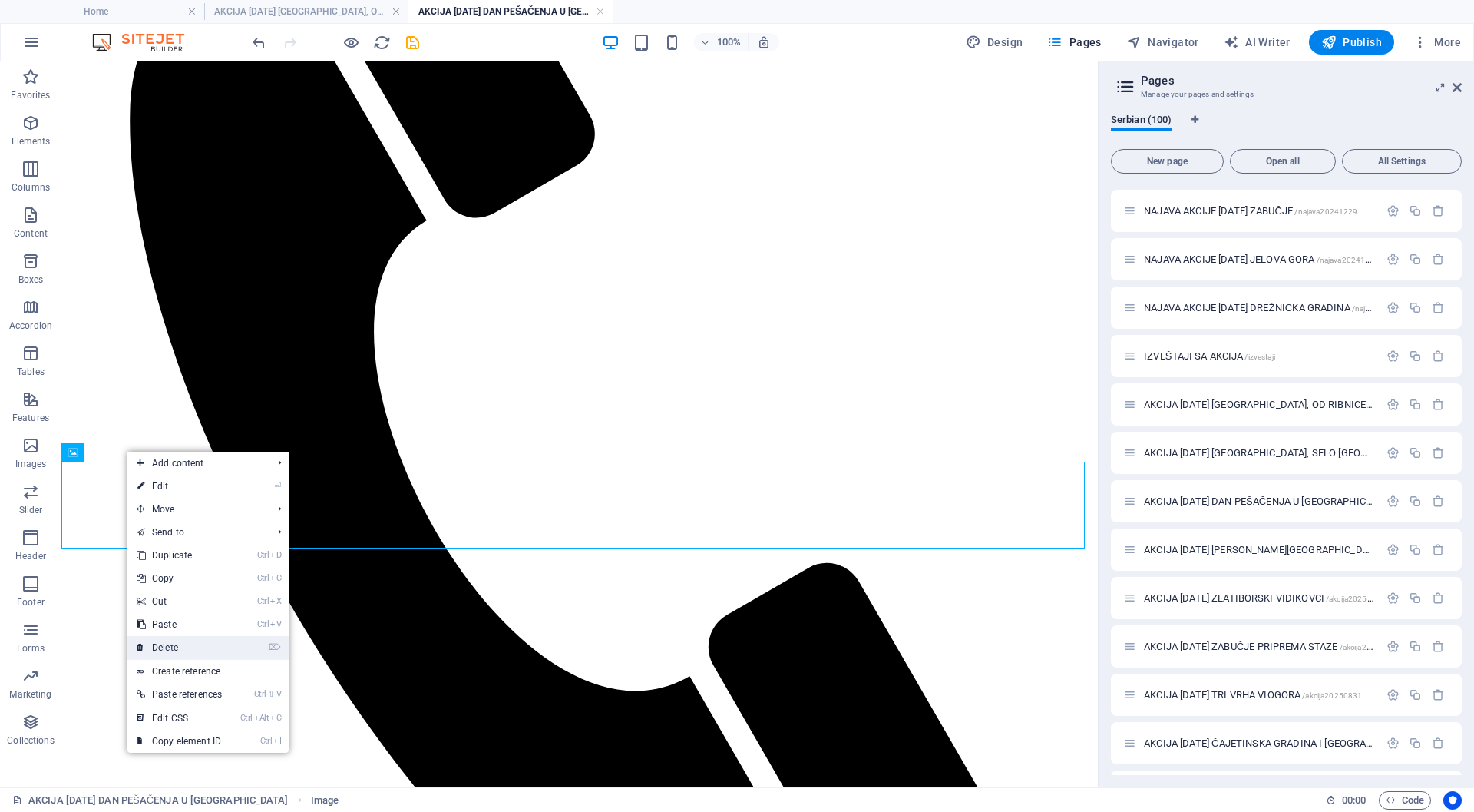
click at [174, 645] on link "⌦ Delete" at bounding box center [180, 648] width 104 height 23
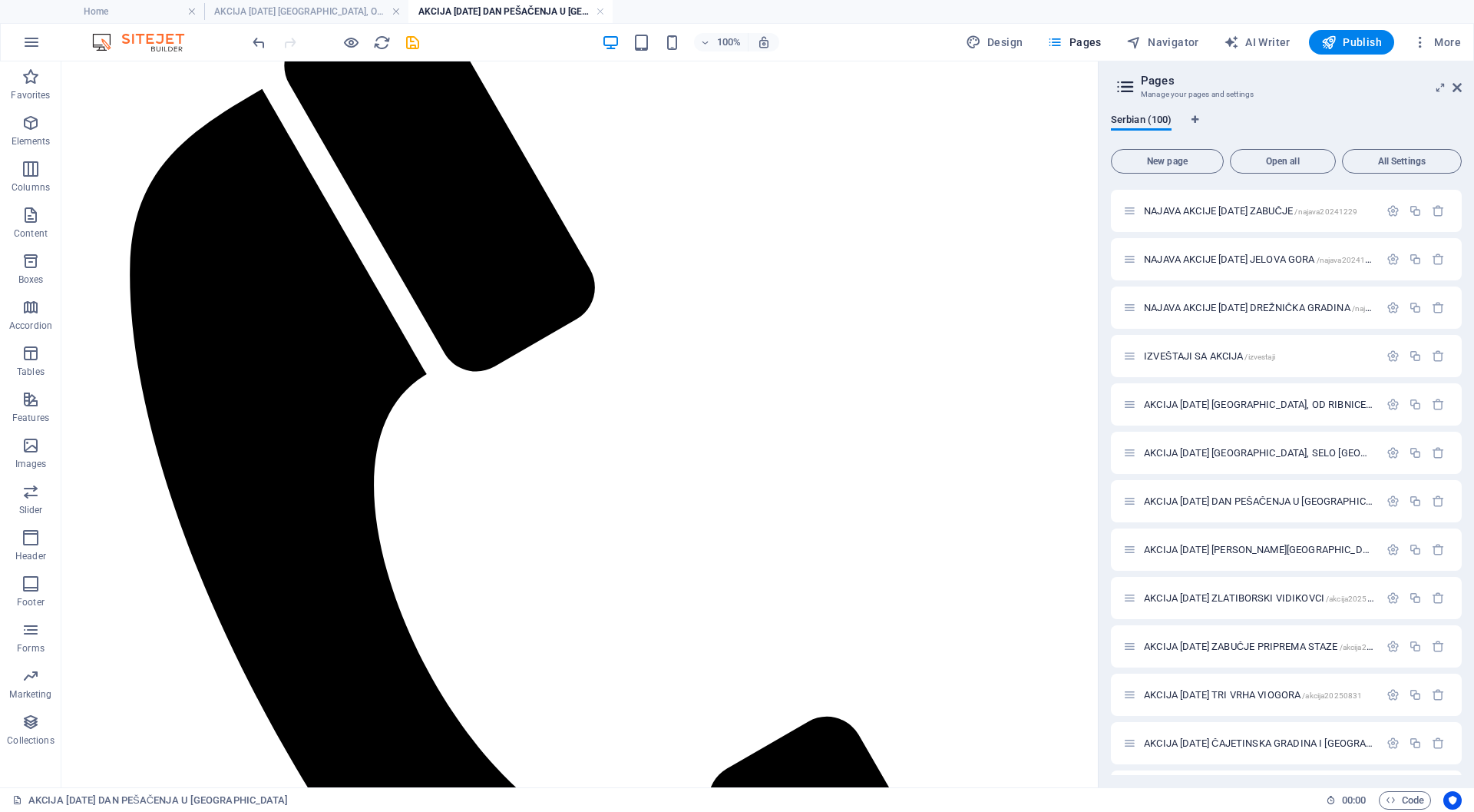
scroll to position [243, 0]
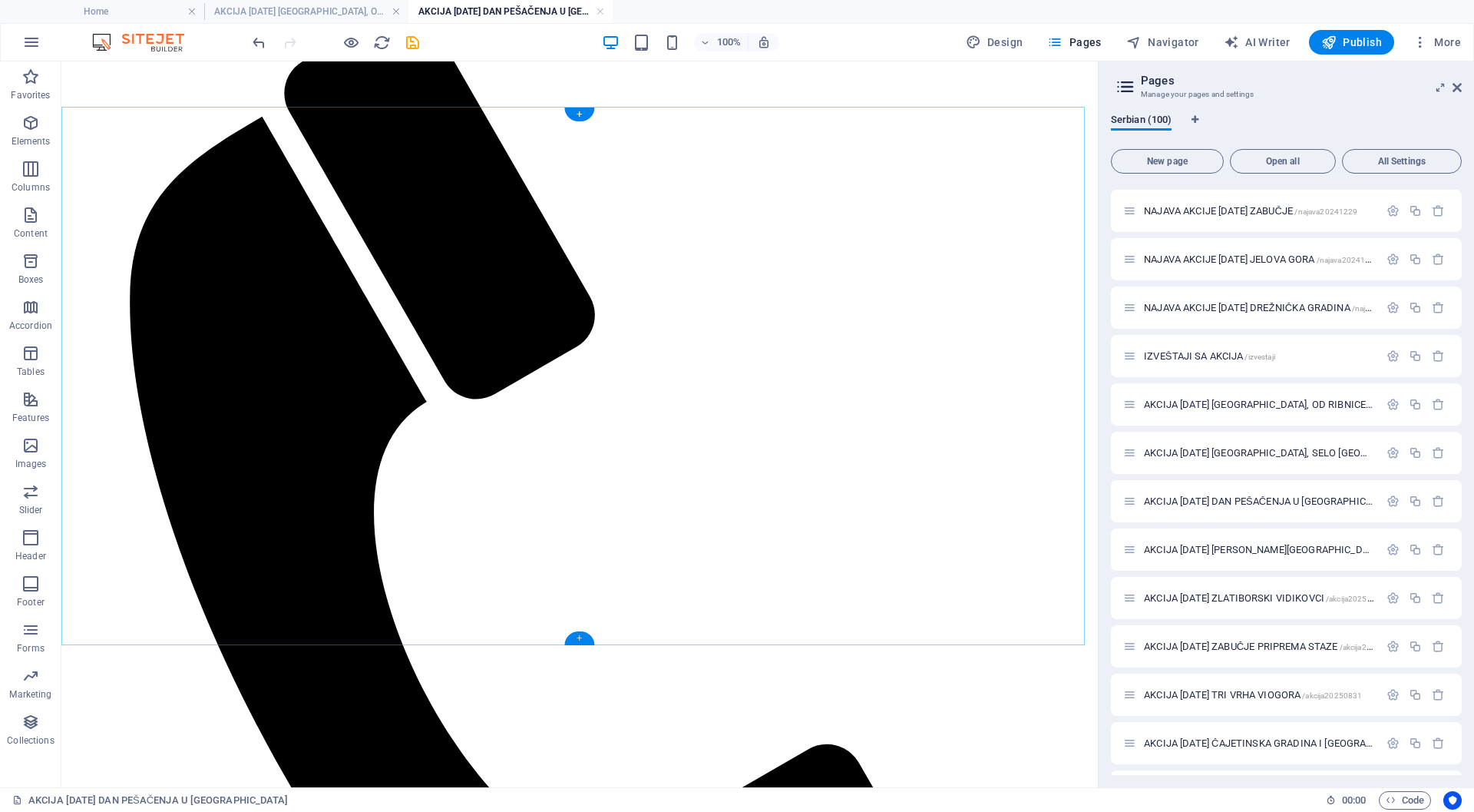
click at [581, 636] on div "+" at bounding box center [580, 638] width 30 height 14
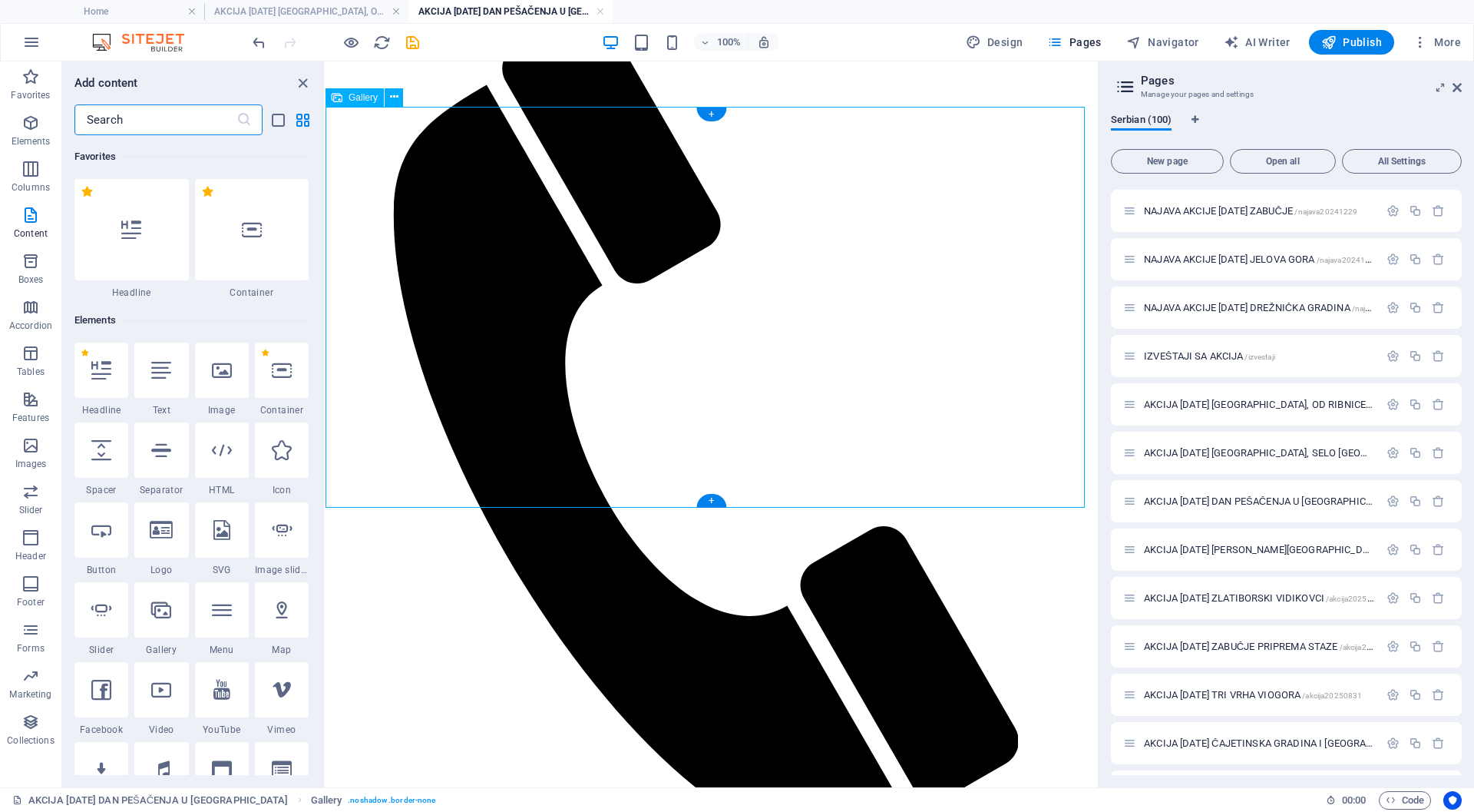
scroll to position [2687, 0]
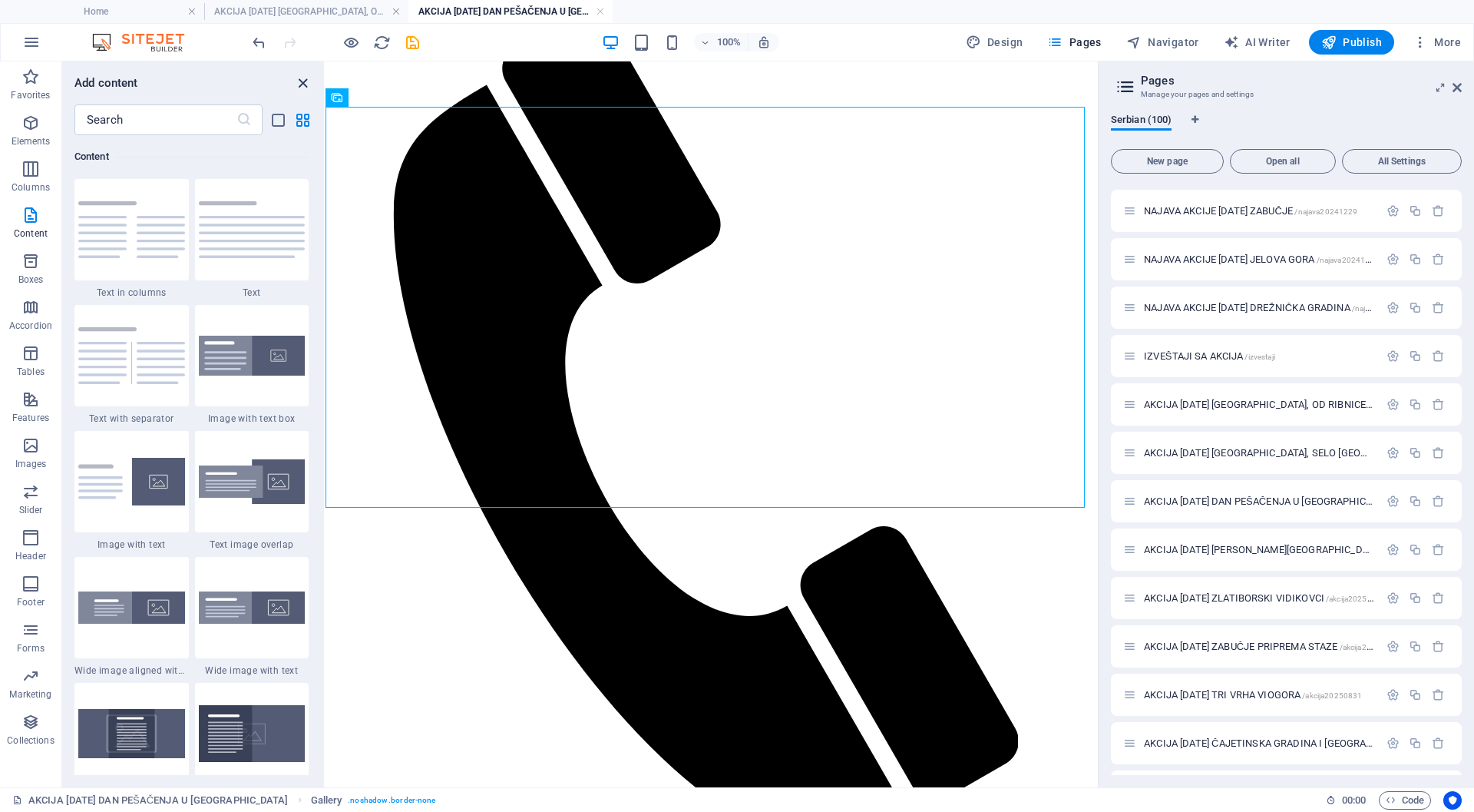
click at [302, 81] on icon "close panel" at bounding box center [303, 83] width 18 height 18
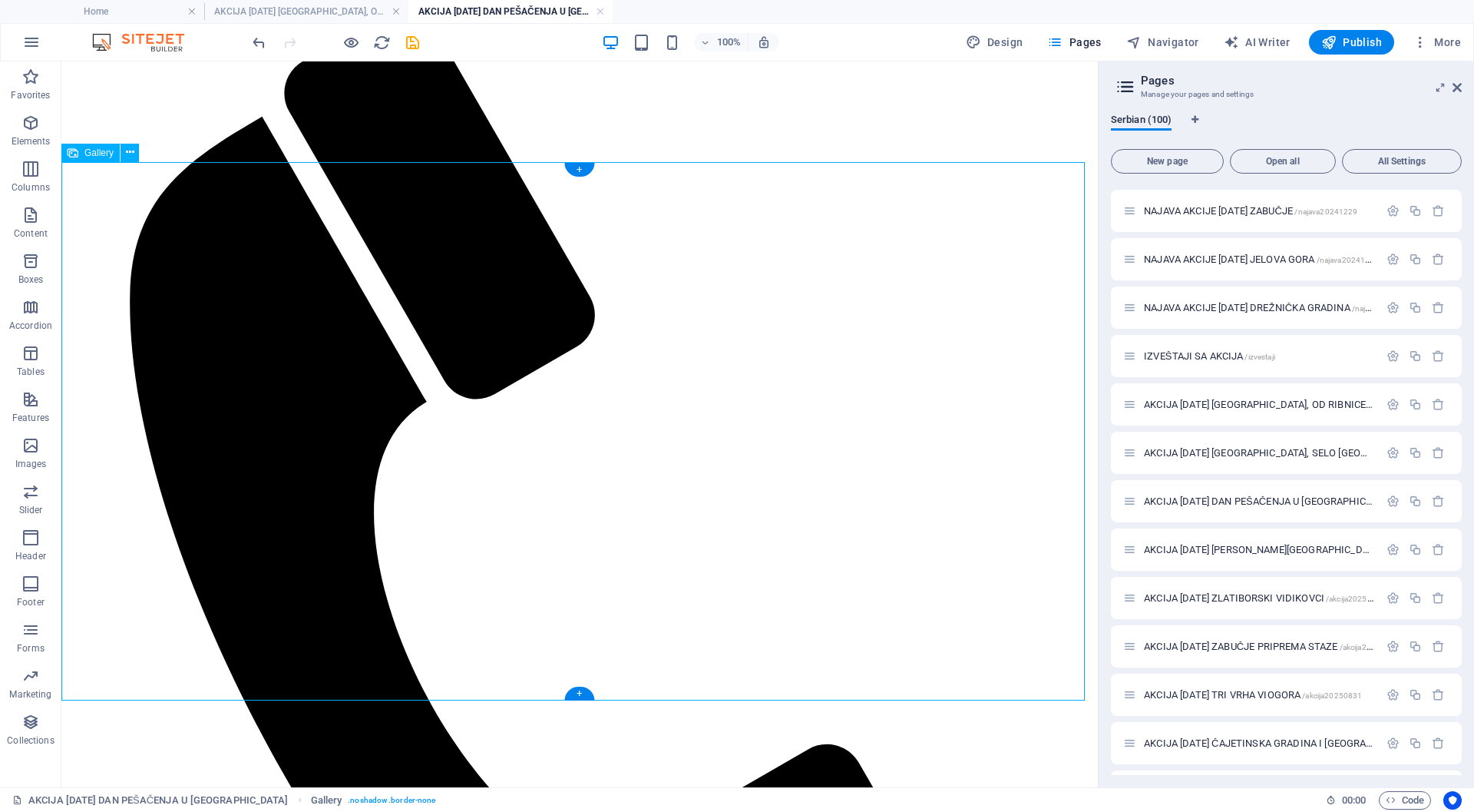
scroll to position [13, 0]
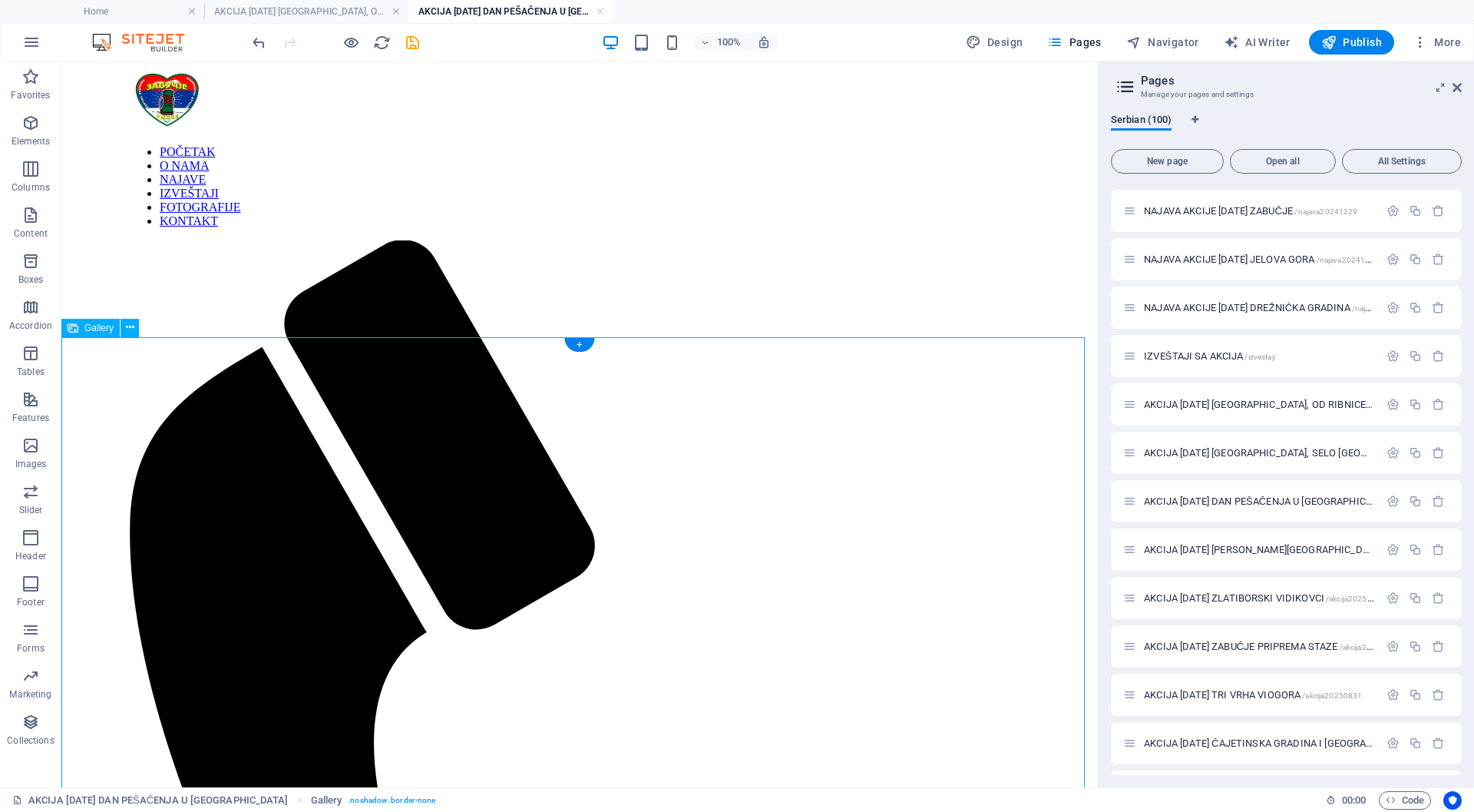
select select "%"
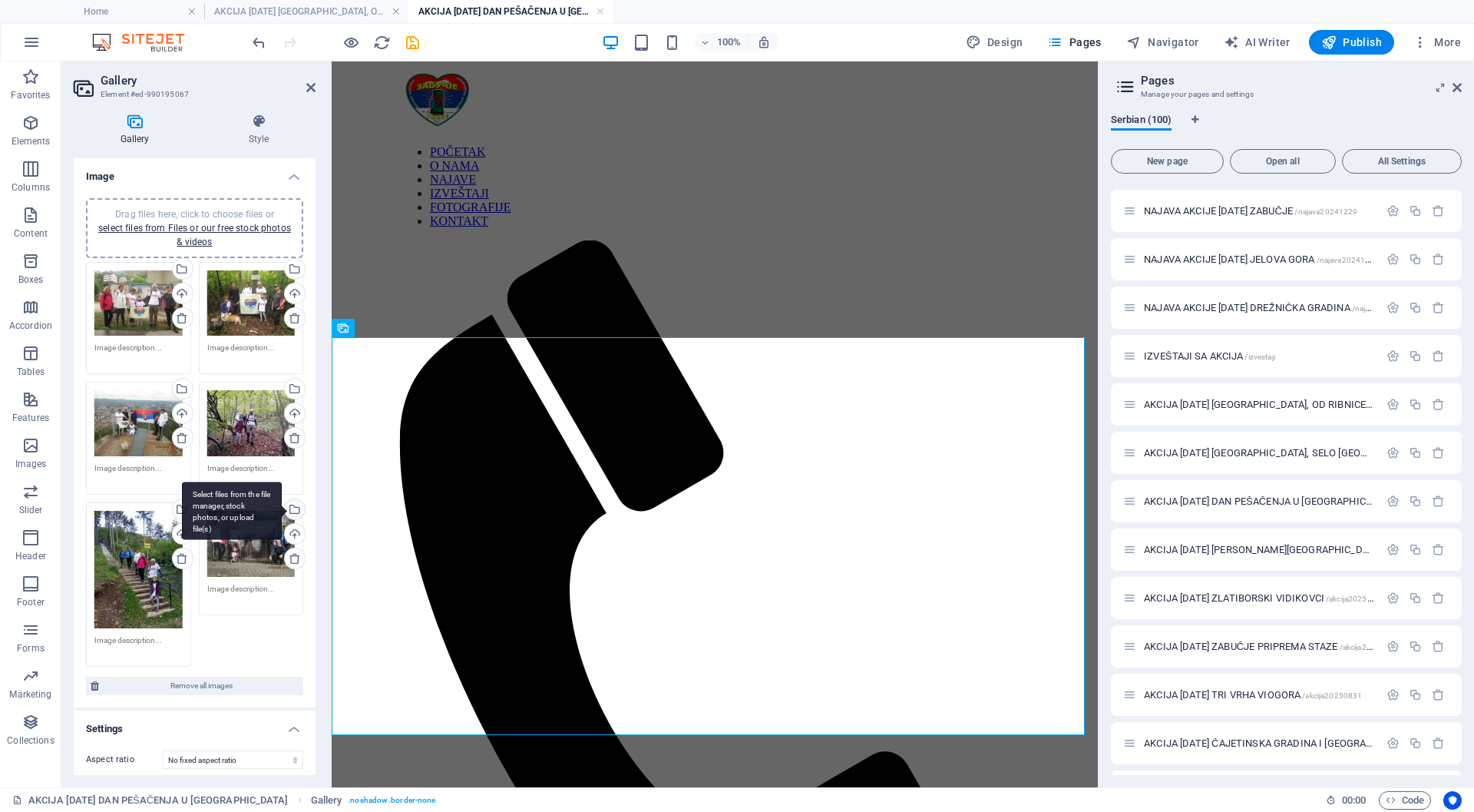
click at [282, 502] on div "Select files from the file manager, stock photos, or upload file(s)" at bounding box center [232, 510] width 100 height 58
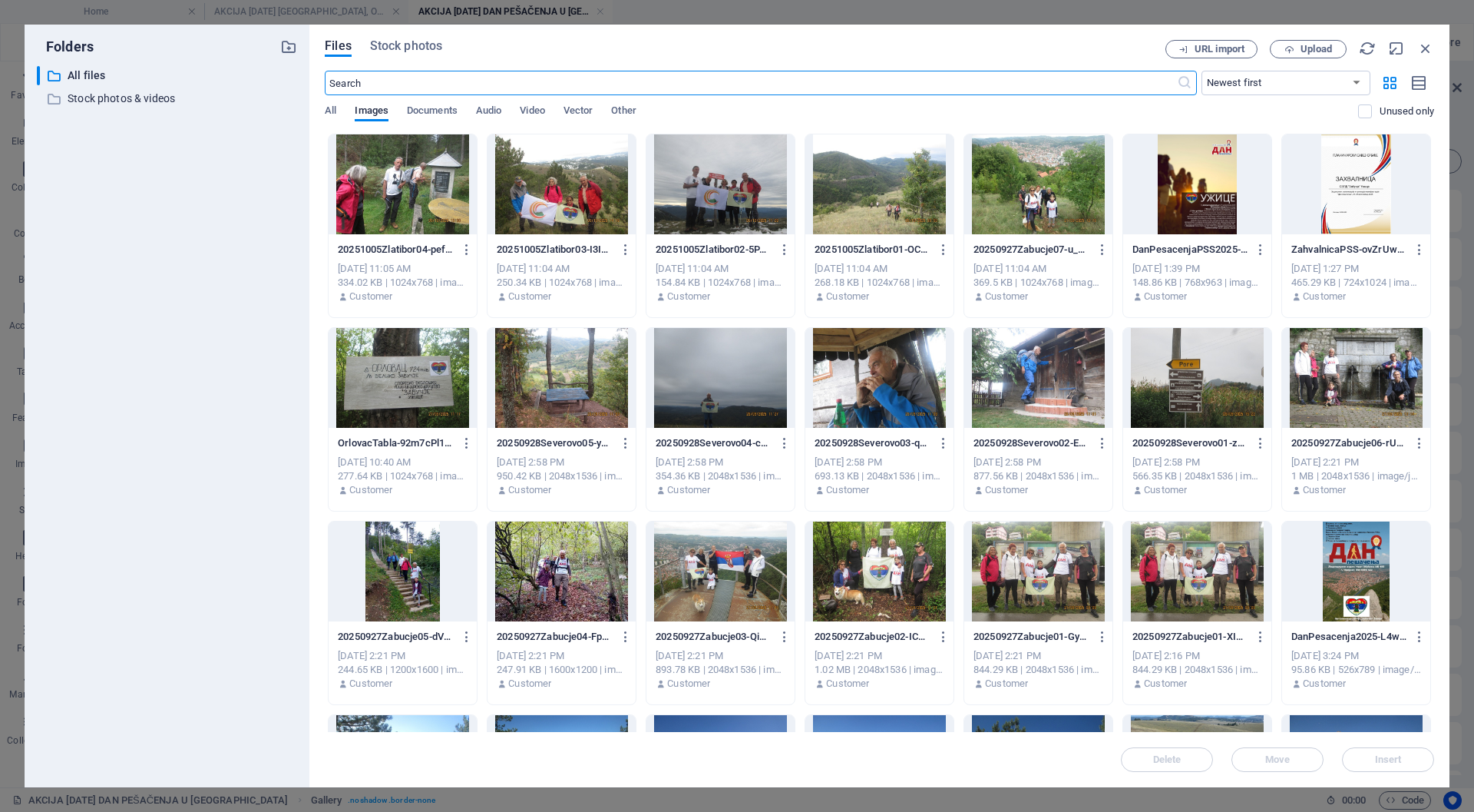
click at [1034, 195] on div at bounding box center [1038, 184] width 148 height 100
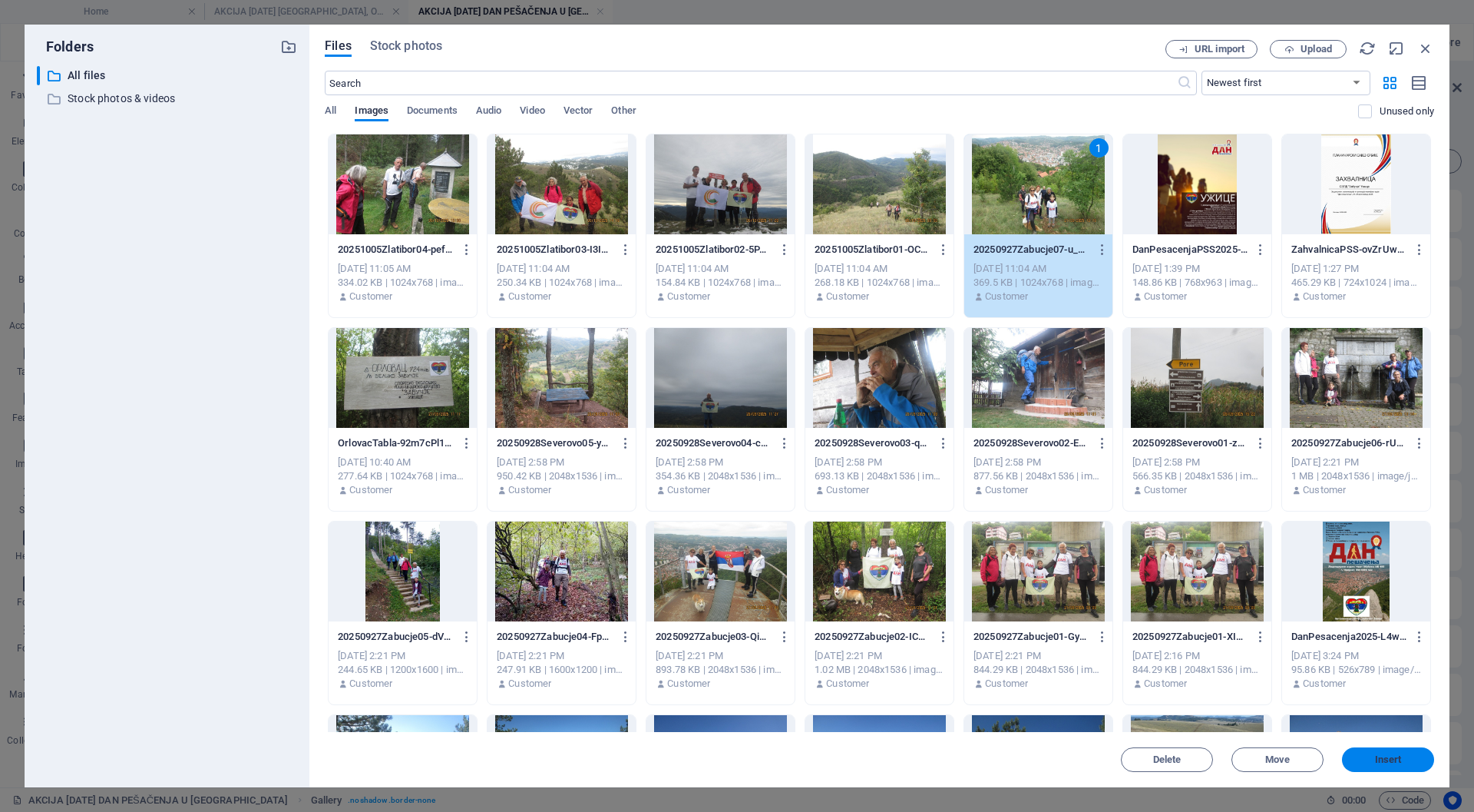
click at [1399, 762] on span "Insert" at bounding box center [1389, 759] width 26 height 9
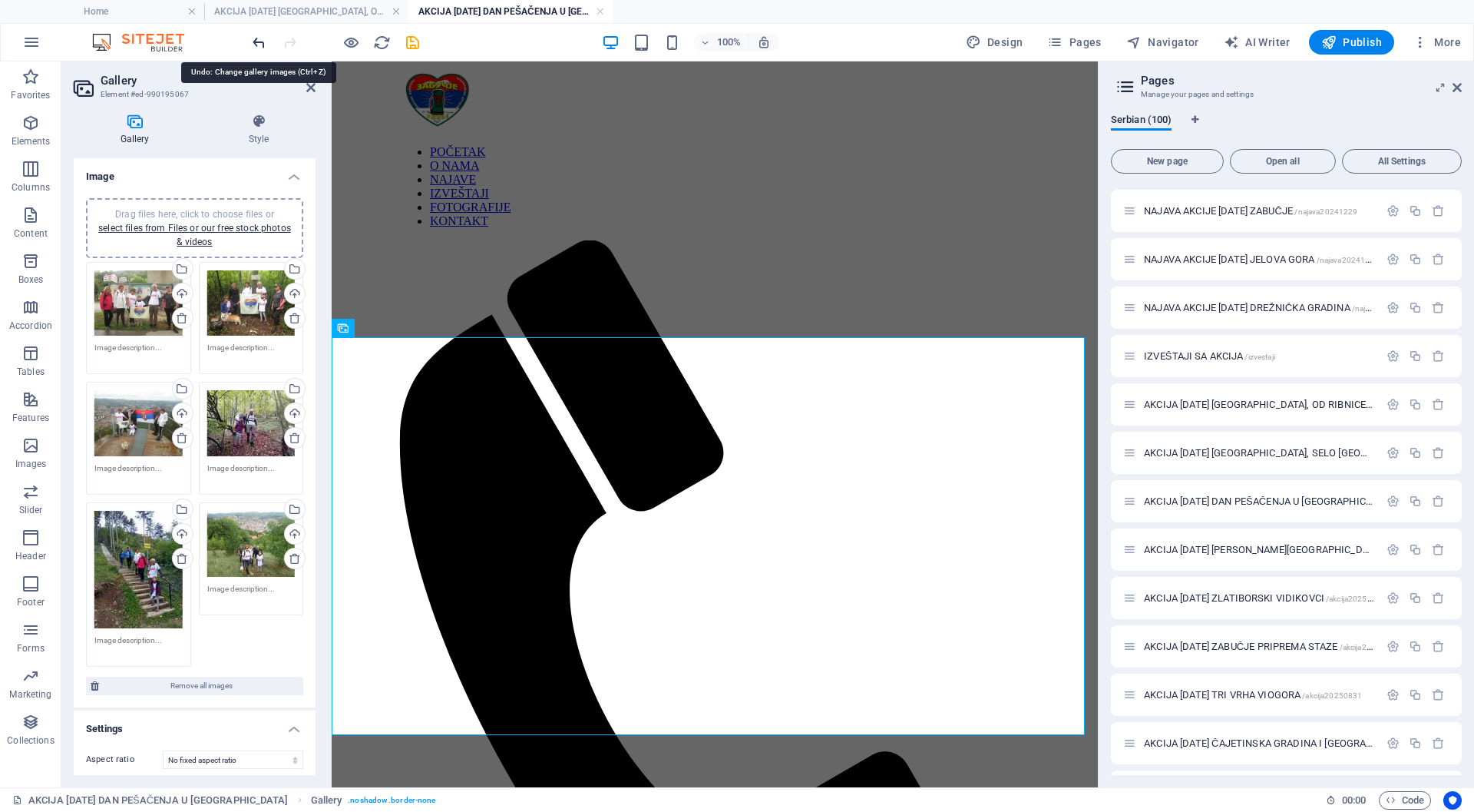
click at [260, 41] on icon "undo" at bounding box center [259, 43] width 18 height 18
click at [135, 130] on h4 "Gallery" at bounding box center [138, 130] width 129 height 32
click at [412, 43] on icon "save" at bounding box center [412, 43] width 18 height 18
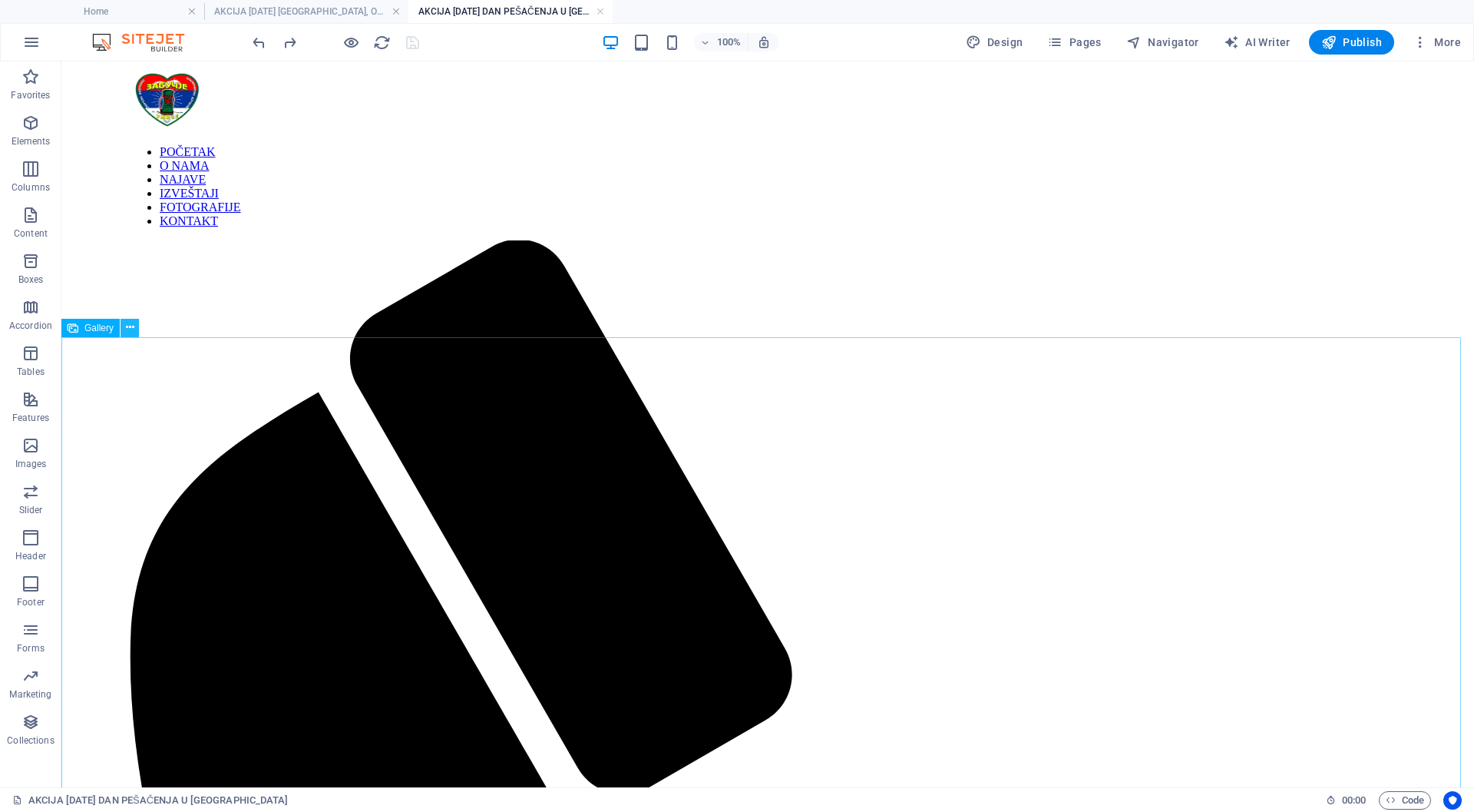
click at [128, 325] on icon at bounding box center [130, 327] width 9 height 16
select select "%"
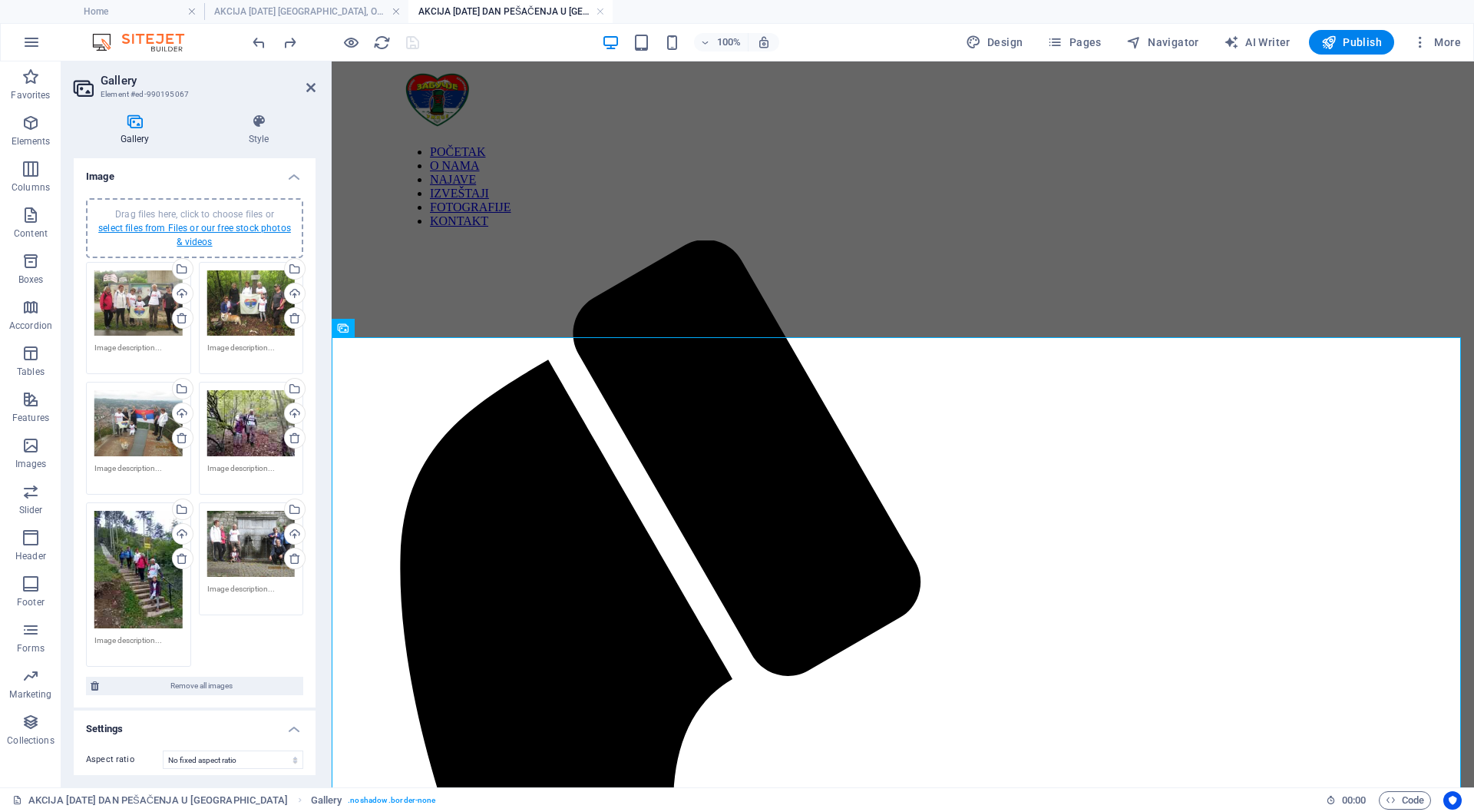
click at [202, 230] on link "select files from Files or our free stock photos & videos" at bounding box center [195, 235] width 193 height 25
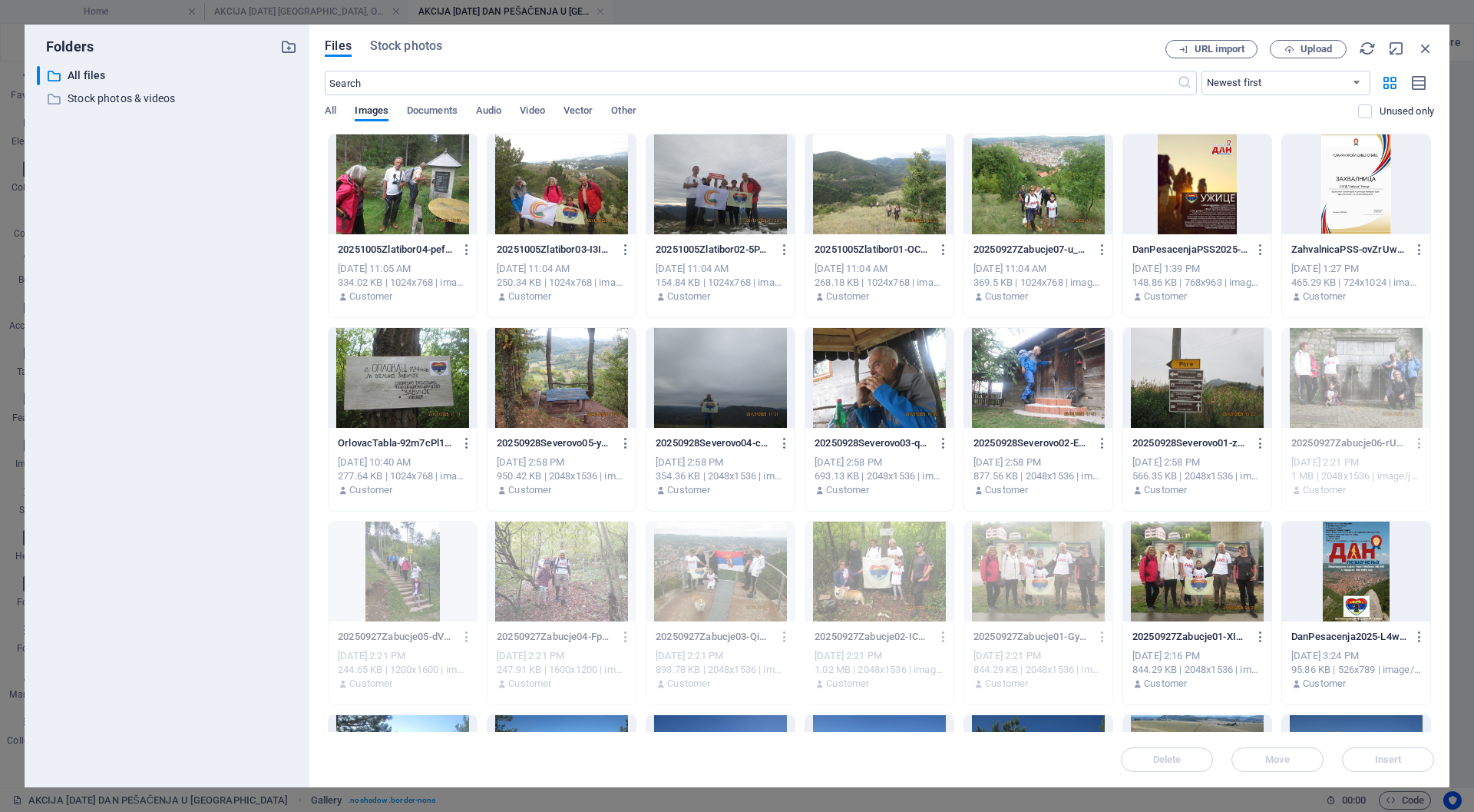
click at [1029, 190] on div at bounding box center [1038, 184] width 148 height 100
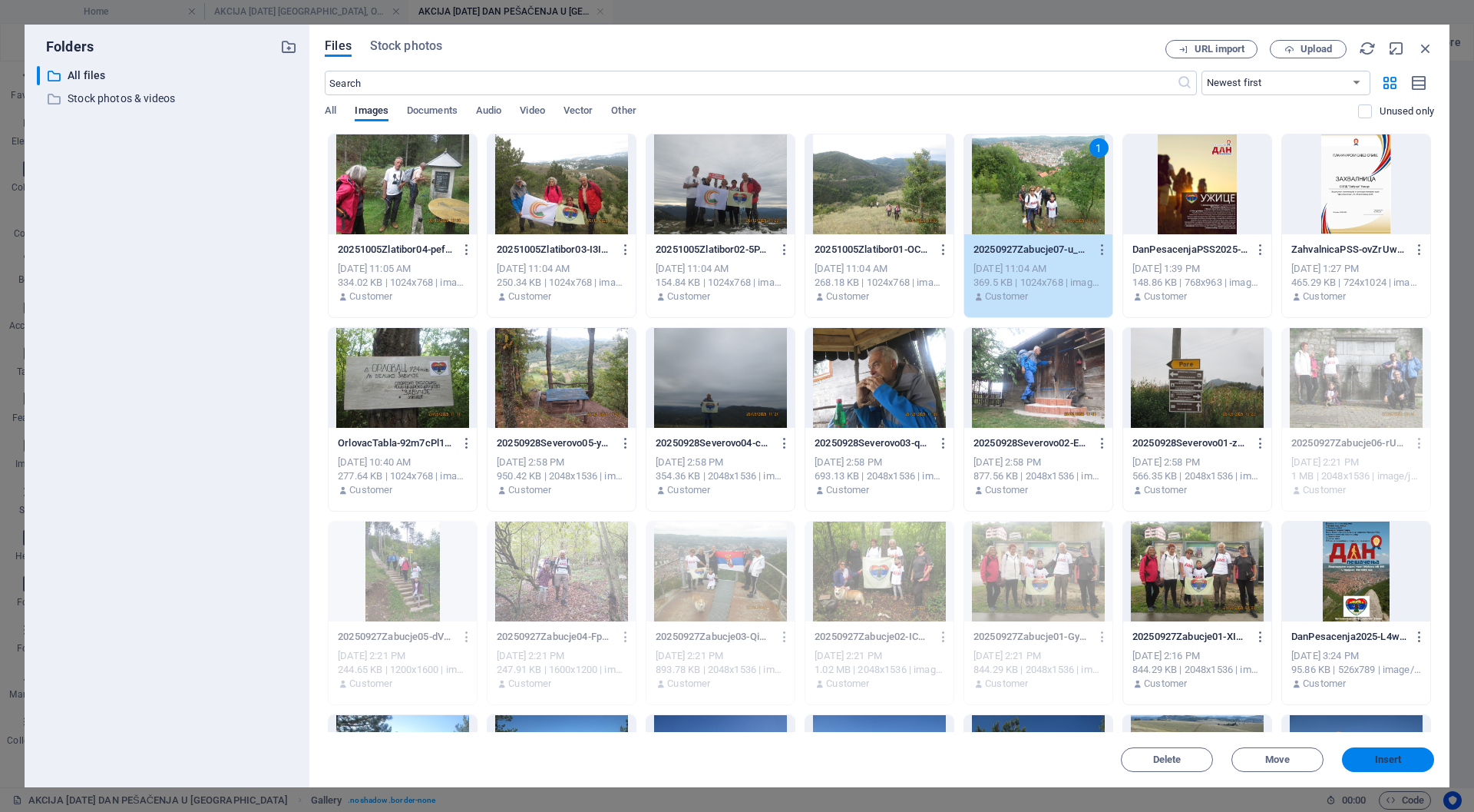
click at [1388, 754] on span "Insert" at bounding box center [1389, 759] width 26 height 9
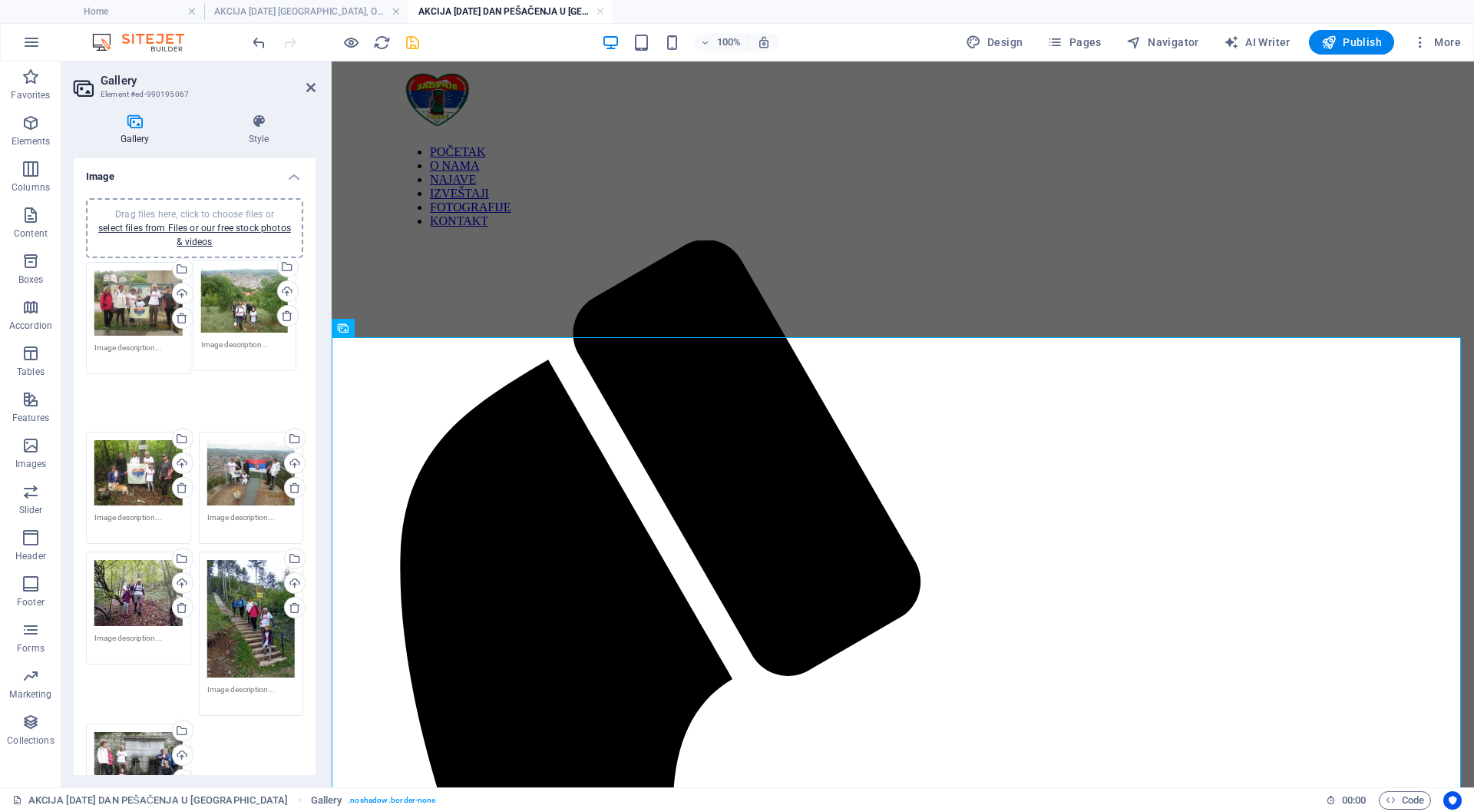
drag, startPoint x: 130, startPoint y: 716, endPoint x: 236, endPoint y: 305, distance: 424.4
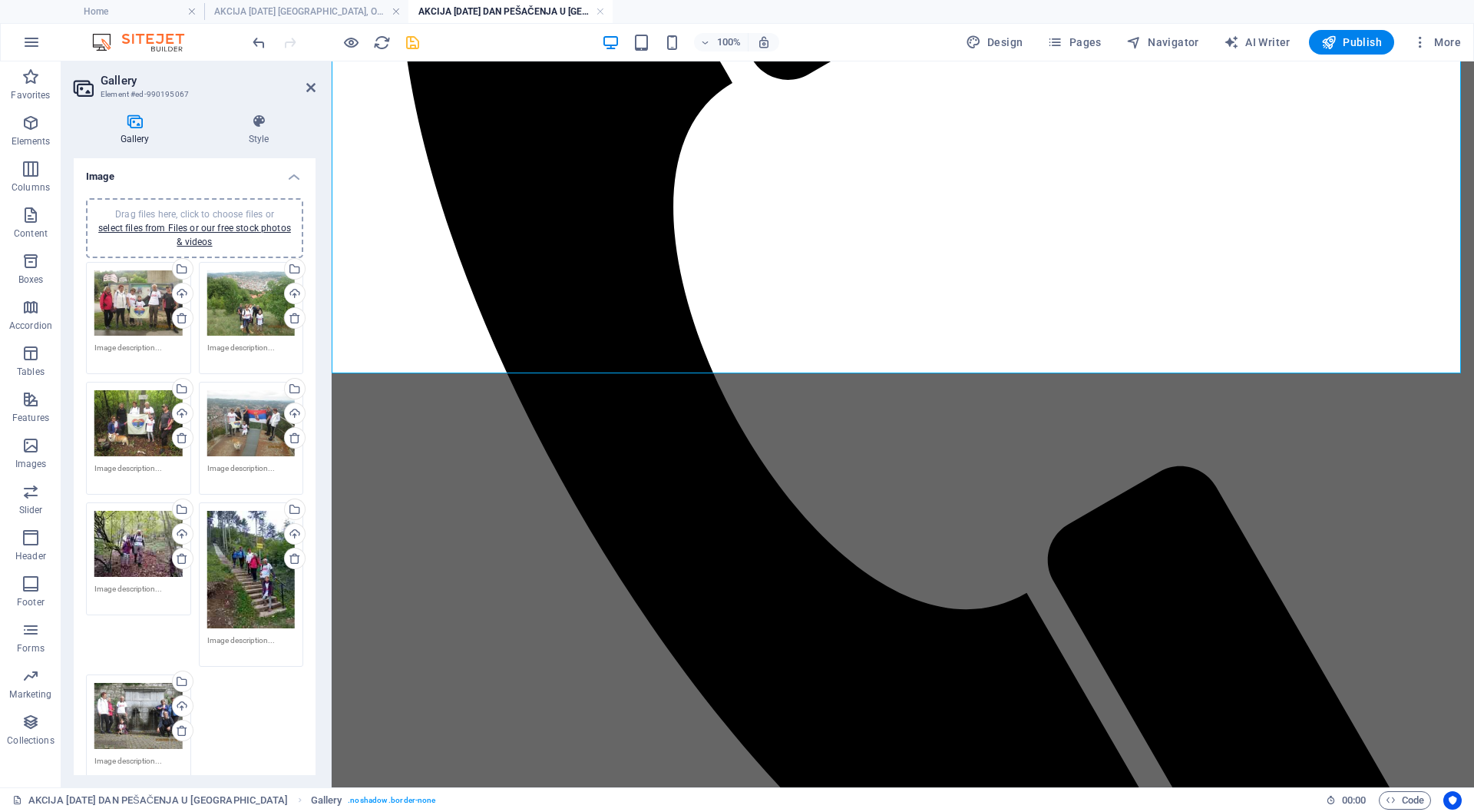
scroll to position [655, 0]
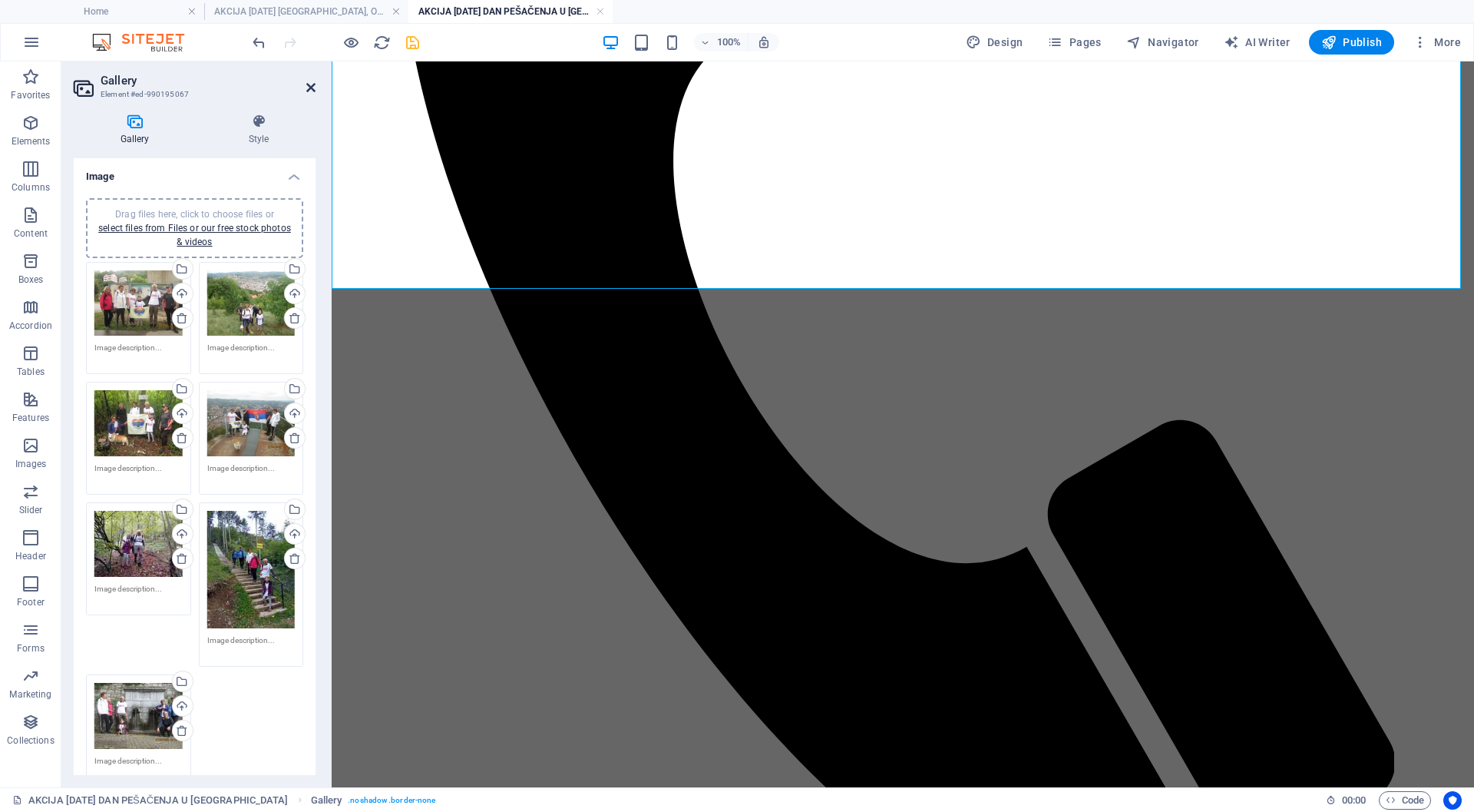
click at [310, 87] on icon at bounding box center [311, 87] width 9 height 12
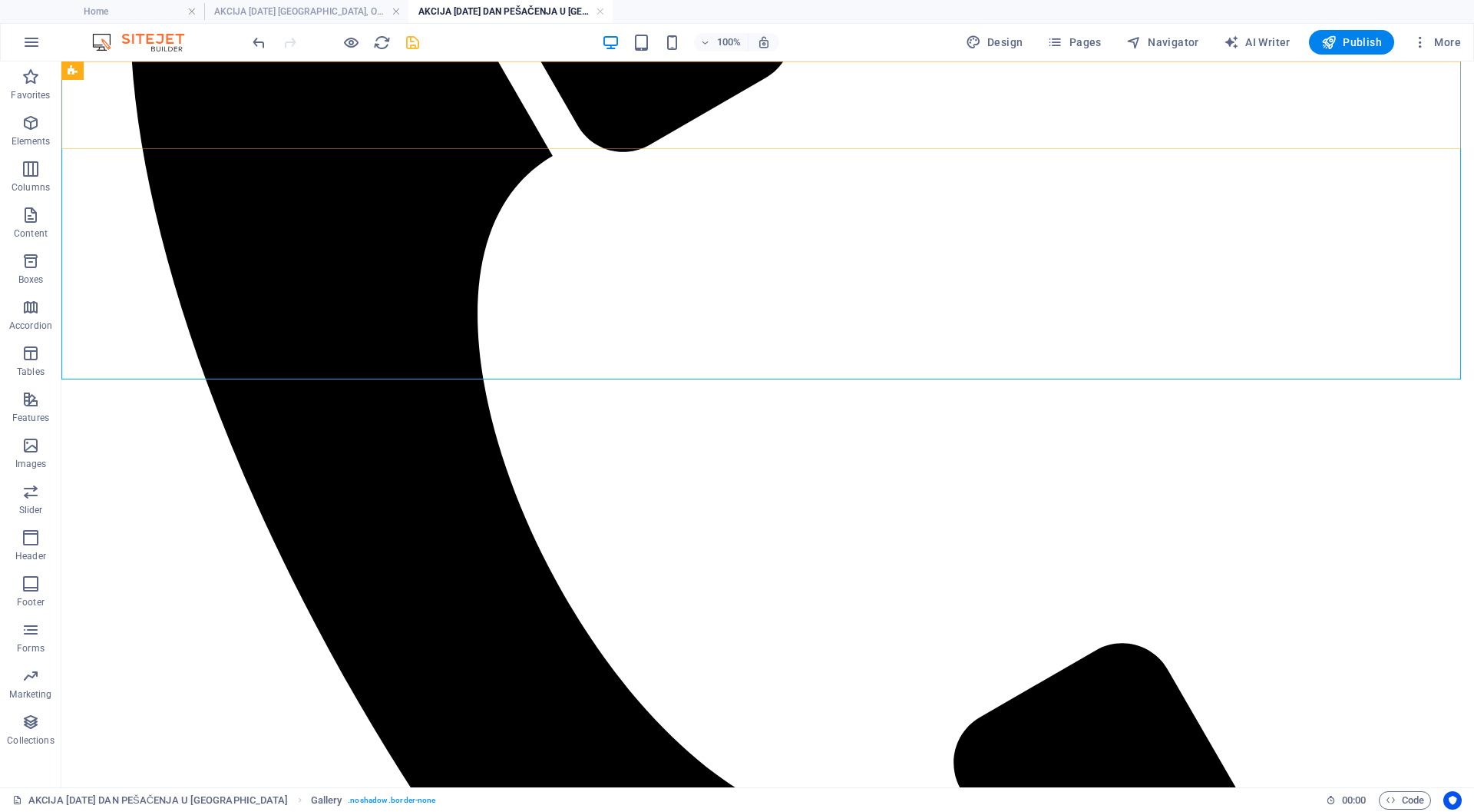
scroll to position [705, 0]
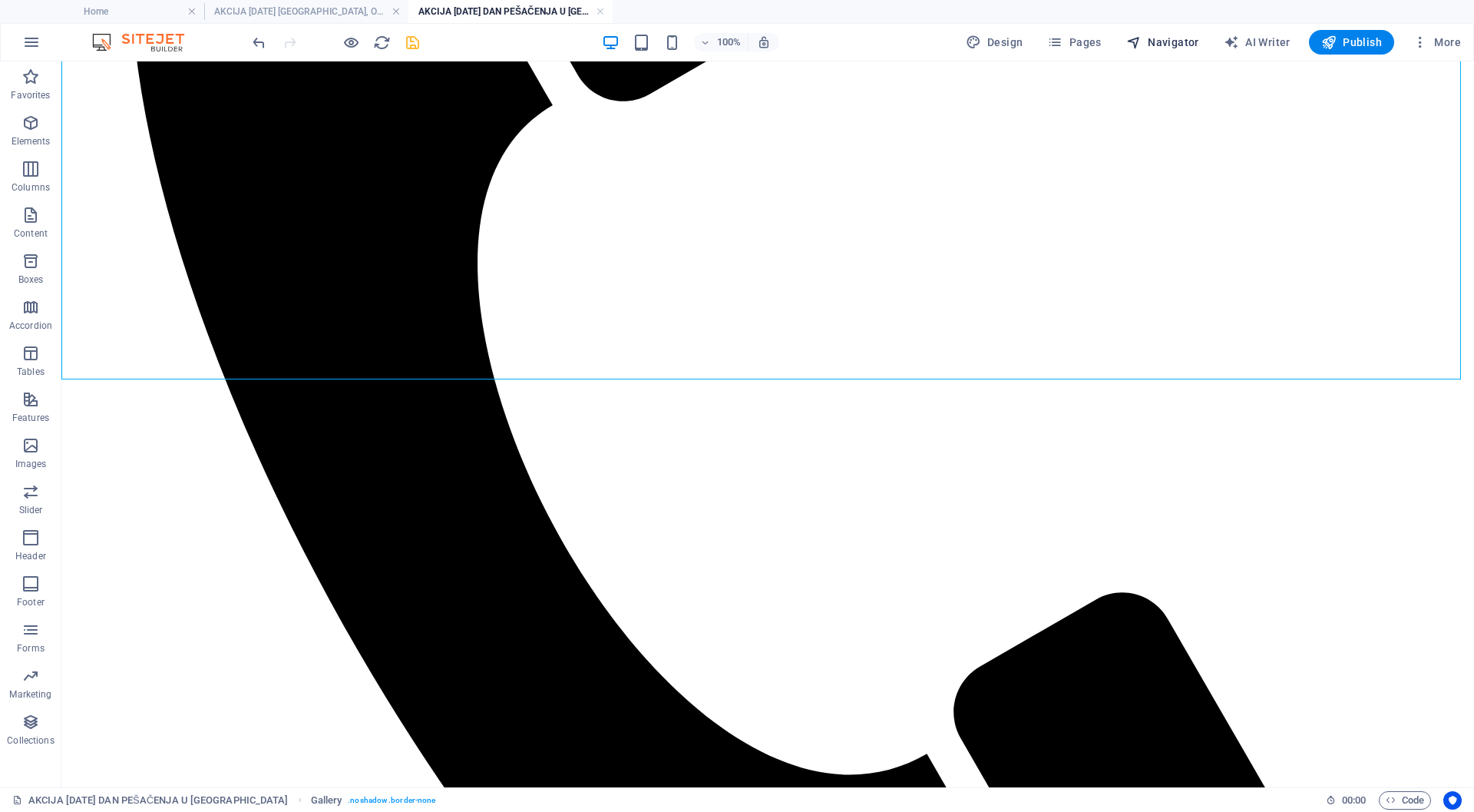
click at [1171, 41] on span "Navigator" at bounding box center [1163, 43] width 73 height 15
select select "17963608-sr"
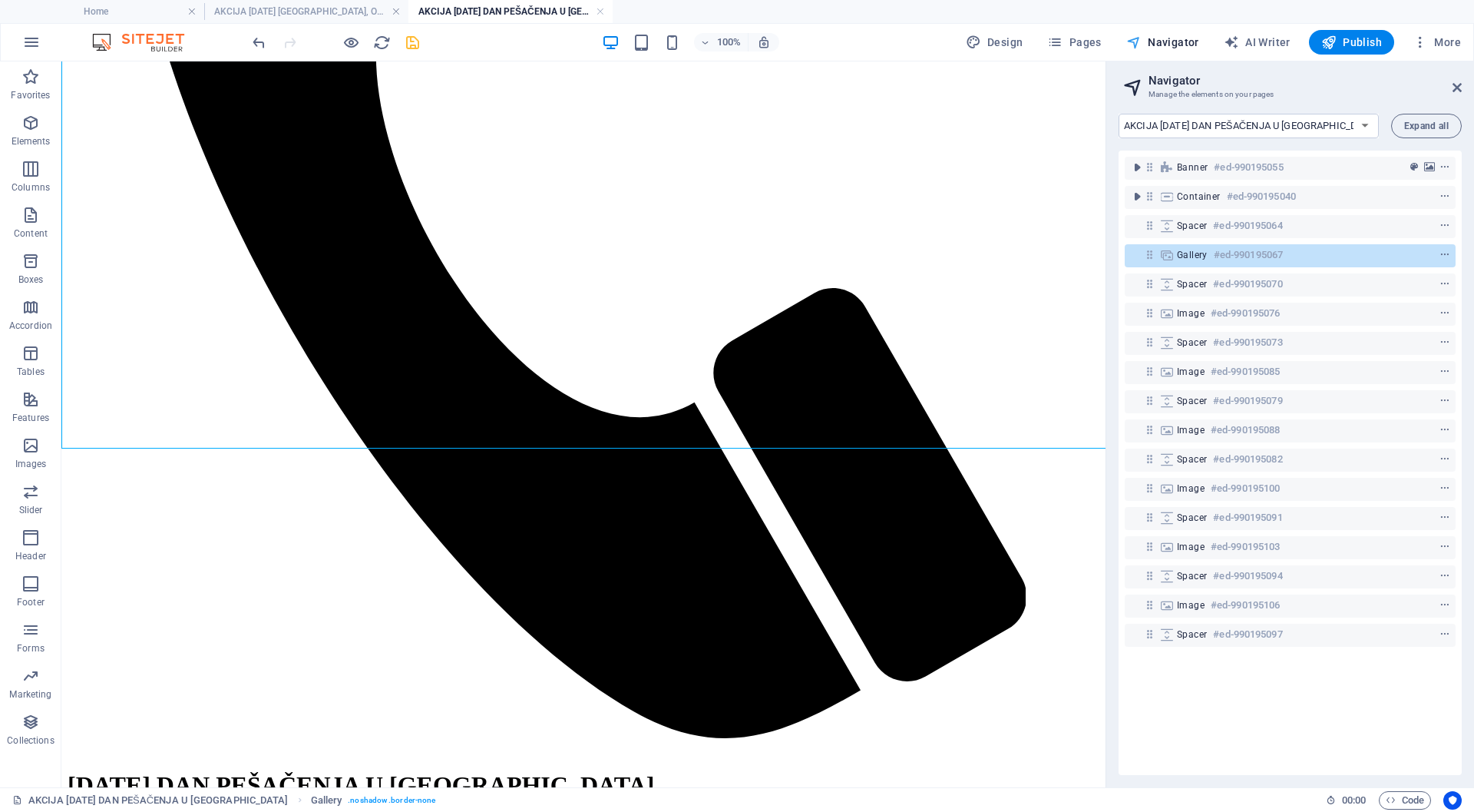
scroll to position [636, 0]
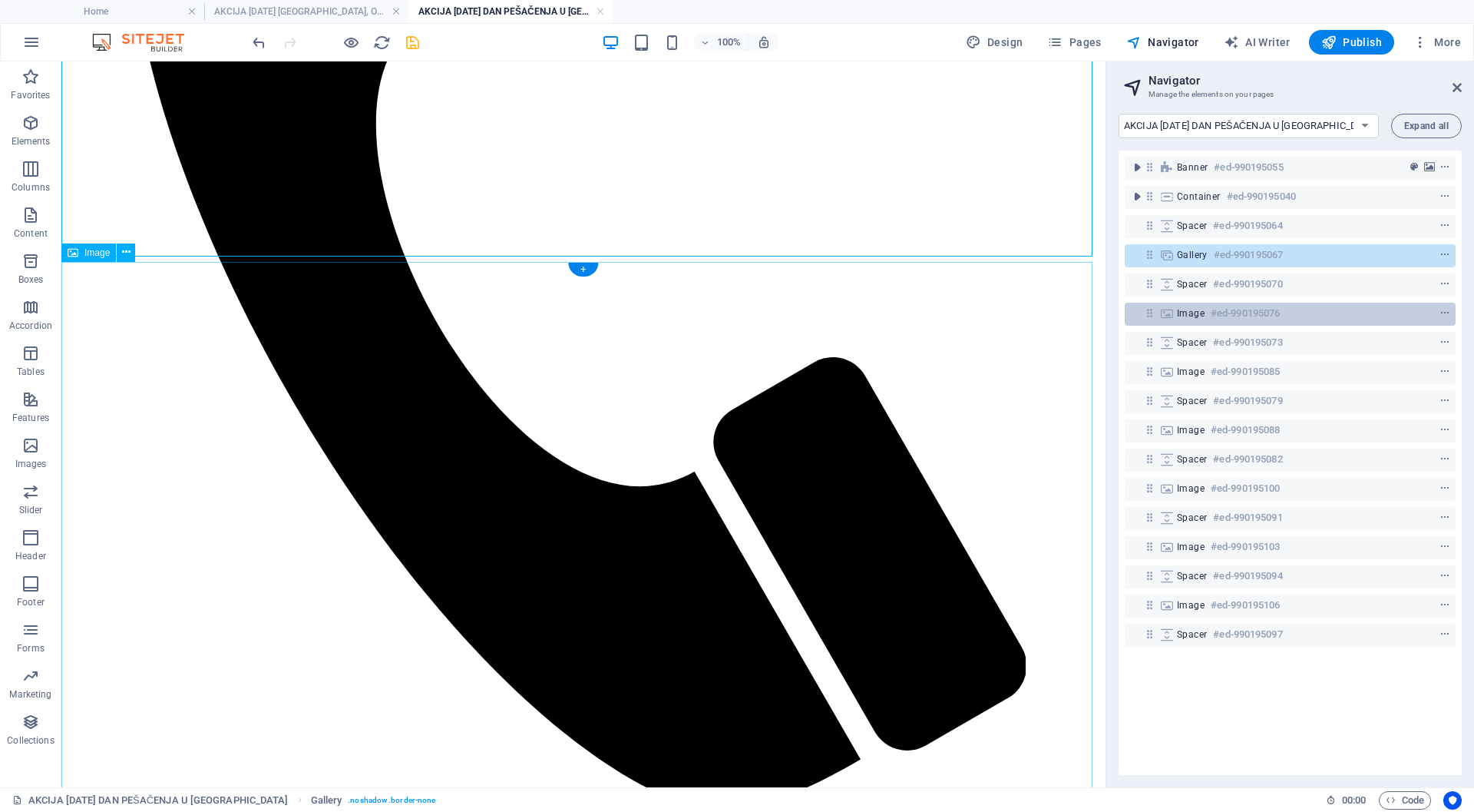
click at [1185, 313] on span "Image" at bounding box center [1190, 313] width 27 height 12
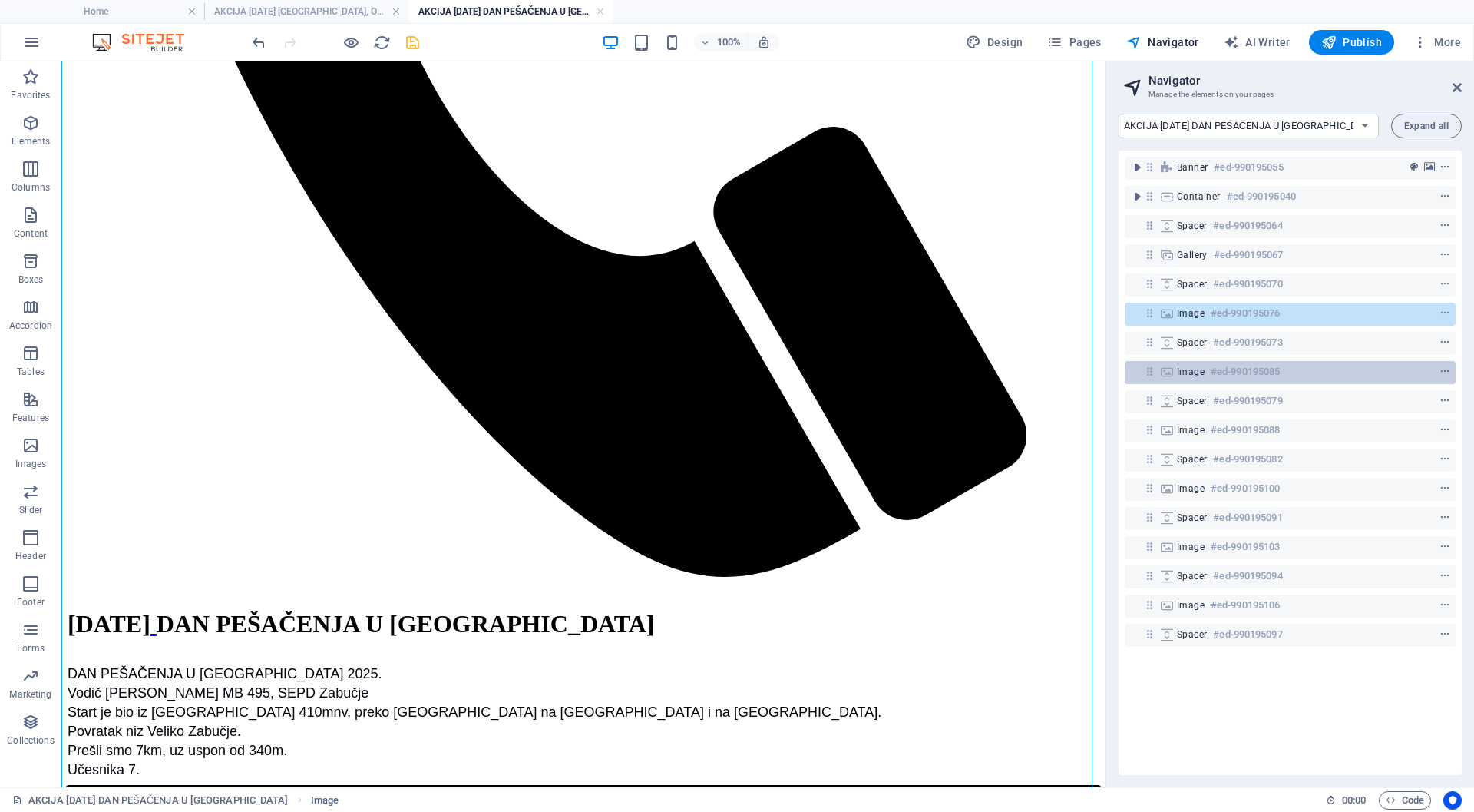
click at [1185, 371] on span "Image" at bounding box center [1190, 371] width 27 height 12
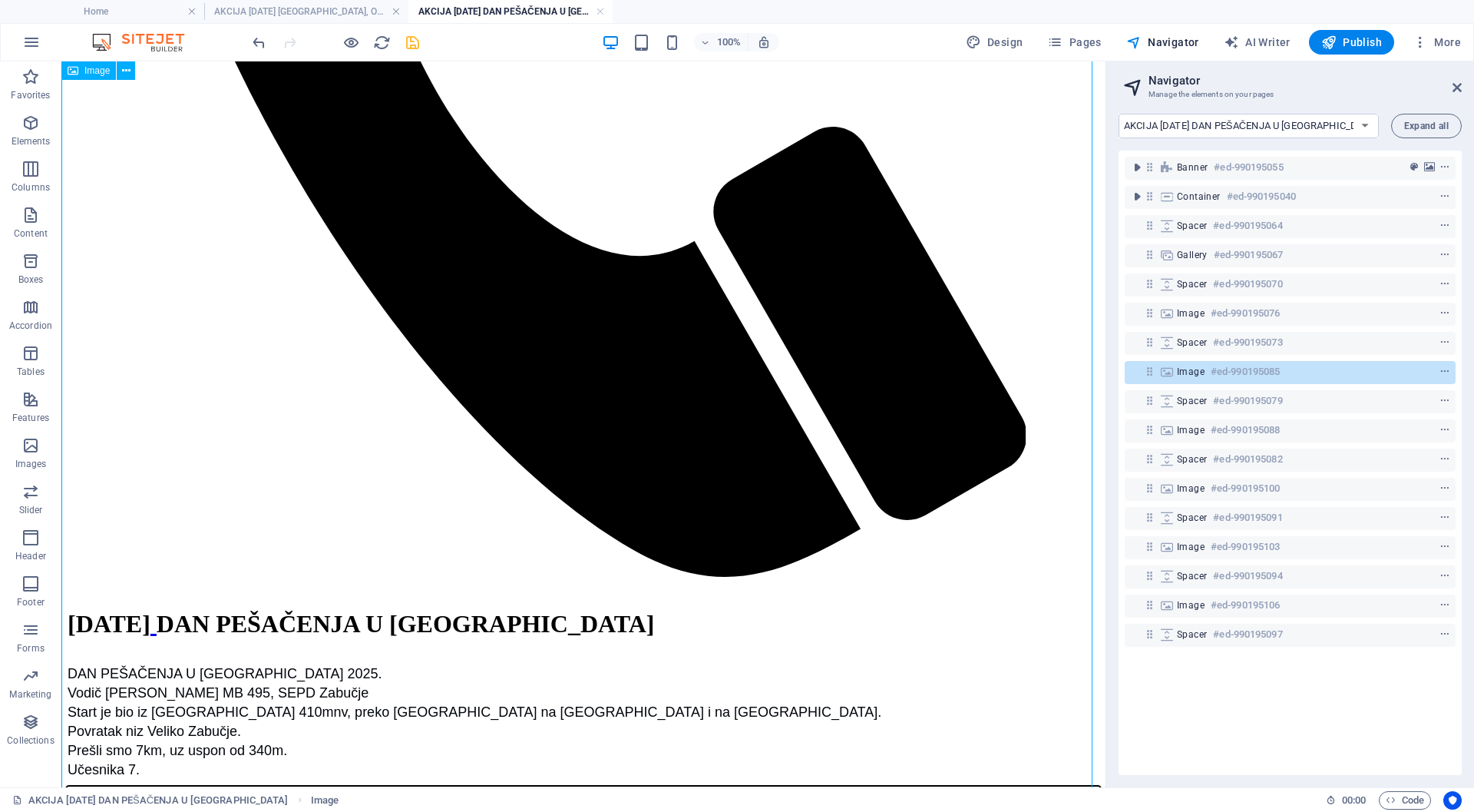
scroll to position [1668, 0]
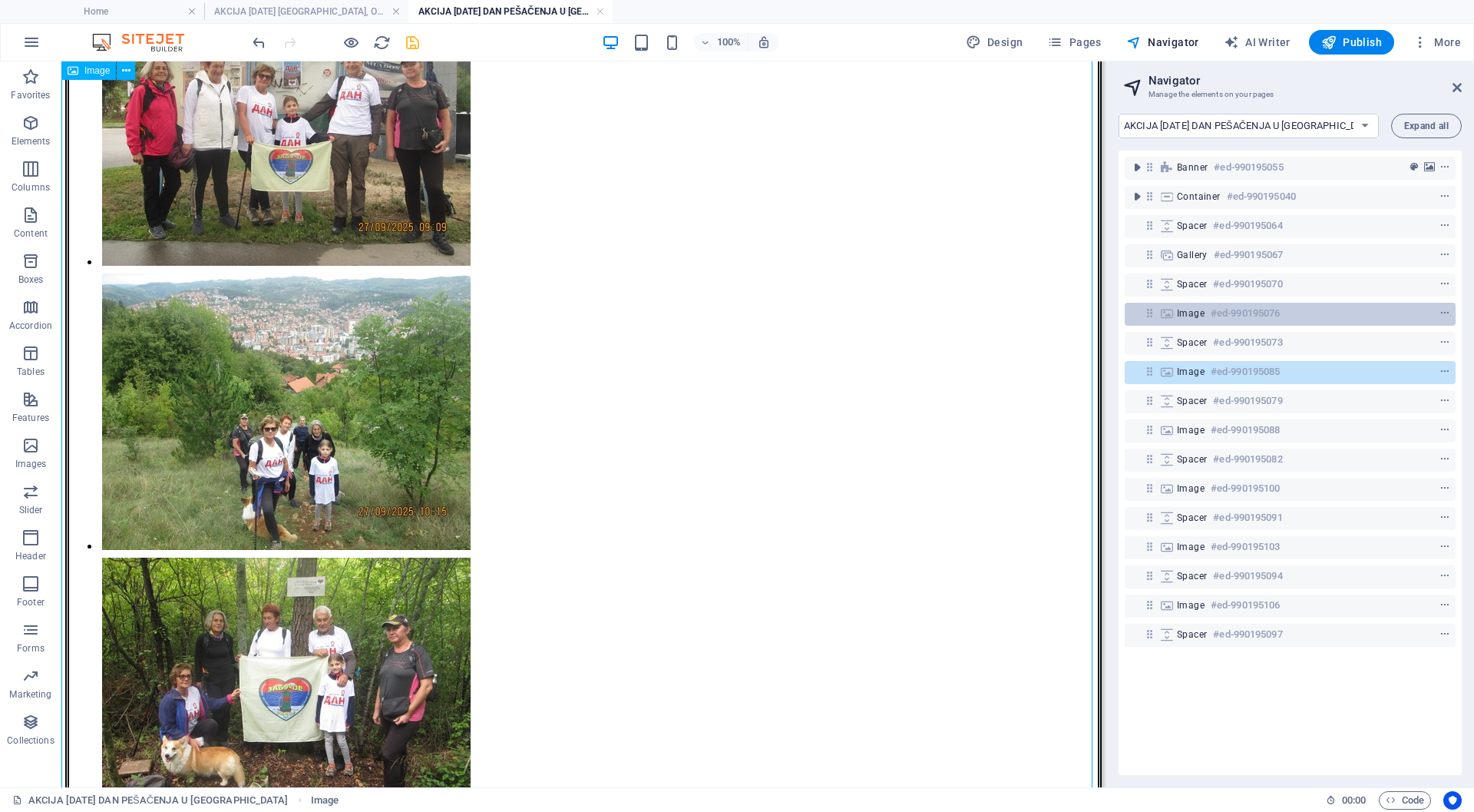
click at [1192, 314] on span "Image" at bounding box center [1190, 313] width 27 height 12
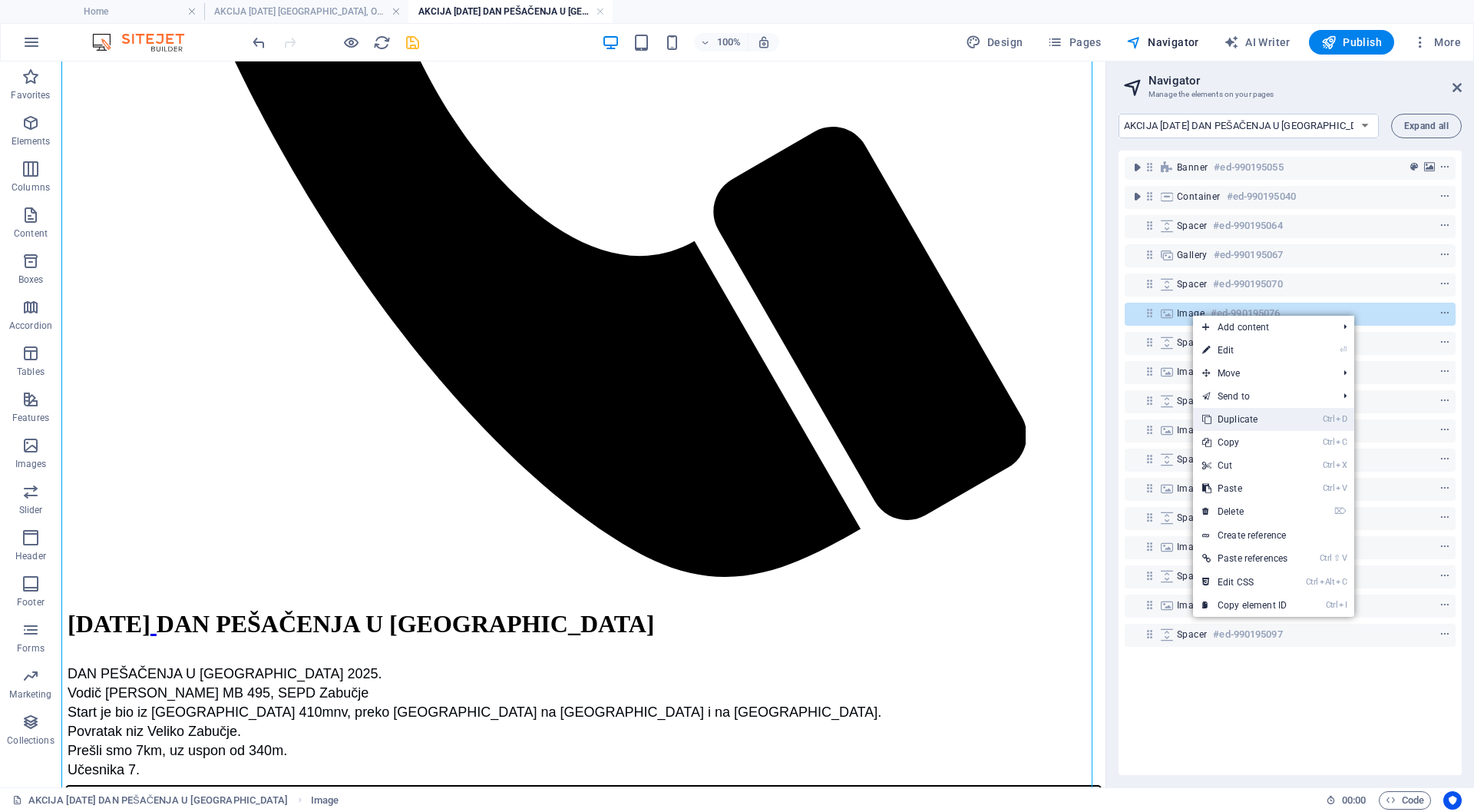
click at [1244, 421] on link "Ctrl D Duplicate" at bounding box center [1245, 419] width 104 height 23
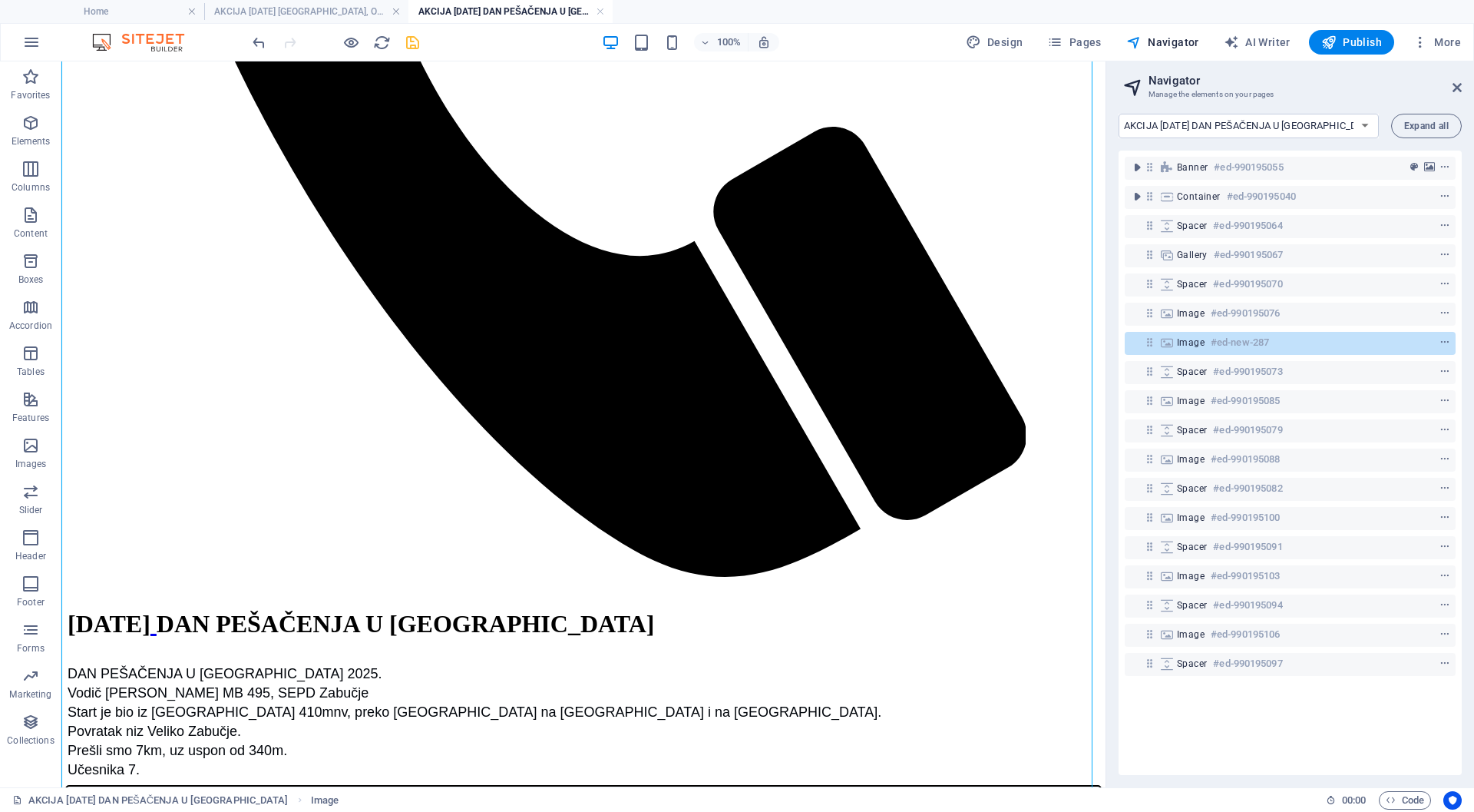
scroll to position [1670, 0]
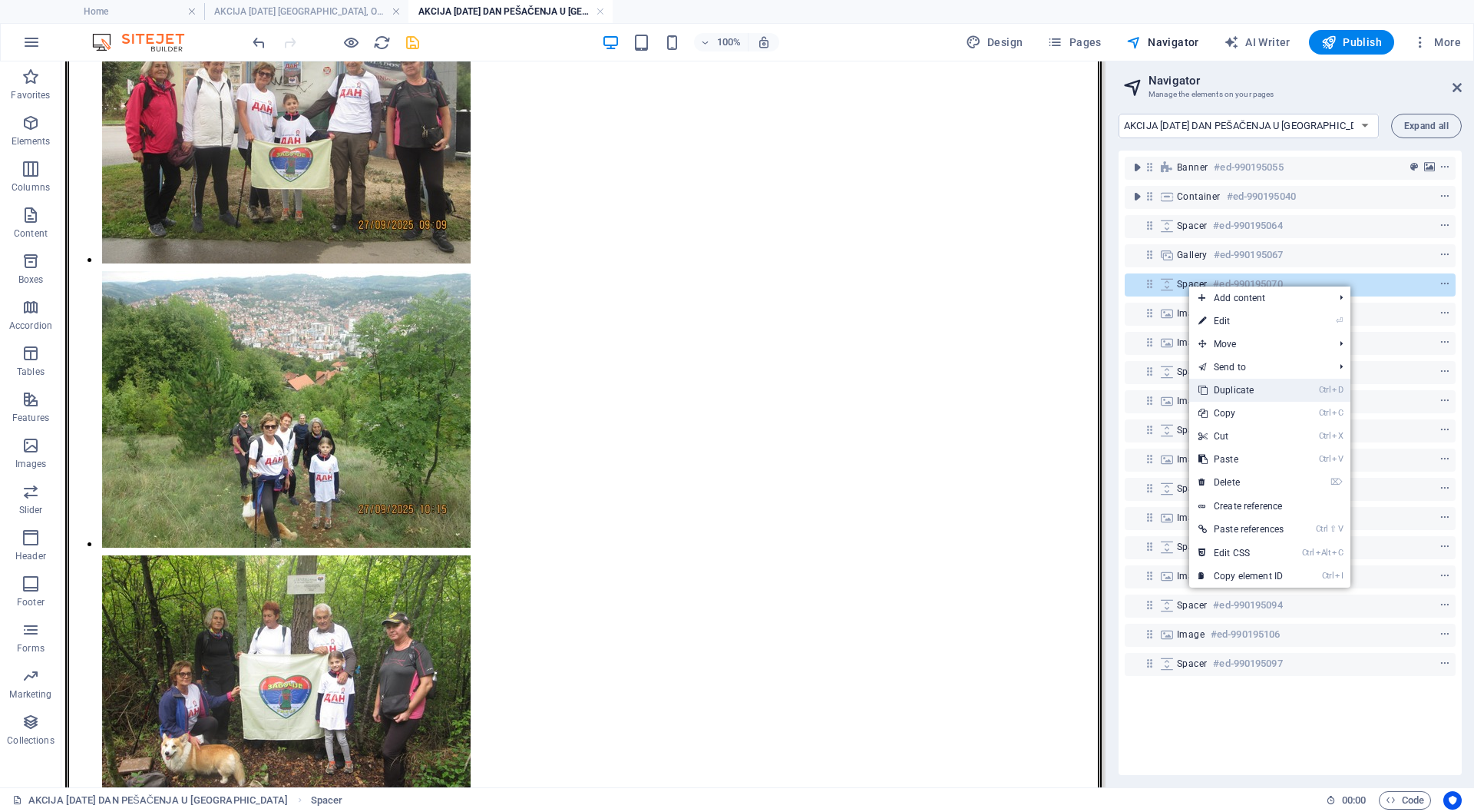
click at [1233, 388] on link "Ctrl D Duplicate" at bounding box center [1241, 389] width 104 height 23
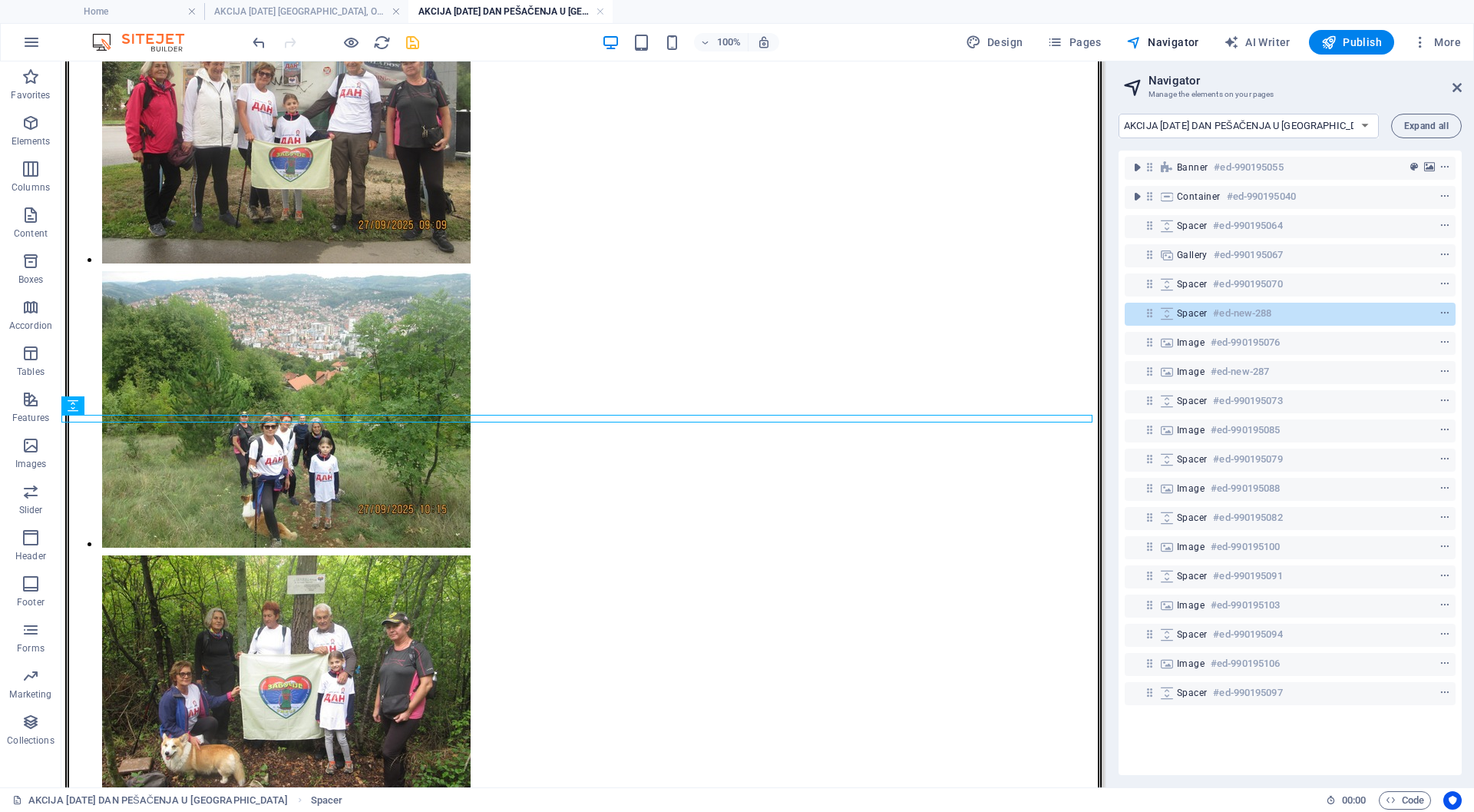
scroll to position [484, 0]
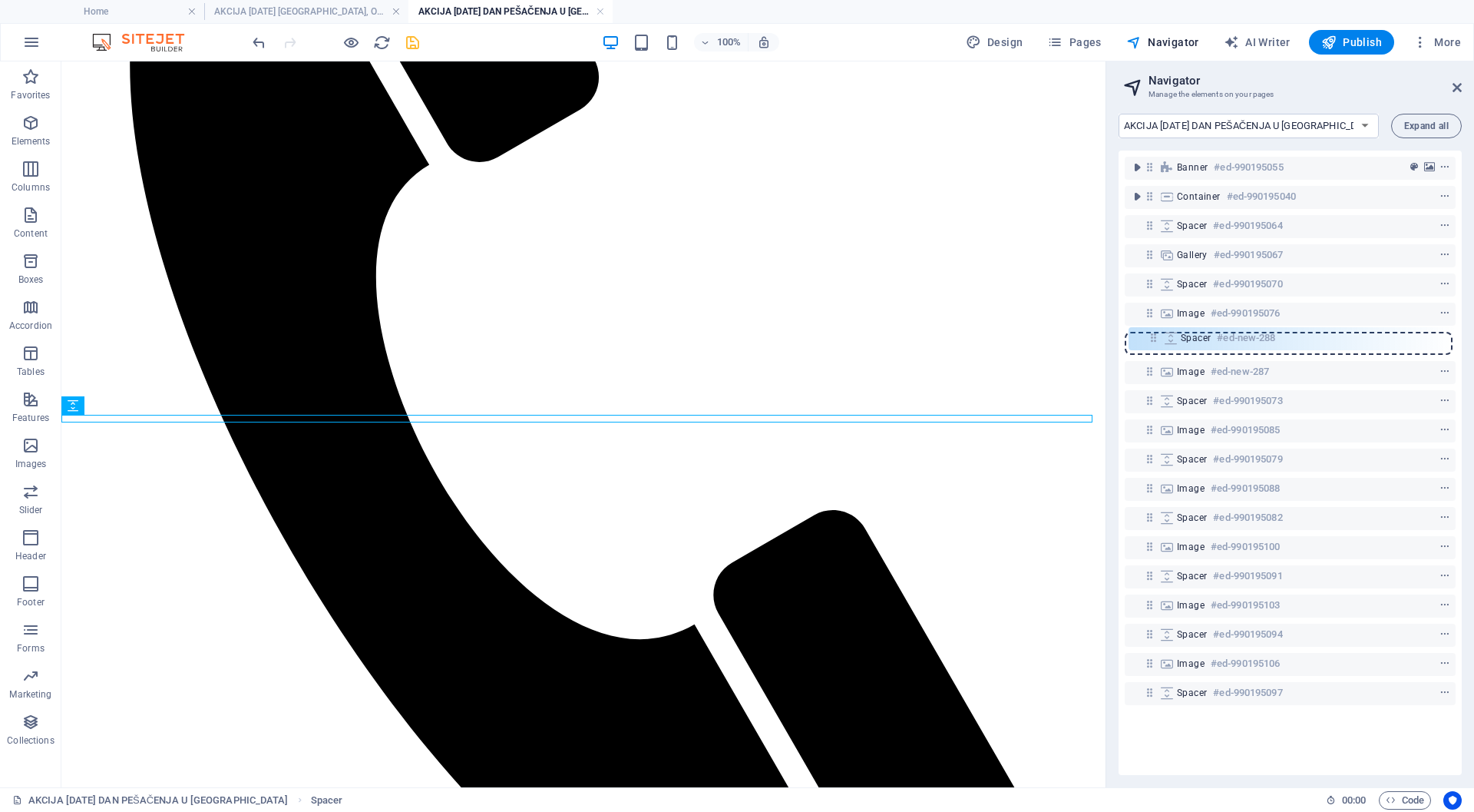
drag, startPoint x: 1148, startPoint y: 312, endPoint x: 1155, endPoint y: 345, distance: 33.7
click at [1155, 345] on div "Banner #ed-990195055 Container #ed-990195040 Spacer #ed-990195064 Gallery #ed-9…" at bounding box center [1290, 462] width 343 height 624
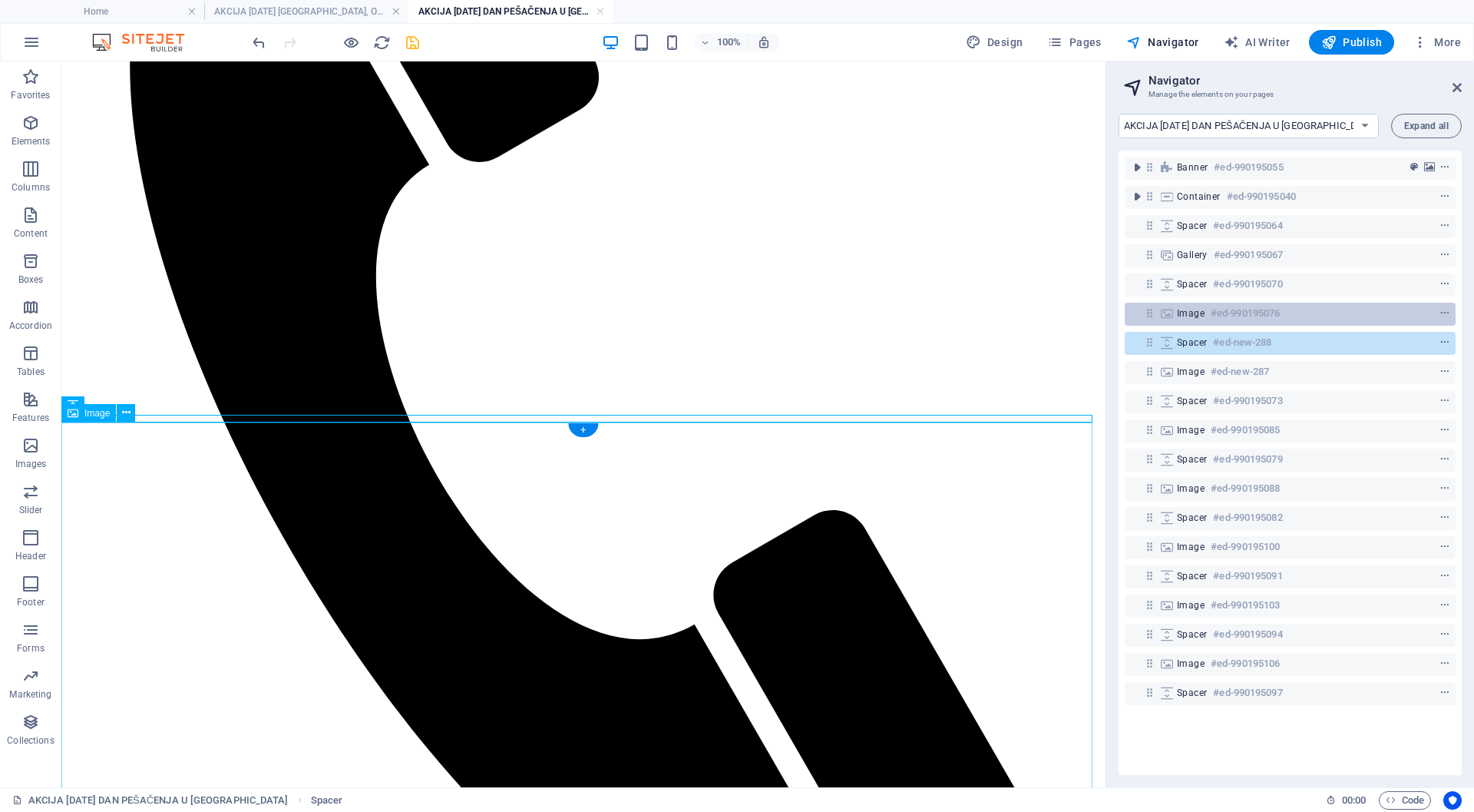
scroll to position [1278, 0]
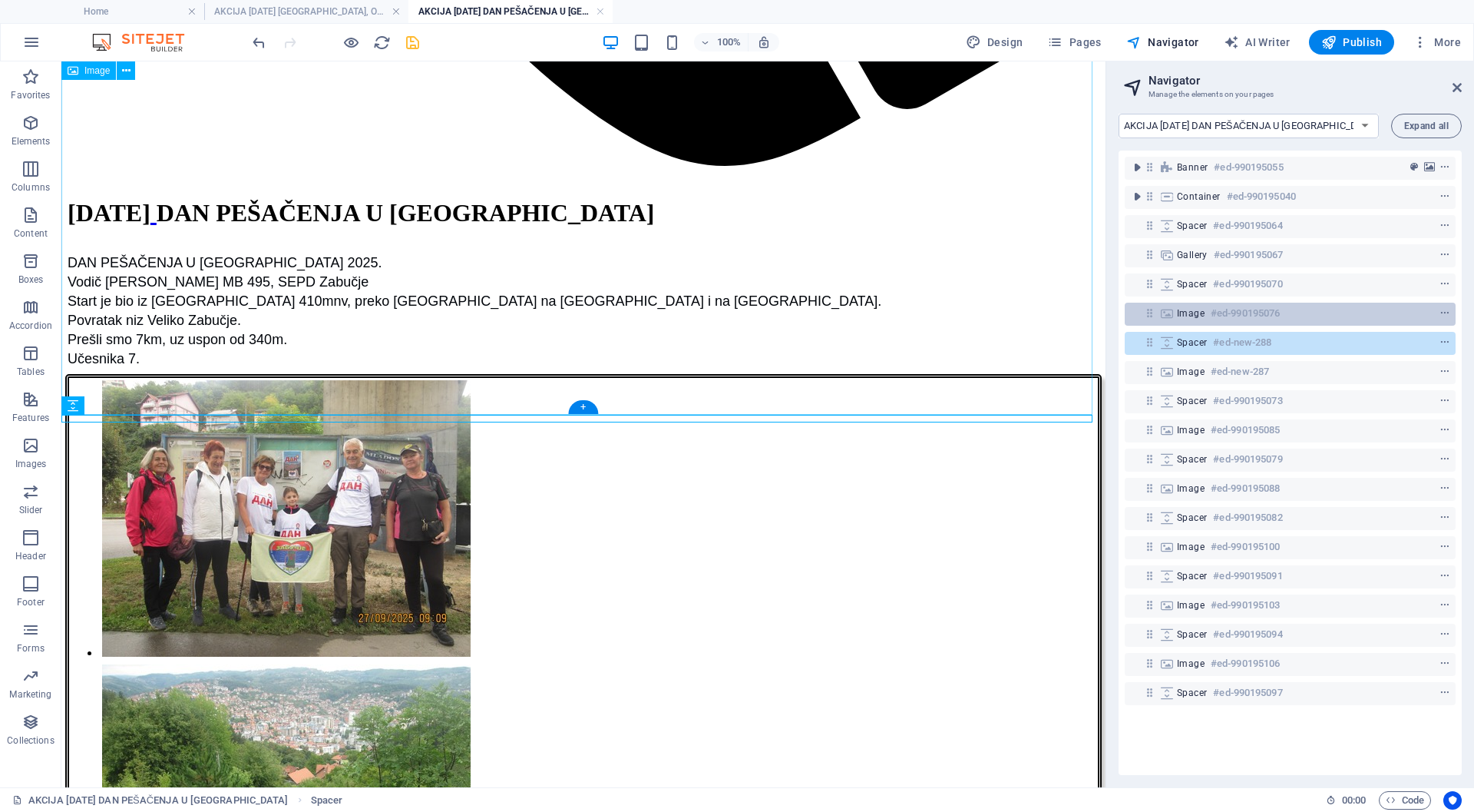
click at [1192, 312] on span "Image" at bounding box center [1190, 313] width 27 height 12
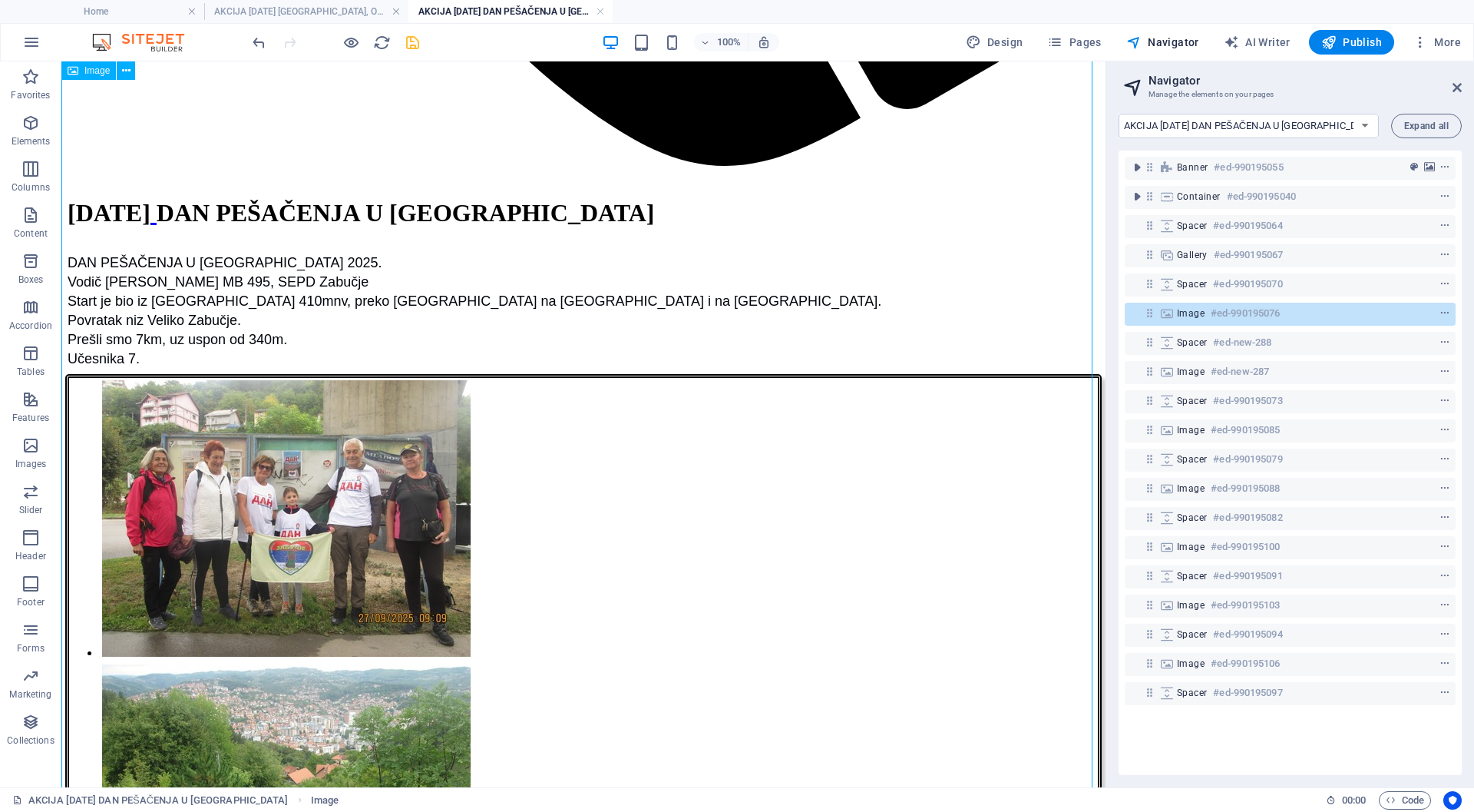
scroll to position [867, 0]
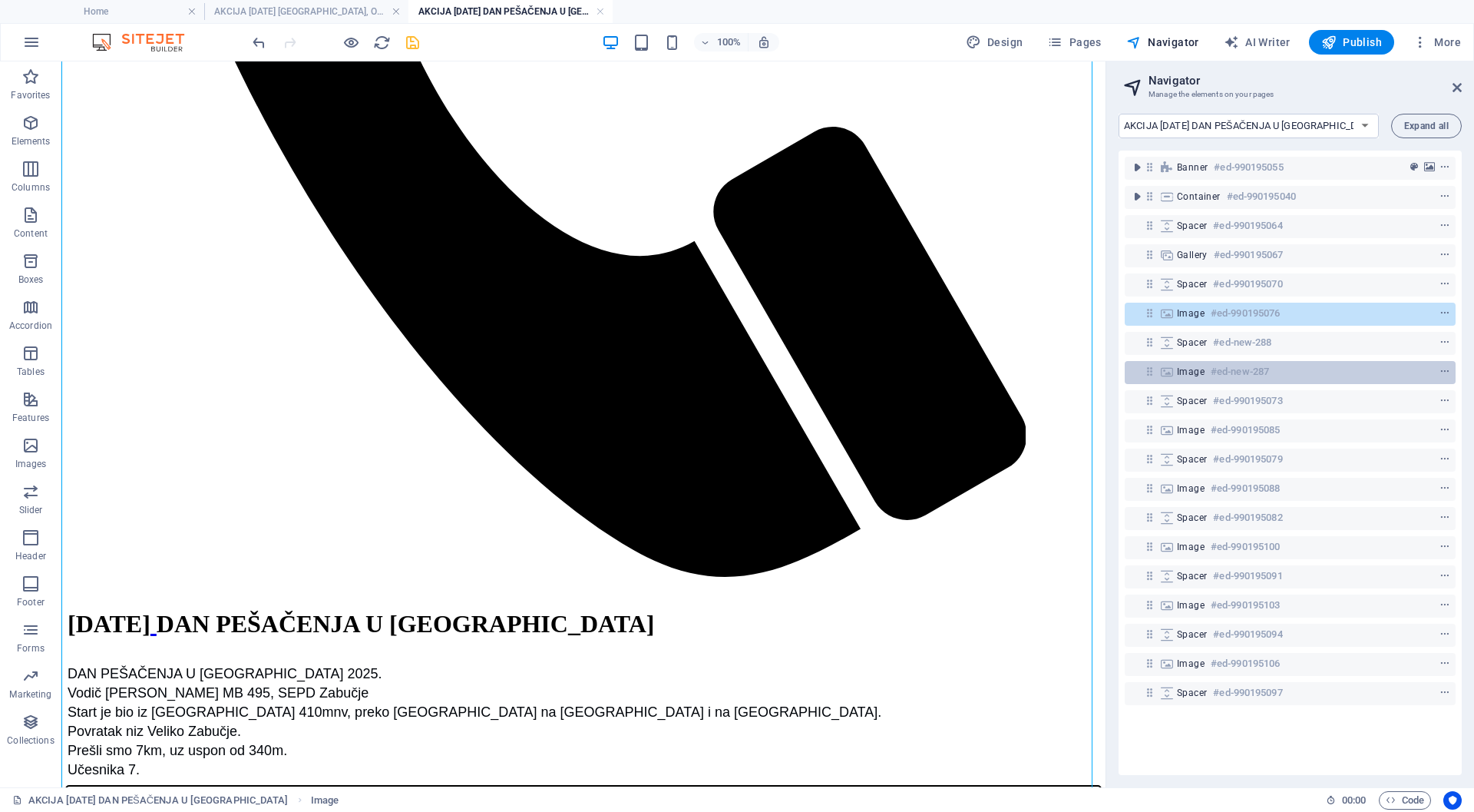
click at [1194, 371] on span "Image" at bounding box center [1190, 371] width 27 height 12
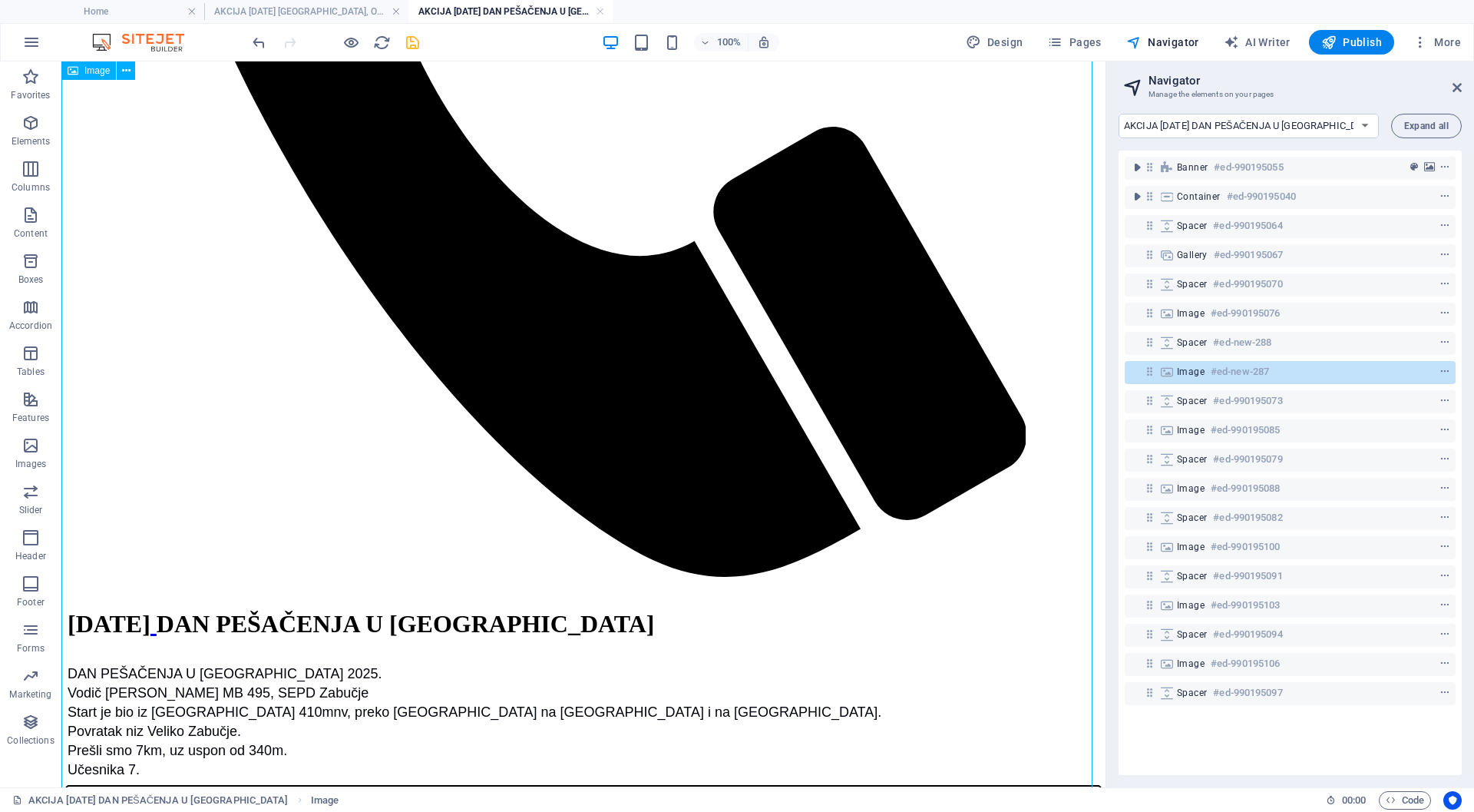
scroll to position [1668, 0]
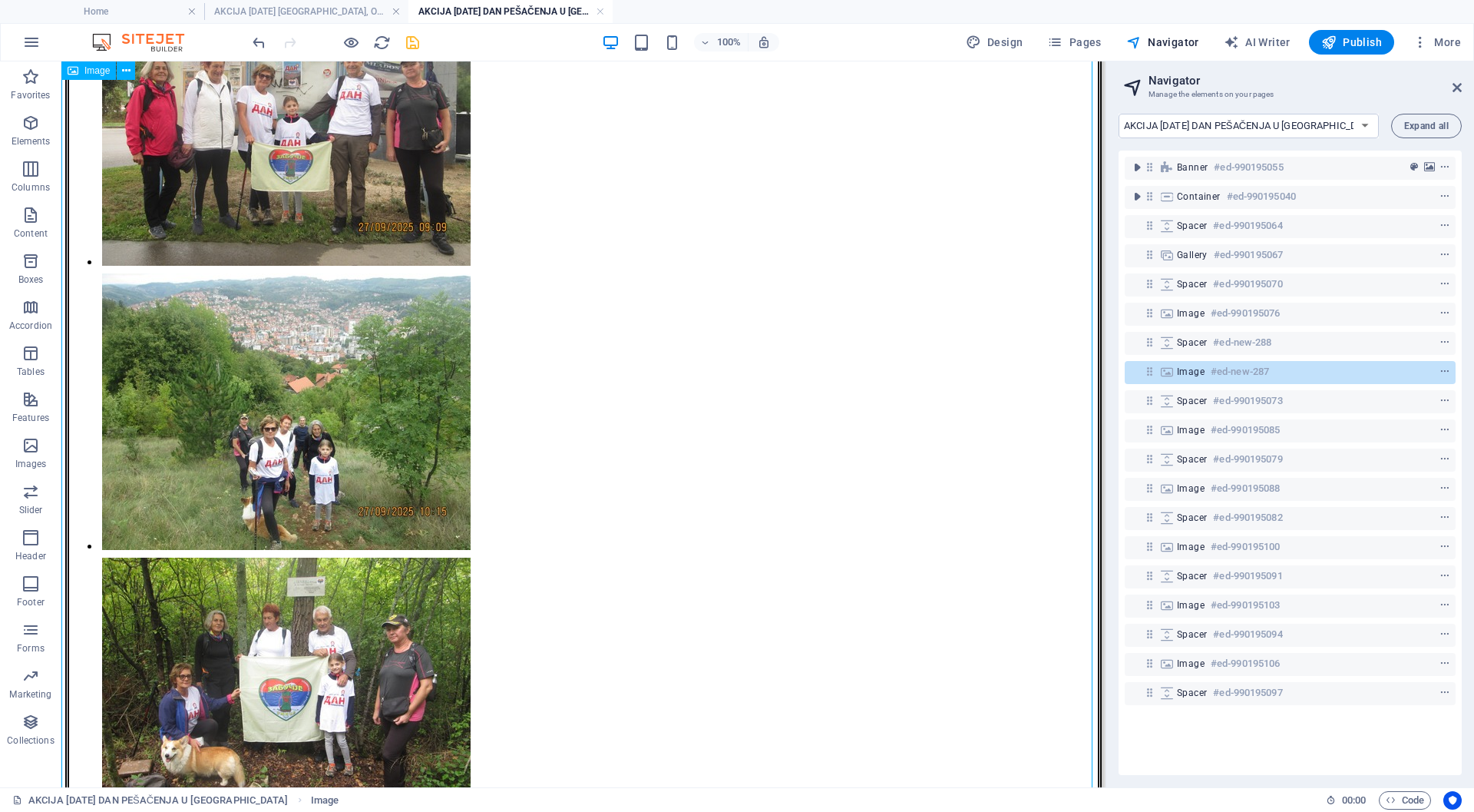
click at [1194, 371] on span "Image" at bounding box center [1190, 371] width 27 height 12
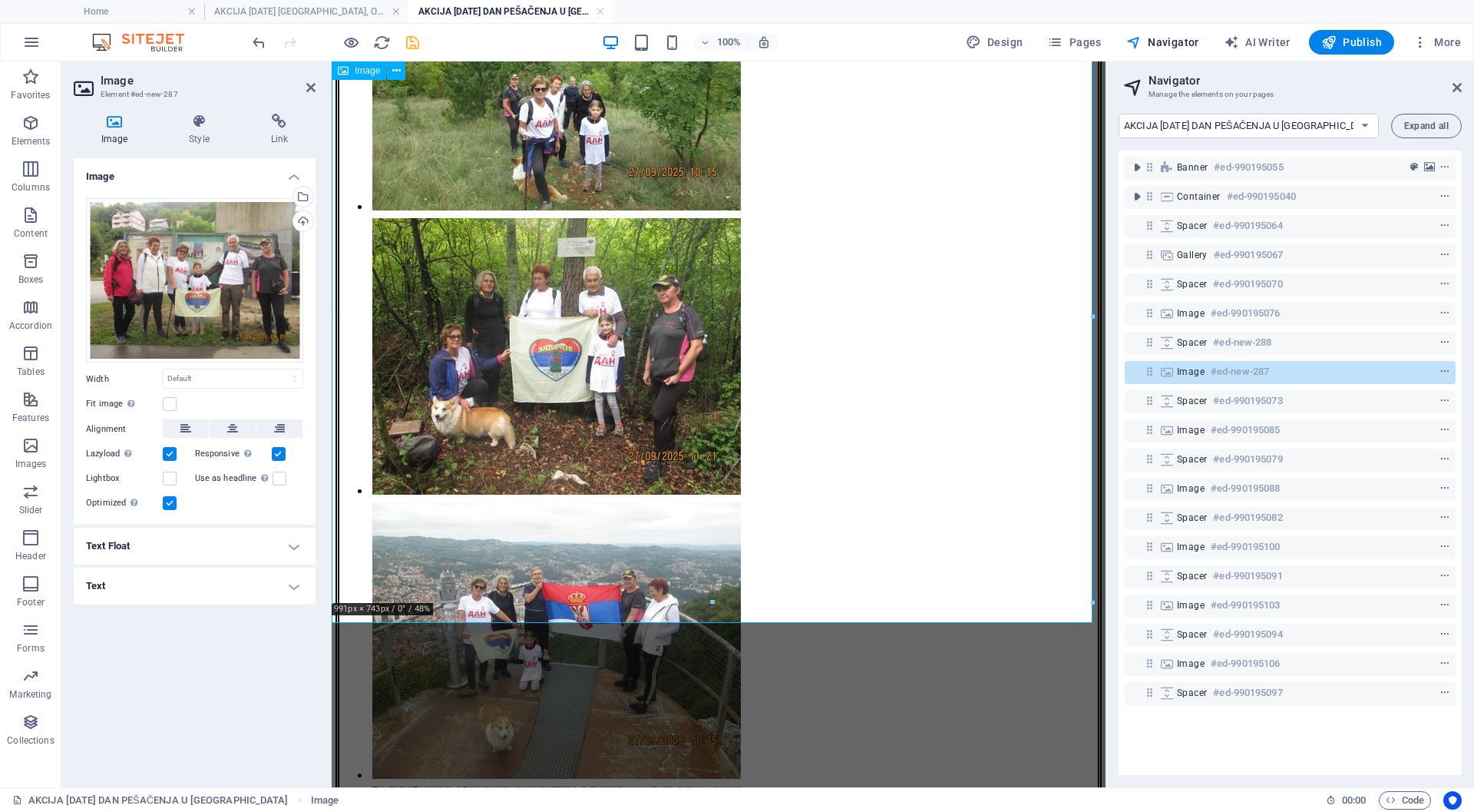
scroll to position [1325, 0]
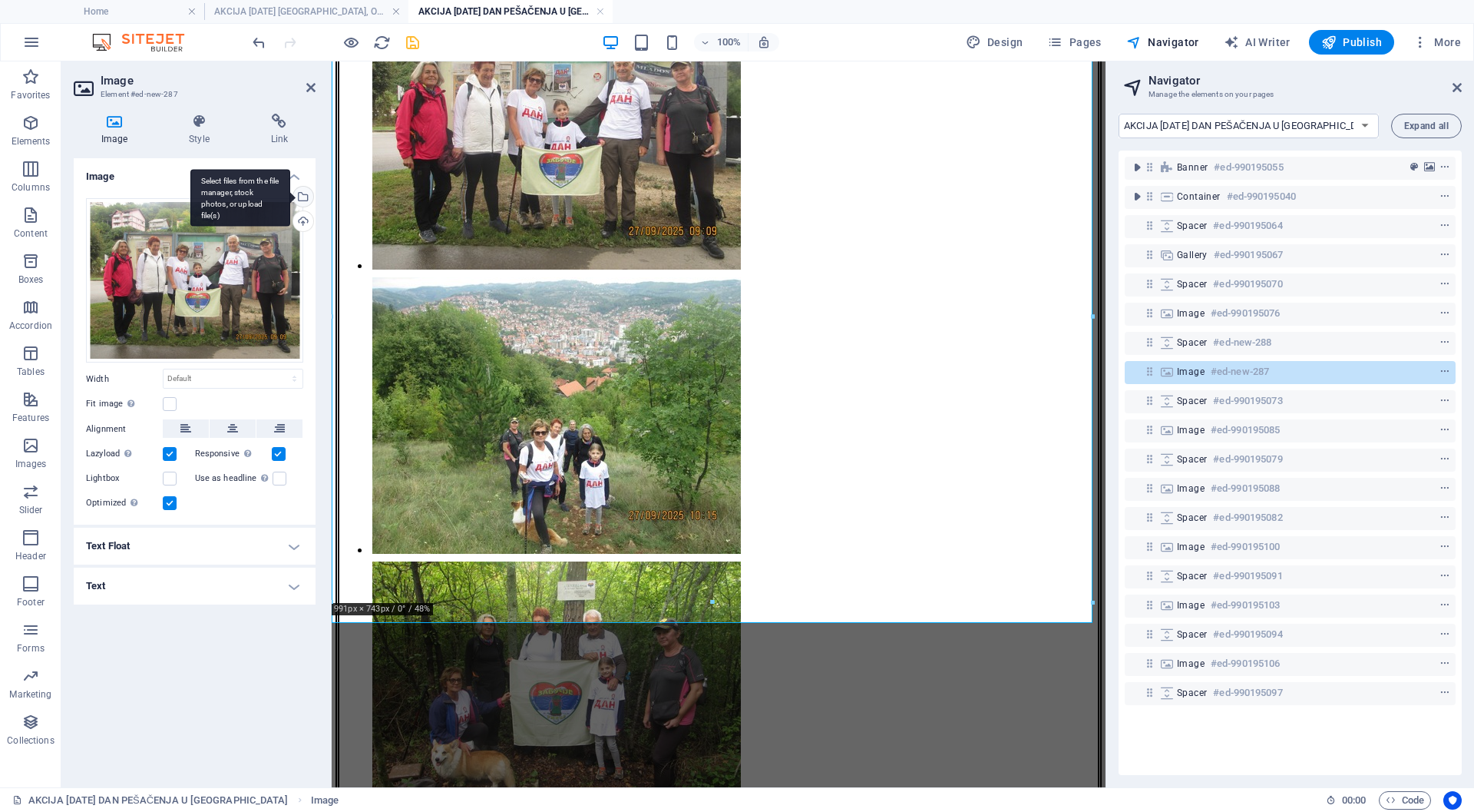
click at [302, 198] on div "Select files from the file manager, stock photos, or upload file(s)" at bounding box center [302, 198] width 23 height 23
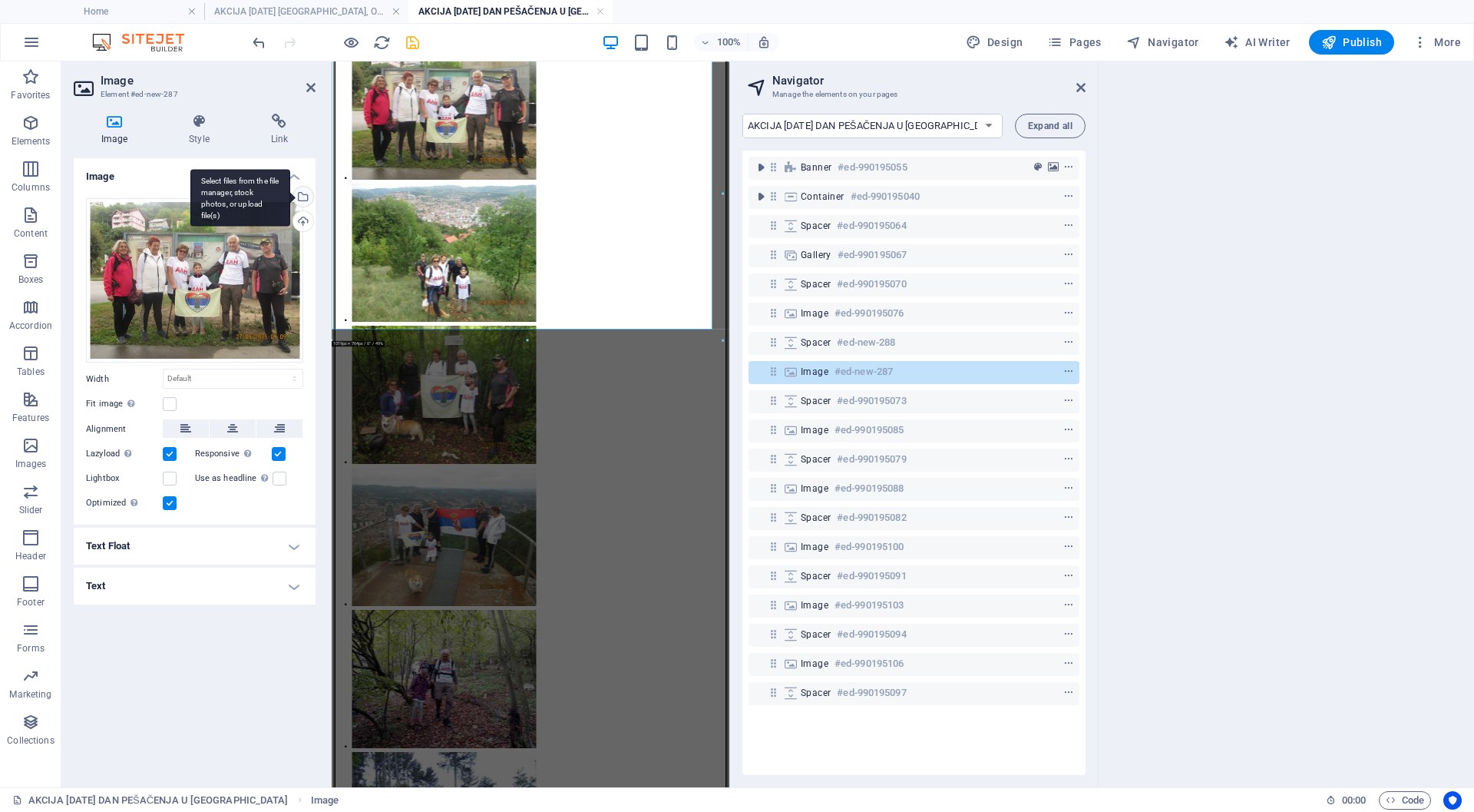
scroll to position [1352, 0]
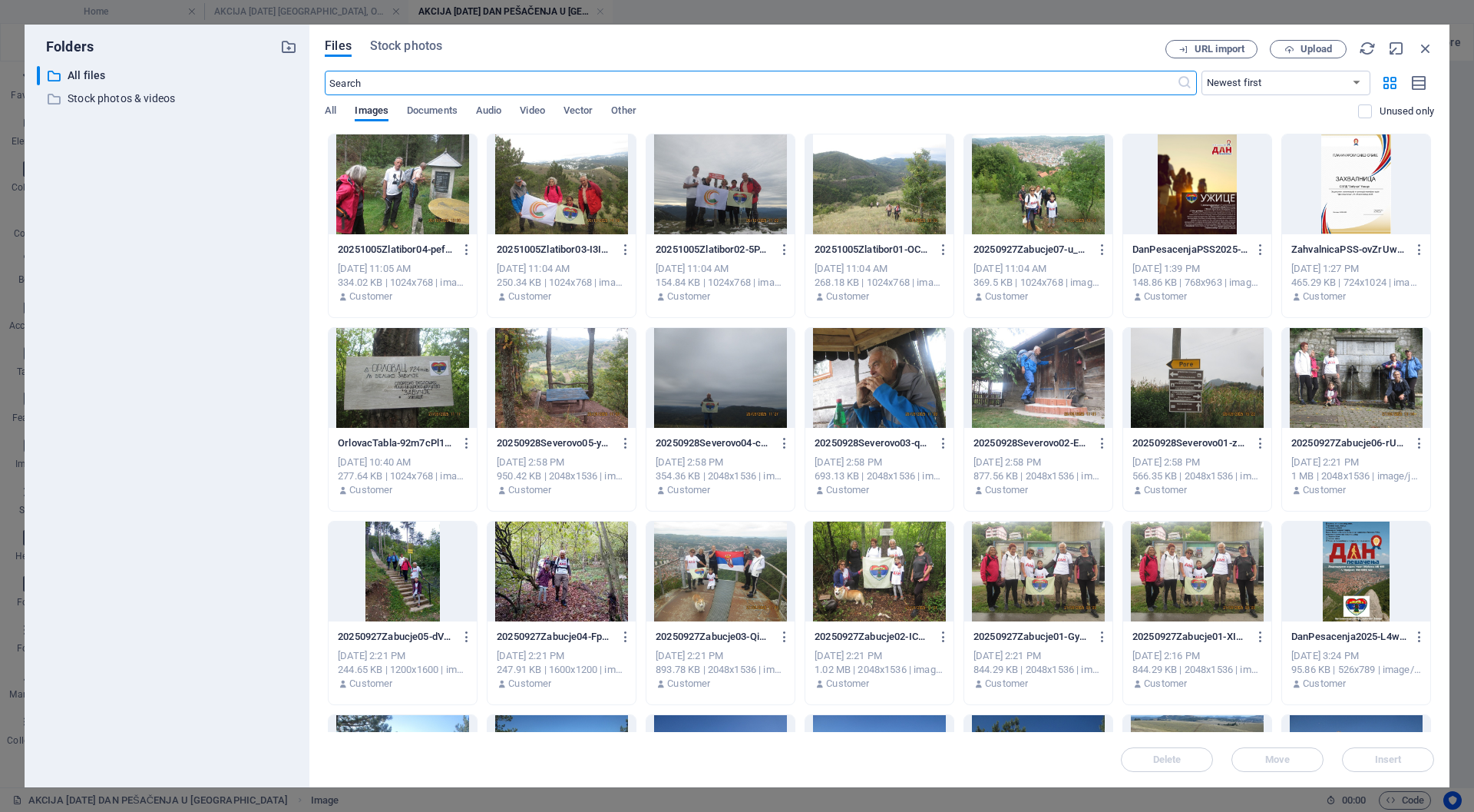
click at [1058, 196] on div at bounding box center [1038, 184] width 148 height 100
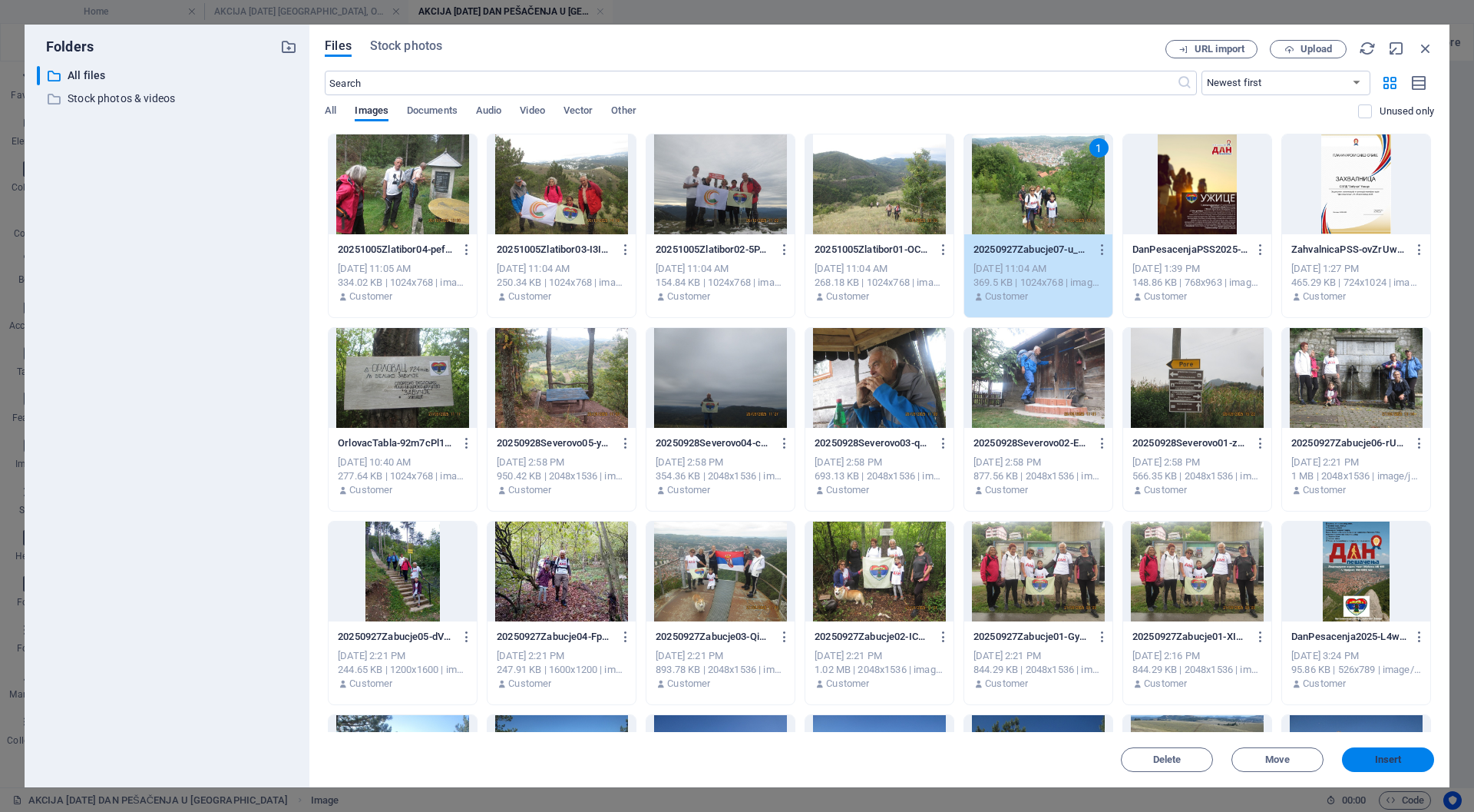
click at [1390, 756] on span "Insert" at bounding box center [1389, 759] width 26 height 9
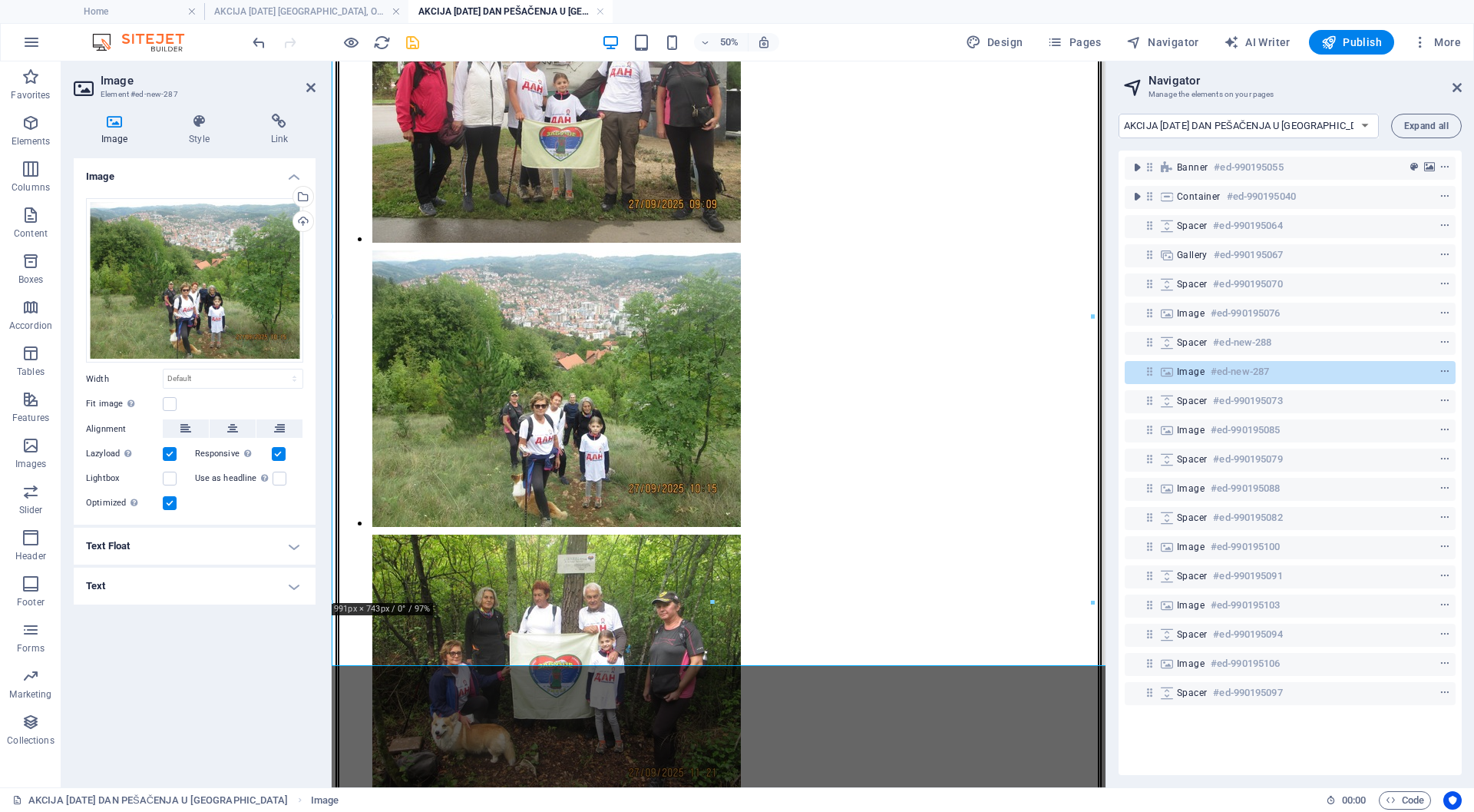
scroll to position [1325, 0]
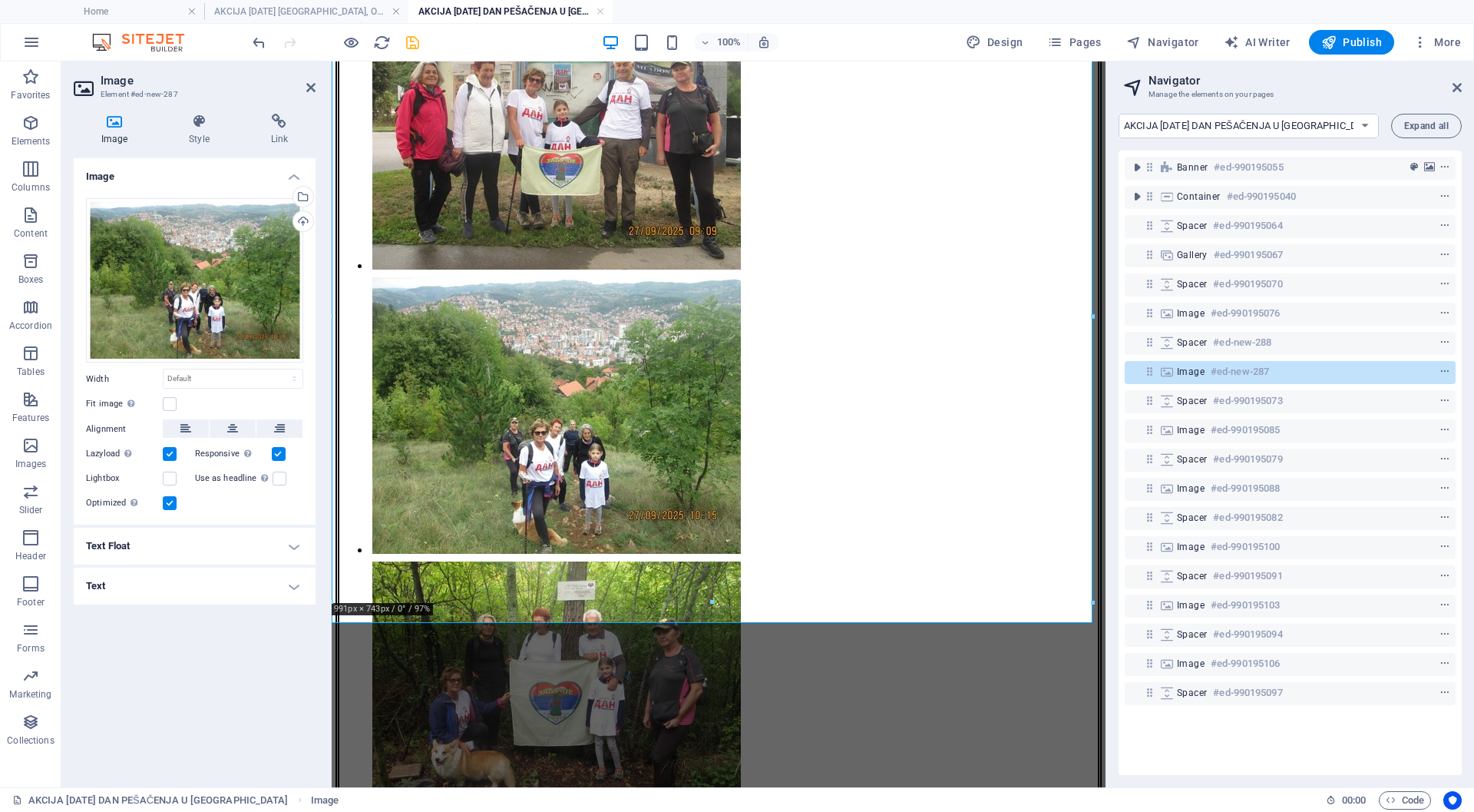
click at [292, 588] on h4 "Text" at bounding box center [195, 585] width 242 height 37
drag, startPoint x: 227, startPoint y: 701, endPoint x: 110, endPoint y: 700, distance: 117.0
click at [121, 700] on span "Kod sportske hale u [GEOGRAPHIC_DATA]." at bounding box center [195, 711] width 147 height 31
click at [115, 703] on span "Iynad Malog Zabučja Velikom parku." at bounding box center [194, 711] width 177 height 31
click at [235, 706] on span "Iznad Malog Zabučja Velikom parku." at bounding box center [195, 711] width 151 height 31
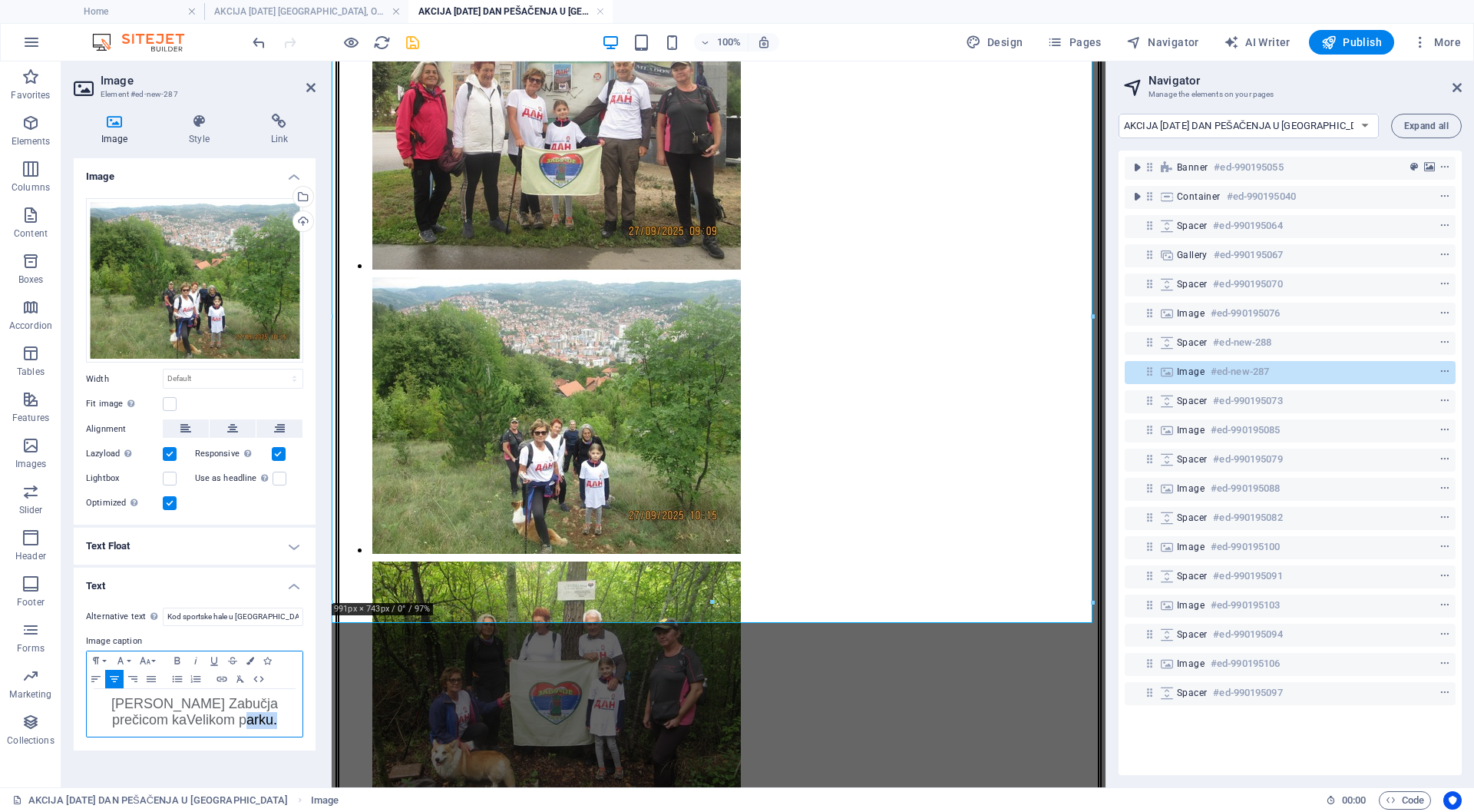
drag, startPoint x: 245, startPoint y: 721, endPoint x: 212, endPoint y: 718, distance: 33.1
click at [212, 718] on span "Iznad Malog Zabučja prečicom ka Velikom parku." at bounding box center [195, 711] width 166 height 31
drag, startPoint x: 263, startPoint y: 721, endPoint x: 102, endPoint y: 705, distance: 161.8
click at [102, 705] on p "Iznad Malog Zabučja prečicom ka Velikom Zabučju." at bounding box center [195, 713] width 200 height 32
copy span "Iznad Malog Zabučja prečicom ka Velikom Zabučju."
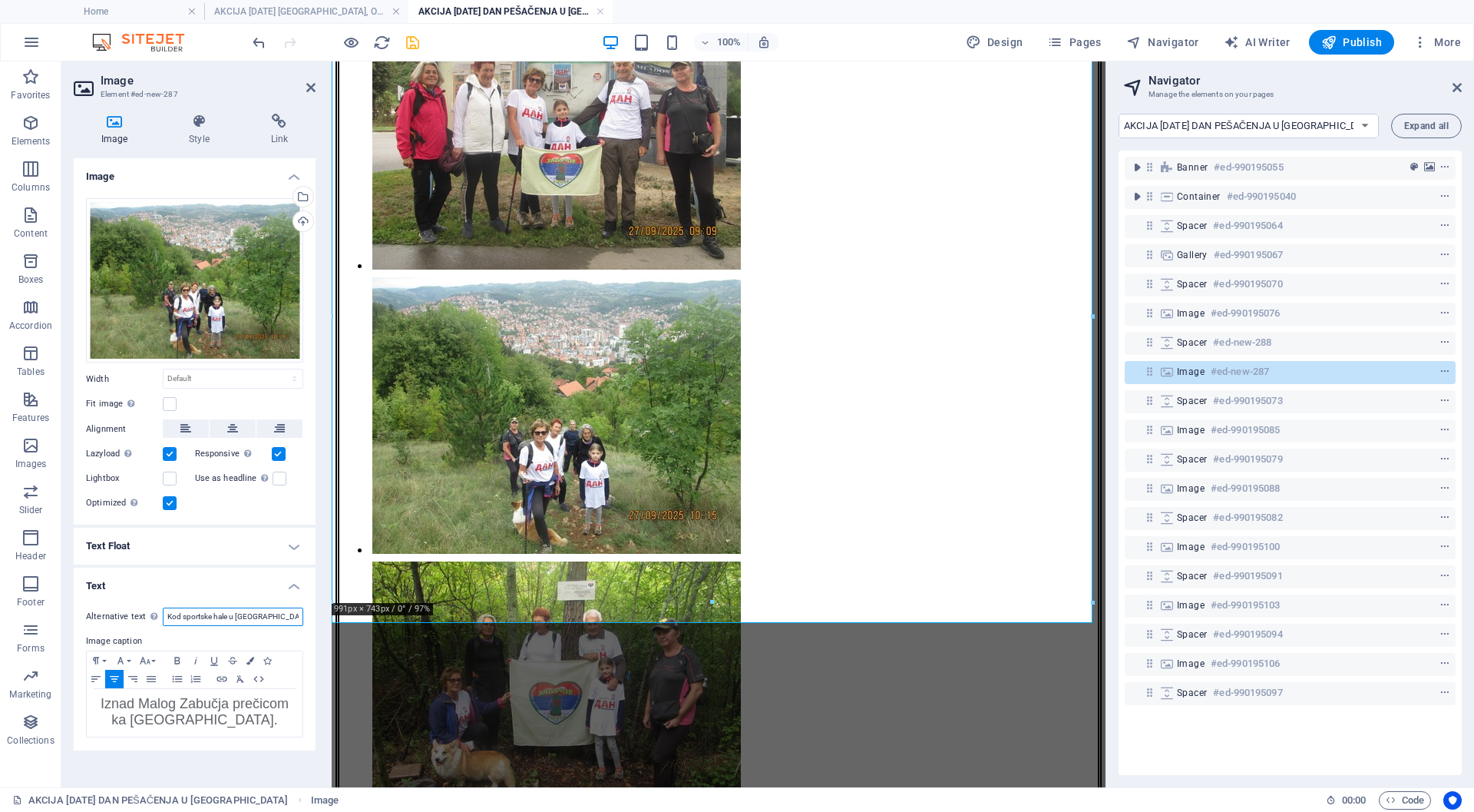
click at [207, 618] on input "Kod sportske hale u [GEOGRAPHIC_DATA]." at bounding box center [233, 615] width 141 height 18
paste input "Iznad Malog Zabučja prečicom ka Velikom Zabučj"
type input "Iznad Malog Zabučja prečicom ka Velikom Zabučju."
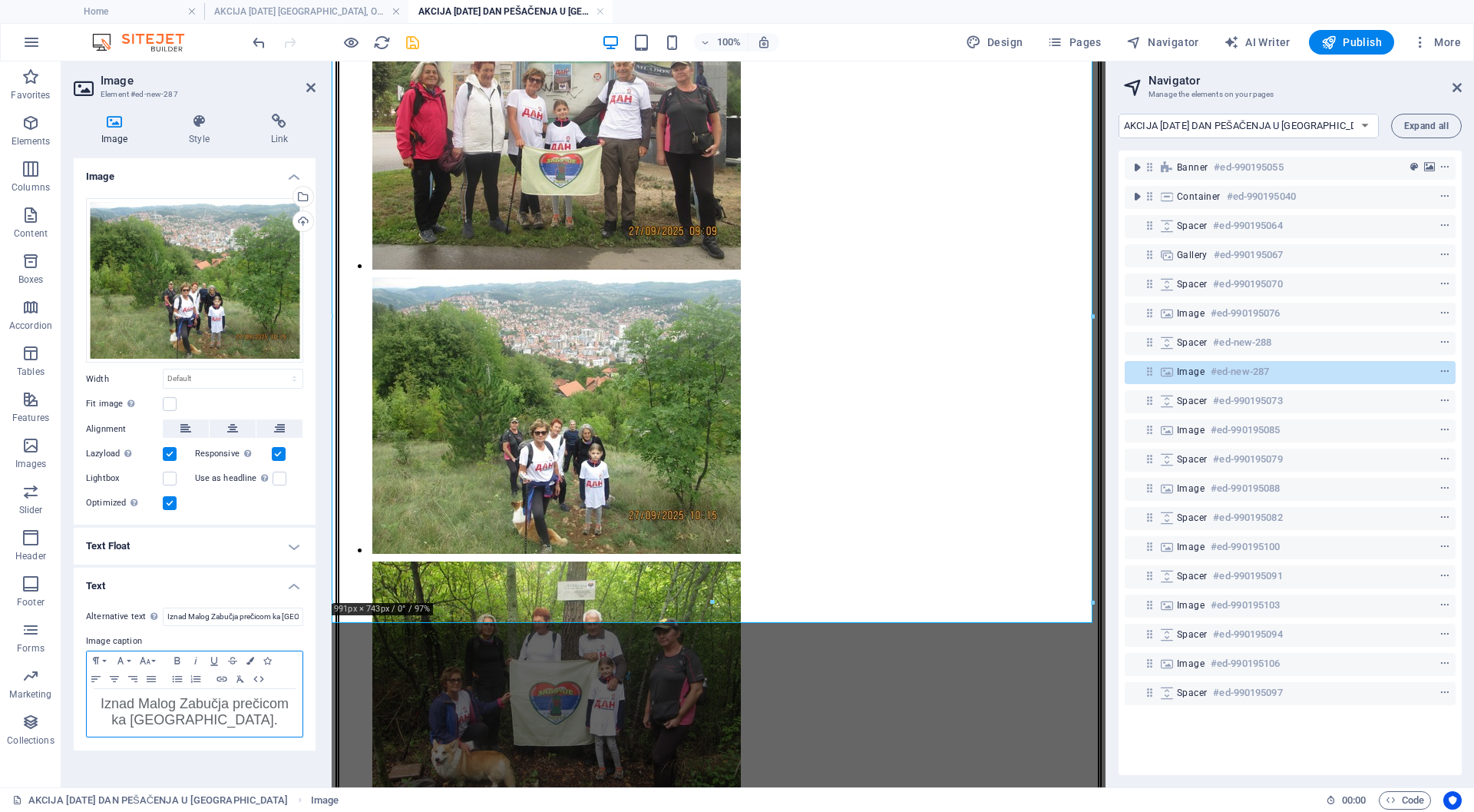
click at [224, 705] on span "Iznad Malog Zabučja prečicom ka Velikom Zabučju." at bounding box center [194, 711] width 188 height 31
click at [414, 40] on icon "save" at bounding box center [412, 43] width 18 height 18
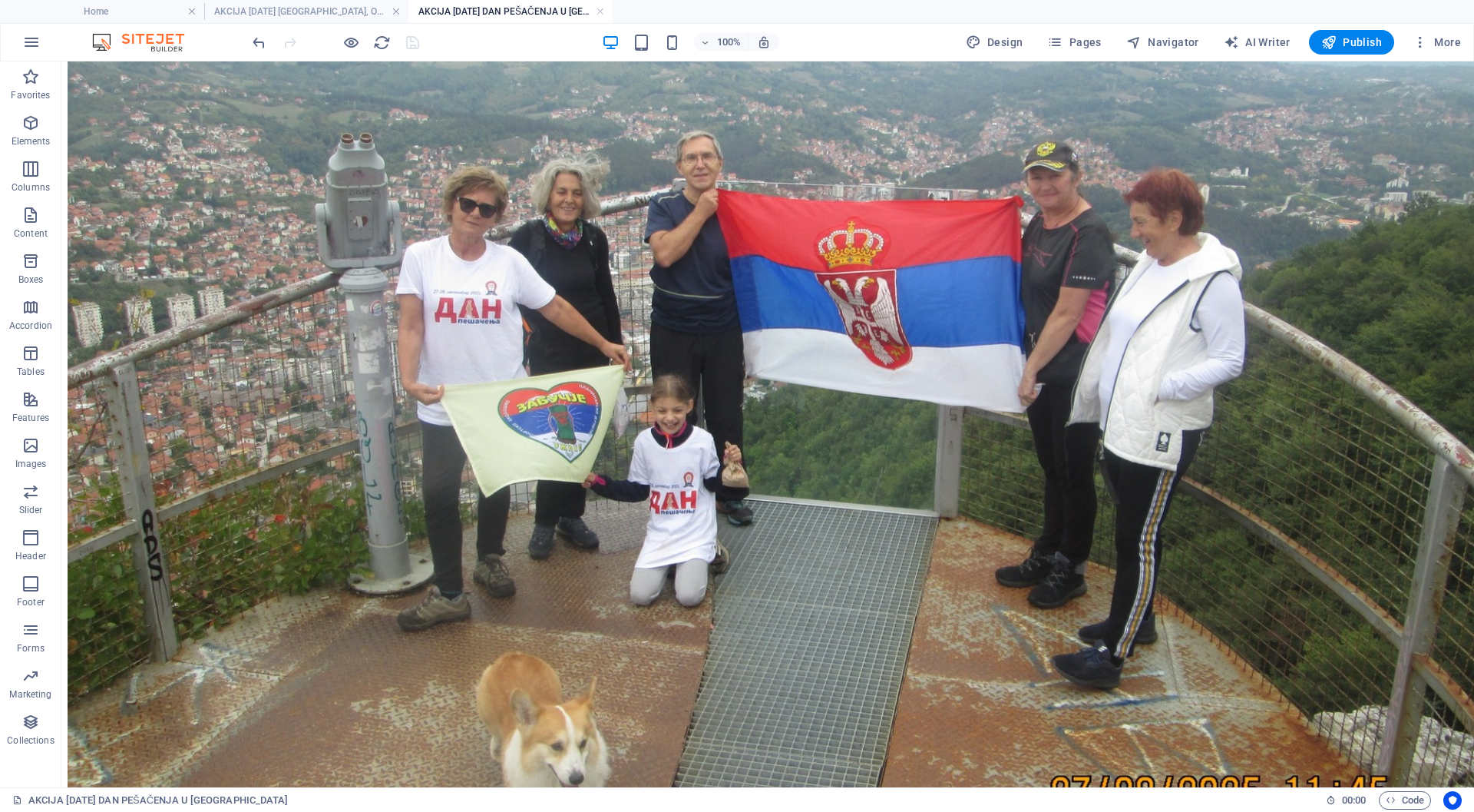
scroll to position [7819, 0]
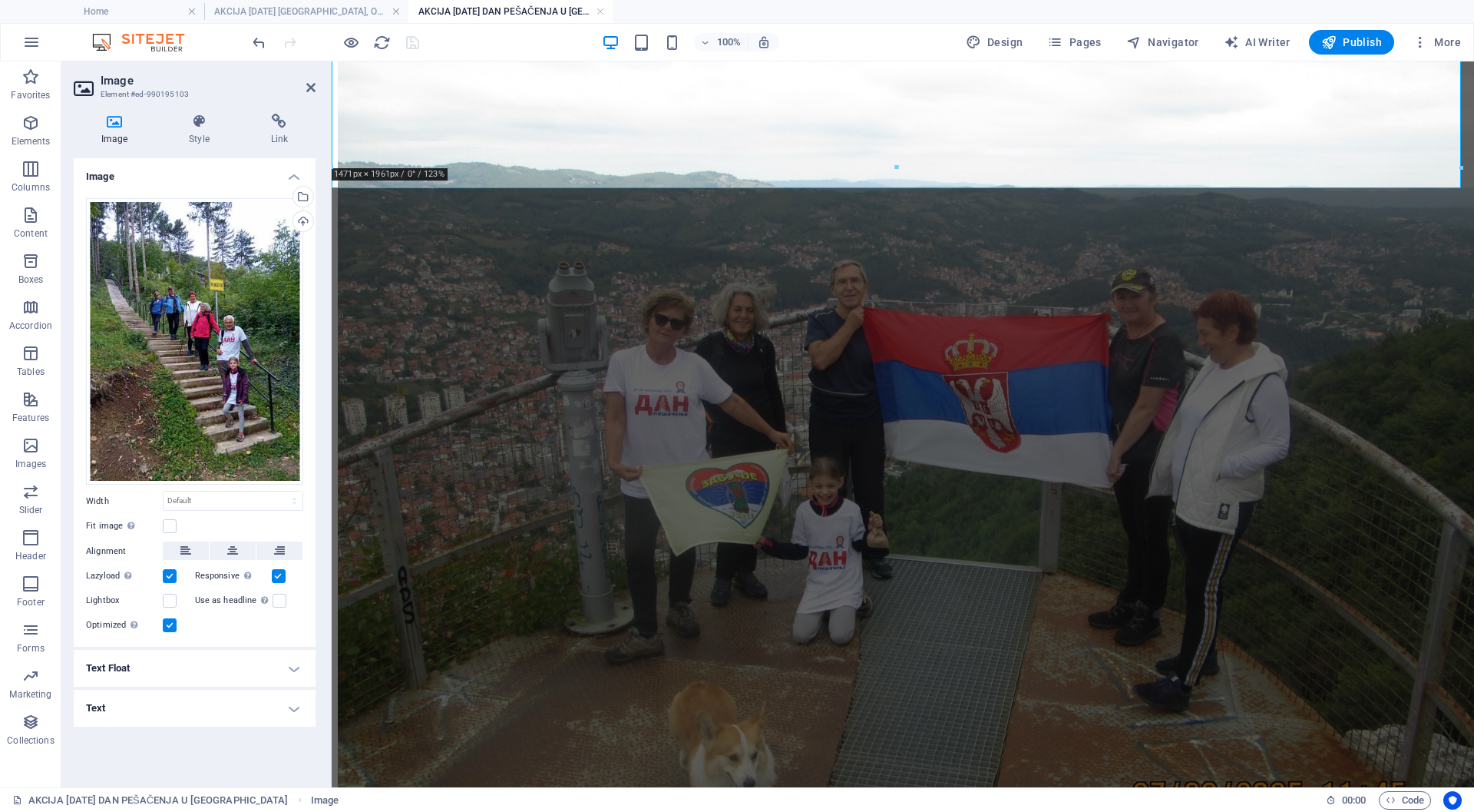
click at [293, 714] on h4 "Text" at bounding box center [195, 707] width 242 height 37
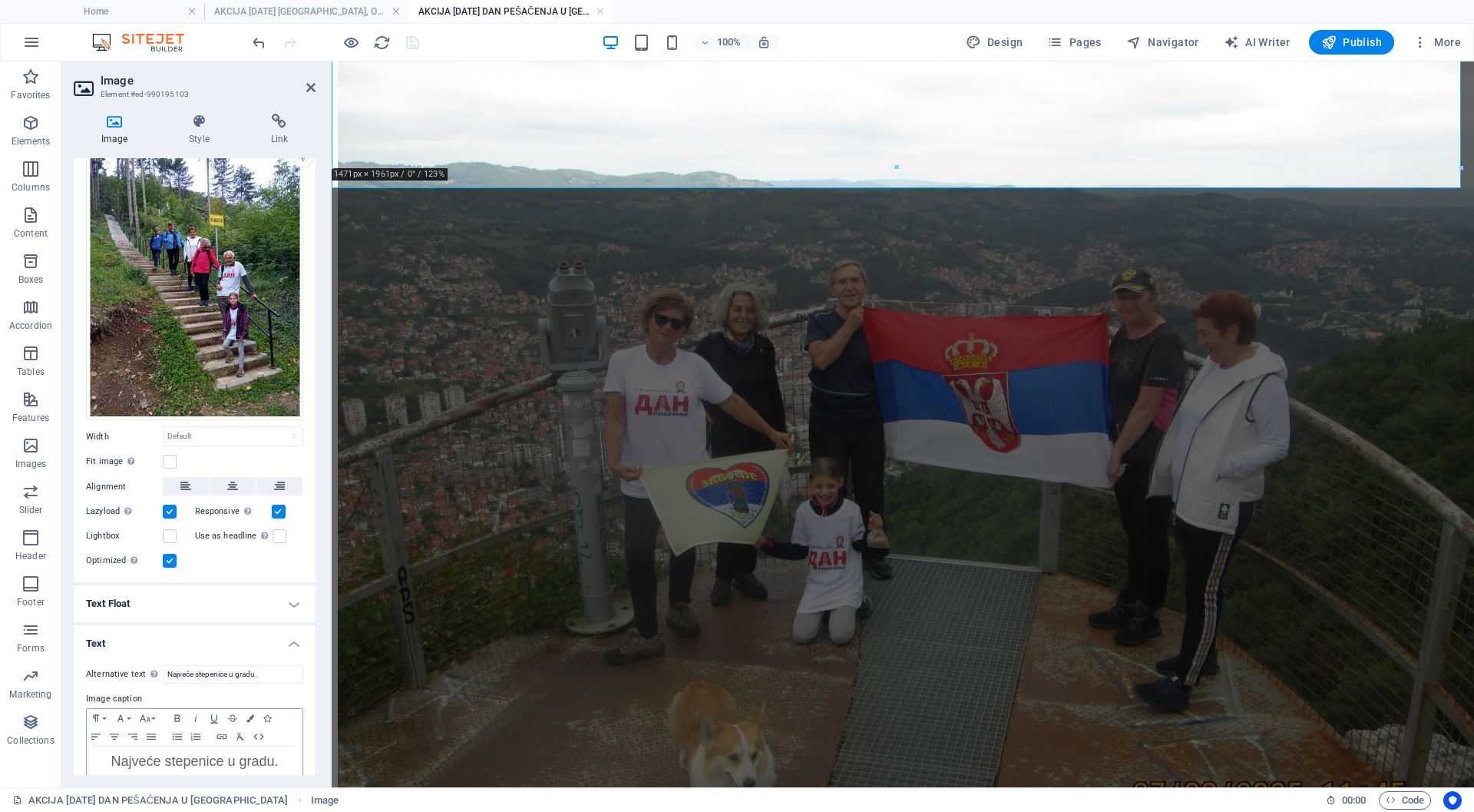
scroll to position [92, 0]
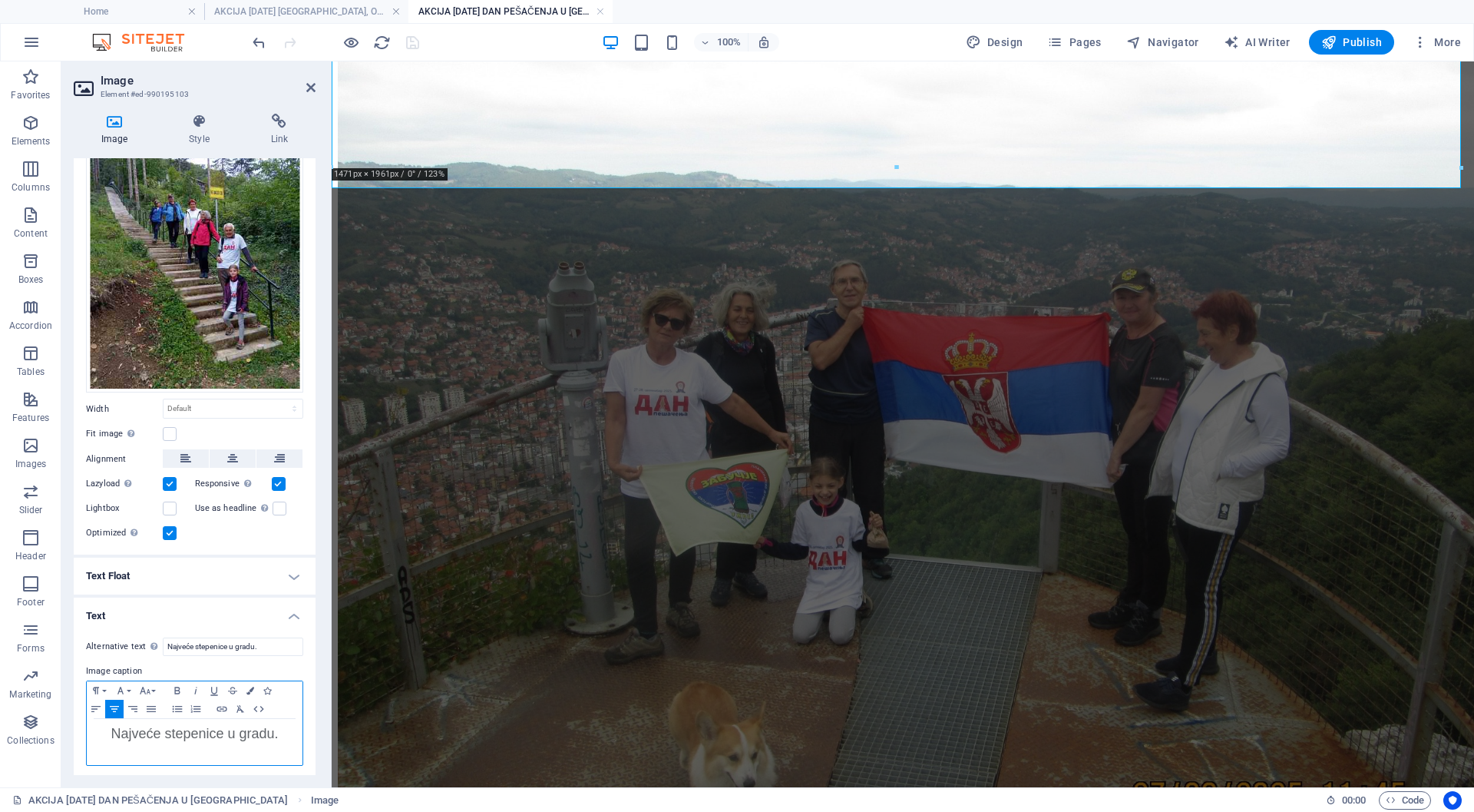
drag, startPoint x: 273, startPoint y: 730, endPoint x: 40, endPoint y: 668, distance: 241.1
click at [273, 730] on span "Najveće stepenice u gradu." at bounding box center [194, 734] width 167 height 15
drag, startPoint x: 223, startPoint y: 748, endPoint x: 96, endPoint y: 731, distance: 128.1
click at [97, 731] on span "Najveće stepenice u gradu, 221 stepenica ." at bounding box center [194, 741] width 194 height 31
copy span "Najveće stepenice u gradu, 221 stepenica ."
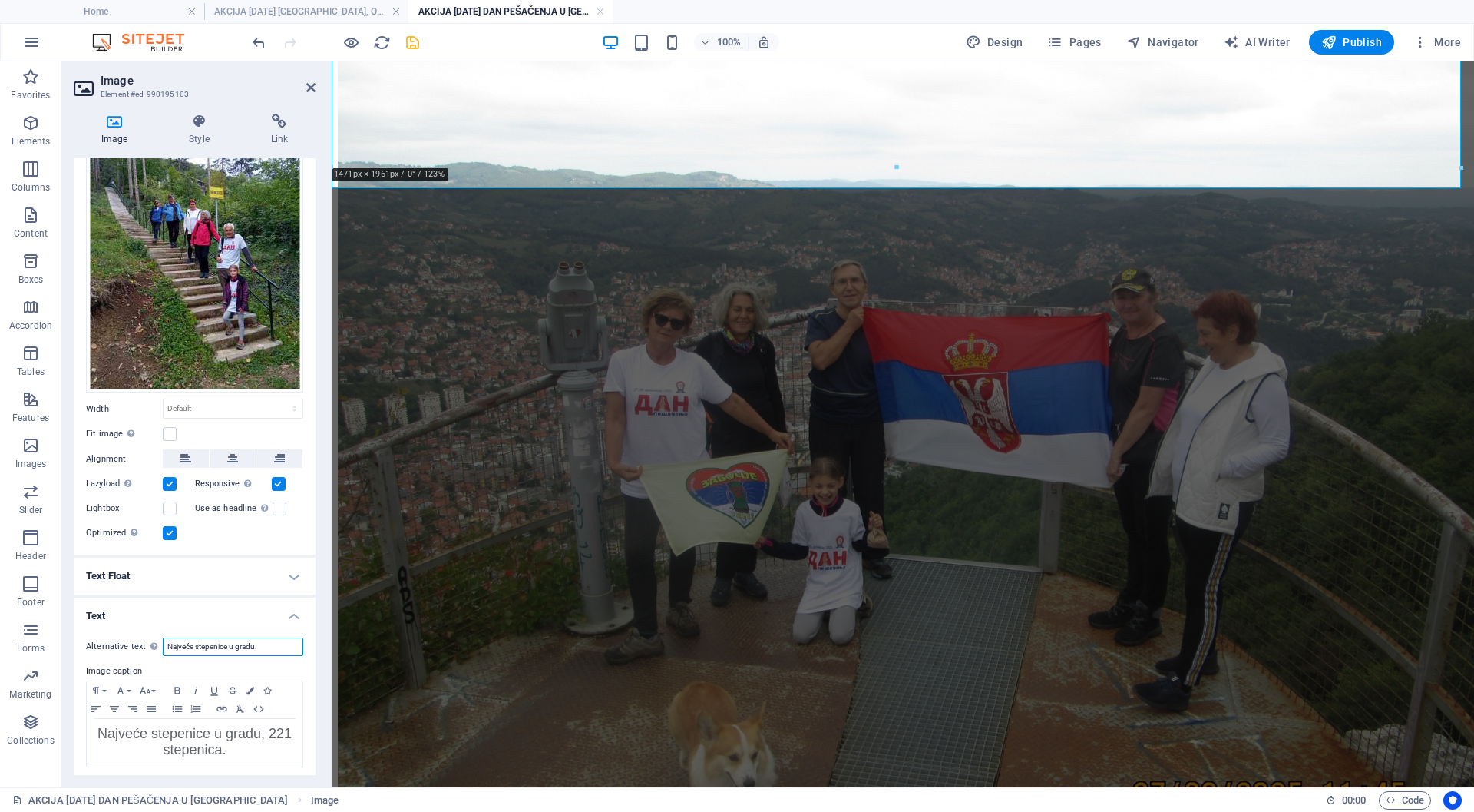
drag, startPoint x: 267, startPoint y: 644, endPoint x: 165, endPoint y: 641, distance: 102.0
click at [165, 641] on input "Najveće stepenice u gradu." at bounding box center [233, 646] width 141 height 18
paste input ", 221 stepenica"
type input "Najveće stepenice u gradu, 221 stepenica."
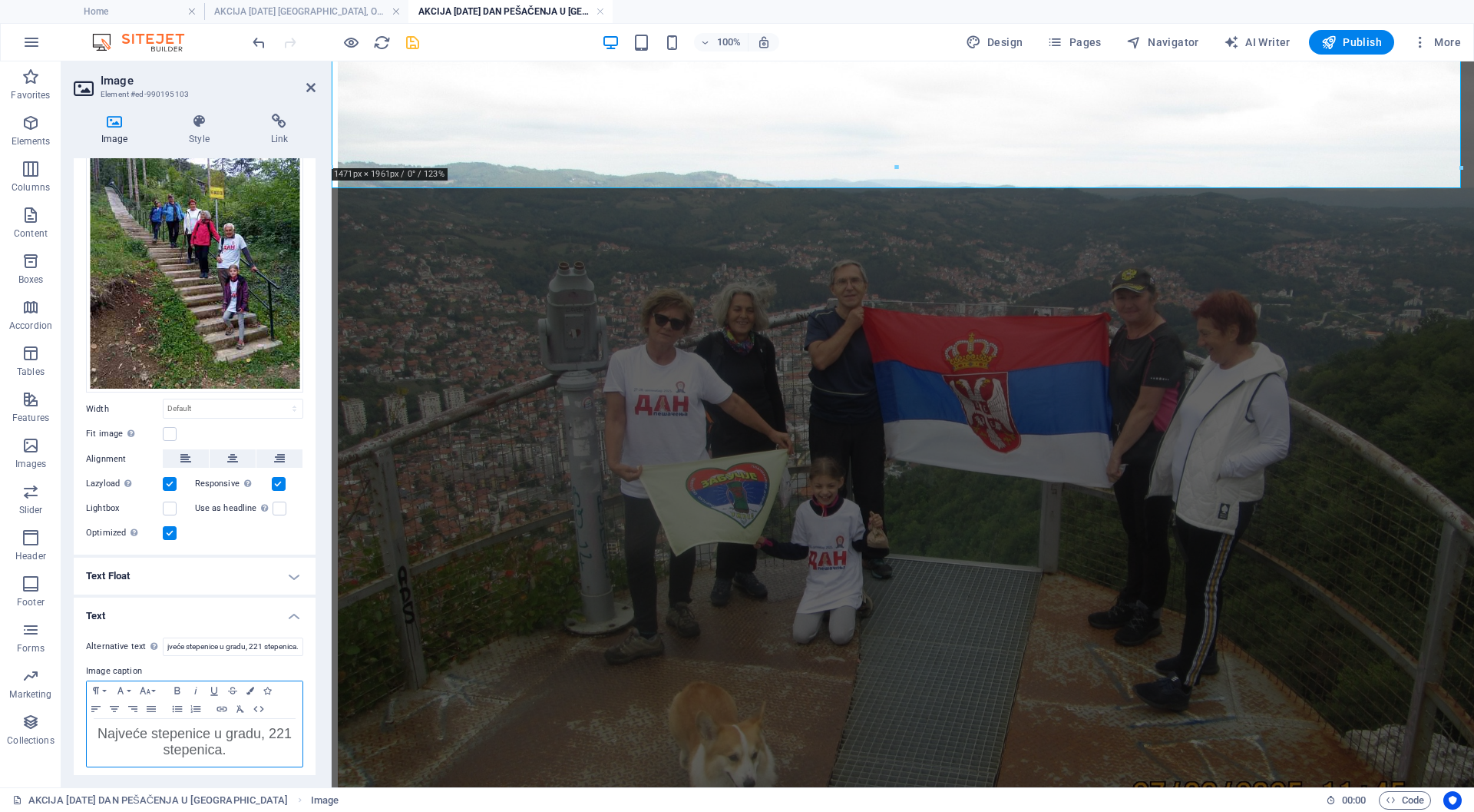
click at [221, 731] on span "Najveće stepenice u gradu, 221 stepenica ." at bounding box center [194, 741] width 194 height 31
click at [411, 43] on icon "save" at bounding box center [412, 43] width 18 height 18
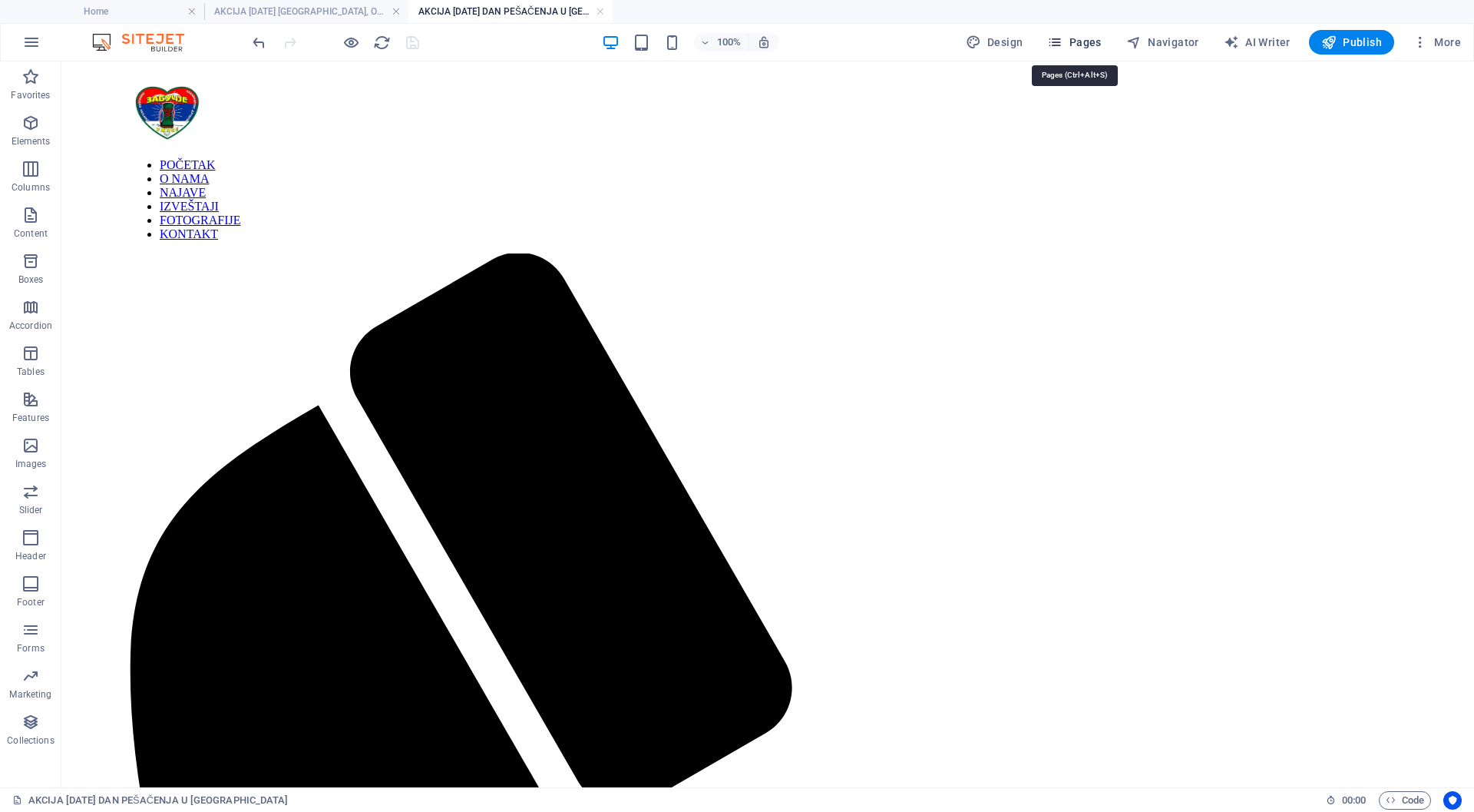
click at [1084, 44] on span "Pages" at bounding box center [1074, 43] width 54 height 15
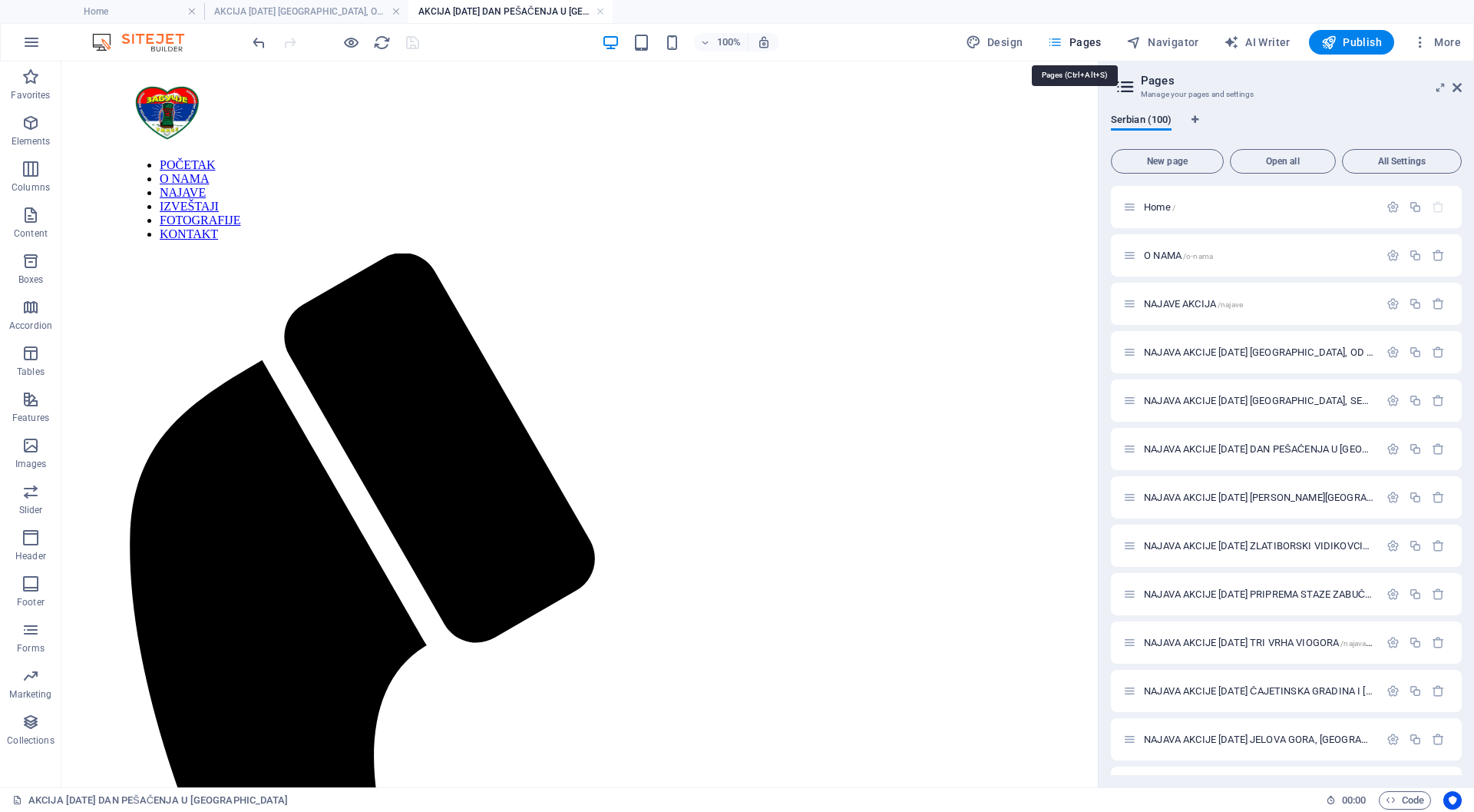
click at [1077, 48] on span "Pages" at bounding box center [1074, 43] width 54 height 15
click at [1442, 43] on span "More" at bounding box center [1436, 43] width 48 height 15
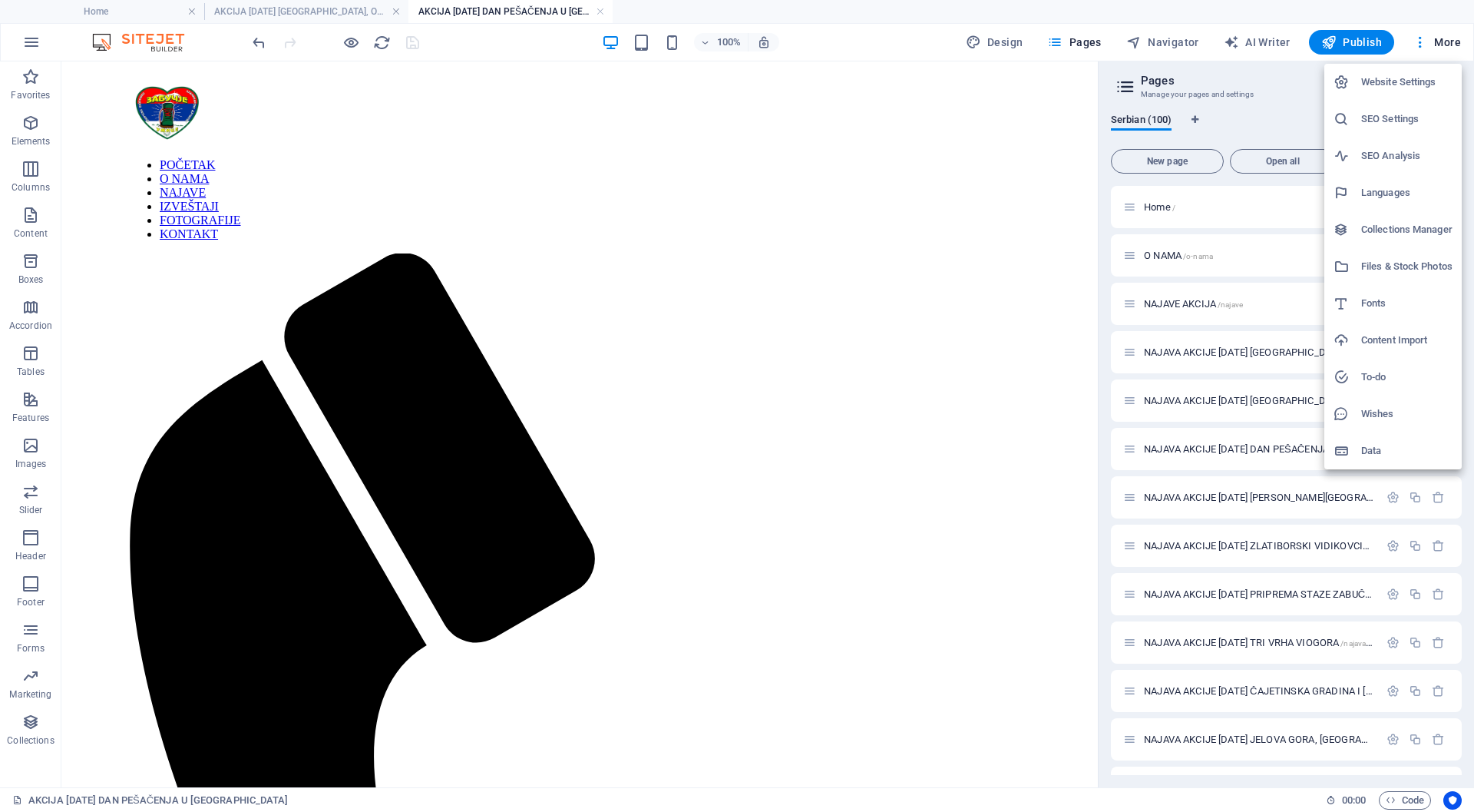
click at [1405, 231] on h6 "Collections Manager" at bounding box center [1407, 229] width 92 height 18
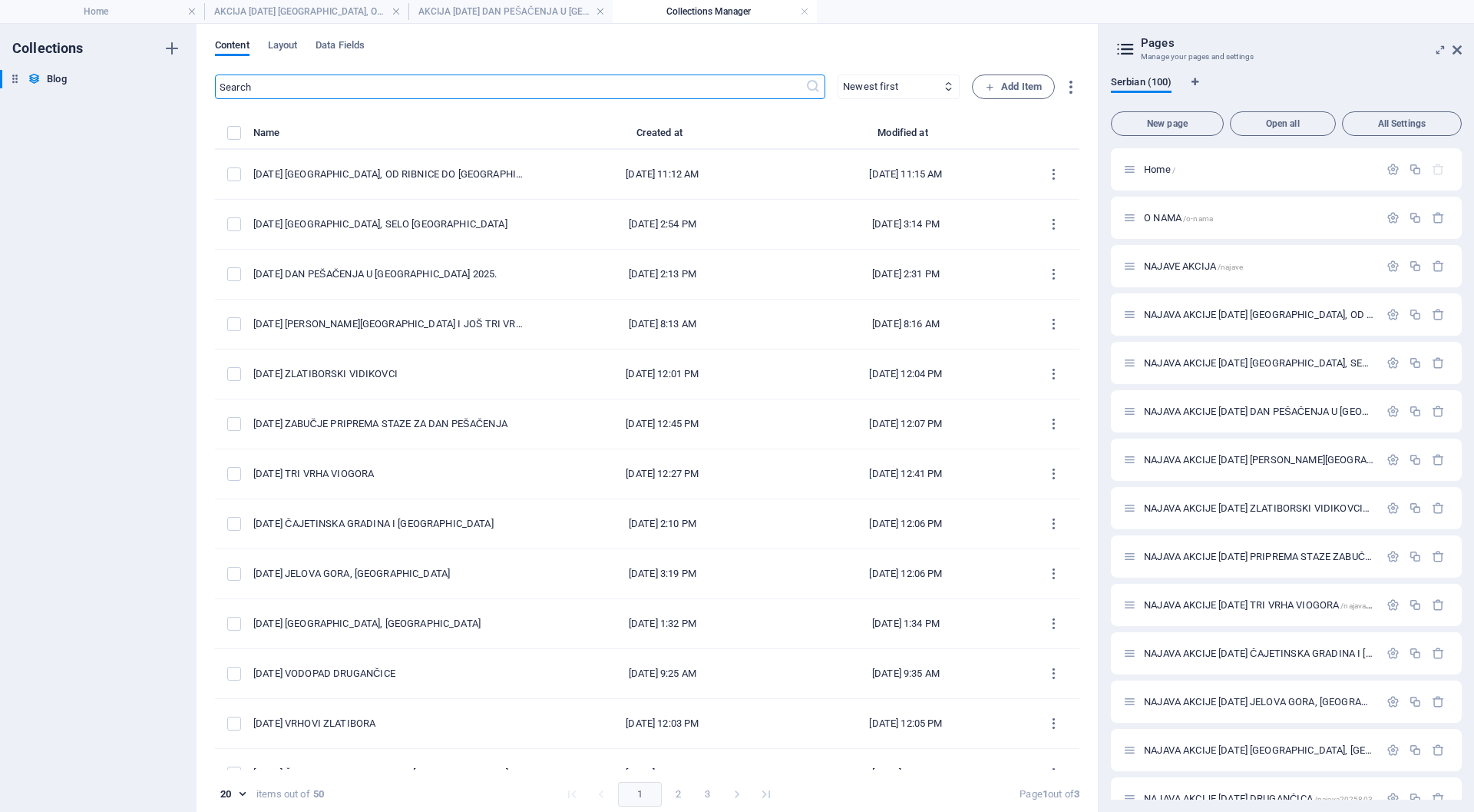
select select "columns.slug_DESC"
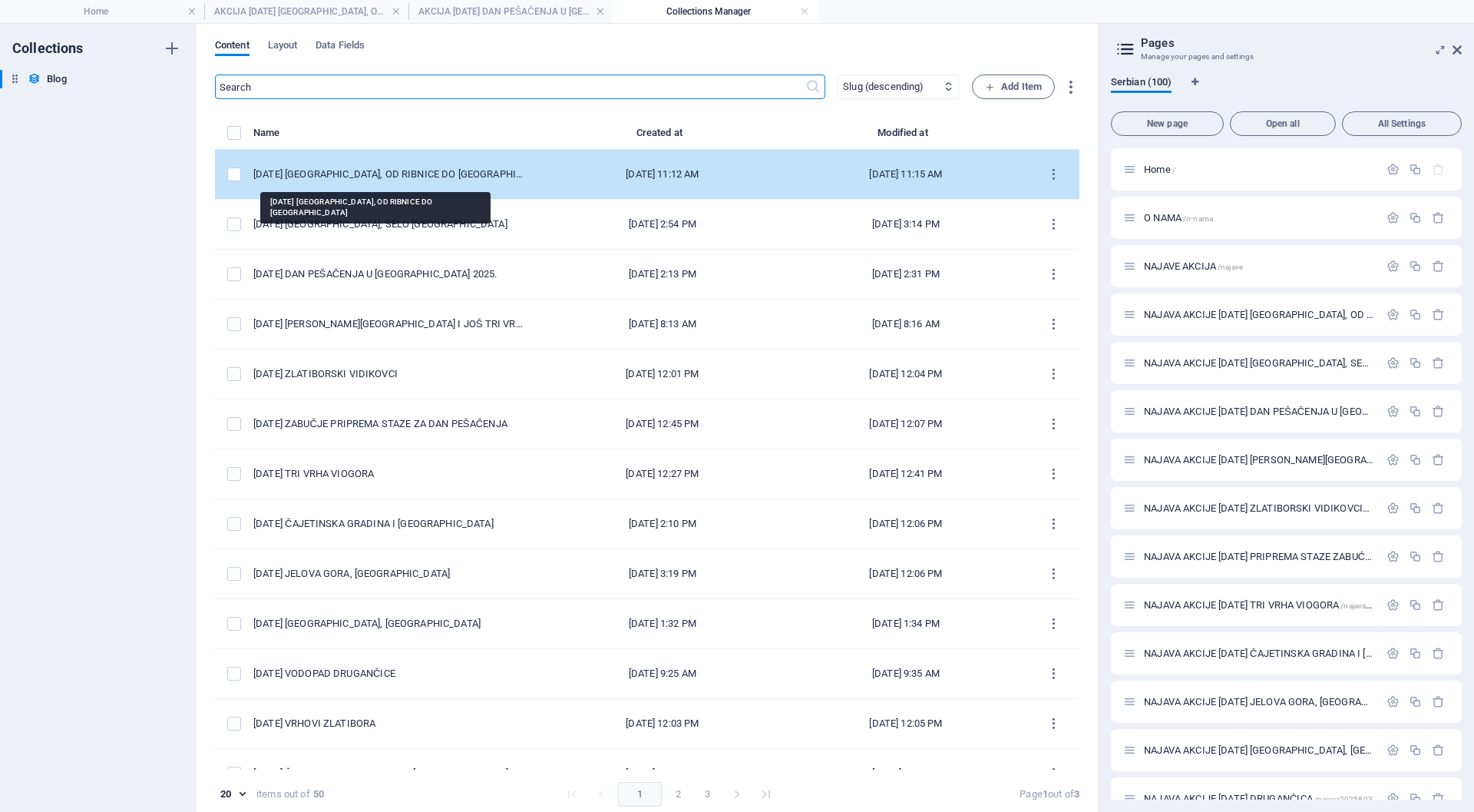
click at [453, 178] on div "[DATE] [GEOGRAPHIC_DATA], OD RIBNICE DO [GEOGRAPHIC_DATA]" at bounding box center [390, 174] width 275 height 14
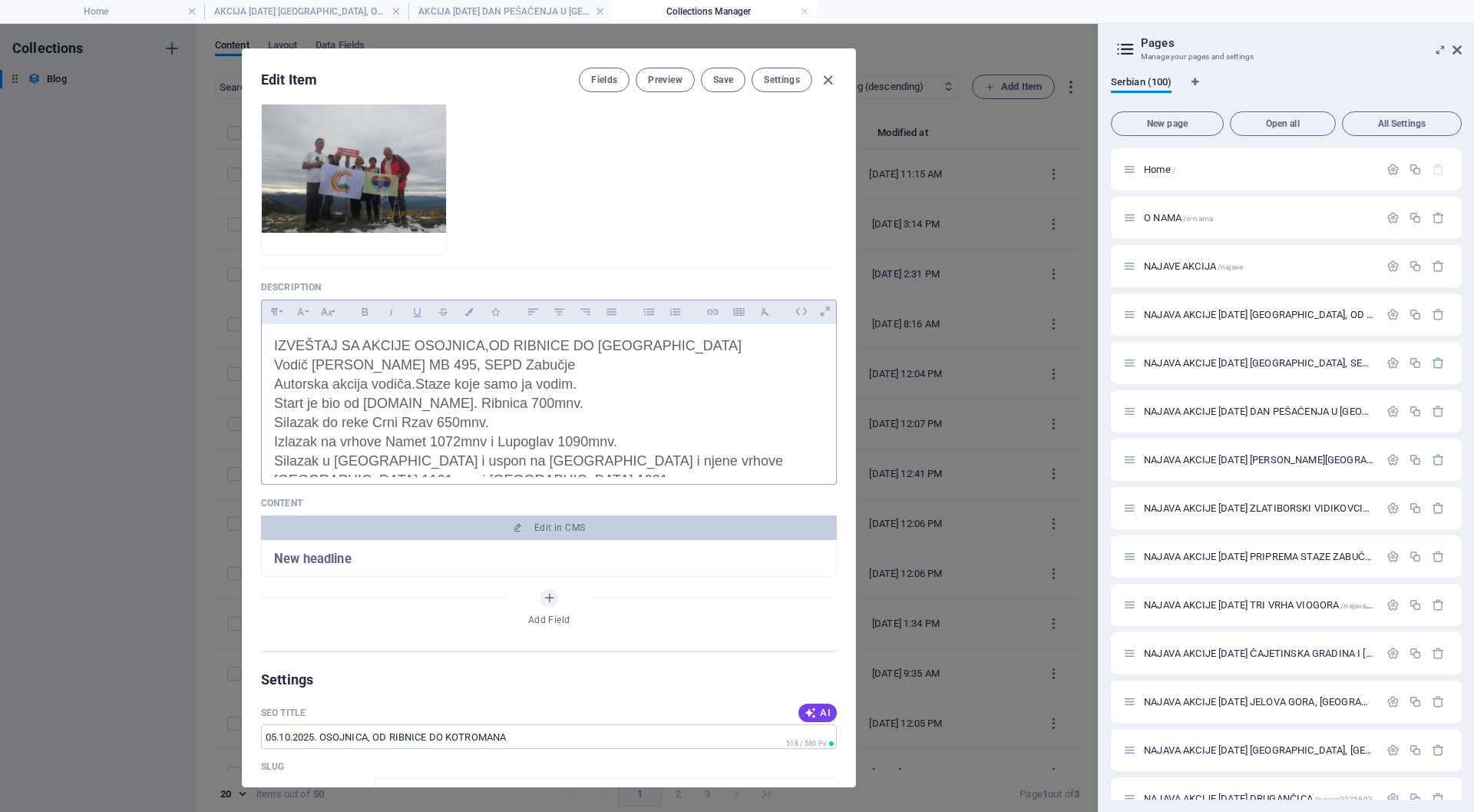
scroll to position [691, 0]
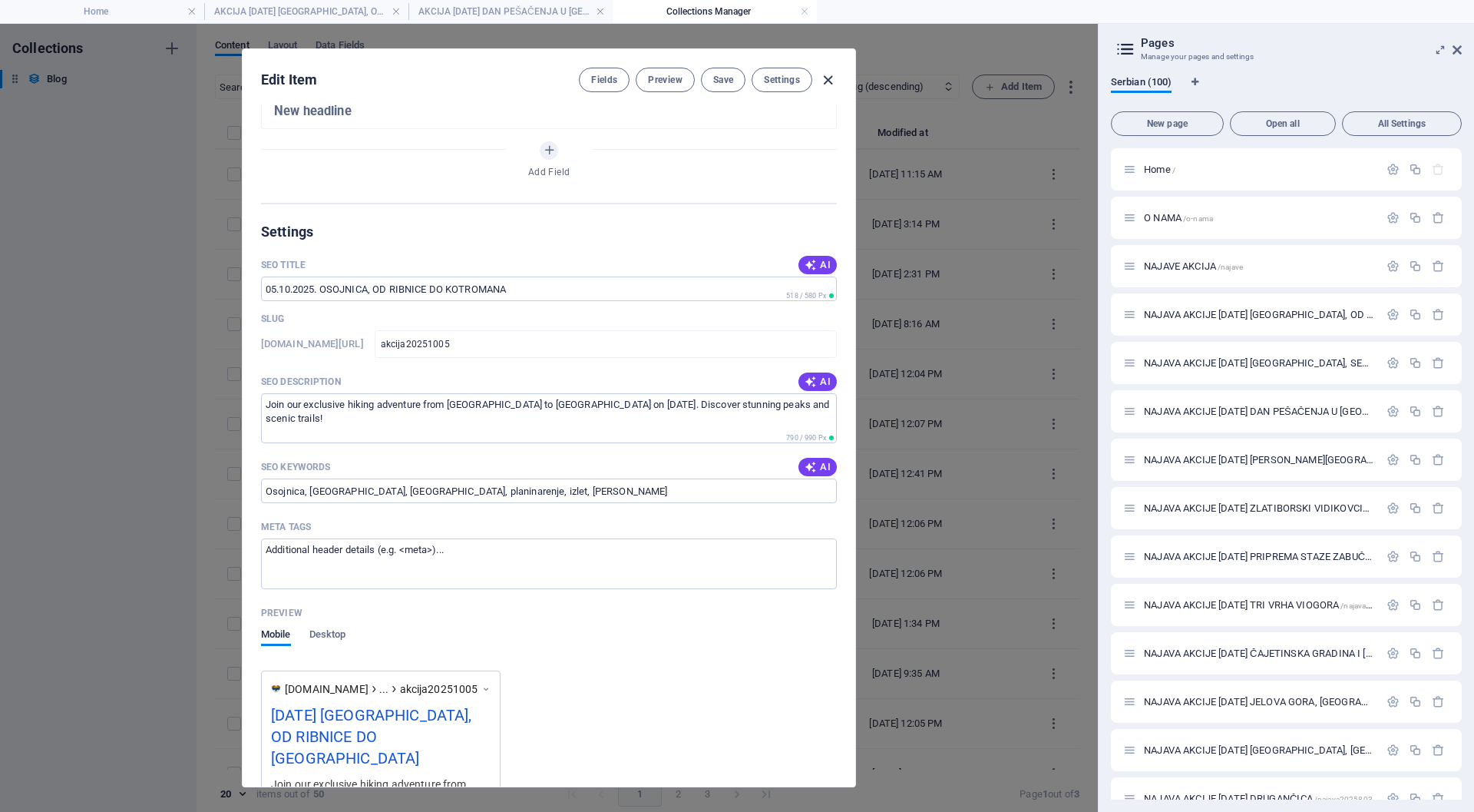
click at [827, 79] on icon "button" at bounding box center [828, 80] width 18 height 18
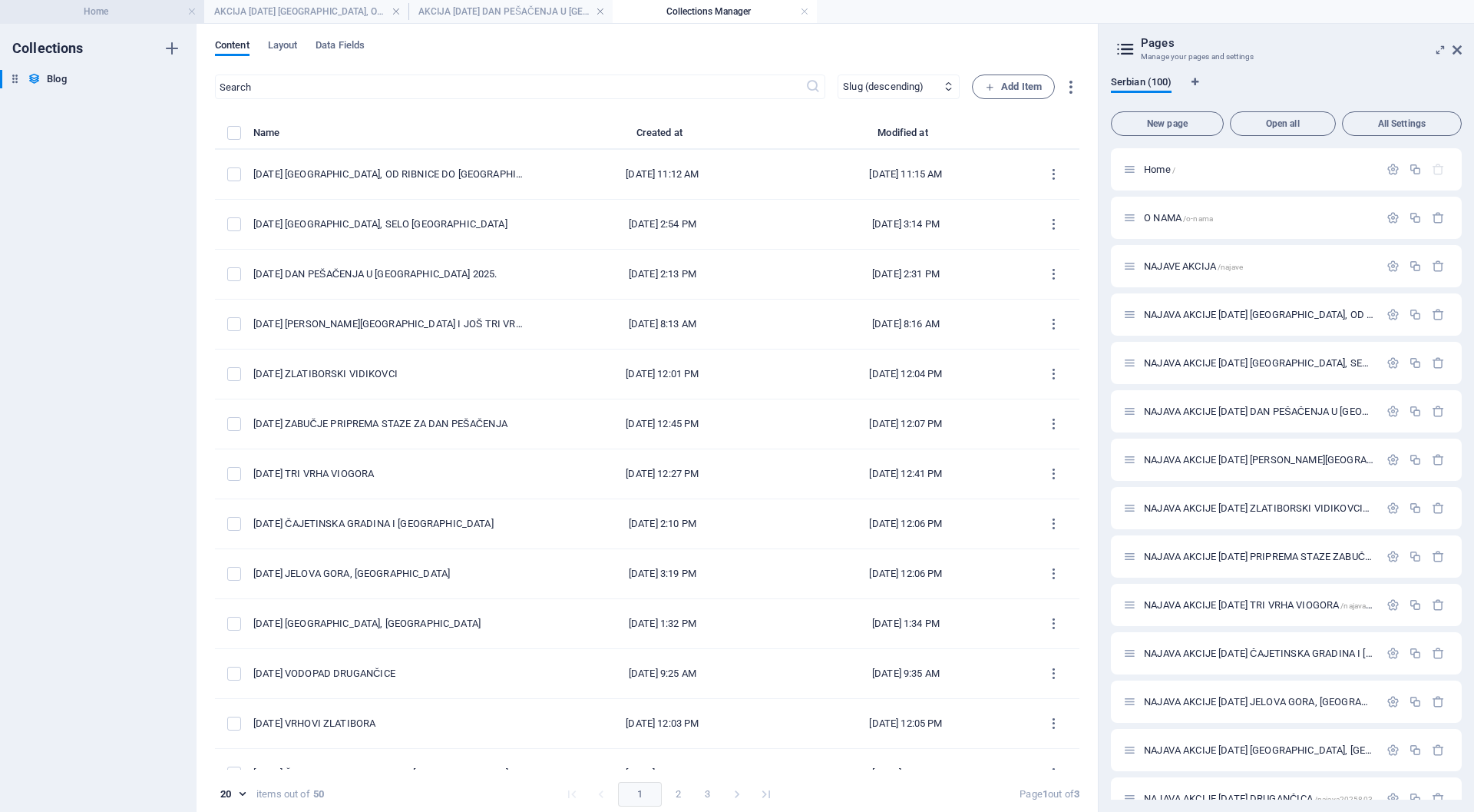
click at [101, 13] on h4 "Home" at bounding box center [102, 11] width 204 height 17
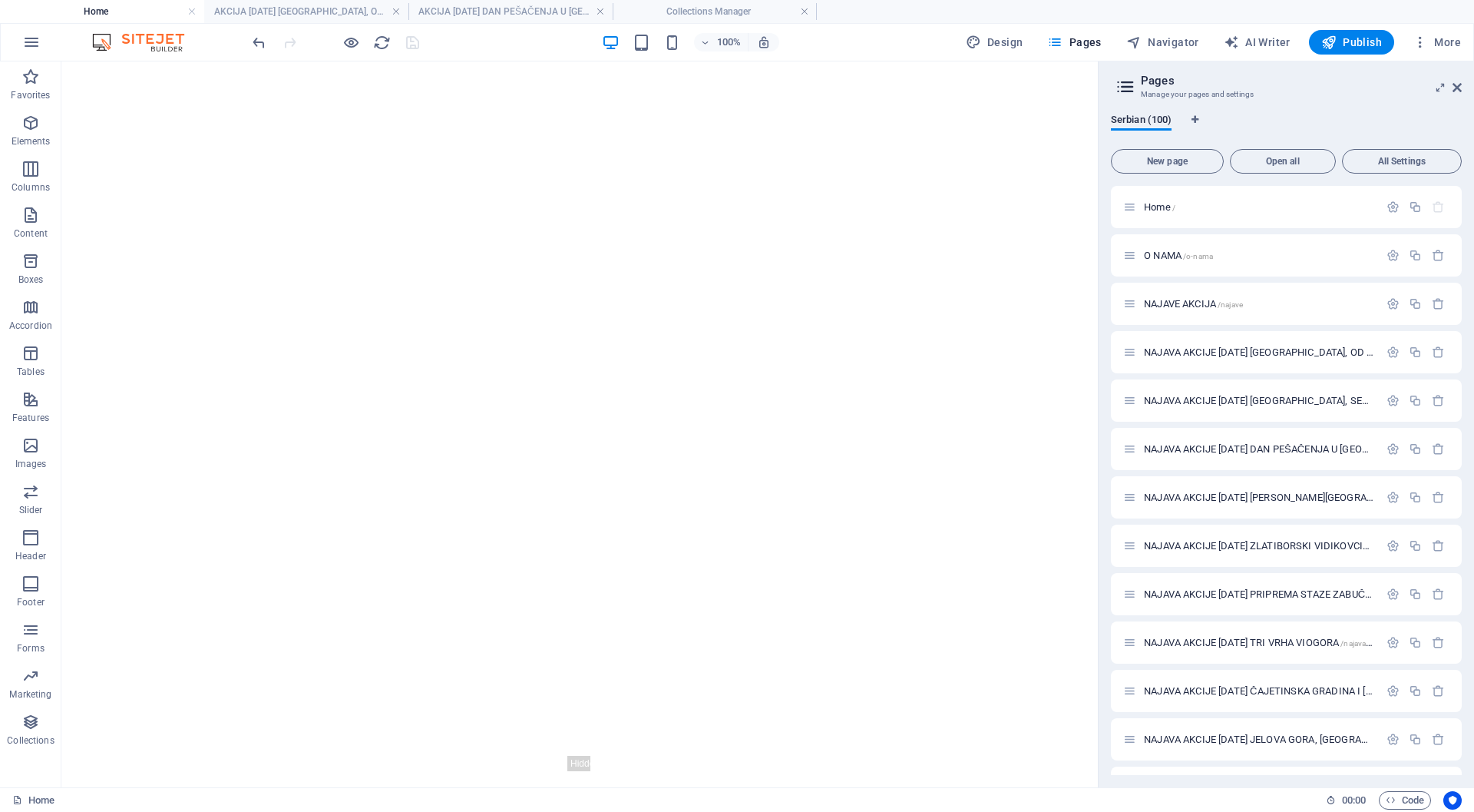
scroll to position [453, 0]
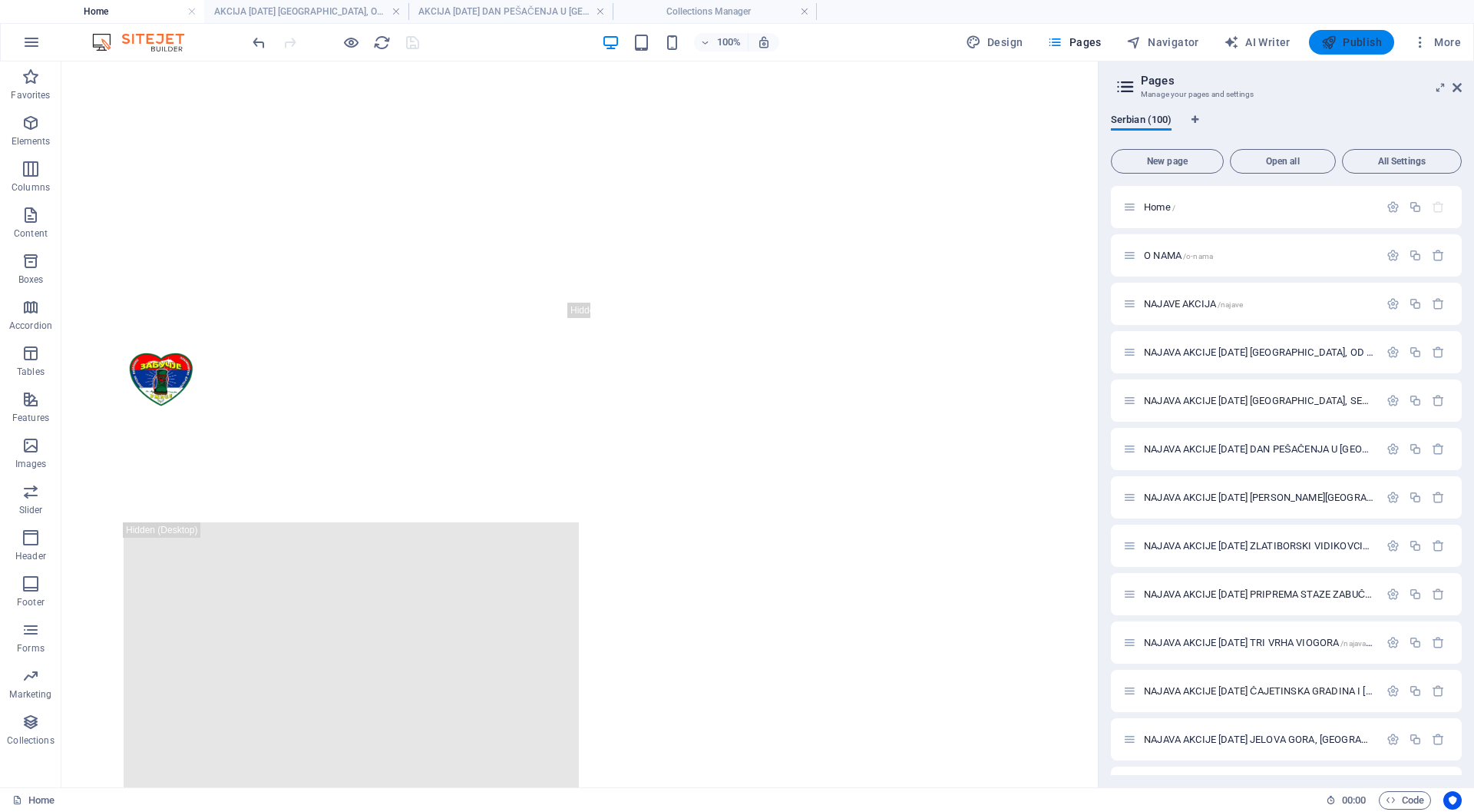
click at [1347, 41] on span "Publish" at bounding box center [1352, 43] width 61 height 15
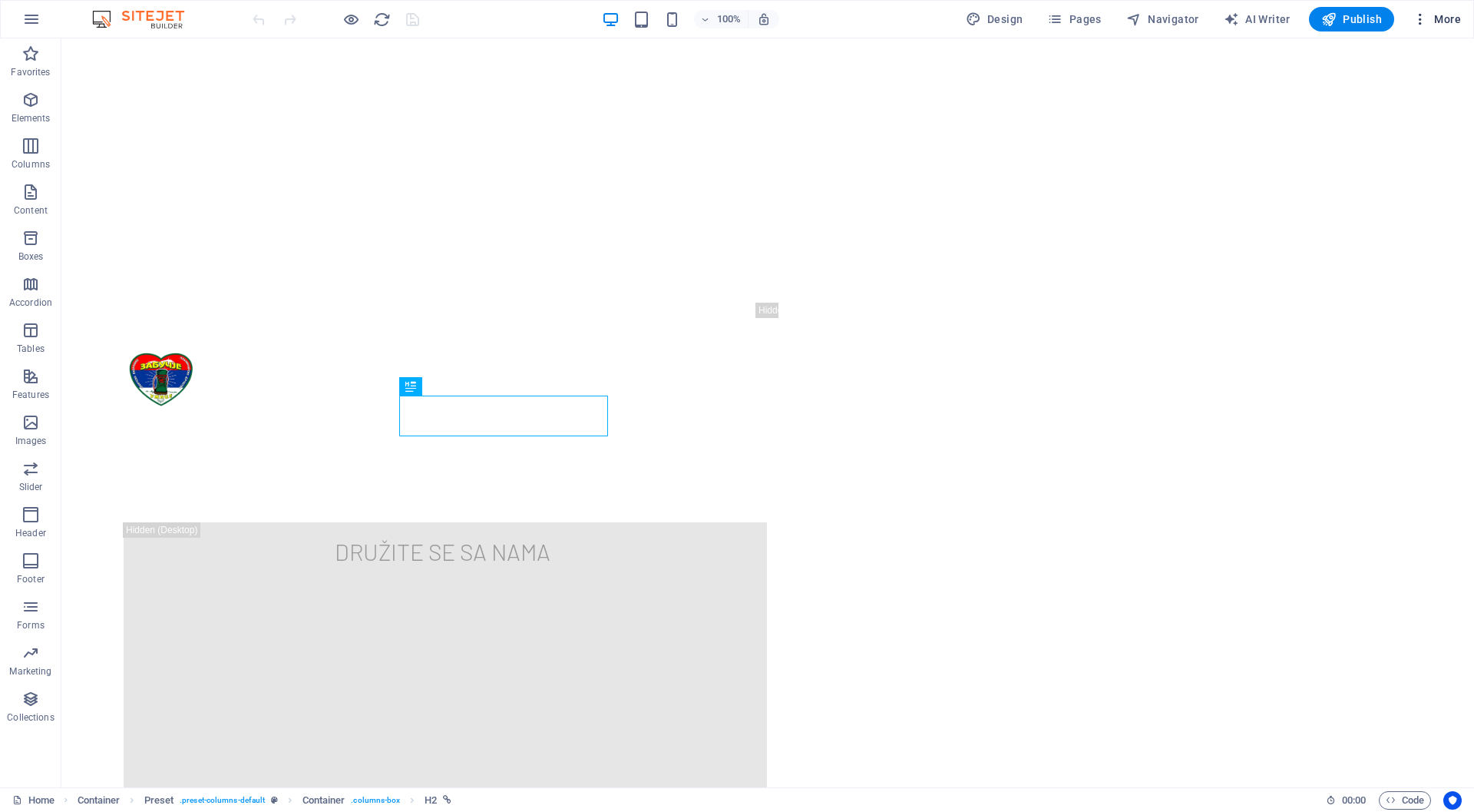
scroll to position [453, 0]
click at [1450, 19] on span "More" at bounding box center [1436, 19] width 48 height 15
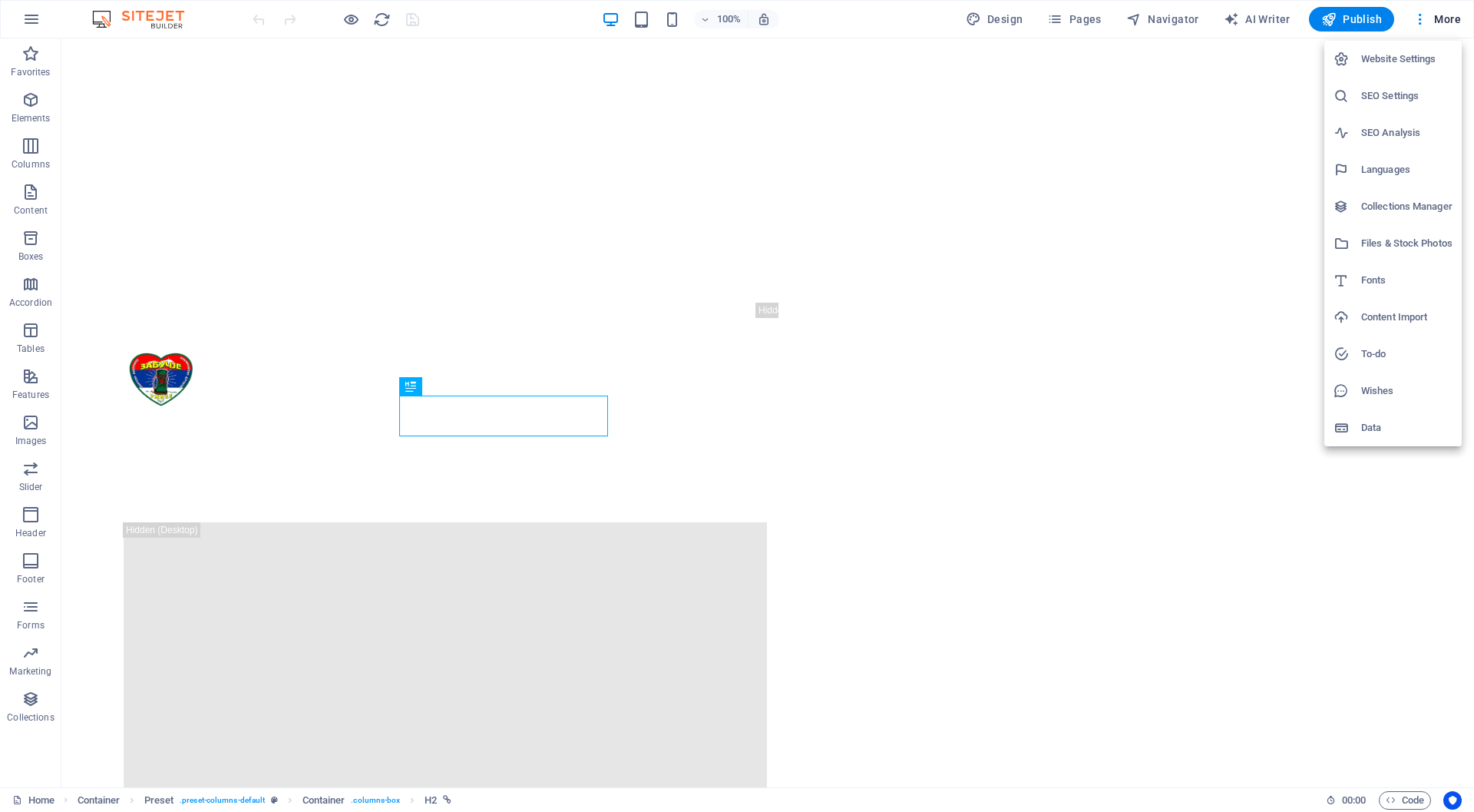
click at [1394, 206] on h6 "Collections Manager" at bounding box center [1407, 206] width 92 height 18
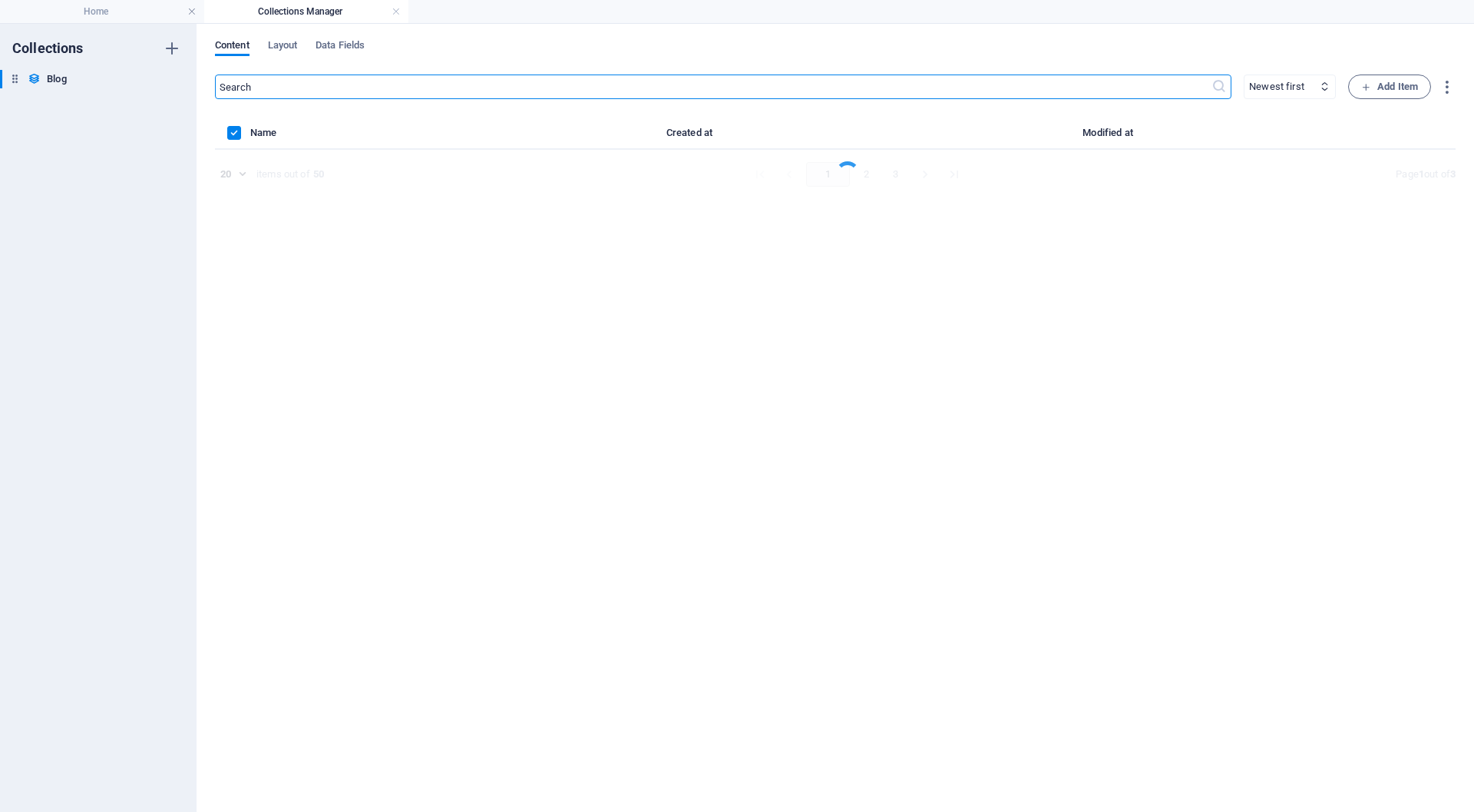
scroll to position [0, 0]
select select "columns.slug_DESC"
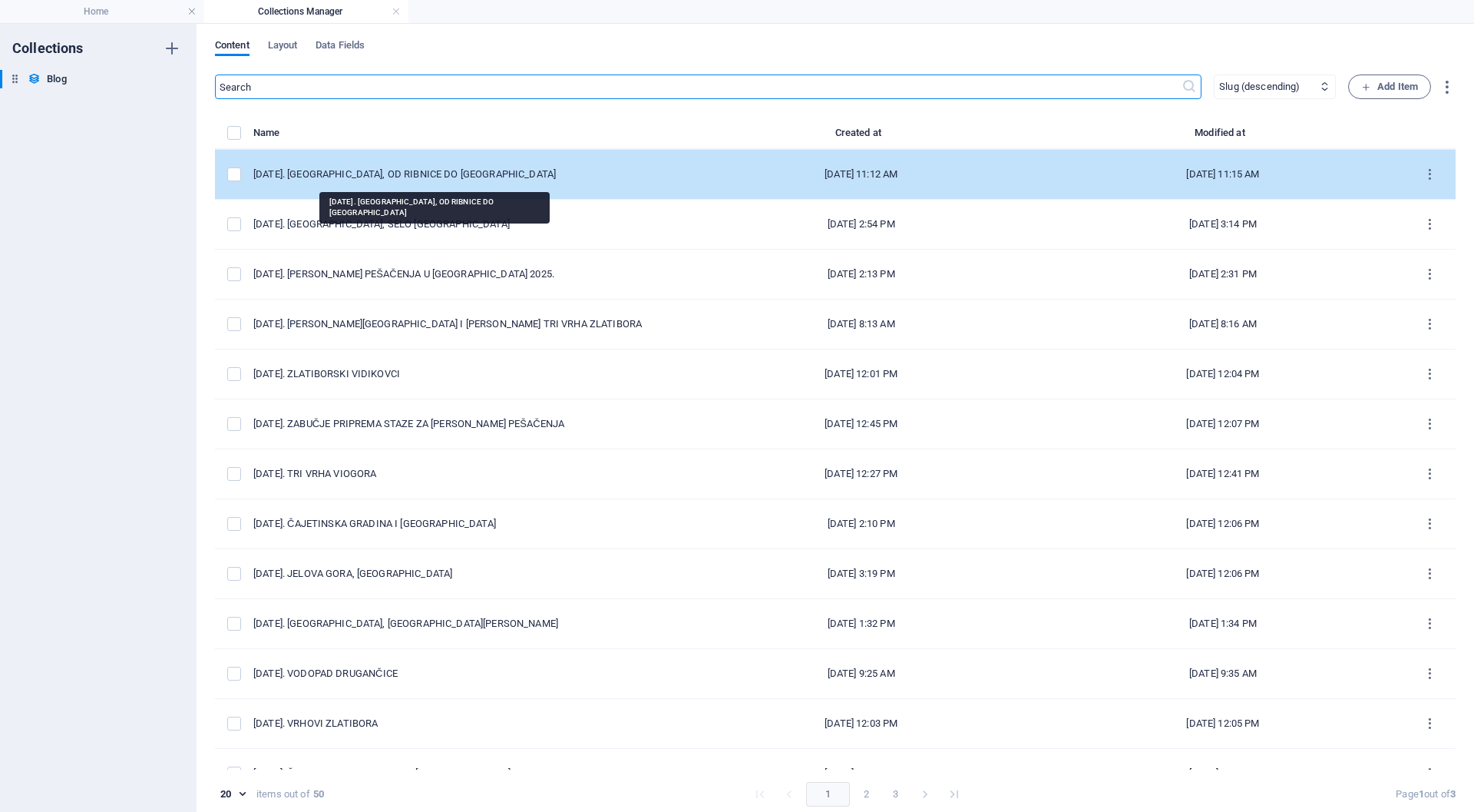
click at [498, 175] on div "[DATE] [GEOGRAPHIC_DATA], OD RIBNICE DO [GEOGRAPHIC_DATA]" at bounding box center [460, 174] width 415 height 14
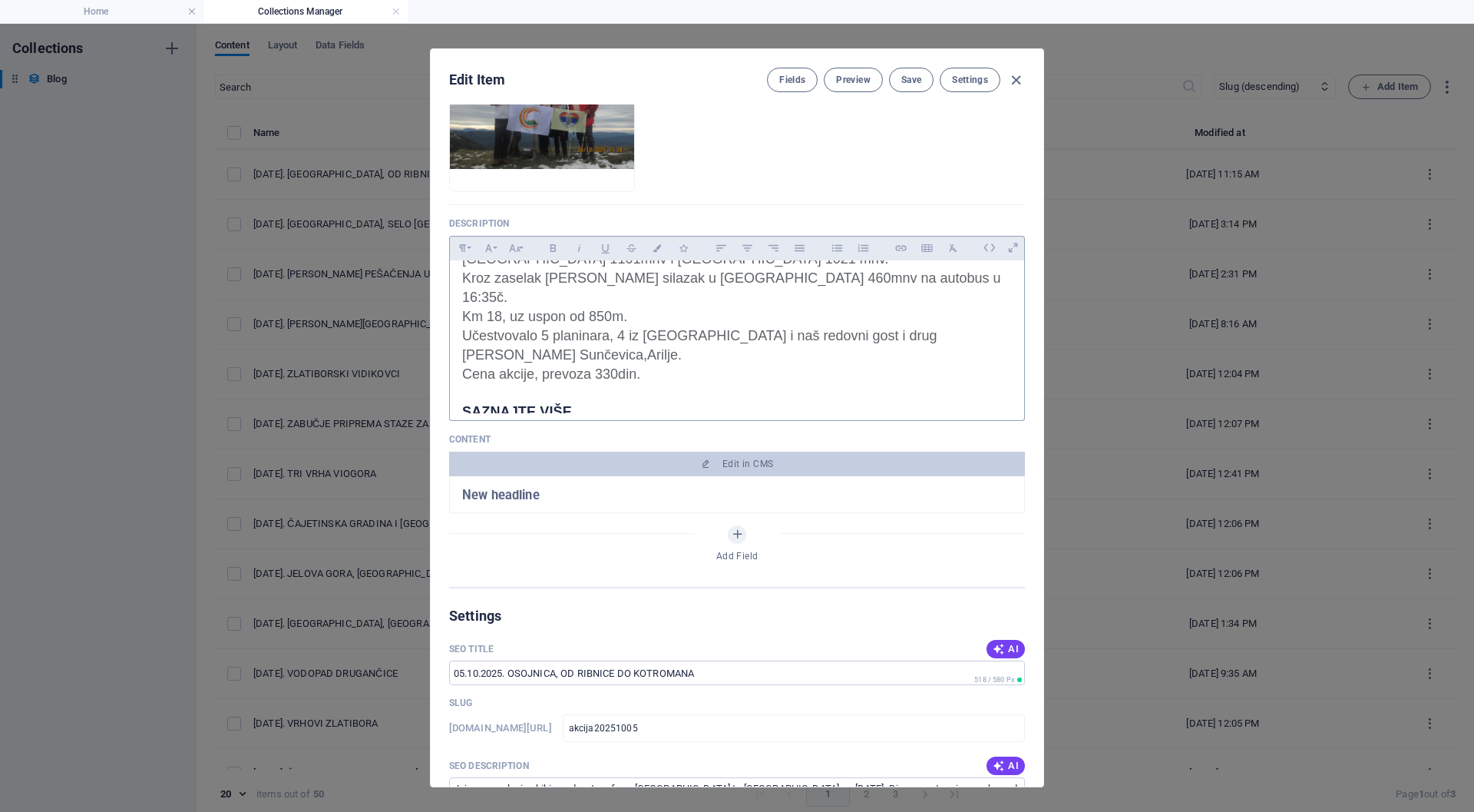
scroll to position [161, 0]
click at [523, 401] on strong "SAZNAJTE VIŠE" at bounding box center [517, 408] width 110 height 15
click at [513, 419] on icon "button" at bounding box center [515, 420] width 18 height 18
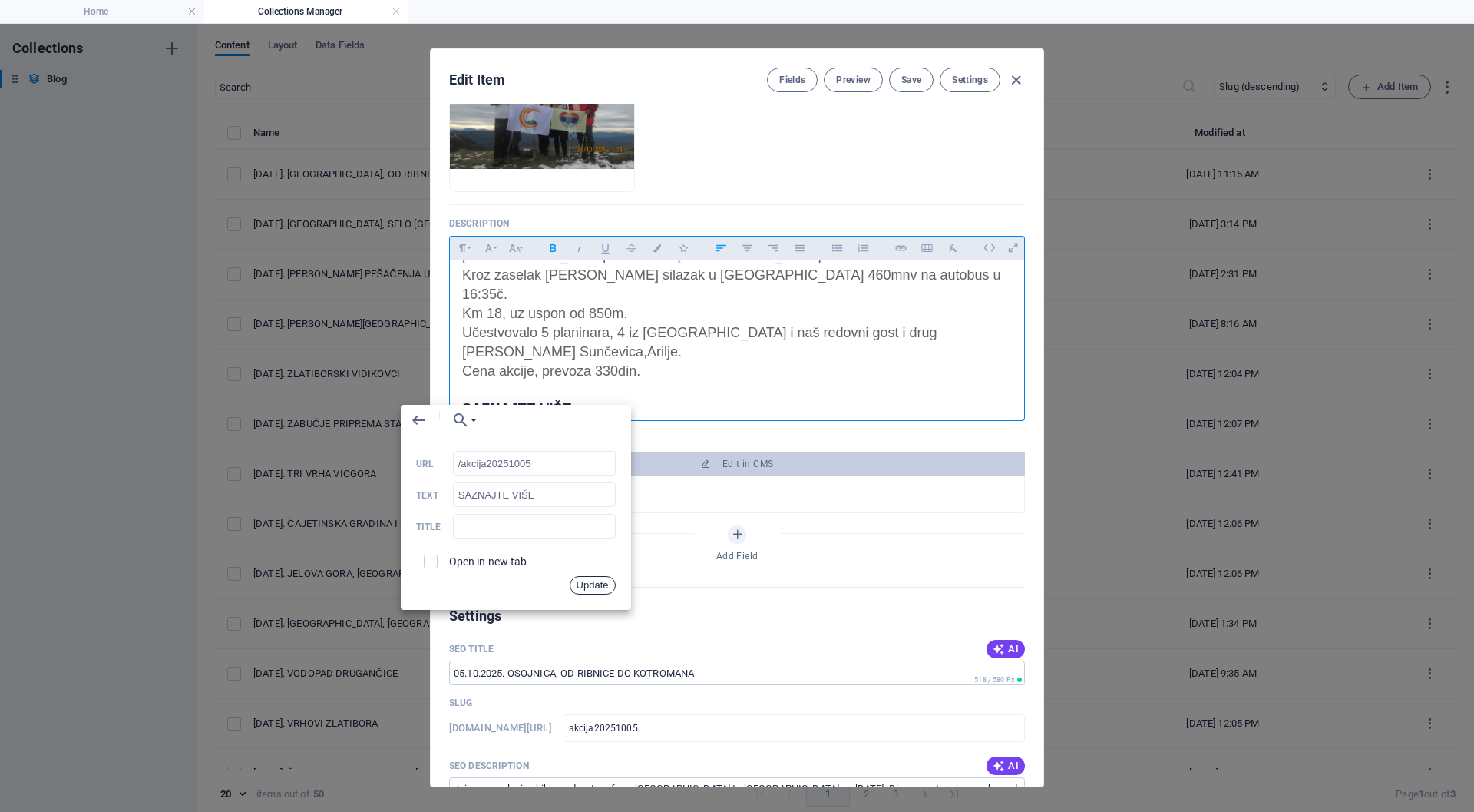
click at [603, 587] on button "Update" at bounding box center [593, 584] width 46 height 18
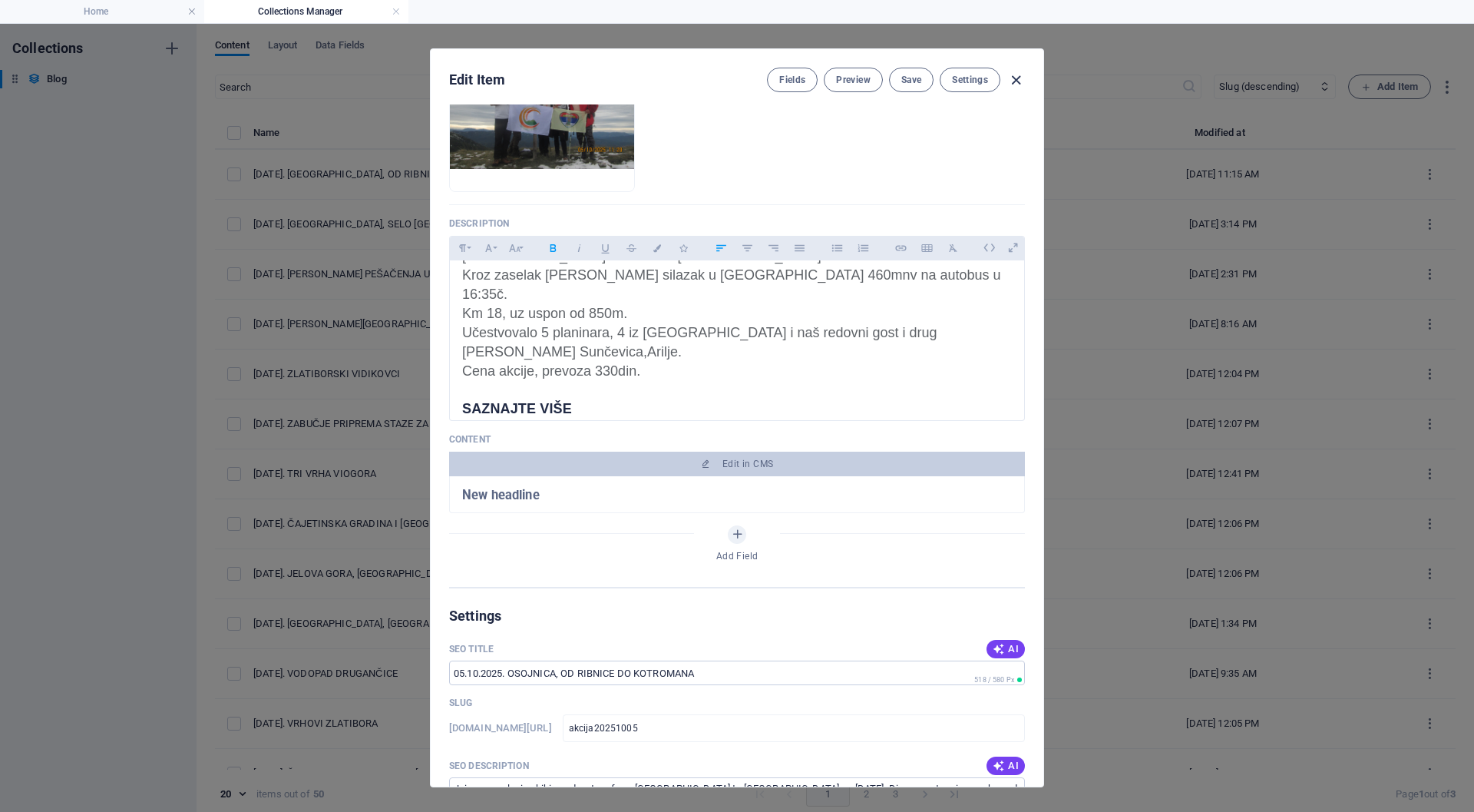
click at [1015, 79] on icon "button" at bounding box center [1016, 80] width 18 height 18
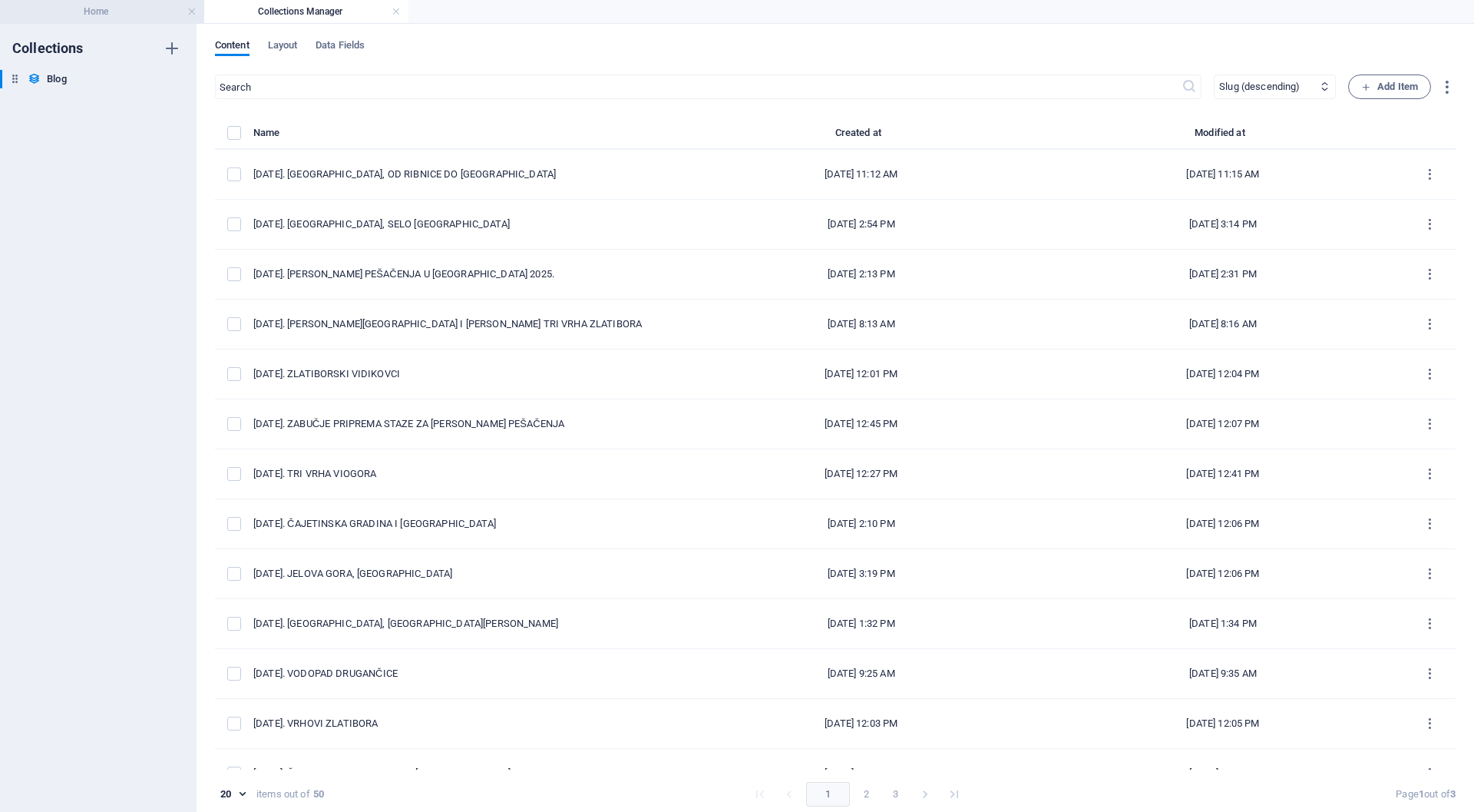
click at [149, 9] on h4 "Home" at bounding box center [102, 11] width 204 height 17
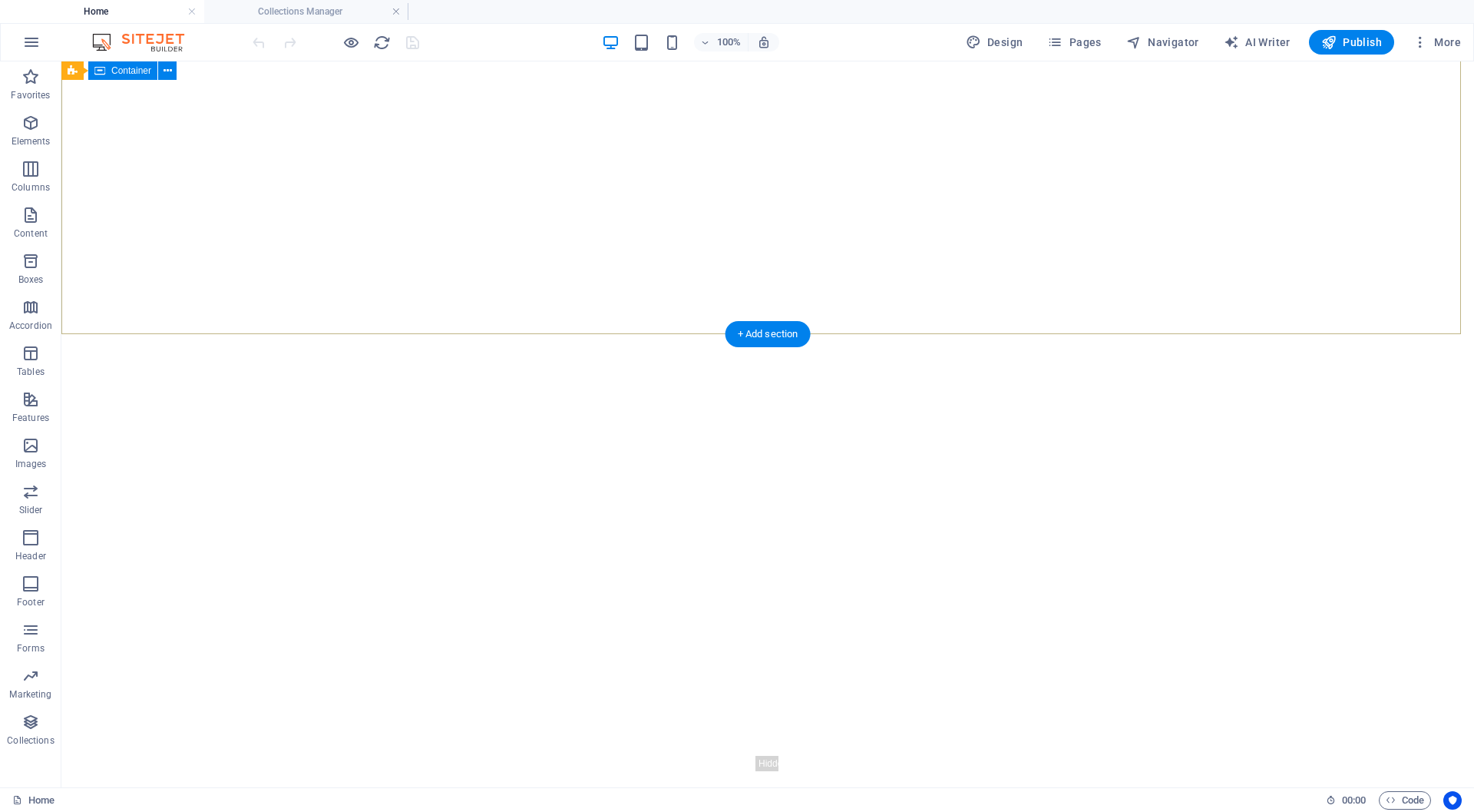
scroll to position [453, 0]
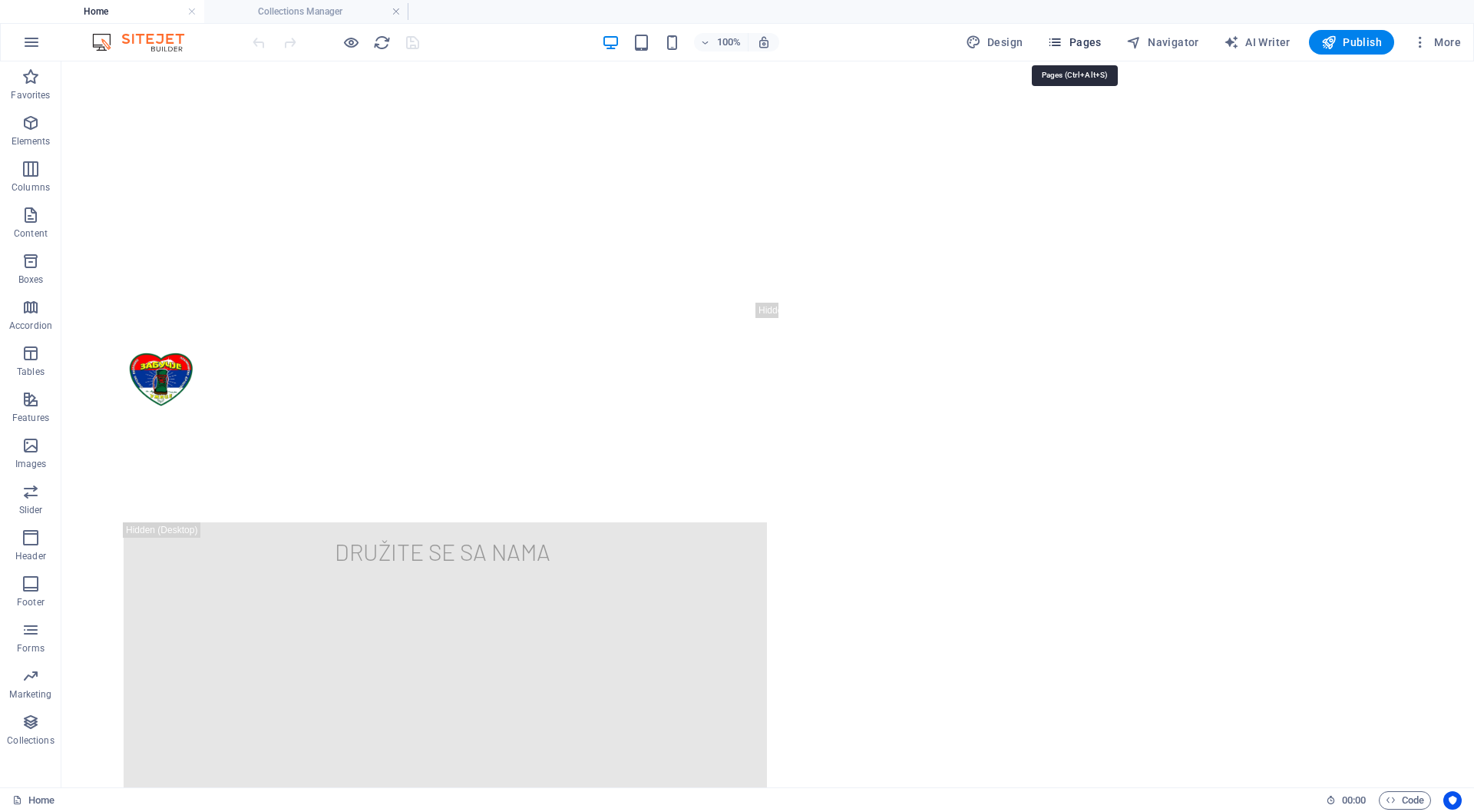
click at [1090, 43] on span "Pages" at bounding box center [1074, 43] width 54 height 15
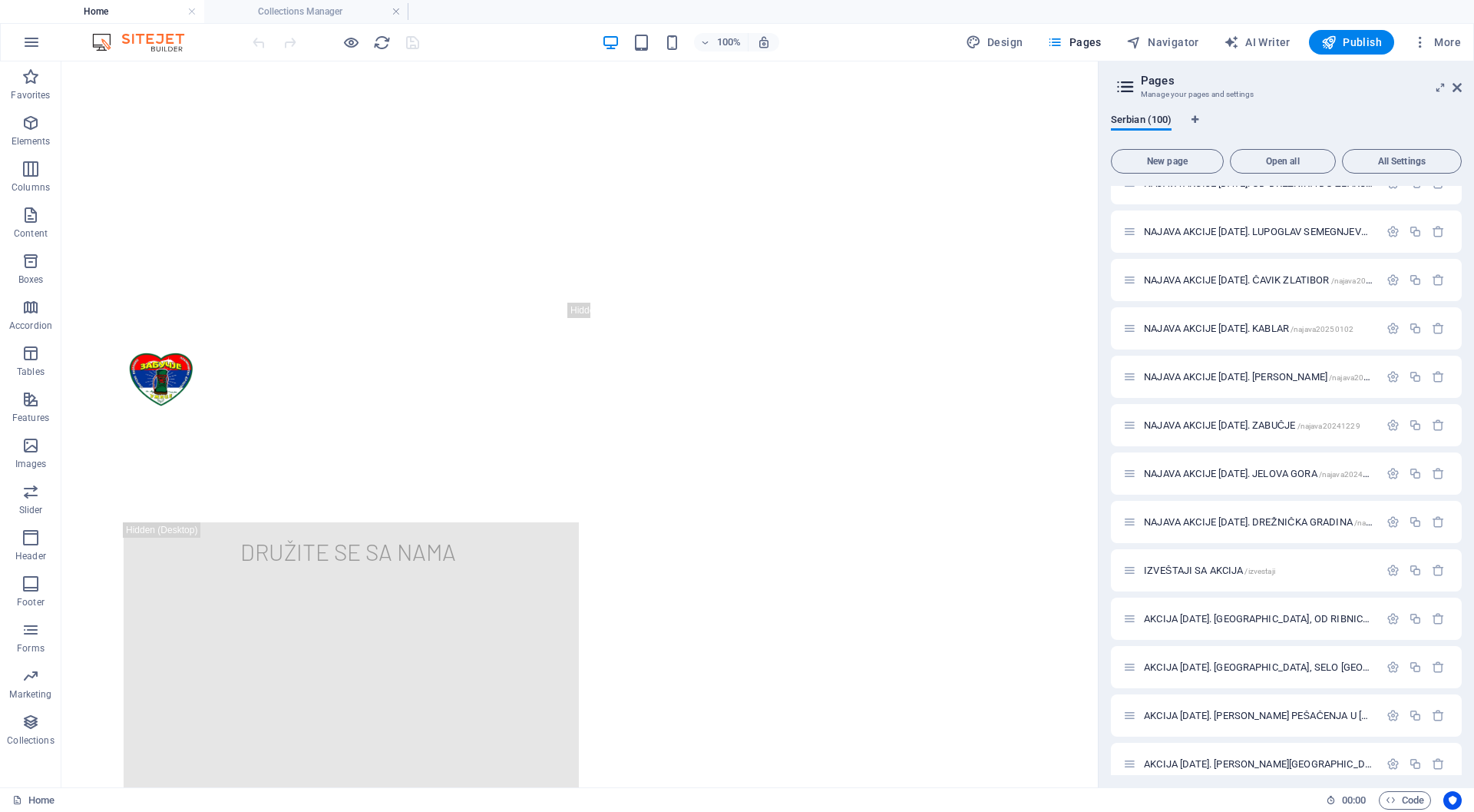
scroll to position [1920, 0]
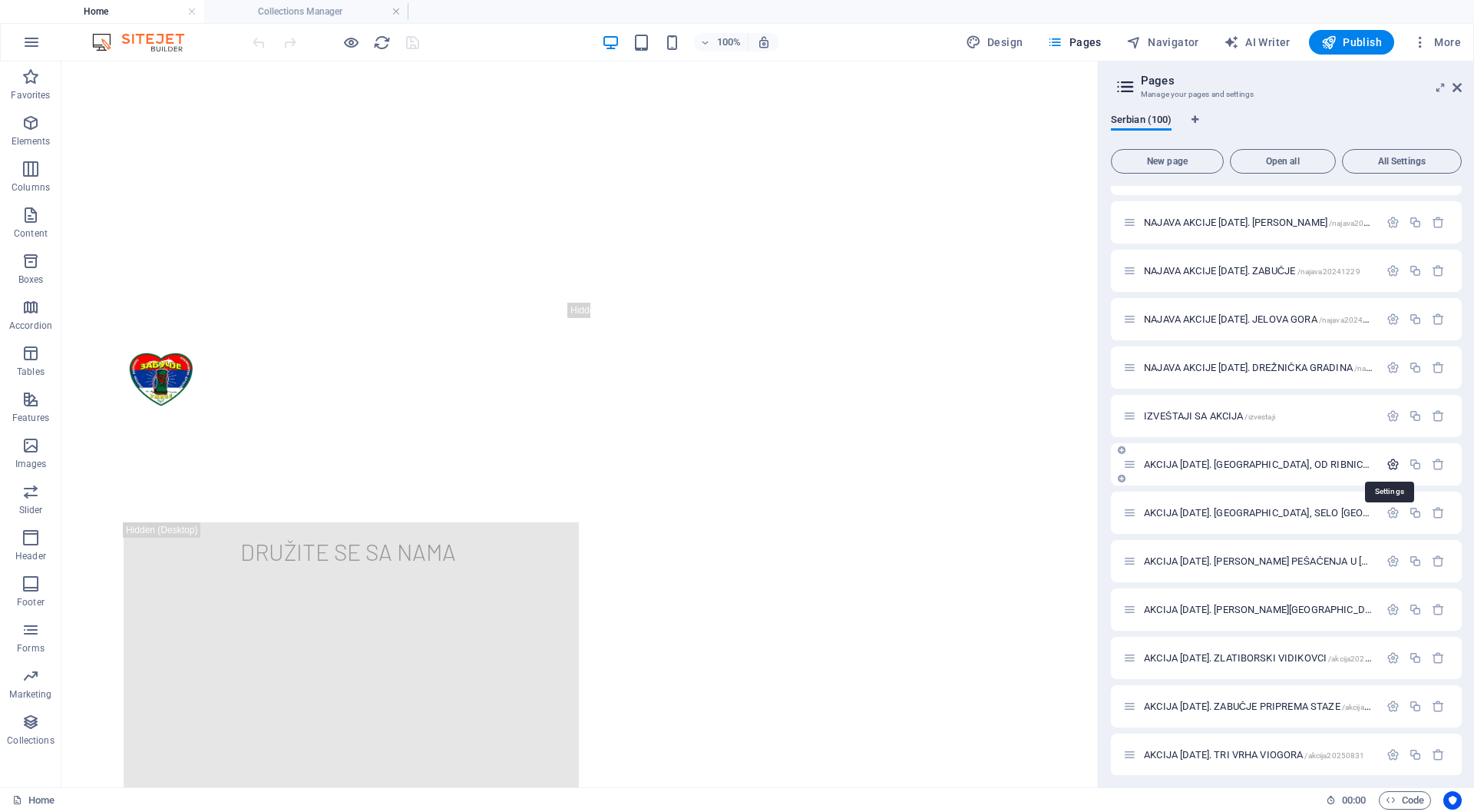
click at [1393, 460] on icon "button" at bounding box center [1394, 464] width 13 height 13
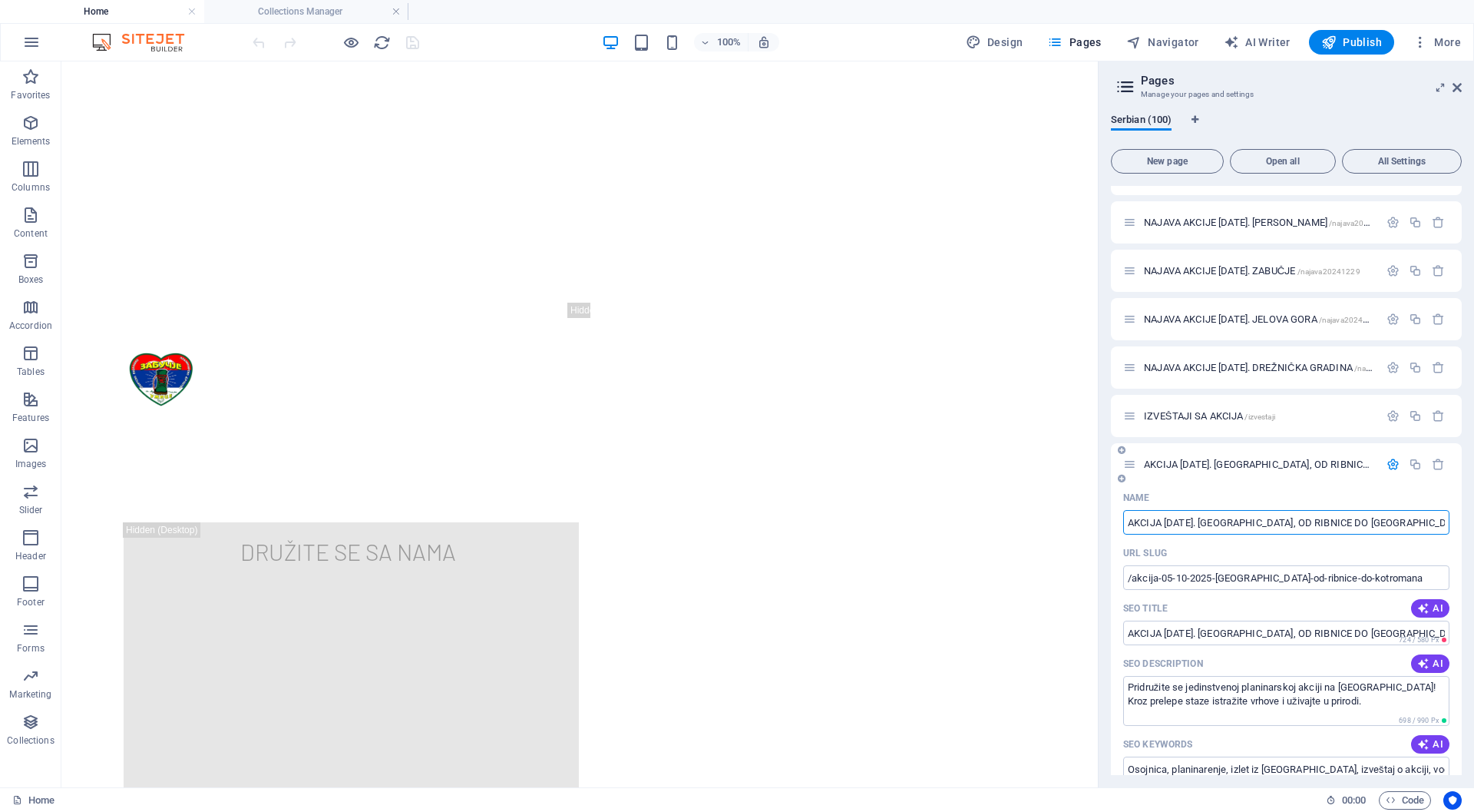
click at [1390, 464] on icon "button" at bounding box center [1394, 464] width 13 height 13
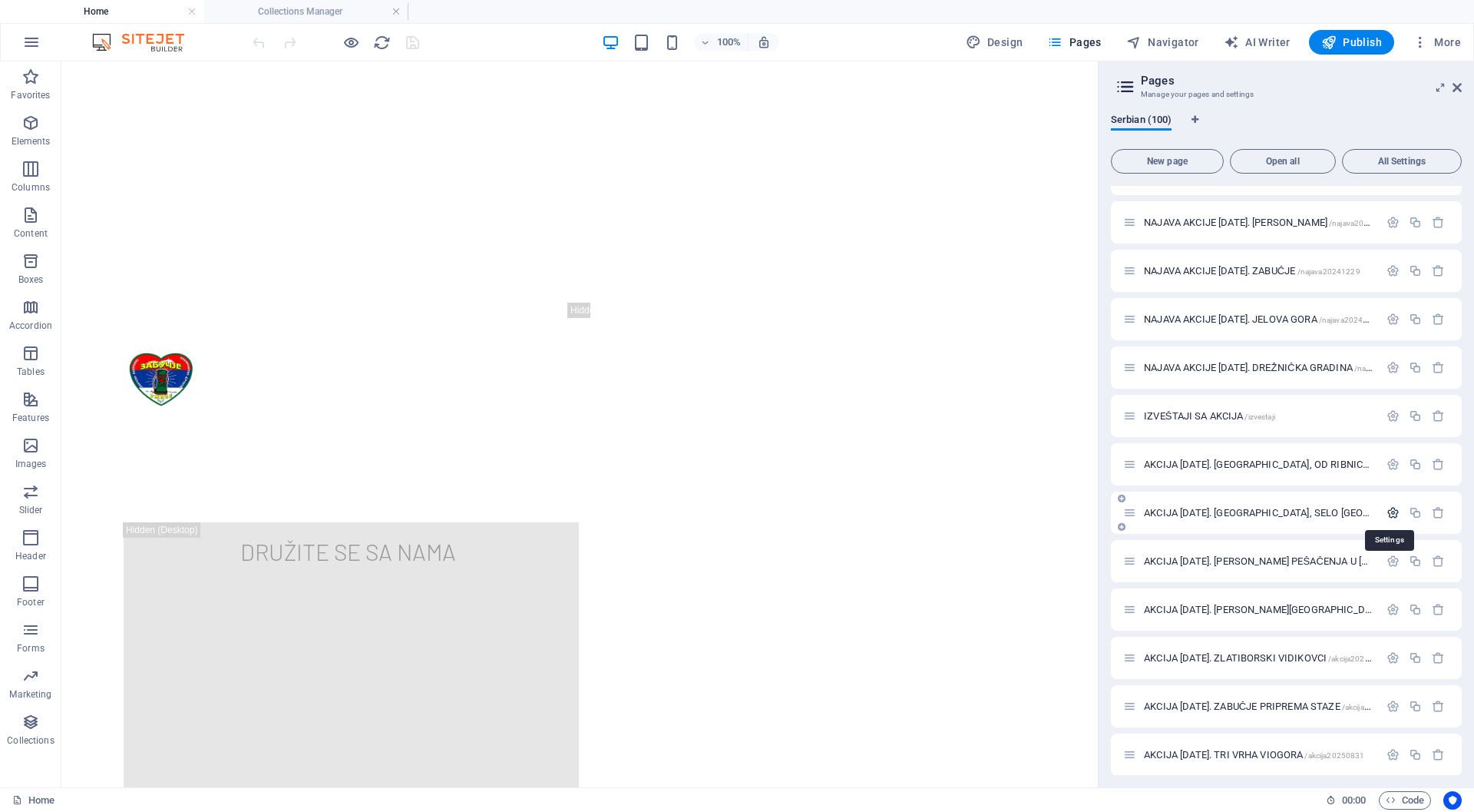
click at [1393, 514] on icon "button" at bounding box center [1394, 512] width 13 height 13
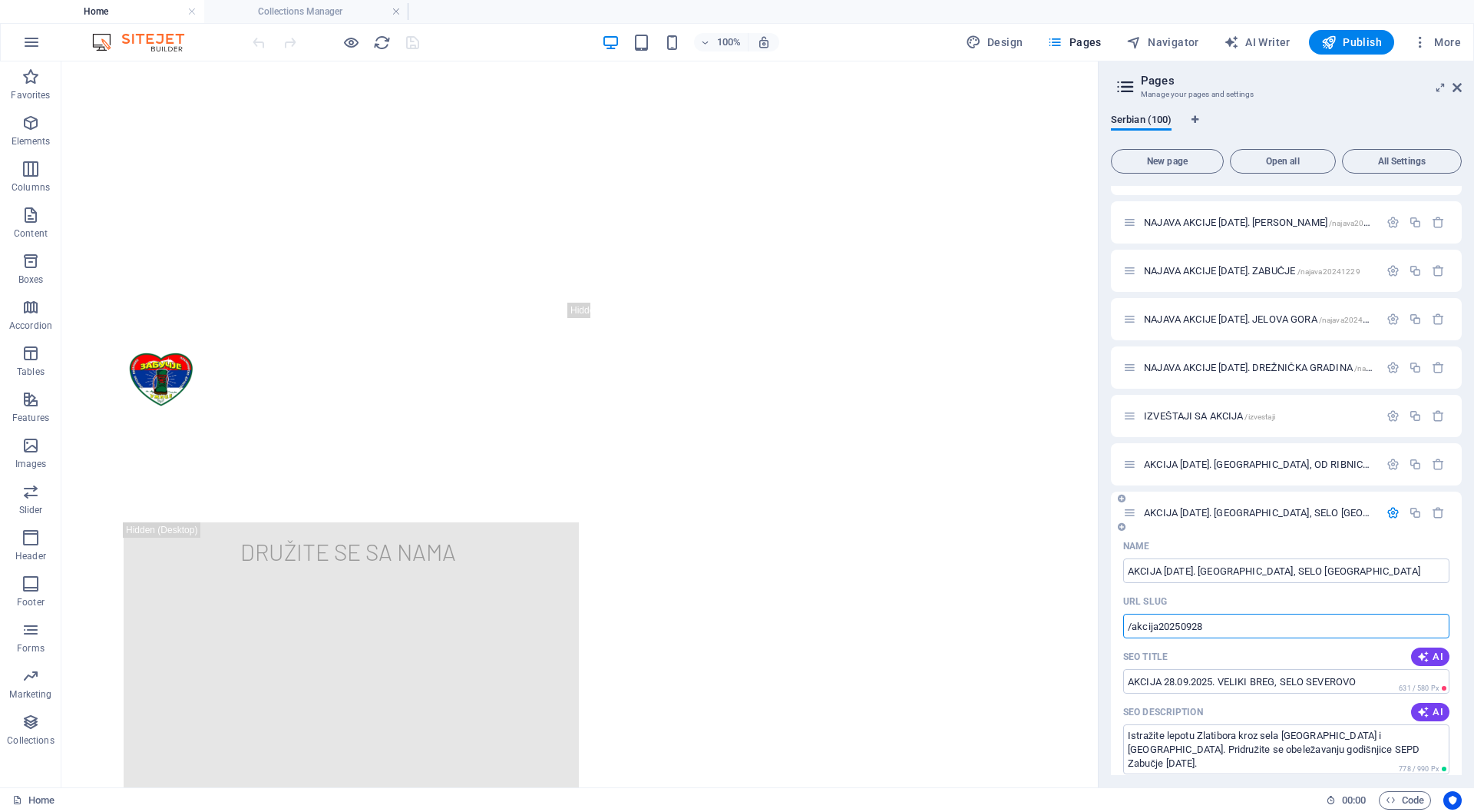
drag, startPoint x: 1223, startPoint y: 627, endPoint x: 1117, endPoint y: 631, distance: 106.1
click at [1390, 513] on icon "button" at bounding box center [1394, 512] width 13 height 13
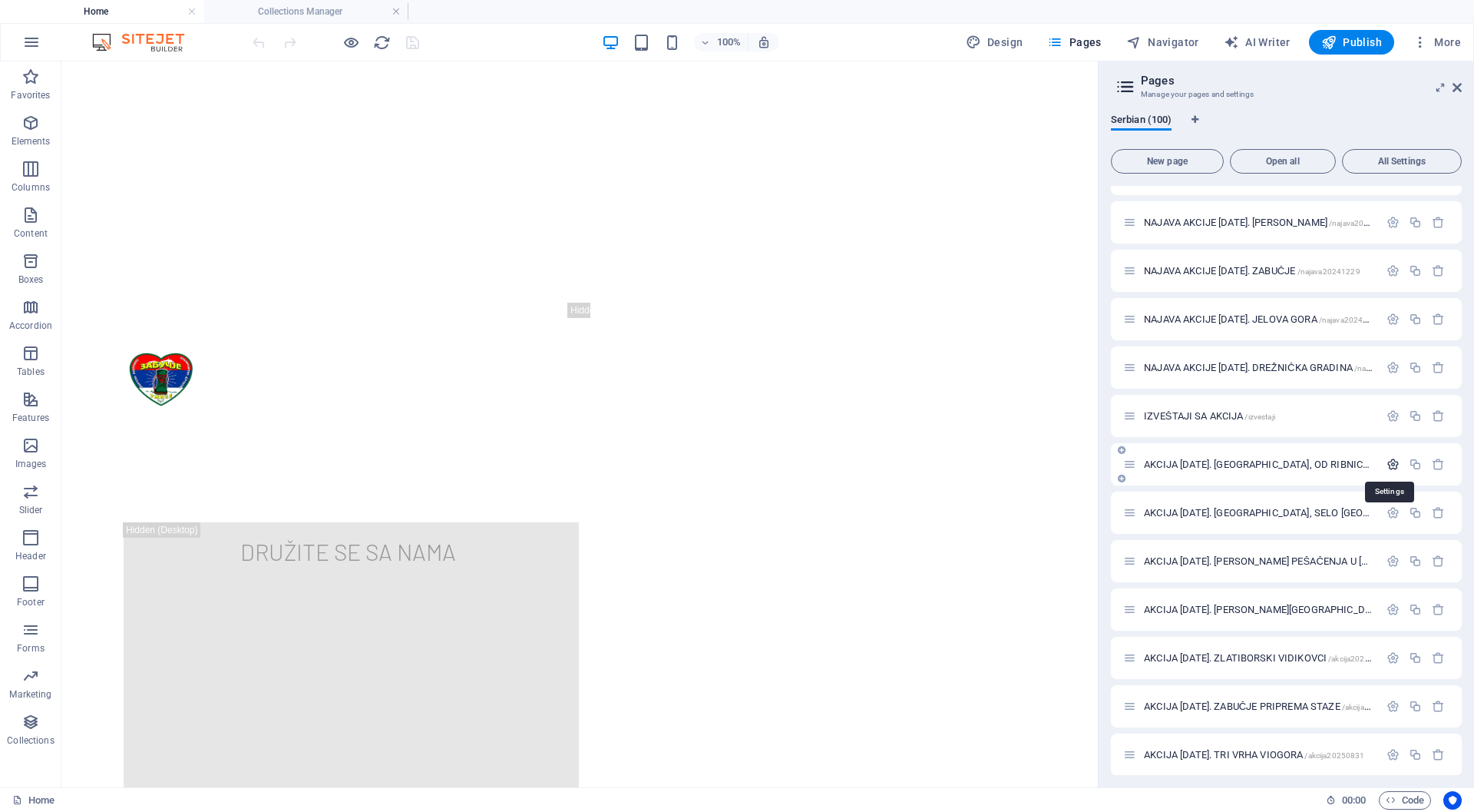
click at [1391, 464] on icon "button" at bounding box center [1394, 464] width 13 height 13
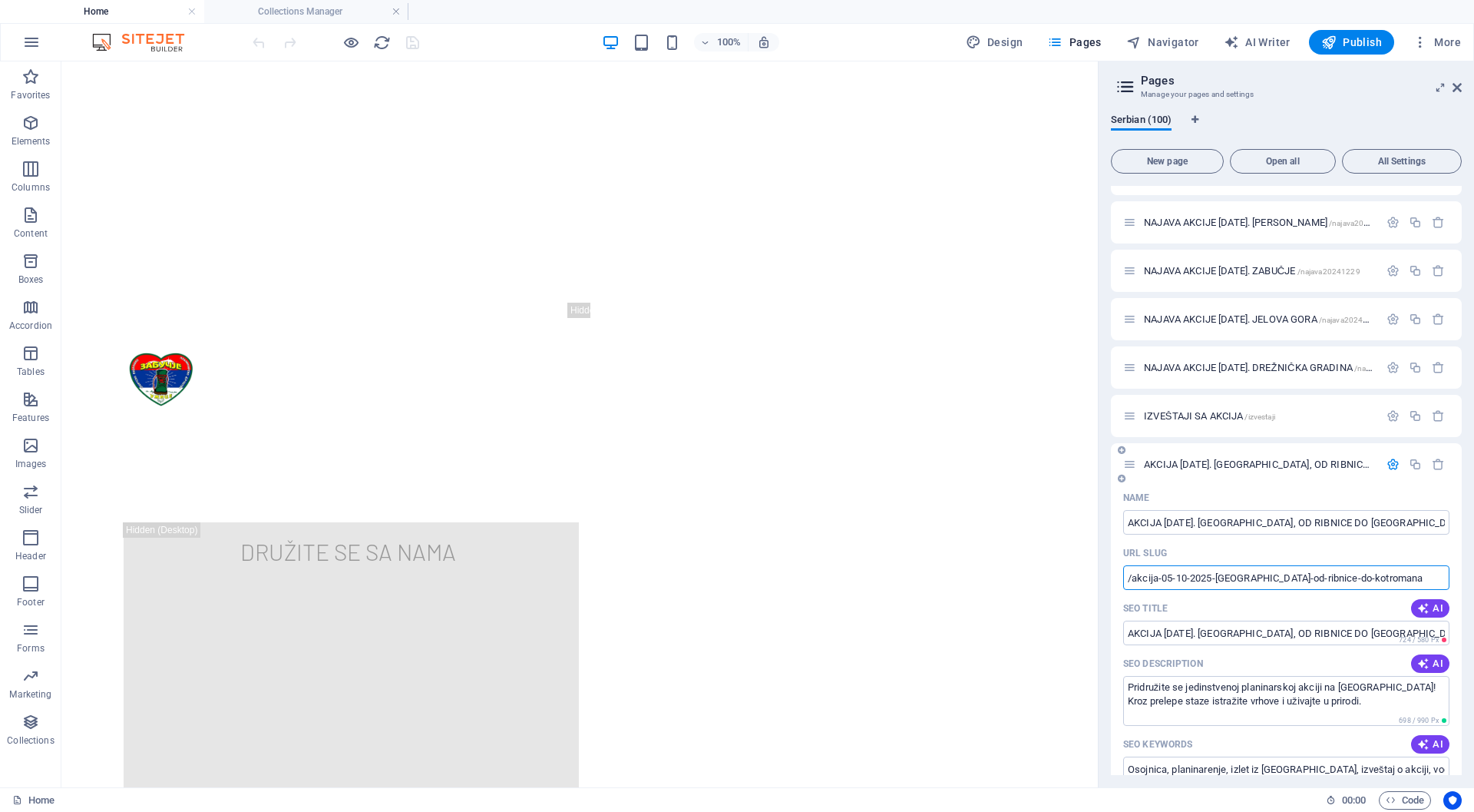
drag, startPoint x: 1380, startPoint y: 575, endPoint x: 1115, endPoint y: 579, distance: 265.0
click at [1115, 579] on div "Name AKCIJA 05.10.2025. OSOJNICA, OD RIBNICE DO KOTROMANA ​ URL SLUG /akcija-05…" at bounding box center [1286, 819] width 351 height 667
paste input "20250928"
click at [1208, 578] on input "/akcija20250928" at bounding box center [1286, 578] width 326 height 25
type input "/akcija20251005"
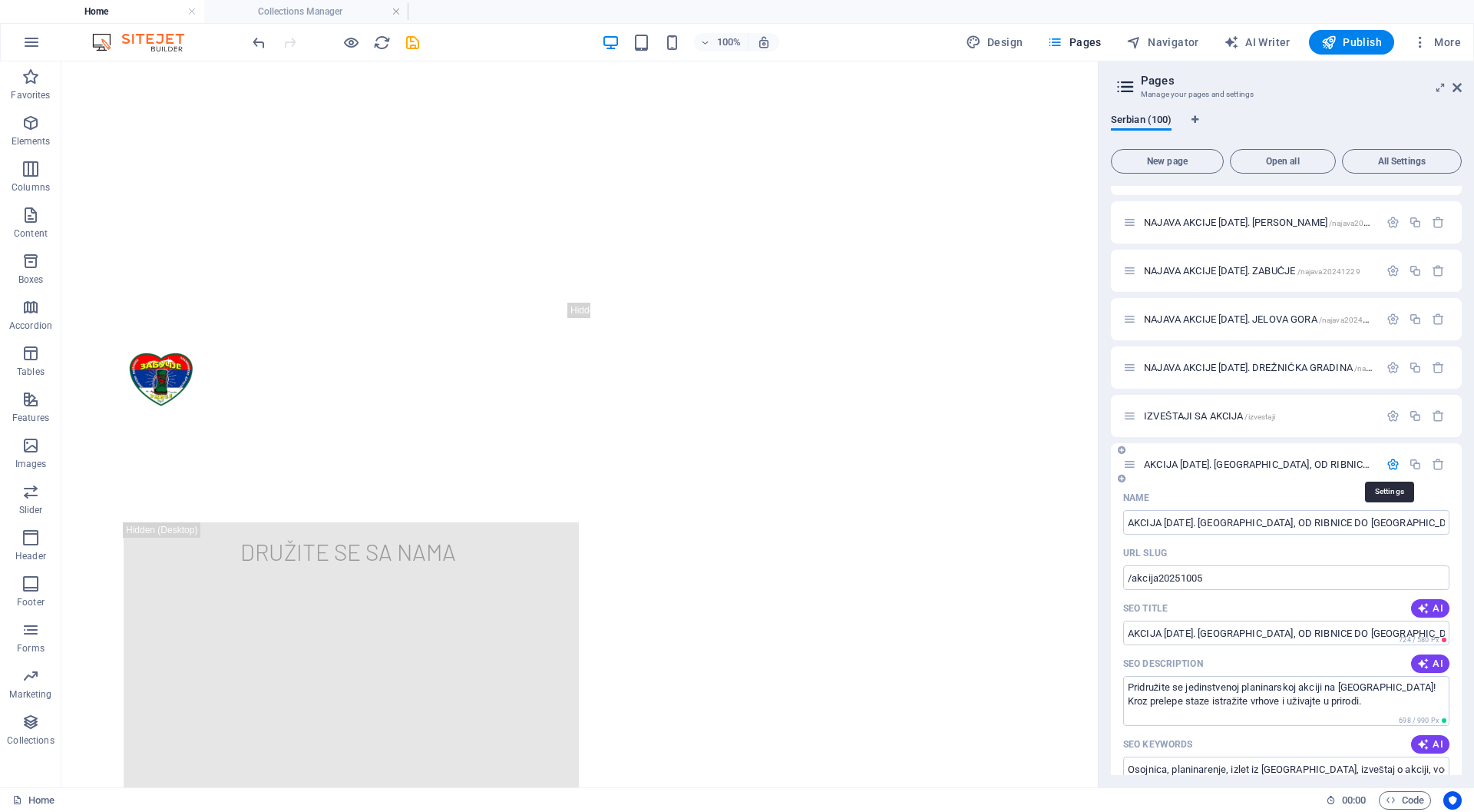
click at [1387, 464] on icon "button" at bounding box center [1394, 464] width 13 height 13
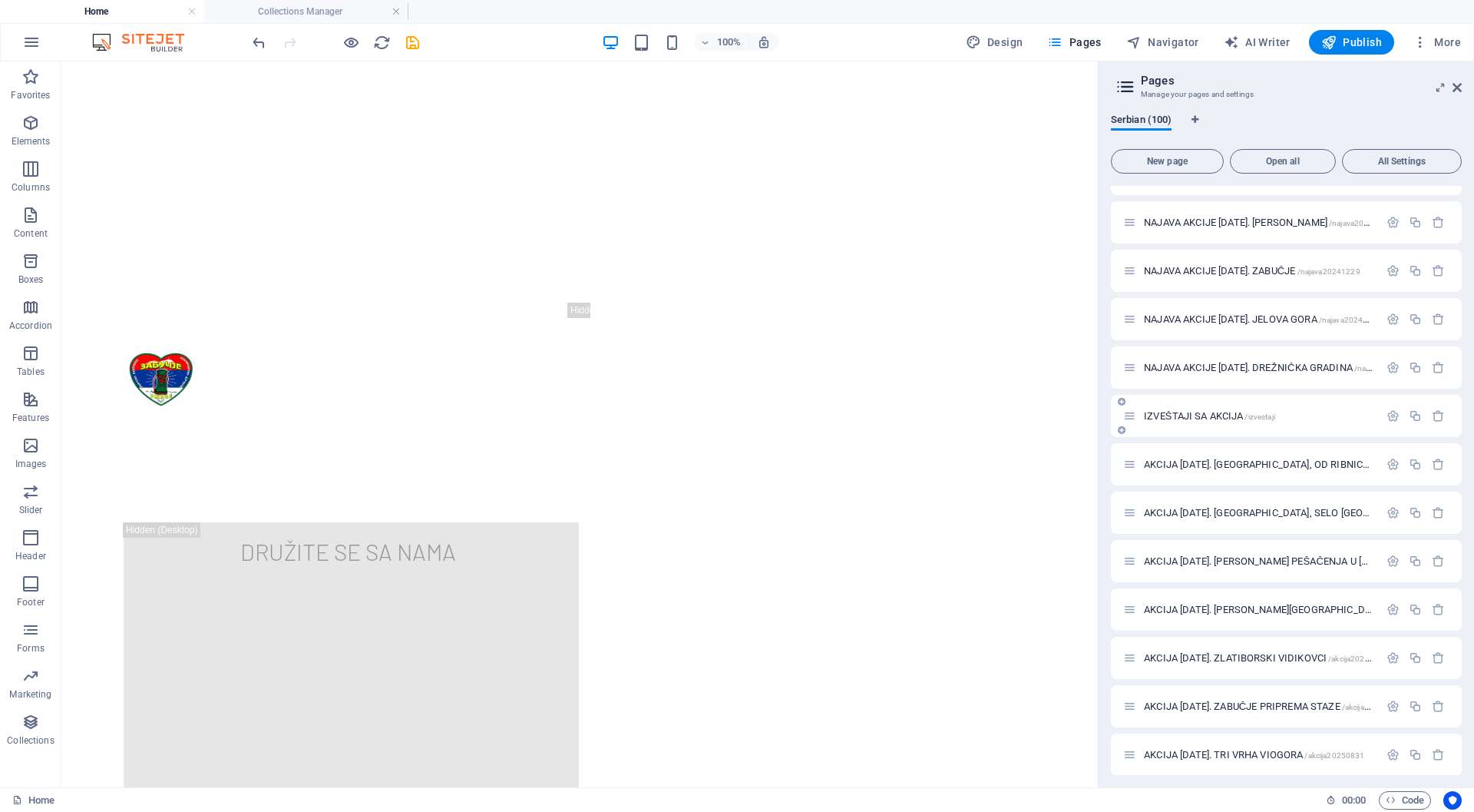
click at [1171, 415] on span "IZVEŠTAJI SA AKCIJA /izvestaji" at bounding box center [1209, 416] width 131 height 11
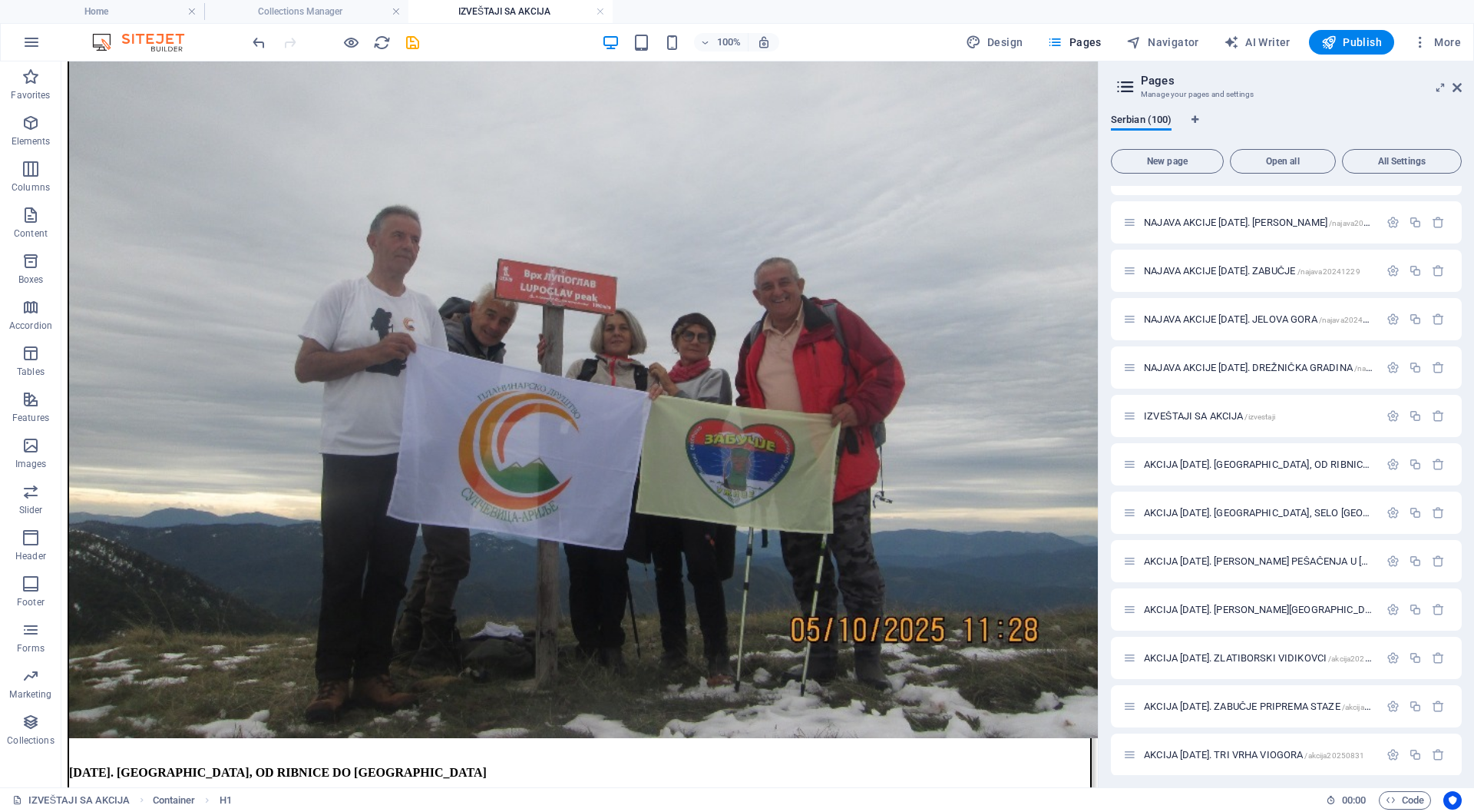
scroll to position [1869, 0]
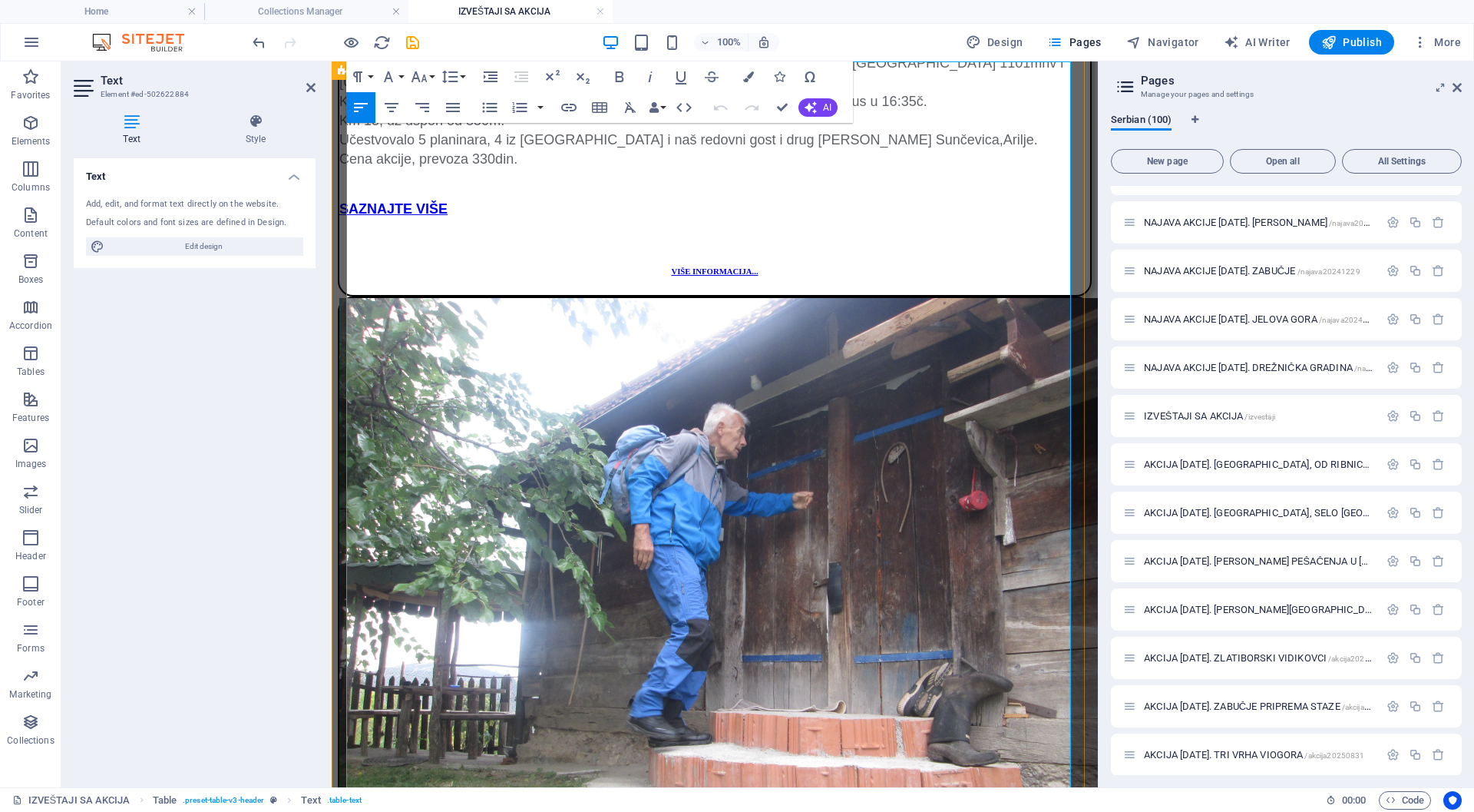
scroll to position [1976, 0]
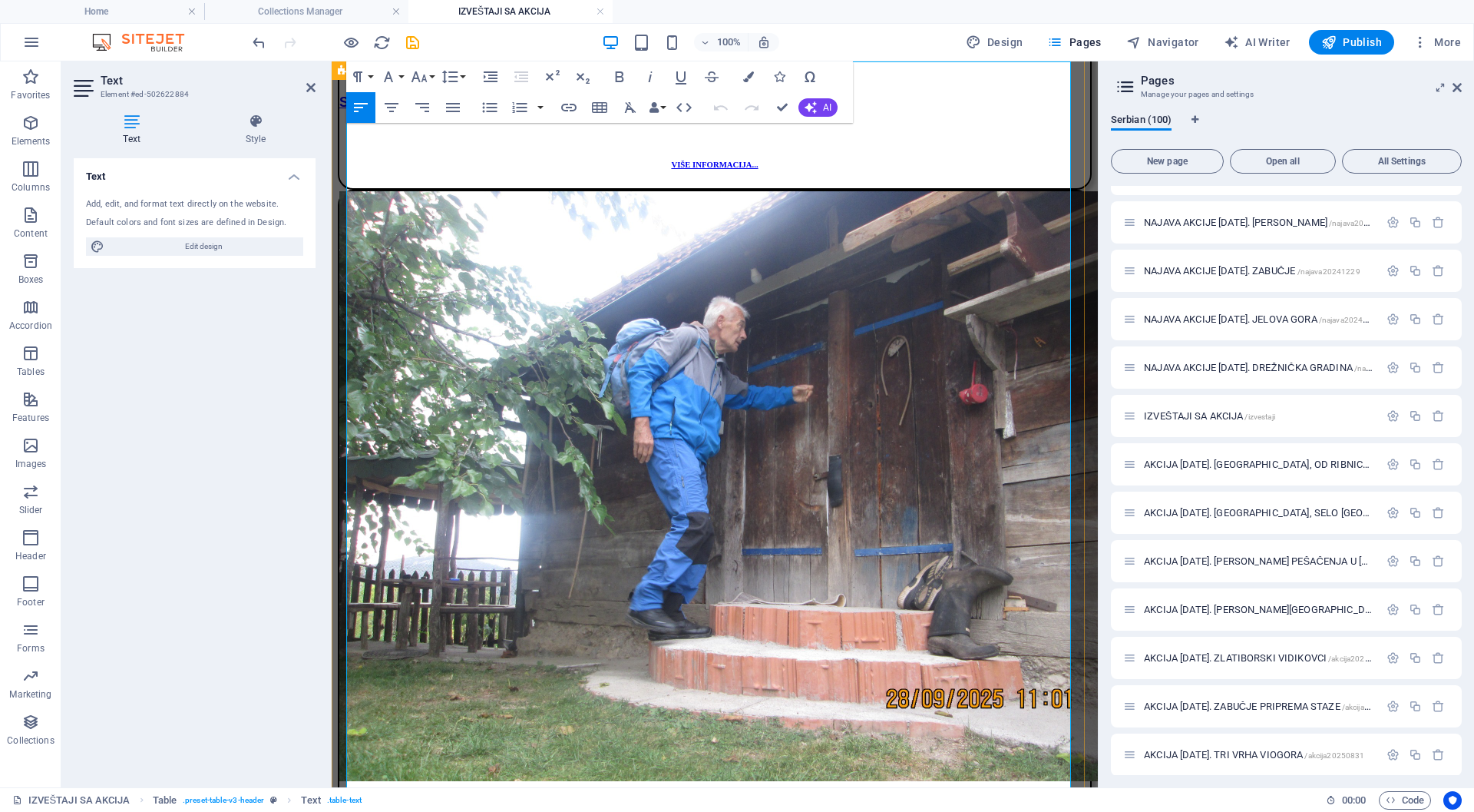
click at [424, 104] on icon "button" at bounding box center [424, 105] width 10 height 10
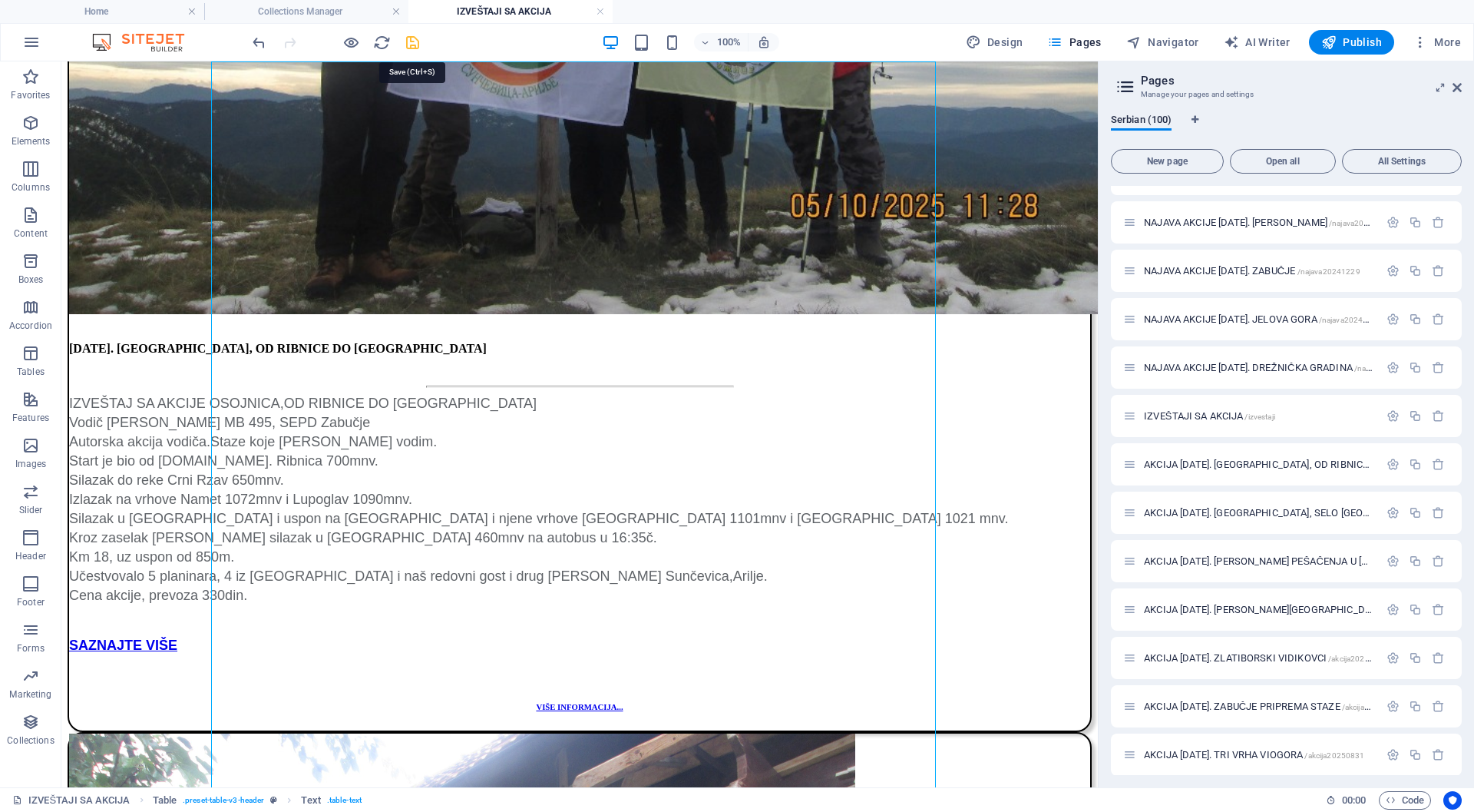
click at [410, 43] on icon "save" at bounding box center [412, 43] width 18 height 18
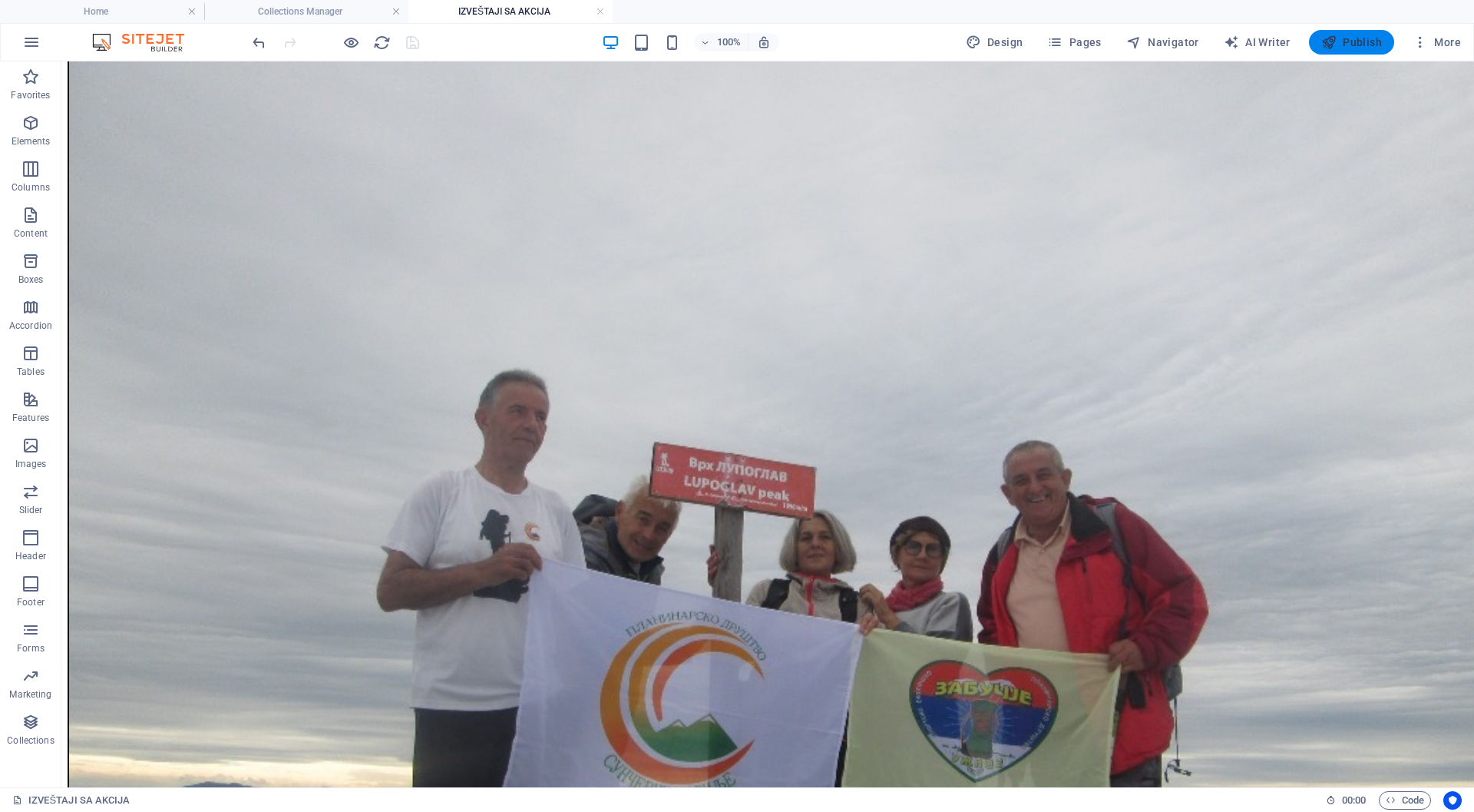
click at [1368, 39] on span "Publish" at bounding box center [1352, 43] width 61 height 15
